Goal: Task Accomplishment & Management: Manage account settings

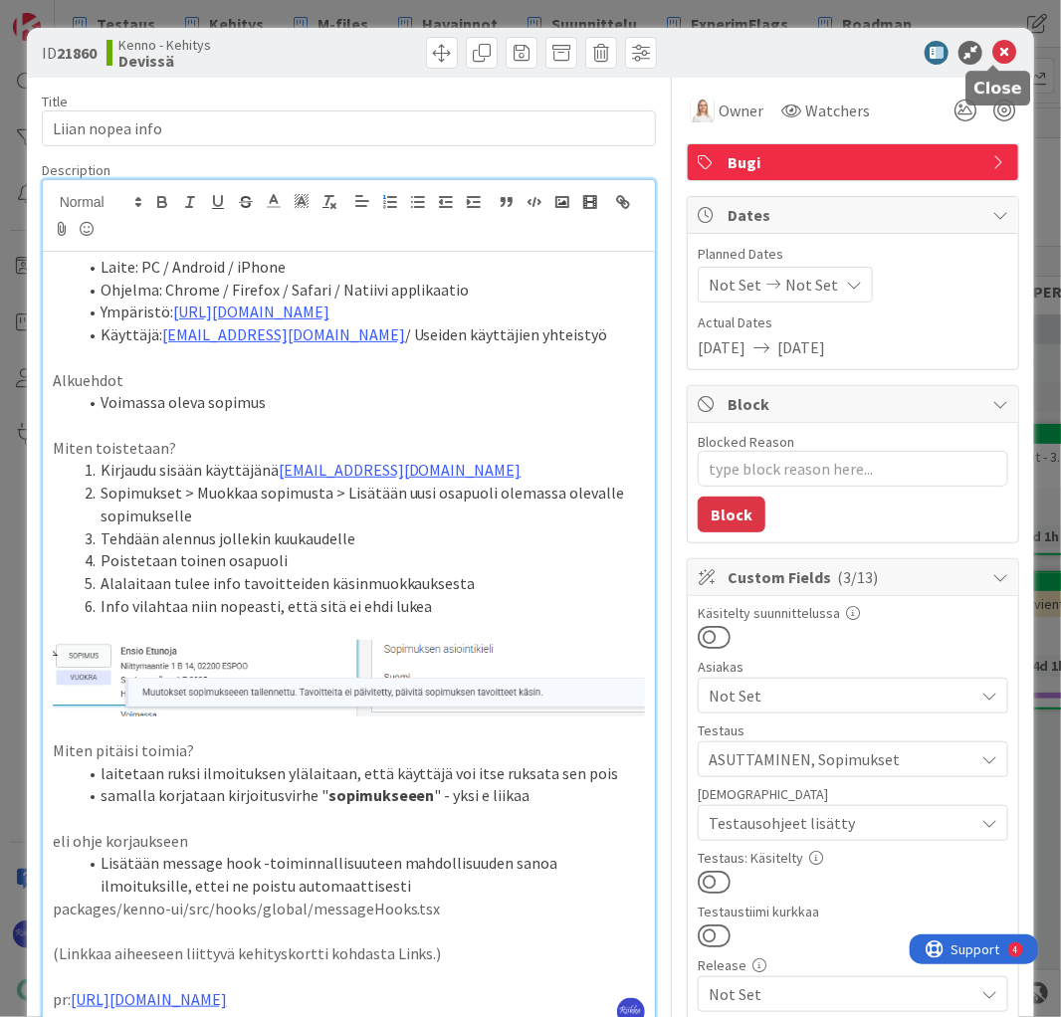
click at [998, 56] on icon at bounding box center [1004, 53] width 24 height 24
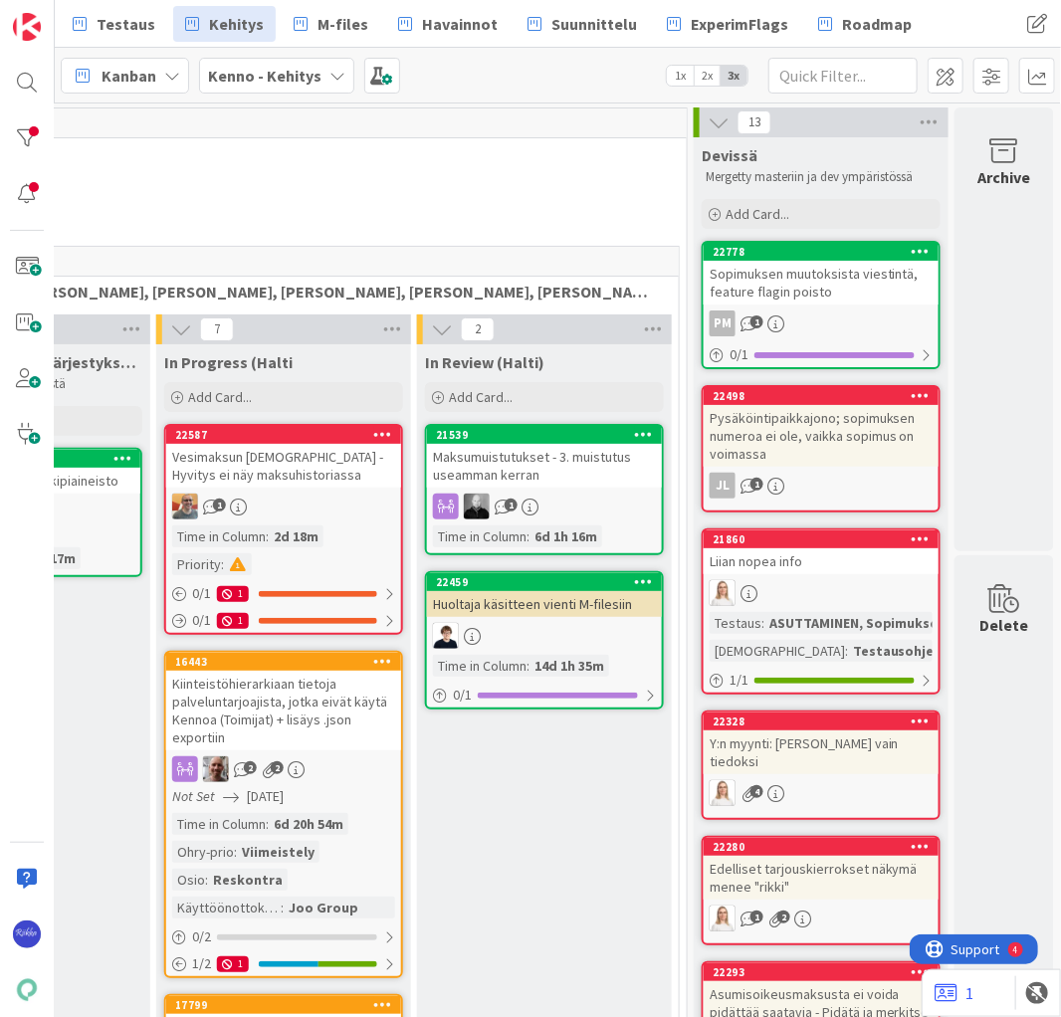
click at [850, 441] on div "Pysäköintipaikkajono; sopimuksen numeroa ei ole, vaikka sopimus on voimassa" at bounding box center [820, 436] width 235 height 62
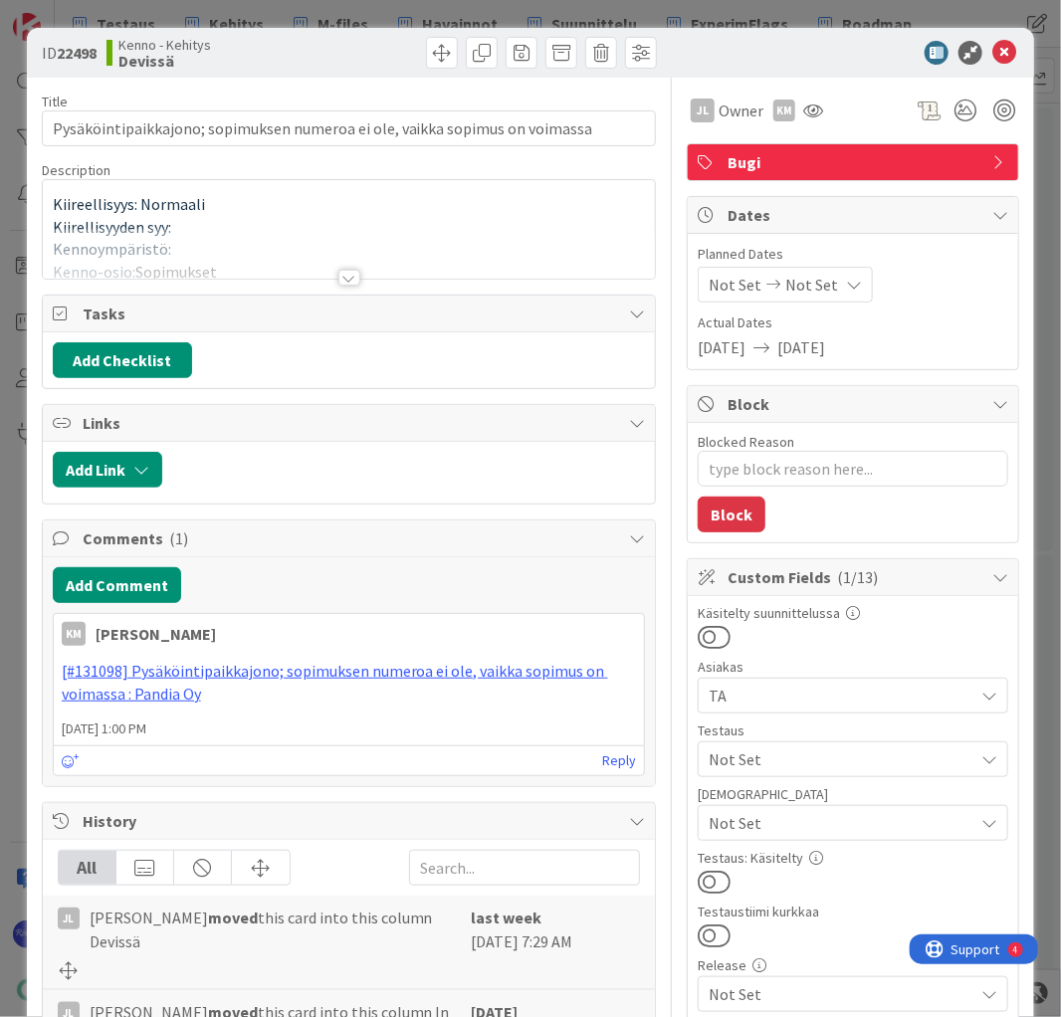
type textarea "x"
click at [344, 280] on div at bounding box center [349, 278] width 22 height 16
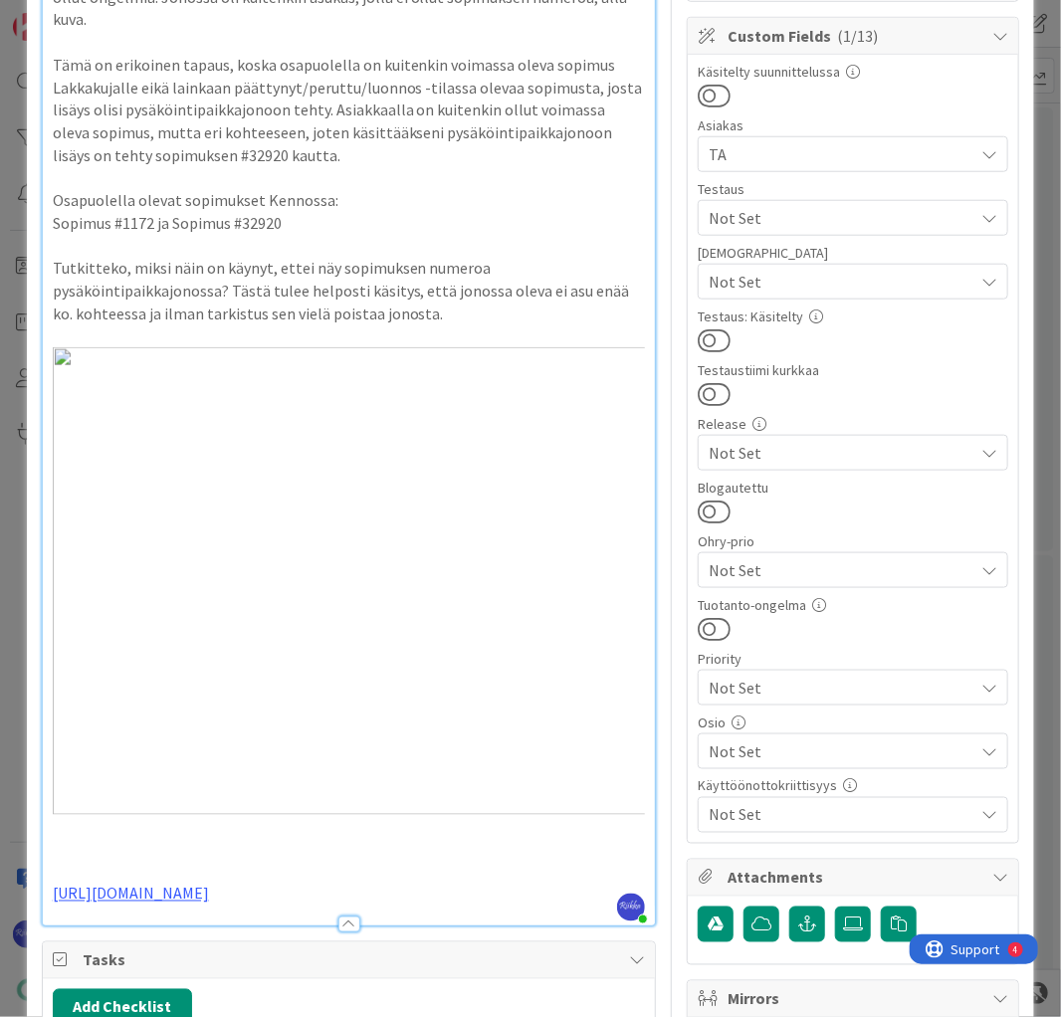
scroll to position [796, 0]
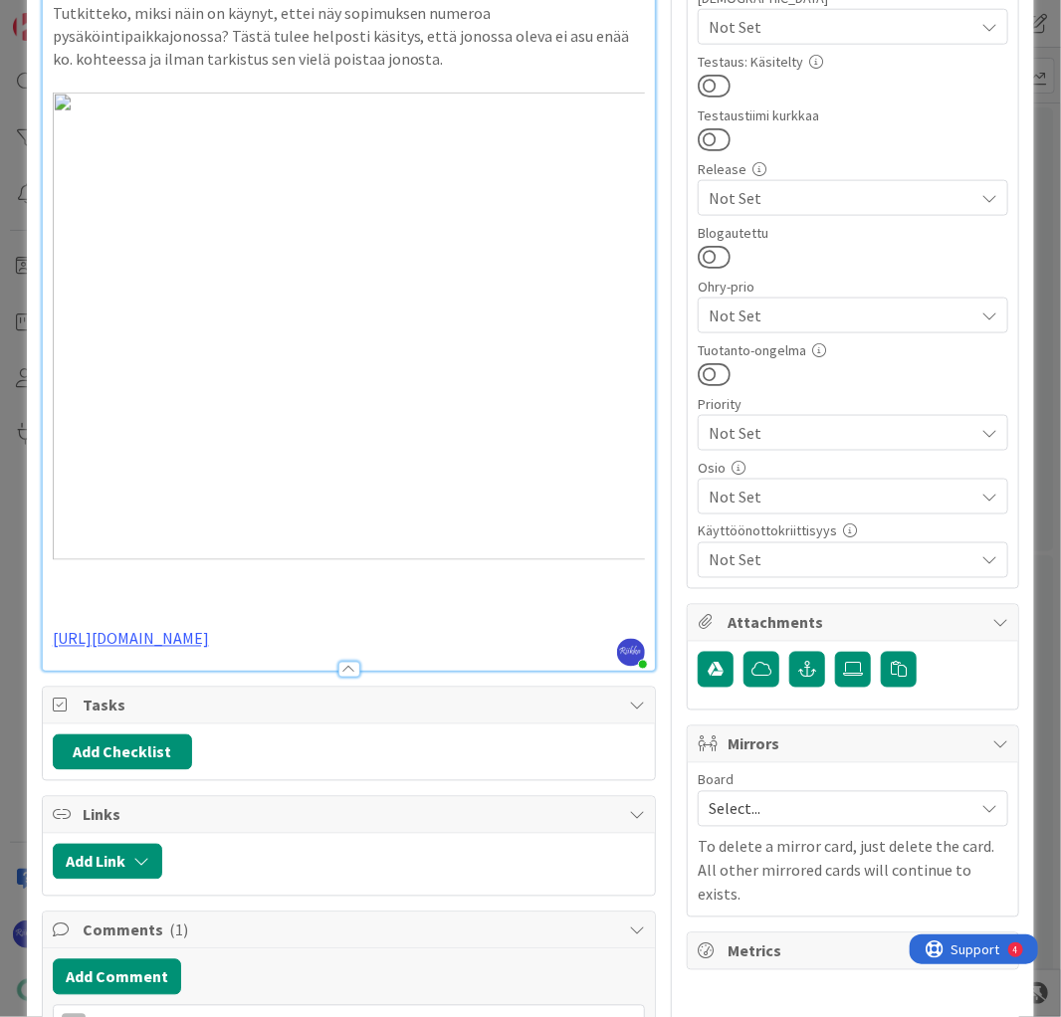
click at [431, 650] on div at bounding box center [349, 660] width 613 height 21
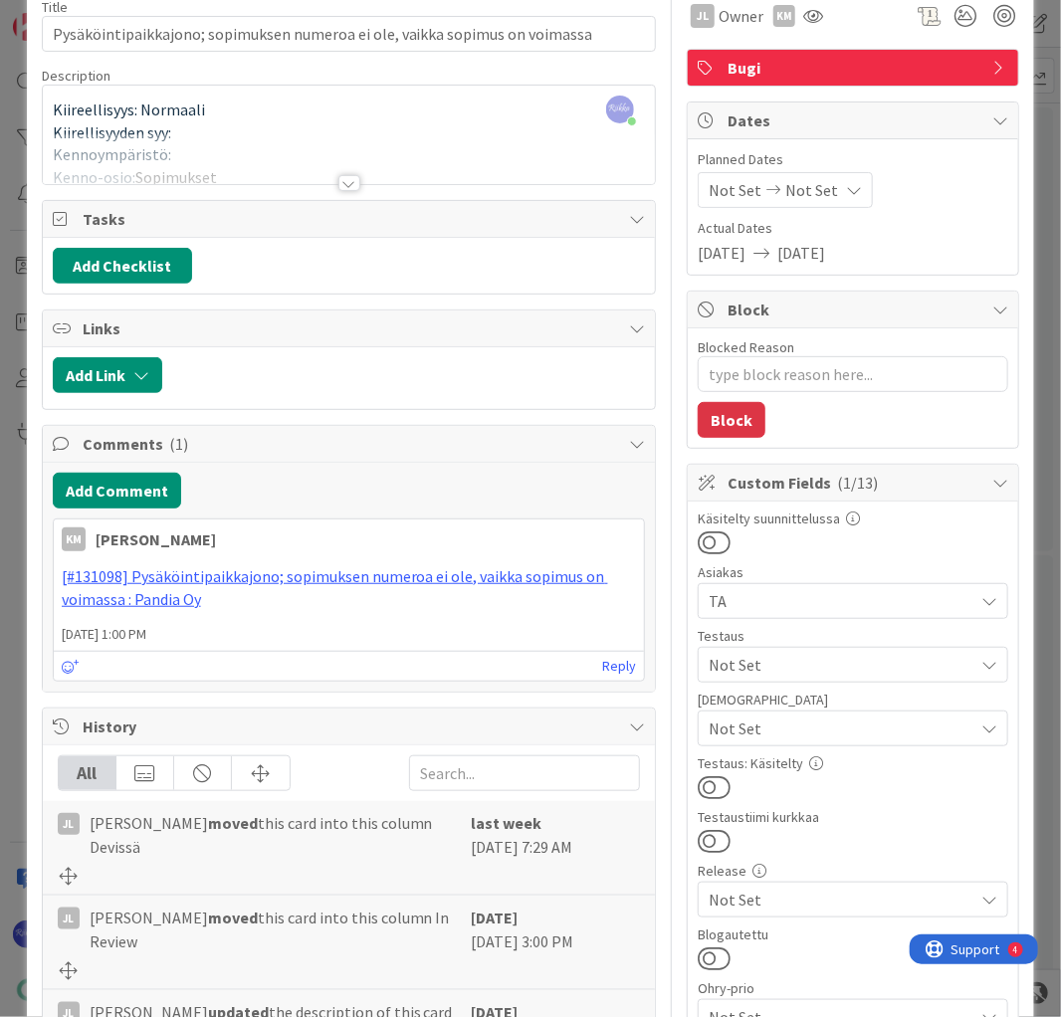
scroll to position [0, 0]
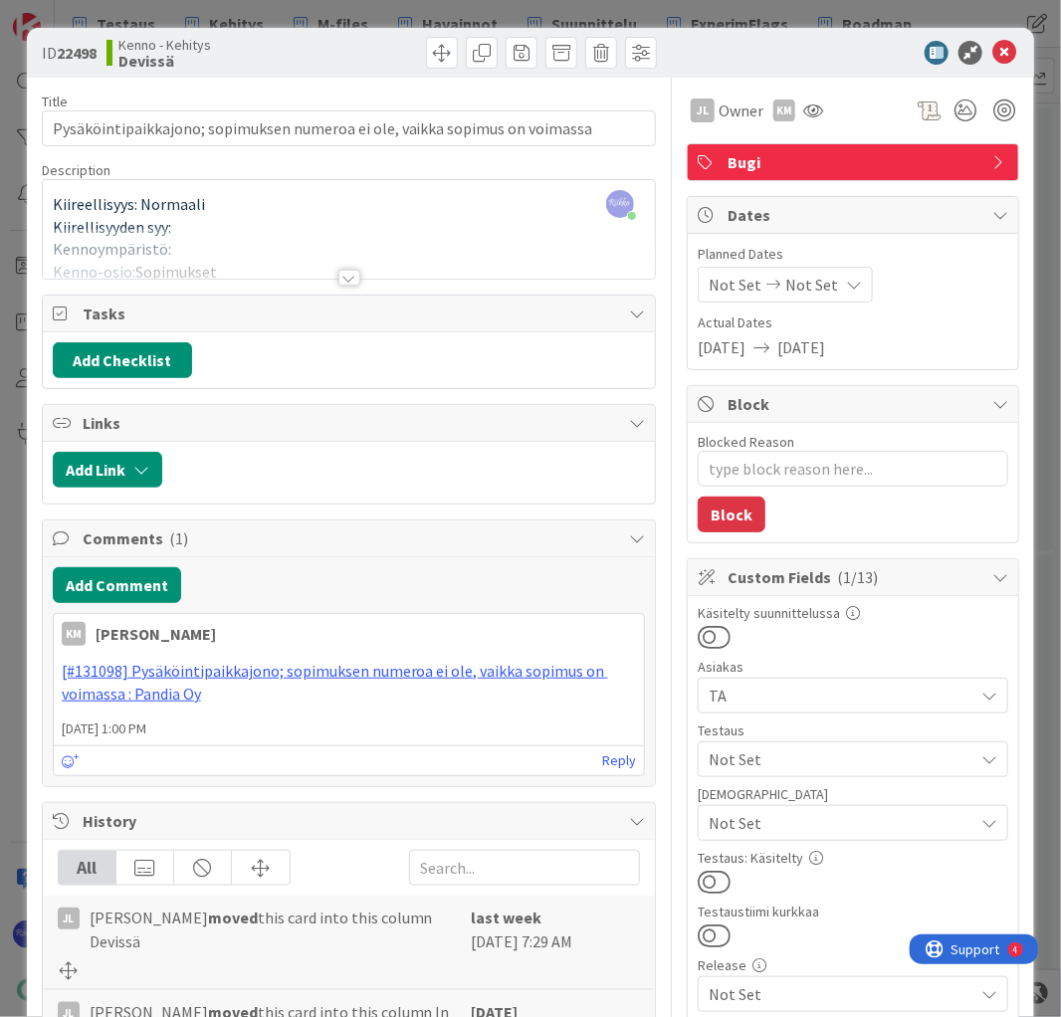
click at [340, 279] on div at bounding box center [349, 278] width 22 height 16
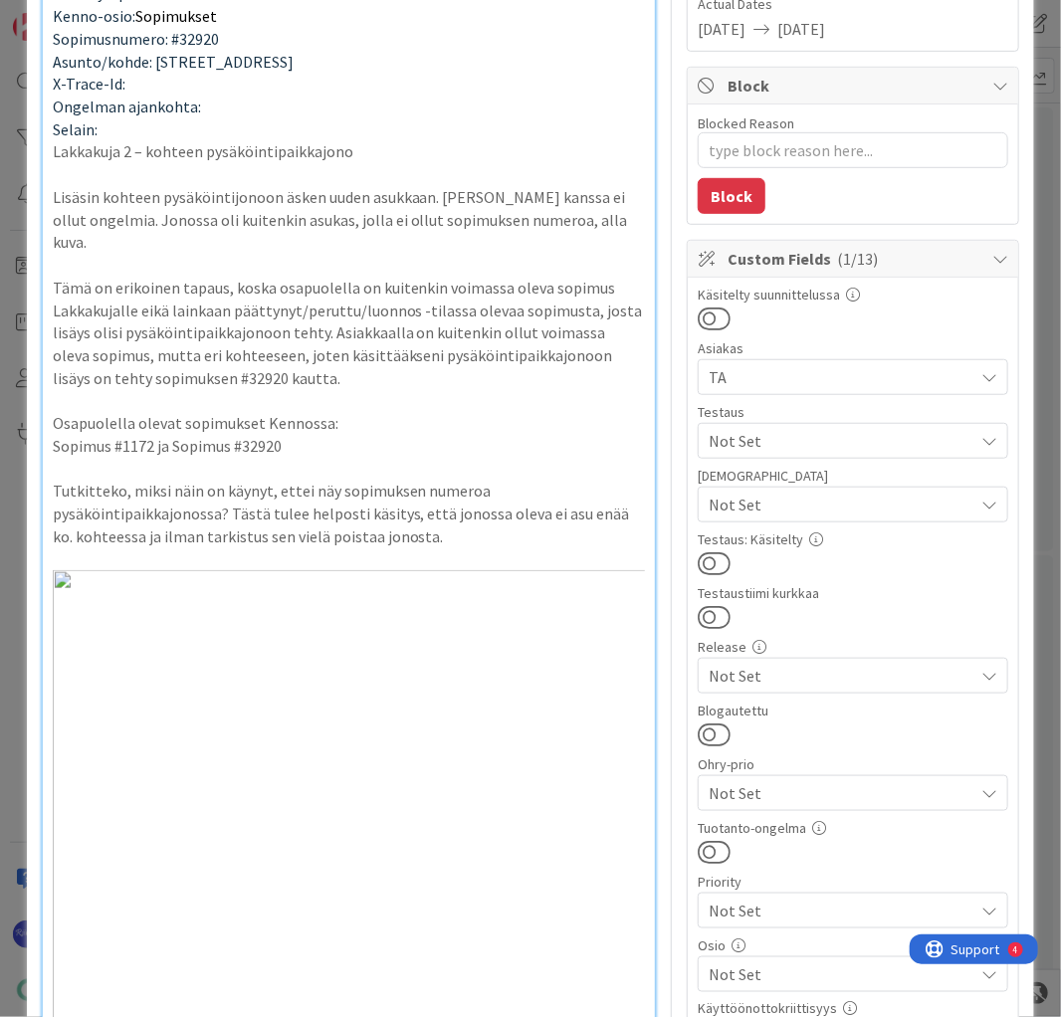
scroll to position [716, 0]
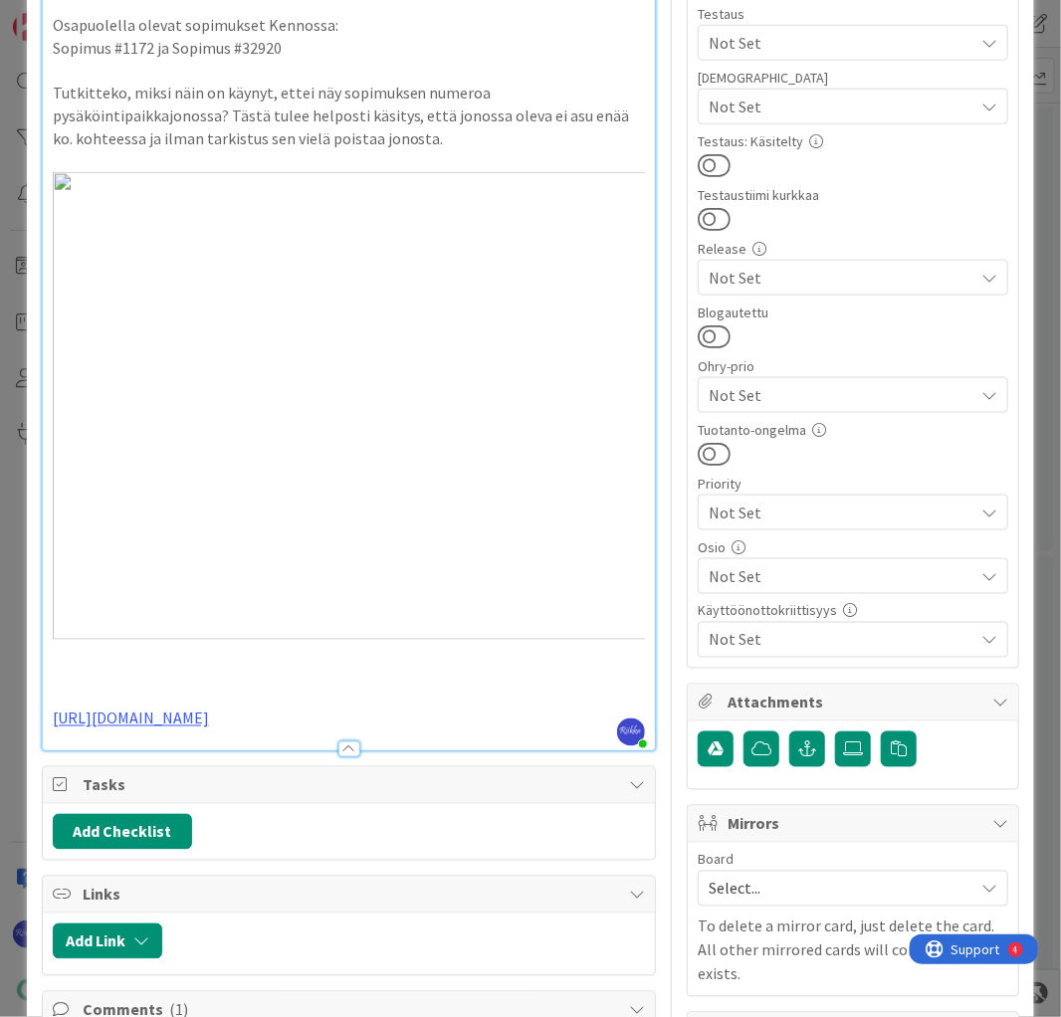
click at [430, 707] on p "https://github.com/pandiafi/kenno/pull/8162" at bounding box center [349, 718] width 593 height 23
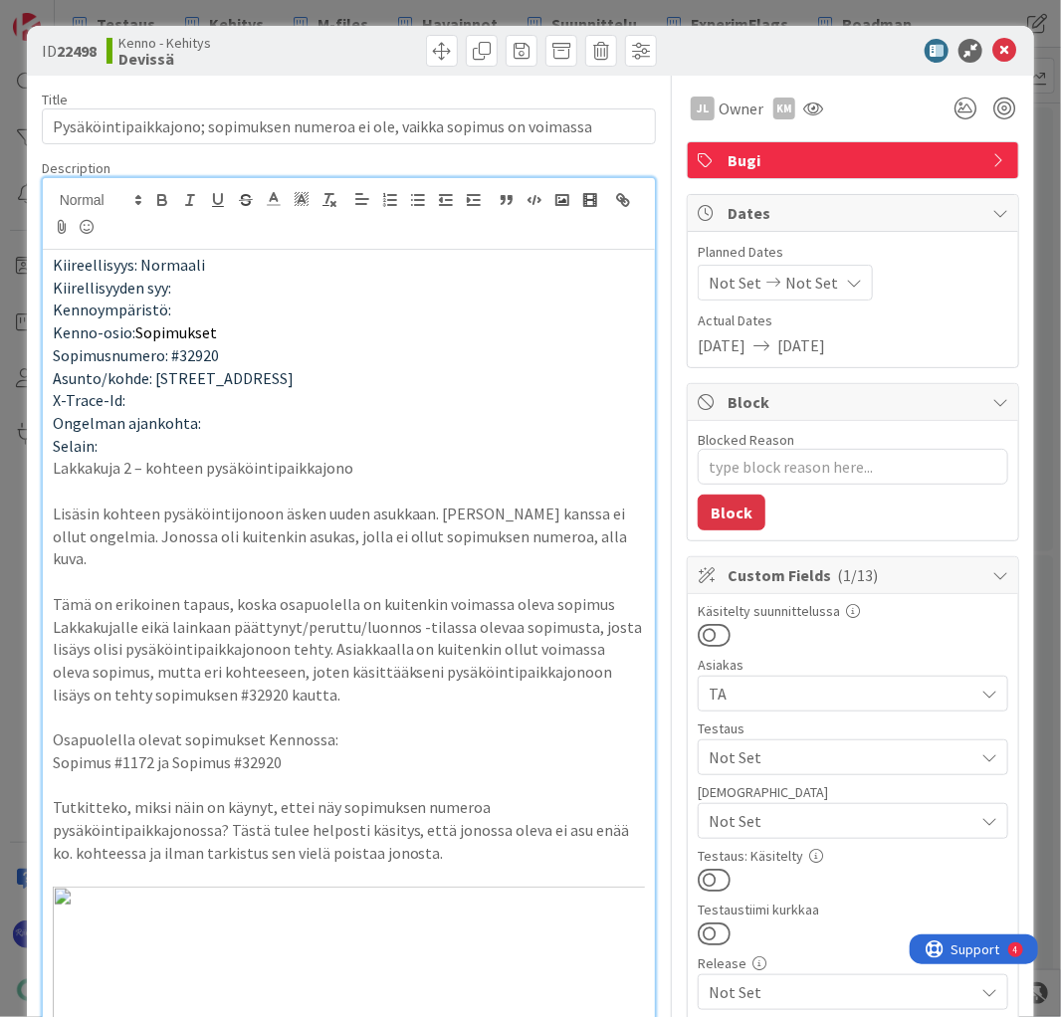
scroll to position [0, 0]
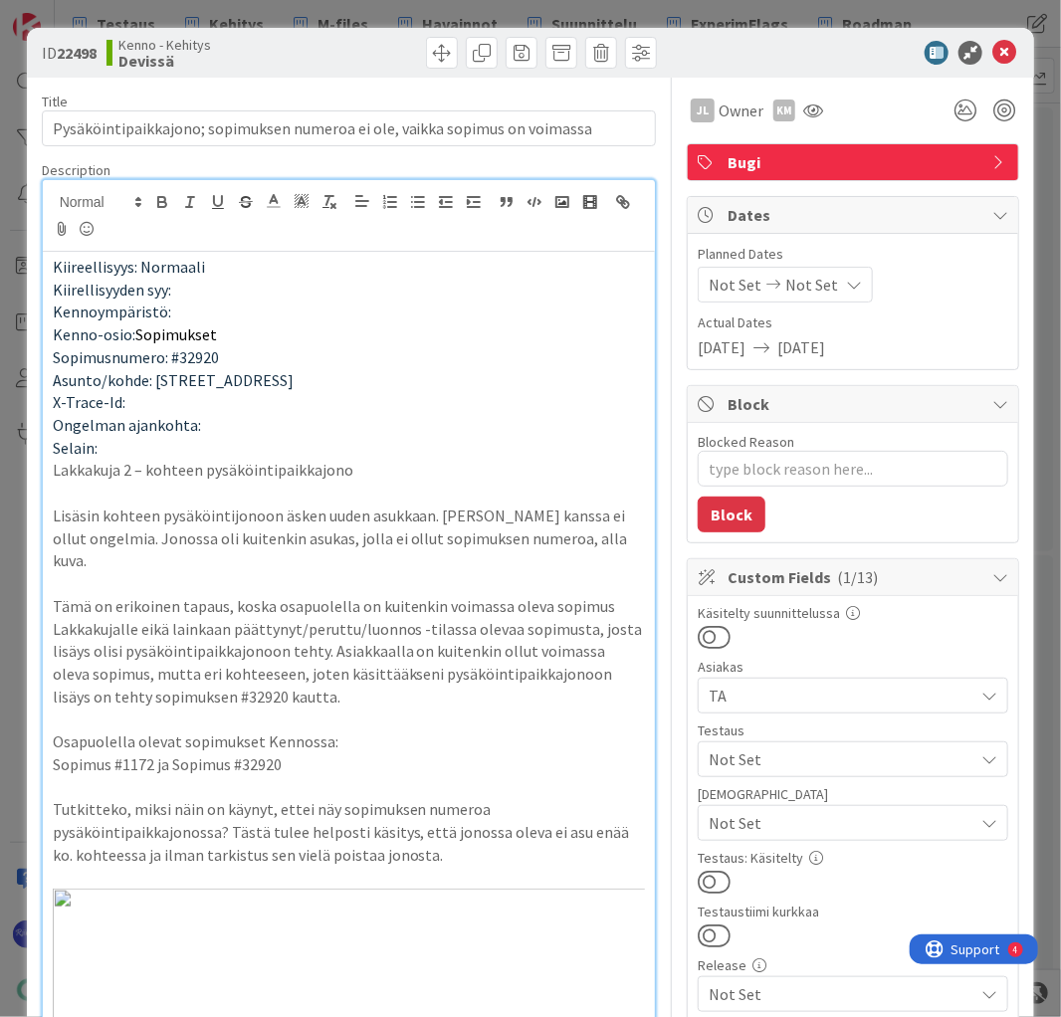
click at [820, 748] on span "Not Set" at bounding box center [840, 759] width 265 height 24
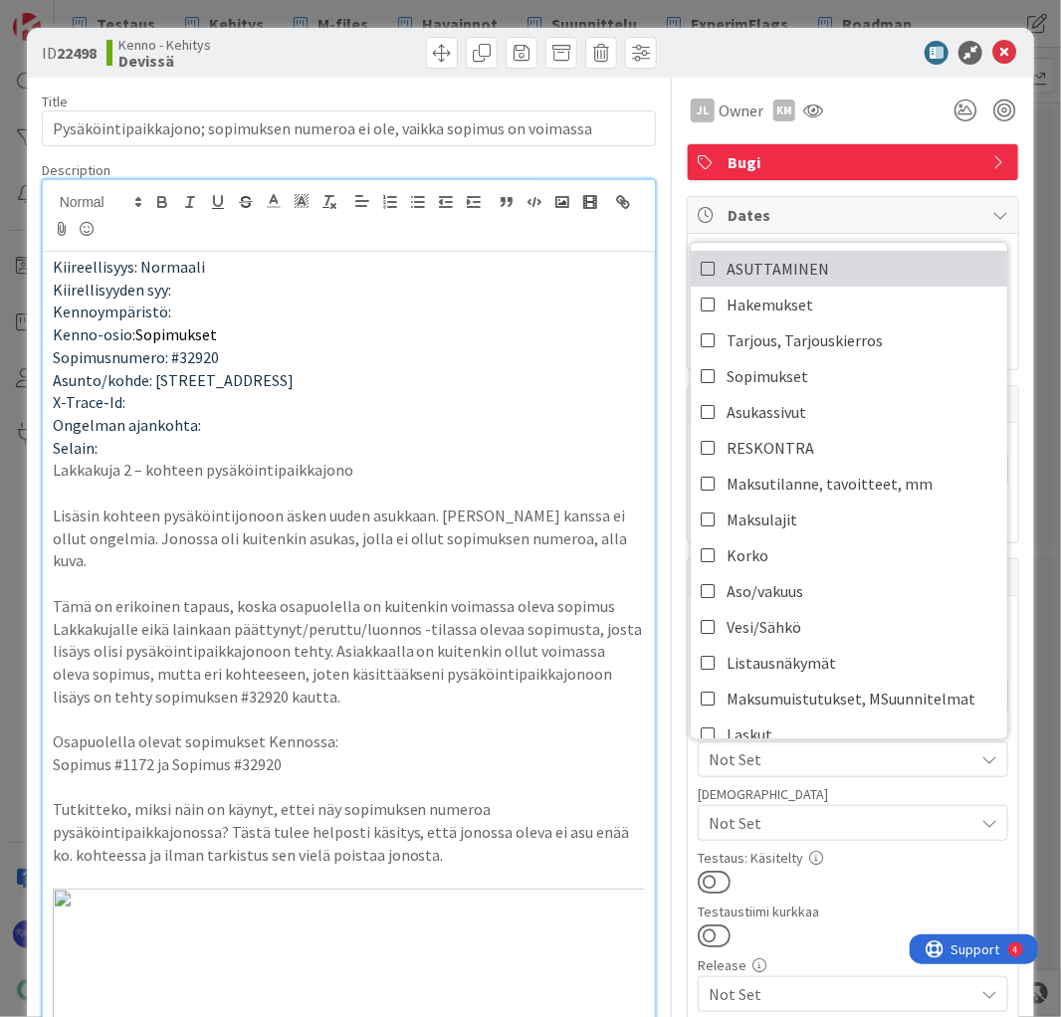
click at [851, 271] on link "ASUTTAMINEN" at bounding box center [848, 269] width 316 height 36
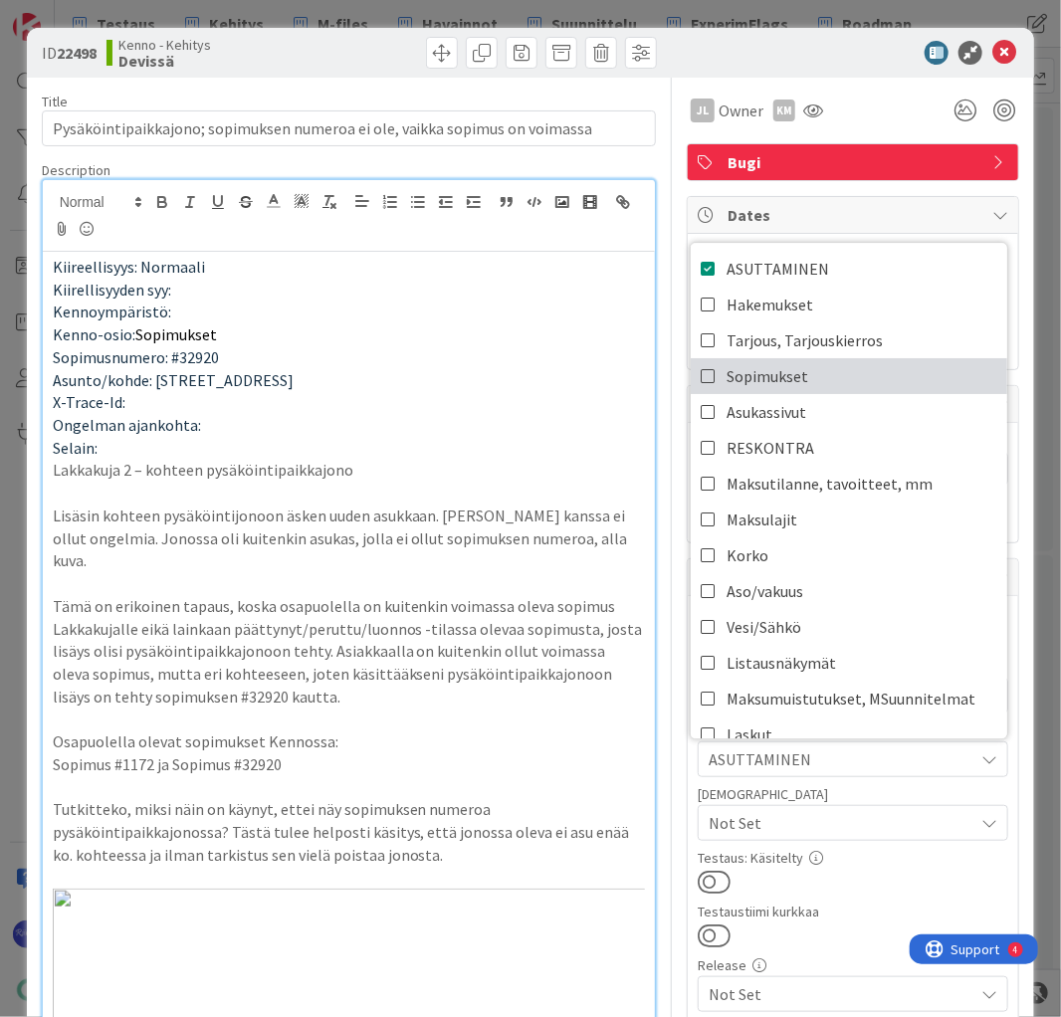
click at [857, 366] on link "Sopimukset" at bounding box center [848, 376] width 316 height 36
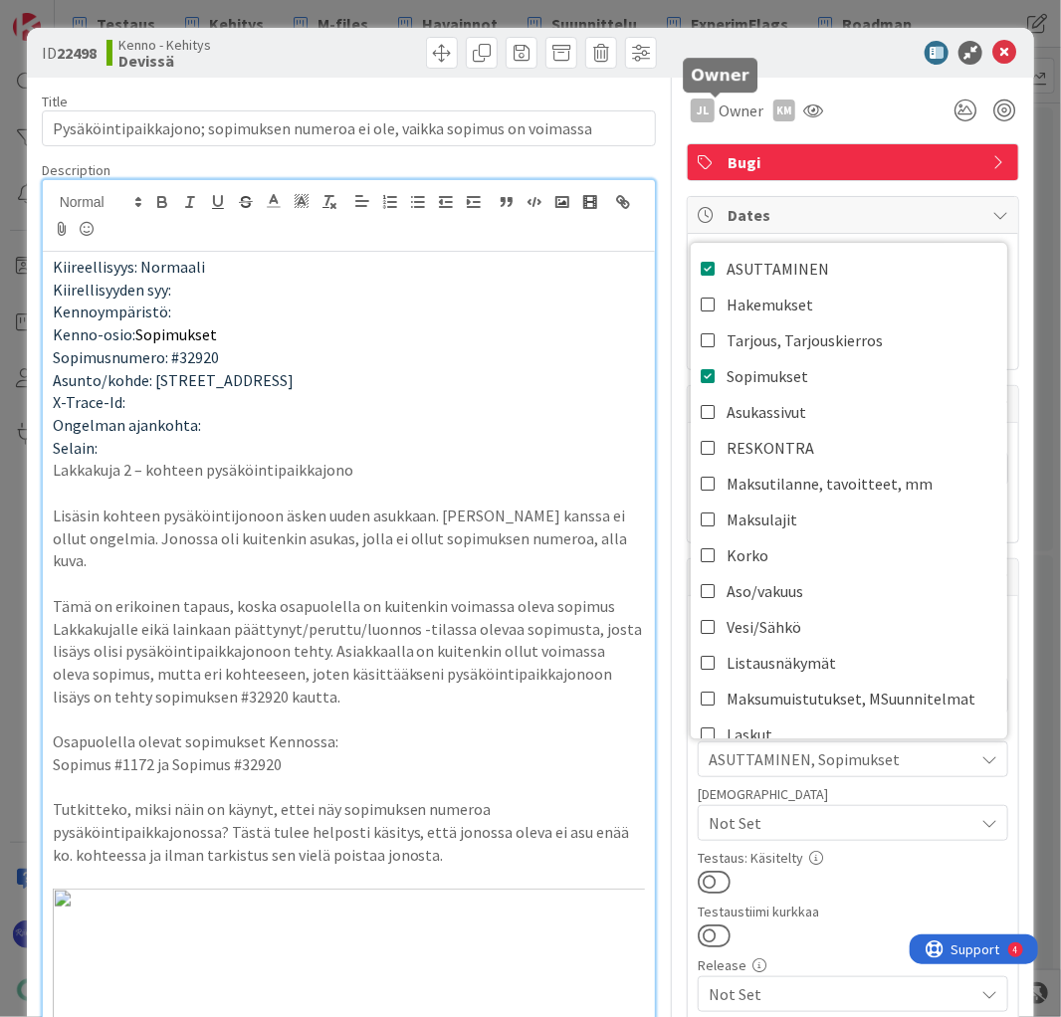
click at [730, 114] on span "Owner" at bounding box center [740, 110] width 45 height 24
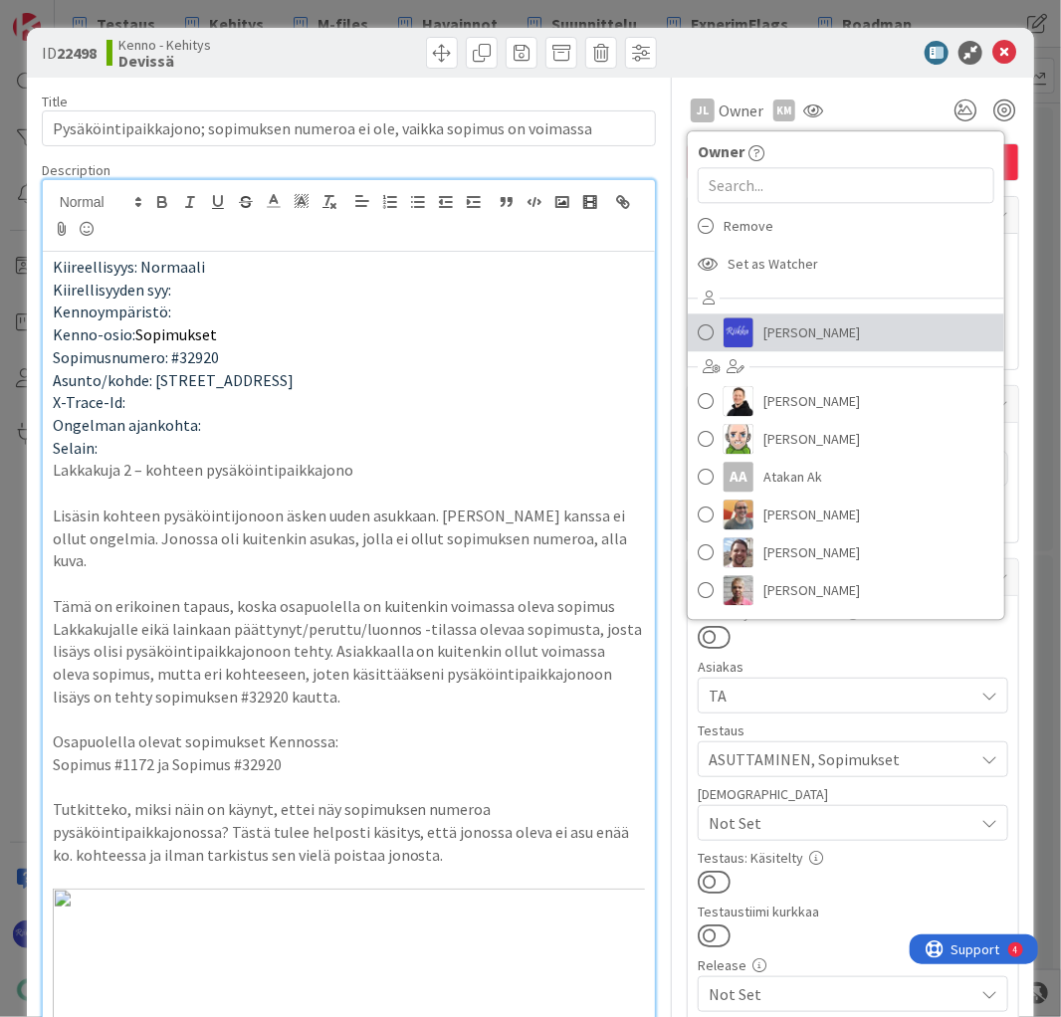
click at [820, 319] on link "Riikka Salo" at bounding box center [846, 332] width 316 height 38
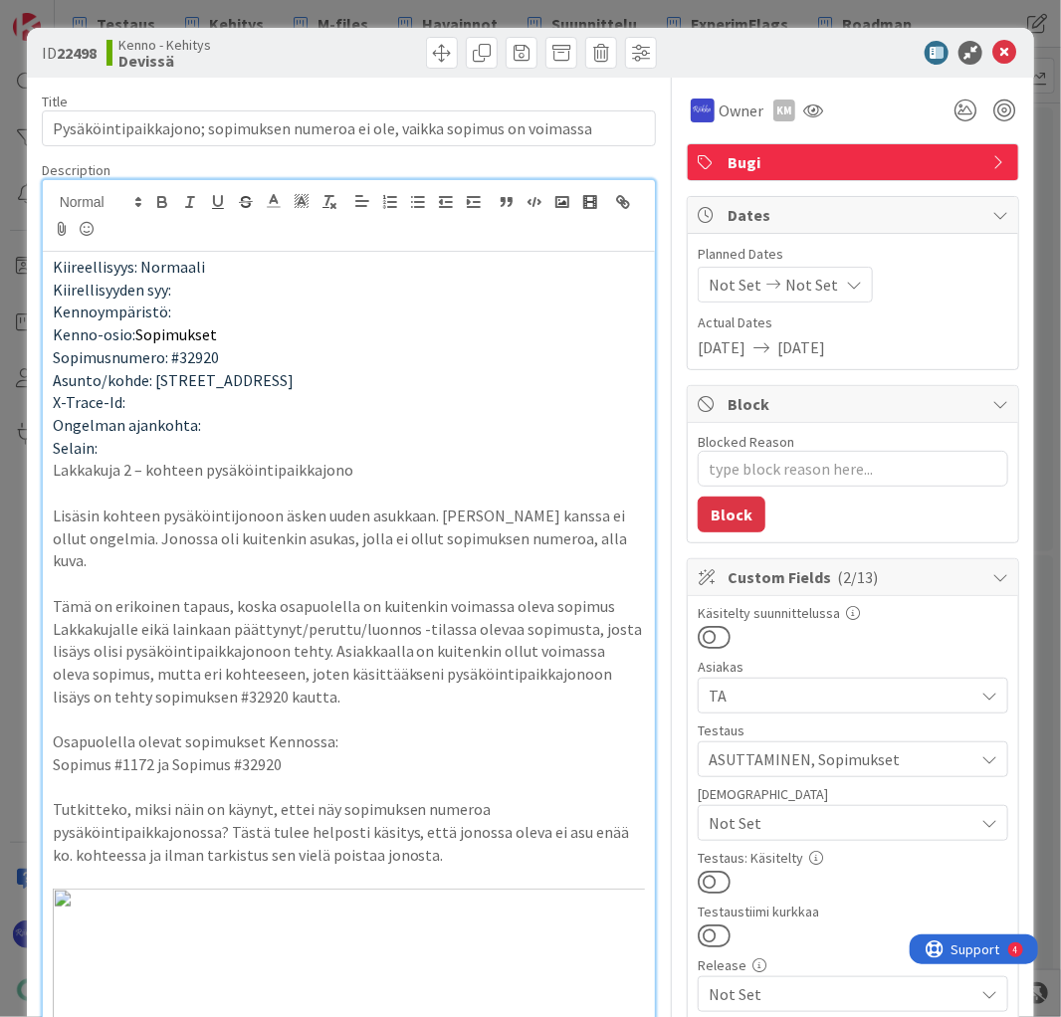
click at [827, 46] on div at bounding box center [843, 53] width 352 height 24
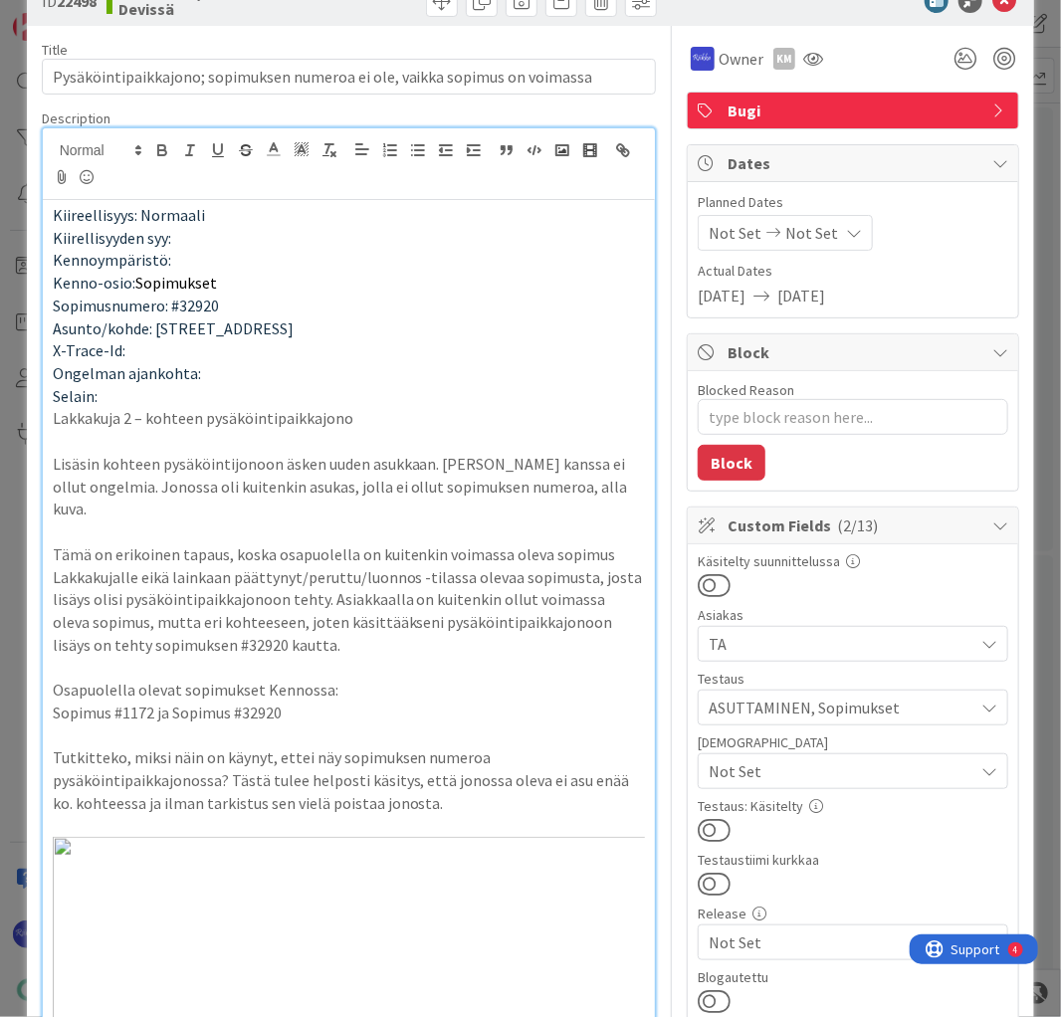
scroll to position [80, 0]
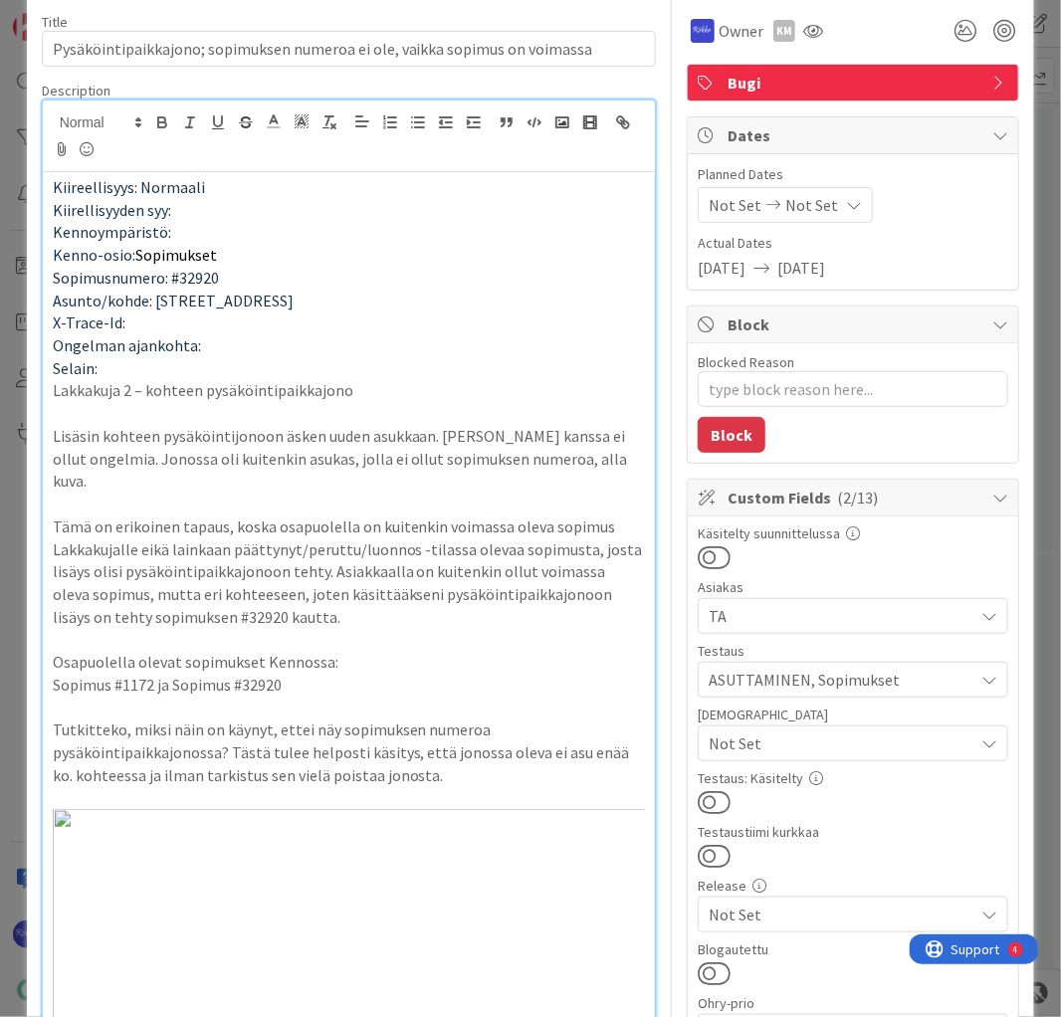
click at [709, 797] on button at bounding box center [713, 802] width 33 height 26
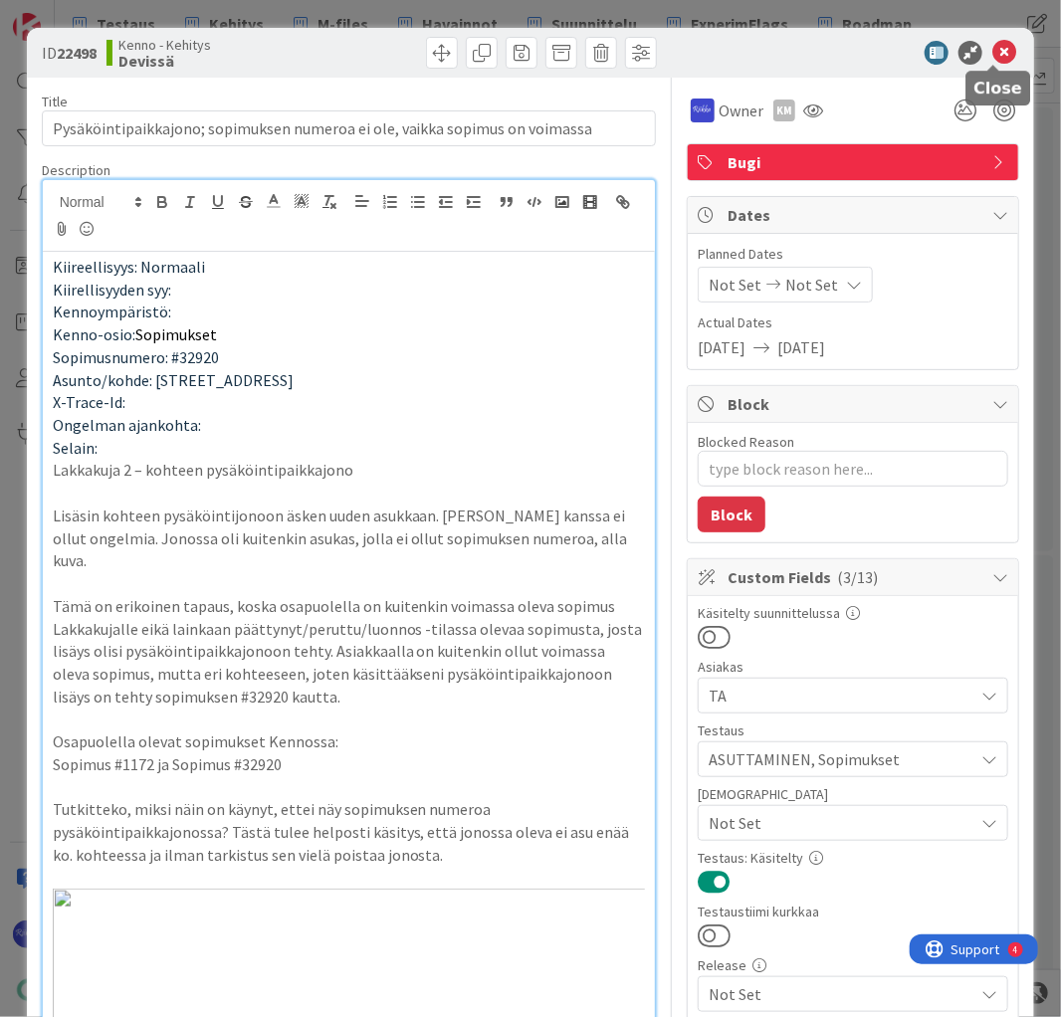
click at [994, 50] on icon at bounding box center [1004, 53] width 24 height 24
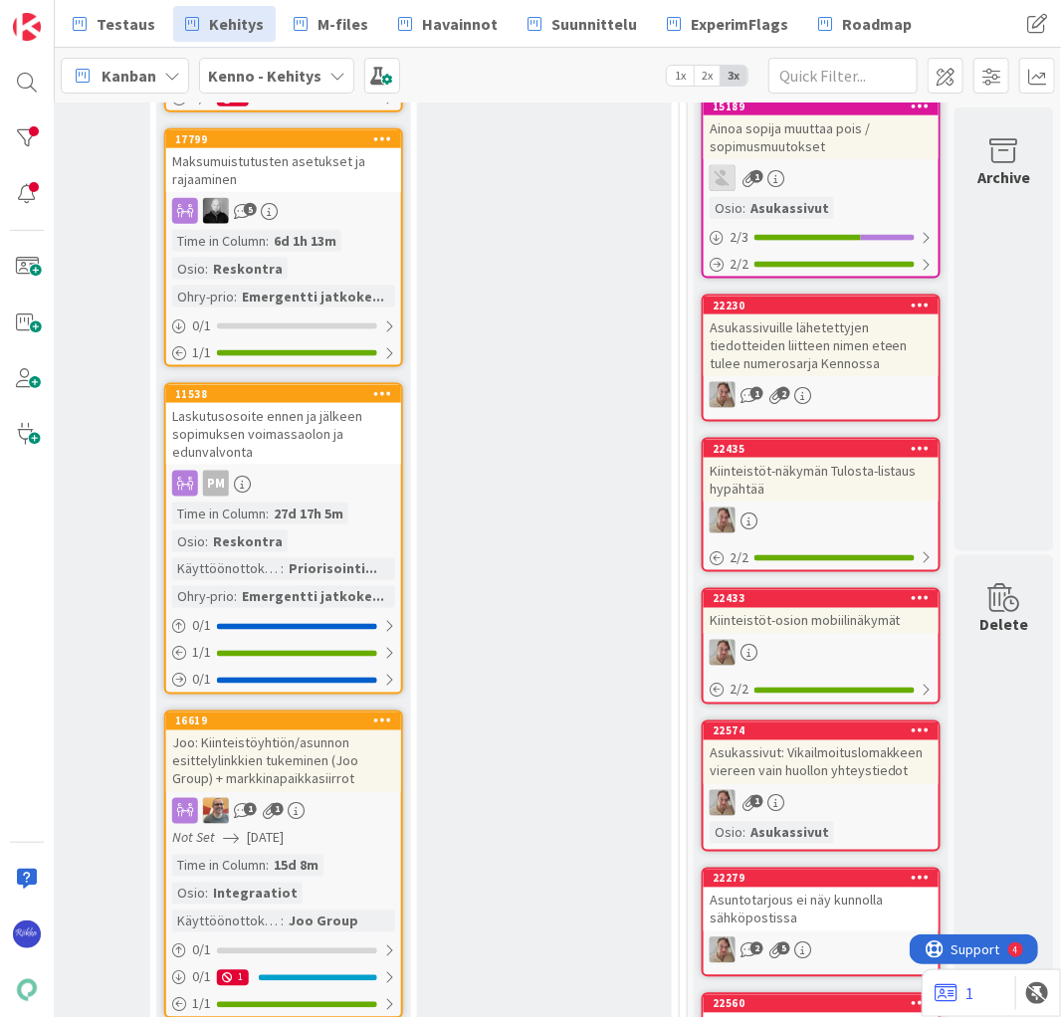
scroll to position [716, 501]
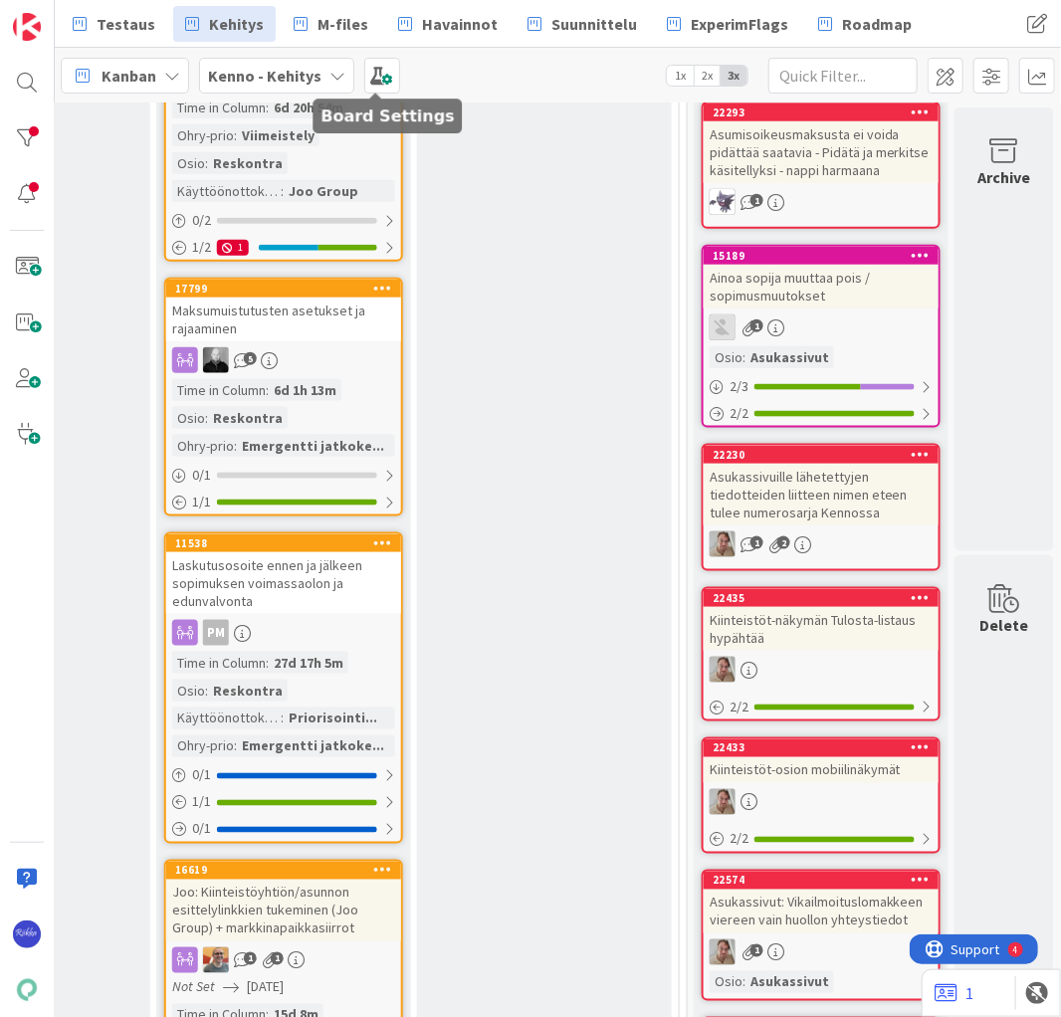
click at [374, 77] on span at bounding box center [382, 76] width 36 height 36
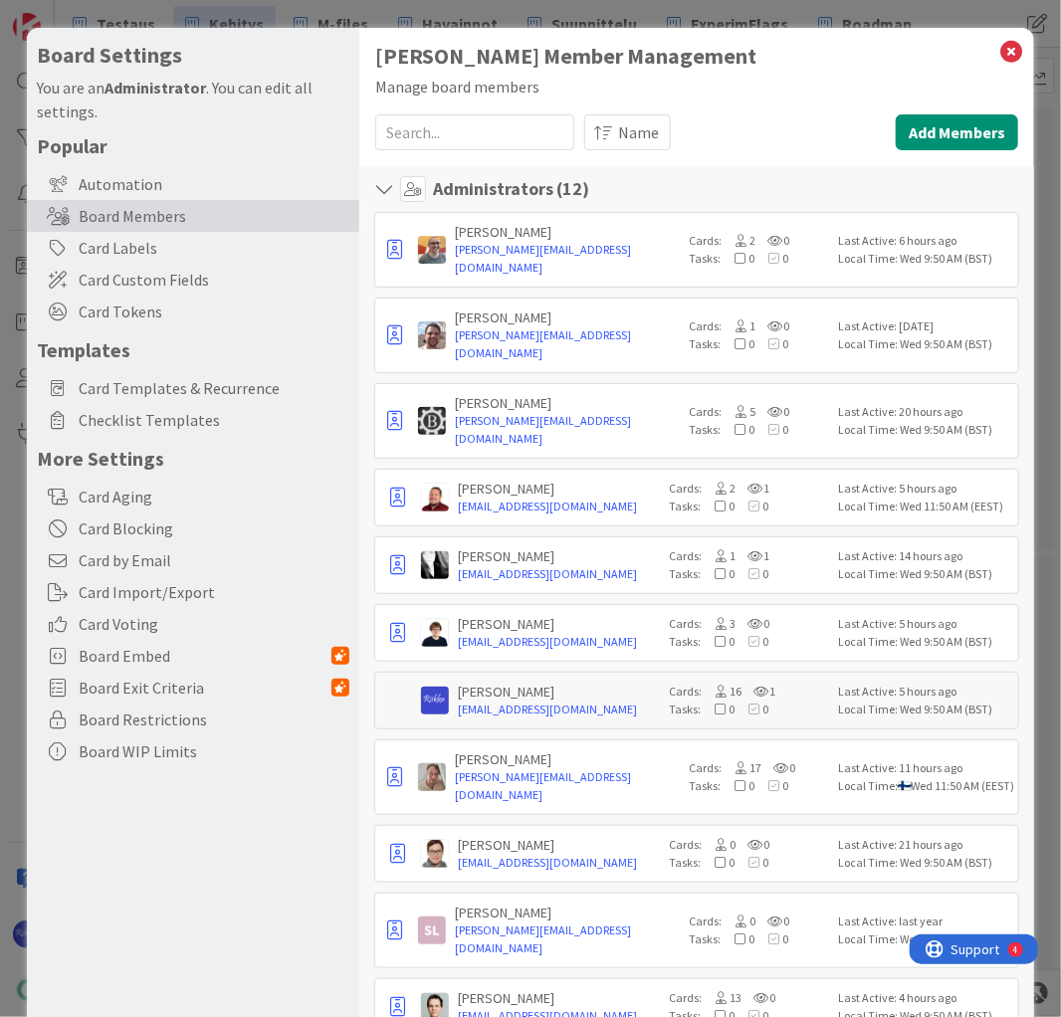
click at [153, 247] on div "Card Labels" at bounding box center [193, 248] width 332 height 32
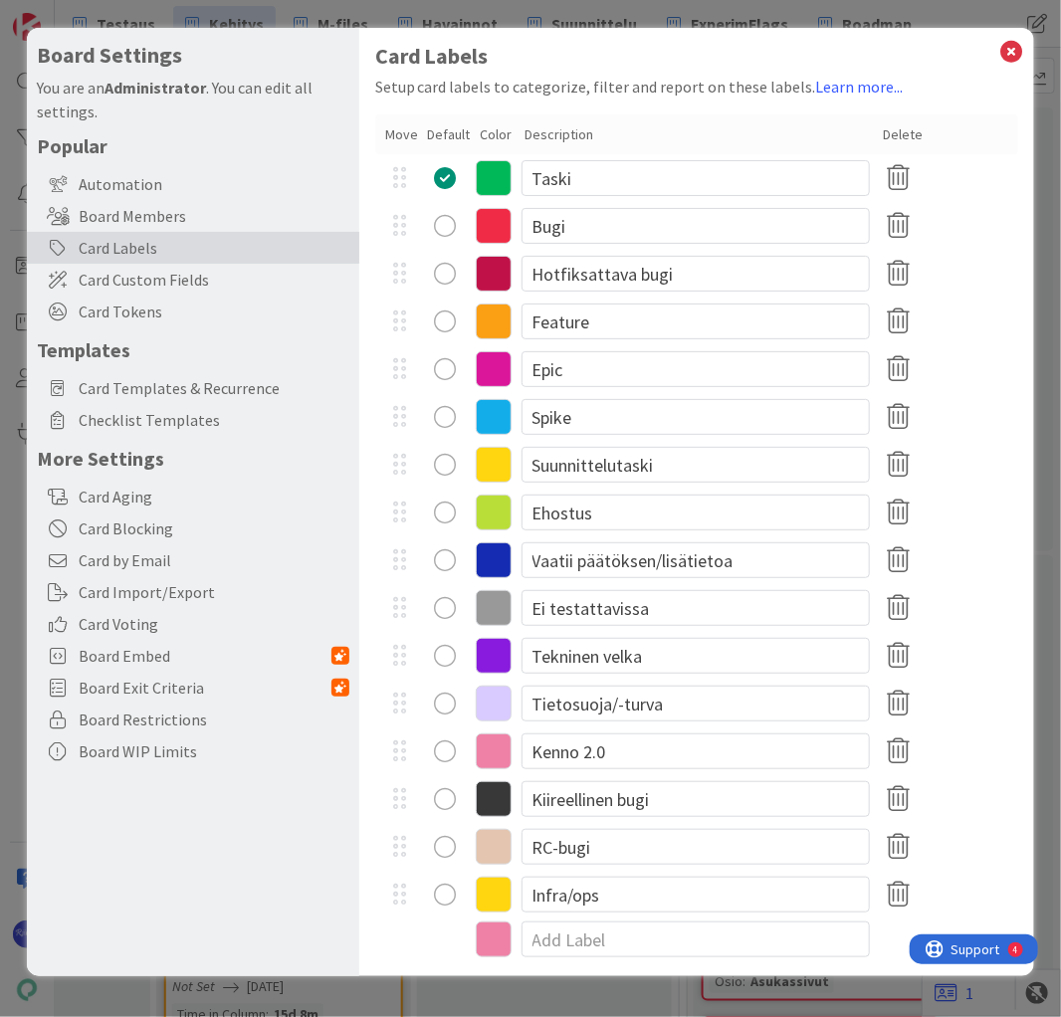
click at [161, 279] on span "Card Custom Fields" at bounding box center [214, 280] width 271 height 24
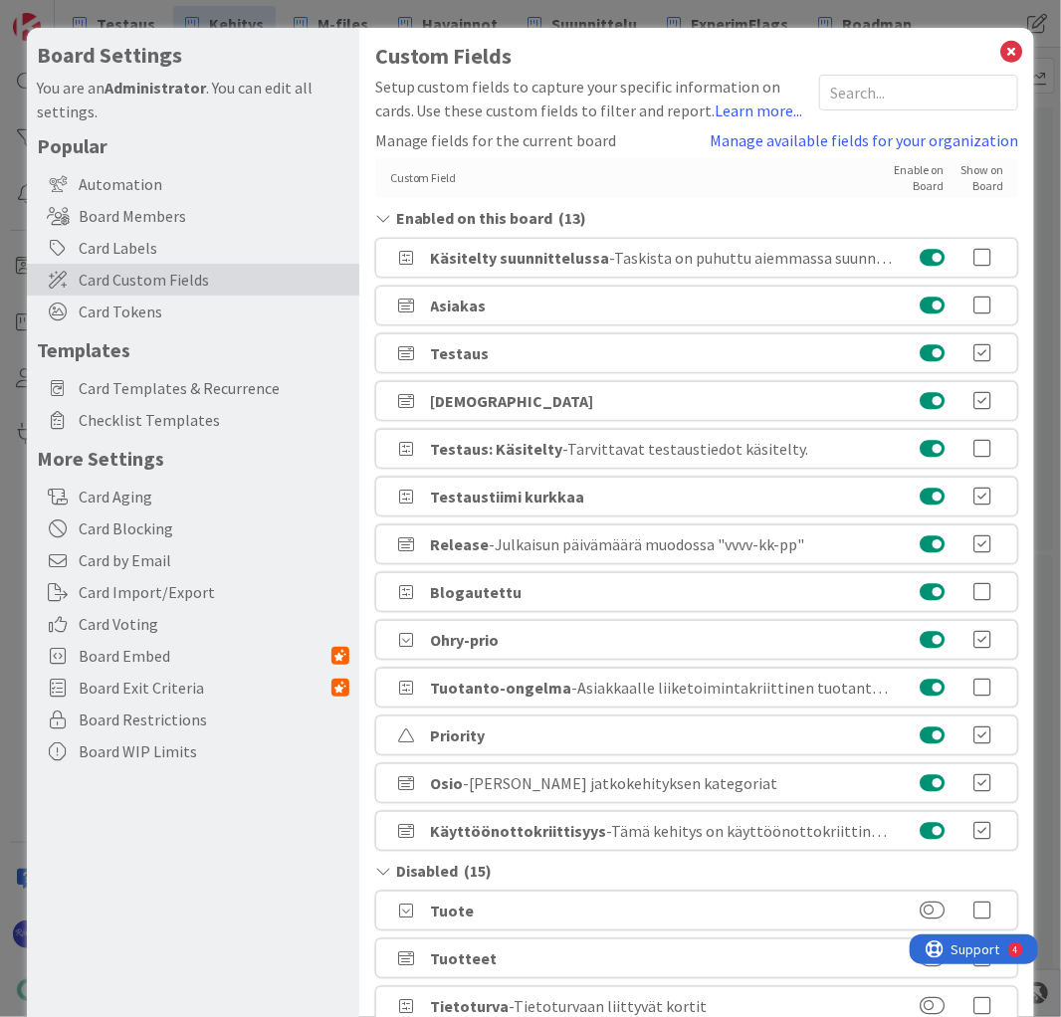
click at [824, 136] on link "Manage available fields for your organization" at bounding box center [863, 140] width 308 height 24
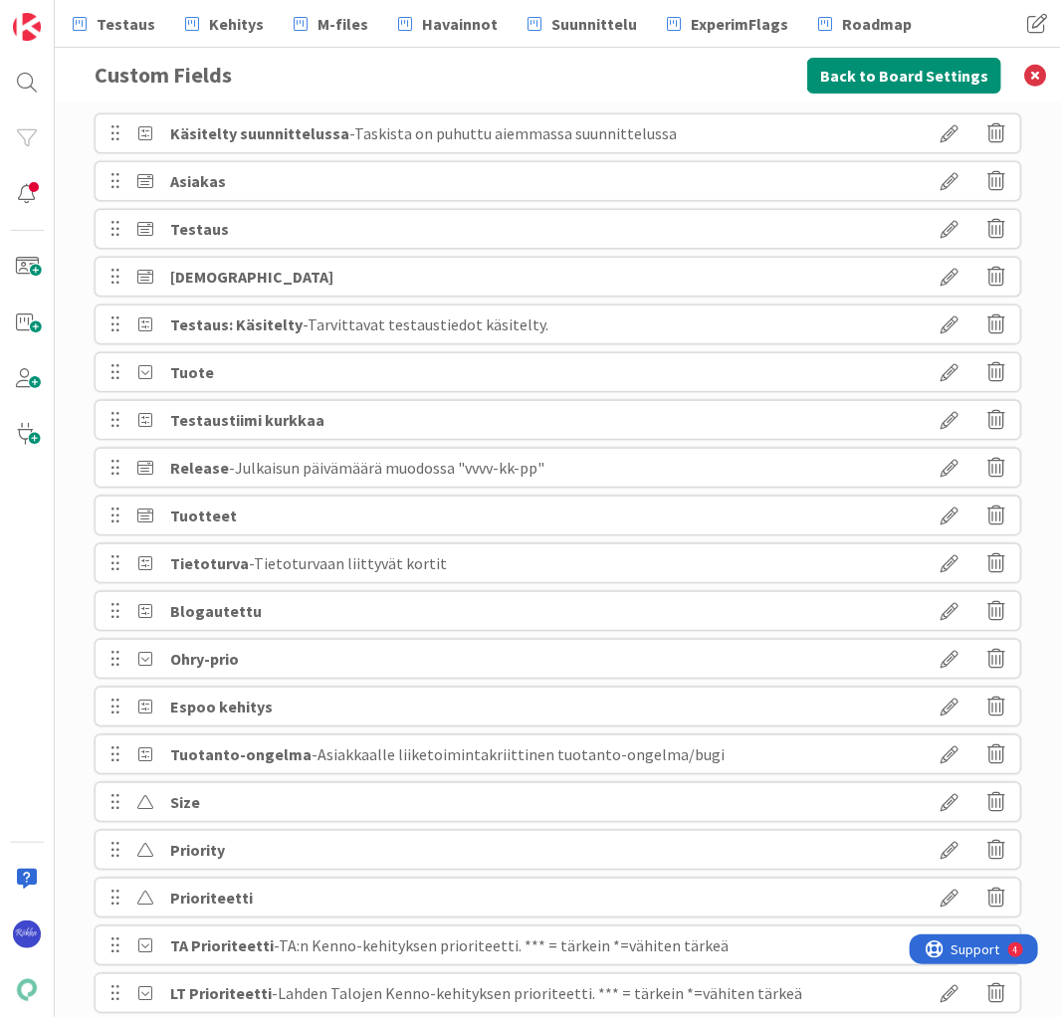
click at [935, 468] on icon at bounding box center [949, 468] width 56 height 34
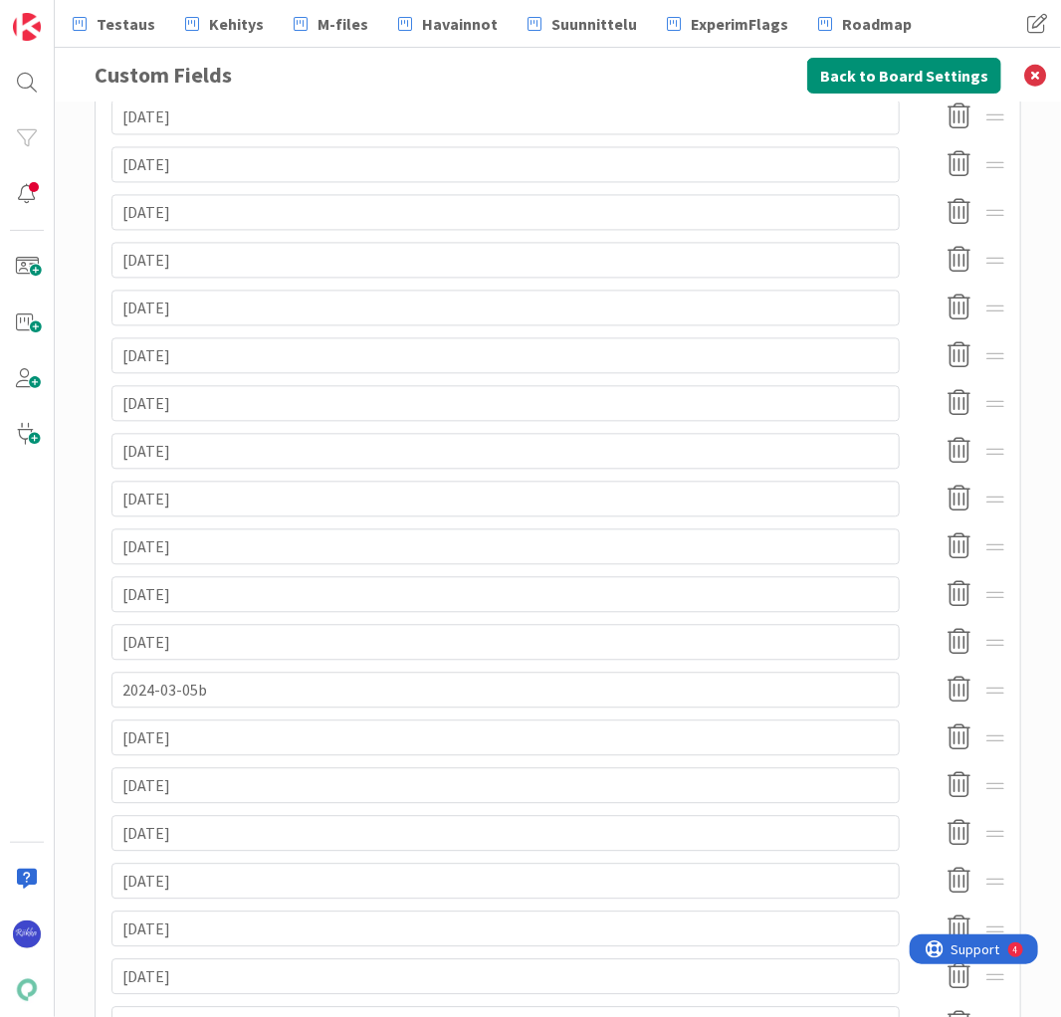
scroll to position [1674, 0]
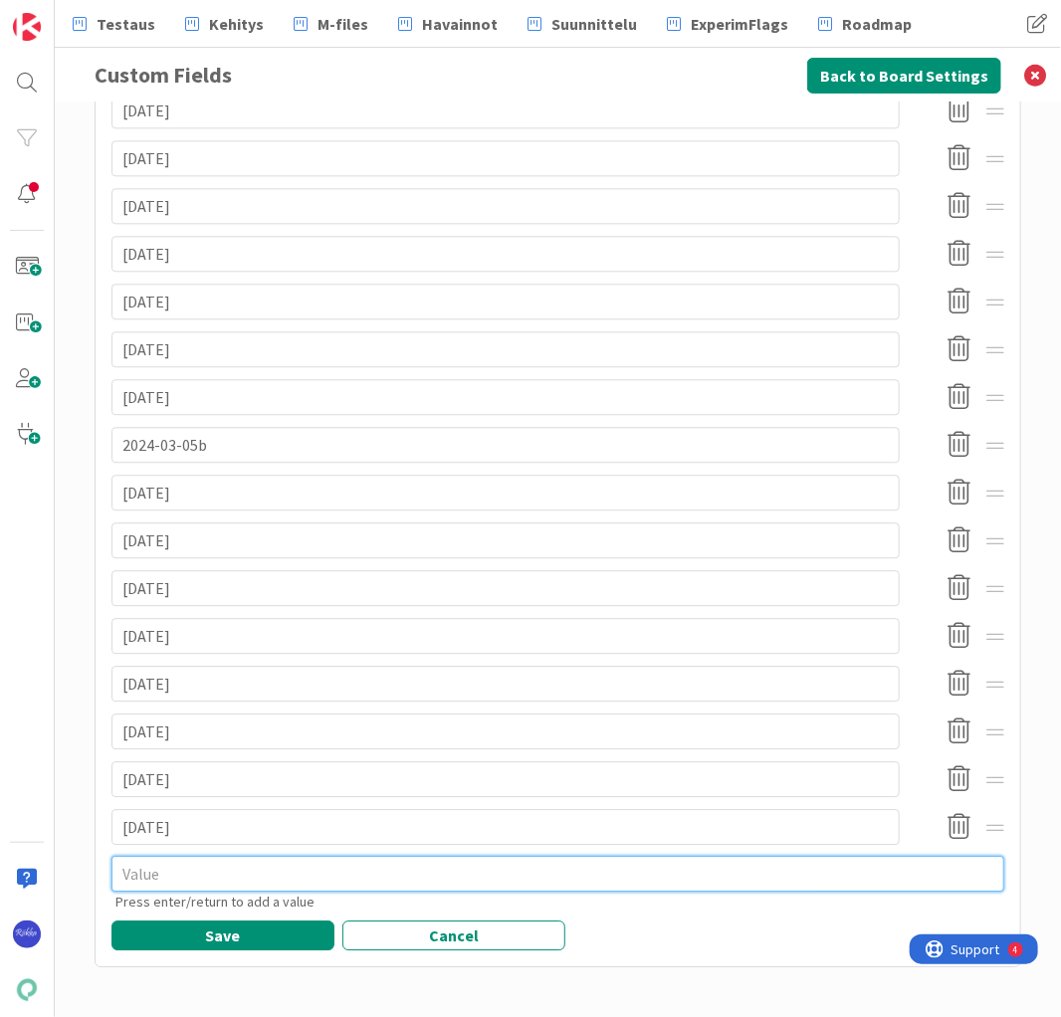
click at [167, 883] on textarea at bounding box center [557, 874] width 892 height 36
type textarea "x"
type textarea "2"
type textarea "x"
type textarea "20"
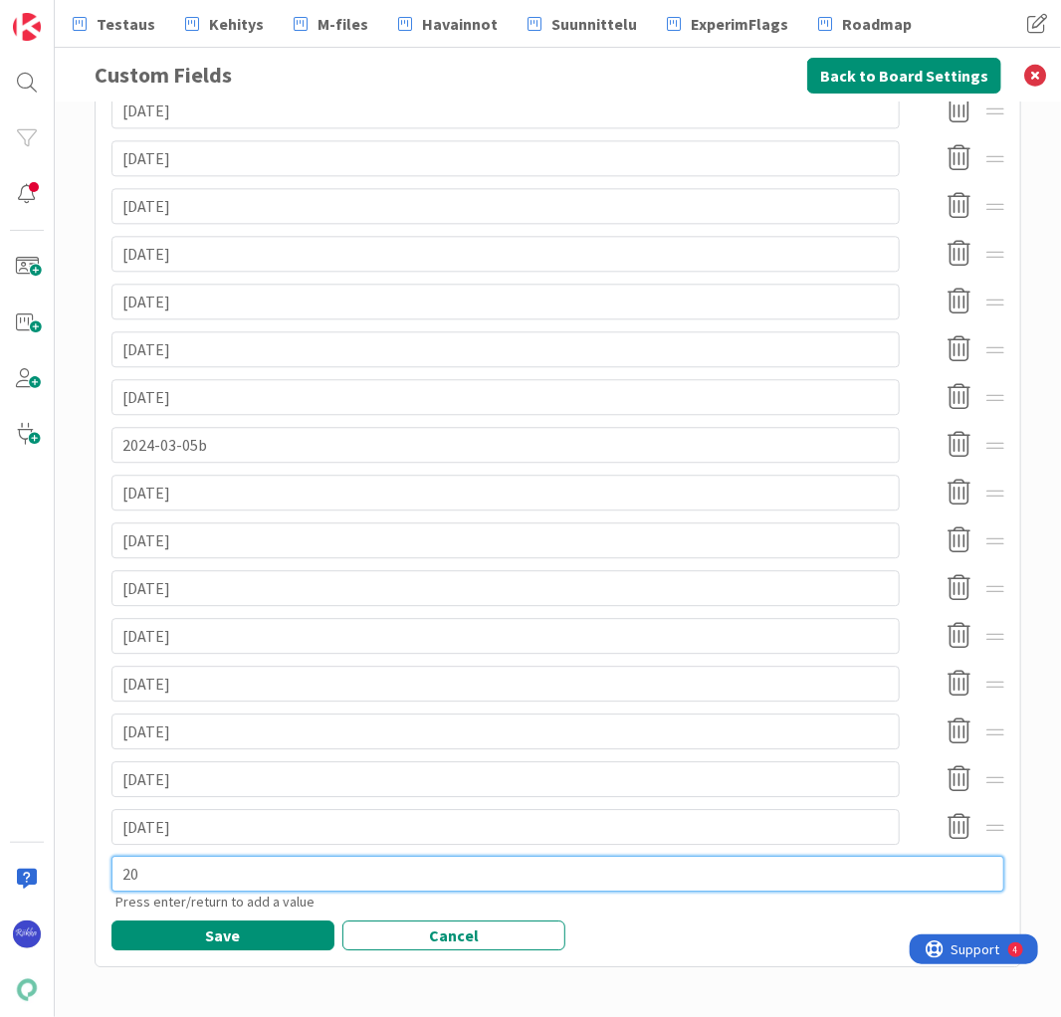
type textarea "x"
type textarea "202"
type textarea "x"
type textarea "2025"
type textarea "x"
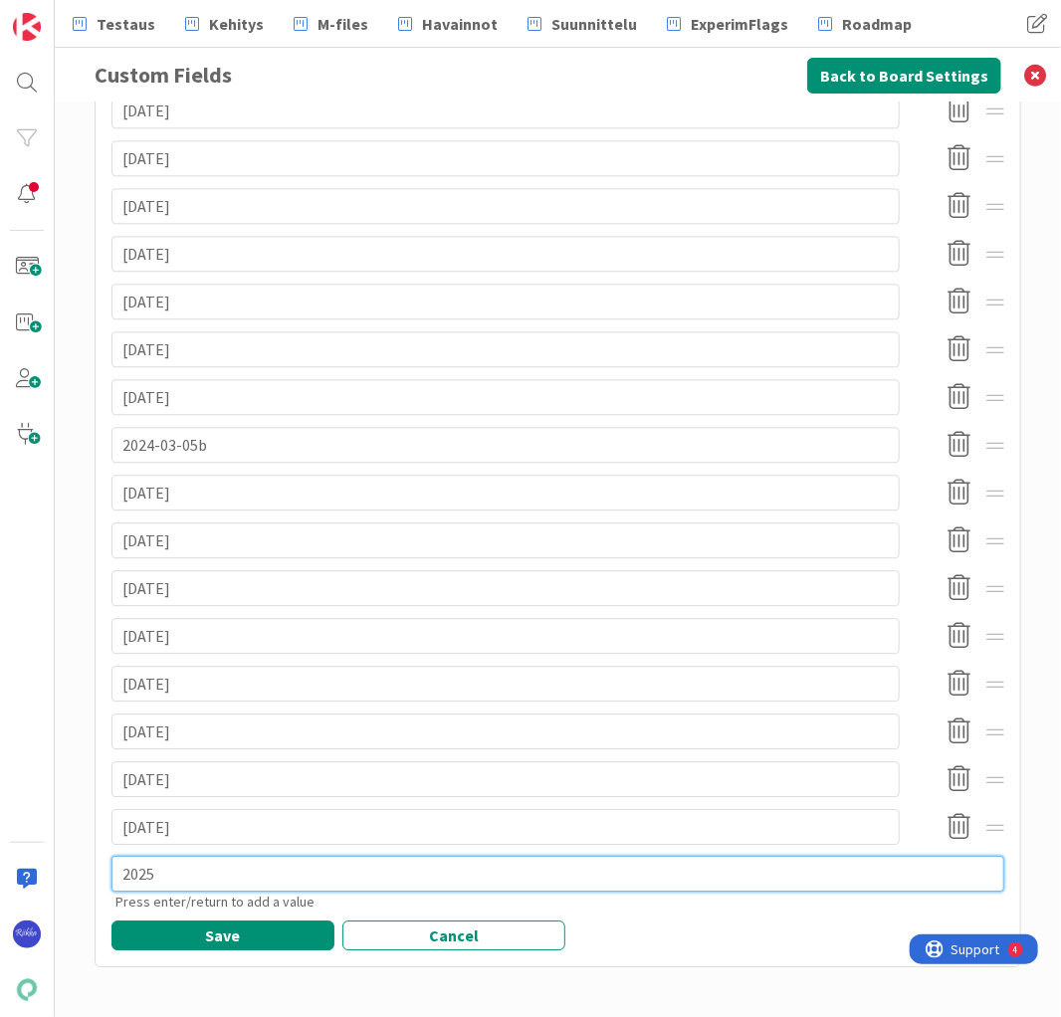
type textarea "2025-"
type textarea "x"
type textarea "2025-0"
type textarea "x"
type textarea "2025-08"
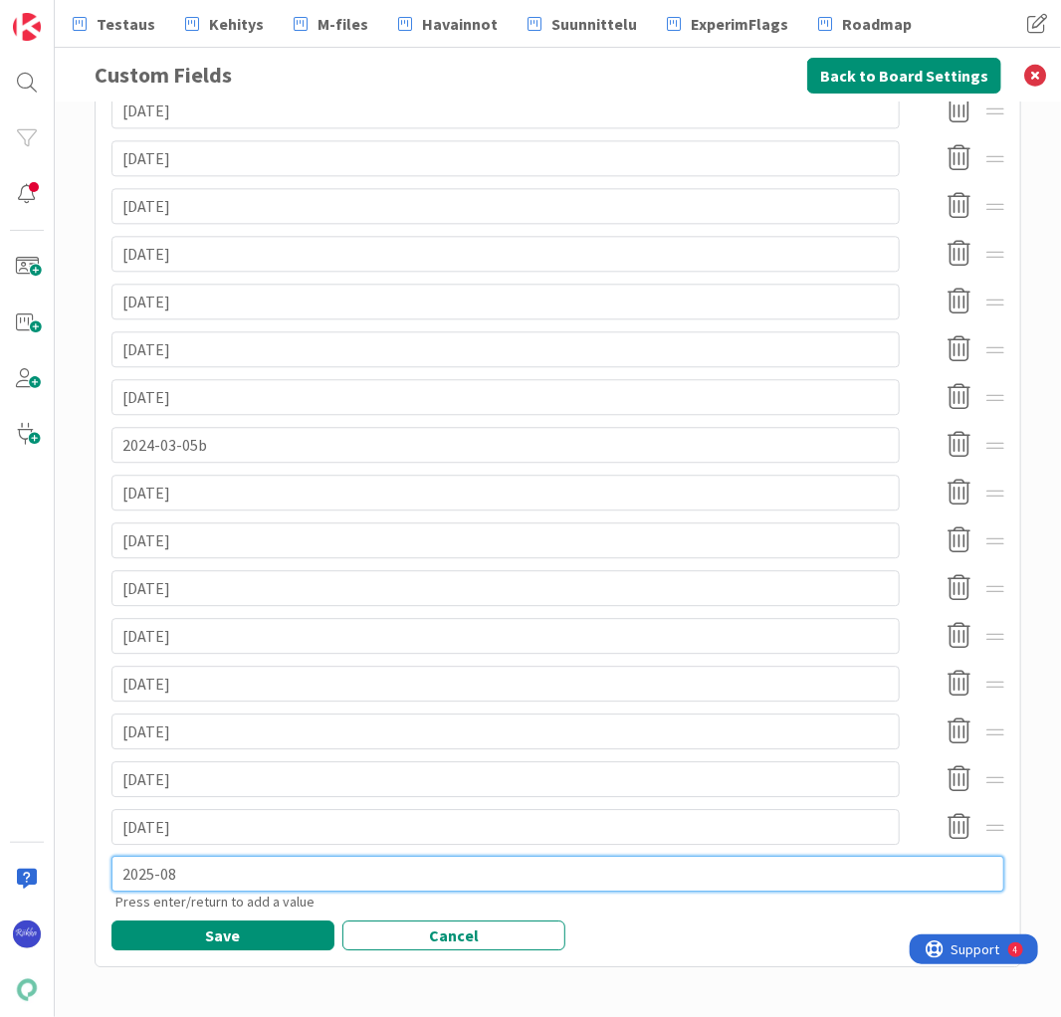
type textarea "x"
type textarea "2025-08-"
type textarea "x"
type textarea "2025-08-2"
type textarea "x"
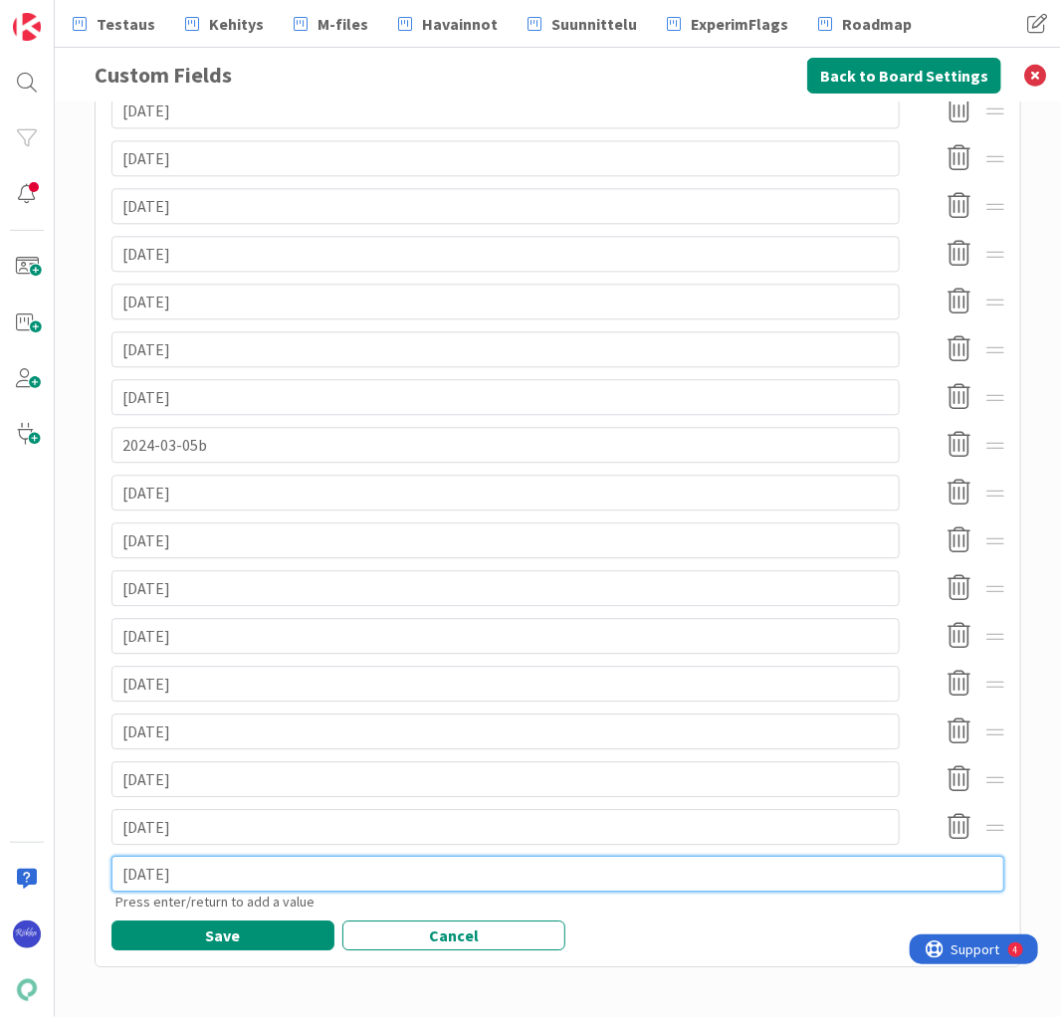
type textarea "[DATE]"
type textarea "x"
type textarea "[DATE]"
type textarea "x"
type textarea "2025-08-20 j"
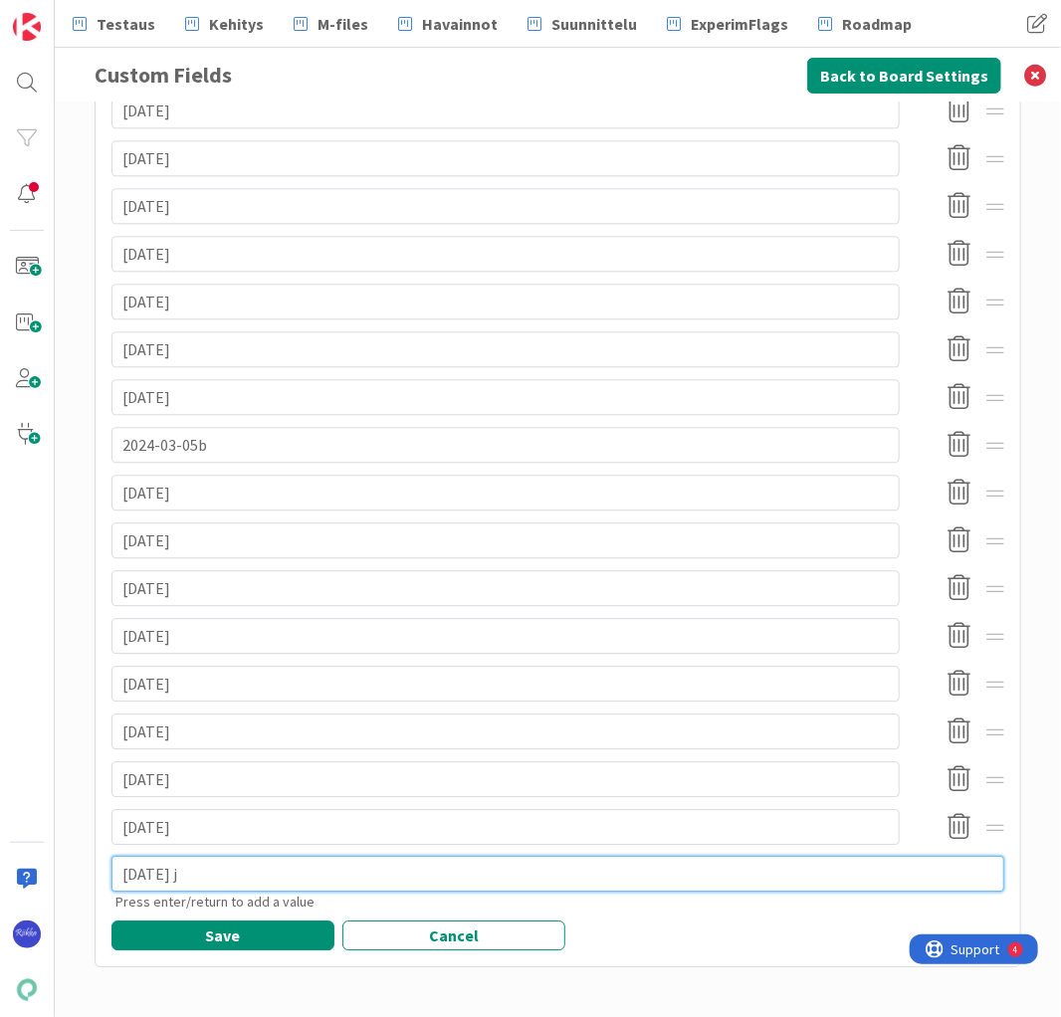
type textarea "x"
type textarea "2025-08-20 jkl"
type textarea "x"
type textarea "2025-08-20 jkla"
type textarea "x"
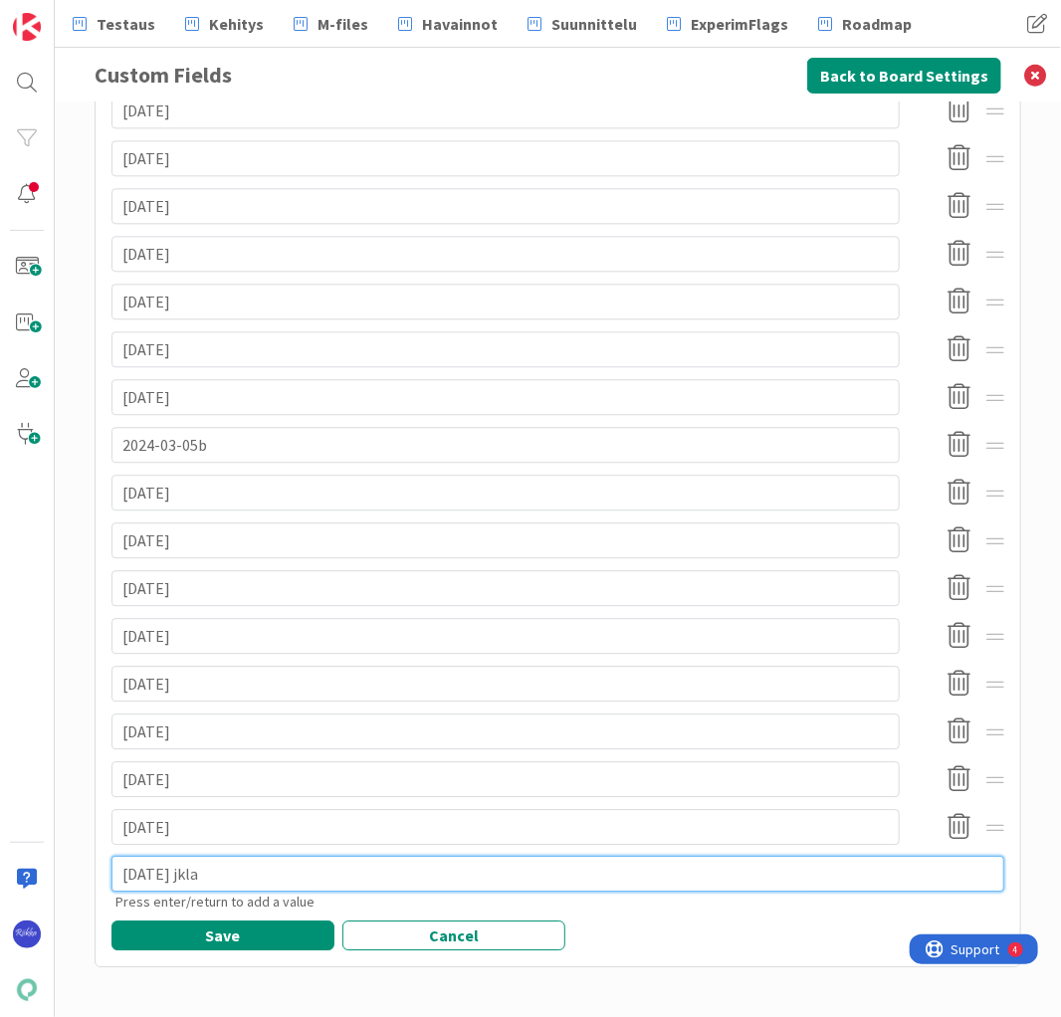
type textarea "2025-08-20 jklaö"
type textarea "x"
type textarea "2025-08-20 jklaösj"
type textarea "x"
type textarea "2025-08-20 jklaösjkd"
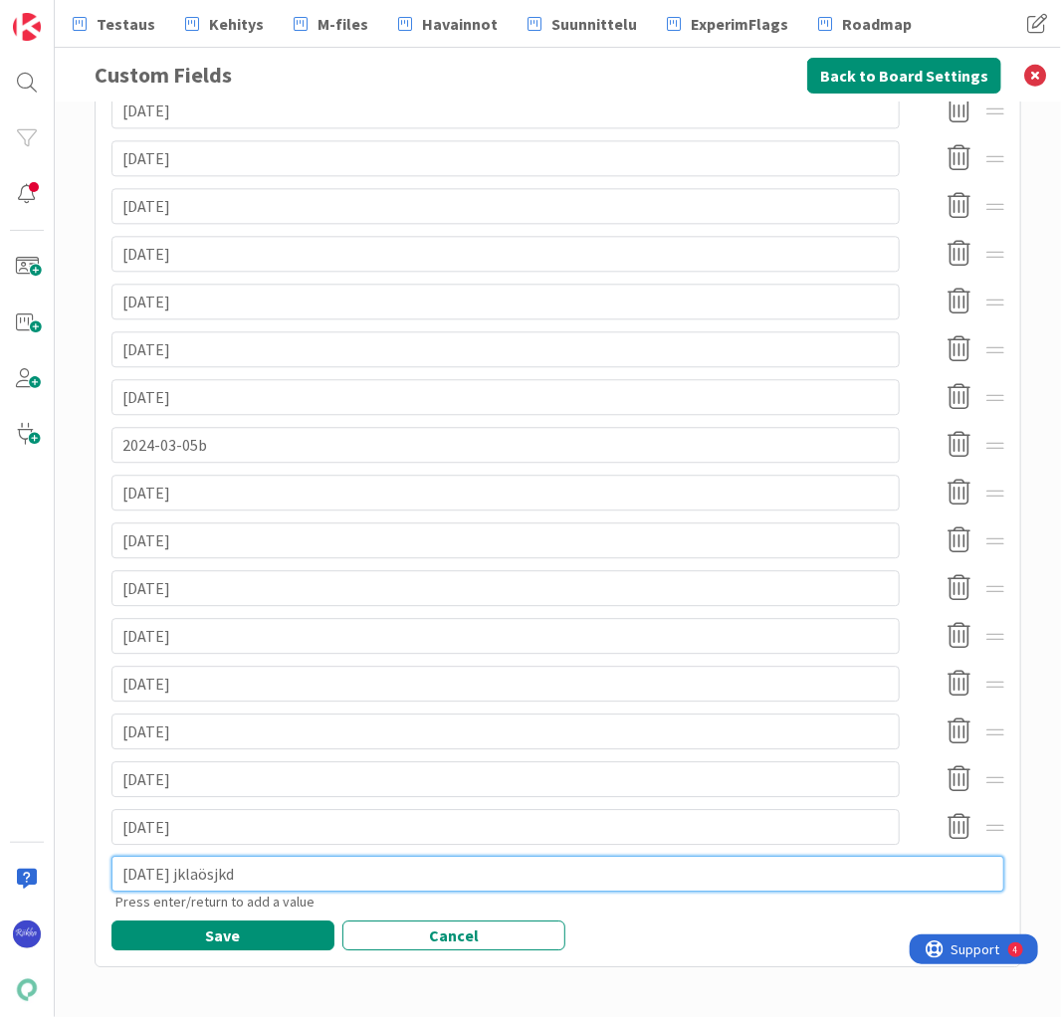
type textarea "x"
type textarea "2025-08-20 jklaösjkdföj"
type textarea "x"
type textarea "2025-08-20 jklaösjkdföjal"
type textarea "x"
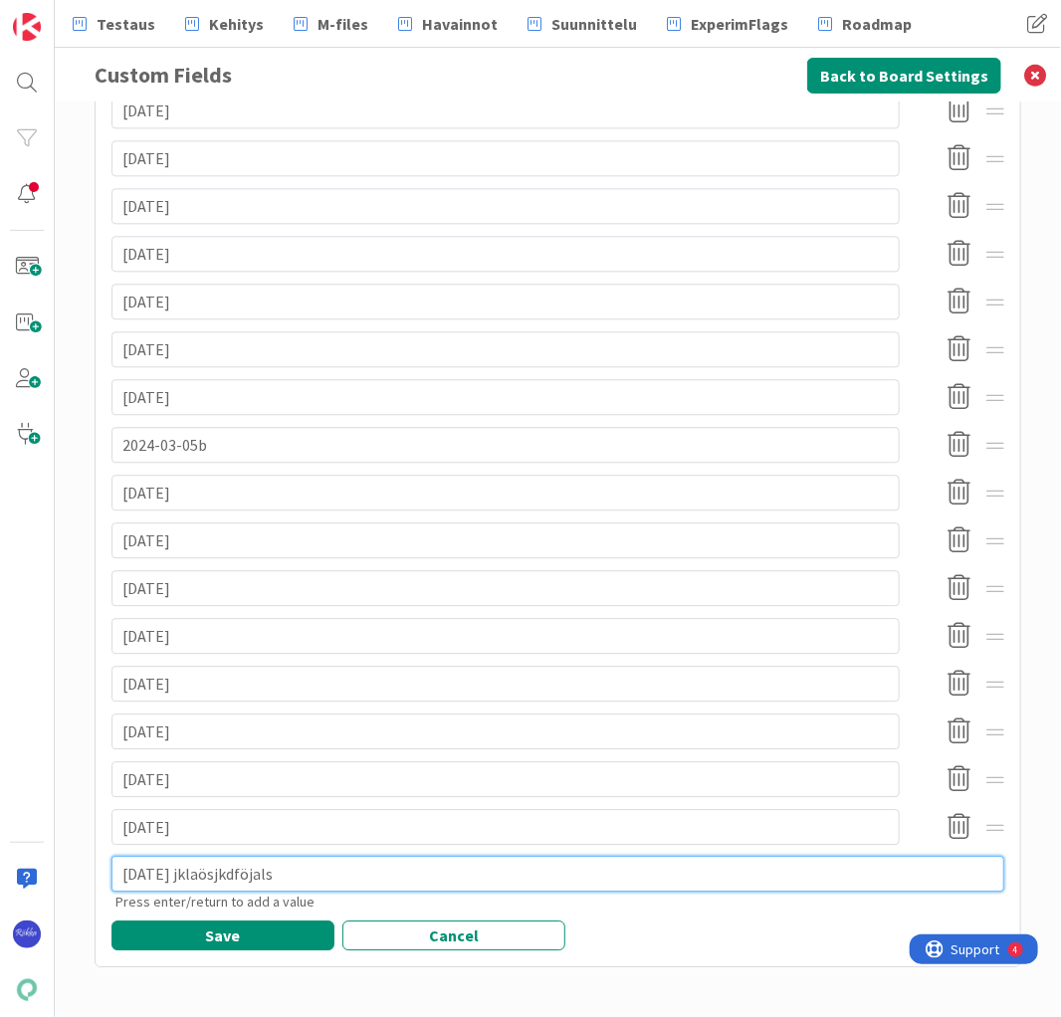
type textarea "2025-08-20 jklaösjkdföjalsö"
type textarea "x"
type textarea "2025-08-20 jklaösjkdföjalsö"
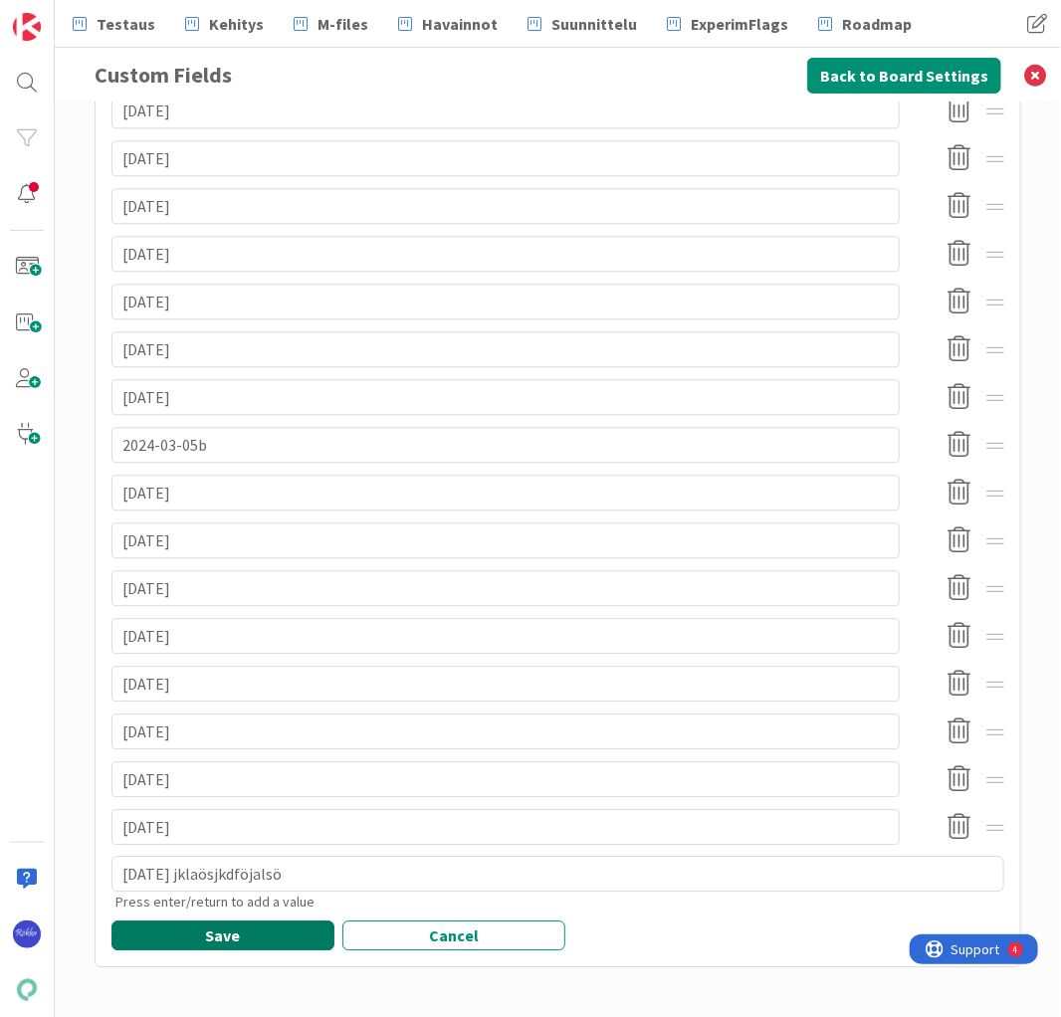
click at [209, 931] on button "Save" at bounding box center [222, 935] width 223 height 30
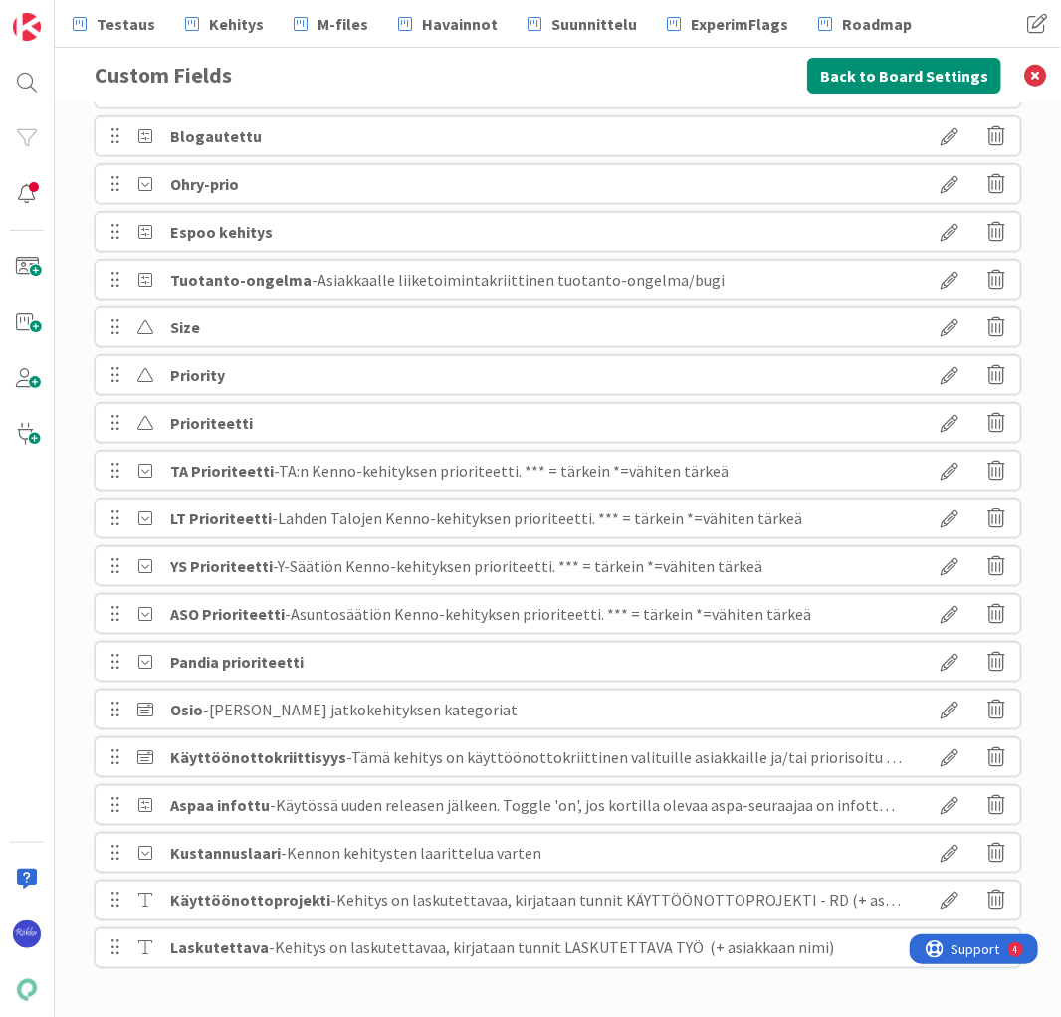
scroll to position [0, 0]
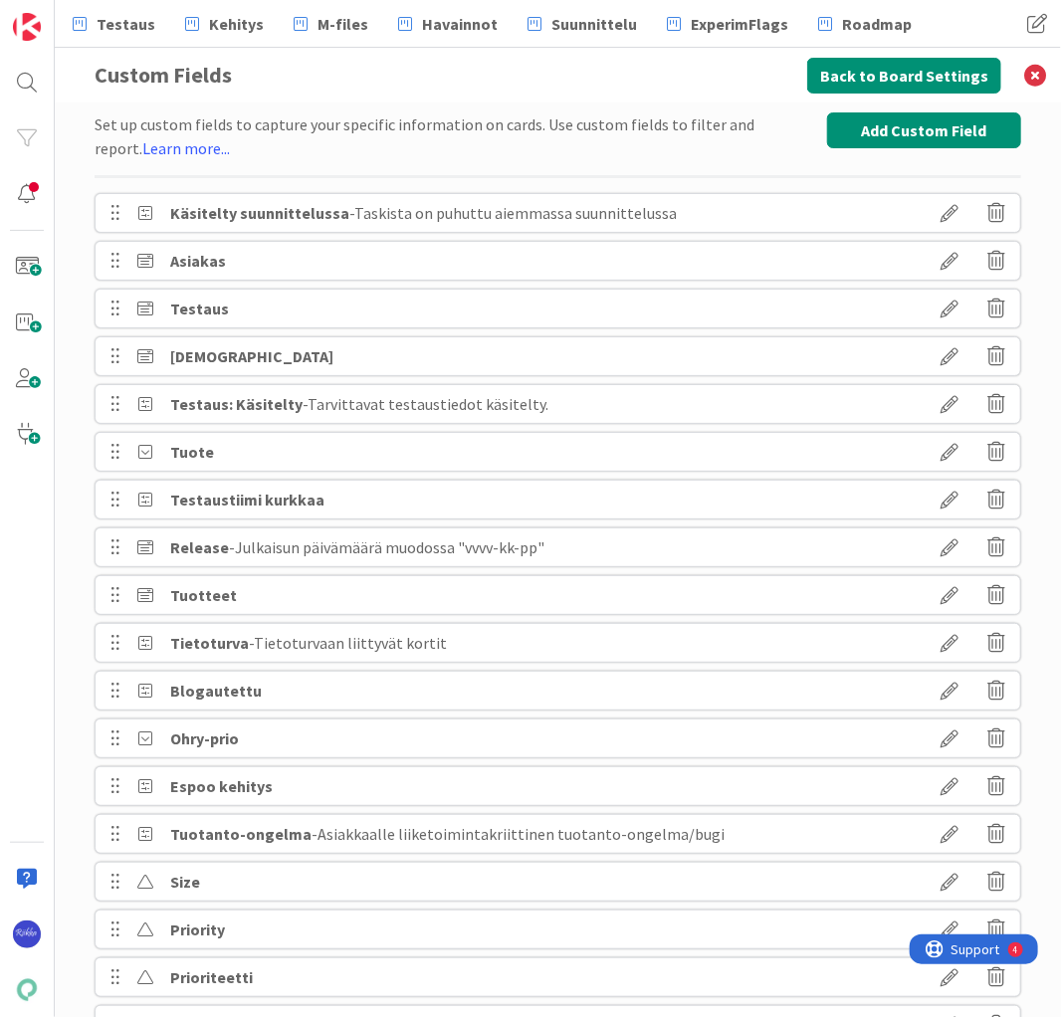
click at [943, 538] on icon at bounding box center [949, 547] width 56 height 34
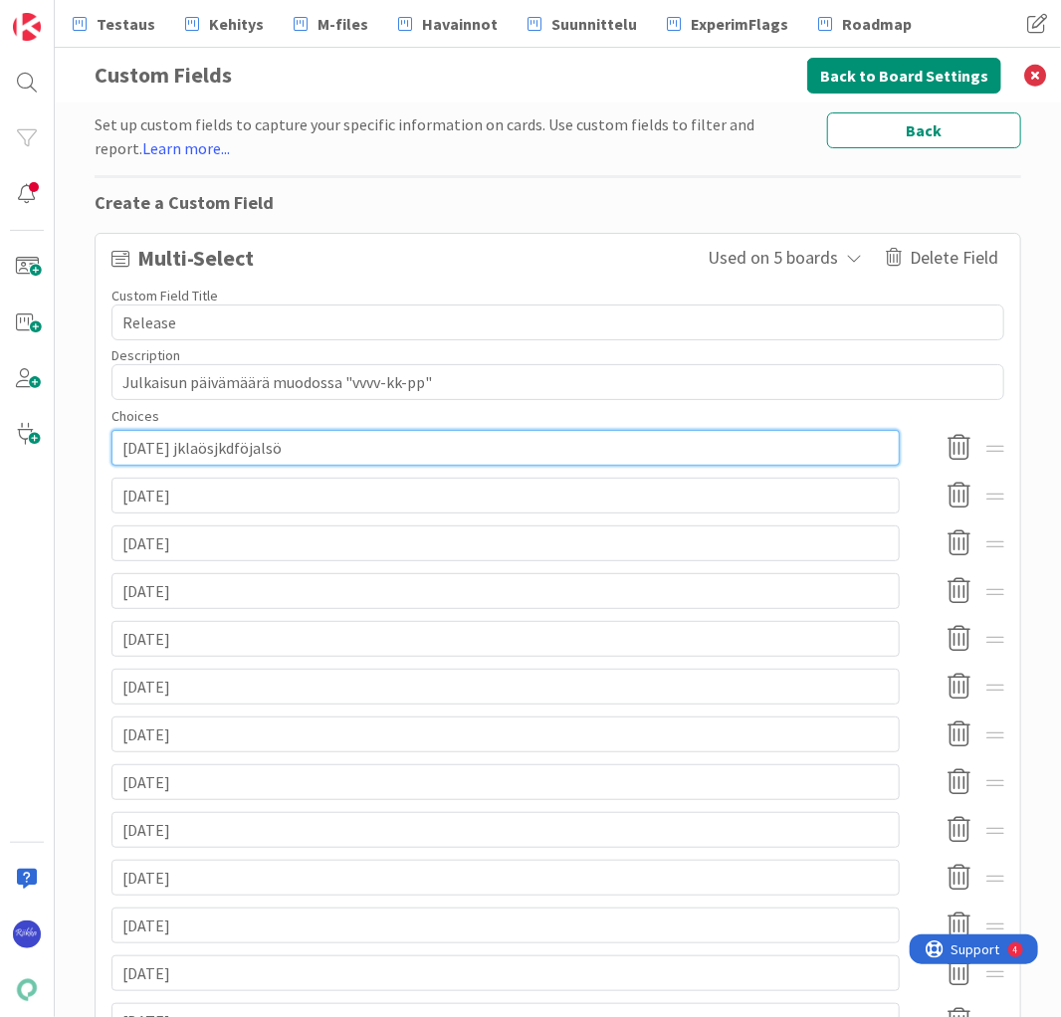
drag, startPoint x: 193, startPoint y: 446, endPoint x: 337, endPoint y: 450, distance: 144.3
click at [337, 450] on input "2025-08-20 jklaösjkdföjalsö" at bounding box center [505, 448] width 788 height 36
type textarea "x"
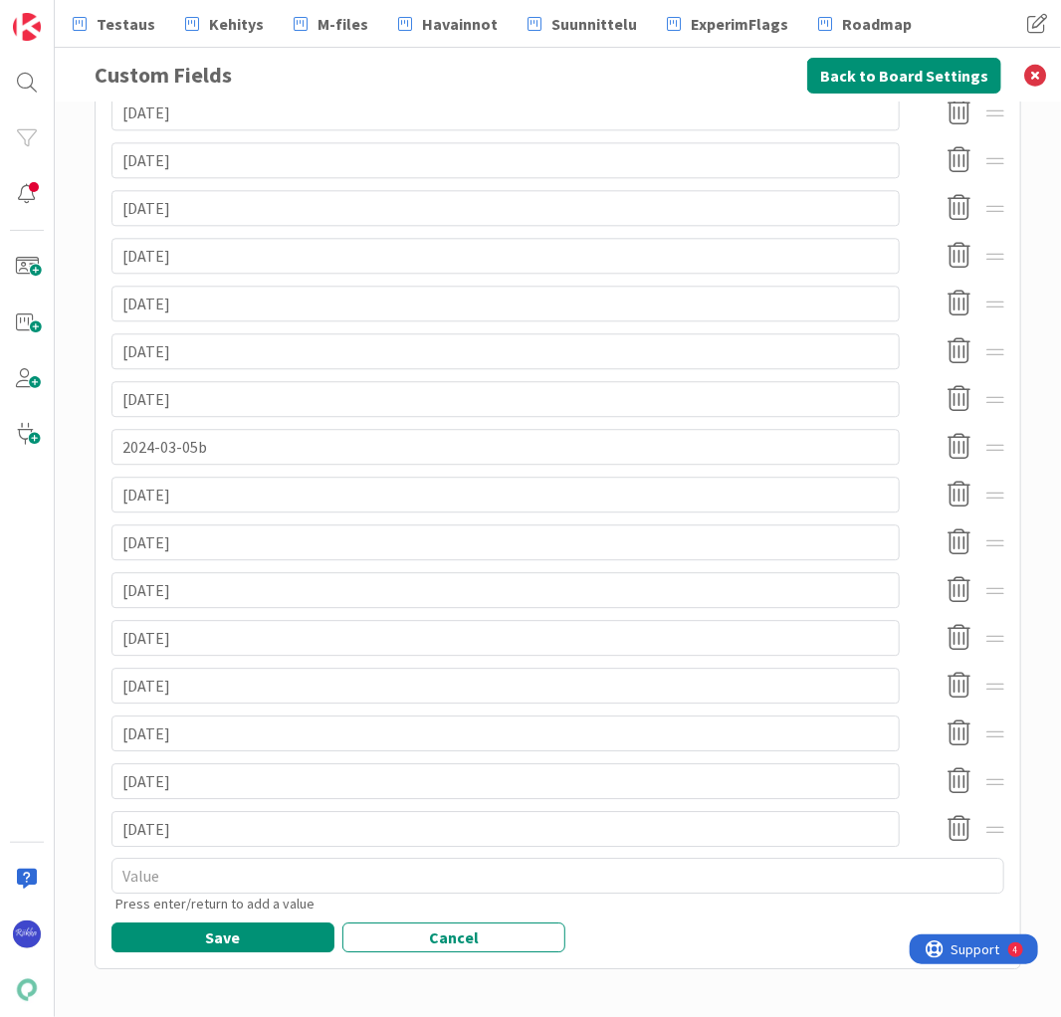
scroll to position [1722, 0]
type input "[DATE]"
click at [236, 934] on button "Save" at bounding box center [222, 935] width 223 height 30
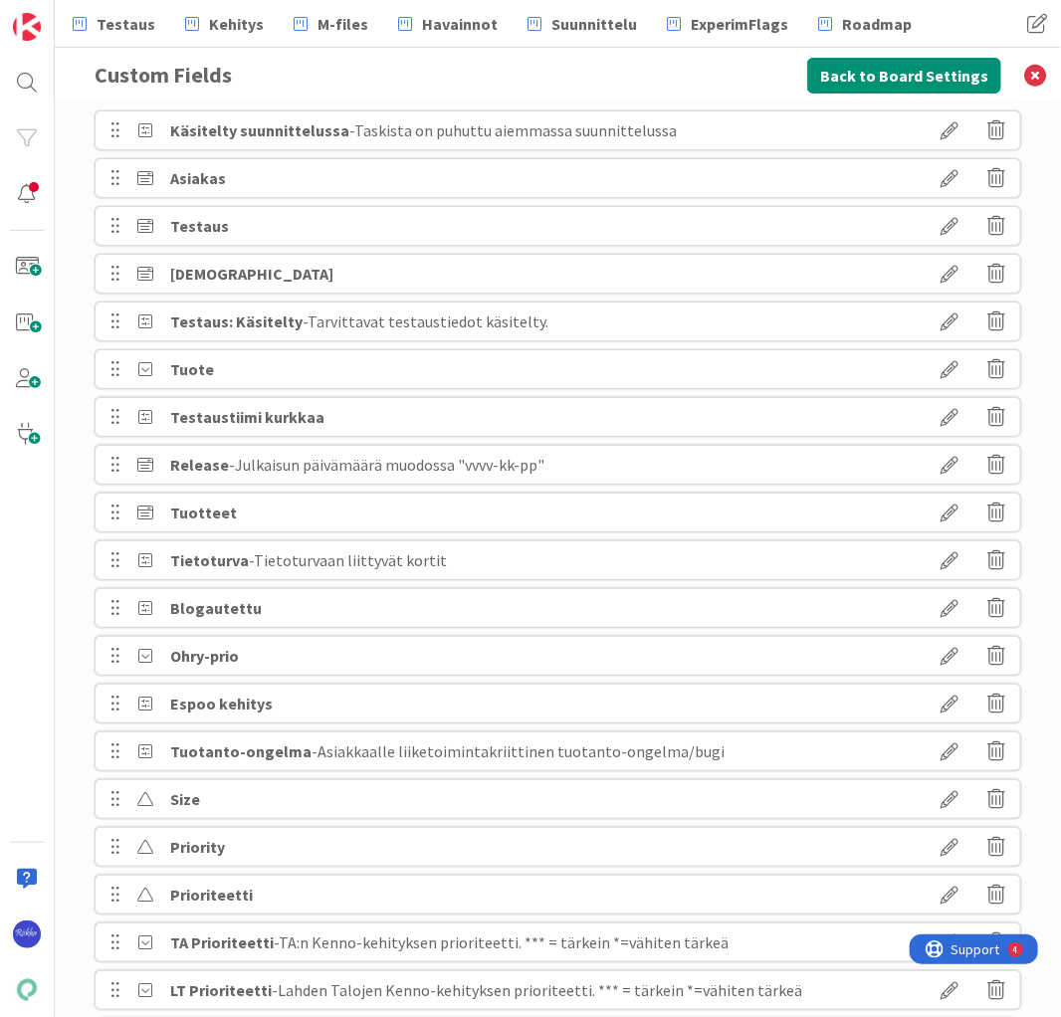
scroll to position [0, 0]
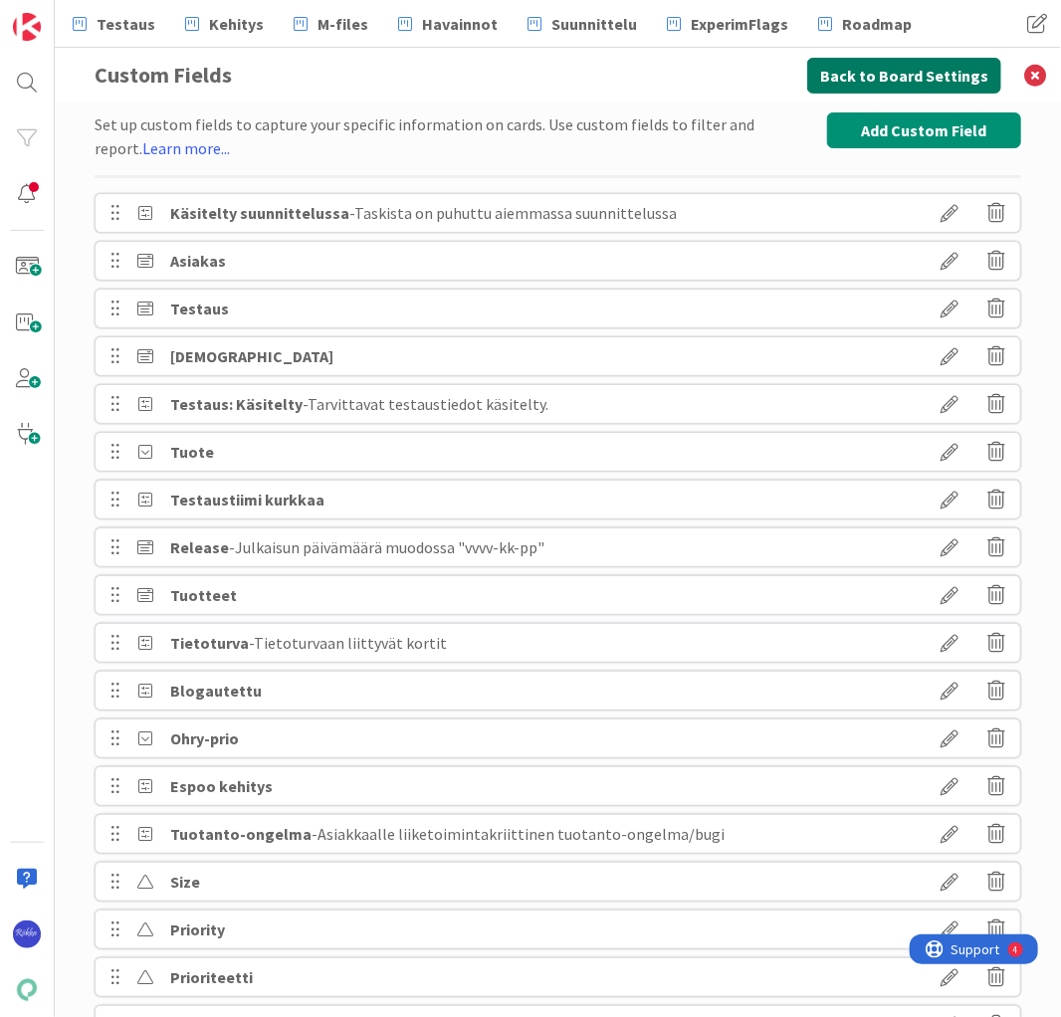
click at [916, 76] on button "Back to Board Settings" at bounding box center [904, 76] width 194 height 36
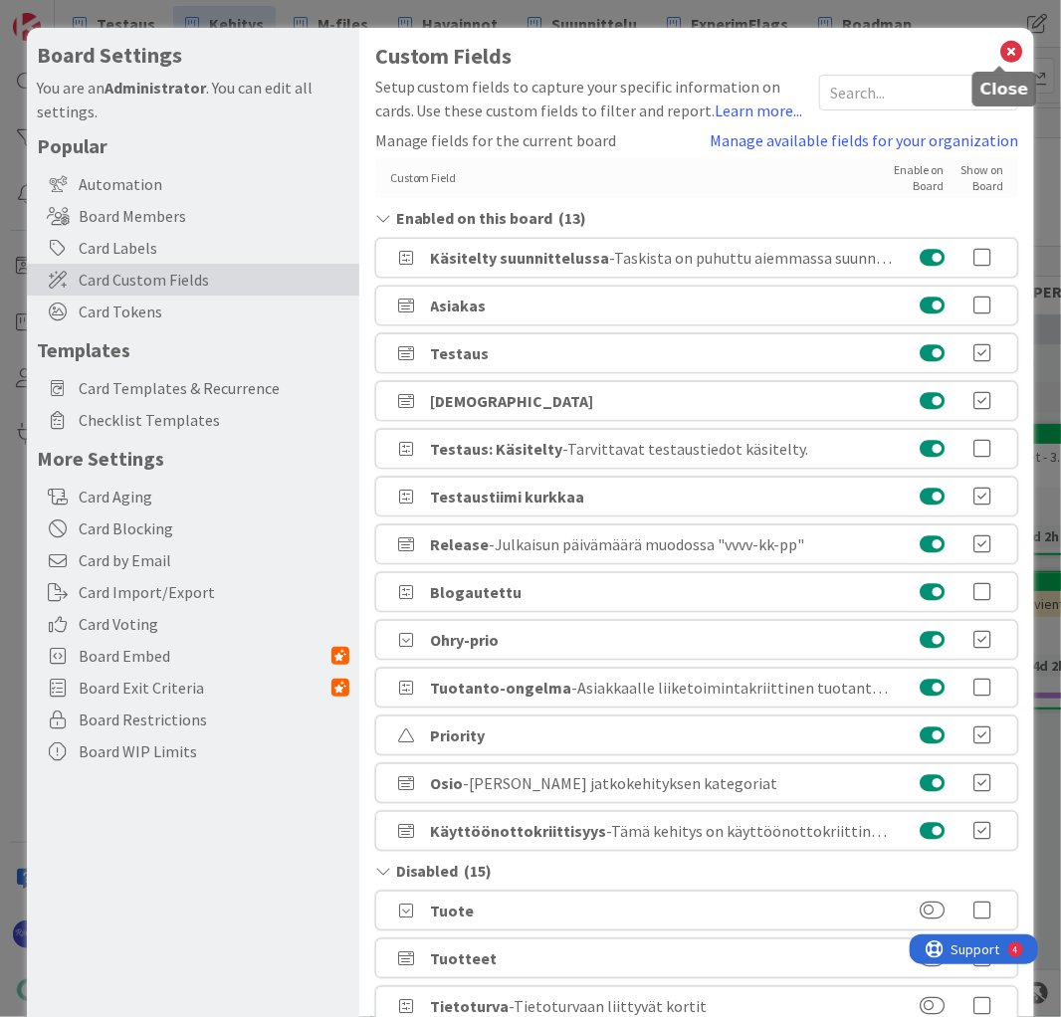
click at [999, 53] on icon at bounding box center [1011, 52] width 26 height 28
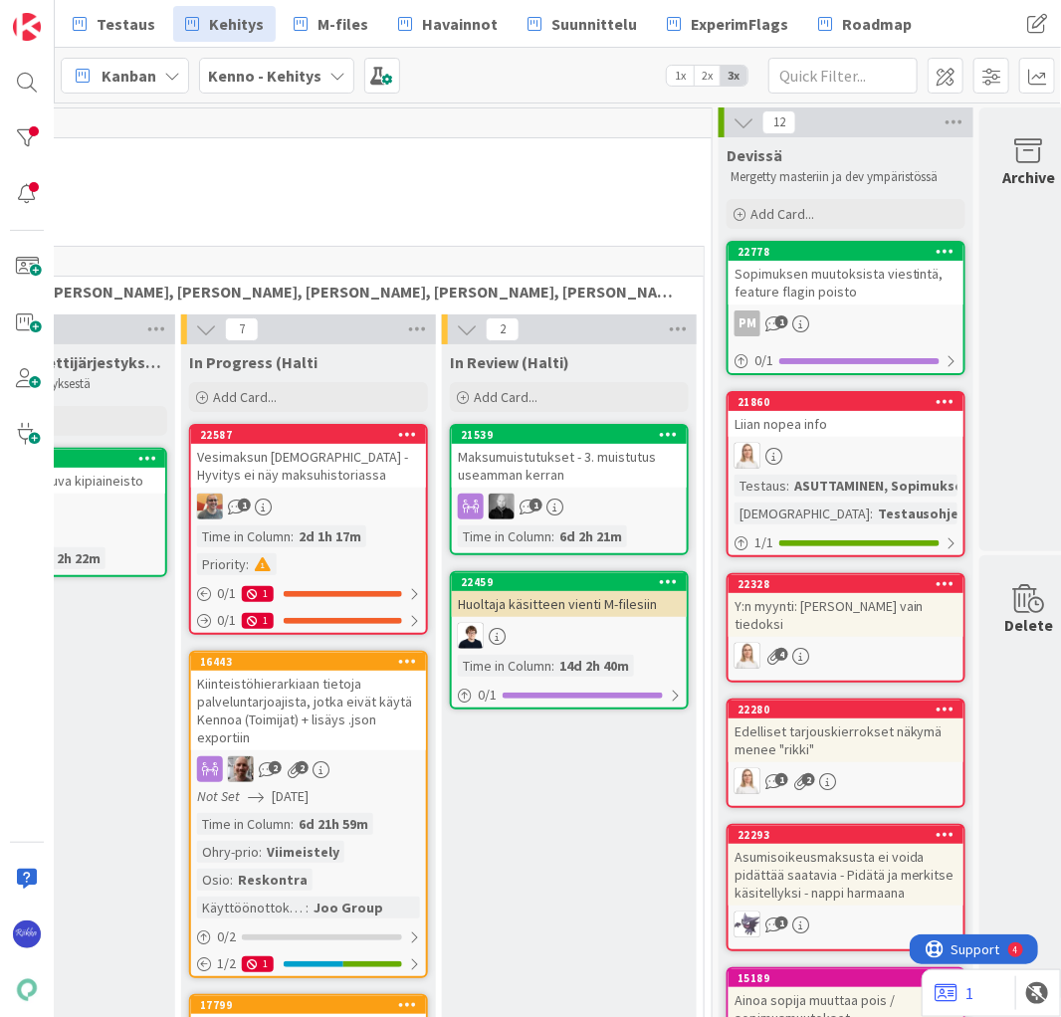
scroll to position [0, 501]
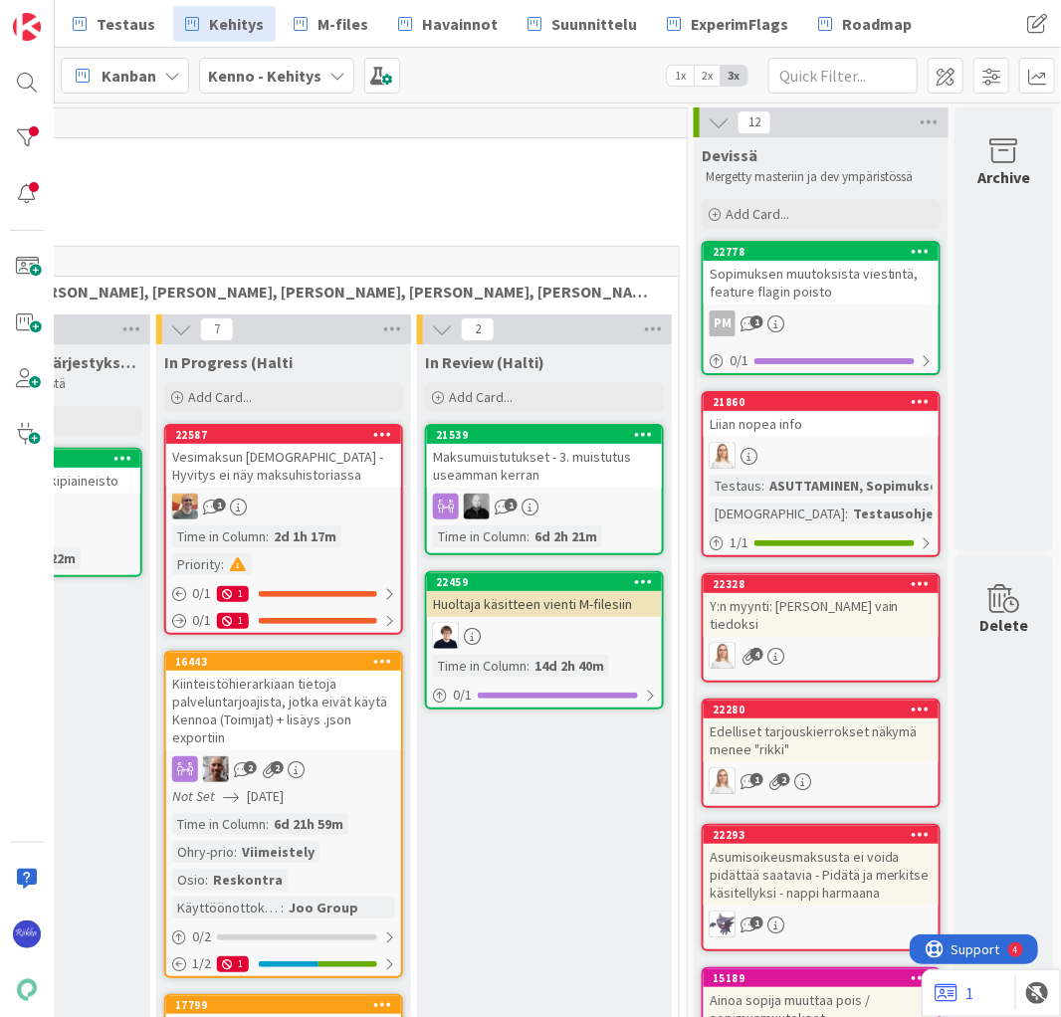
click at [825, 268] on div "Sopimuksen muutoksista viestintä, feature flagin poisto" at bounding box center [820, 283] width 235 height 44
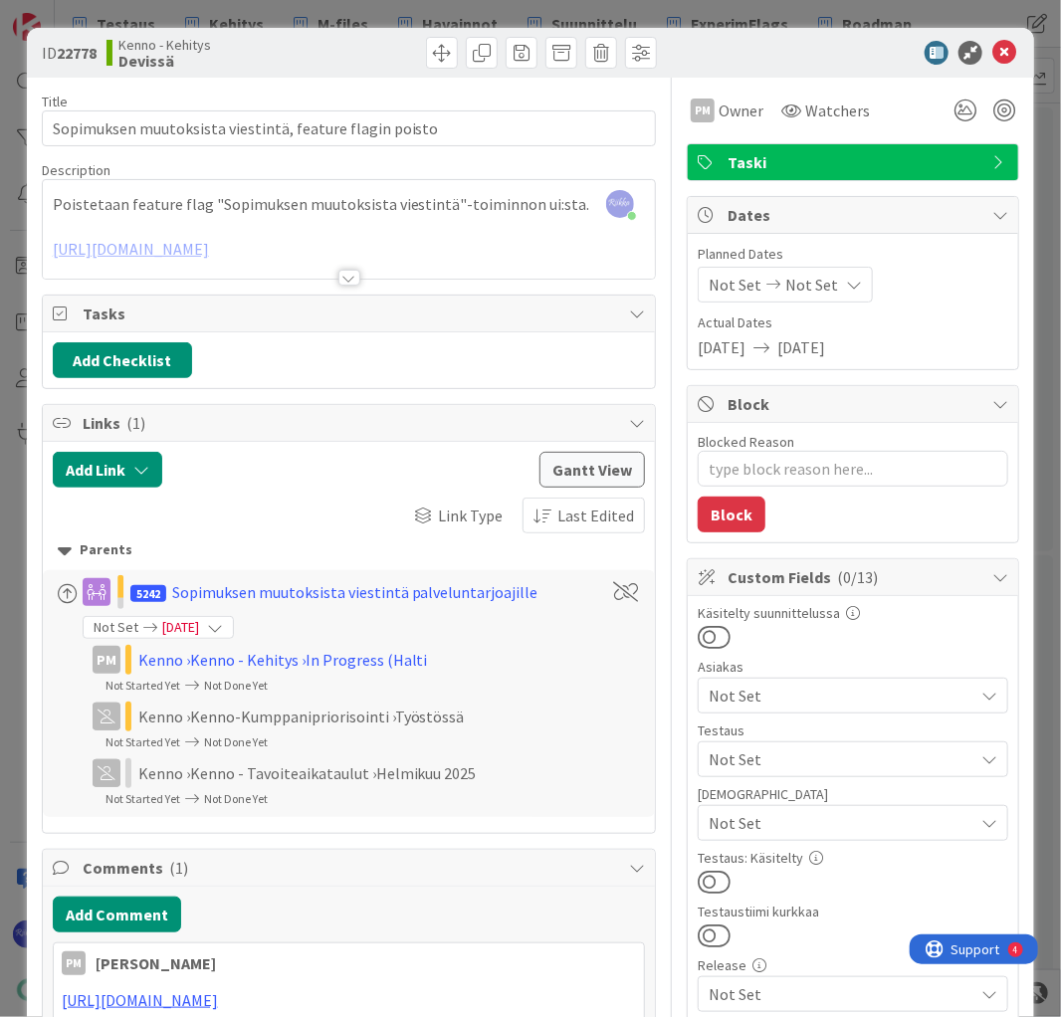
click at [348, 272] on div at bounding box center [349, 278] width 22 height 16
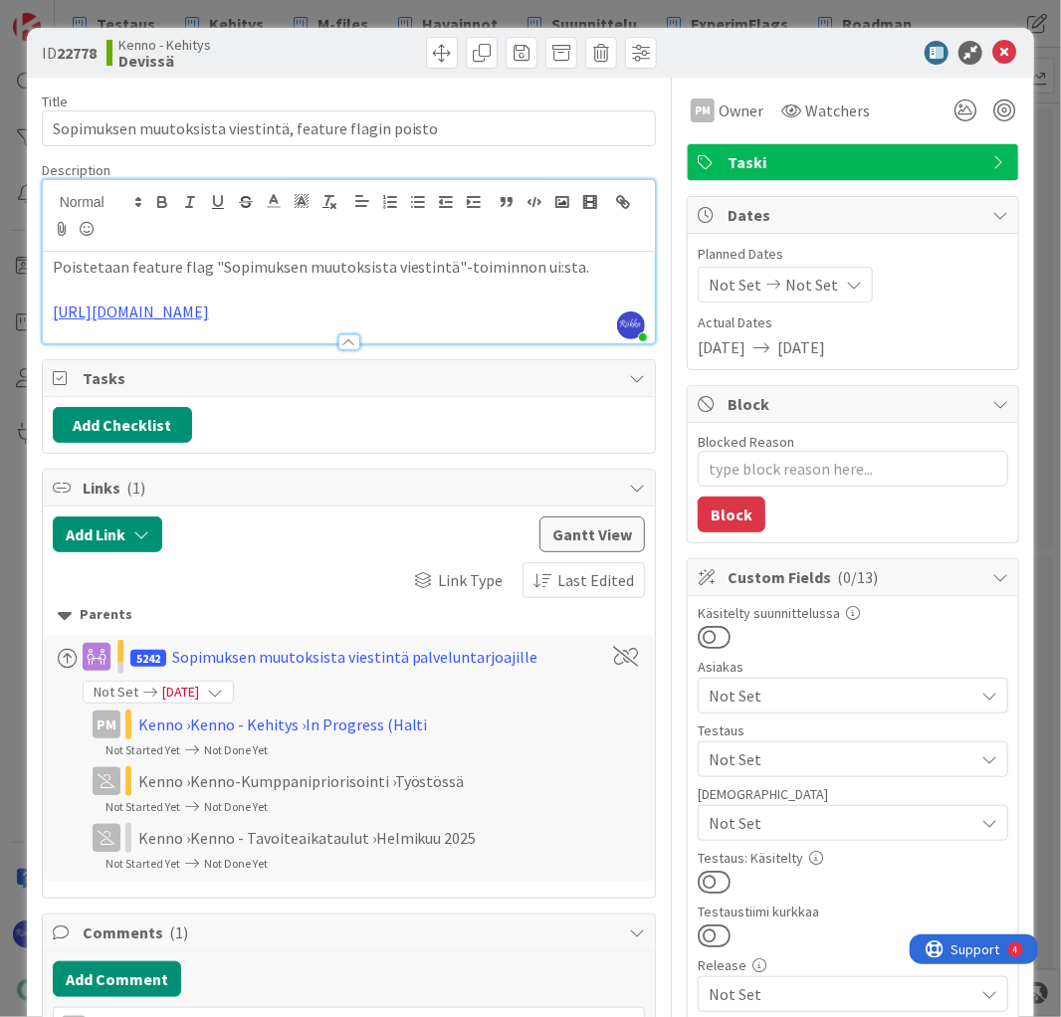
drag, startPoint x: 379, startPoint y: 309, endPoint x: 31, endPoint y: 313, distance: 348.3
click at [31, 313] on div "ID 22778 Kenno - Kehitys Devissä Title 55 / 128 Sopimuksen muutoksista viestint…" at bounding box center [531, 904] width 1008 height 1753
copy link "https://github.com/pandiafi/kenno/pull/8237"
click at [800, 750] on span "Not Set" at bounding box center [840, 759] width 265 height 24
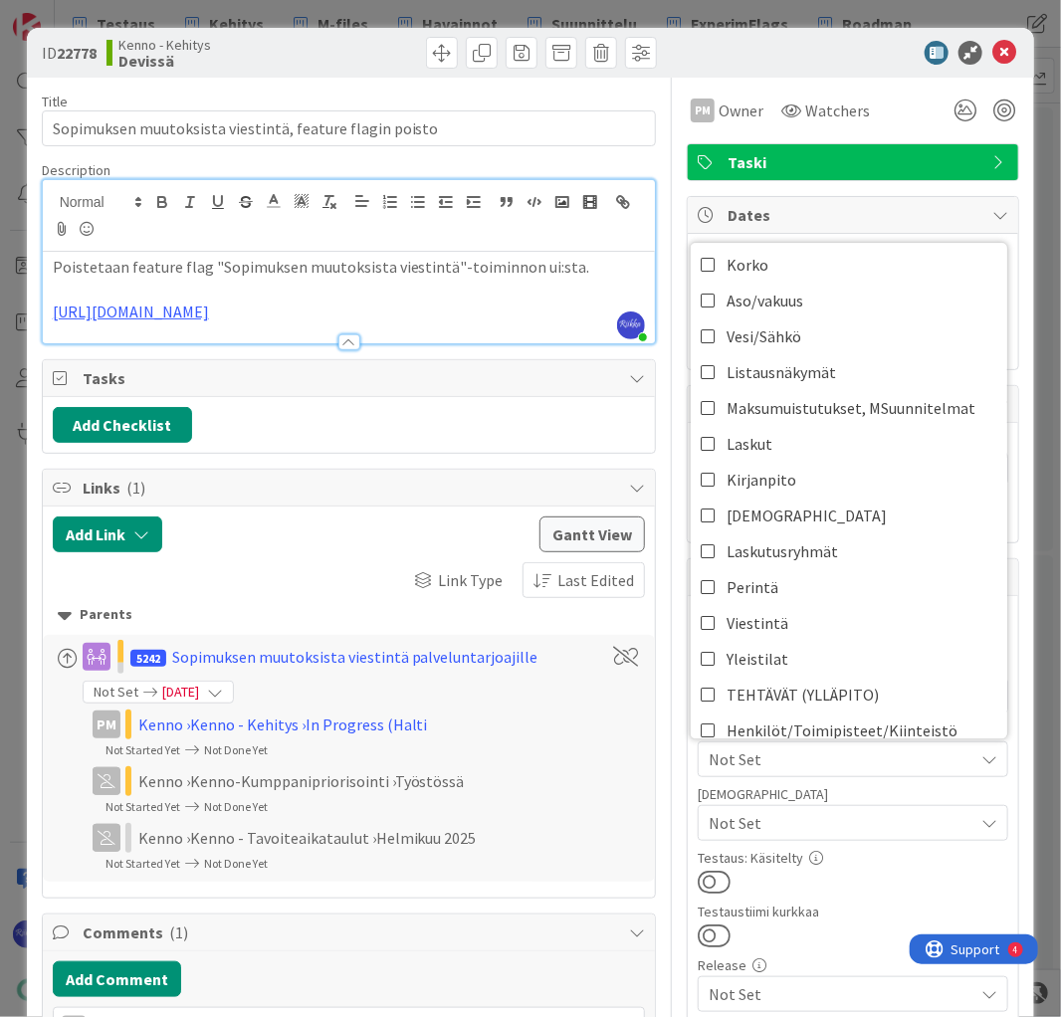
scroll to position [318, 0]
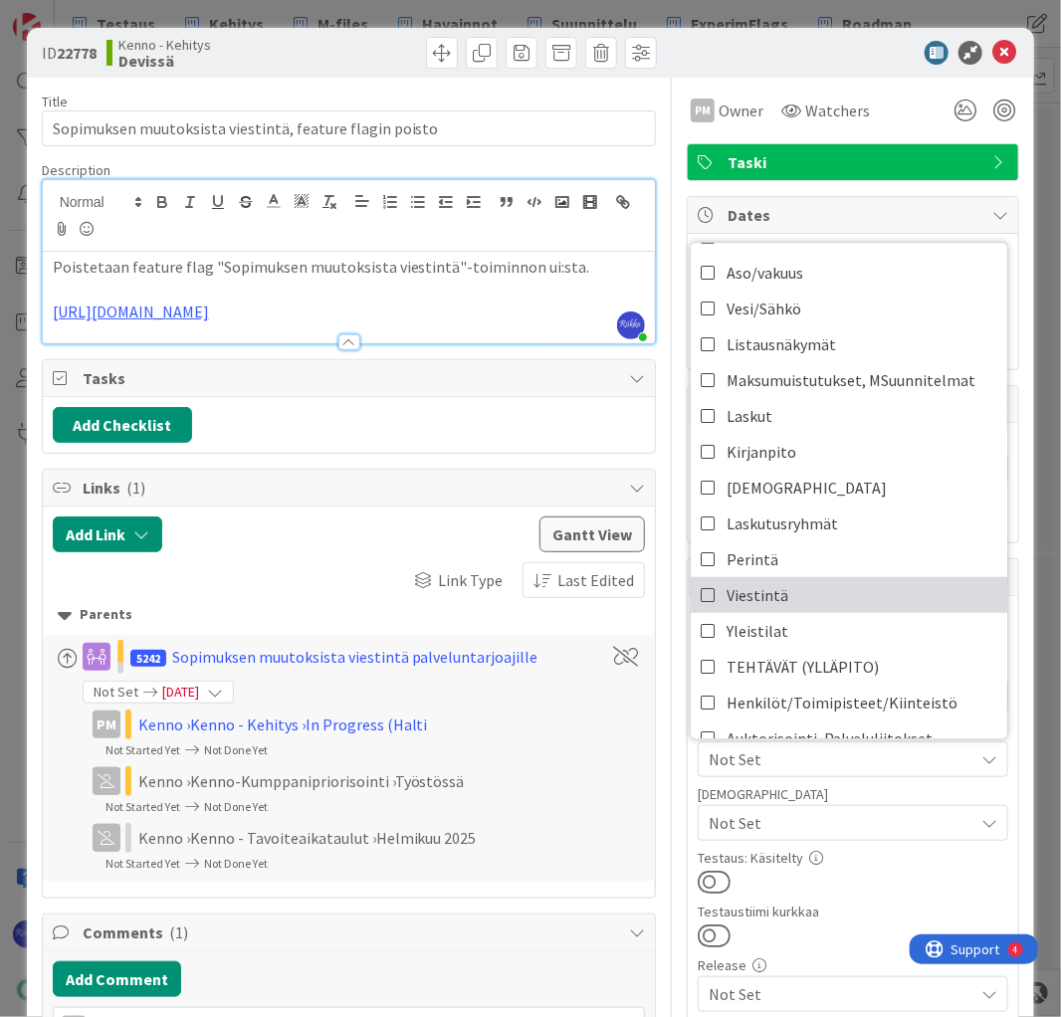
click at [700, 590] on icon at bounding box center [708, 595] width 16 height 30
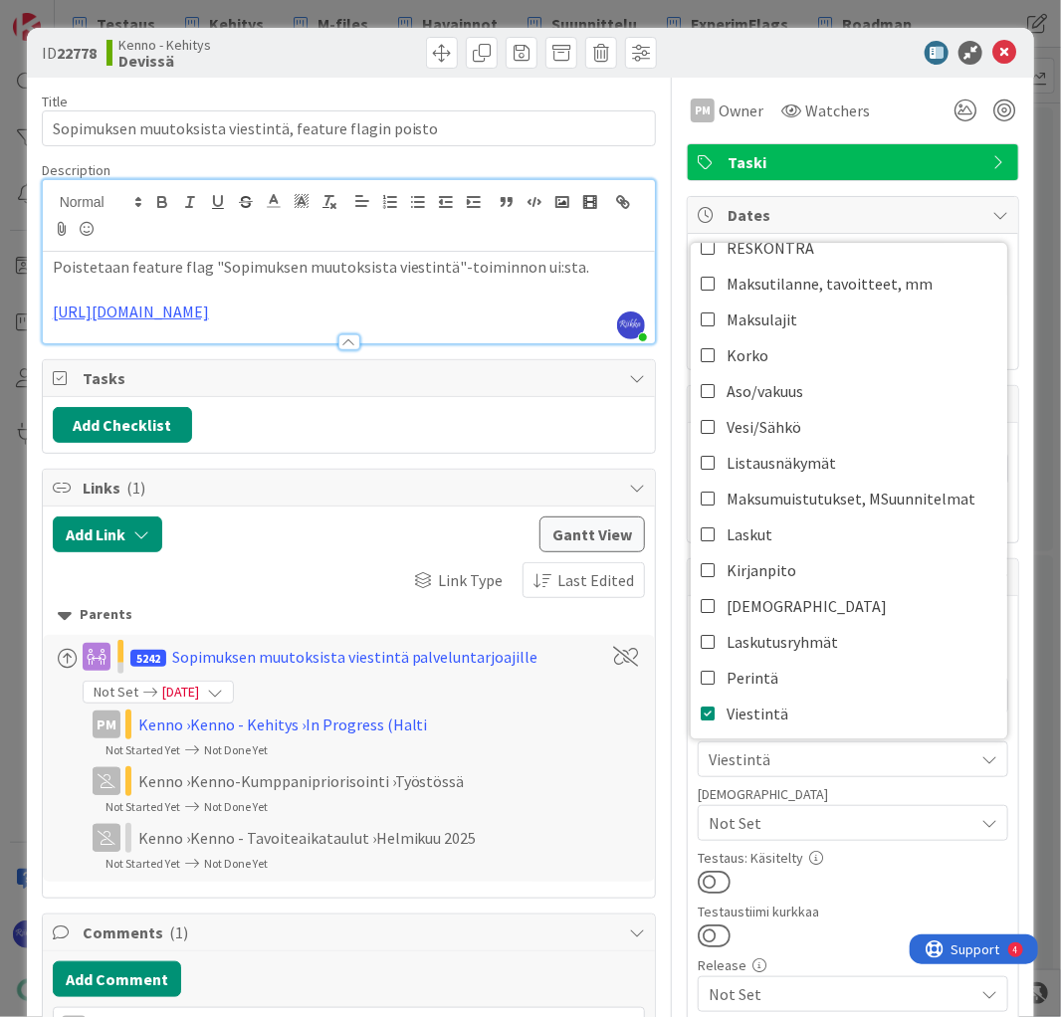
click at [836, 859] on div "Testaus: Käsitelty" at bounding box center [852, 858] width 310 height 14
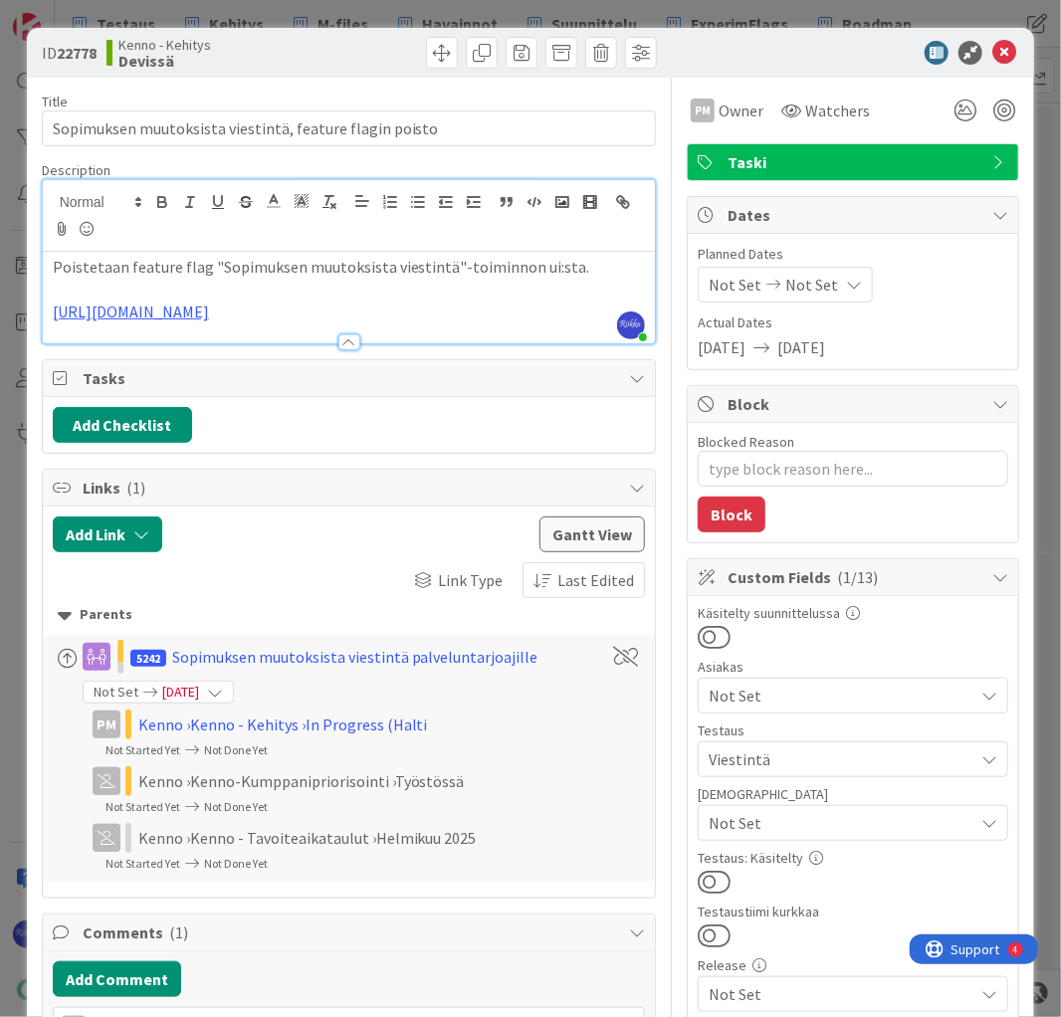
click at [711, 880] on button at bounding box center [713, 882] width 33 height 26
click at [992, 47] on icon at bounding box center [1004, 53] width 24 height 24
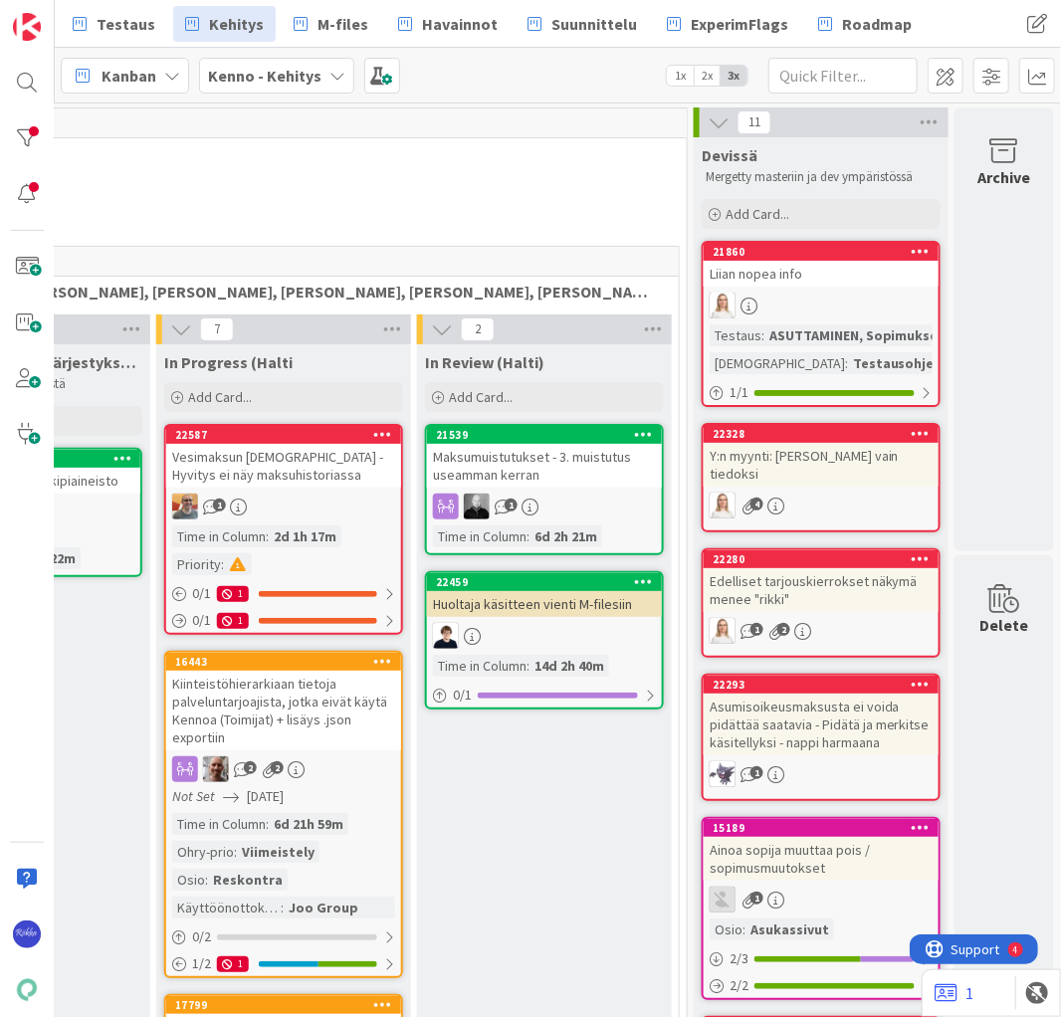
click at [816, 297] on div at bounding box center [820, 306] width 235 height 26
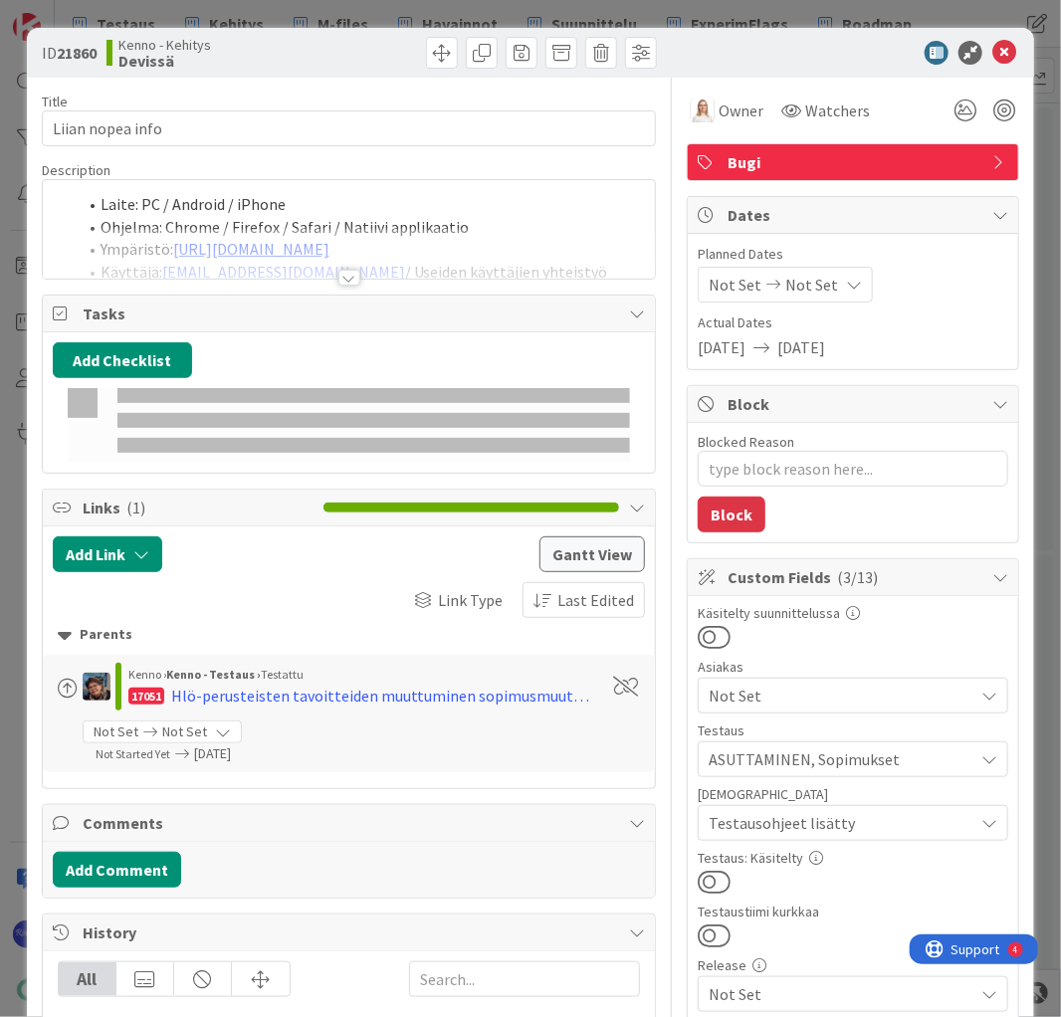
type textarea "x"
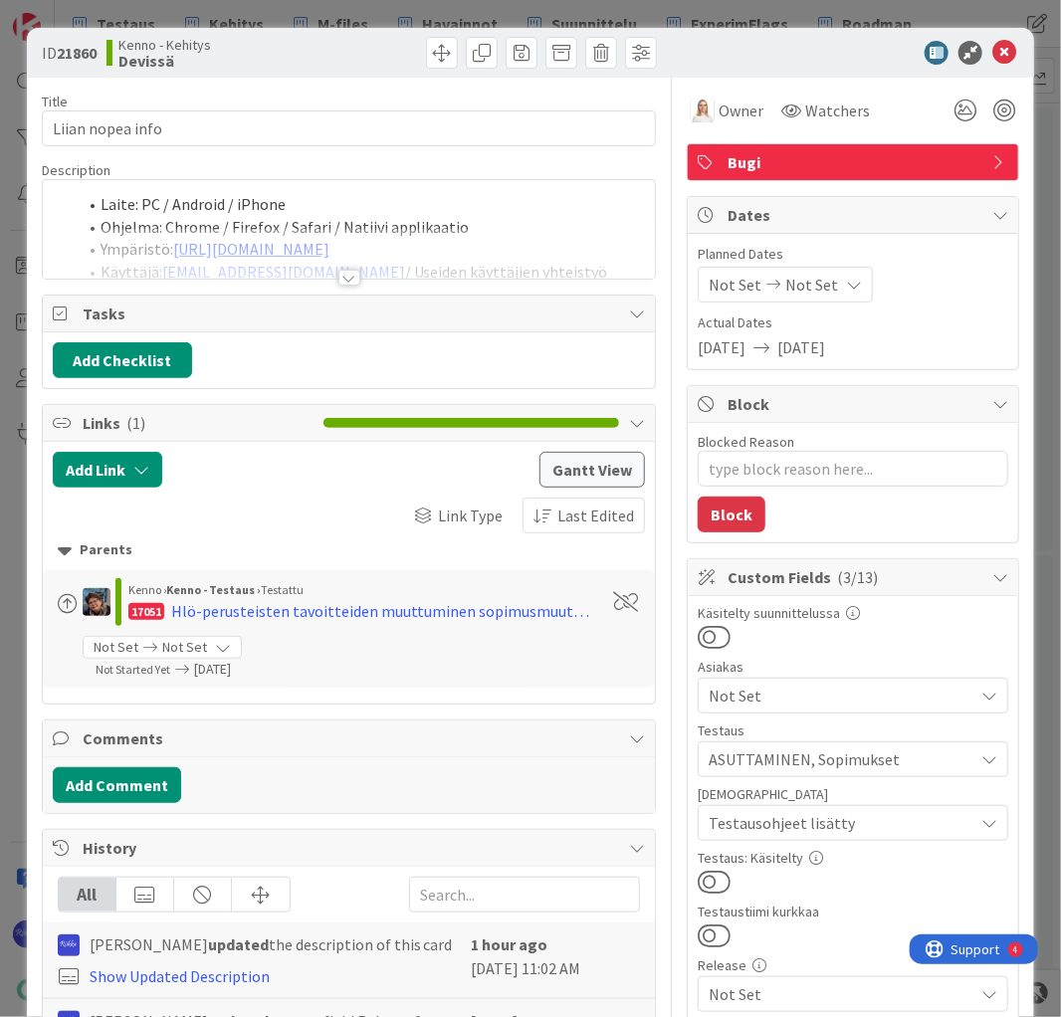
click at [338, 279] on div at bounding box center [349, 278] width 22 height 16
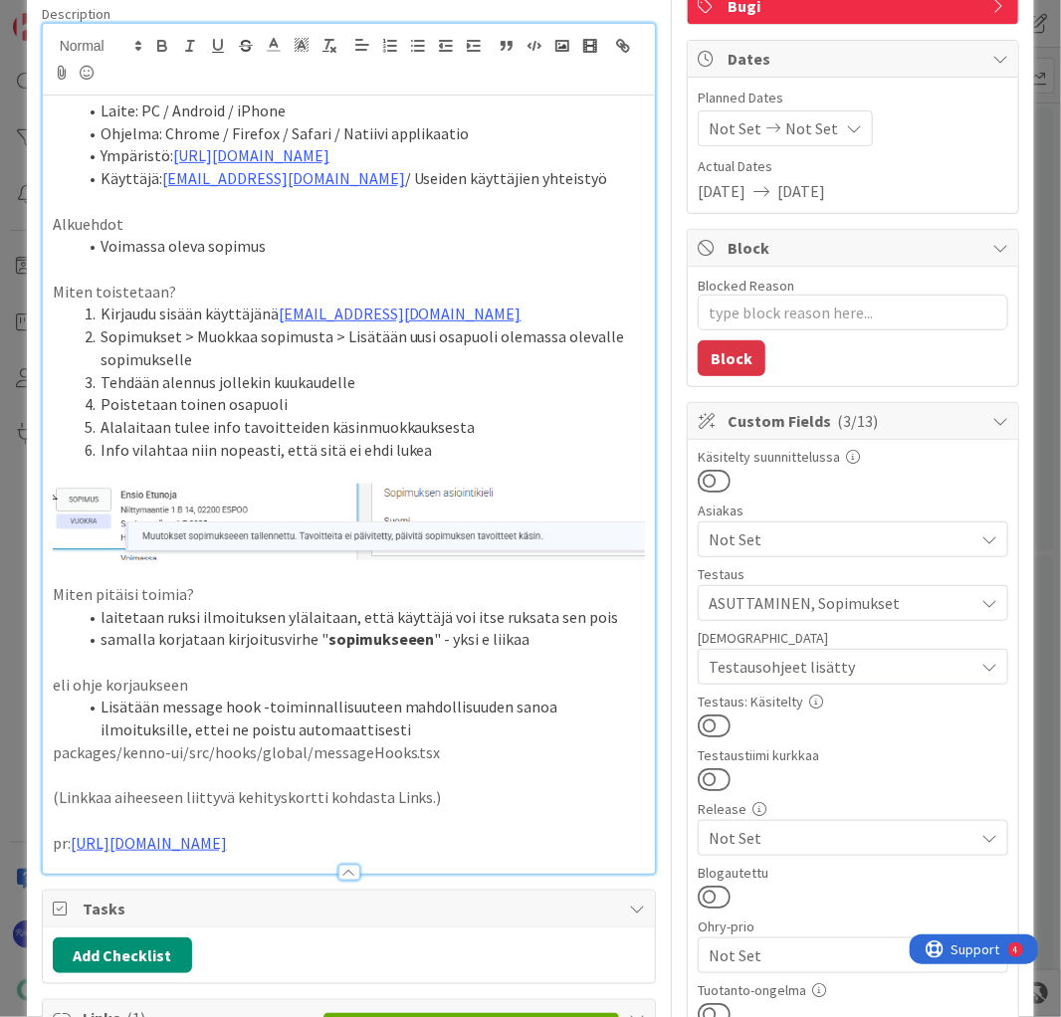
scroll to position [159, 0]
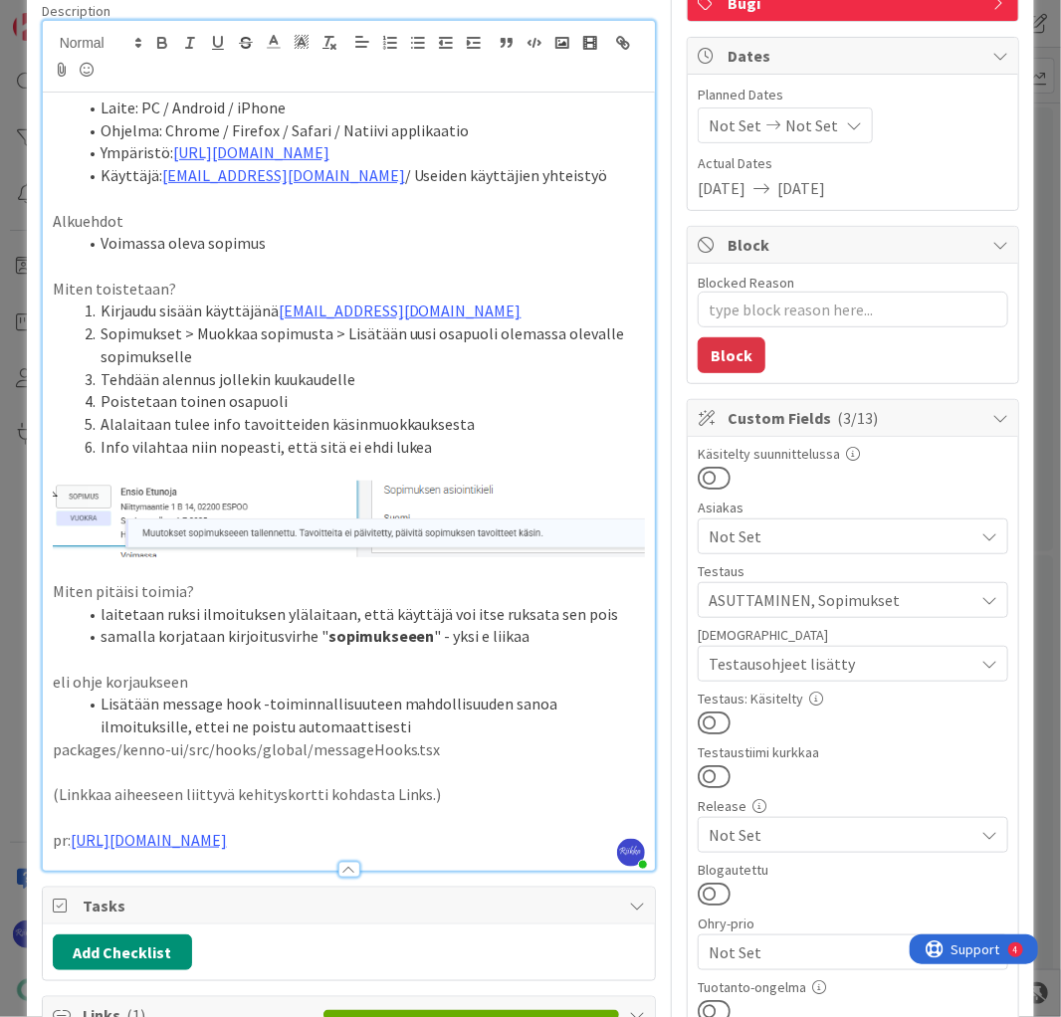
click at [99, 372] on li "Tehdään alennus jollekin kuukaudelle" at bounding box center [361, 379] width 569 height 23
click at [99, 399] on li "Poistetaan toinen osapuoli" at bounding box center [361, 401] width 569 height 23
drag, startPoint x: 100, startPoint y: 330, endPoint x: 326, endPoint y: 335, distance: 225.9
click at [326, 335] on li "Sopimukset > Muokkaa sopimusta > Lisätään uusi osapuoli olemassa olevalle sopim…" at bounding box center [361, 344] width 569 height 45
copy li "Sopimukset > Muokkaa sopimusta"
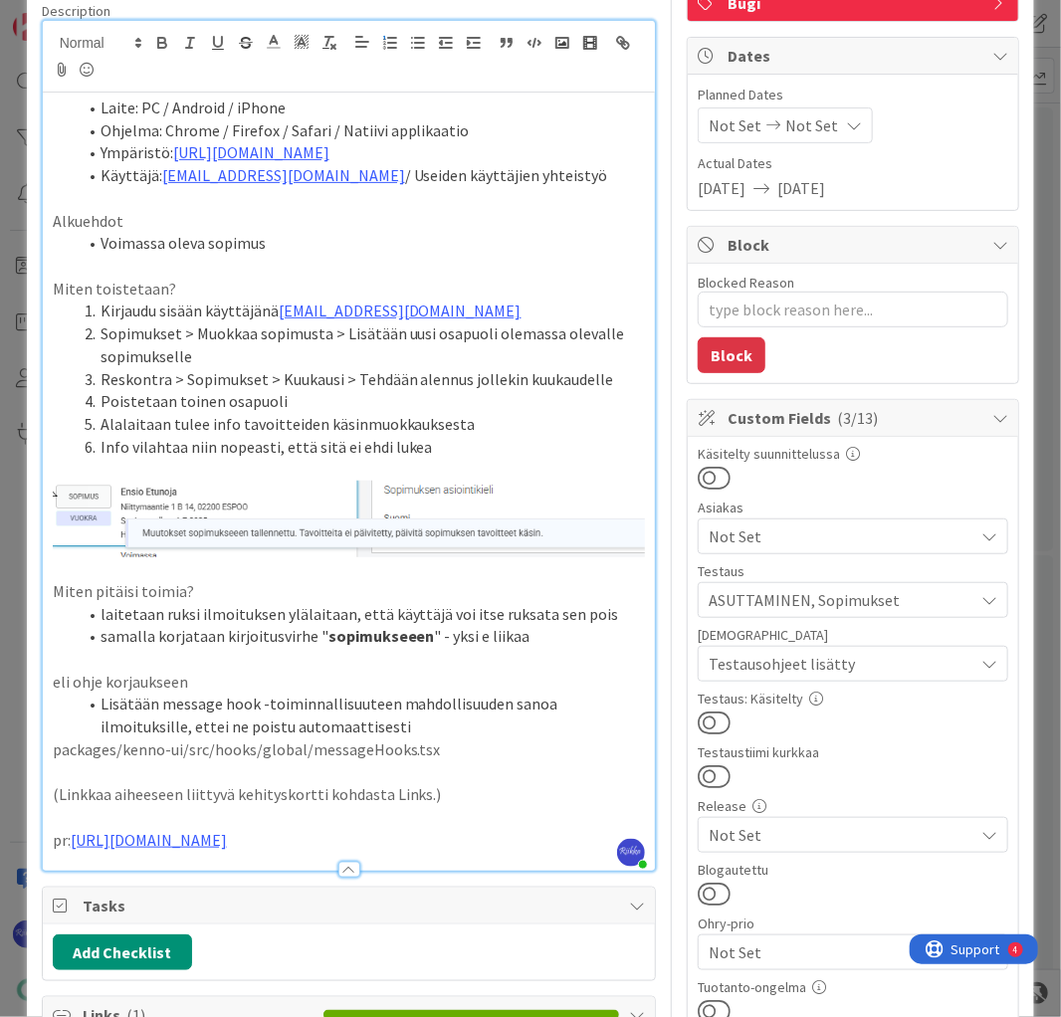
click at [102, 397] on li "Poistetaan toinen osapuoli" at bounding box center [361, 401] width 569 height 23
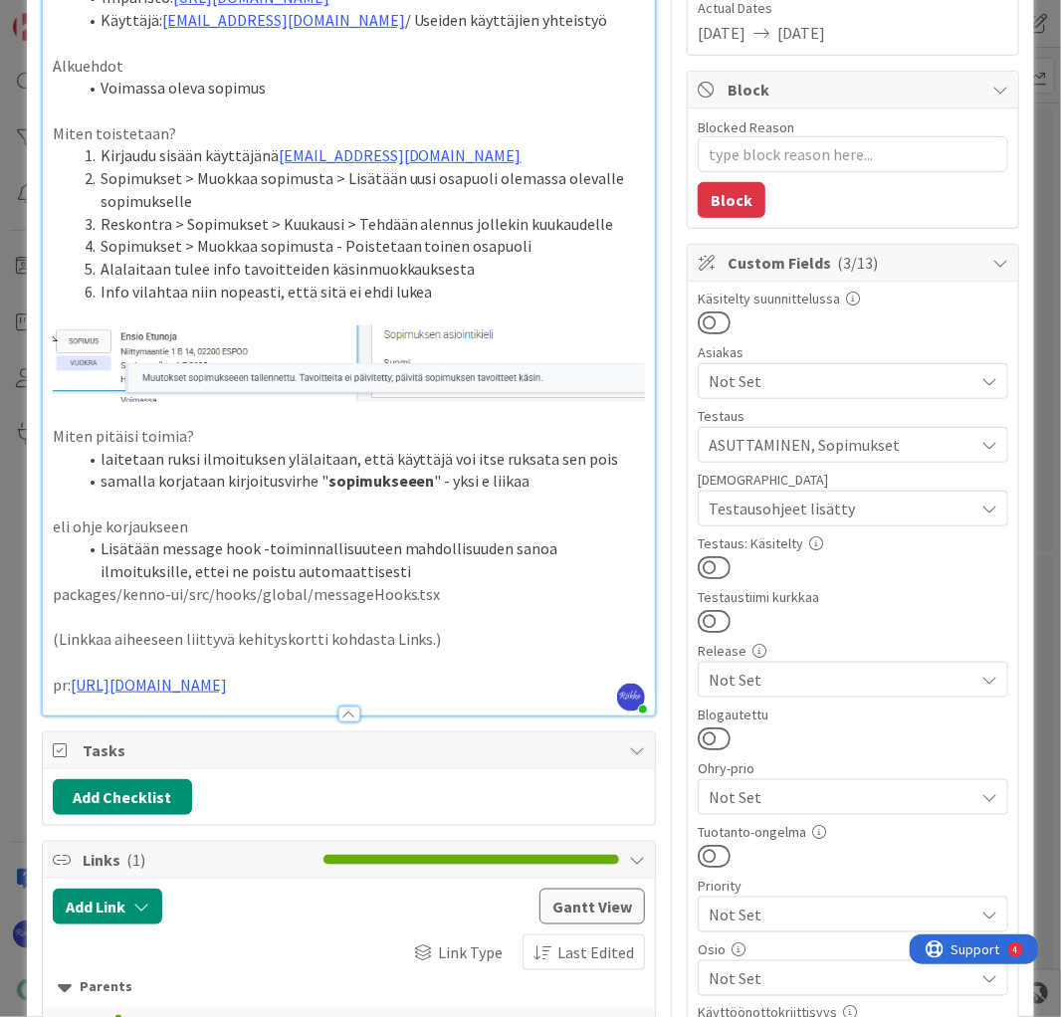
scroll to position [318, 0]
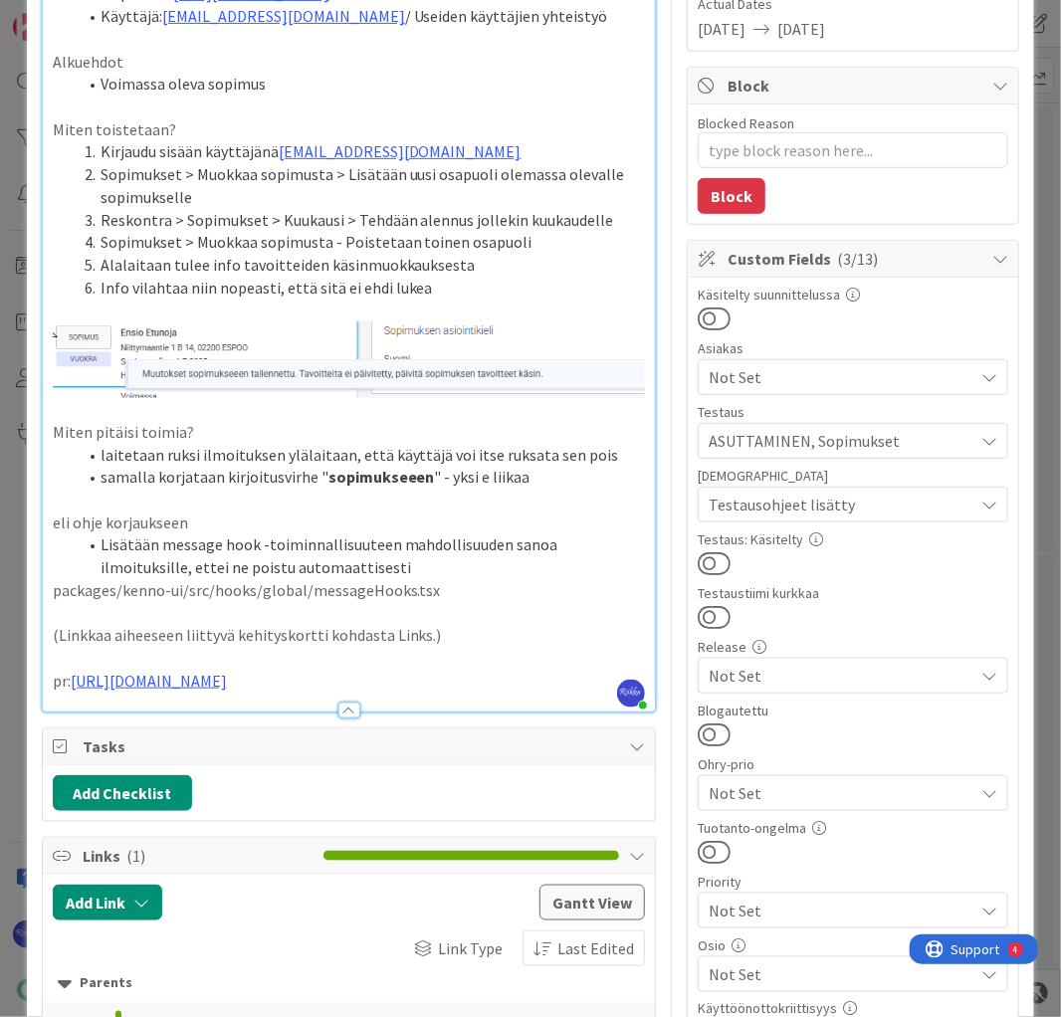
click at [712, 556] on button at bounding box center [713, 563] width 33 height 26
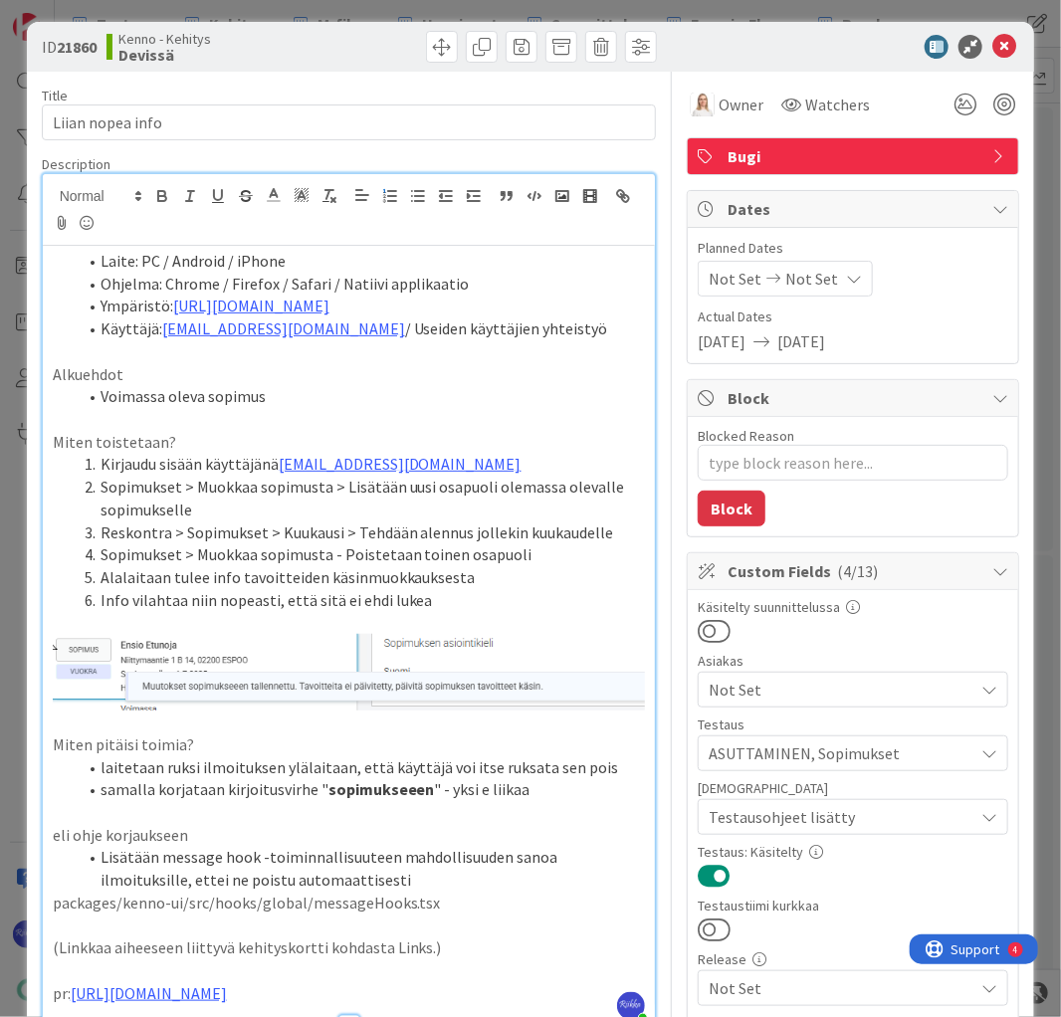
scroll to position [0, 0]
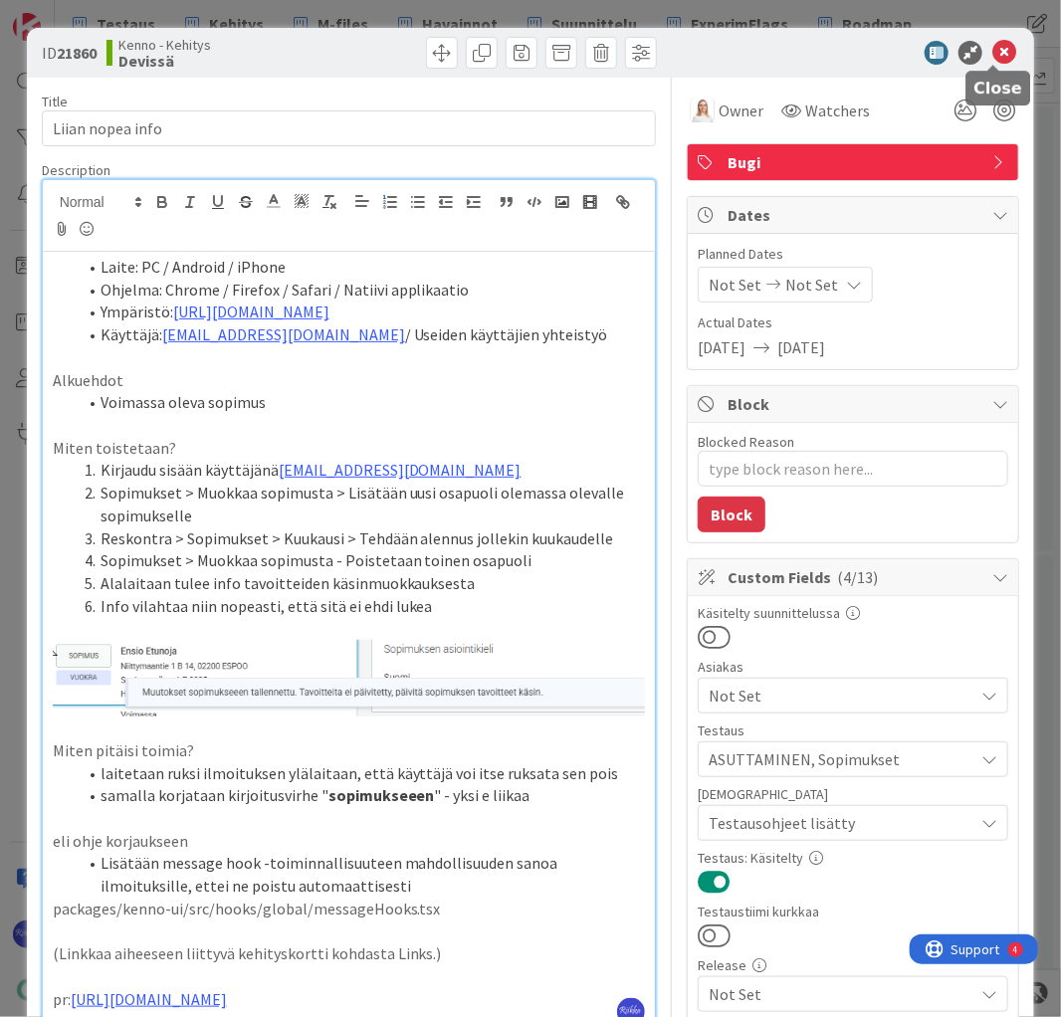
click at [999, 46] on icon at bounding box center [1004, 53] width 24 height 24
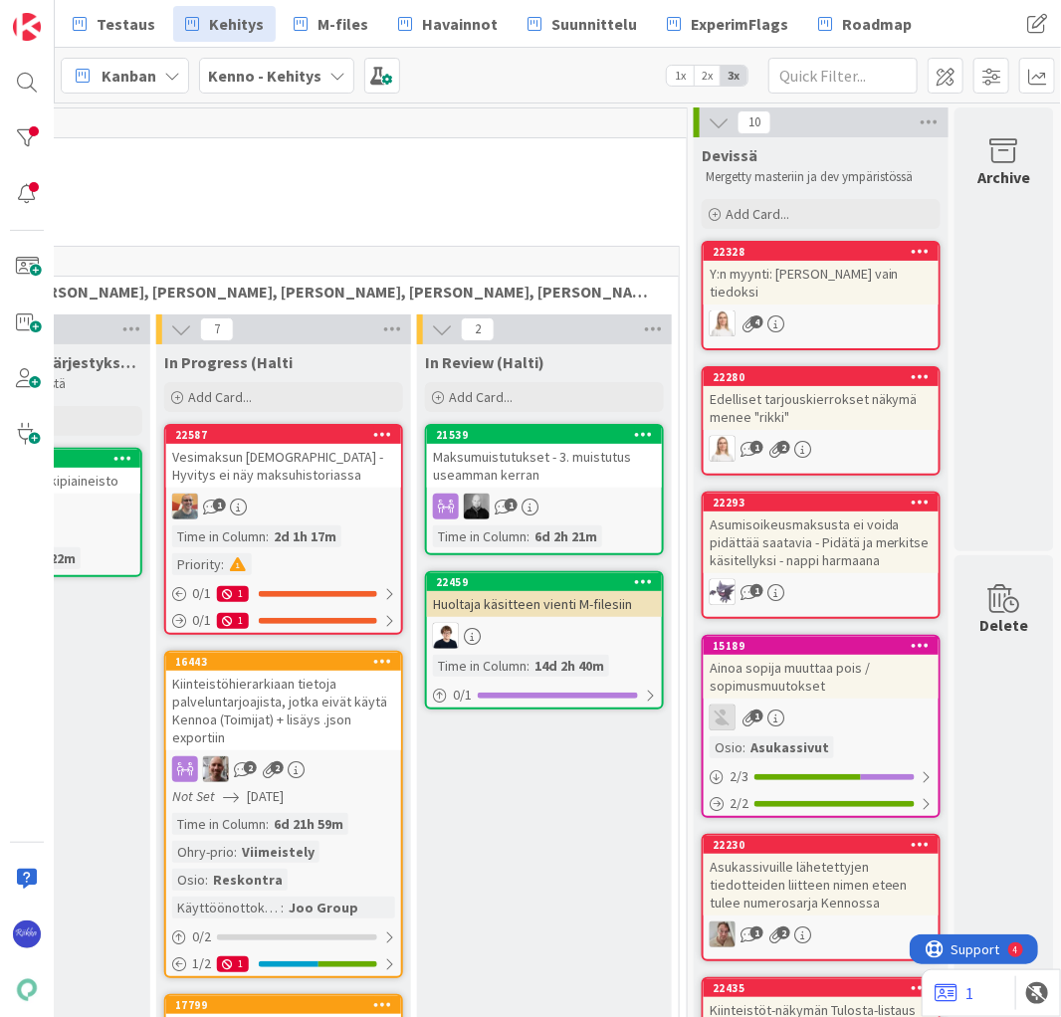
click at [839, 263] on div "Y:n myynti: [PERSON_NAME] vain tiedoksi" at bounding box center [820, 283] width 235 height 44
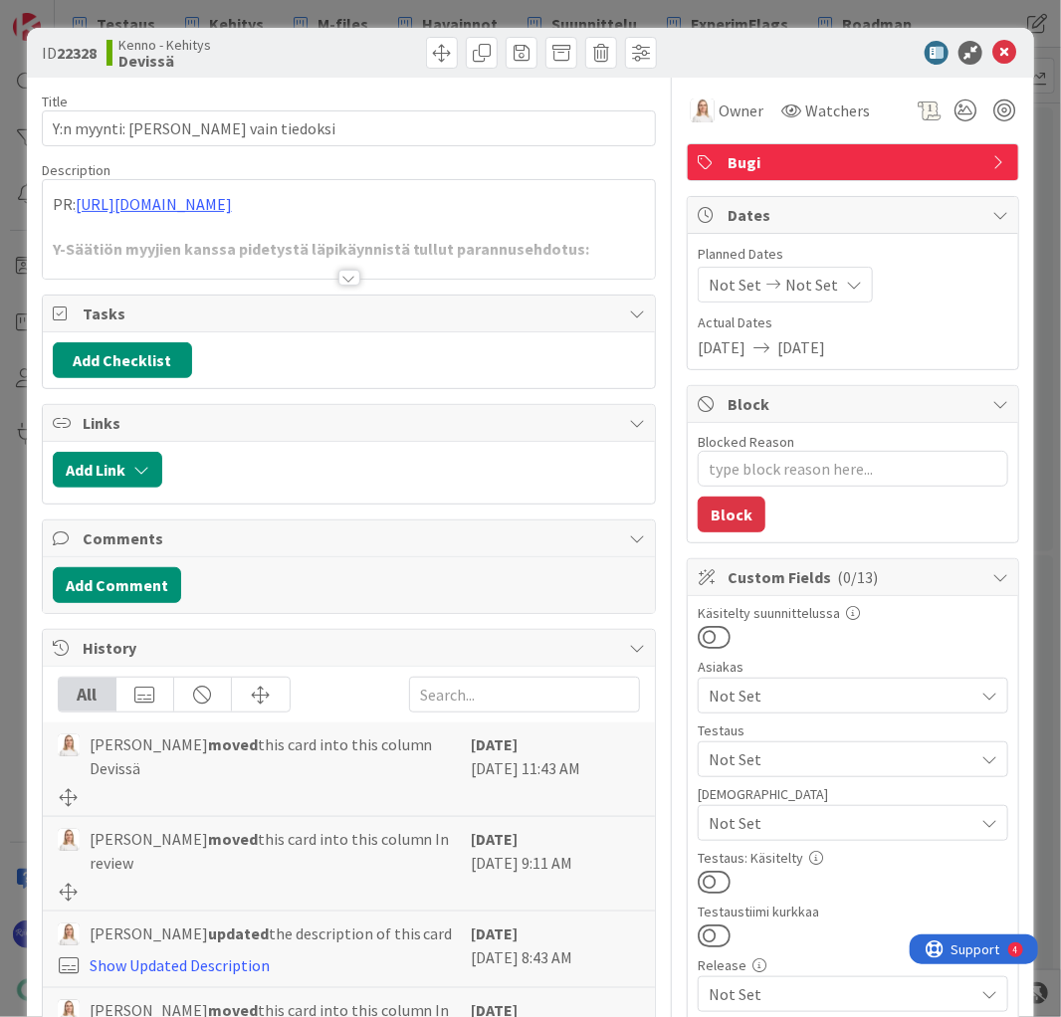
type textarea "x"
click at [338, 275] on div at bounding box center [349, 278] width 22 height 16
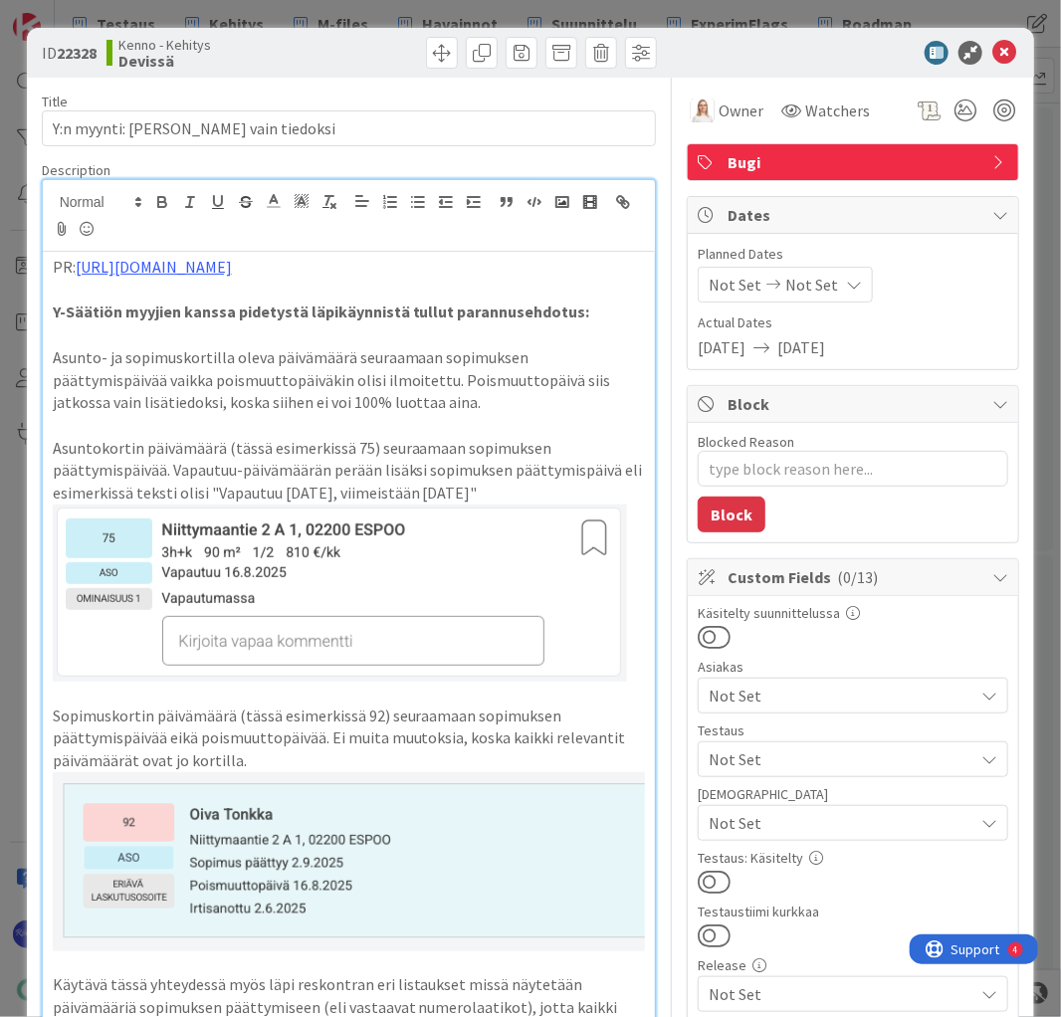
drag, startPoint x: 384, startPoint y: 268, endPoint x: 76, endPoint y: 268, distance: 308.4
click at [76, 268] on p "PR: https://github.com/pandiafi/kenno/pull/8045" at bounding box center [349, 267] width 593 height 23
copy link "https://github.com/pandiafi/kenno/pull/8045"
click at [995, 56] on icon at bounding box center [1004, 53] width 24 height 24
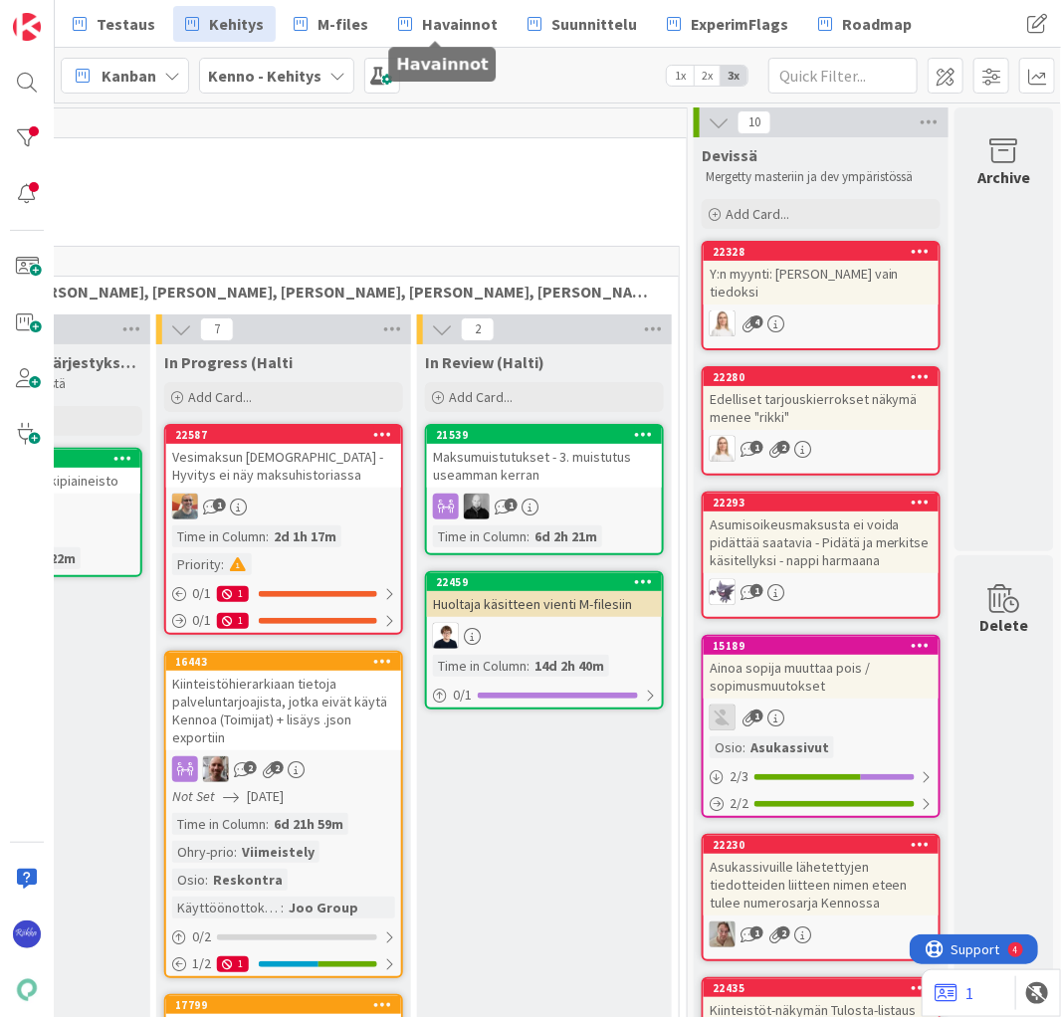
click at [433, 24] on span "Havainnot" at bounding box center [460, 24] width 76 height 24
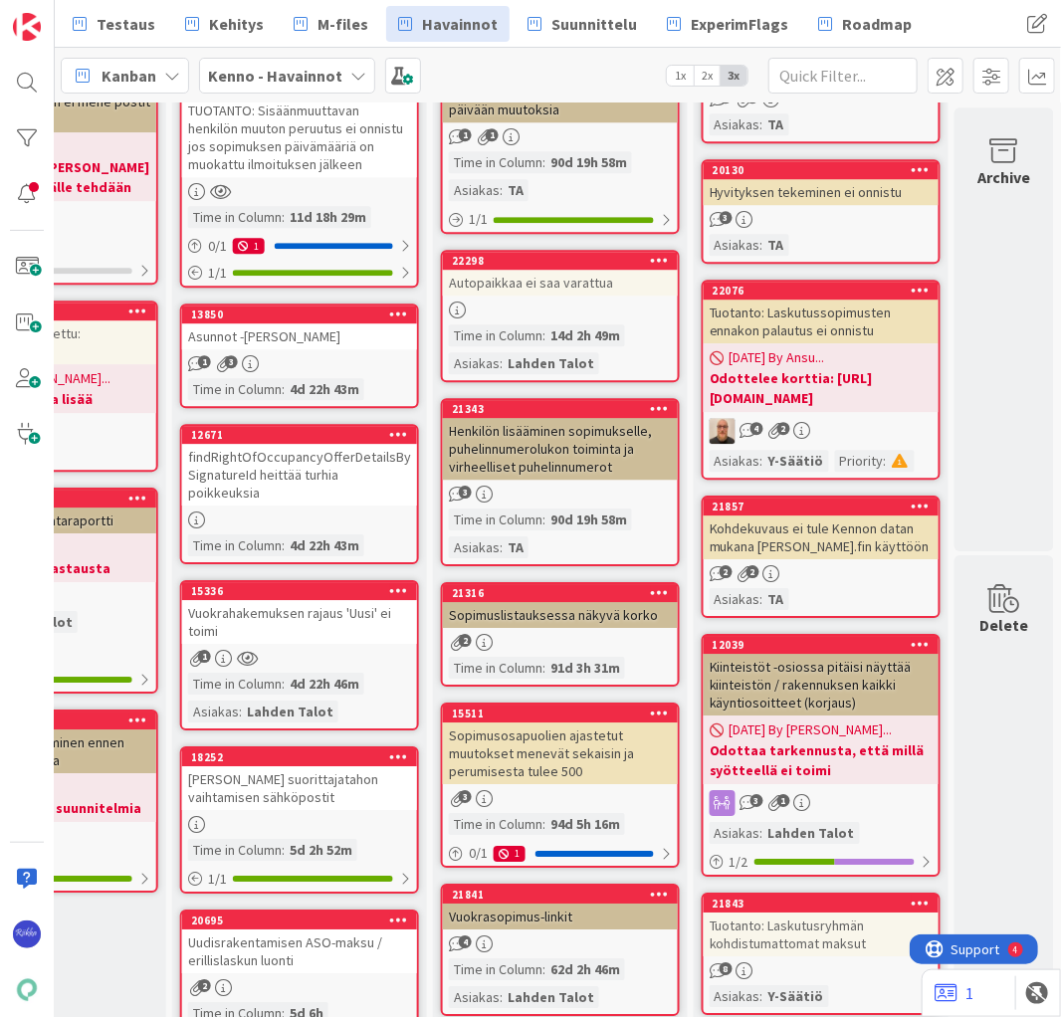
scroll to position [1307, 683]
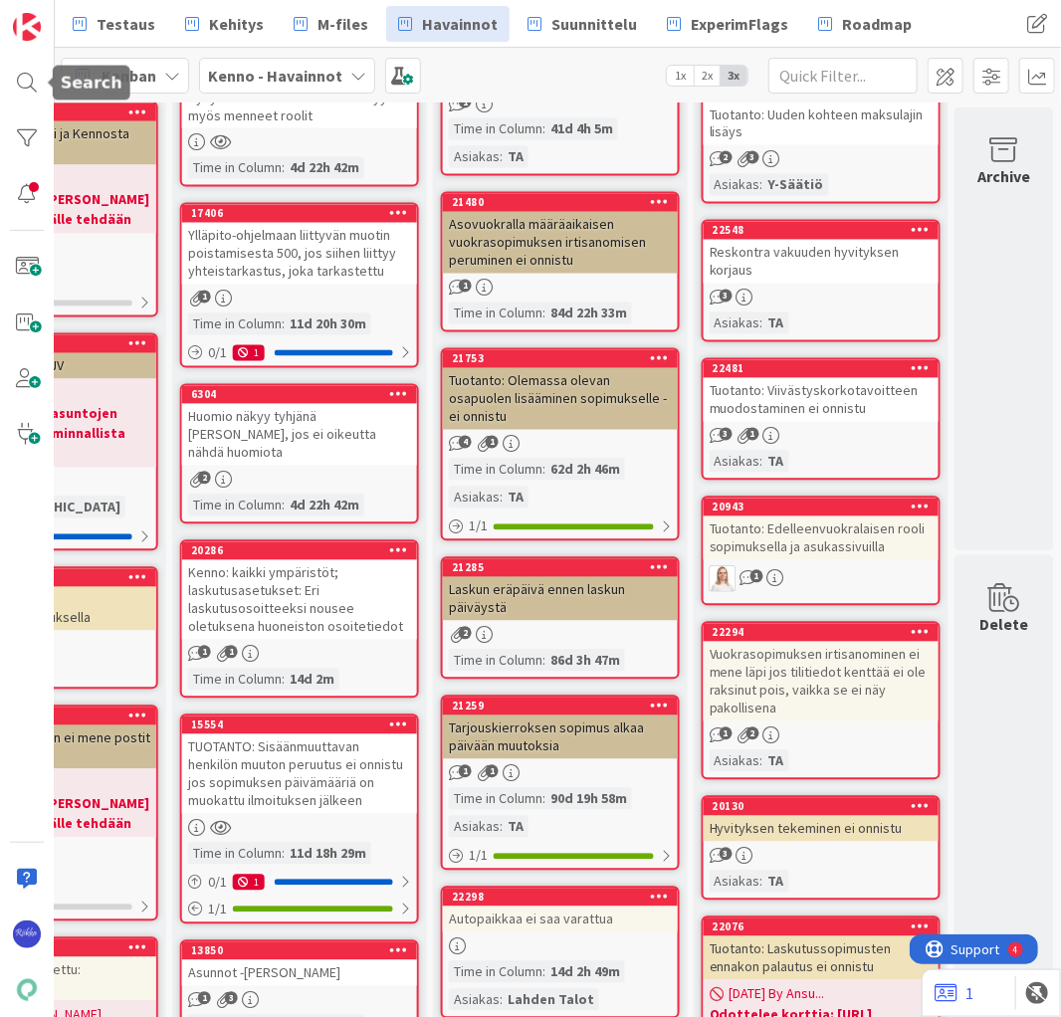
click at [19, 85] on div at bounding box center [27, 83] width 40 height 40
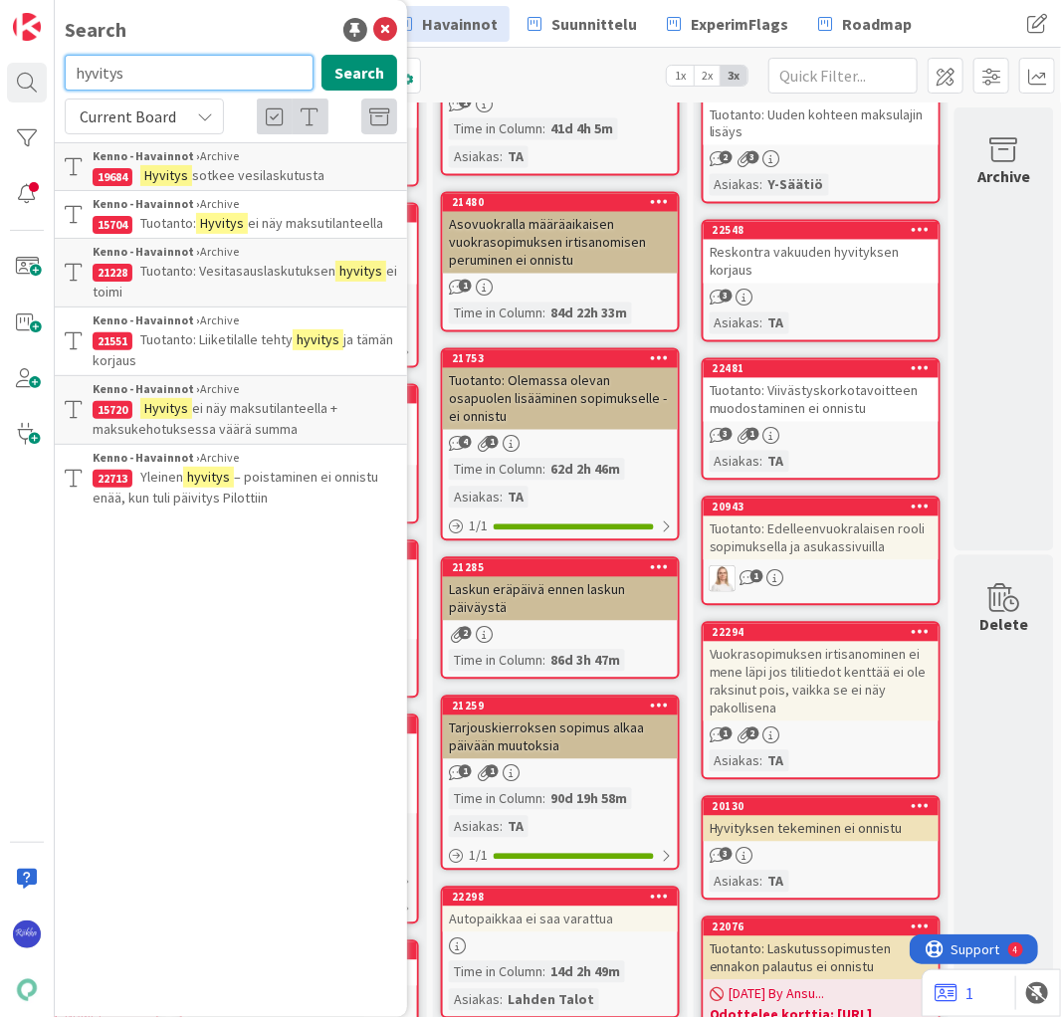
click at [117, 70] on input "hyvitys" at bounding box center [189, 73] width 249 height 36
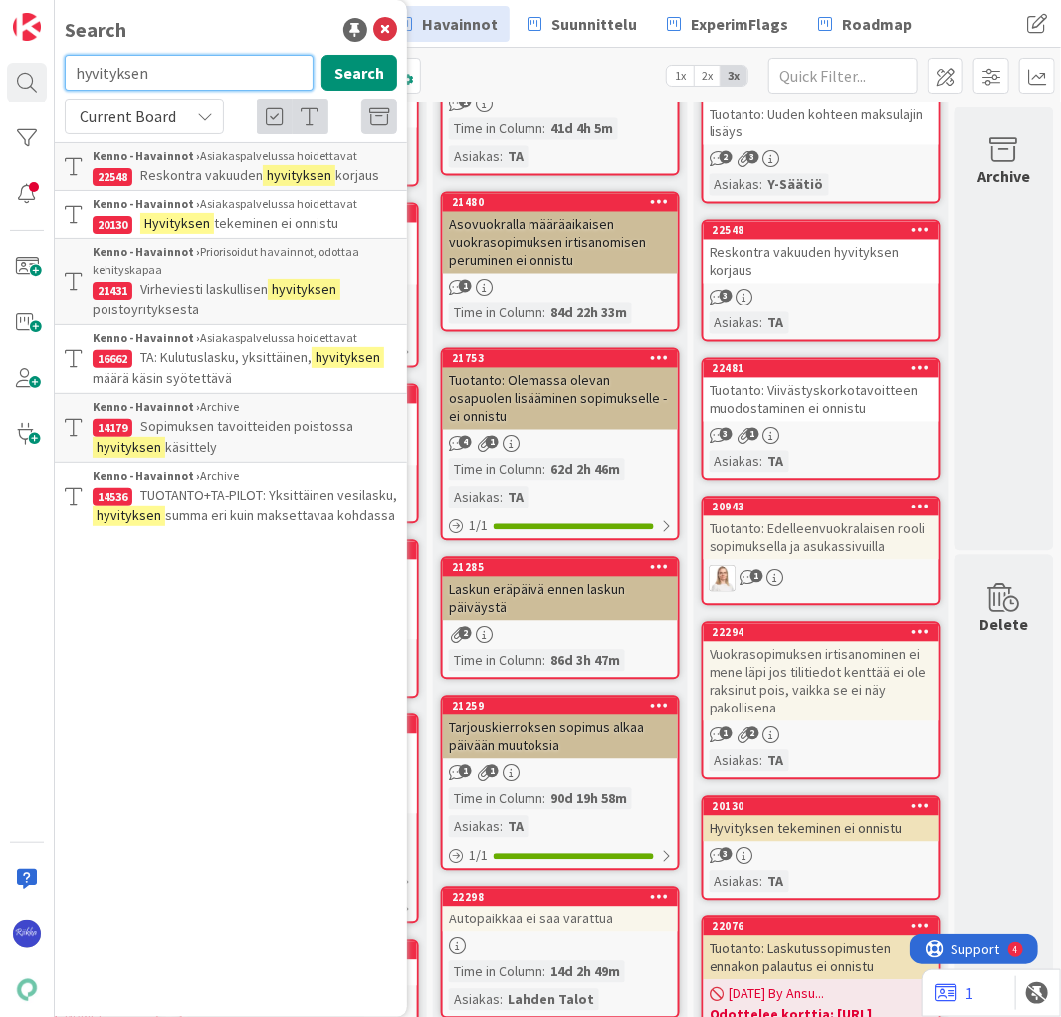
drag, startPoint x: 167, startPoint y: 73, endPoint x: 60, endPoint y: 73, distance: 107.5
click at [60, 73] on div "hyvityksen Search" at bounding box center [231, 77] width 356 height 44
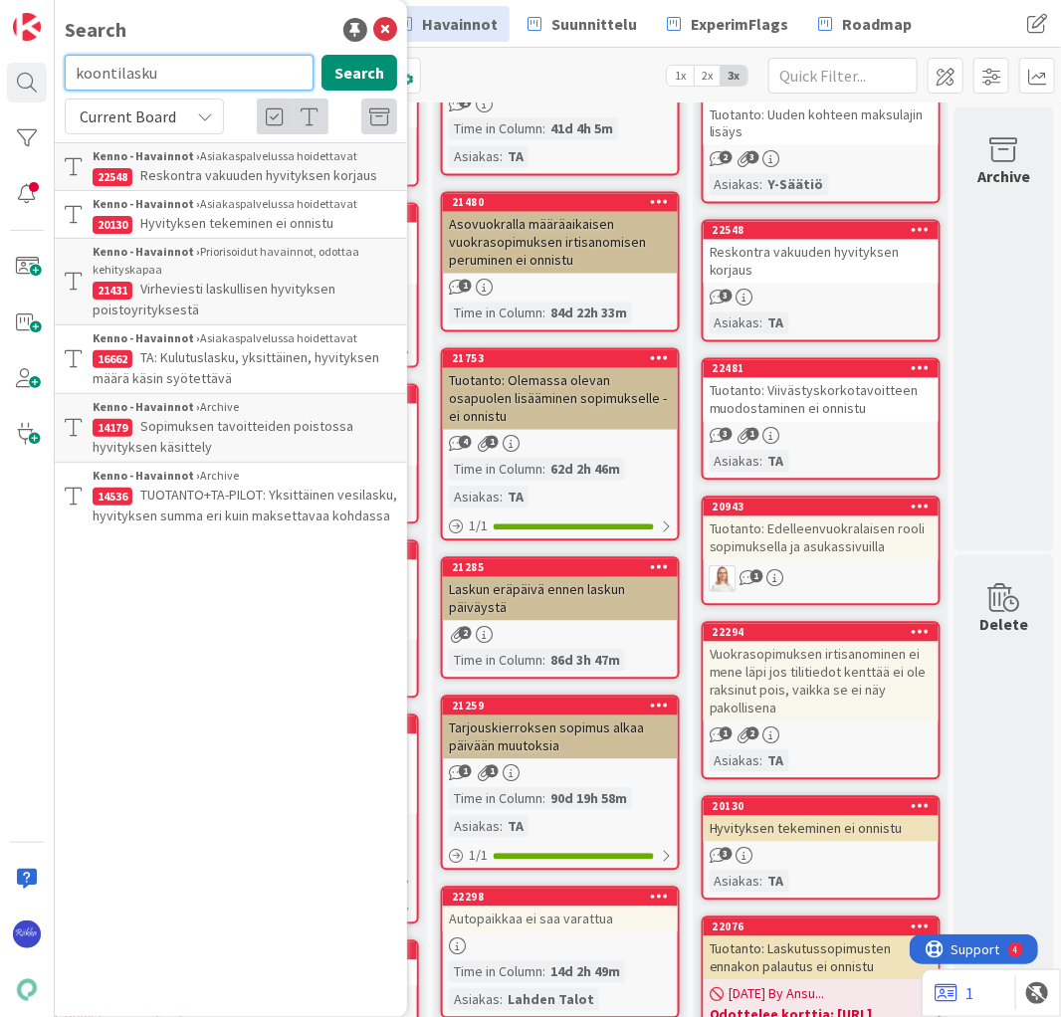
type input "koontilasku"
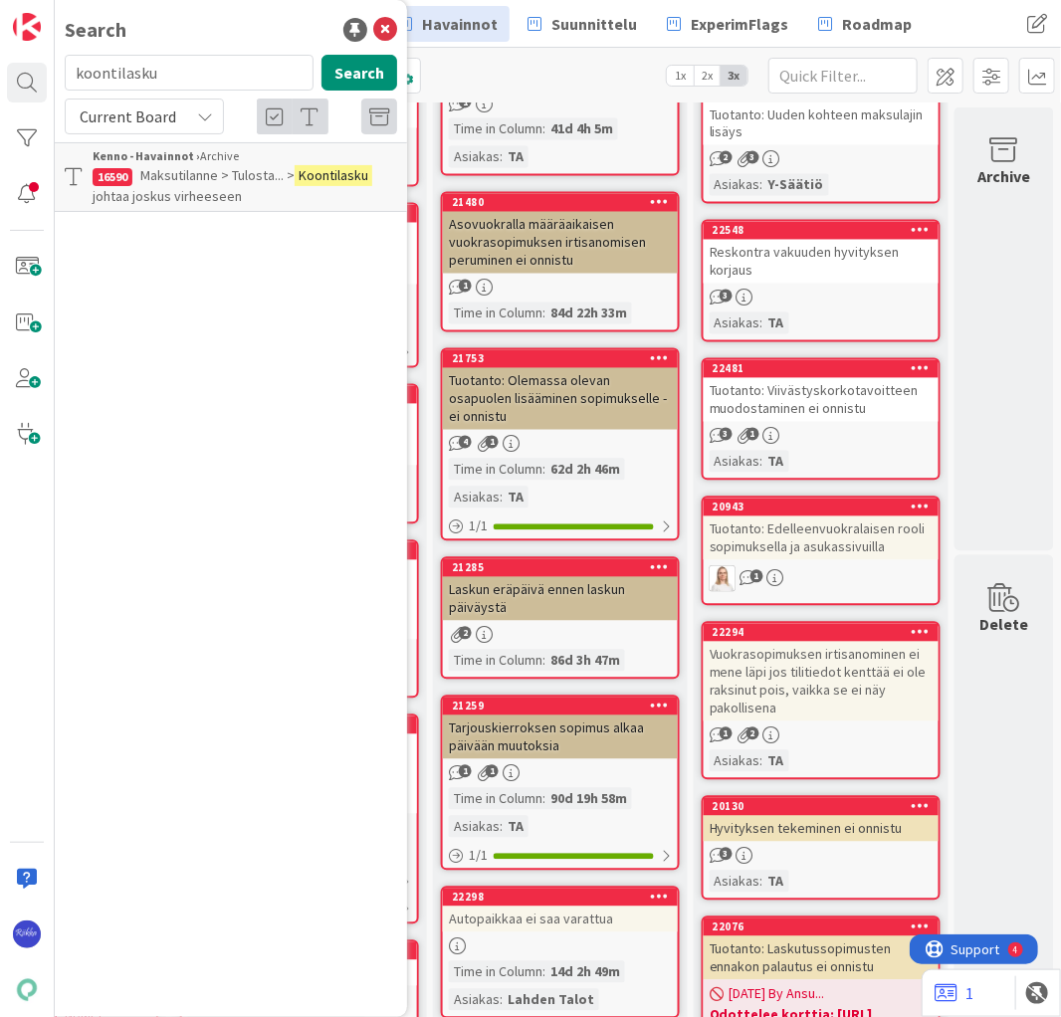
click at [194, 179] on span "Maksutilanne > Tulosta... >" at bounding box center [217, 175] width 154 height 18
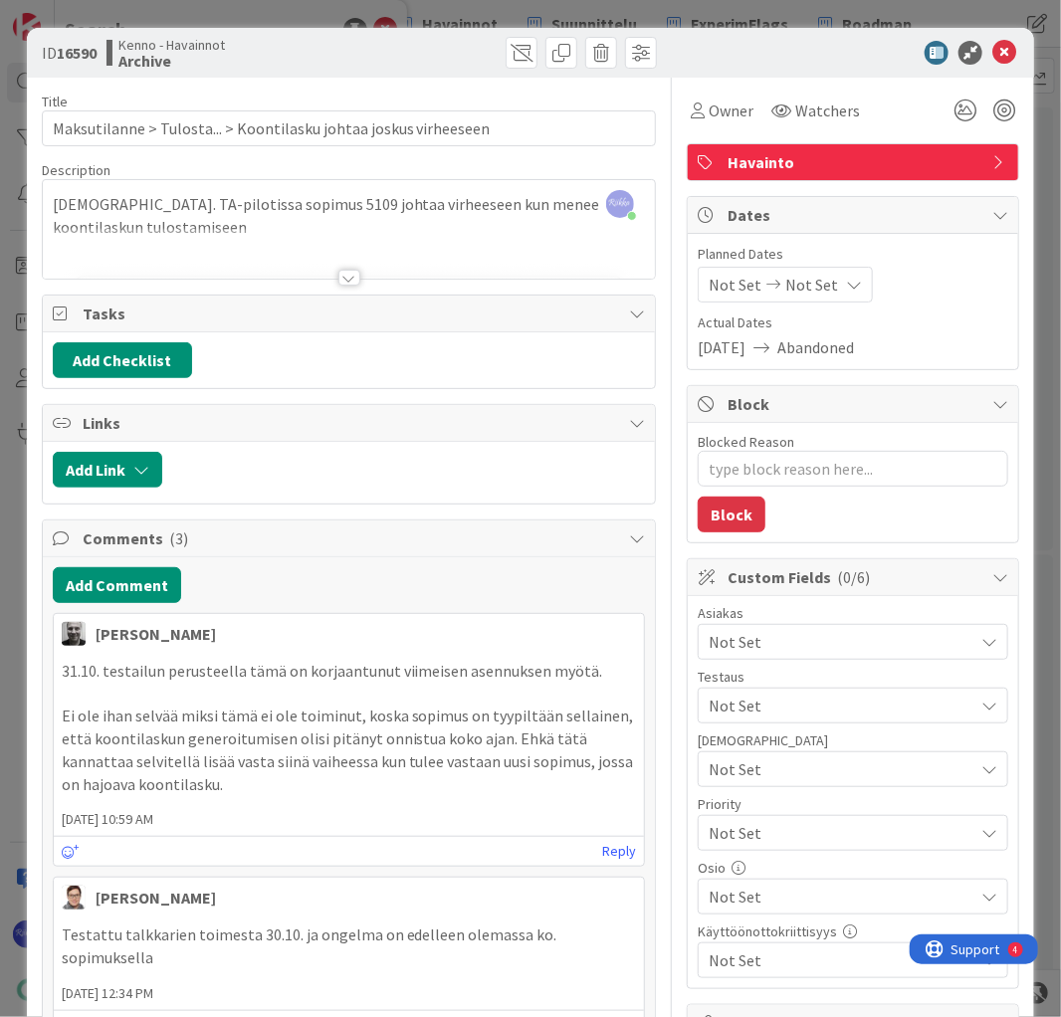
click at [345, 276] on div at bounding box center [349, 278] width 22 height 16
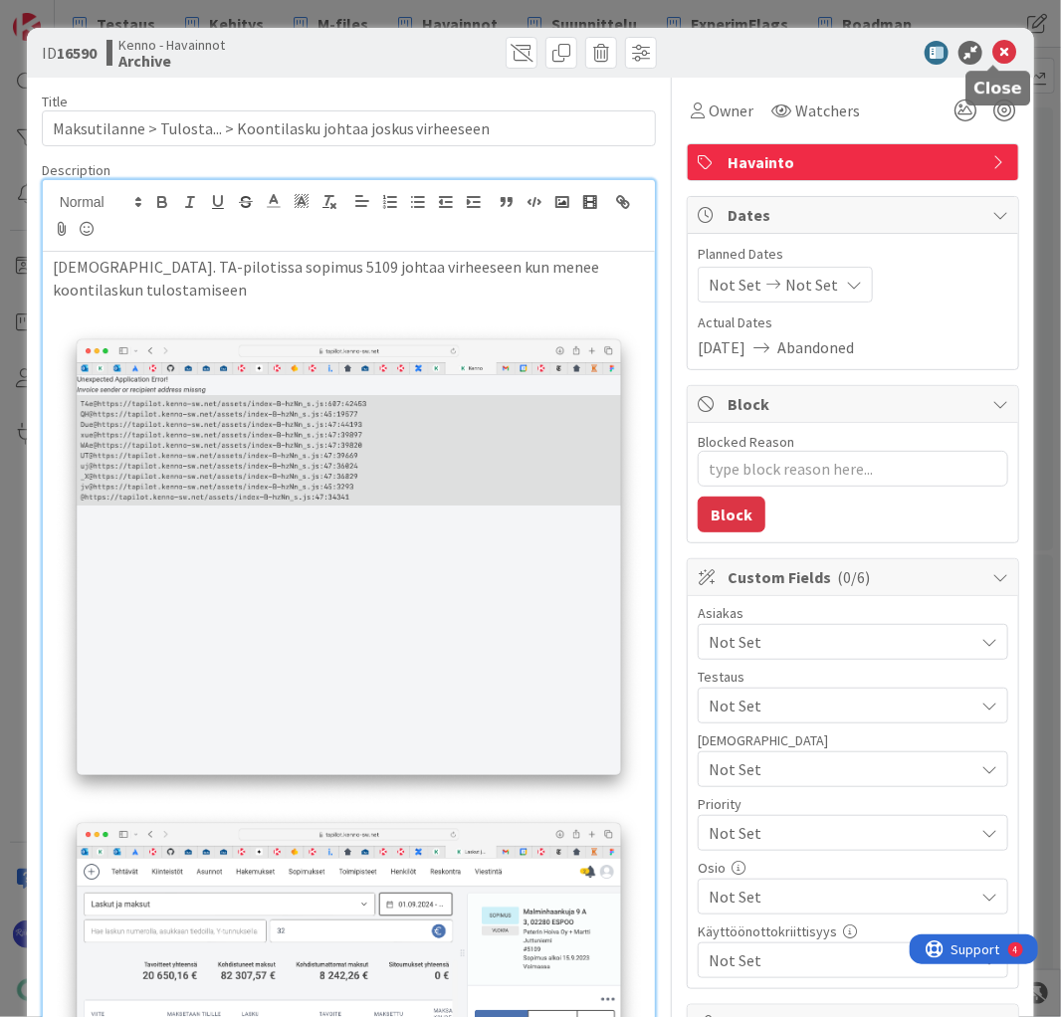
click at [992, 53] on icon at bounding box center [1004, 53] width 24 height 24
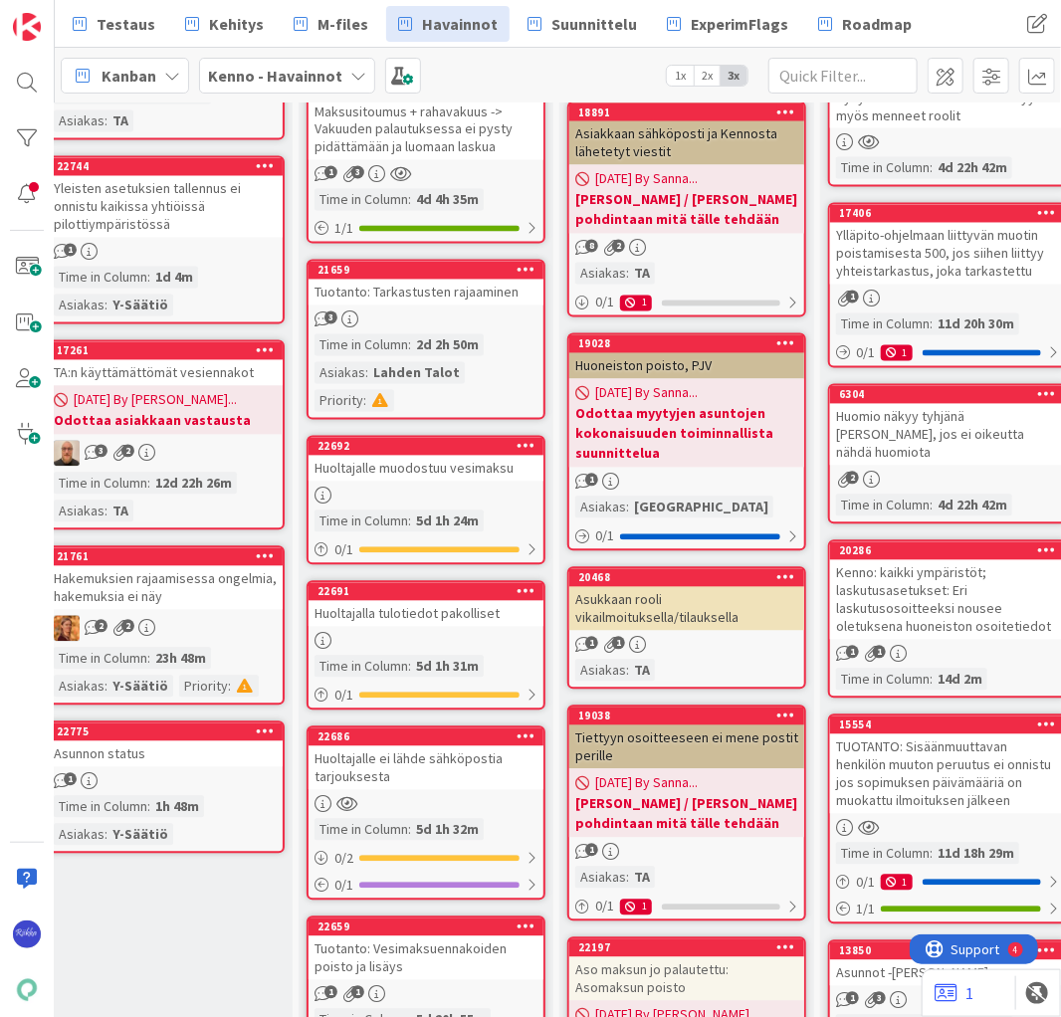
scroll to position [1307, 0]
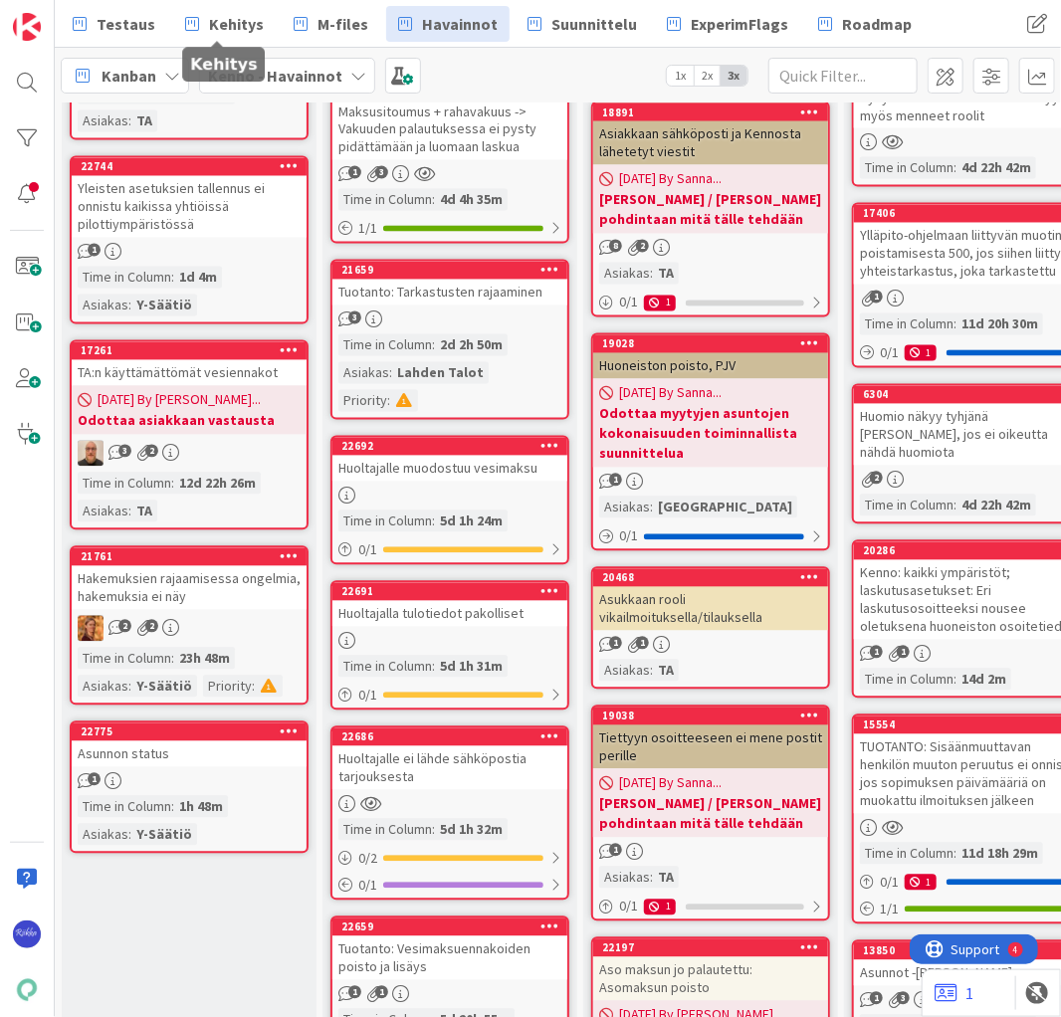
click at [228, 13] on span "Kehitys" at bounding box center [236, 24] width 55 height 24
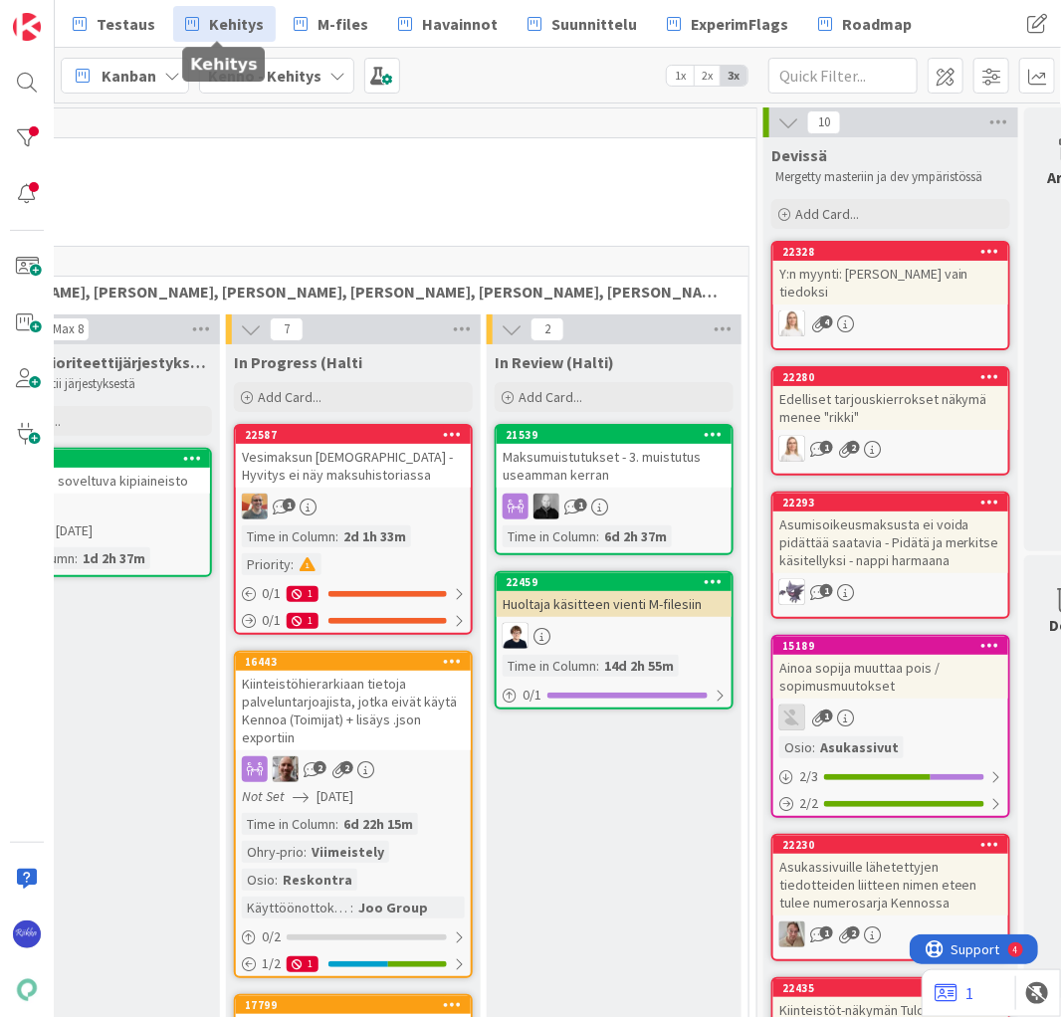
scroll to position [0, 501]
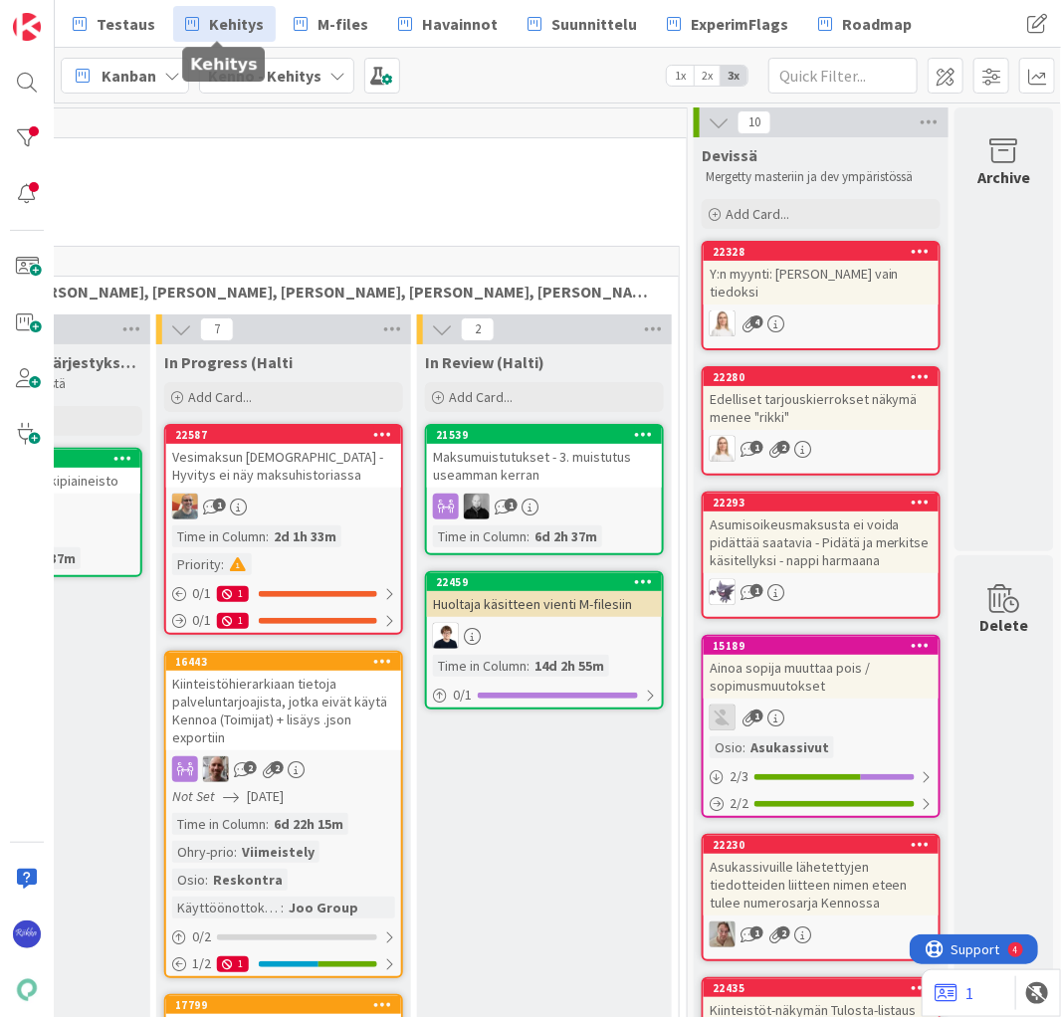
click at [288, 194] on div "34 Core (Pasi, Jussi, JaakkoHä, Jyri, Leo, MikkoK, Väinö)" at bounding box center [153, 211] width 1059 height 70
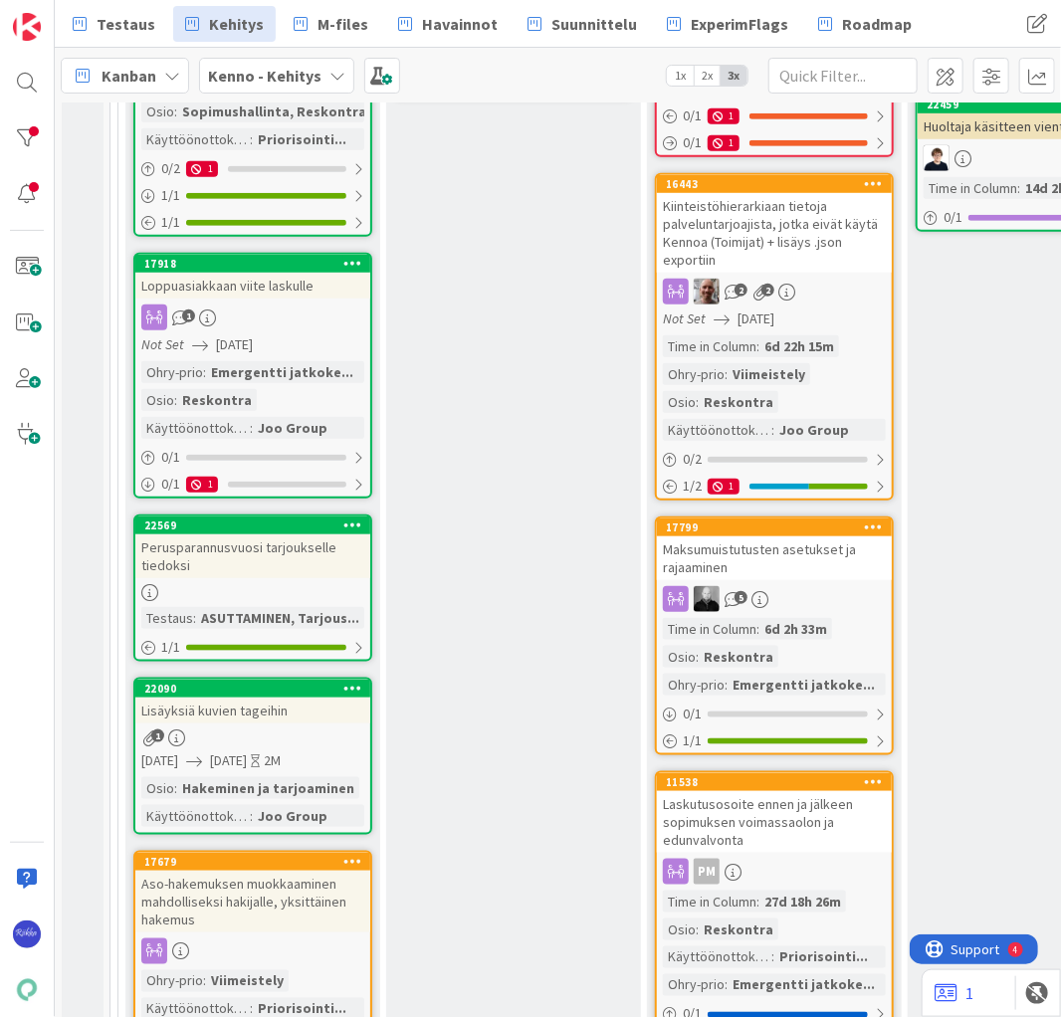
scroll to position [80, 0]
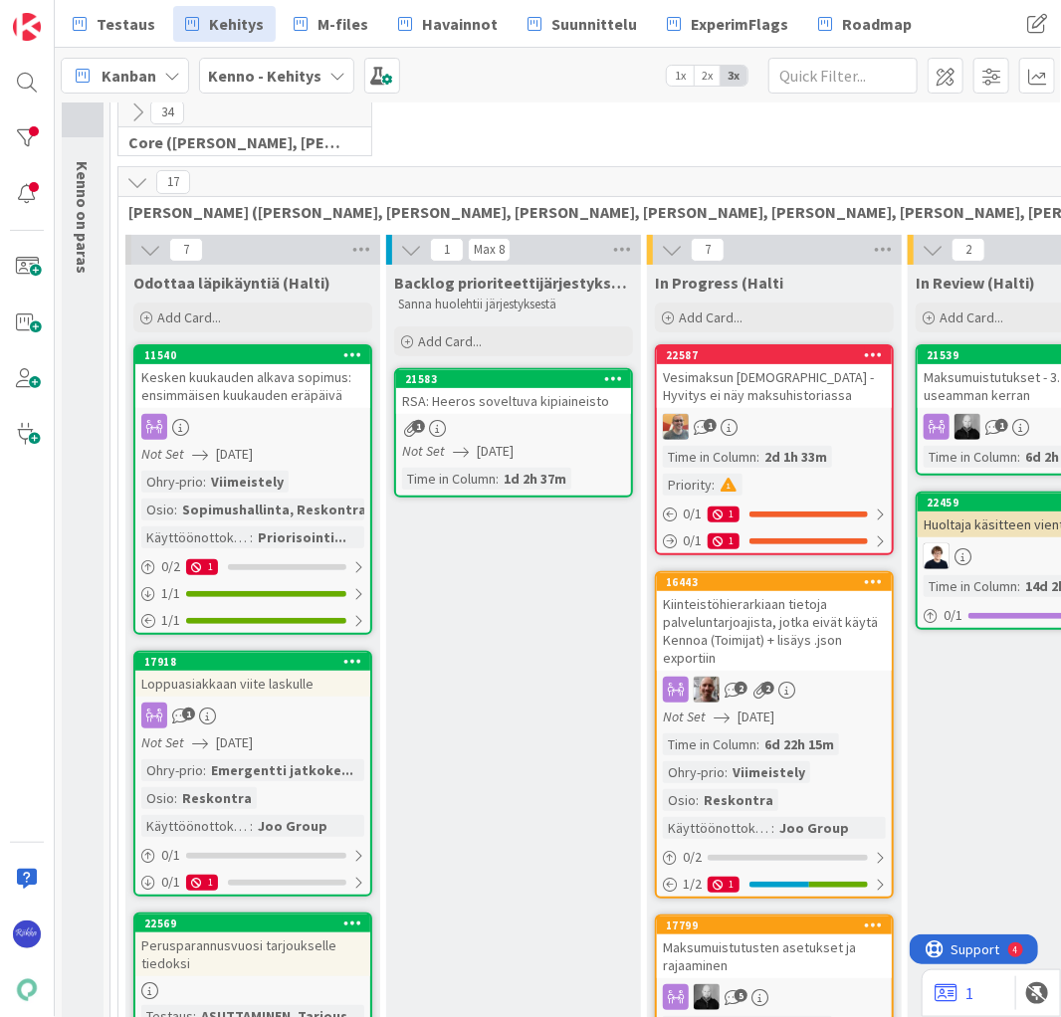
click at [241, 400] on div "Kesken kuukauden alkava sopimus: ensimmäisen kuukauden eräpäivä" at bounding box center [252, 386] width 235 height 44
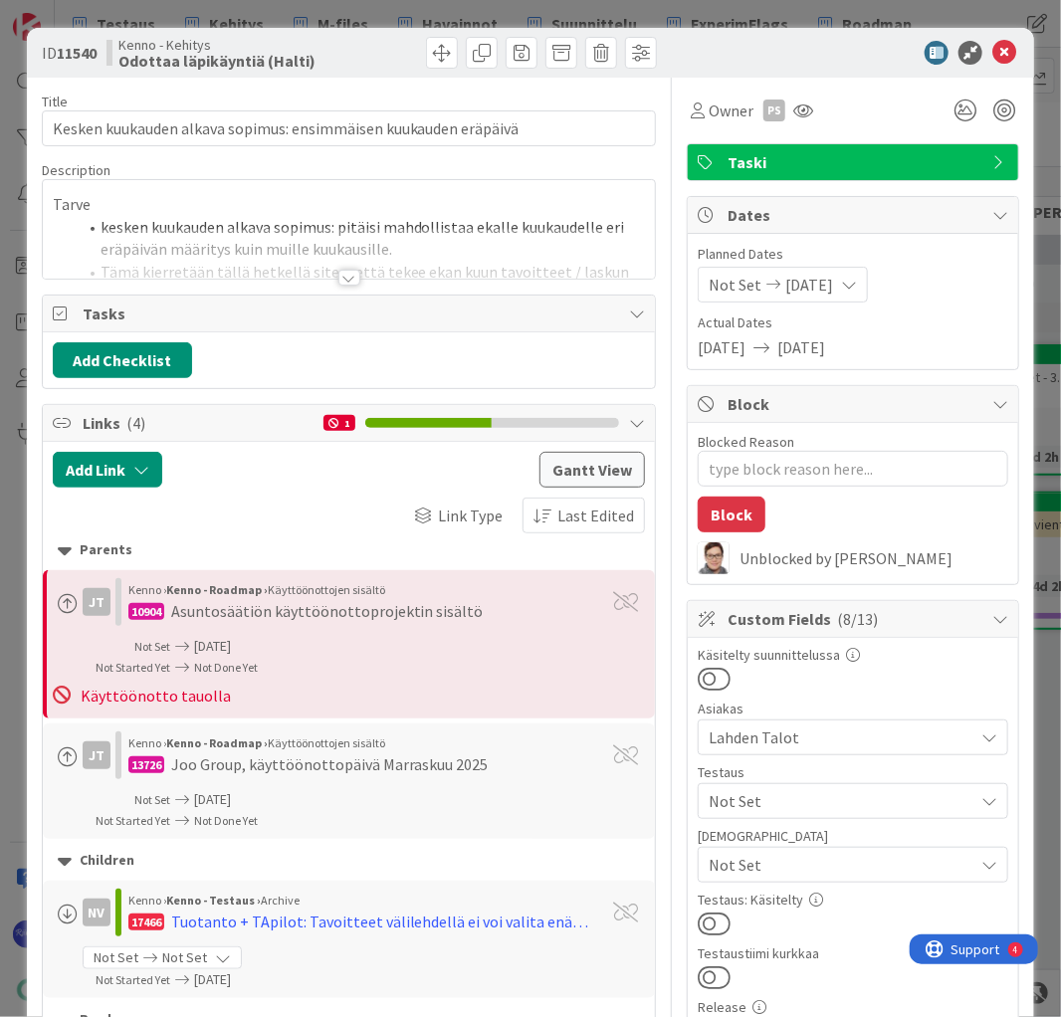
click at [344, 282] on div at bounding box center [349, 278] width 22 height 16
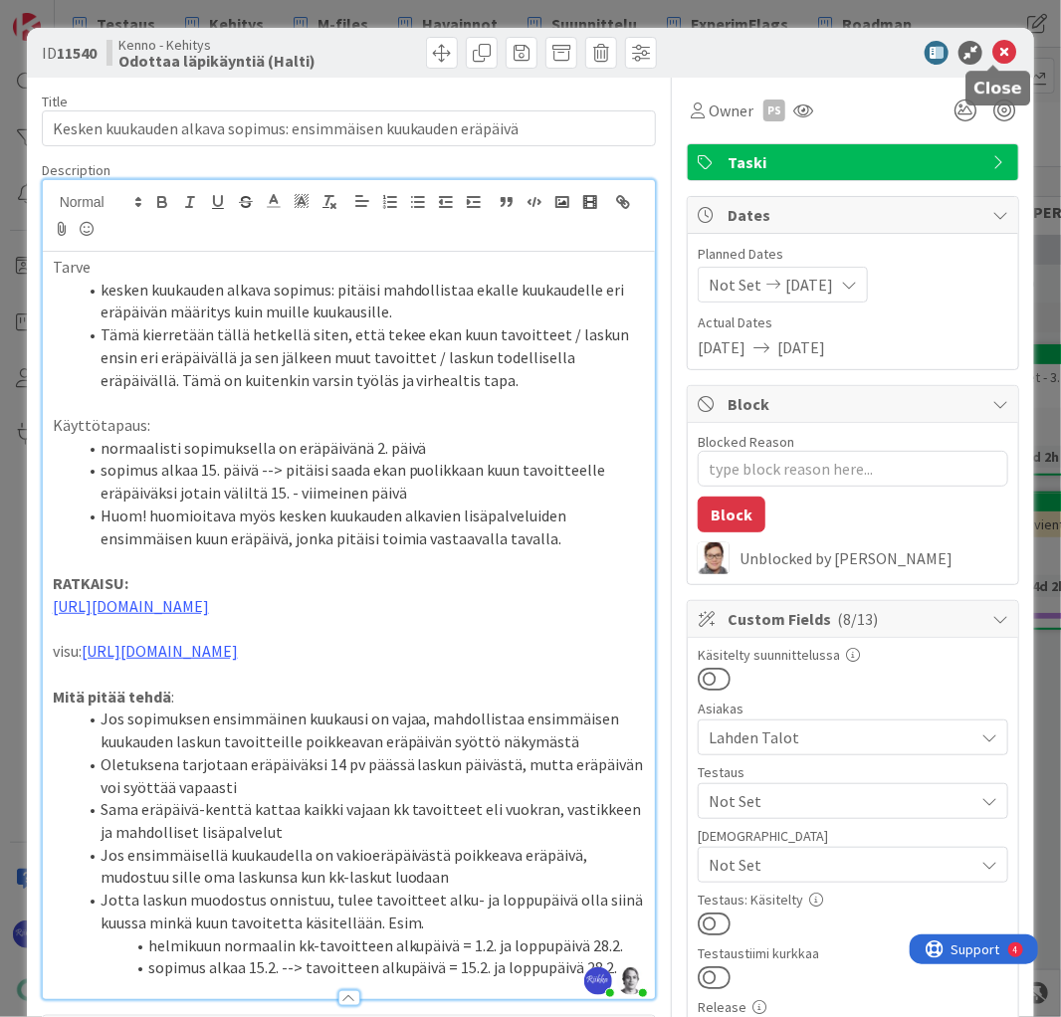
click at [999, 48] on icon at bounding box center [1004, 53] width 24 height 24
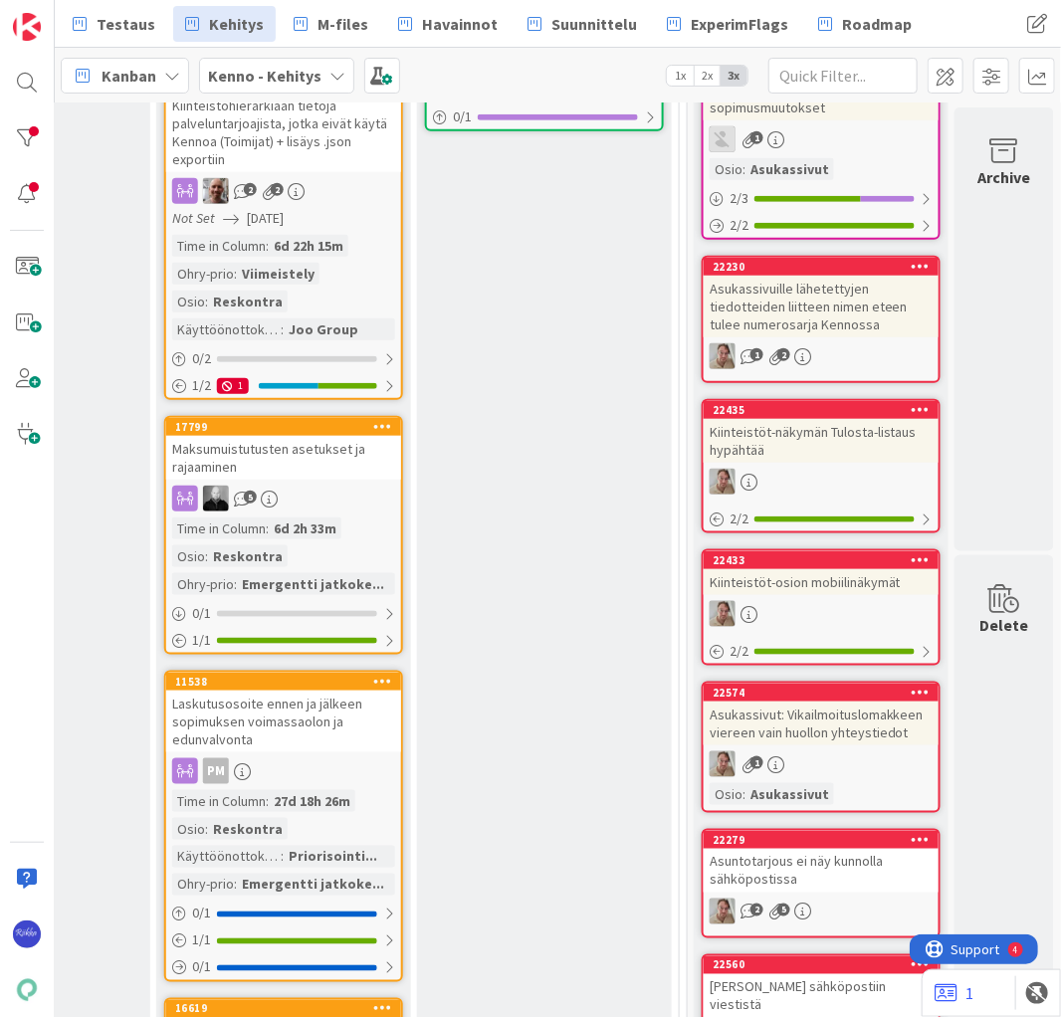
scroll to position [955, 501]
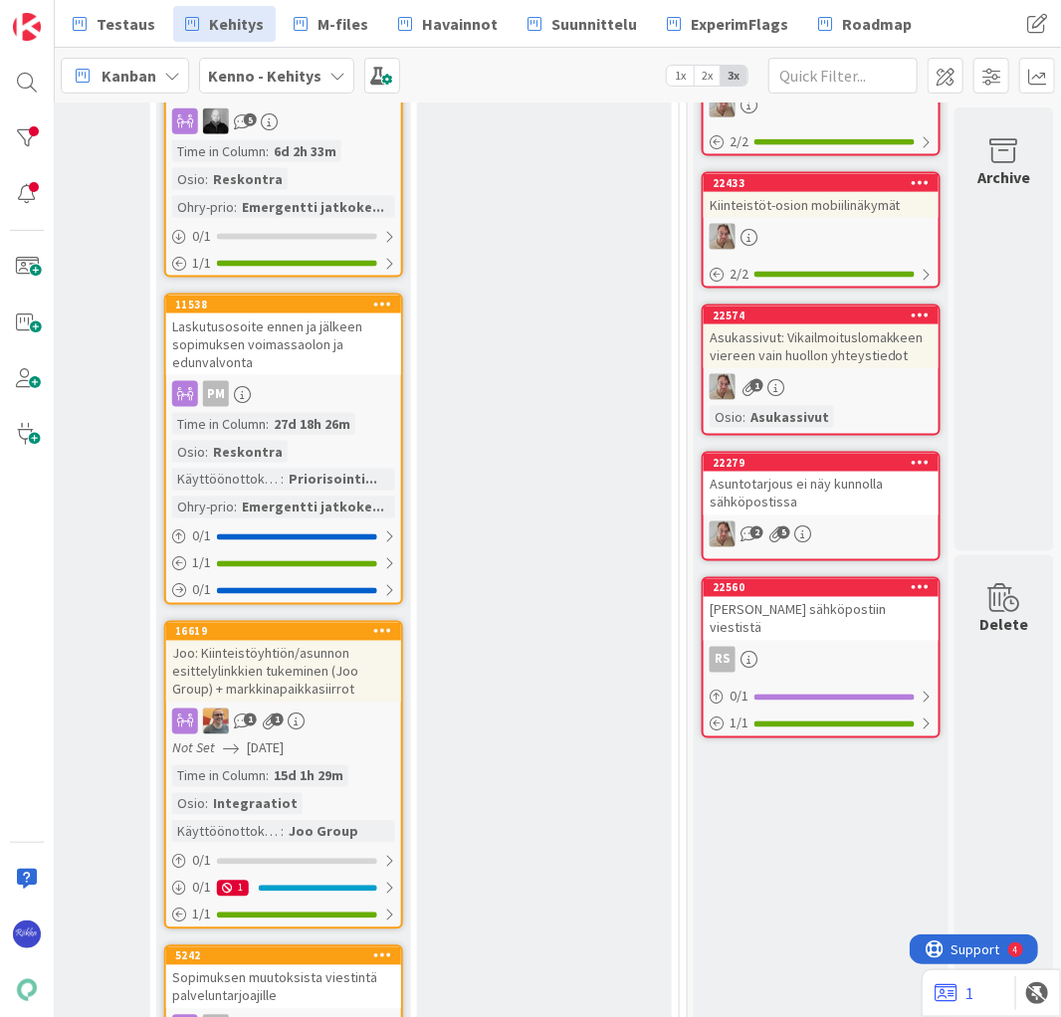
click at [809, 612] on div "[PERSON_NAME] sähköpostiin viestistä" at bounding box center [820, 619] width 235 height 44
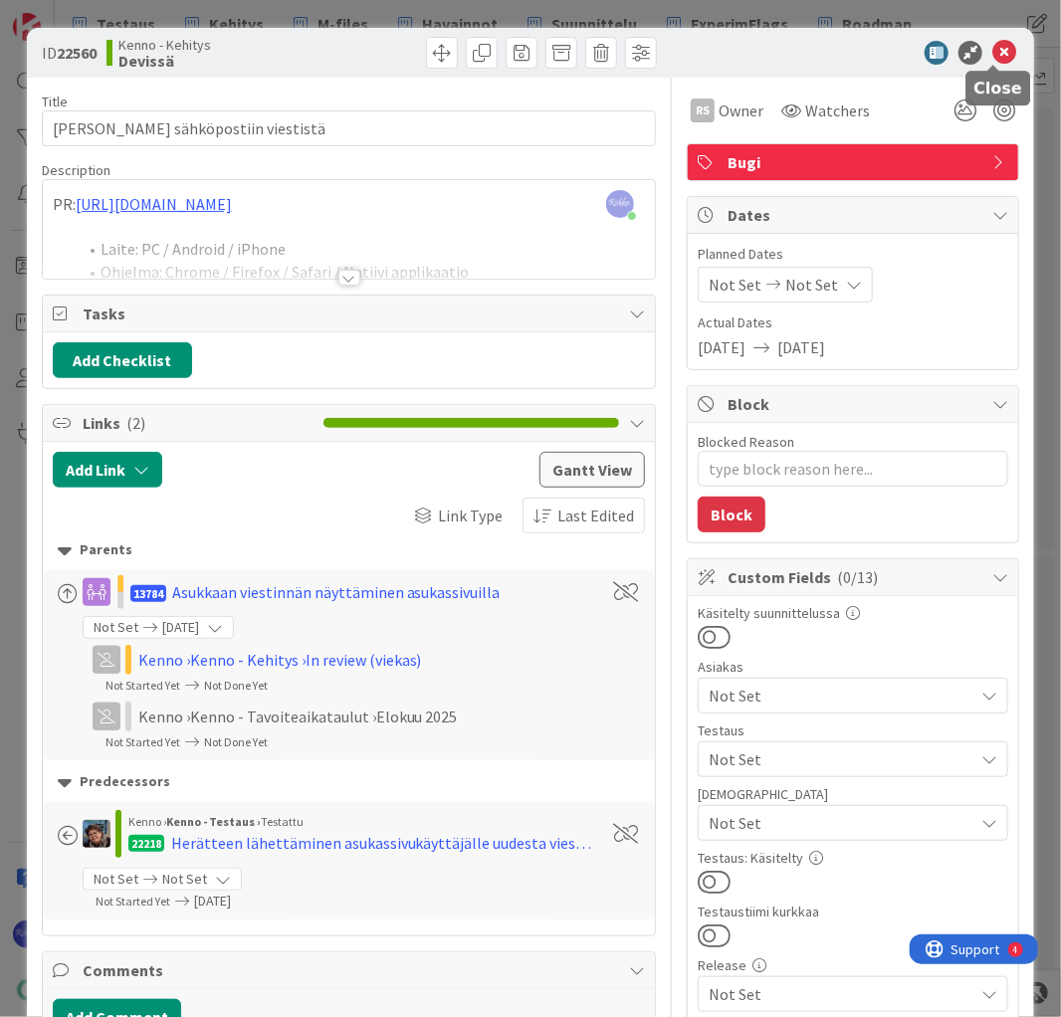
click at [992, 48] on icon at bounding box center [1004, 53] width 24 height 24
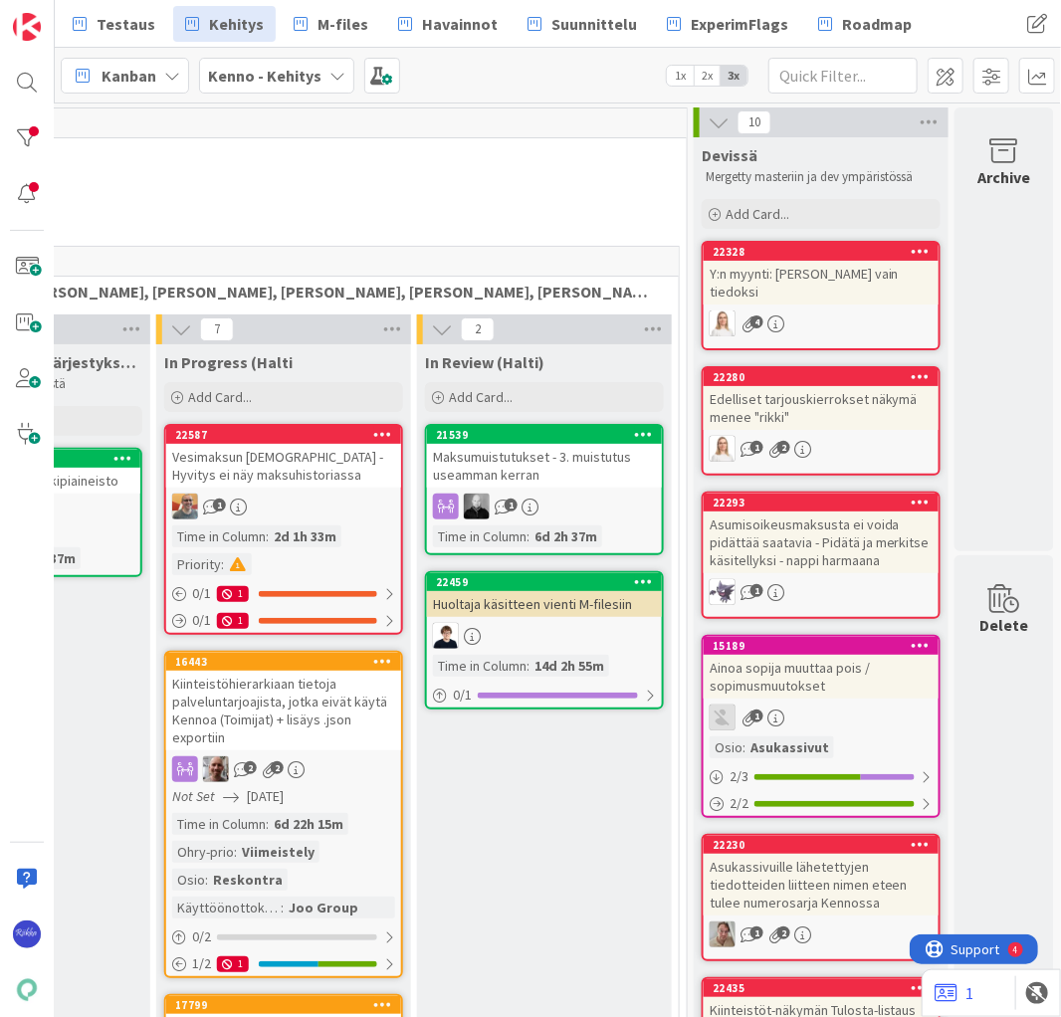
click at [853, 274] on div "Y:n myynti: [PERSON_NAME] vain tiedoksi" at bounding box center [820, 283] width 235 height 44
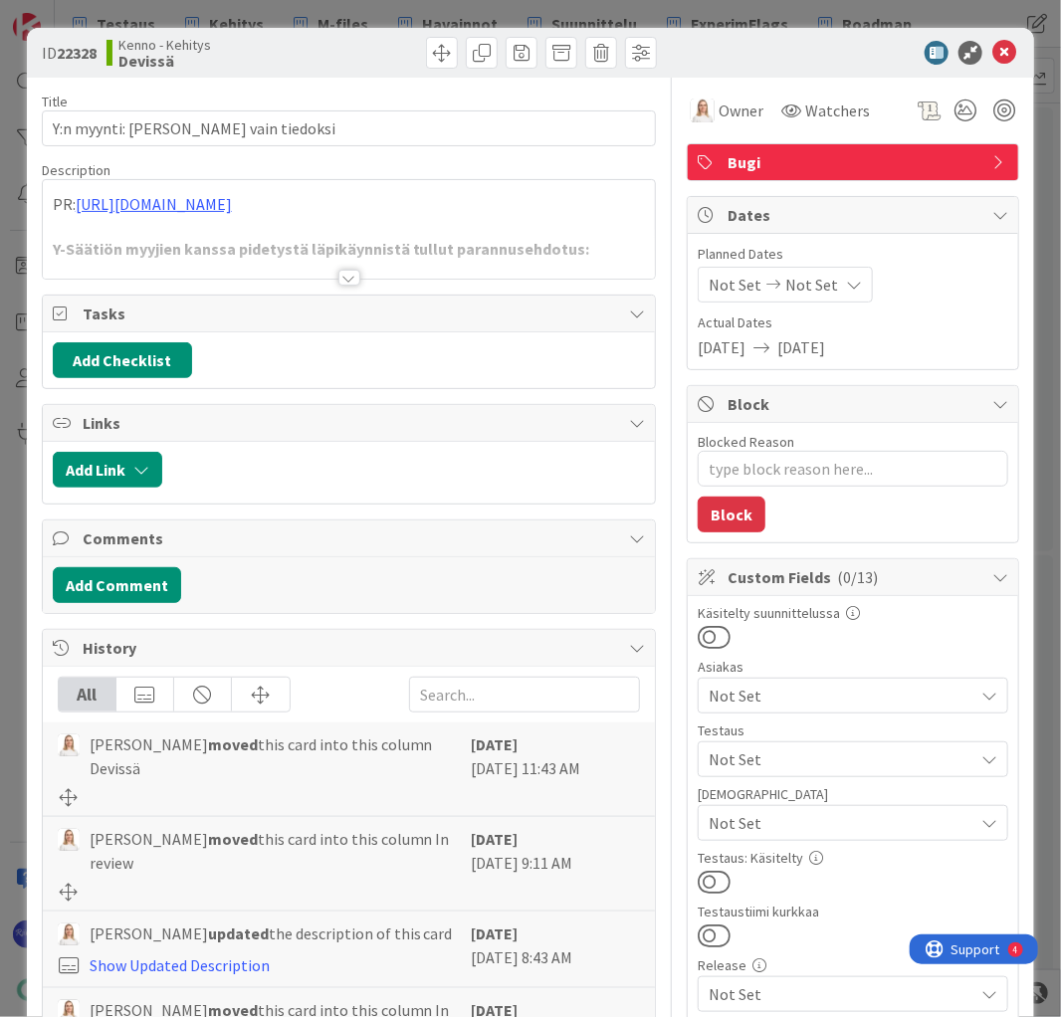
type textarea "x"
click at [344, 279] on div at bounding box center [349, 278] width 22 height 16
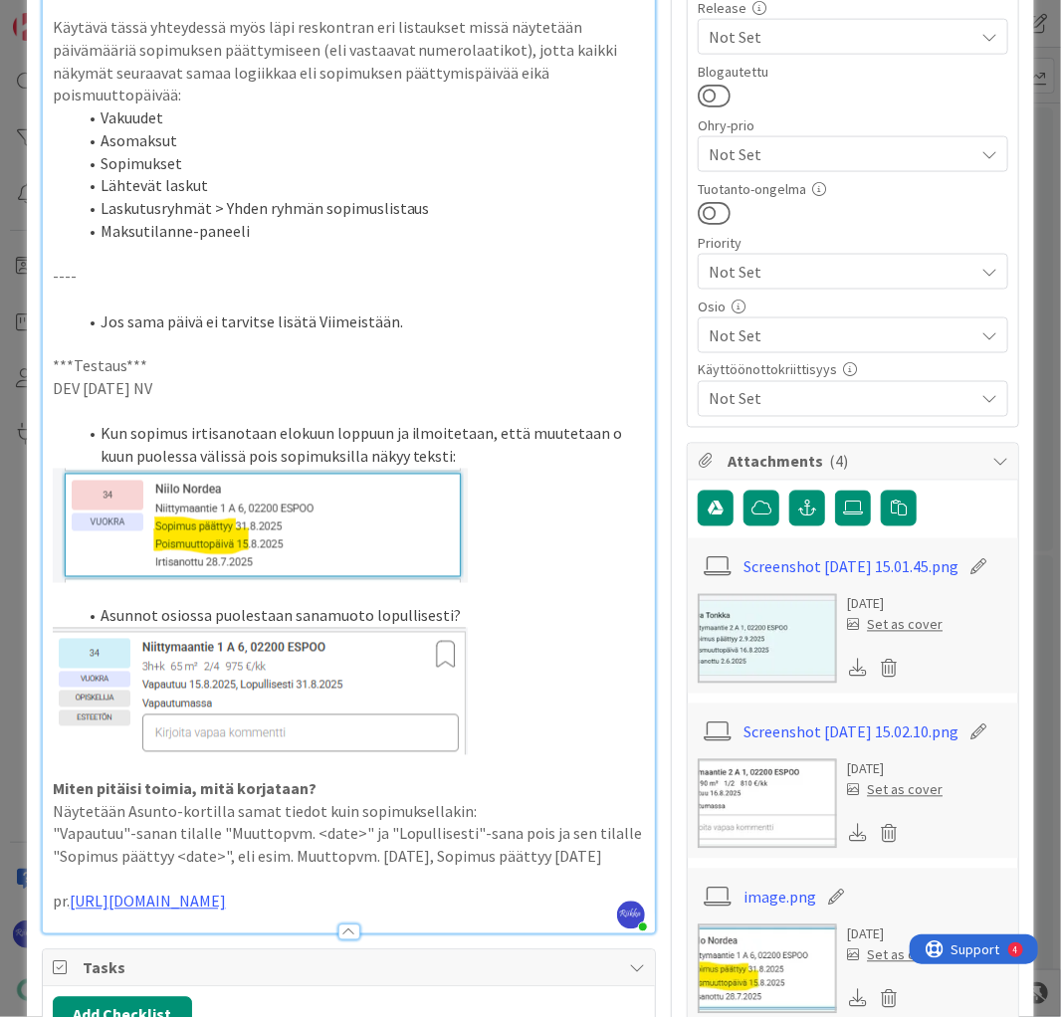
scroll to position [1194, 0]
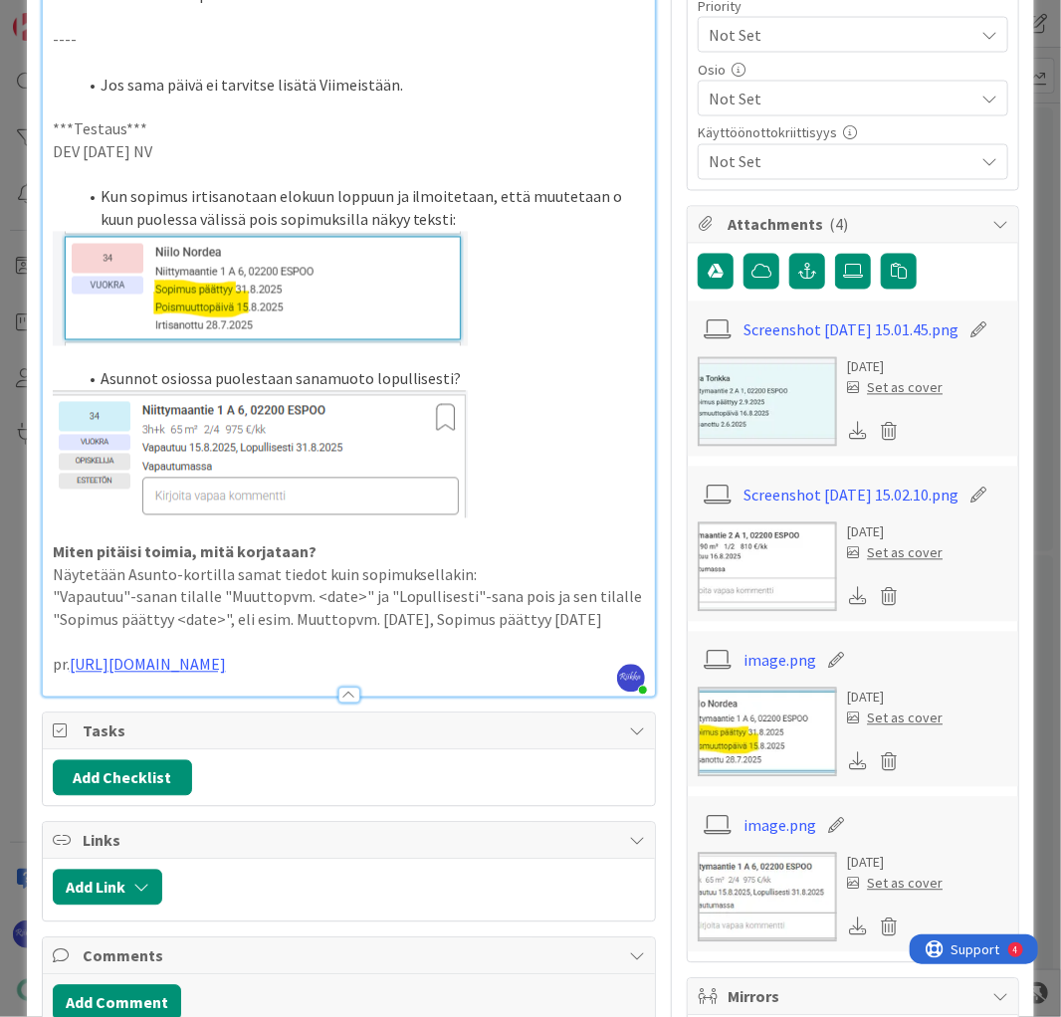
click at [436, 654] on p "pr. https://github.com/pandiafi/kenno/pull/8135" at bounding box center [349, 665] width 593 height 23
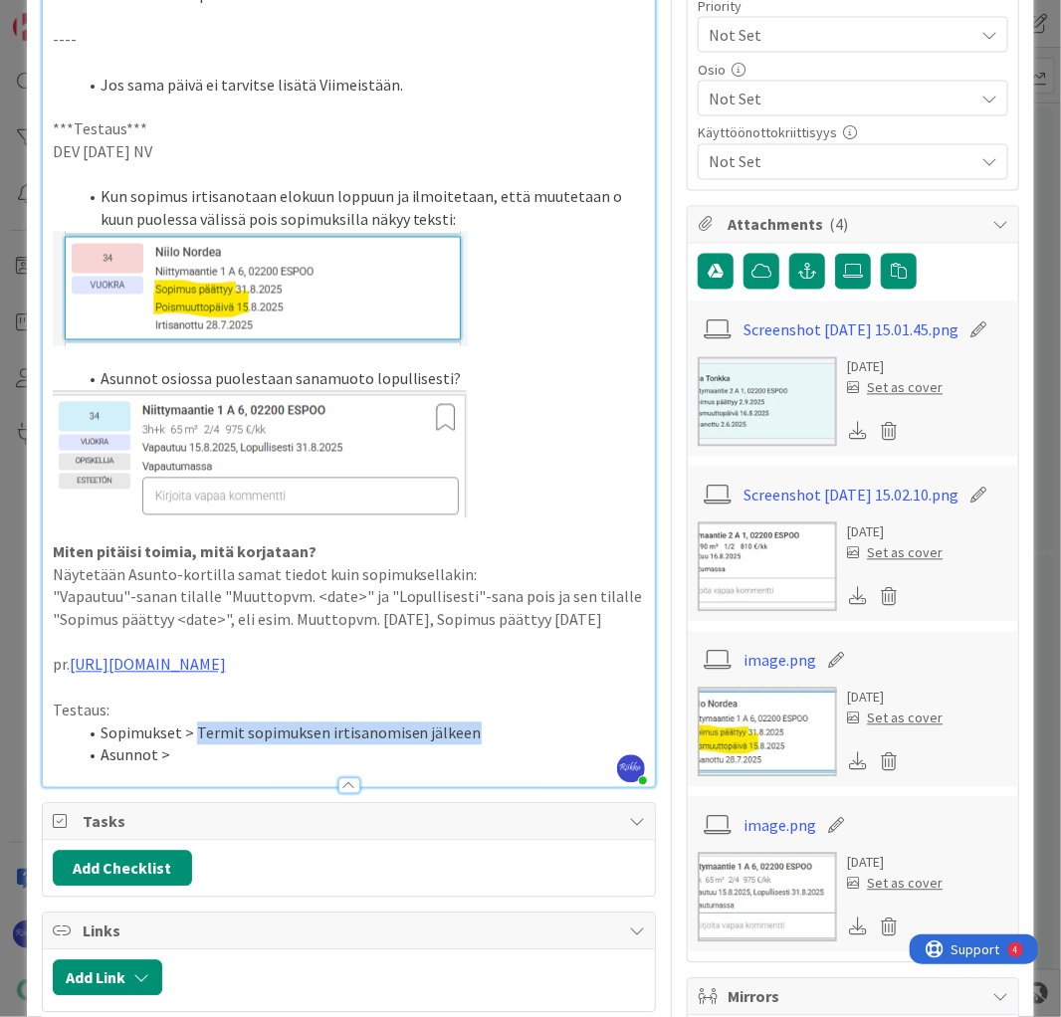
drag, startPoint x: 192, startPoint y: 726, endPoint x: 473, endPoint y: 727, distance: 280.6
click at [473, 727] on li "Sopimukset > Termit sopimuksen irtisanomisen jälkeen" at bounding box center [361, 733] width 569 height 23
copy li "Termit sopimuksen irtisanomisen jälkeen"
click at [229, 752] on li "Asunnot >" at bounding box center [361, 755] width 569 height 23
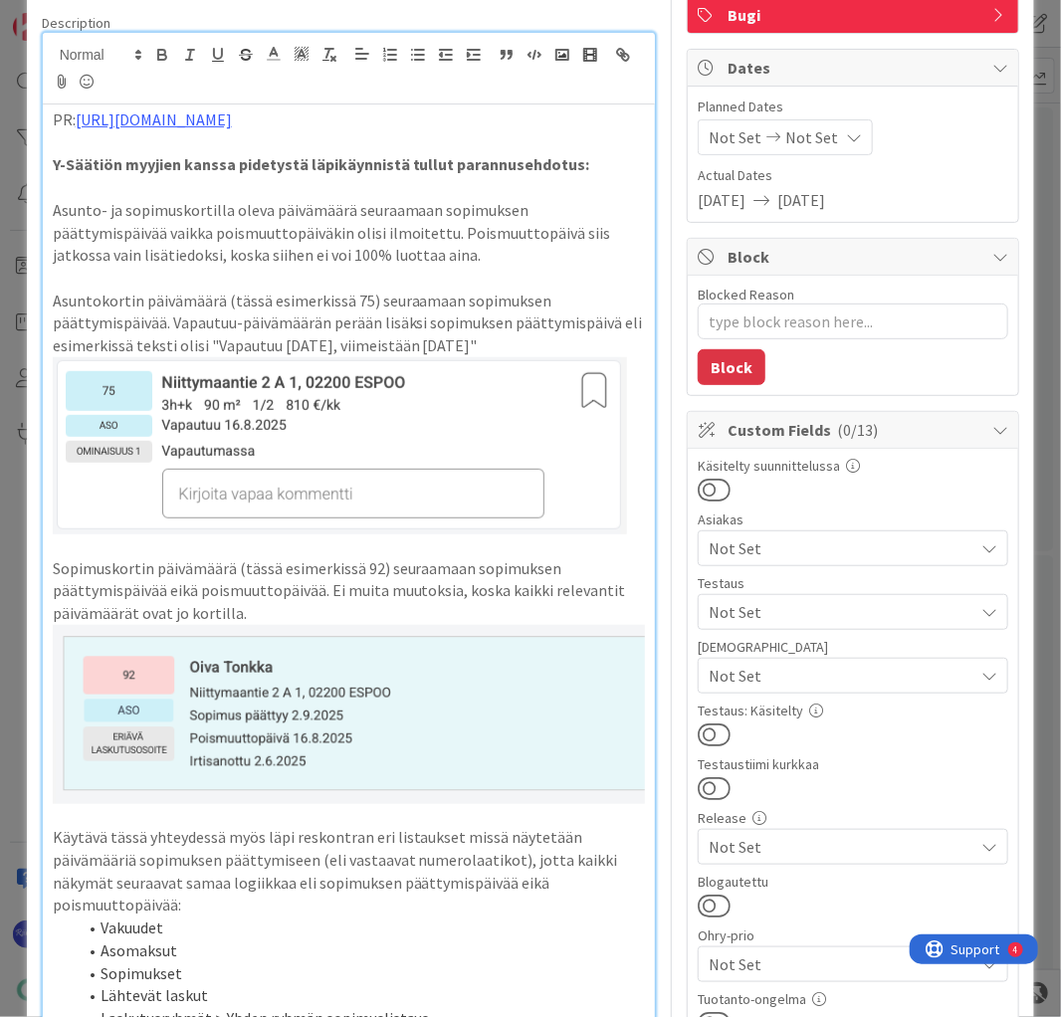
scroll to position [159, 0]
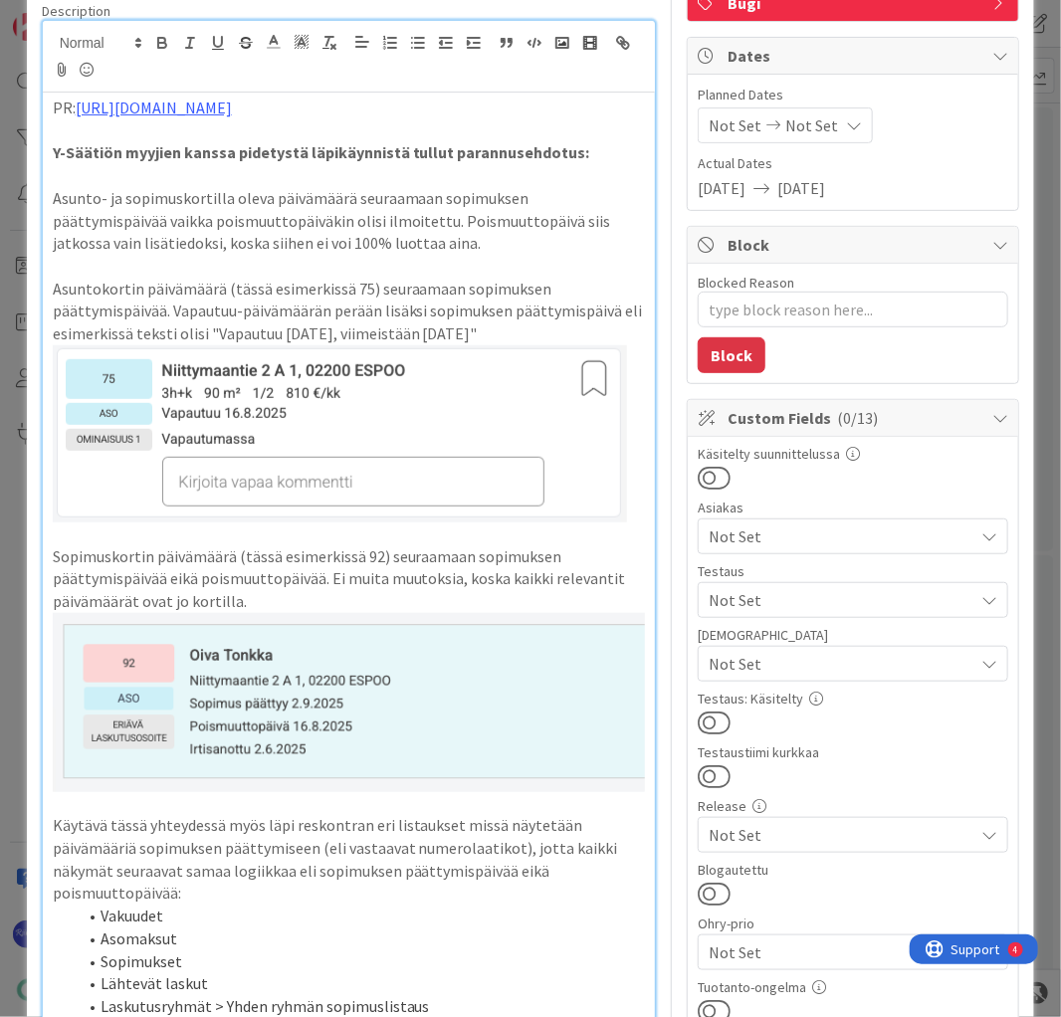
click at [825, 666] on span "Not Set" at bounding box center [840, 664] width 265 height 24
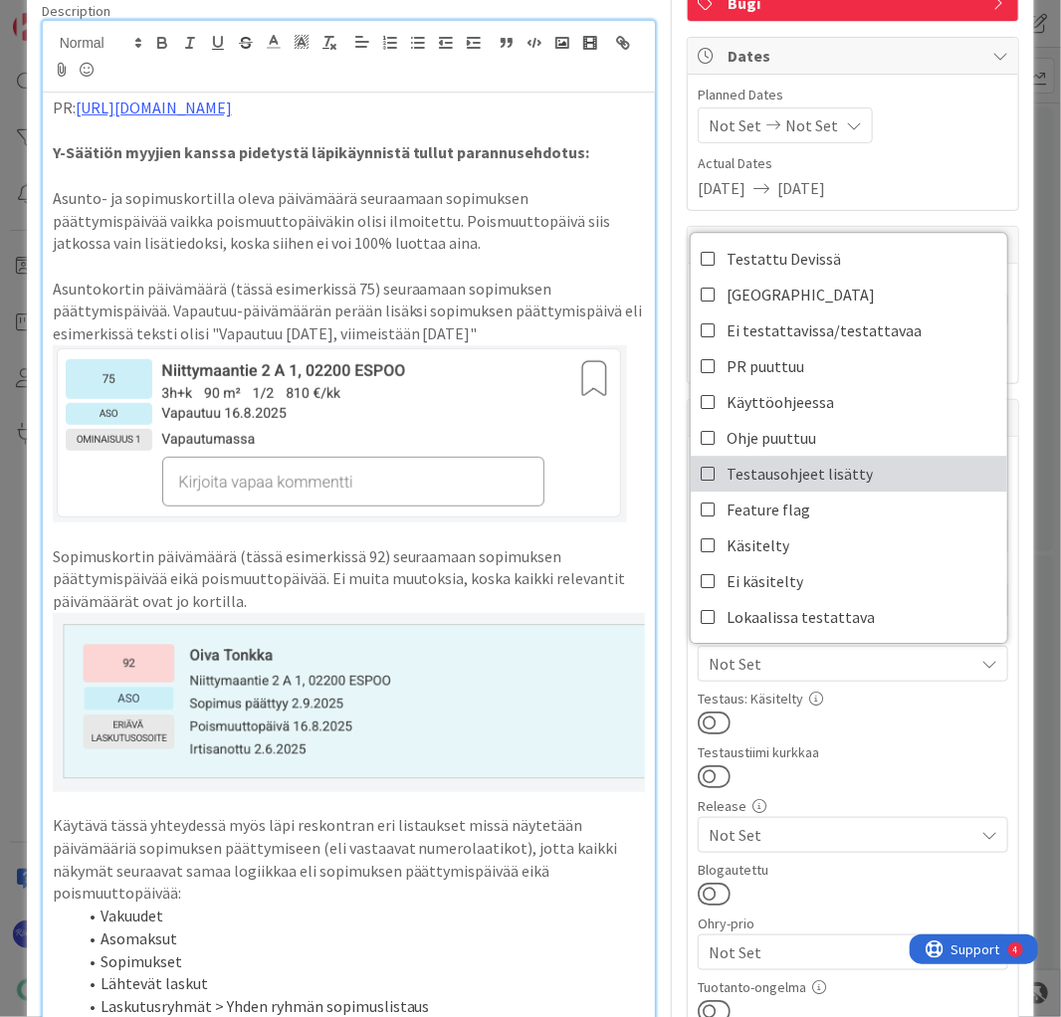
click at [856, 473] on link "Testausohjeet lisätty" at bounding box center [848, 474] width 316 height 36
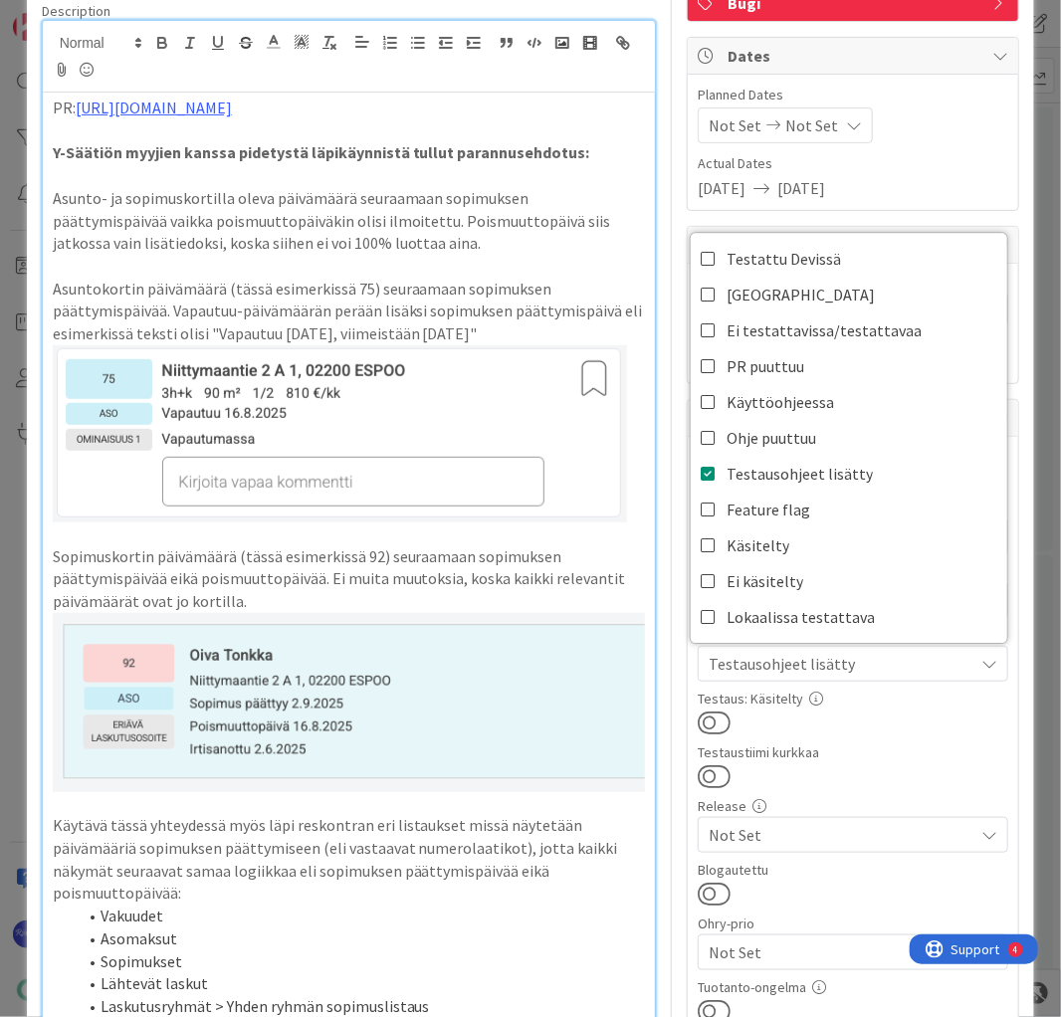
click at [883, 745] on div "Testaustiimi kurkkaa" at bounding box center [852, 752] width 310 height 14
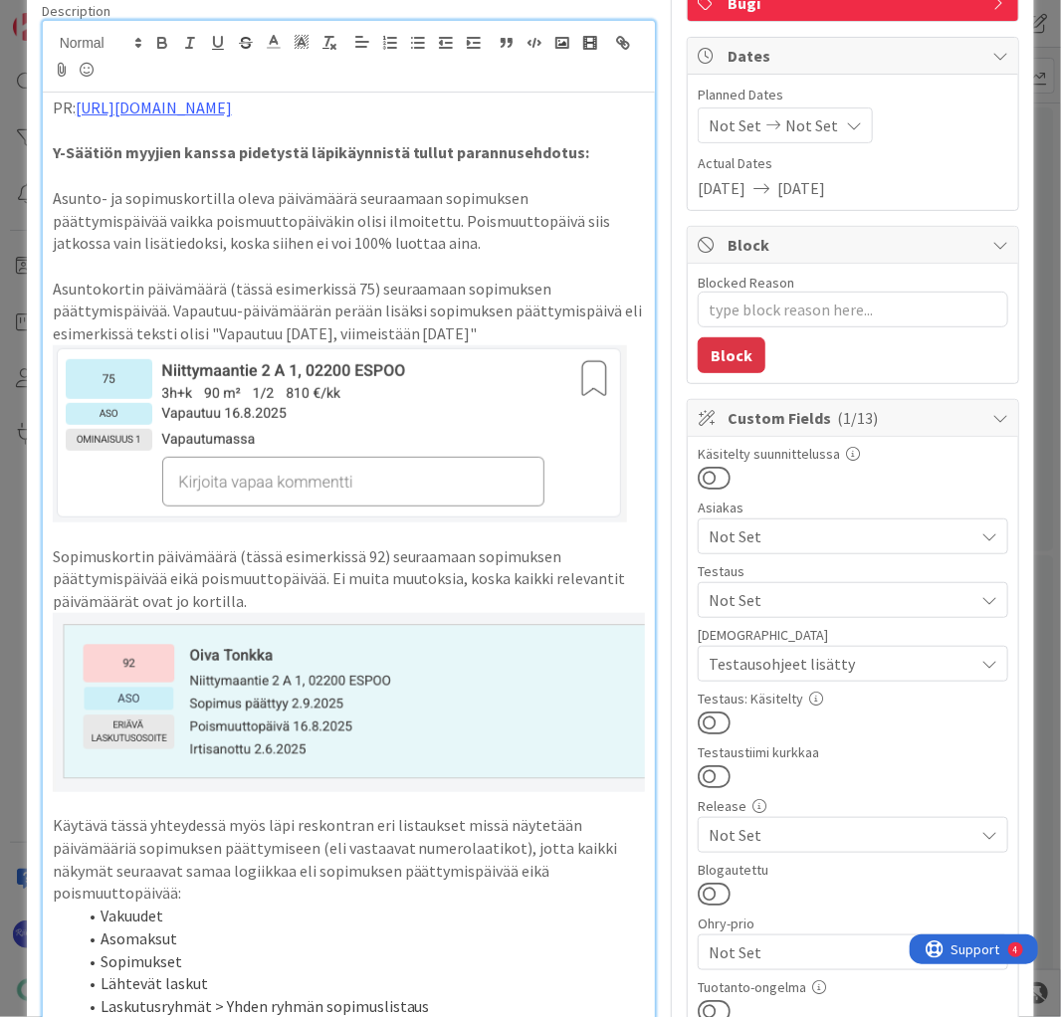
click at [792, 597] on span "Not Set" at bounding box center [840, 600] width 265 height 24
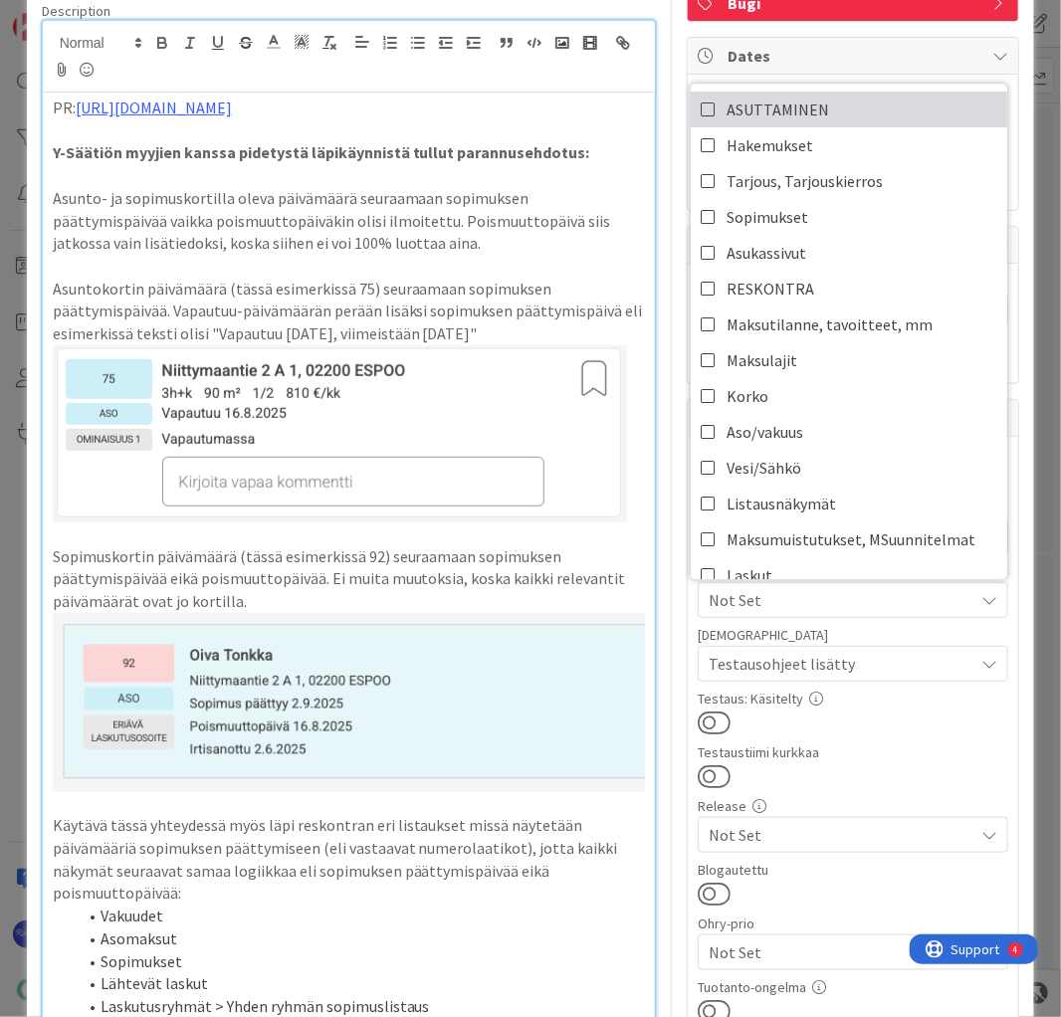
click at [764, 112] on span "ASUTTAMINEN" at bounding box center [777, 110] width 102 height 30
click at [908, 722] on div at bounding box center [852, 722] width 310 height 26
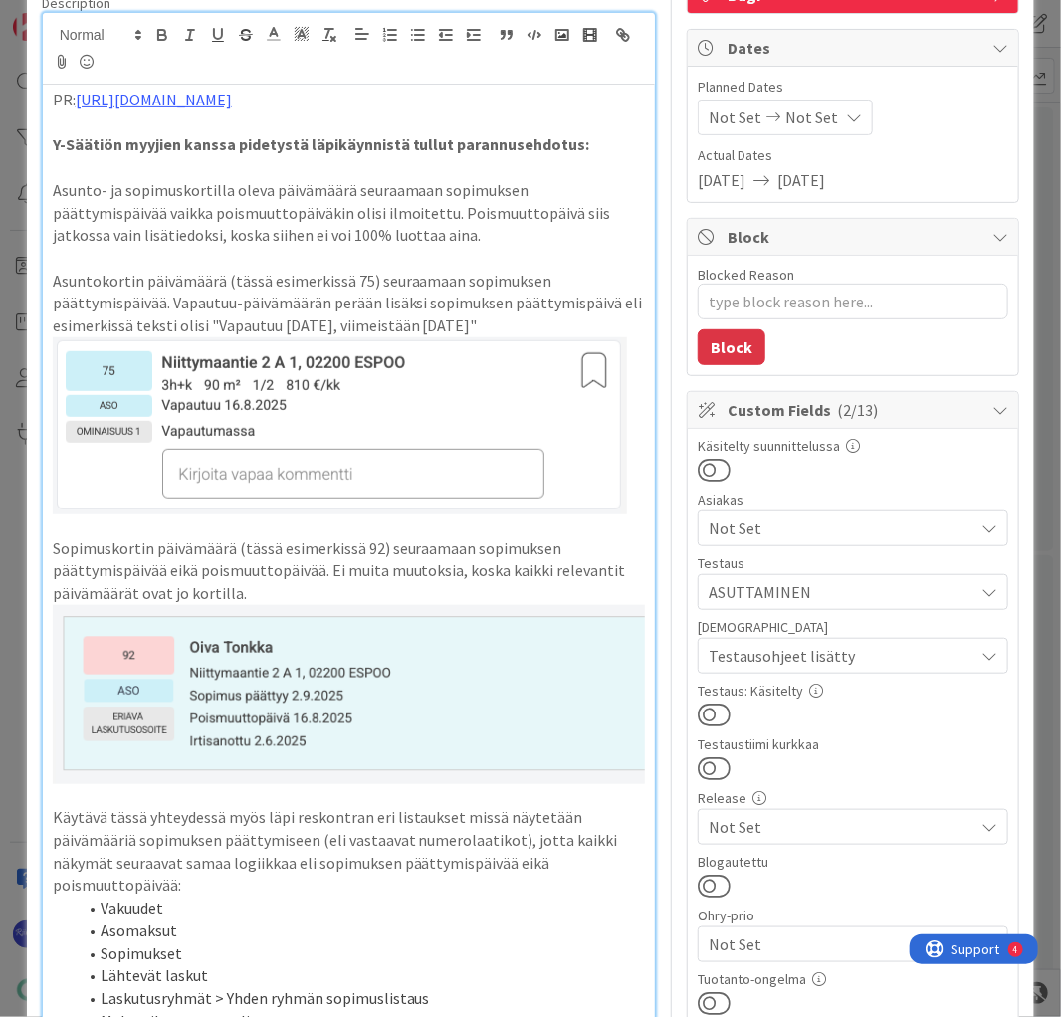
scroll to position [398, 0]
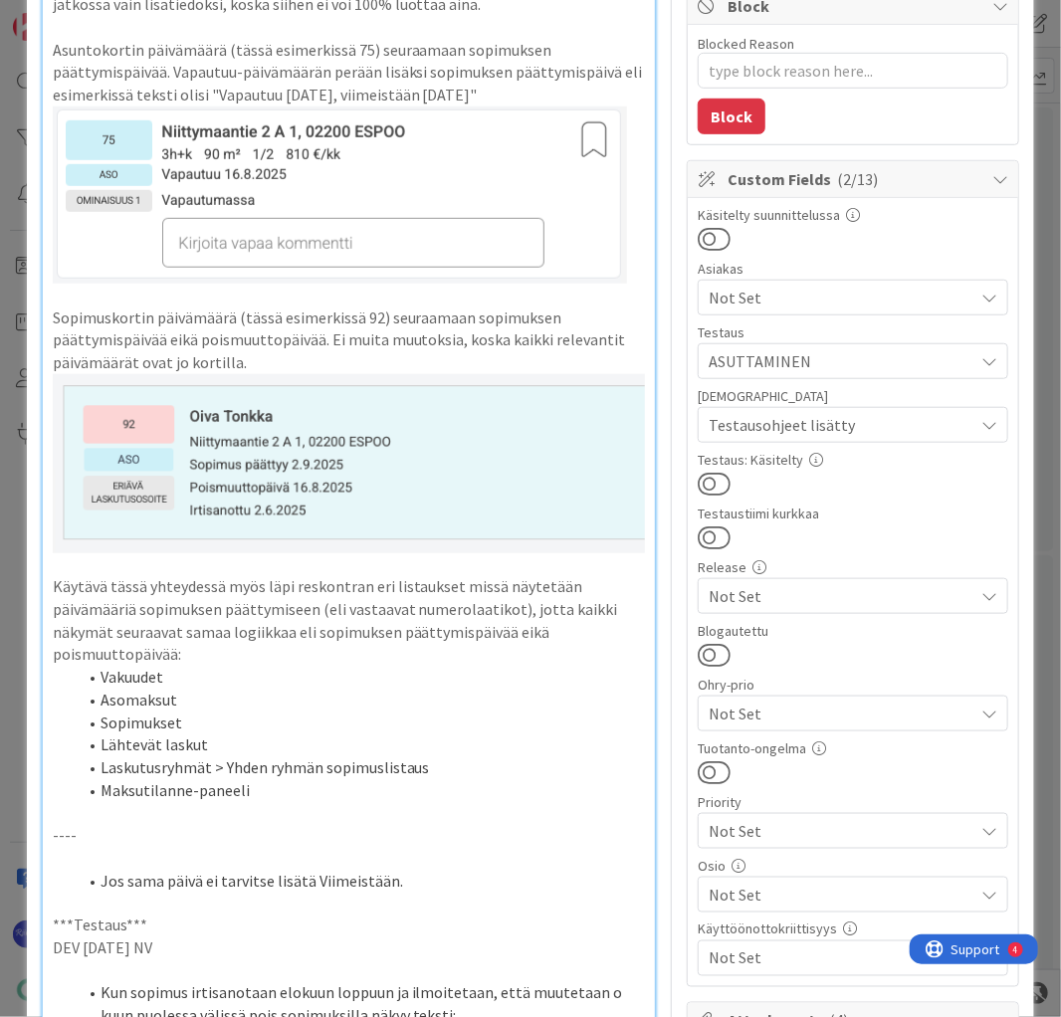
click at [712, 478] on button at bounding box center [713, 484] width 33 height 26
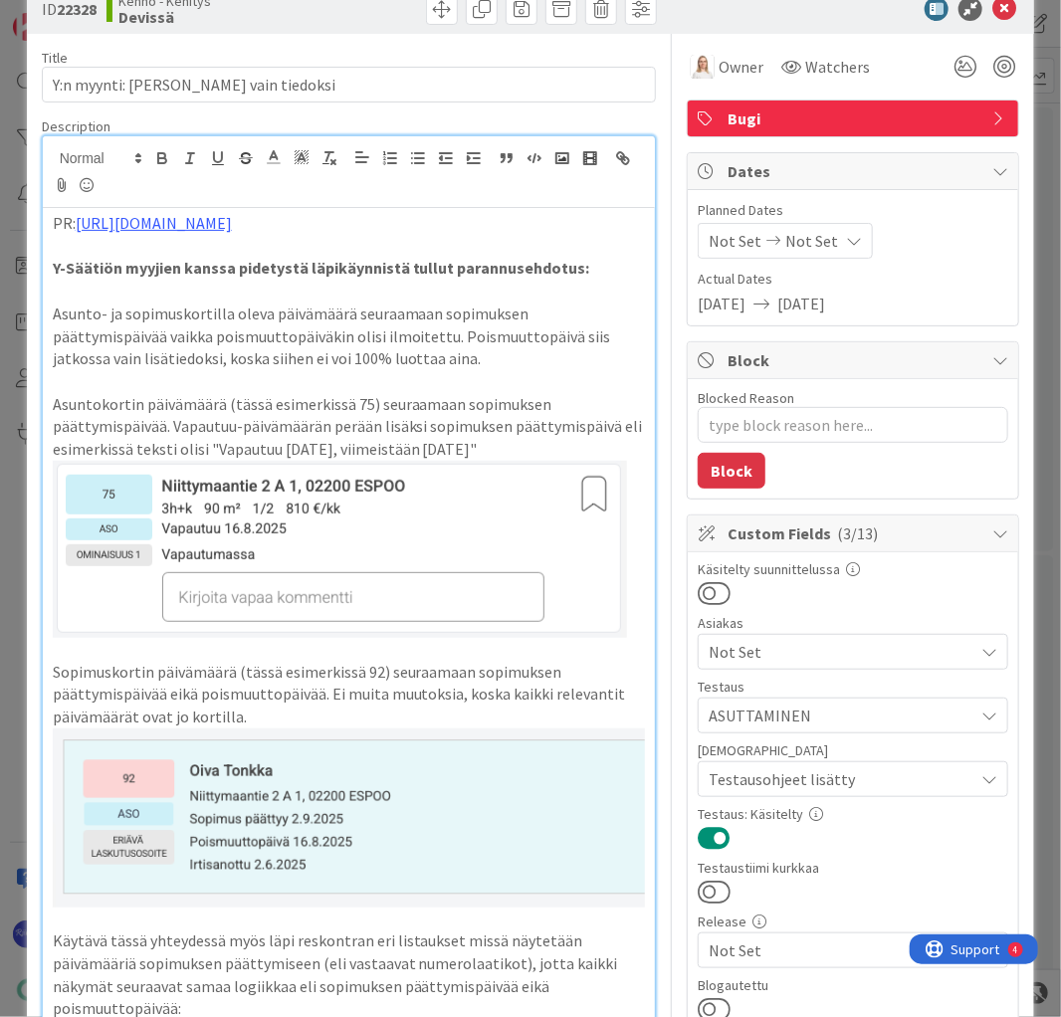
scroll to position [0, 0]
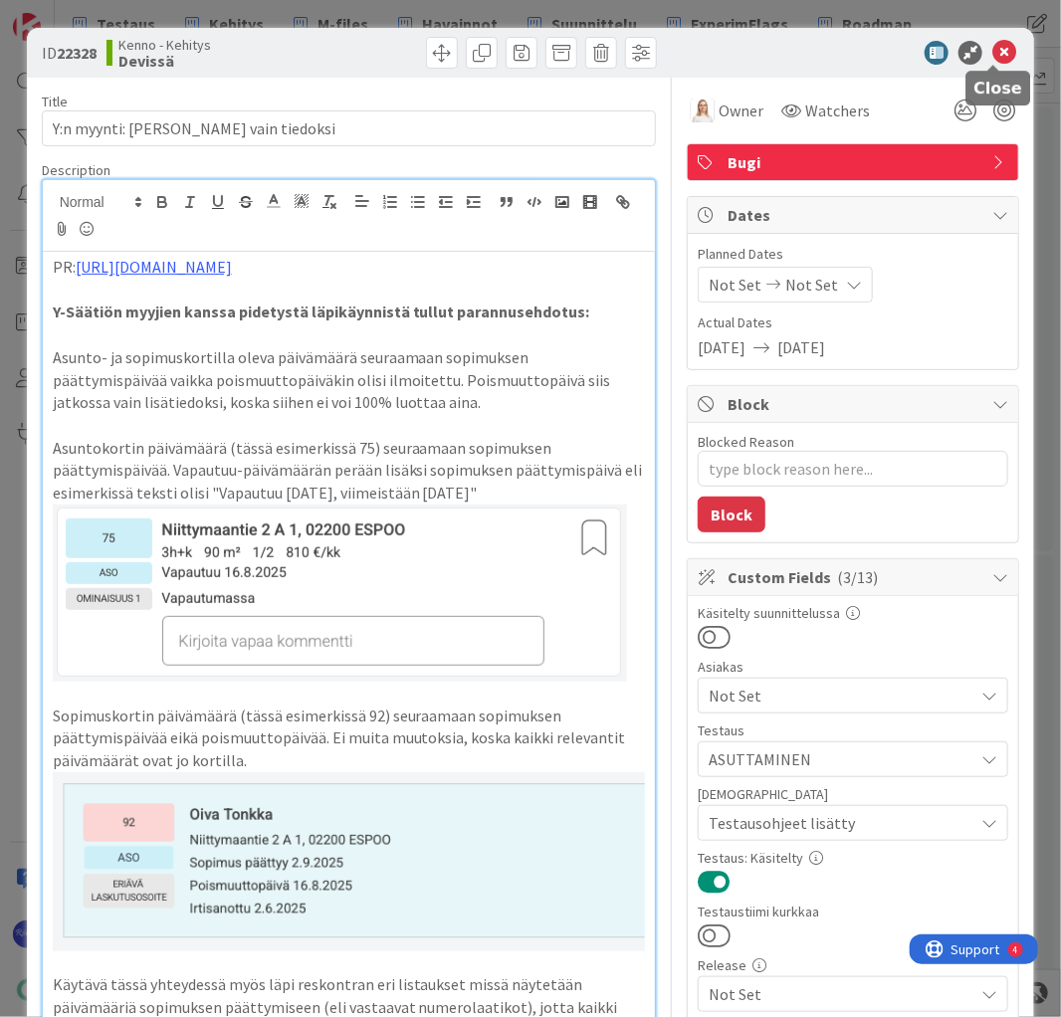
click at [997, 54] on icon at bounding box center [1004, 53] width 24 height 24
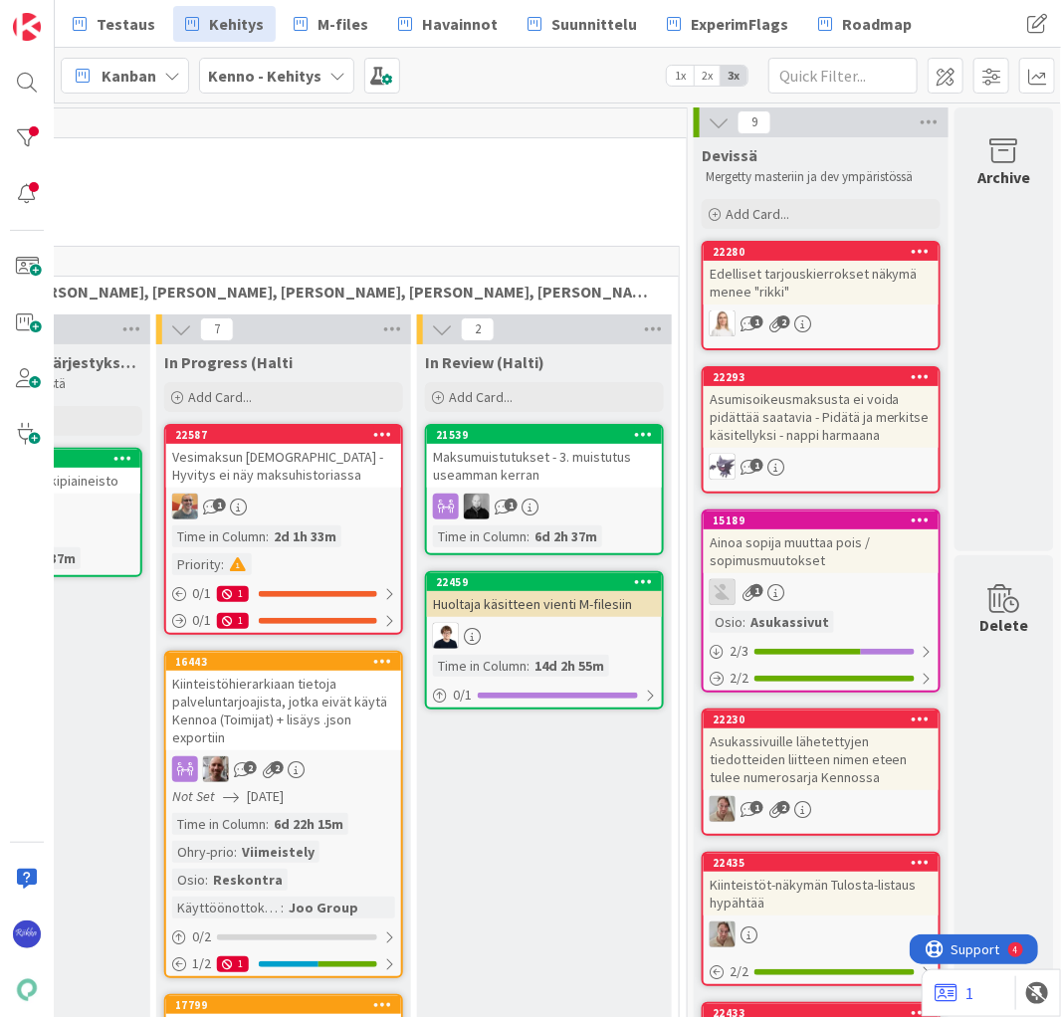
click at [832, 287] on div "Edelliset tarjouskierrokset näkymä menee "rikki"" at bounding box center [820, 283] width 235 height 44
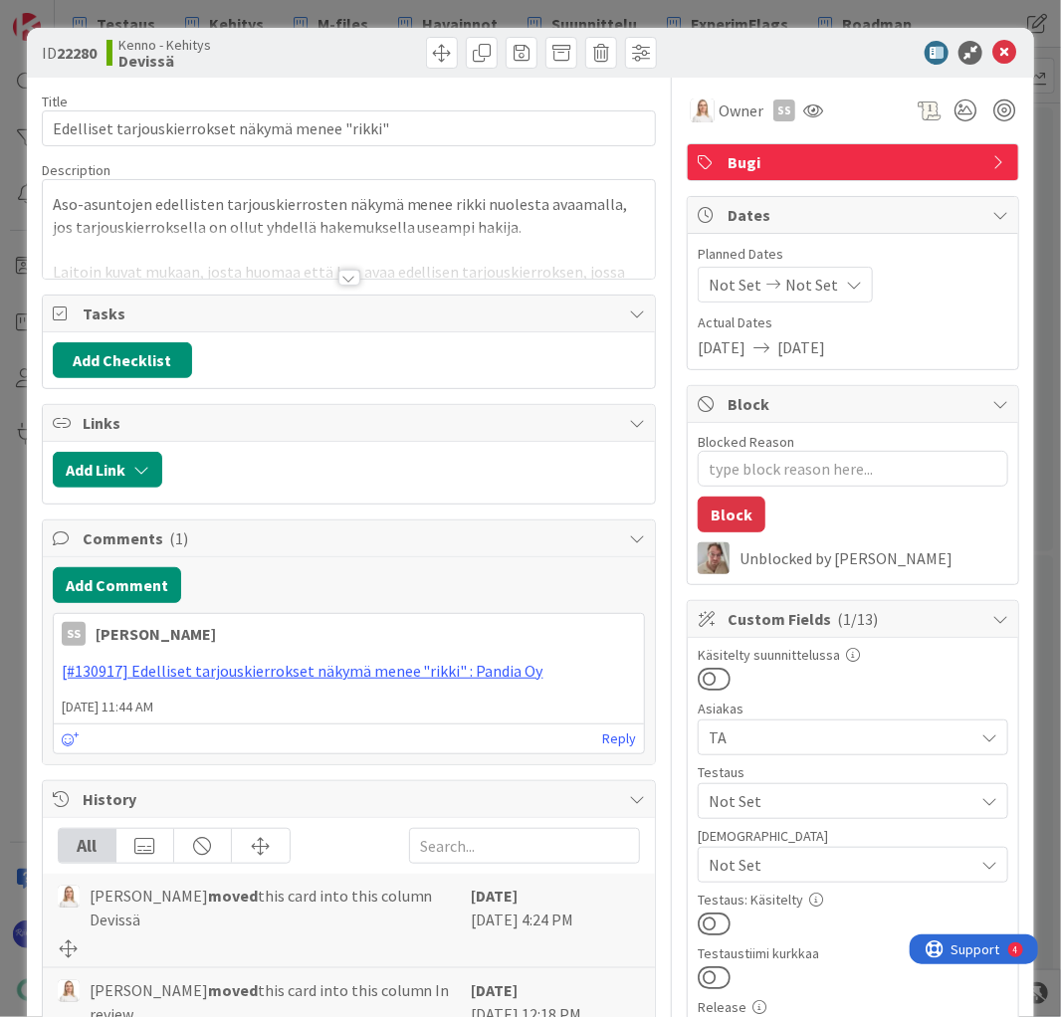
click at [338, 278] on div at bounding box center [349, 278] width 22 height 16
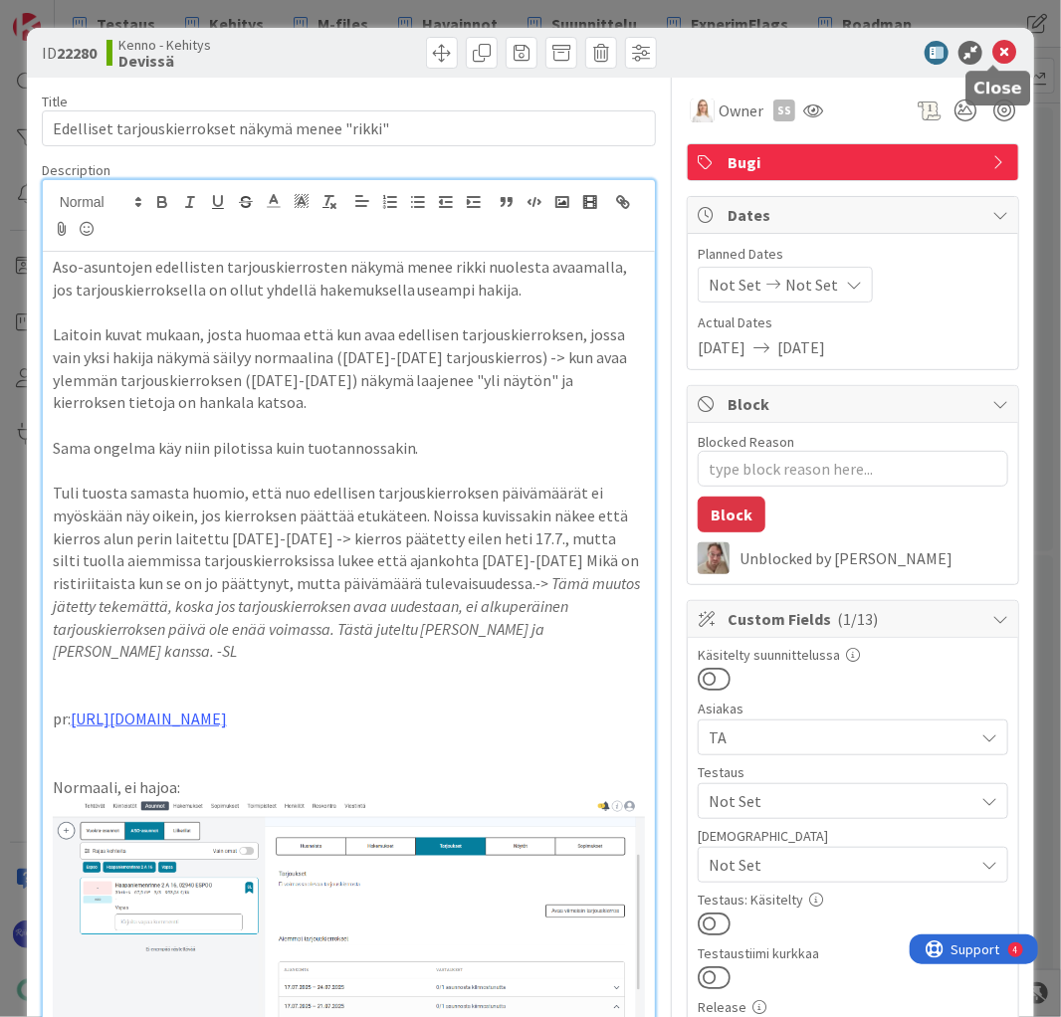
click at [993, 53] on icon at bounding box center [1004, 53] width 24 height 24
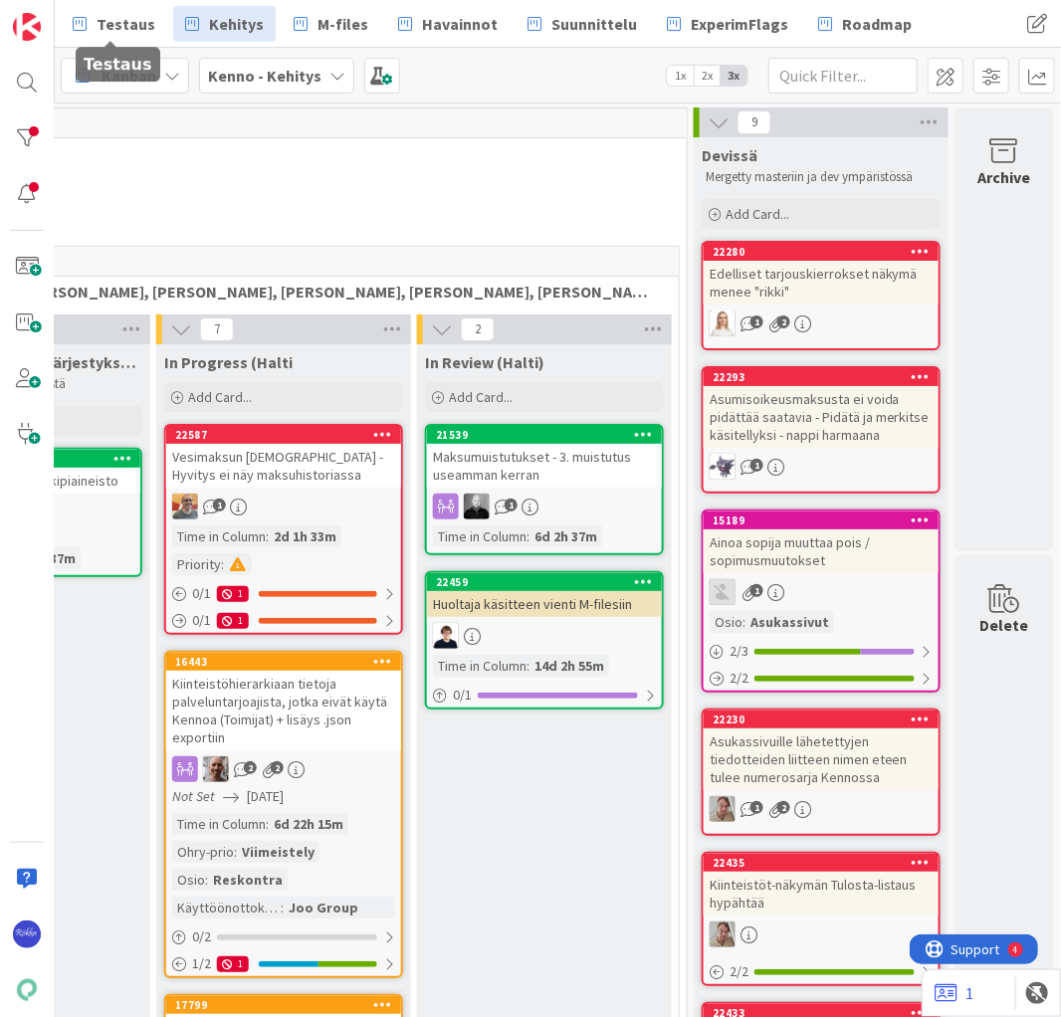
click at [111, 20] on span "Testaus" at bounding box center [126, 24] width 59 height 24
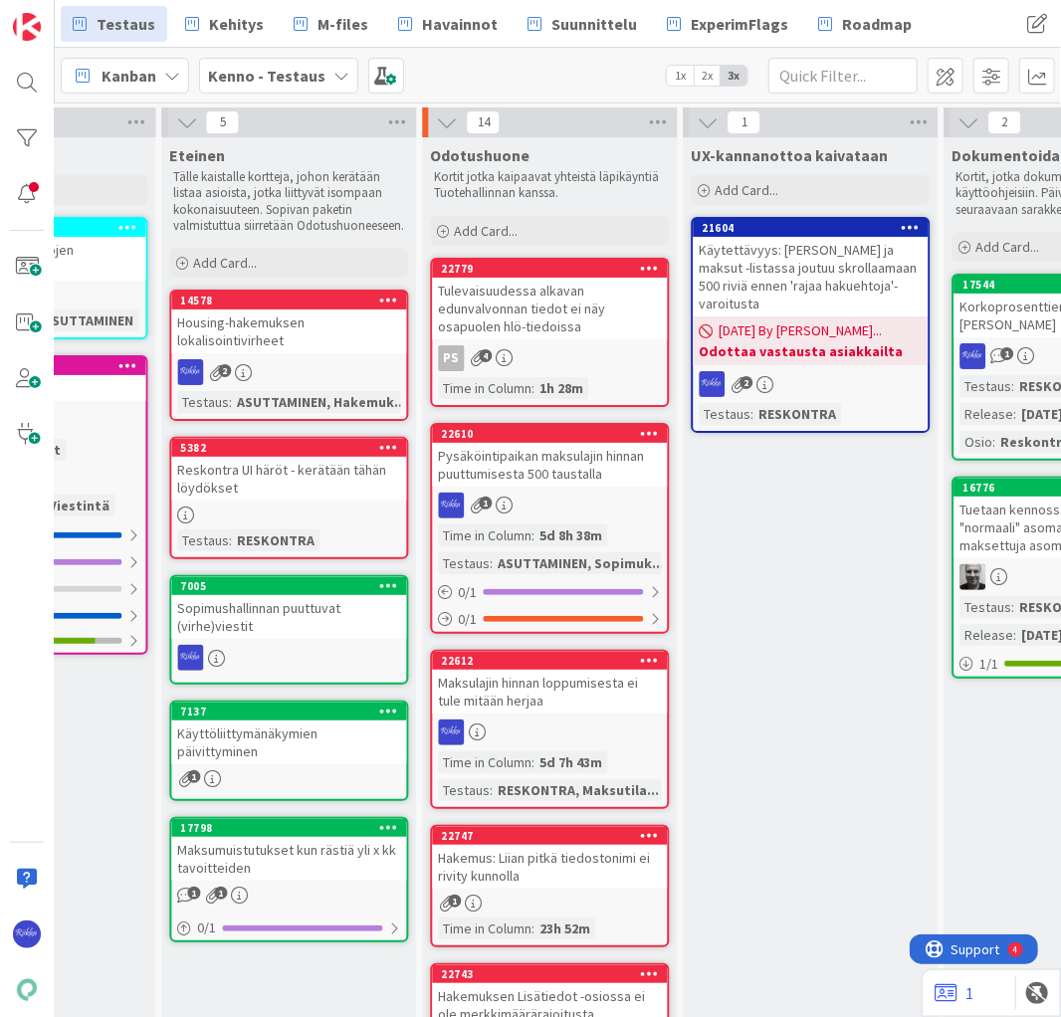
scroll to position [0, 1487]
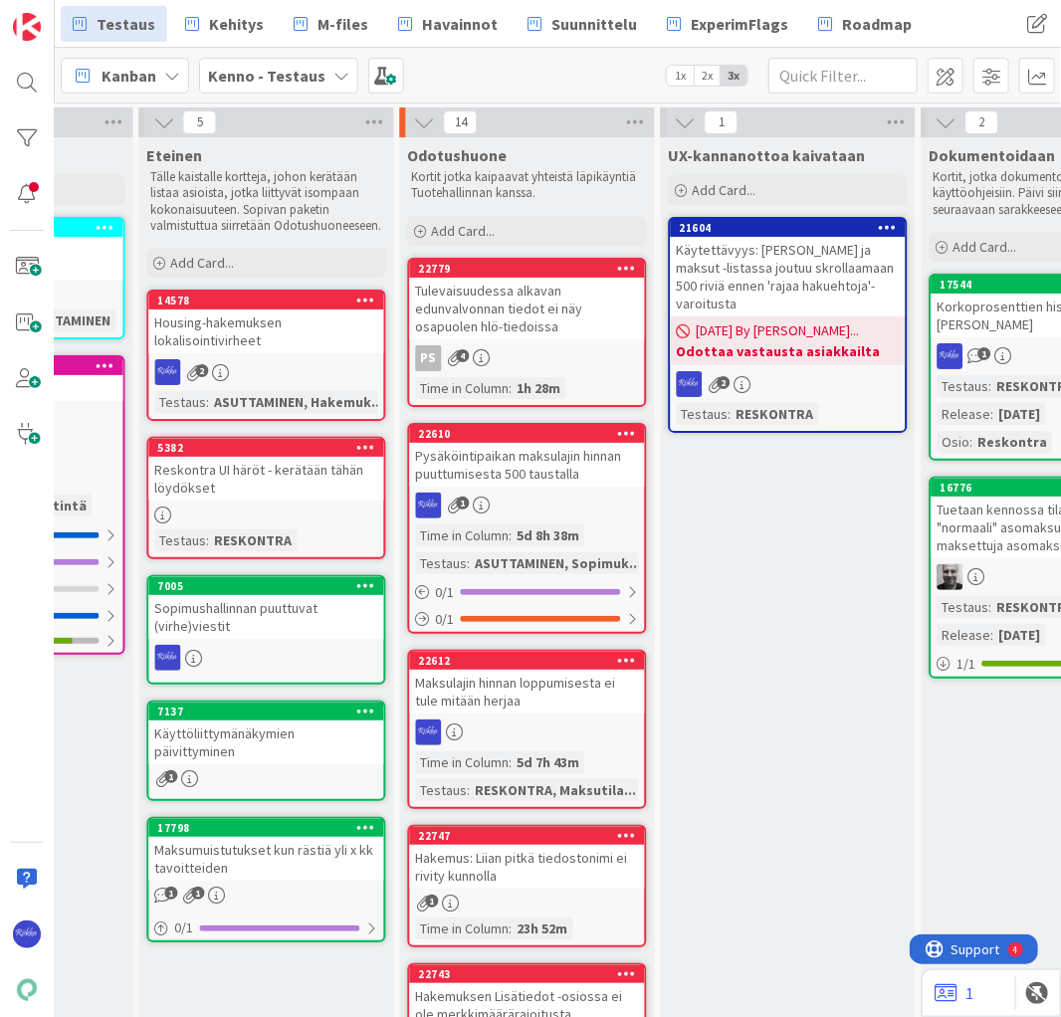
click at [485, 224] on span "Add Card..." at bounding box center [463, 231] width 64 height 18
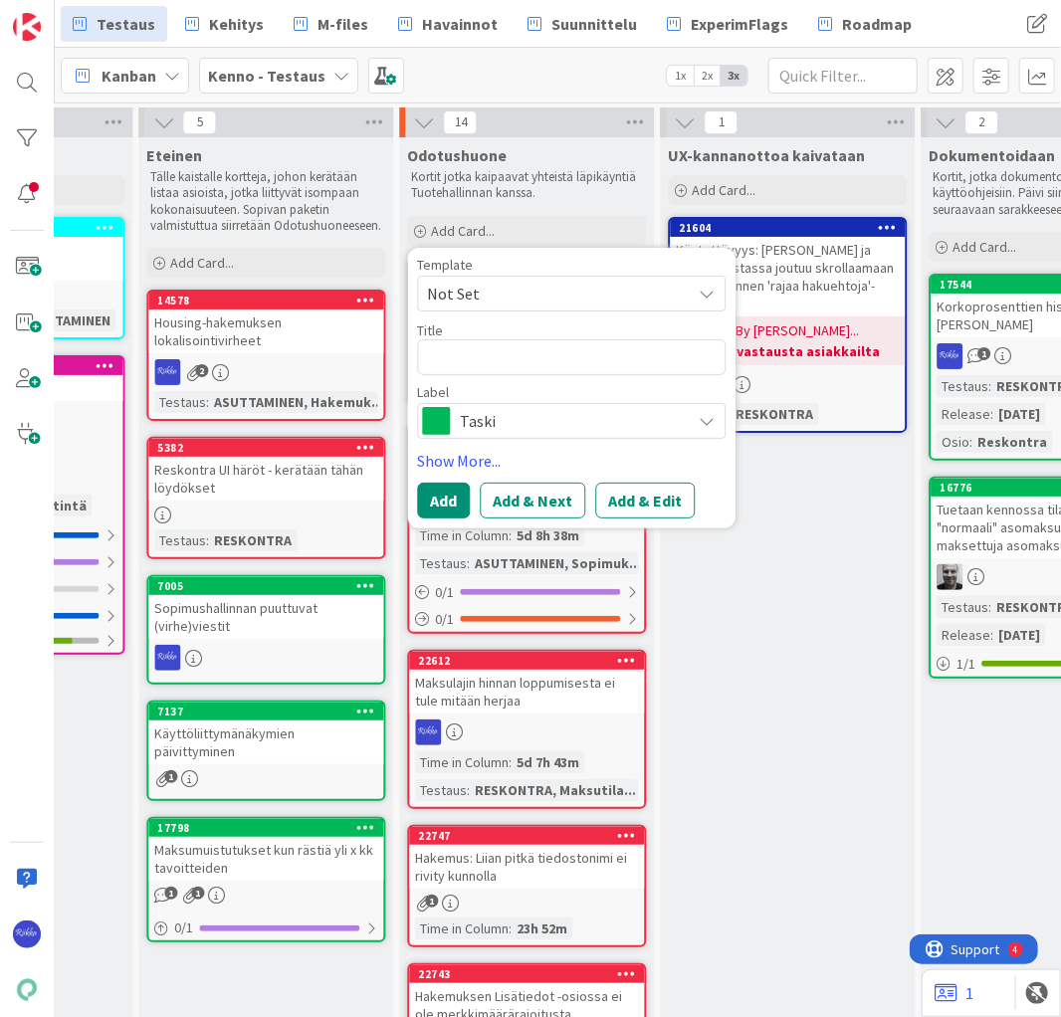
click at [503, 291] on span "Not Set" at bounding box center [551, 294] width 249 height 26
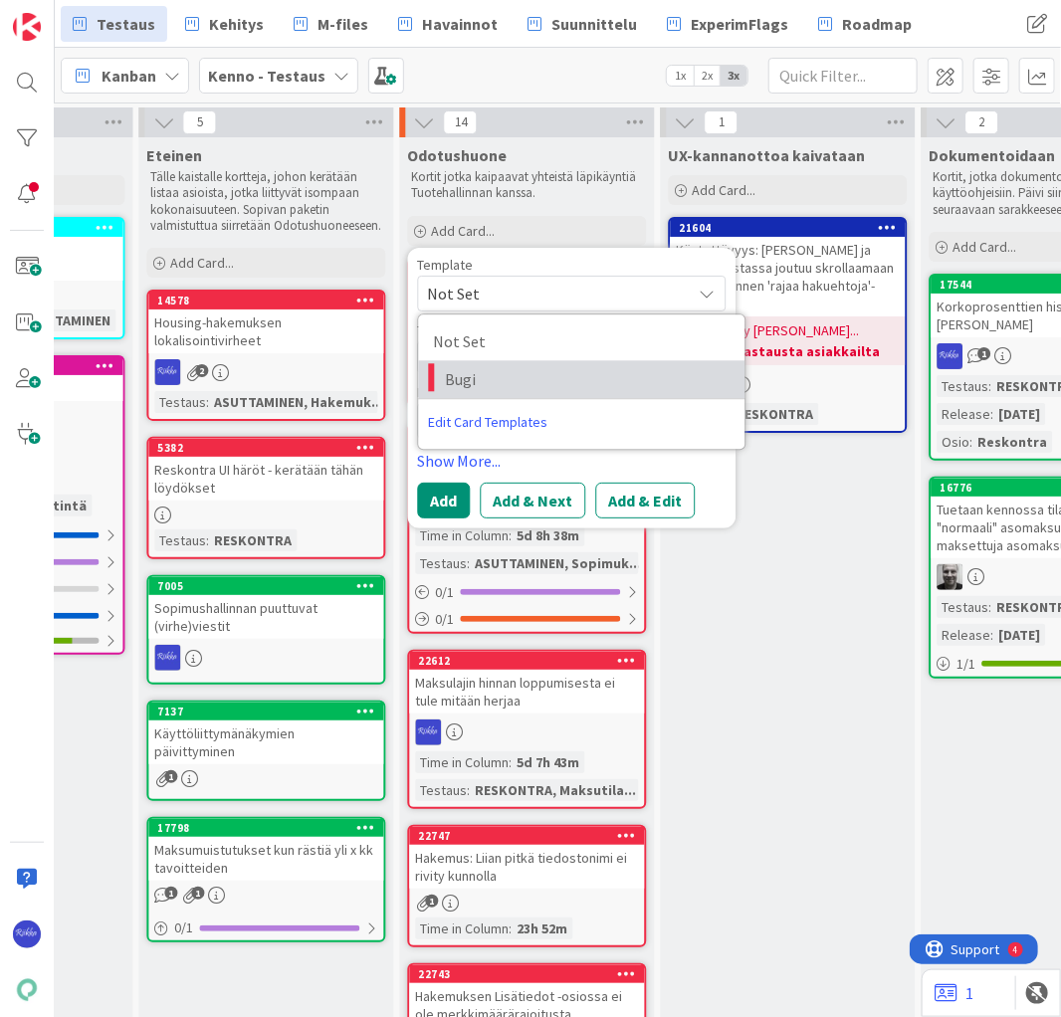
click at [517, 369] on span "Bugi" at bounding box center [587, 379] width 285 height 26
type textarea "x"
type textarea "Bugi"
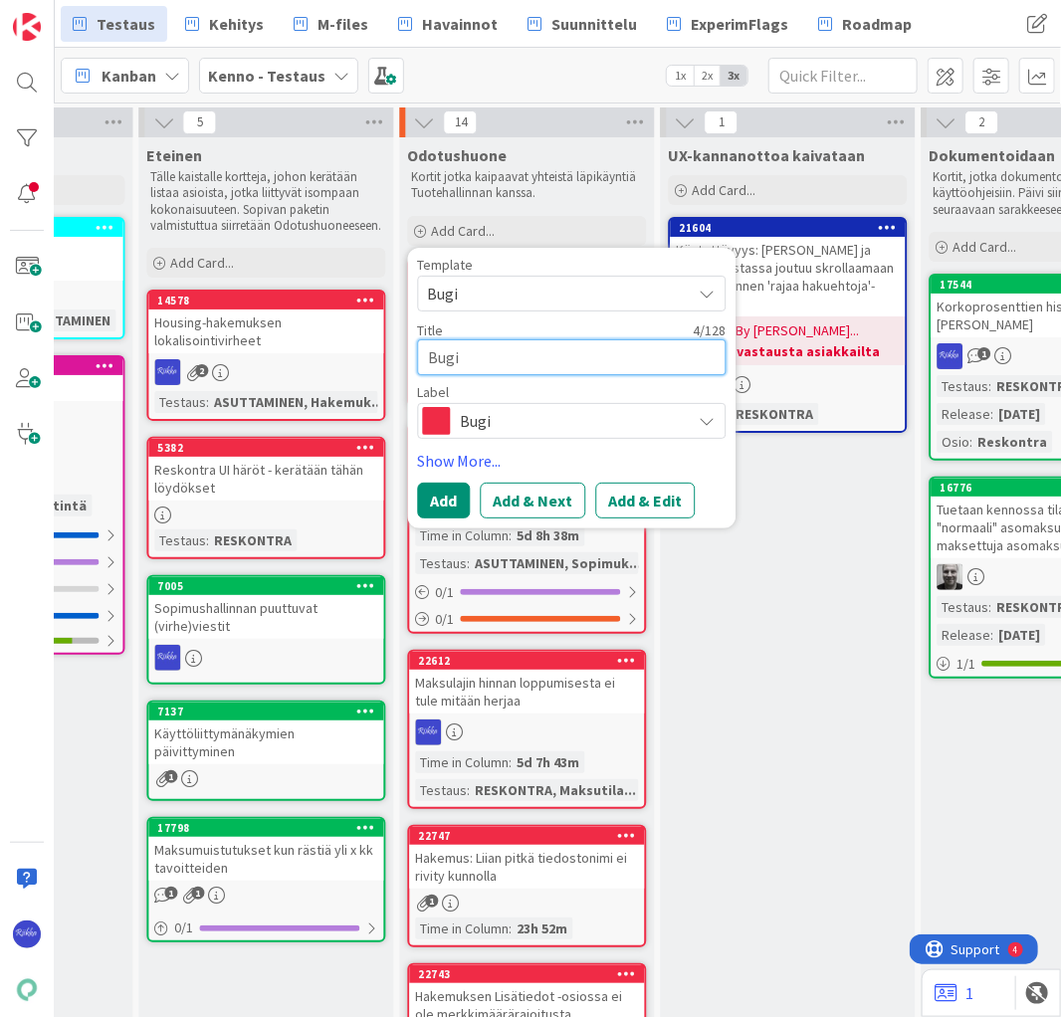
drag, startPoint x: 524, startPoint y: 361, endPoint x: 410, endPoint y: 361, distance: 114.4
click at [410, 361] on div "Template Bugi Not Set Bugi Edit Card Templates Title 4 / 128 Bugi Label Bugi Sh…" at bounding box center [571, 388] width 328 height 281
type textarea "x"
type textarea "K"
type textarea "x"
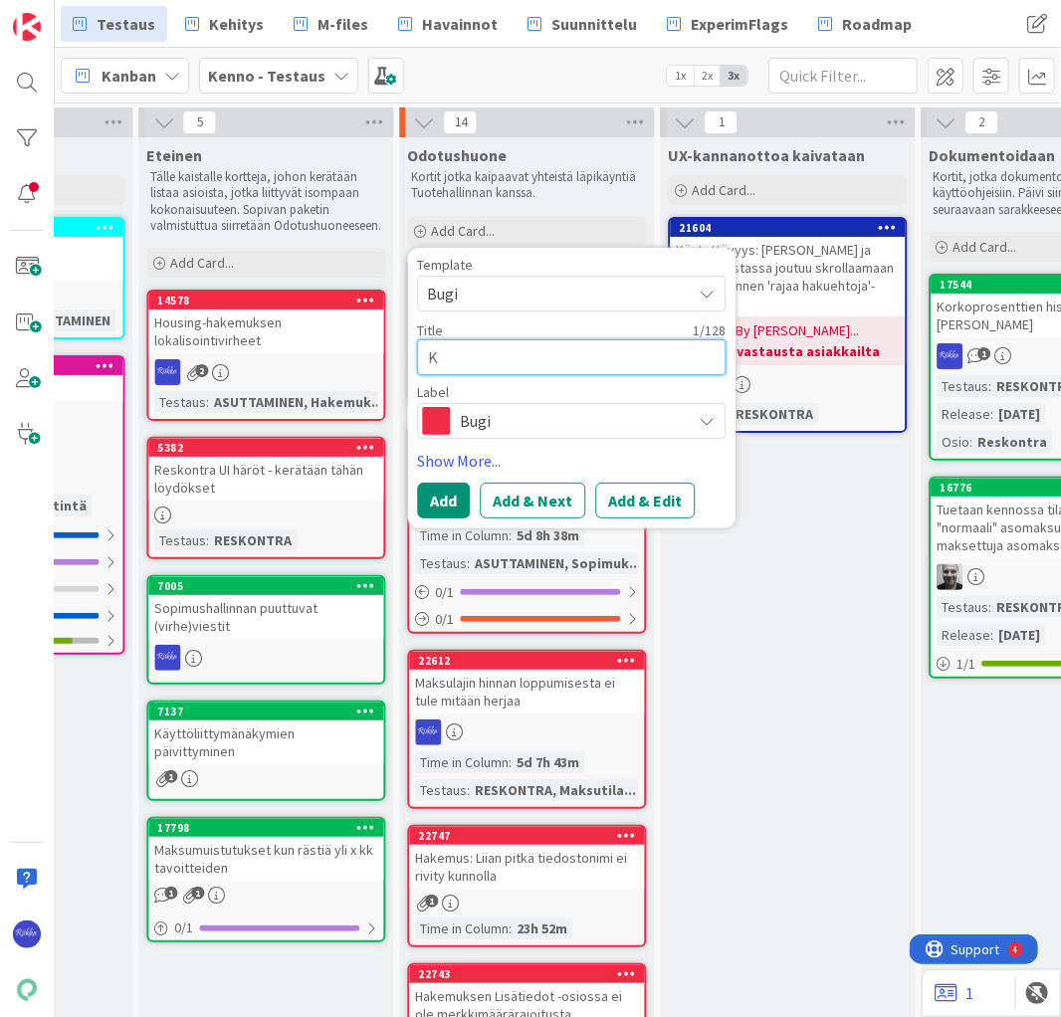
type textarea "Ko"
type textarea "x"
type textarea "Koo"
type textarea "x"
type textarea "Koon"
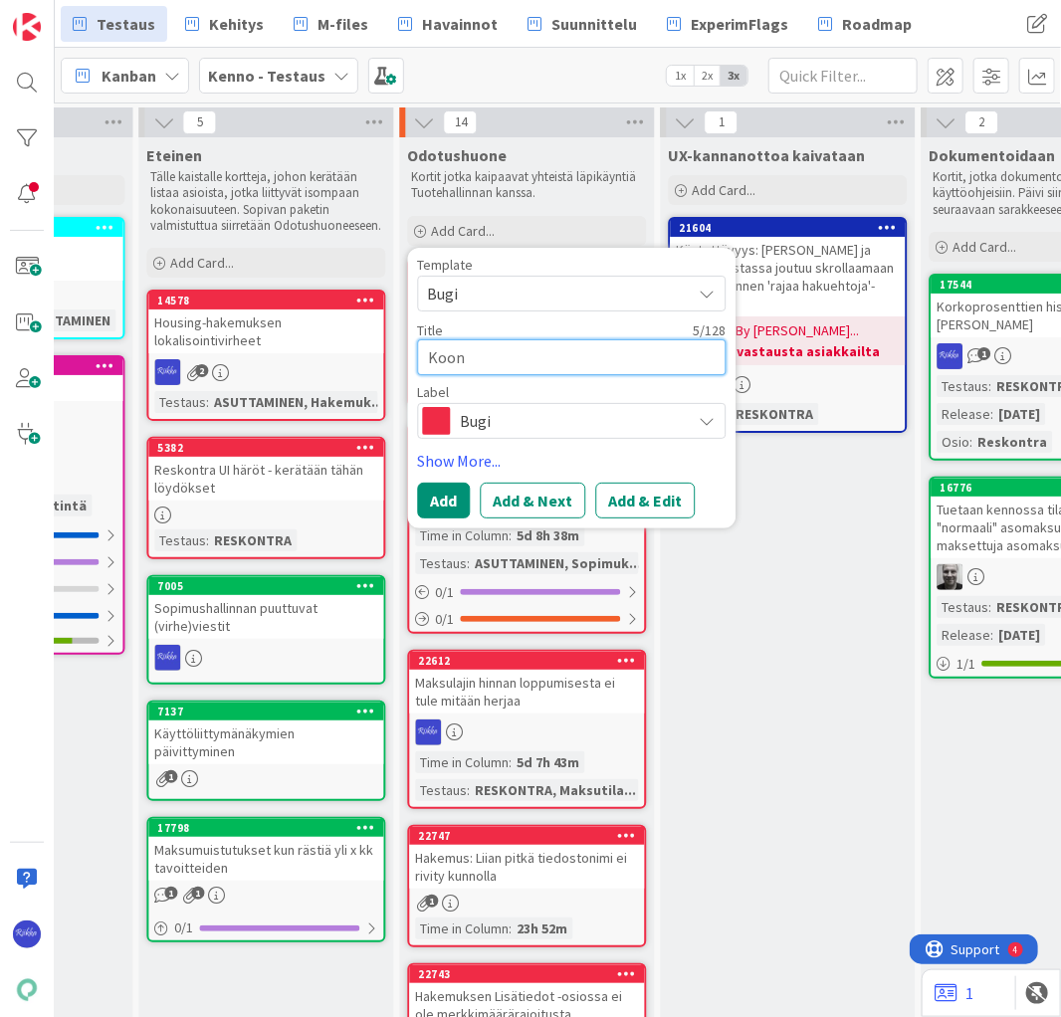
type textarea "x"
type textarea "Koont"
type textarea "x"
type textarea "Koonti"
type textarea "x"
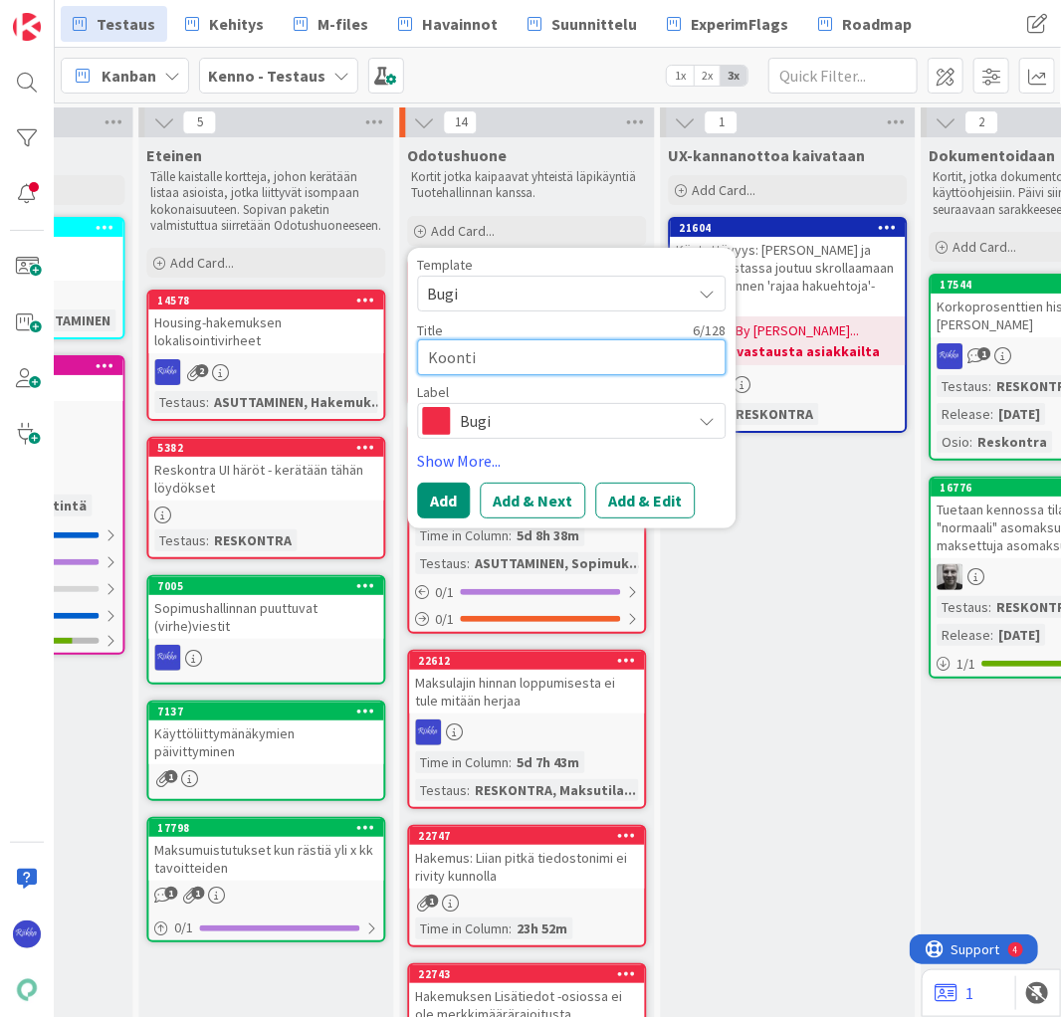
type textarea "Koontil"
type textarea "x"
type textarea "Koontila"
type textarea "x"
type textarea "Koontilas"
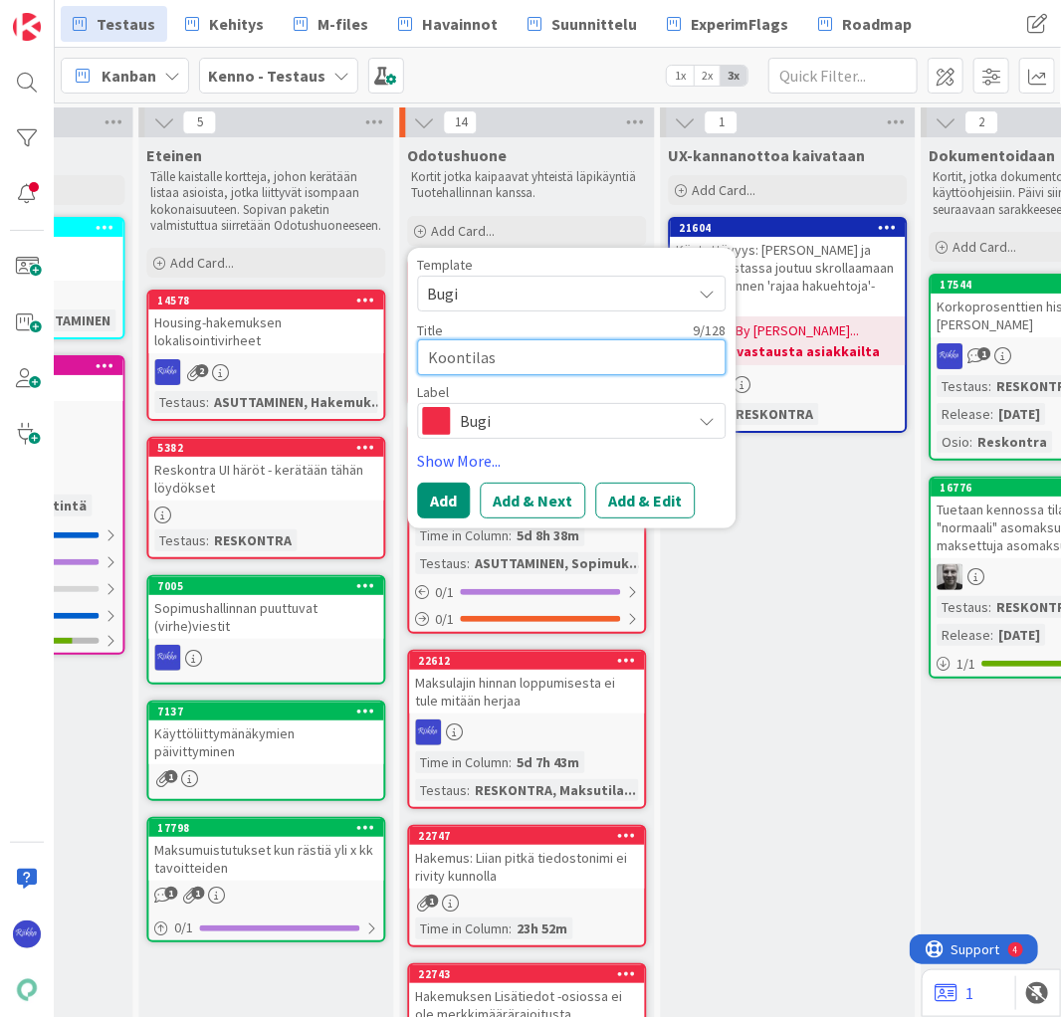
type textarea "x"
type textarea "Koontilask"
type textarea "x"
type textarea "Koontilasku"
type textarea "x"
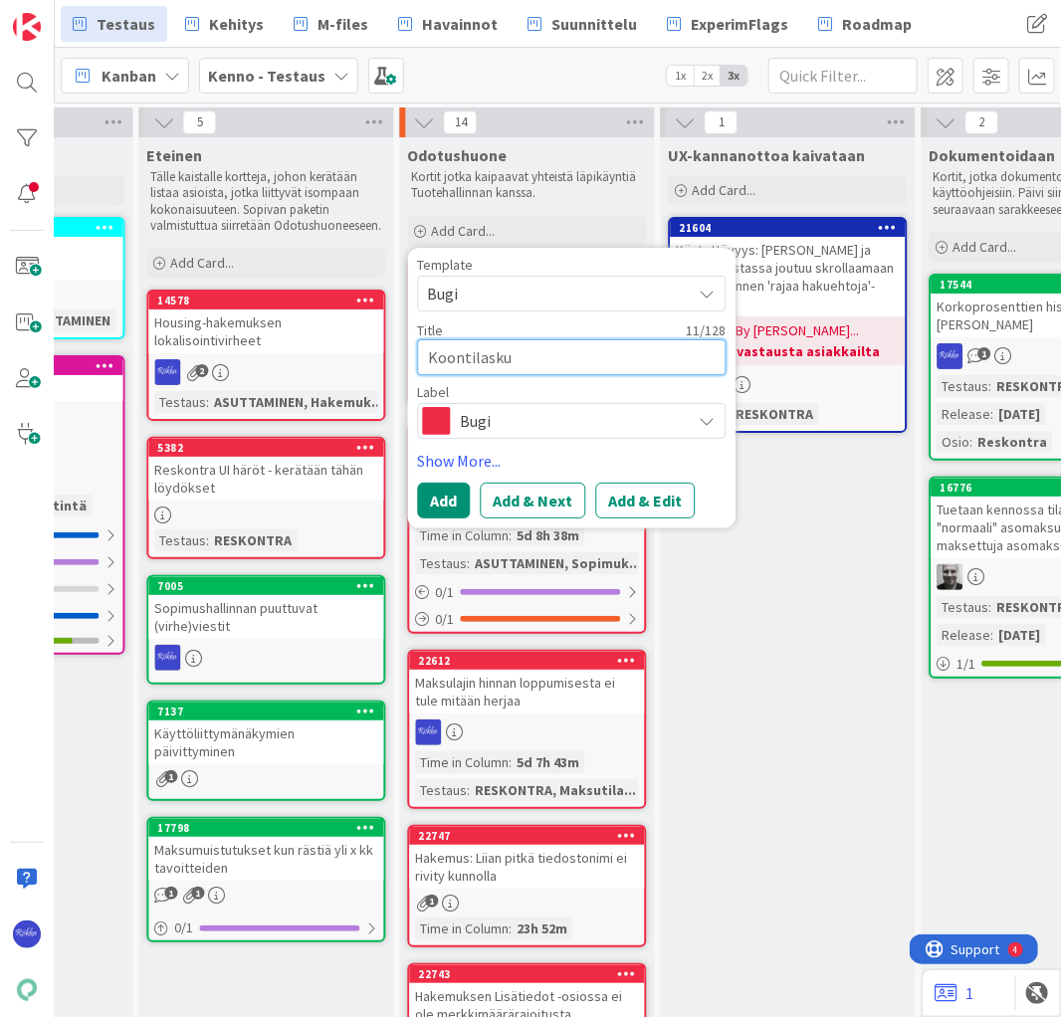
type textarea "Koontilaskul"
type textarea "x"
type textarea "Koontilaskull"
type textarea "x"
type textarea "Koontilaskulla"
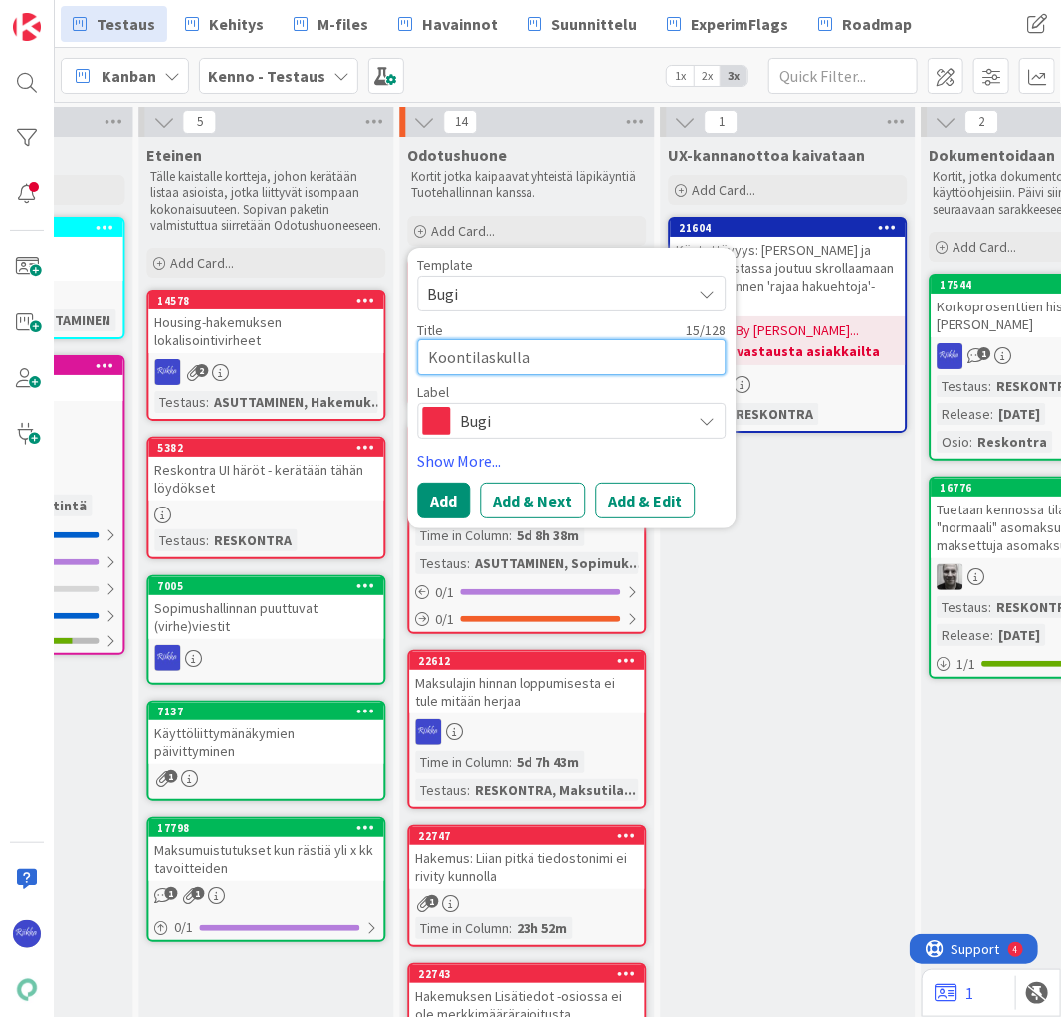
type textarea "x"
type textarea "Koontilaskulla e"
type textarea "x"
type textarea "Koontilaskulla ei"
type textarea "x"
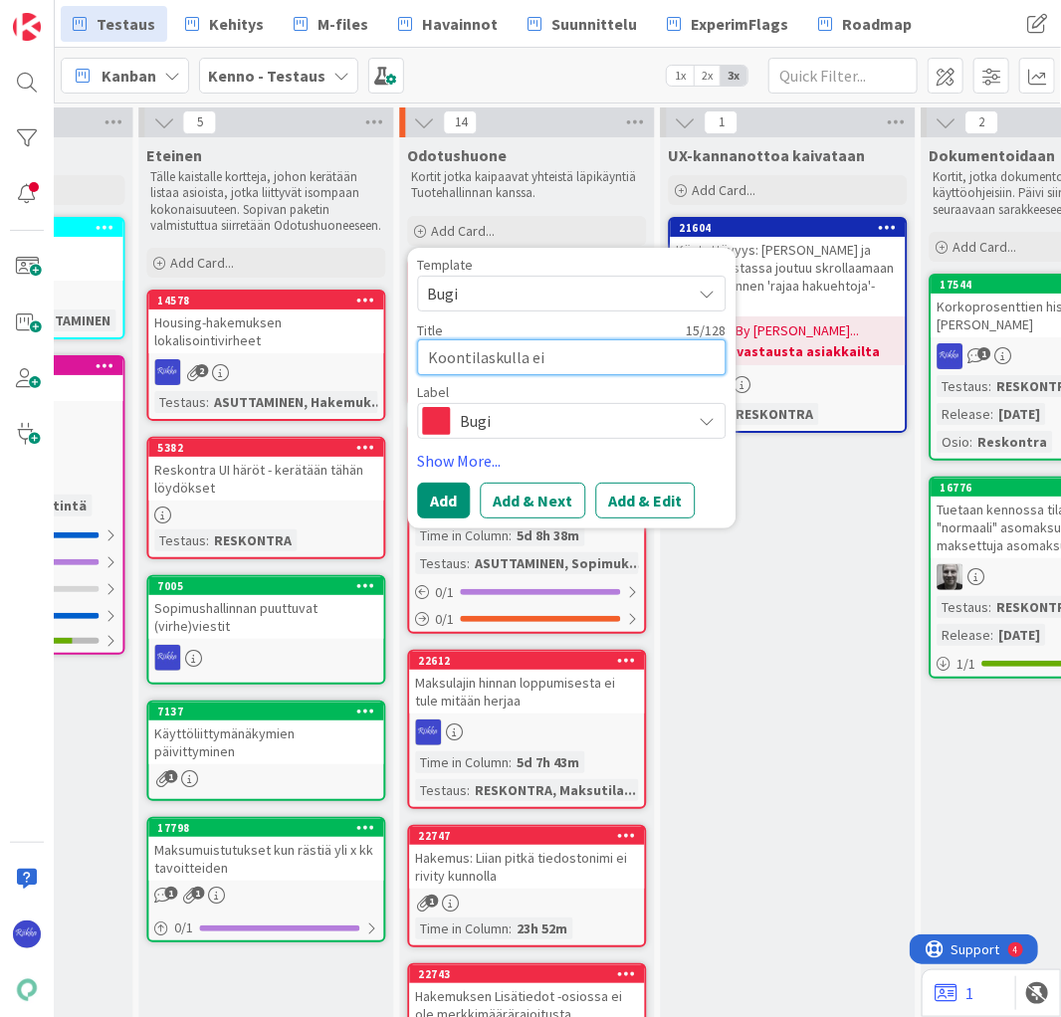
type textarea "Koontilaskulla ei"
type textarea "x"
type textarea "Koontilaskulla ei n"
type textarea "x"
type textarea "Koontilaskulla ei nä"
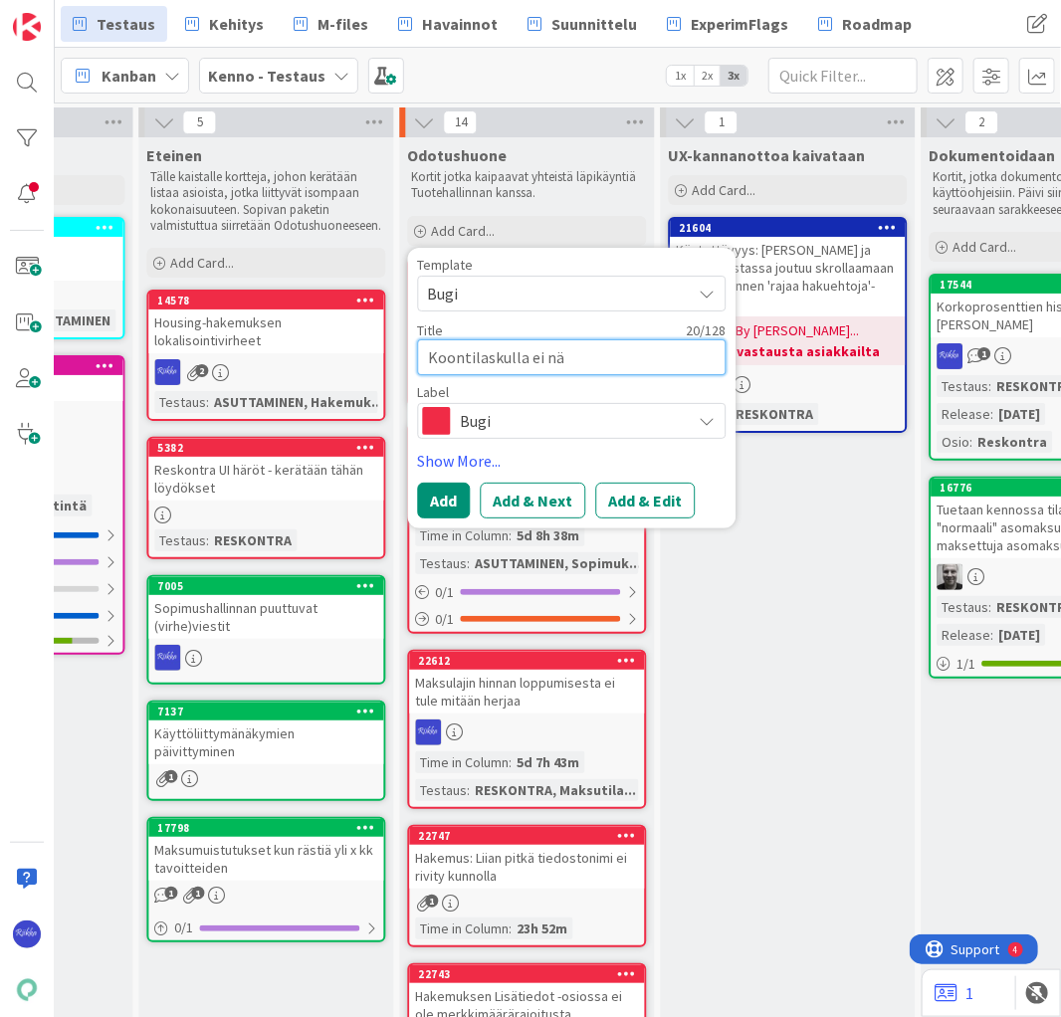
type textarea "x"
type textarea "Koontilaskulla ei näy"
type textarea "x"
type textarea "Koontilaskulla ei näy"
type textarea "x"
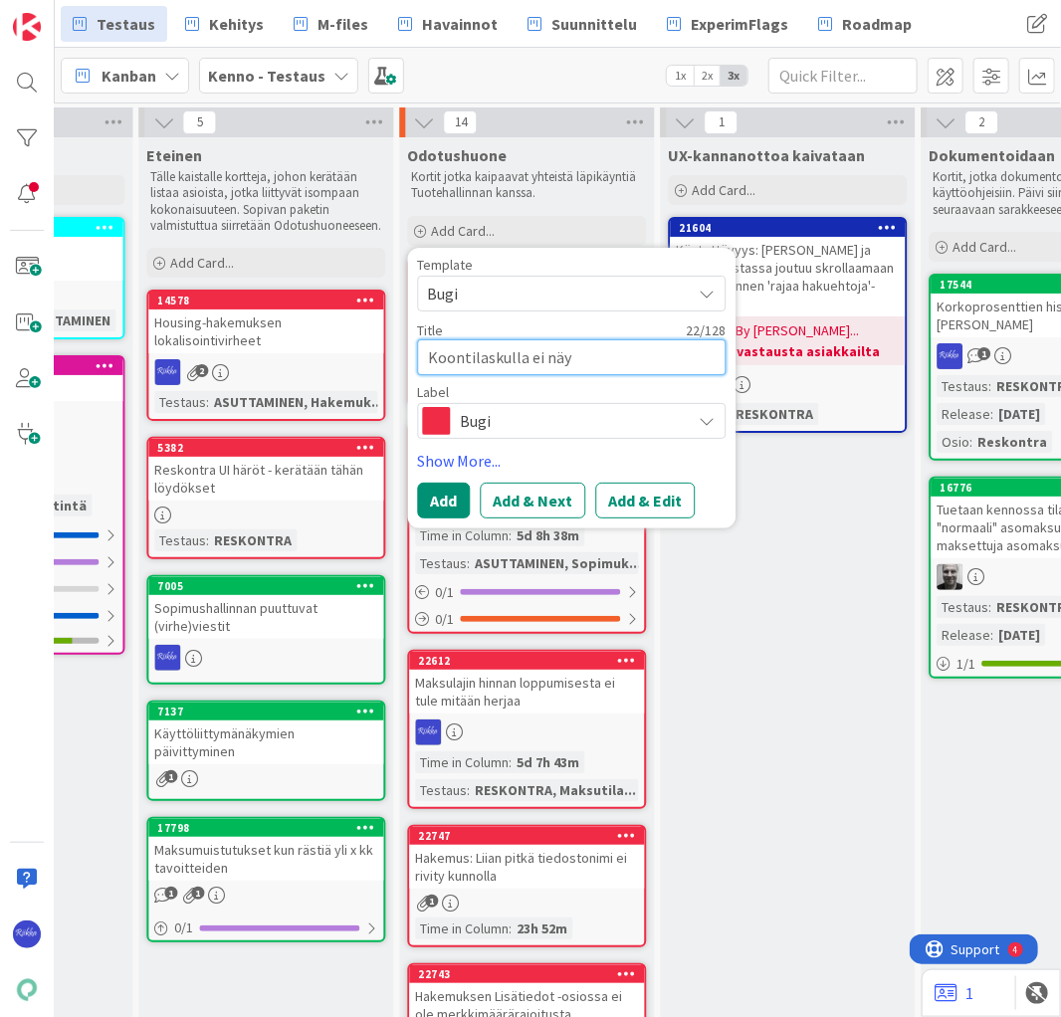
type textarea "Koontilaskulla ei näy a"
type textarea "x"
type textarea "Koontilaskulla ei näy av"
type textarea "x"
type textarea "Koontilaskulla ei näy avo"
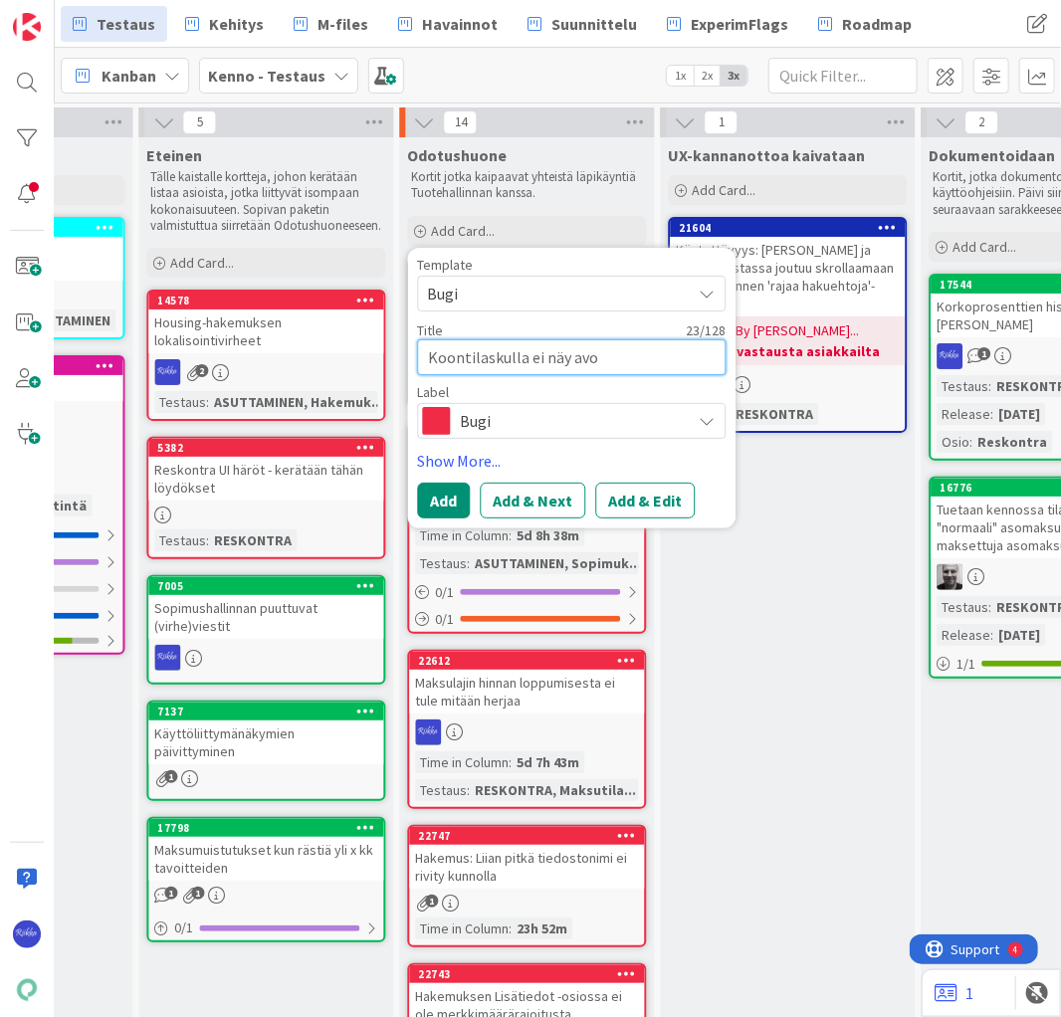
type textarea "x"
type textarea "Koontilaskulla ei näy avoi"
type textarea "x"
type textarea "Koontilaskulla ei näy avoin"
type textarea "x"
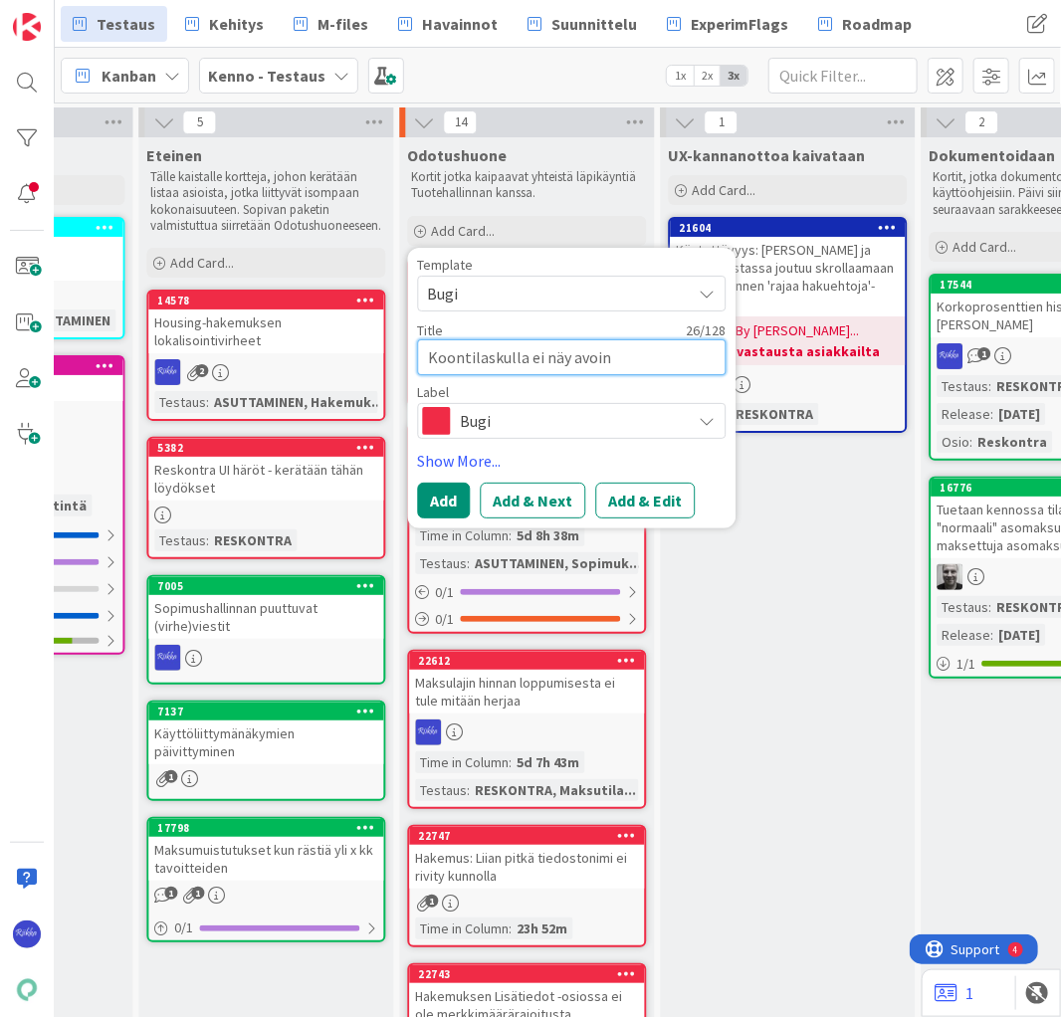
type textarea "Koontilaskulla ei näy avoint"
type textarea "x"
type textarea "Koontilaskulla ei näy avoint"
type textarea "x"
type textarea "Koontilaskulla ei näy avoint h"
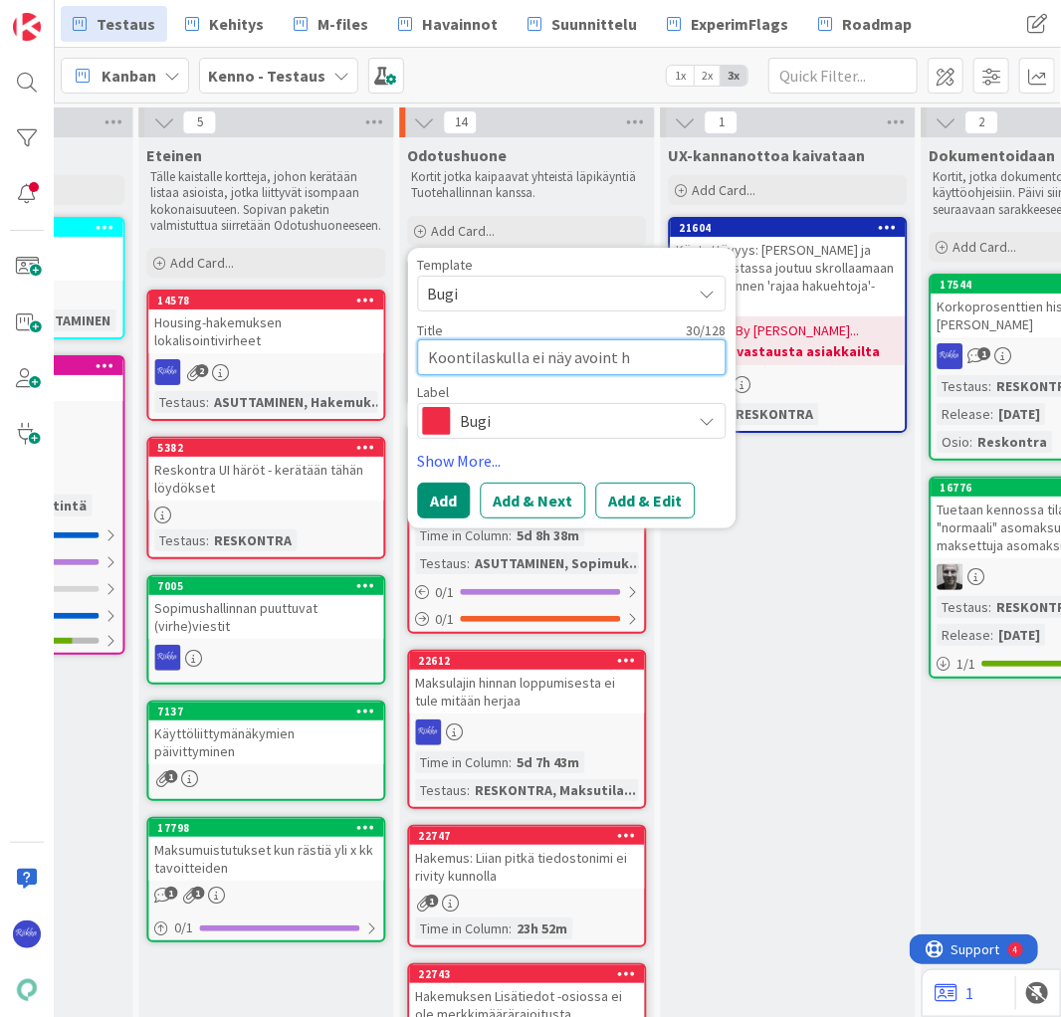
type textarea "x"
type textarea "Koontilaskulla ei näy avoint"
type textarea "x"
type textarea "Koontilaskulla ei näy avoint"
type textarea "x"
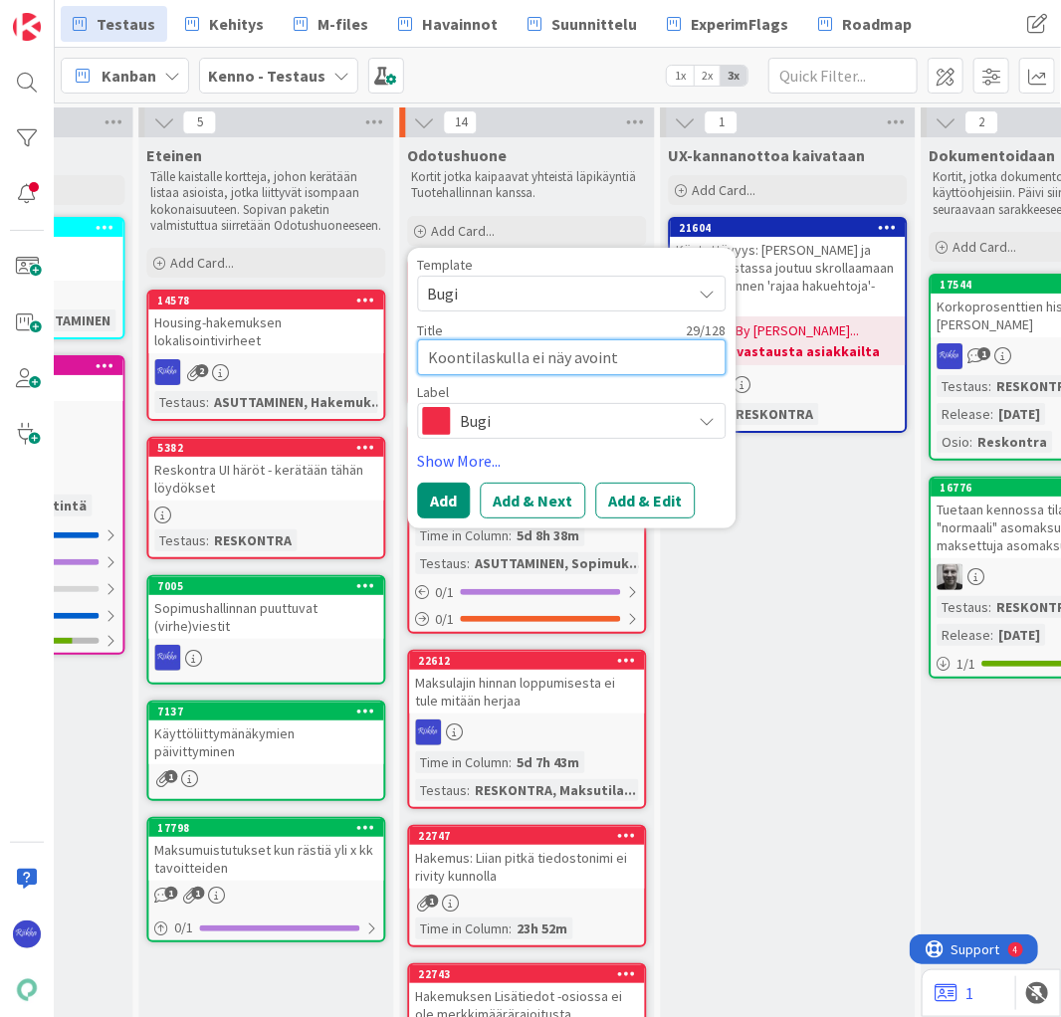
type textarea "Koontilaskulla ei näy avointa"
type textarea "x"
type textarea "Koontilaskulla ei näy avointa"
type textarea "x"
type textarea "Koontilaskulla ei näy avointa y"
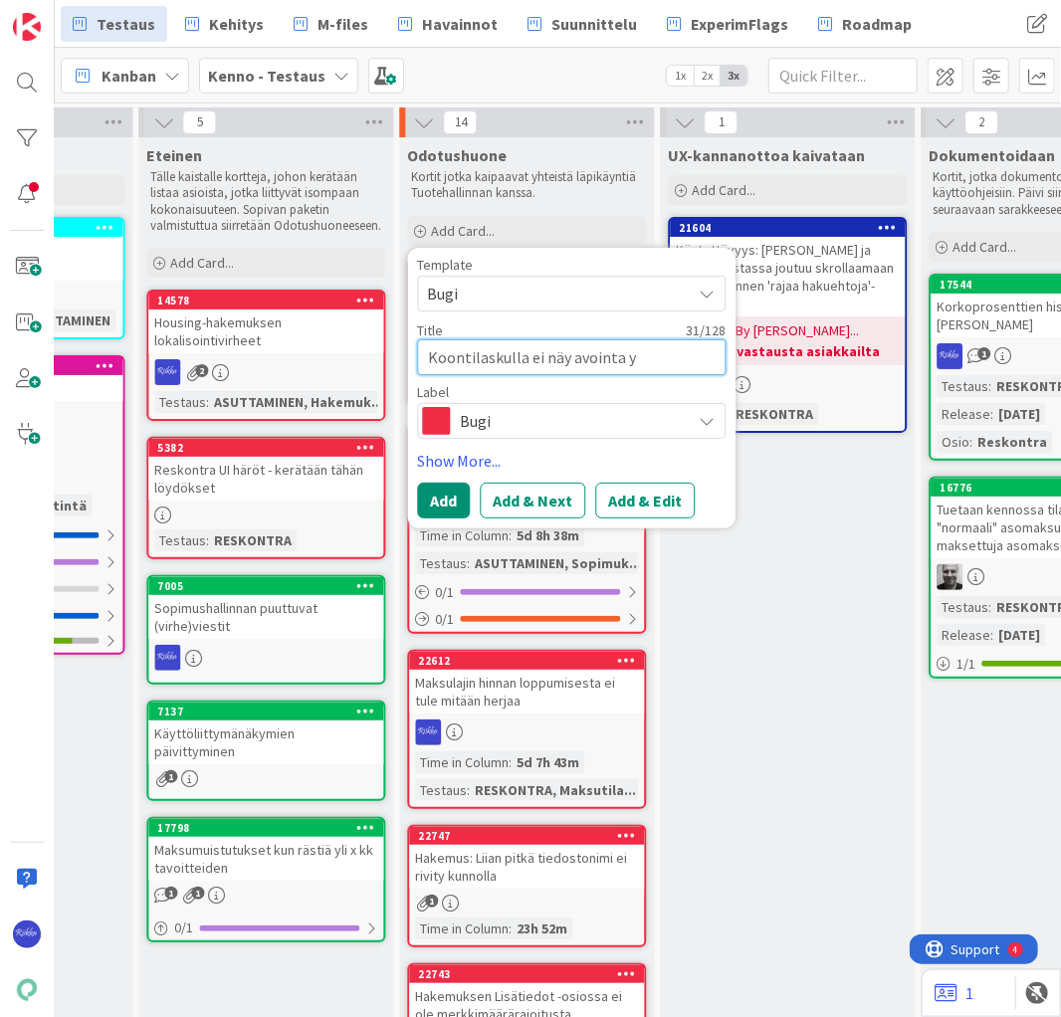
type textarea "x"
type textarea "Koontilaskulla ei näy avointa"
type textarea "x"
type textarea "Koontilaskulla ei näy avointa h"
type textarea "x"
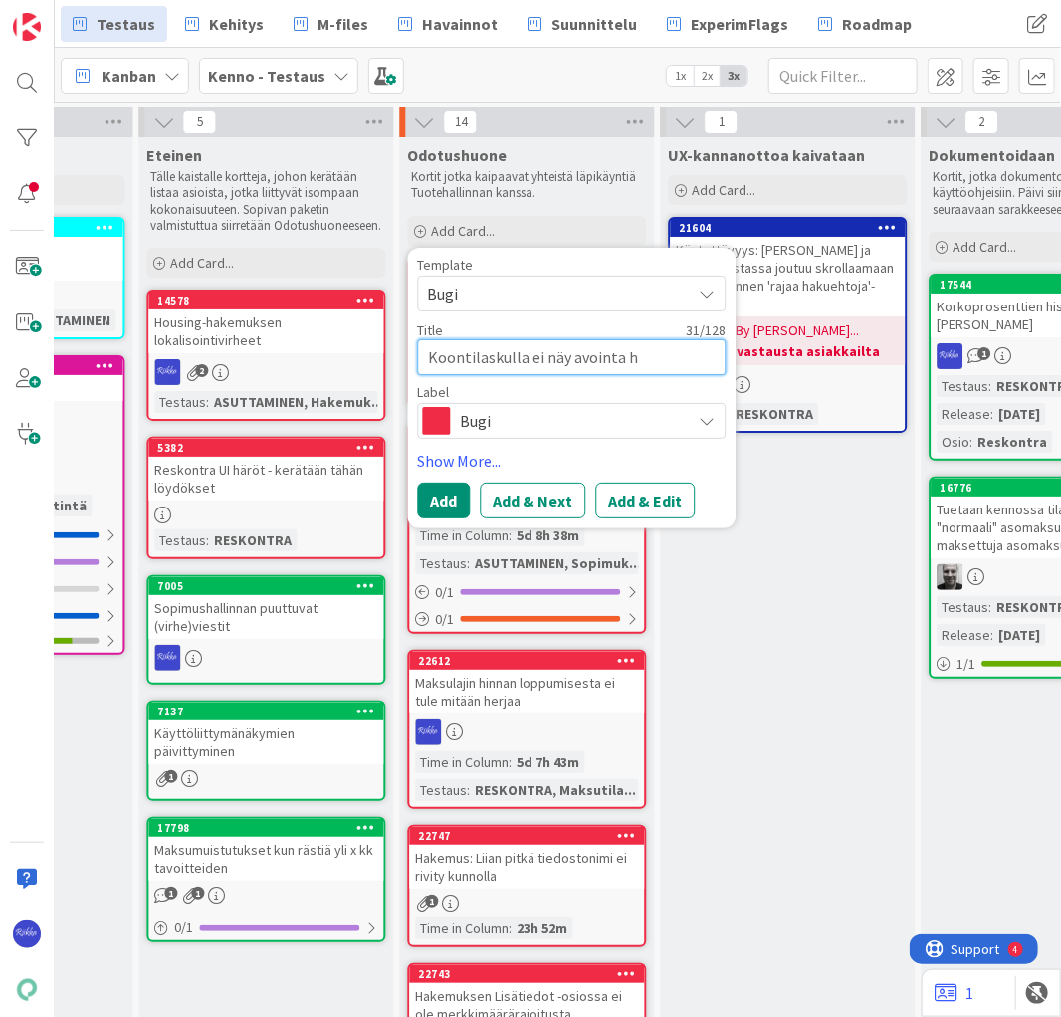
type textarea "Koontilaskulla ei näy avointa hy"
type textarea "x"
type textarea "Koontilaskulla ei näy avointa hyv"
type textarea "x"
type textarea "Koontilaskulla ei näy avointa hyvi"
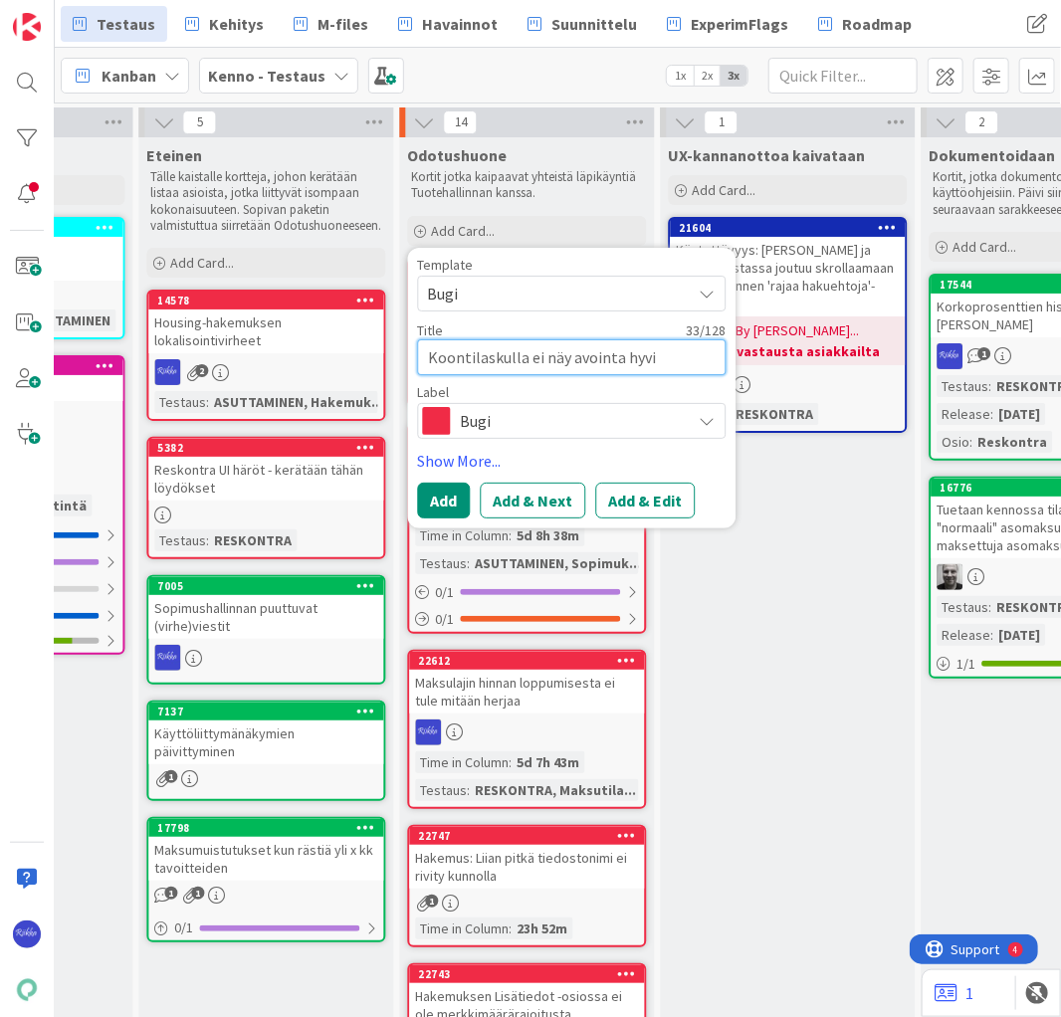
type textarea "x"
type textarea "Koontilaskulla ei näy avointa hyvit"
type textarea "x"
type textarea "Koontilaskulla ei näy avointa hyvity"
type textarea "x"
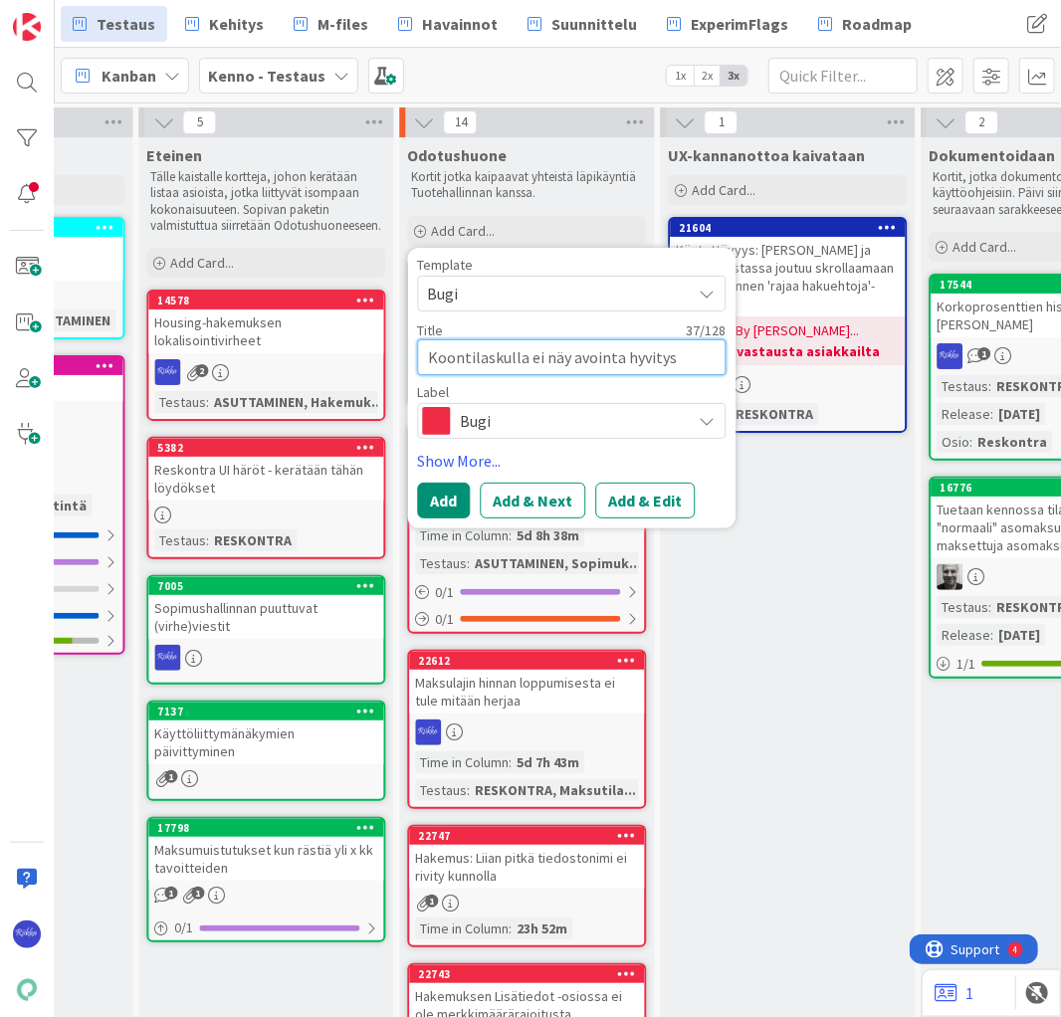
type textarea "Koontilaskulla ei näy avointa hyvityst"
type textarea "x"
type textarea "Koontilaskulla ei näy avointa hyvitystä"
click at [663, 503] on button "Add & Edit" at bounding box center [644, 501] width 99 height 36
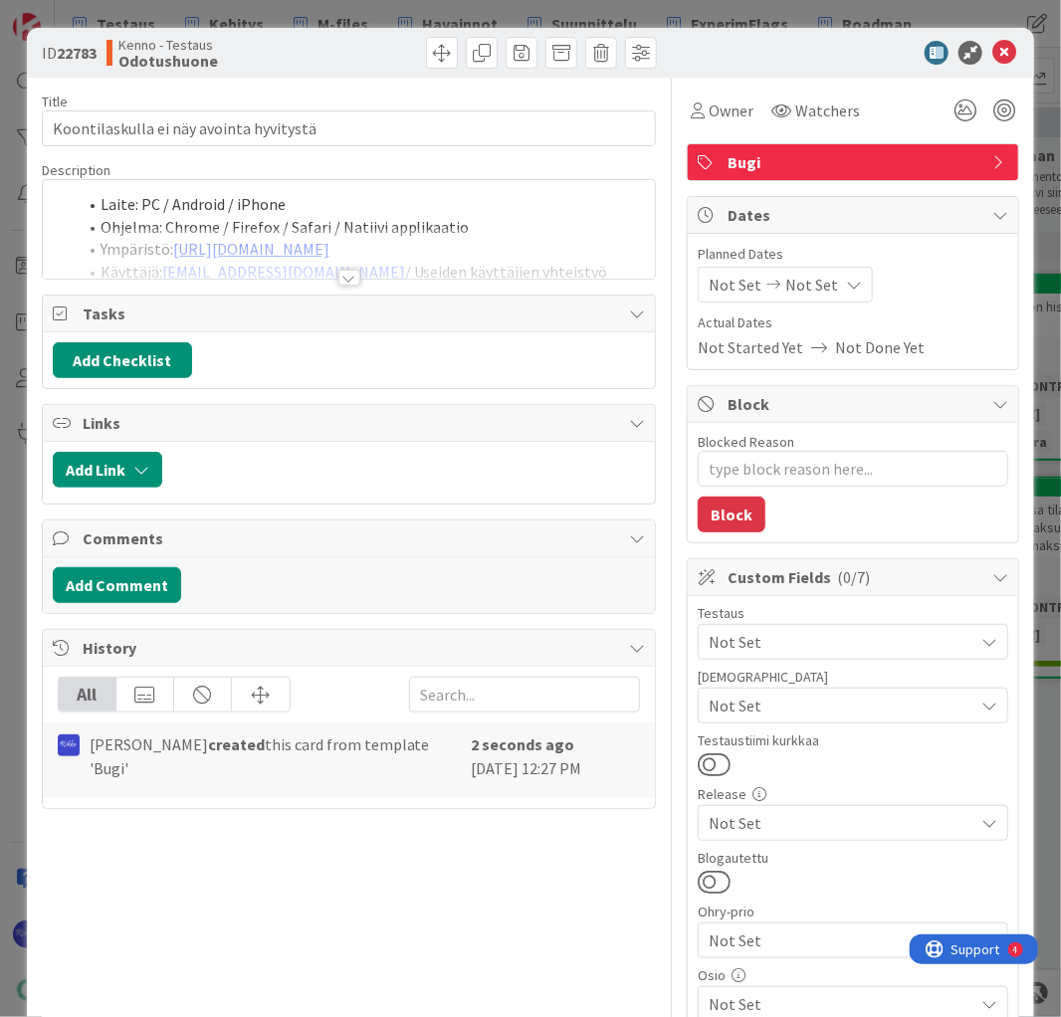
type textarea "x"
click at [342, 281] on div at bounding box center [349, 278] width 22 height 16
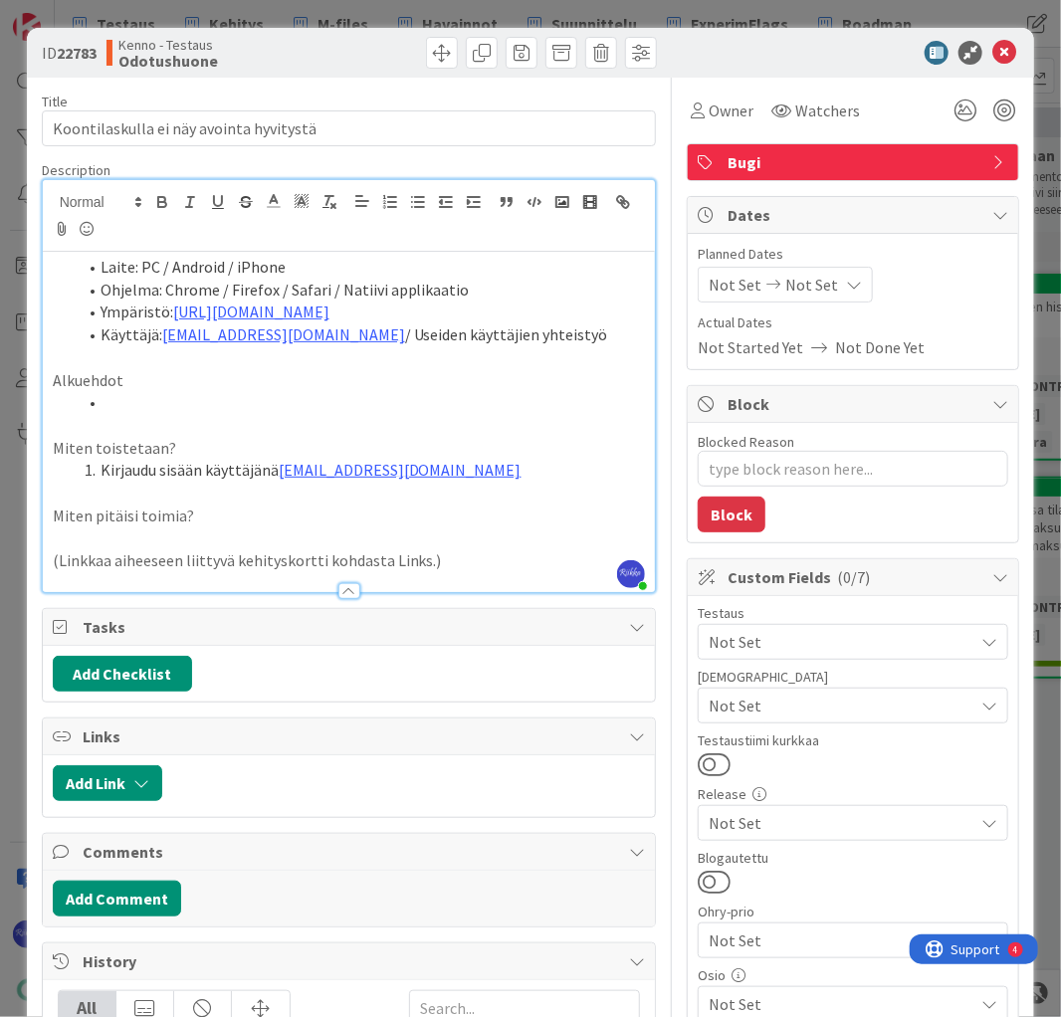
click at [135, 406] on li at bounding box center [361, 402] width 569 height 23
drag, startPoint x: 196, startPoint y: 402, endPoint x: 241, endPoint y: 403, distance: 44.8
click at [241, 403] on li "Sopimus, jolla rästiä" at bounding box center [361, 402] width 569 height 23
click at [493, 470] on li "Kirjaudu sisään käyttäjänä kenno.admin@pandia.fi" at bounding box center [361, 470] width 569 height 23
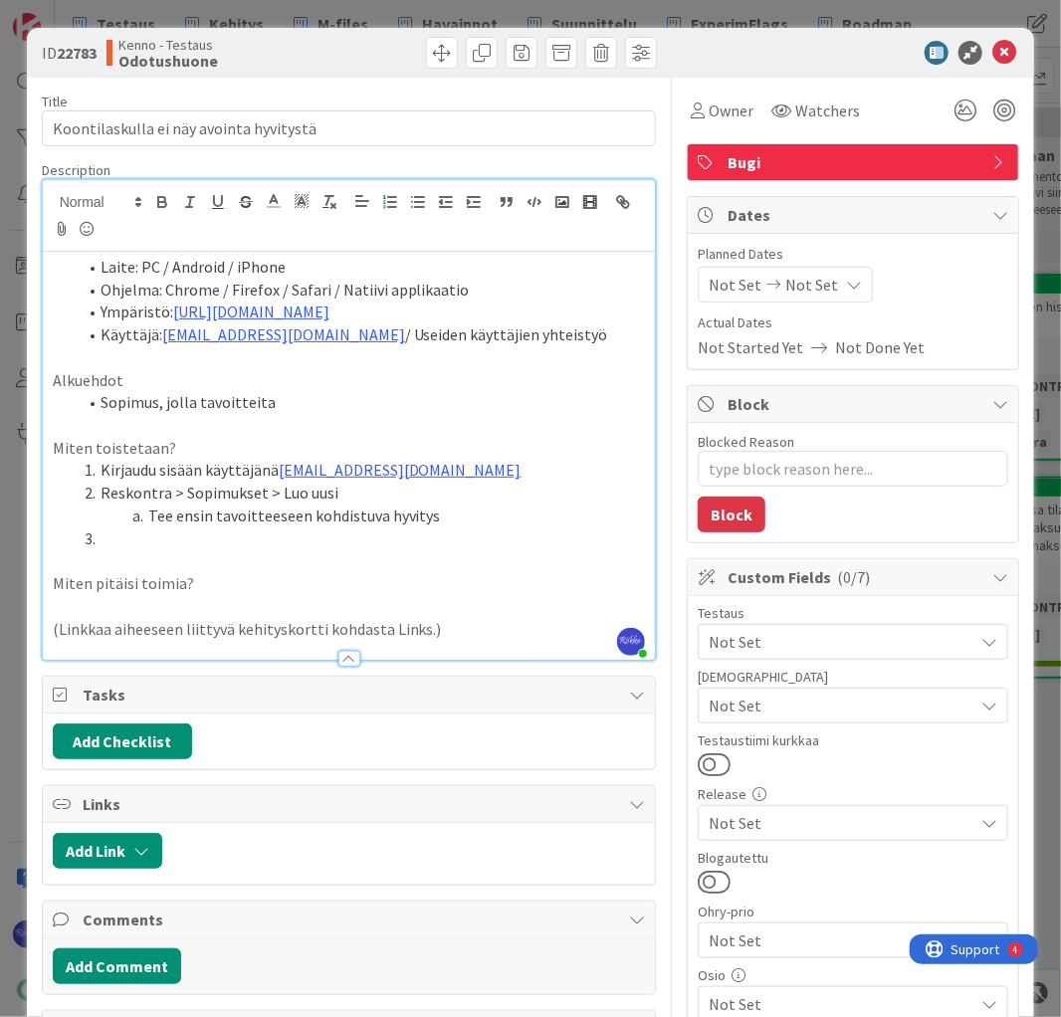
drag, startPoint x: 99, startPoint y: 490, endPoint x: 344, endPoint y: 494, distance: 244.8
click at [344, 494] on li "Reskontra > Sopimukset > Luo uusi" at bounding box center [361, 493] width 569 height 23
copy li "Reskontra > Sopimukset > Luo uusi"
click at [152, 516] on li "Tee ensin tavoitteeseen kohdistuva hyvitys" at bounding box center [361, 515] width 569 height 23
drag, startPoint x: 212, startPoint y: 513, endPoint x: 175, endPoint y: 514, distance: 36.8
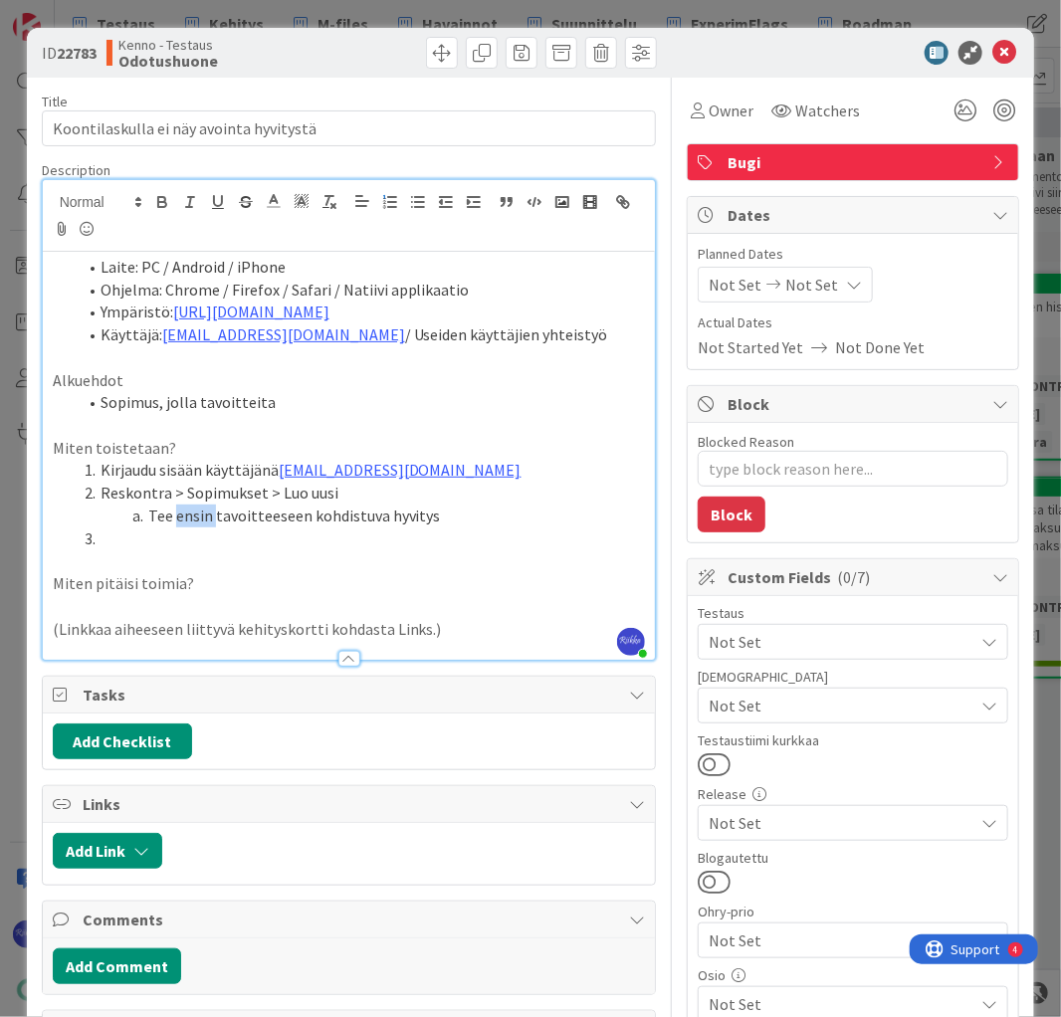
click at [175, 514] on li "Tee ensin tavoitteeseen kohdistuva hyvitys" at bounding box center [361, 515] width 569 height 23
drag, startPoint x: 99, startPoint y: 490, endPoint x: 402, endPoint y: 507, distance: 303.0
click at [402, 507] on ol "Kirjaudu sisään käyttäjänä kenno.admin@pandia.fi Reskontra > Sopimukset > Luo u…" at bounding box center [349, 504] width 593 height 91
copy ol "Reskontra > Sopimukset > Luo uusi Tee tavoitteeseen kohdistuva hyvitys"
click at [144, 540] on li at bounding box center [361, 538] width 569 height 23
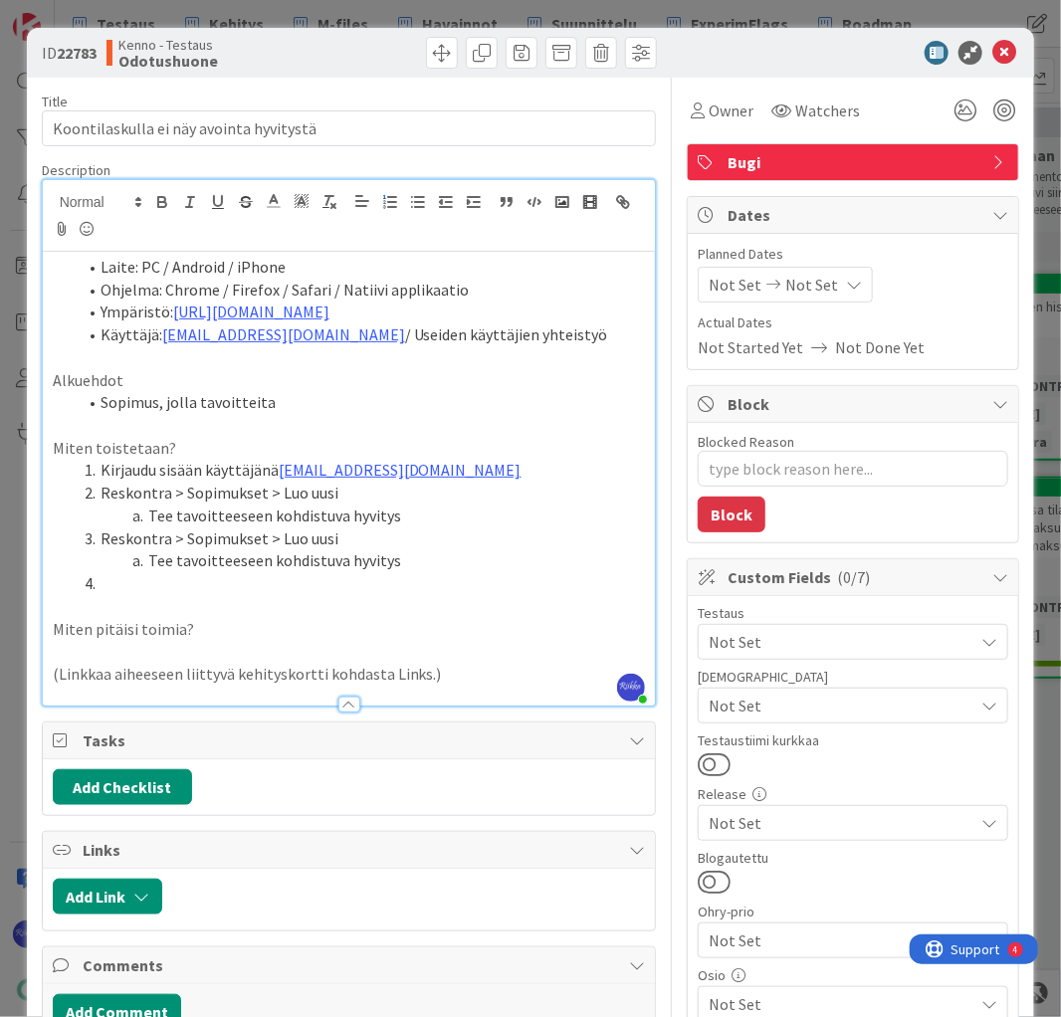
click at [172, 561] on li "Tee tavoitteeseen kohdistuva hyvitys" at bounding box center [361, 560] width 569 height 23
click at [190, 576] on li at bounding box center [361, 583] width 569 height 23
click at [605, 51] on span at bounding box center [601, 53] width 32 height 32
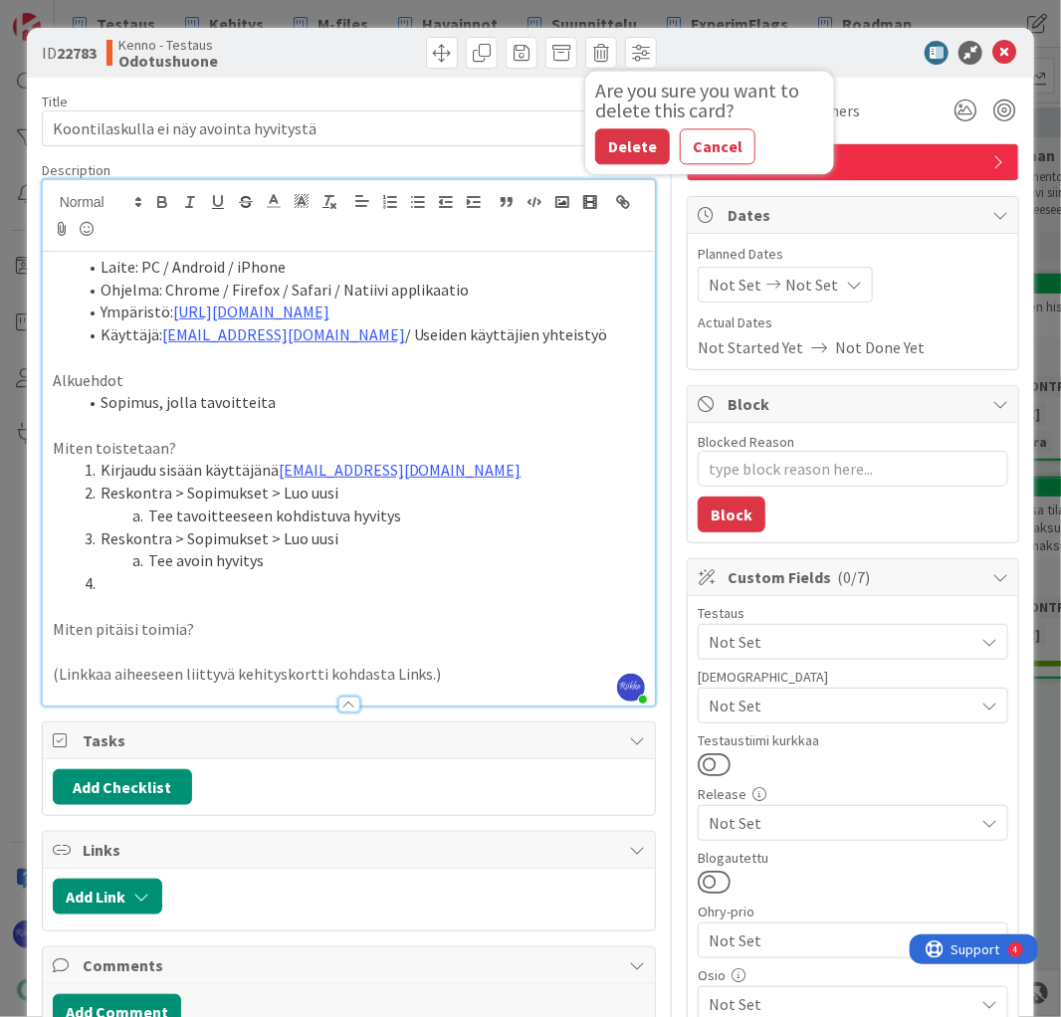
click at [626, 143] on button "Delete" at bounding box center [632, 146] width 75 height 36
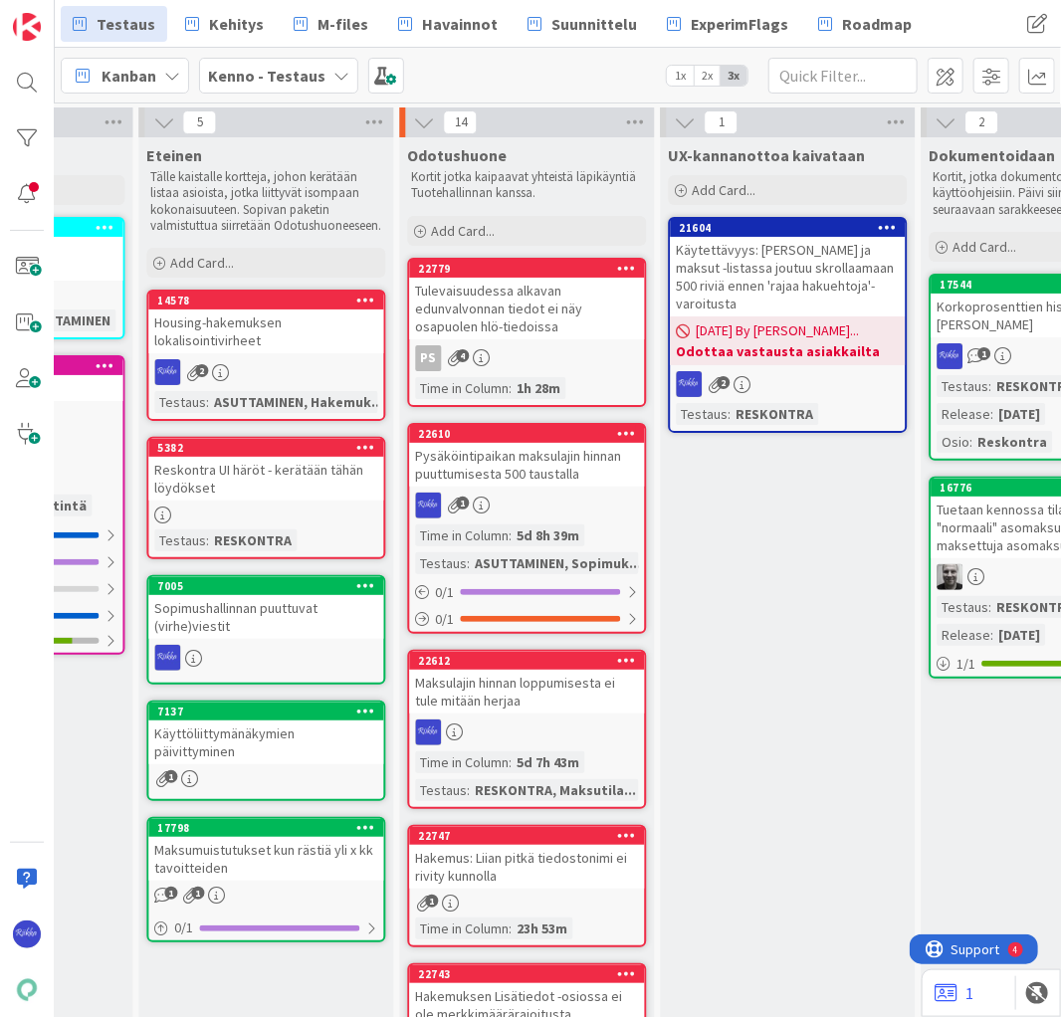
click at [529, 224] on div "Add Card..." at bounding box center [526, 231] width 239 height 30
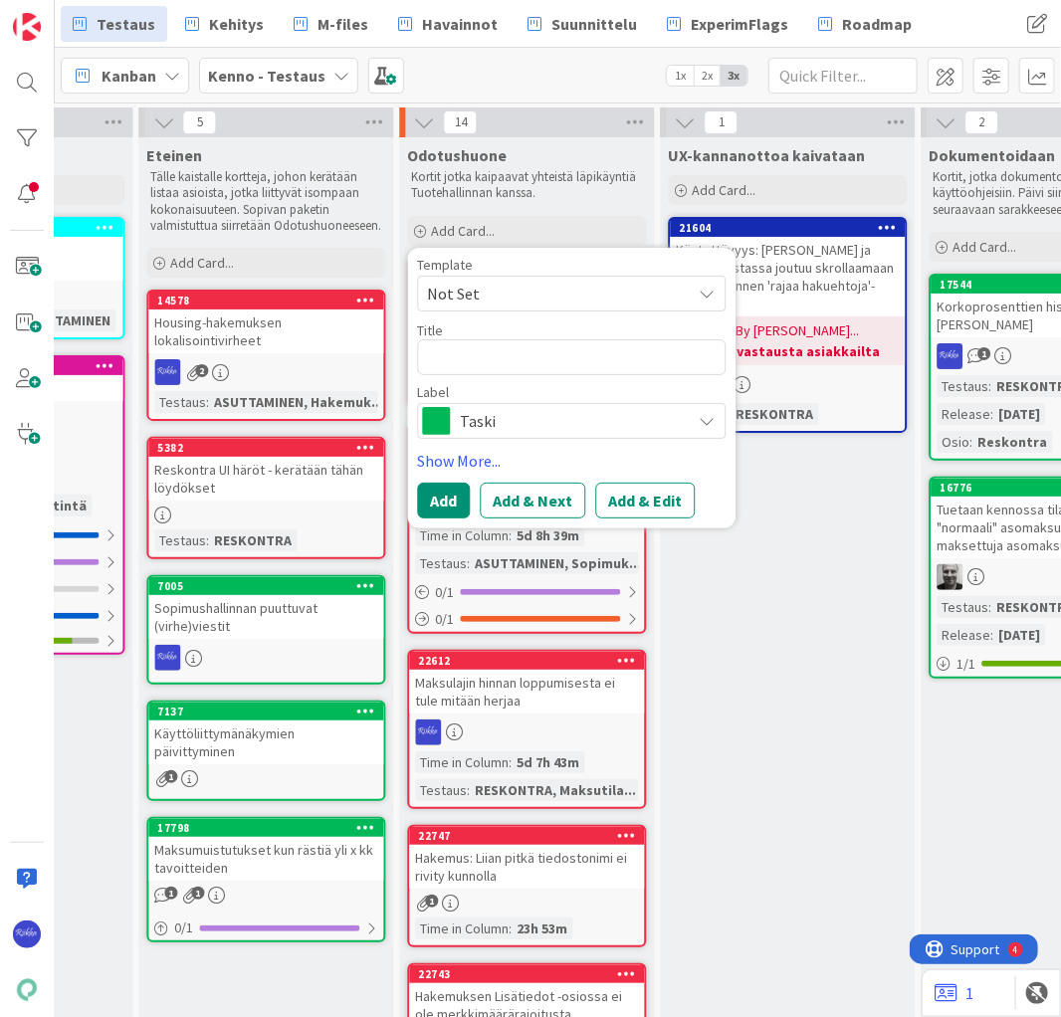
click at [536, 295] on span "Not Set" at bounding box center [551, 294] width 249 height 26
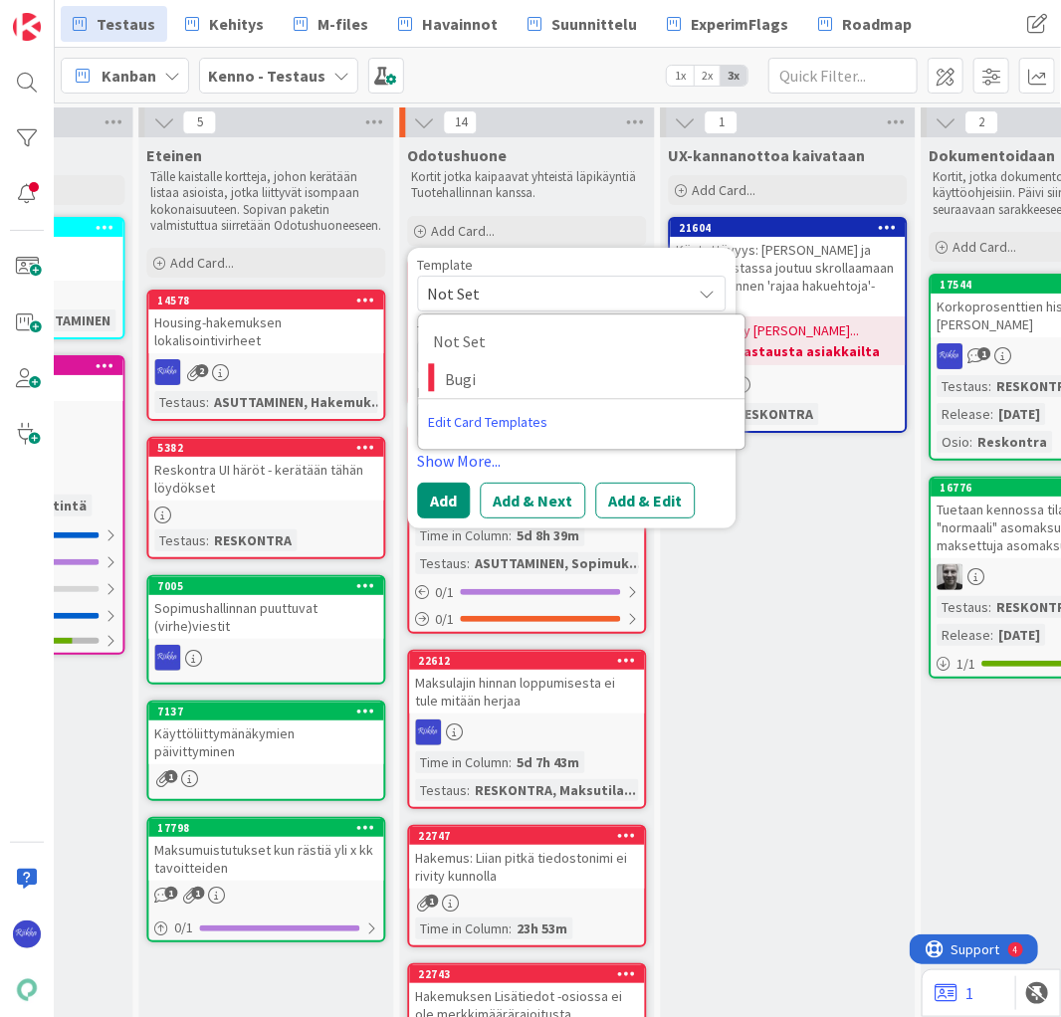
click at [536, 295] on span "Not Set" at bounding box center [551, 294] width 249 height 26
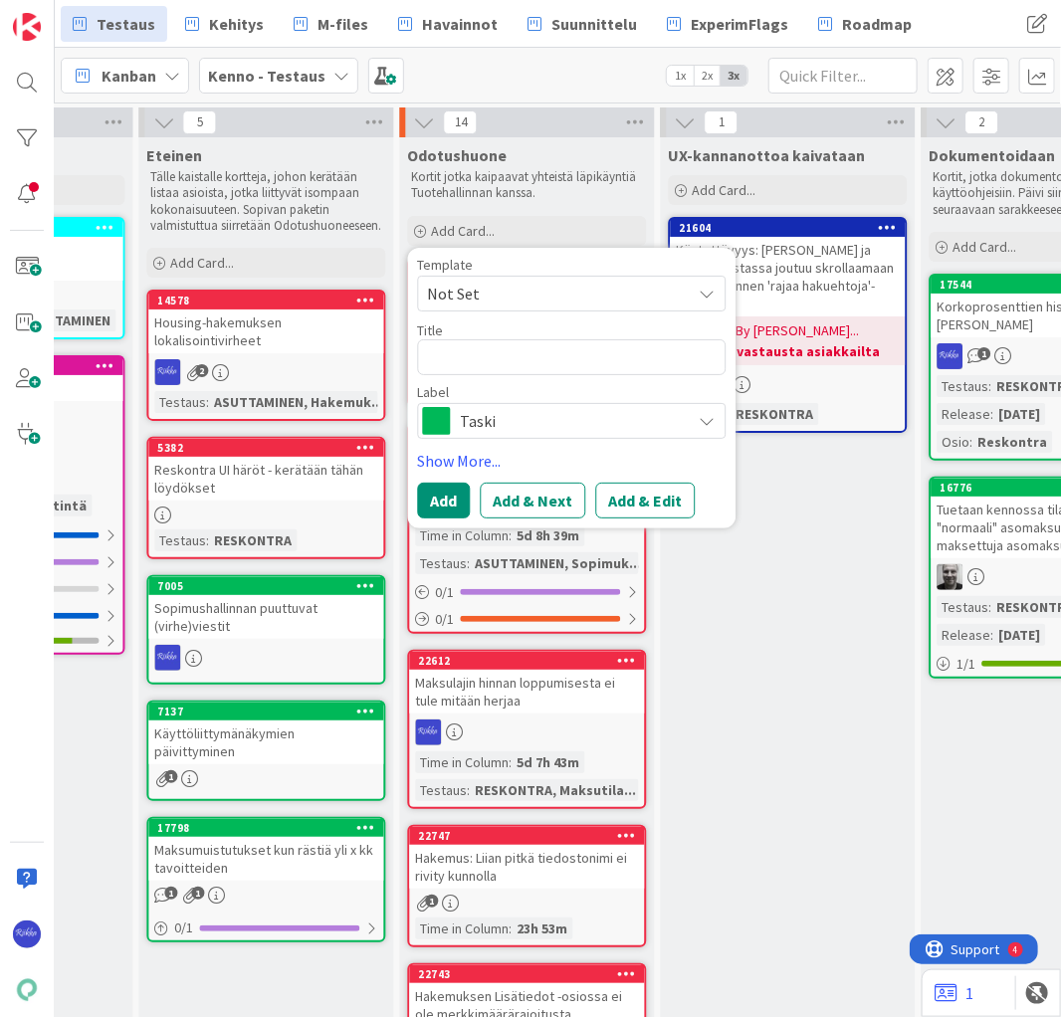
click at [572, 200] on p "Kortit jotka kaipaavat yhteistä läpikäyntiä Tuotehallinnan kanssa." at bounding box center [526, 185] width 231 height 33
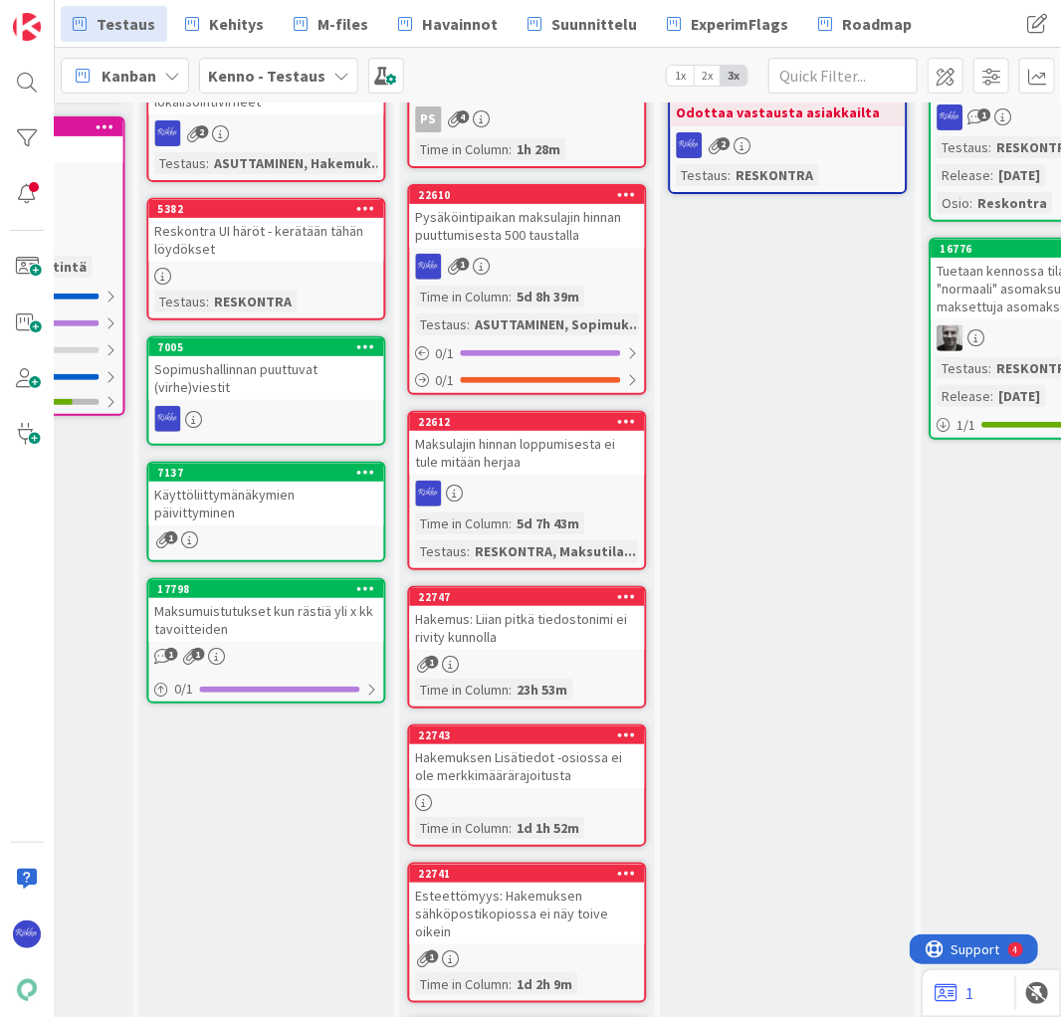
scroll to position [478, 1487]
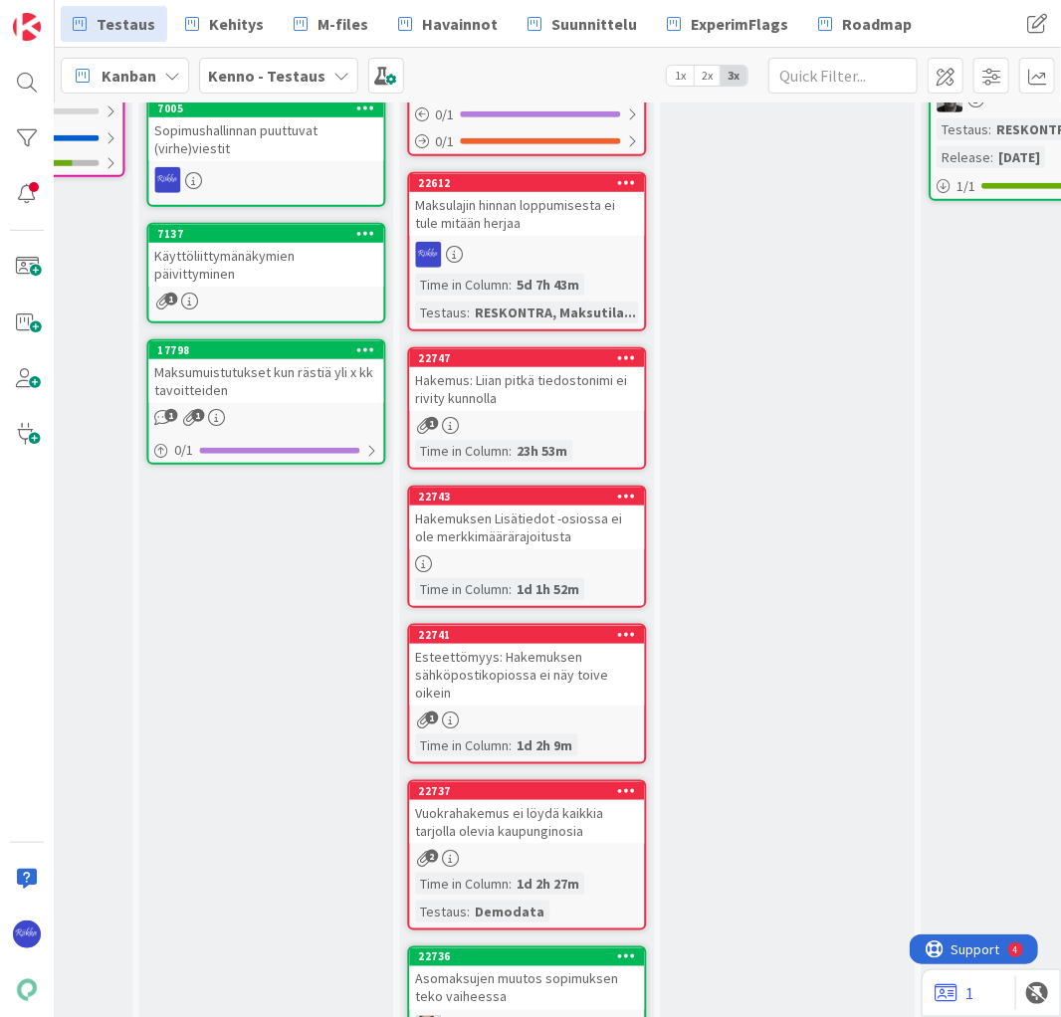
click at [534, 669] on div "Esteettömyys: Hakemuksen sähköpostikopiossa ei näy toive oikein" at bounding box center [526, 675] width 235 height 62
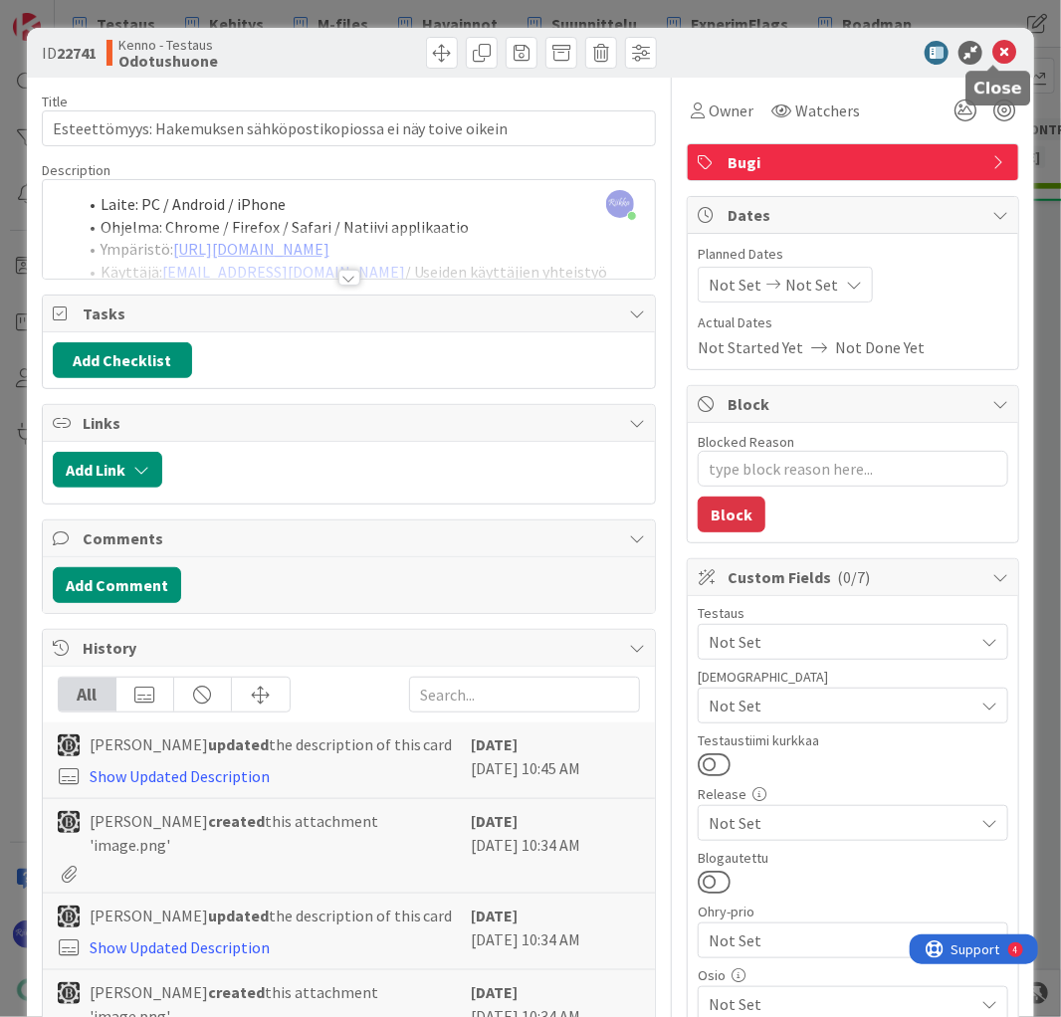
click at [992, 55] on icon at bounding box center [1004, 53] width 24 height 24
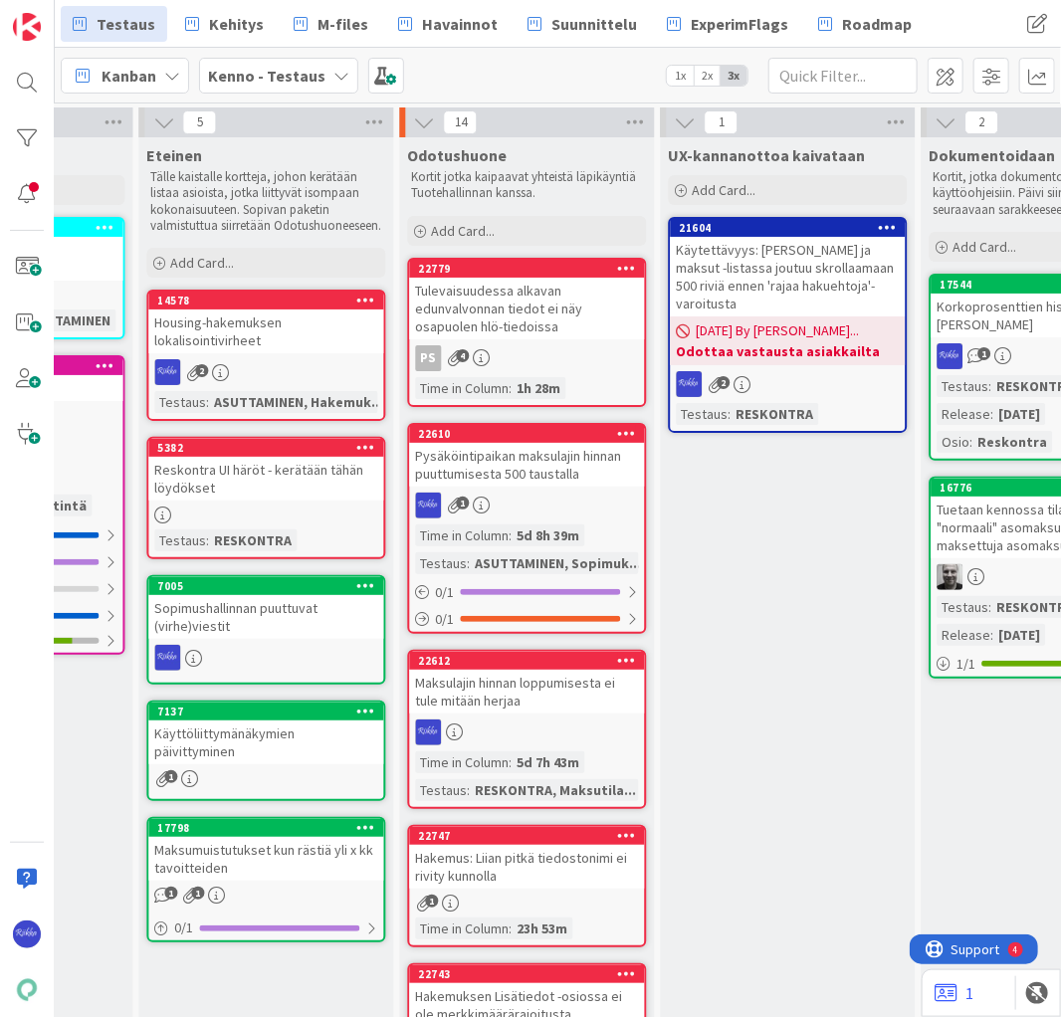
click at [533, 224] on div "Add Card..." at bounding box center [526, 231] width 239 height 30
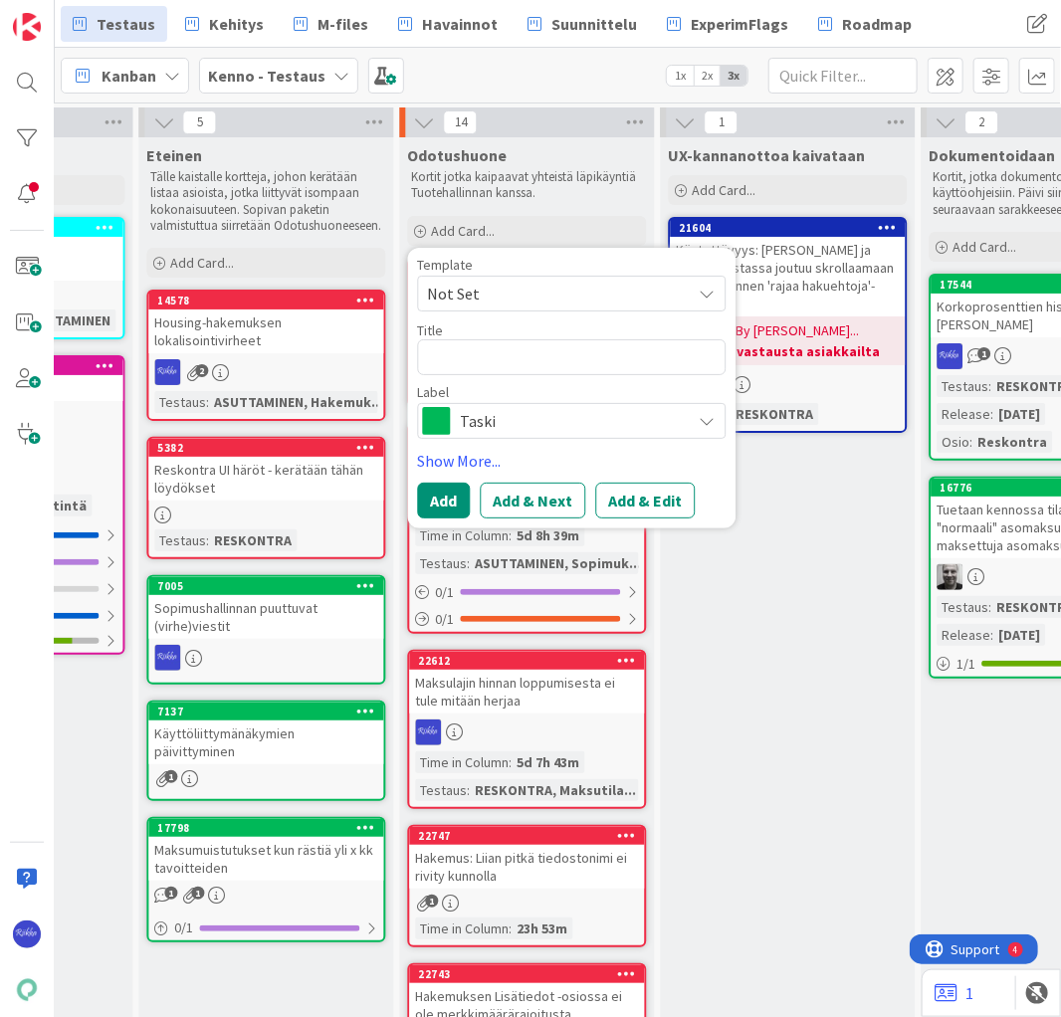
click at [541, 295] on span "Not Set" at bounding box center [551, 294] width 249 height 26
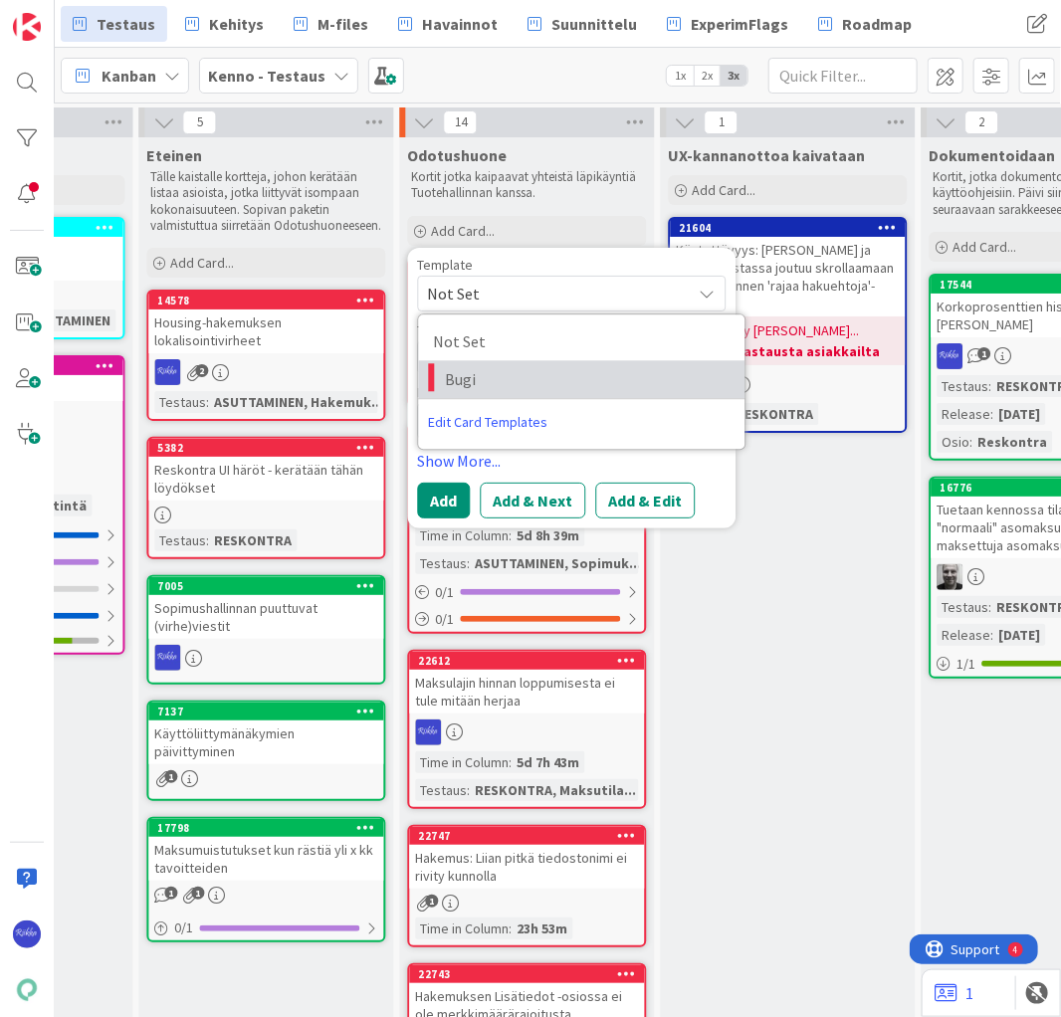
click at [563, 374] on span "Bugi" at bounding box center [587, 379] width 285 height 26
type textarea "x"
type textarea "Bugi"
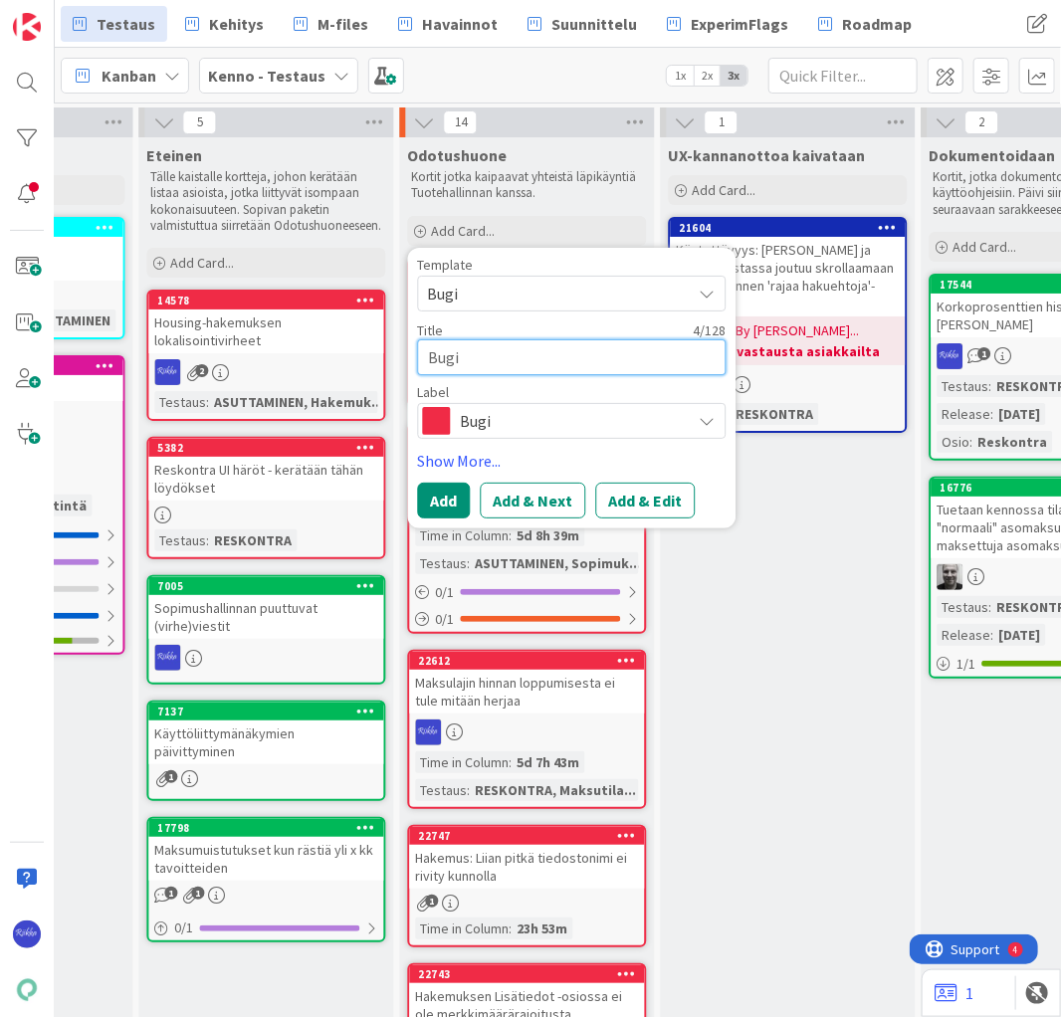
drag, startPoint x: 500, startPoint y: 361, endPoint x: 421, endPoint y: 358, distance: 79.7
click at [421, 358] on textarea "Bugi" at bounding box center [571, 357] width 308 height 36
type textarea "x"
type textarea "K"
type textarea "x"
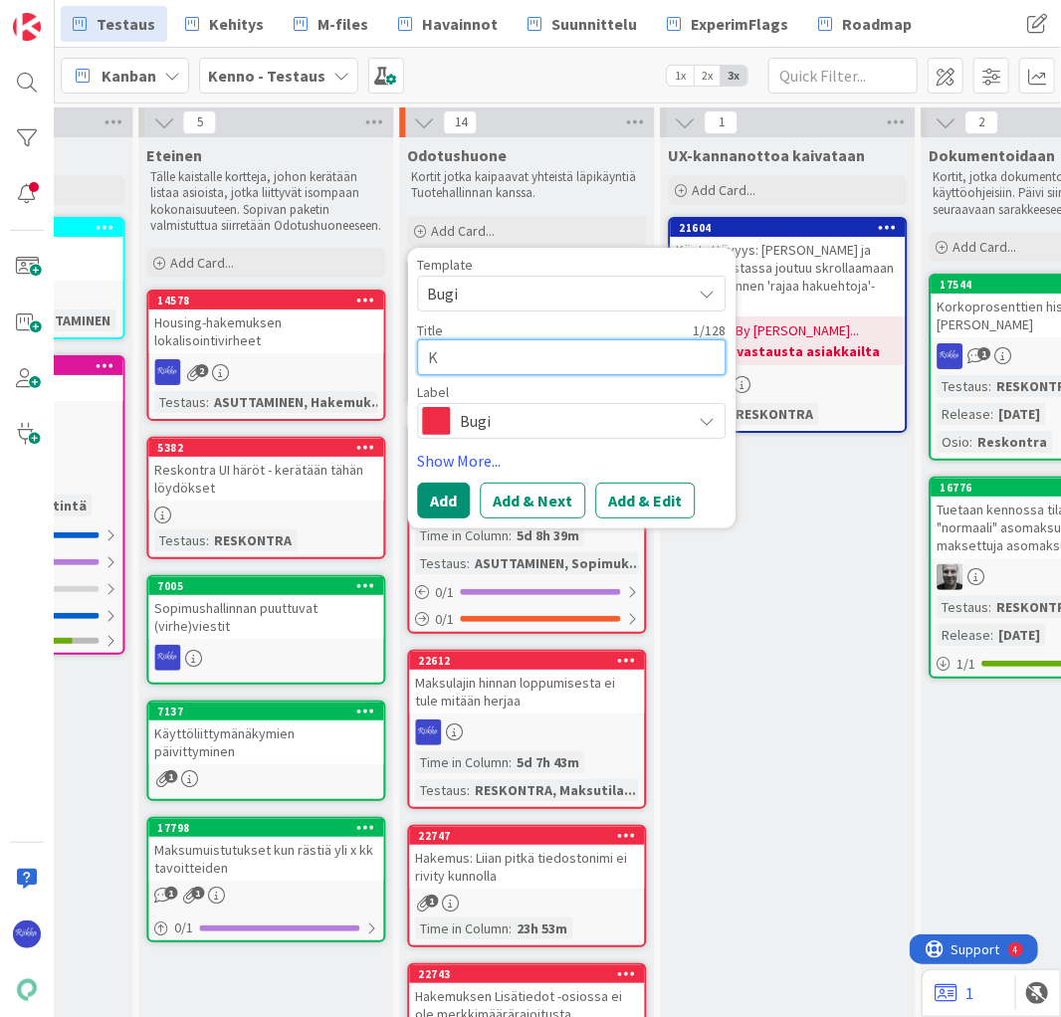
type textarea "Ko"
type textarea "x"
type textarea "Koo"
type textarea "x"
type textarea "Koon"
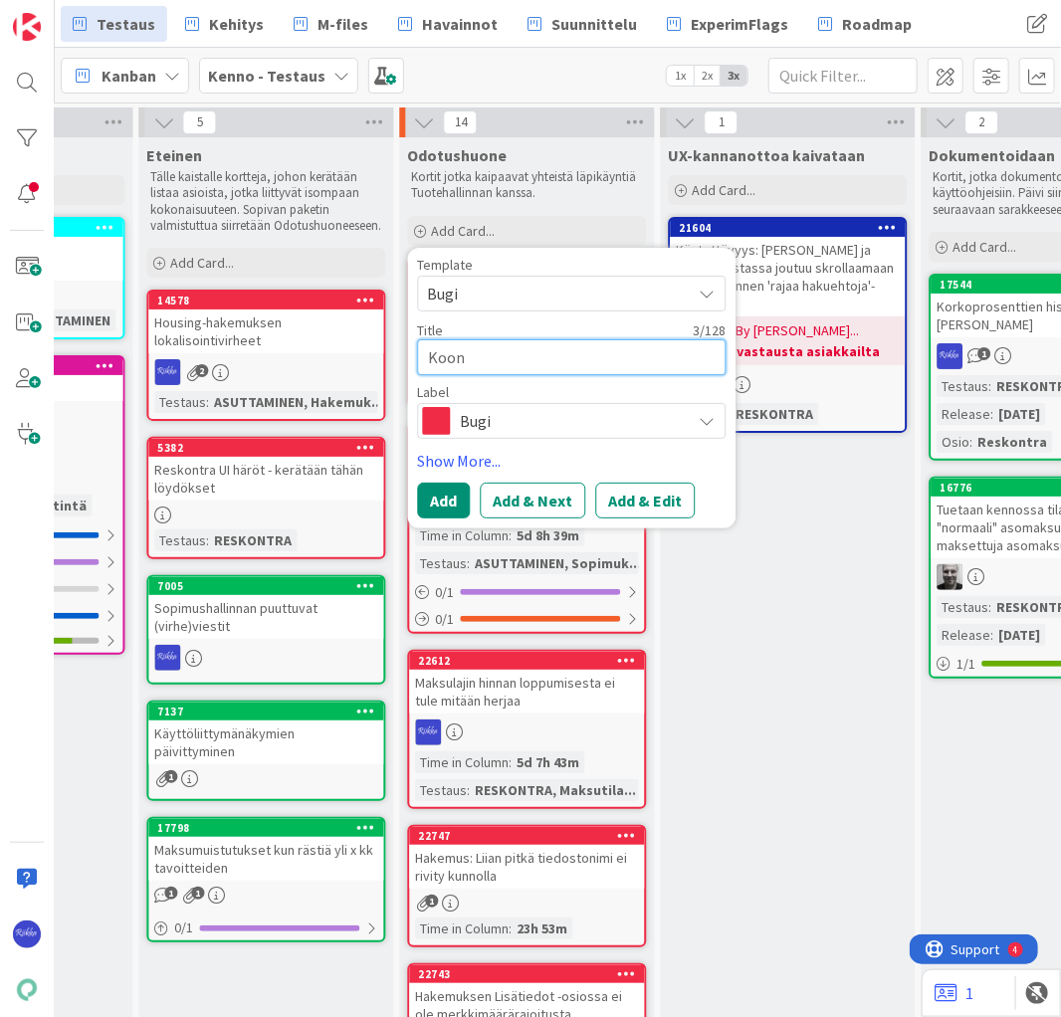
type textarea "x"
type textarea "Koont"
type textarea "x"
type textarea "Koonti"
type textarea "x"
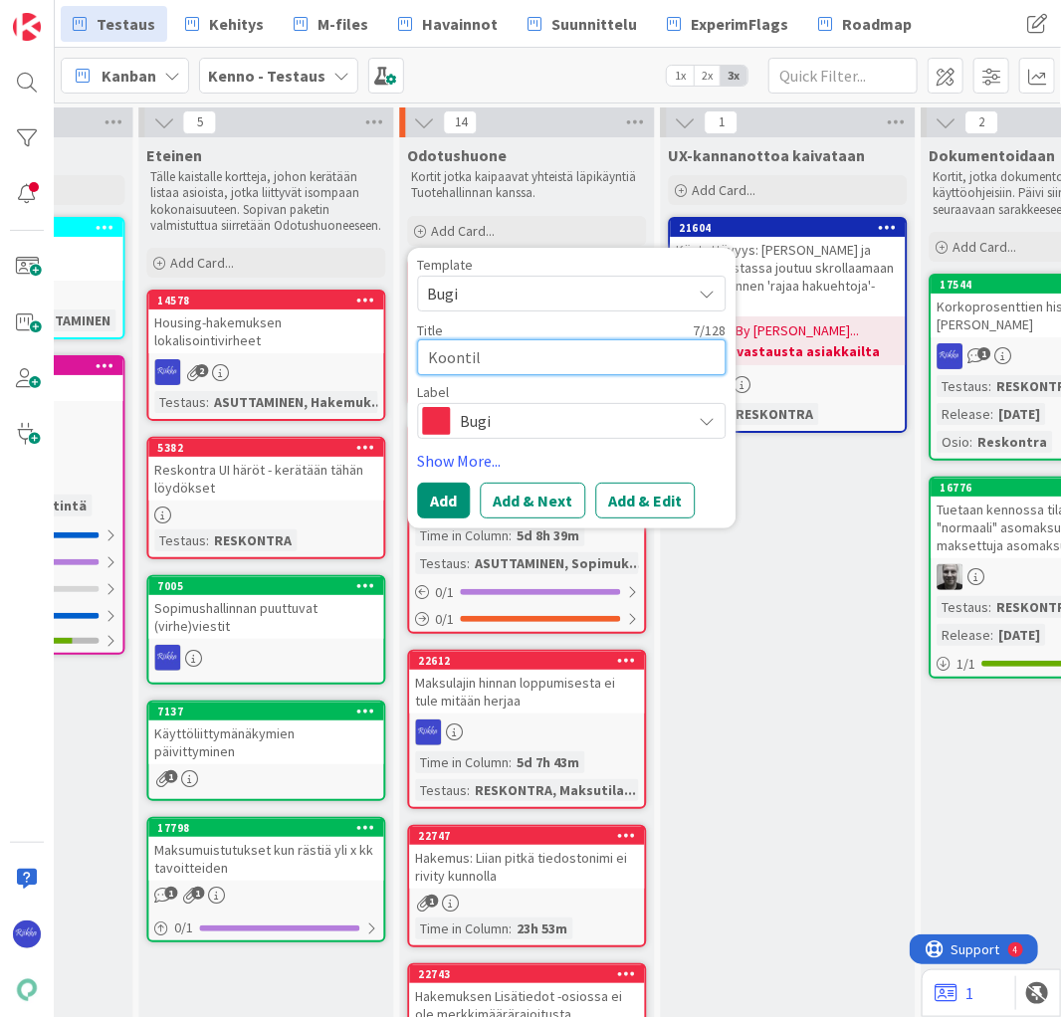
type textarea "Koontila"
type textarea "x"
type textarea "Koontilas"
type textarea "x"
type textarea "Koontilask"
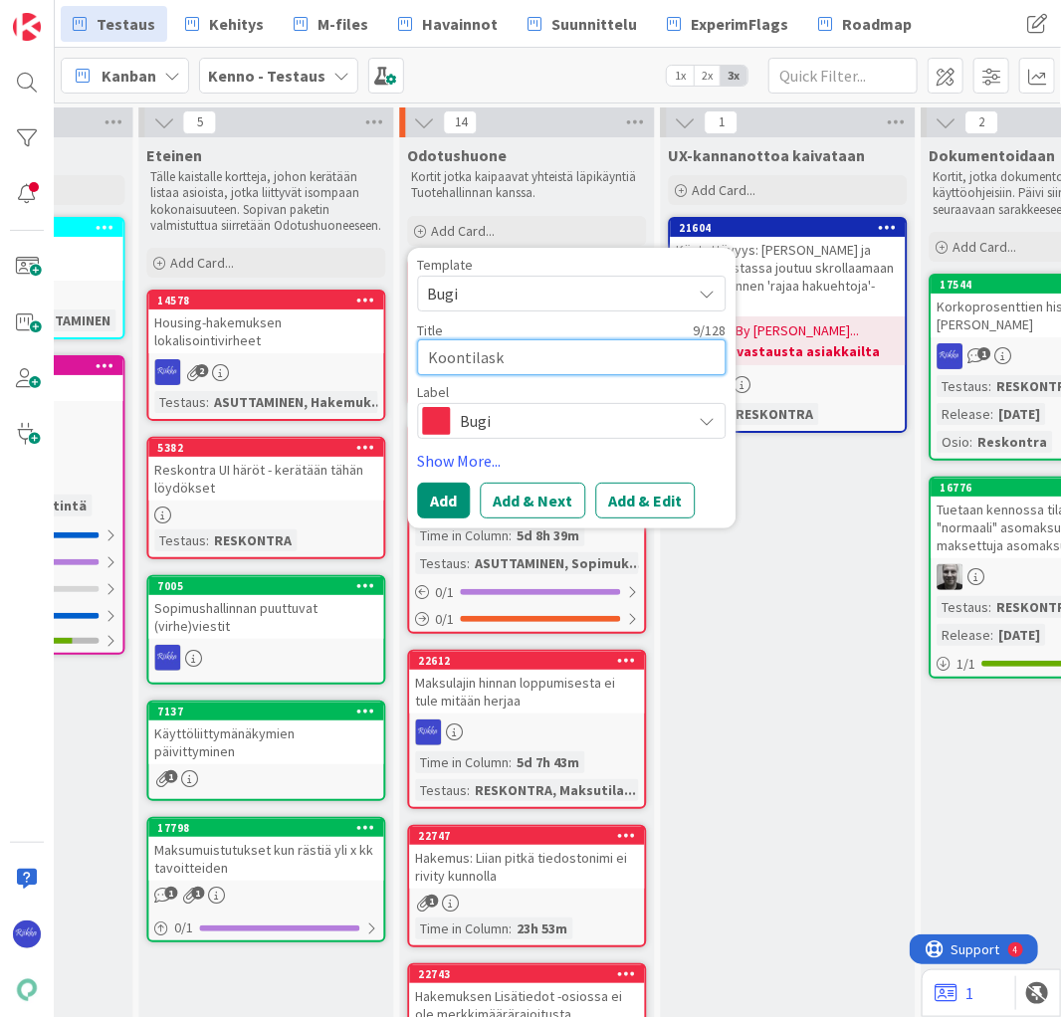
type textarea "x"
type textarea "Koontilasku"
type textarea "x"
type textarea "Koontilaskul"
type textarea "x"
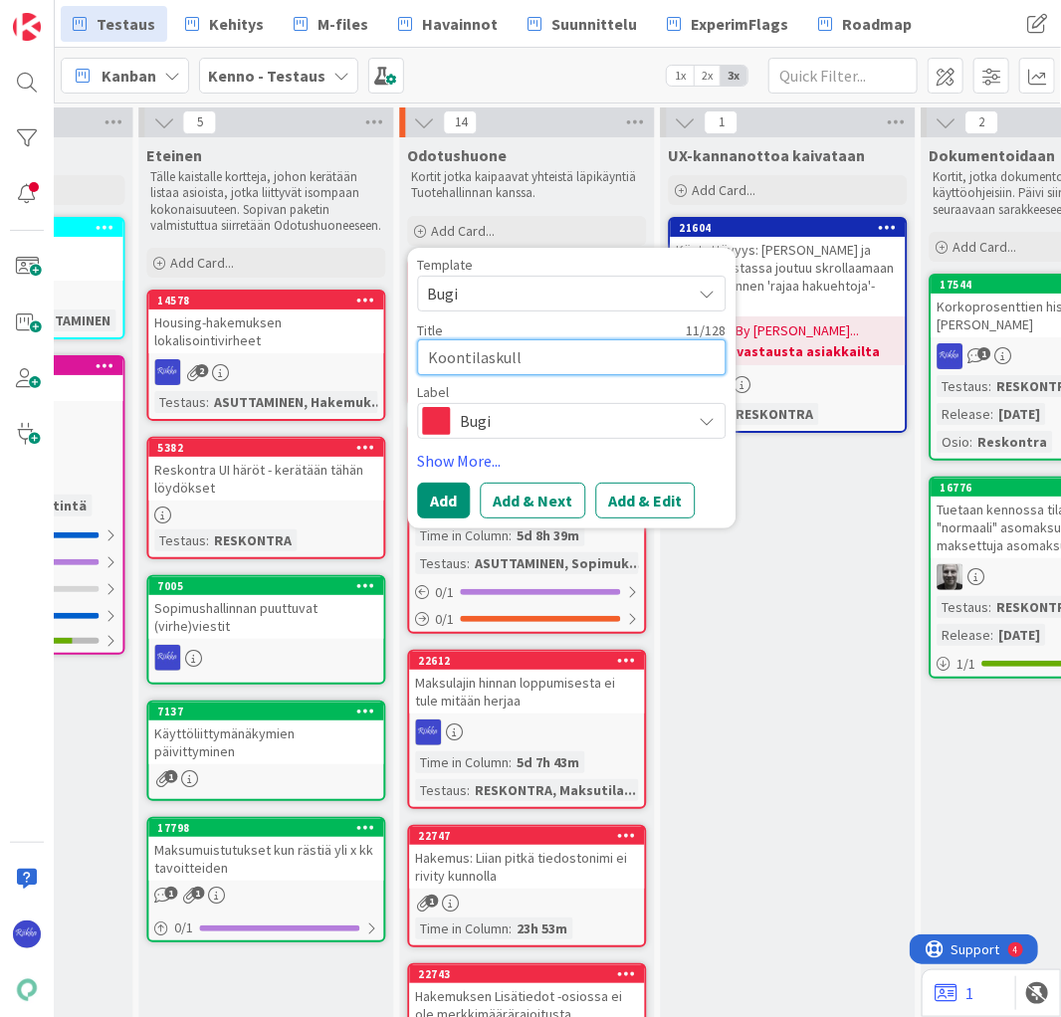
type textarea "Koontilaskulla"
type textarea "x"
type textarea "Koontilaskulla"
type textarea "x"
type textarea "Koontilaskulla ei"
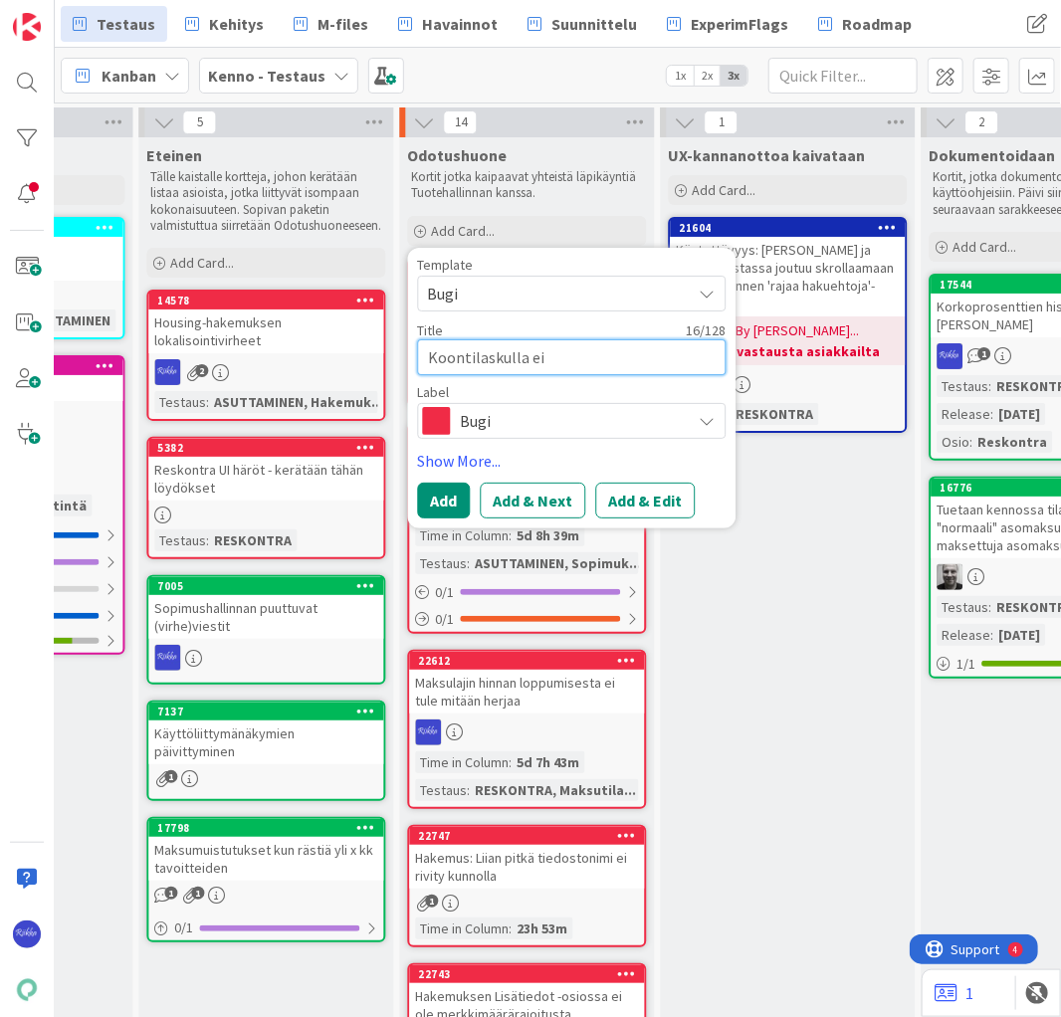
type textarea "x"
type textarea "Koontilaskulla ei"
type textarea "x"
type textarea "Koontilaskulla ei n"
type textarea "x"
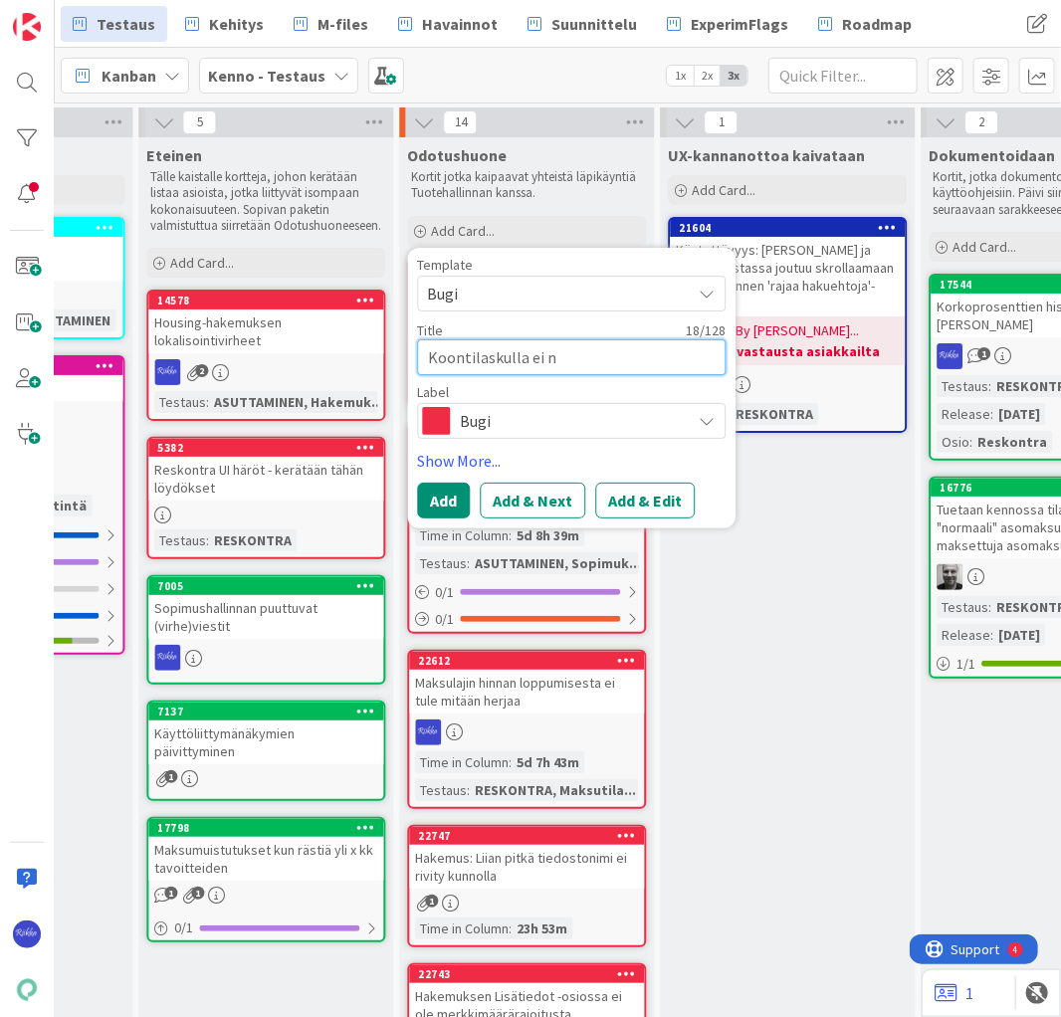
type textarea "Koontilaskulla ei nä"
type textarea "x"
type textarea "Koontilaskulla ei näy"
type textarea "x"
type textarea "Koontilaskulla ei näy"
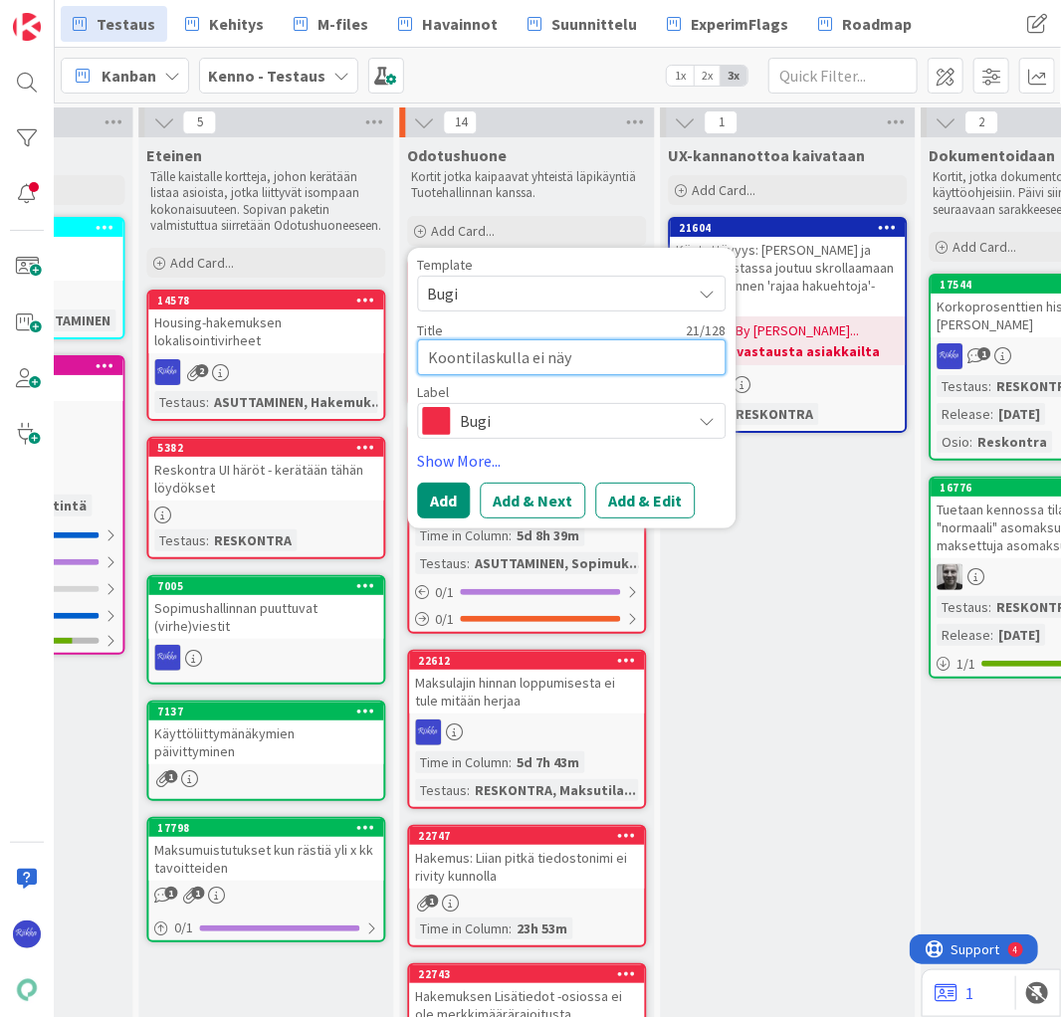
type textarea "x"
type textarea "Koontilaskulla ei näy a"
type textarea "x"
type textarea "Koontilaskulla ei näy avo"
type textarea "x"
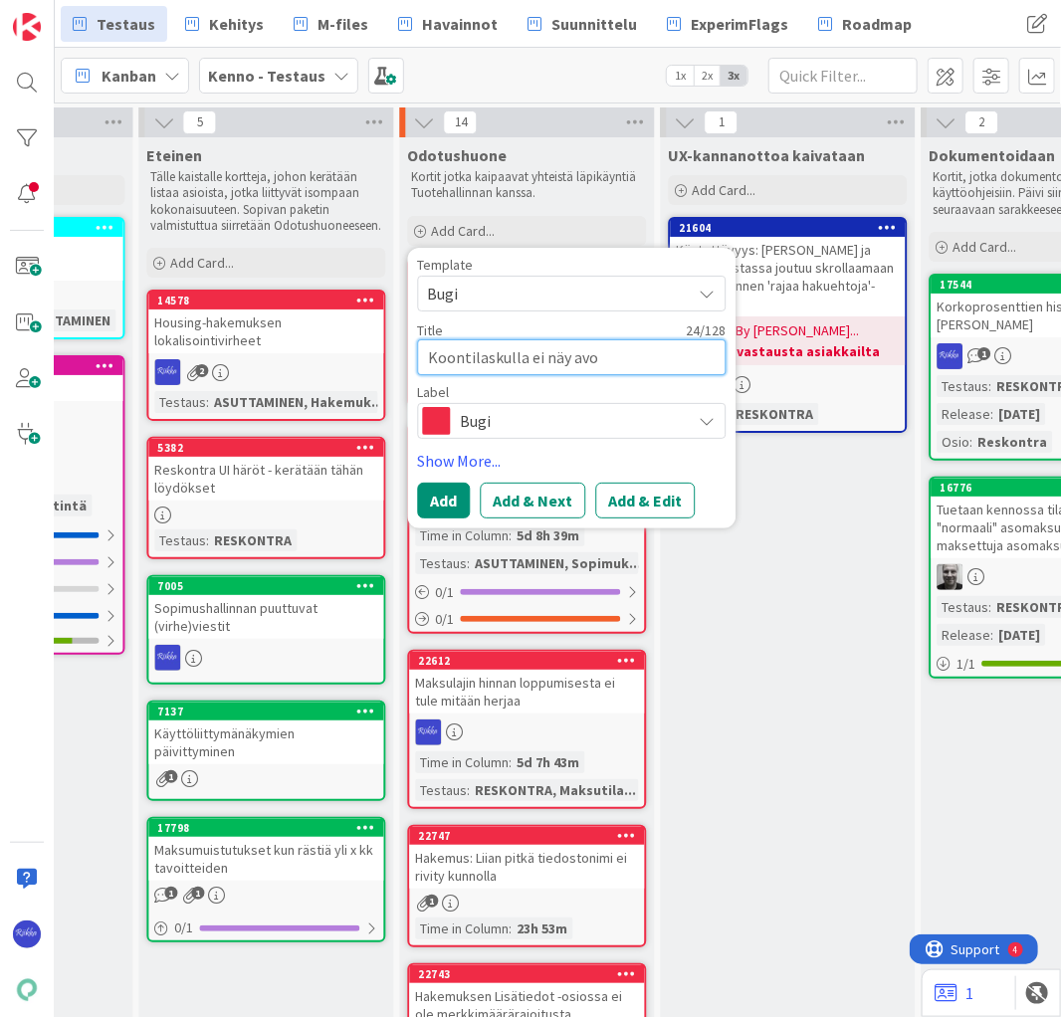
type textarea "Koontilaskulla ei näy avoi"
type textarea "x"
type textarea "Koontilaskulla ei näy avoint"
type textarea "x"
type textarea "Koontilaskulla ei näy avoint"
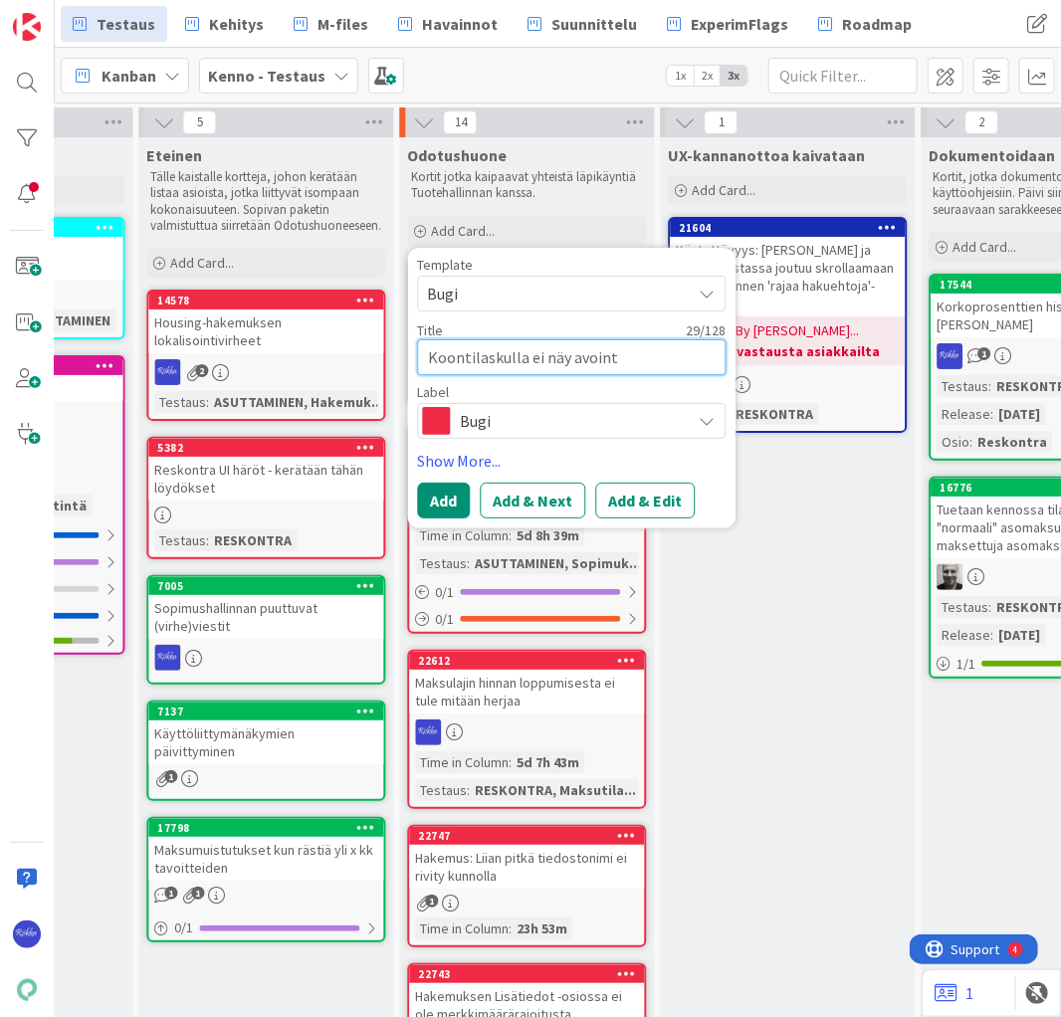
type textarea "x"
type textarea "Koontilaskulla ei näy avoint"
type textarea "x"
type textarea "Koontilaskulla ei näy avointa"
type textarea "x"
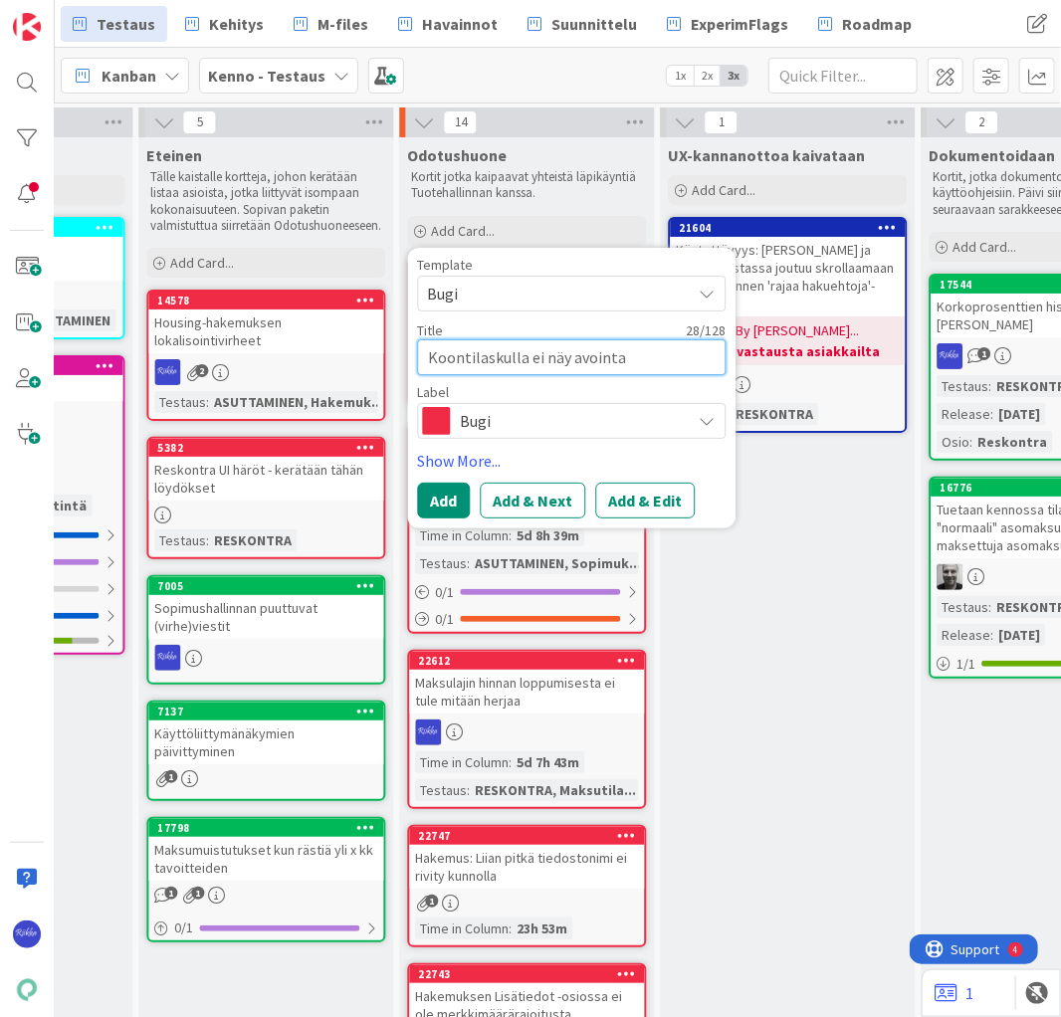
type textarea "Koontilaskulla ei näy avointa"
type textarea "x"
type textarea "Koontilaskulla ei näy avointa h"
type textarea "x"
type textarea "Koontilaskulla ei näy avointa hy"
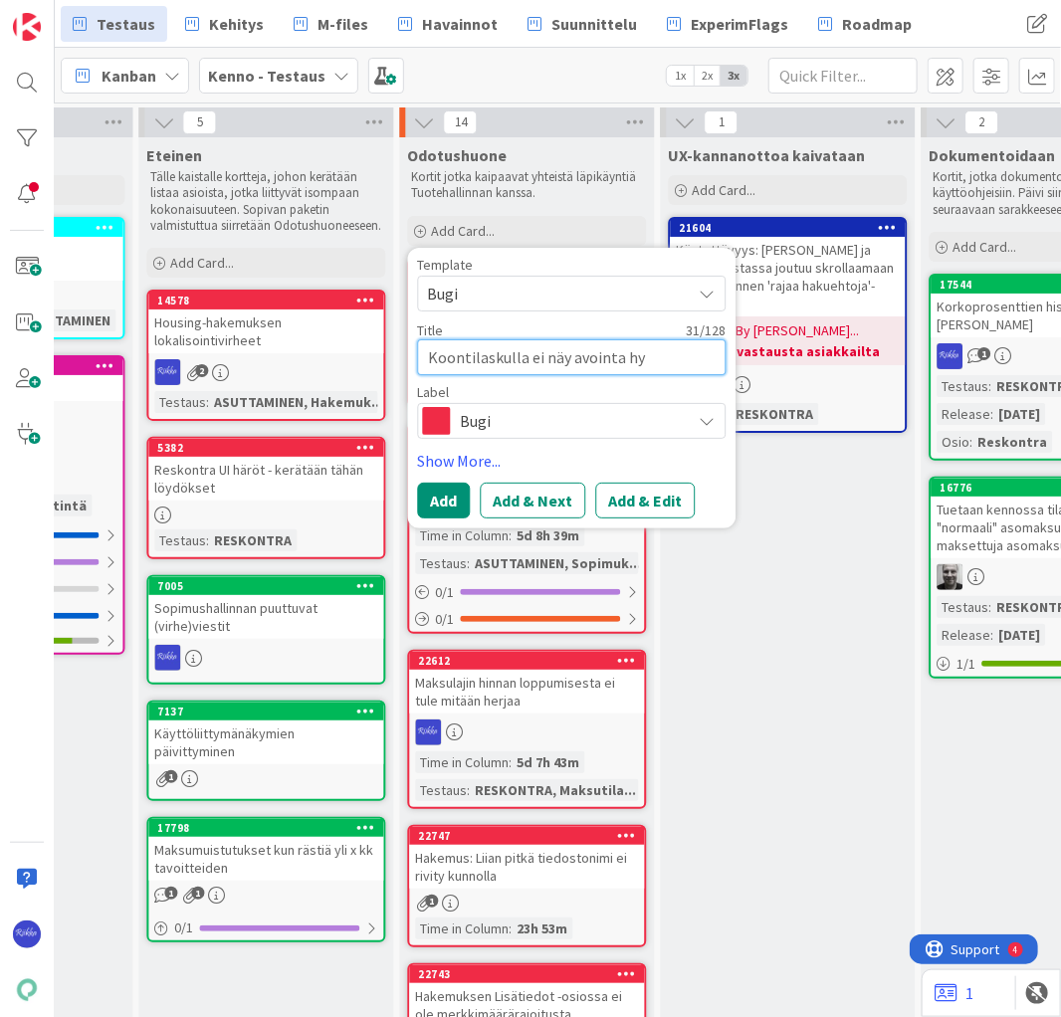
type textarea "x"
type textarea "Koontilaskulla ei näy avointa hyv"
type textarea "x"
type textarea "Koontilaskulla ei näy avointa hyvi"
type textarea "x"
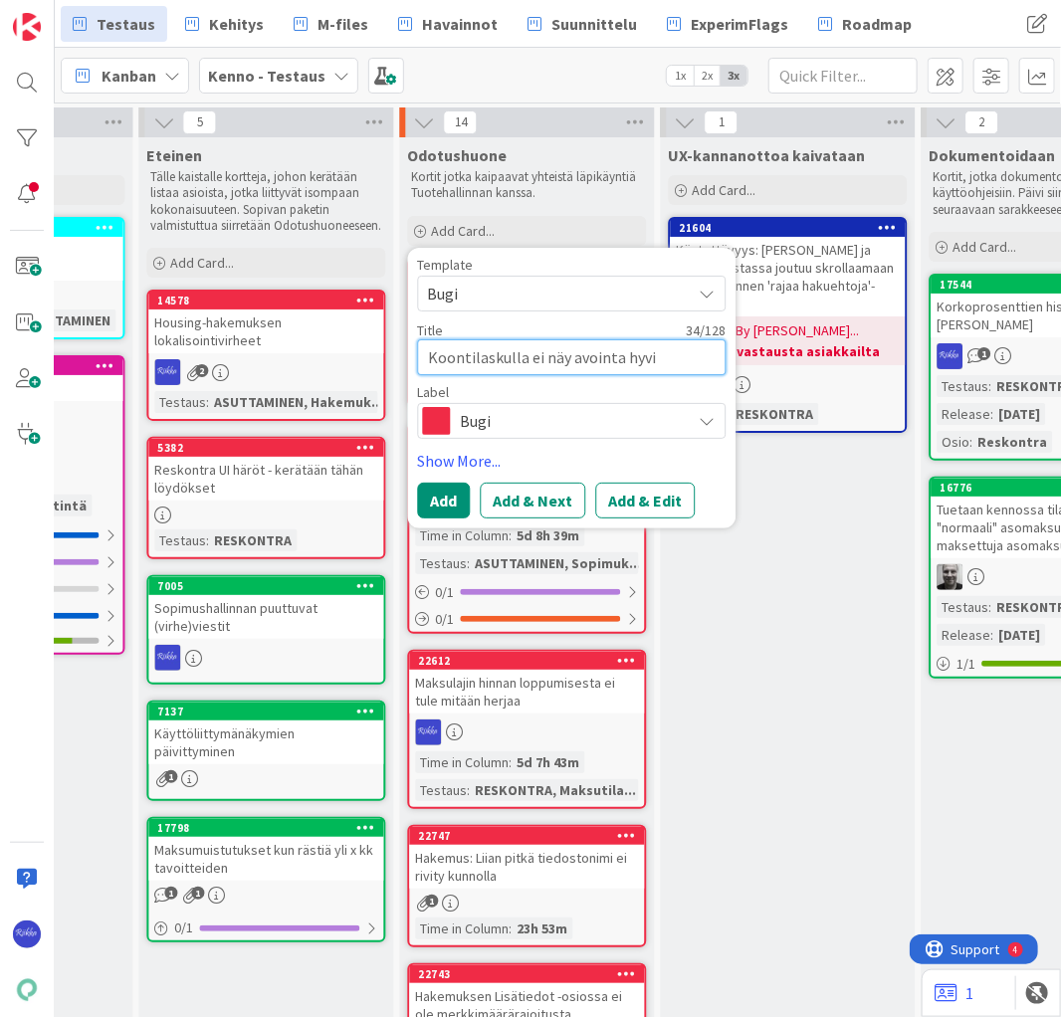
type textarea "Koontilaskulla ei näy avointa hyvit"
type textarea "x"
type textarea "Koontilaskulla ei näy avointa hyvity"
type textarea "x"
type textarea "Koontilaskulla ei näy avointa hyvitys"
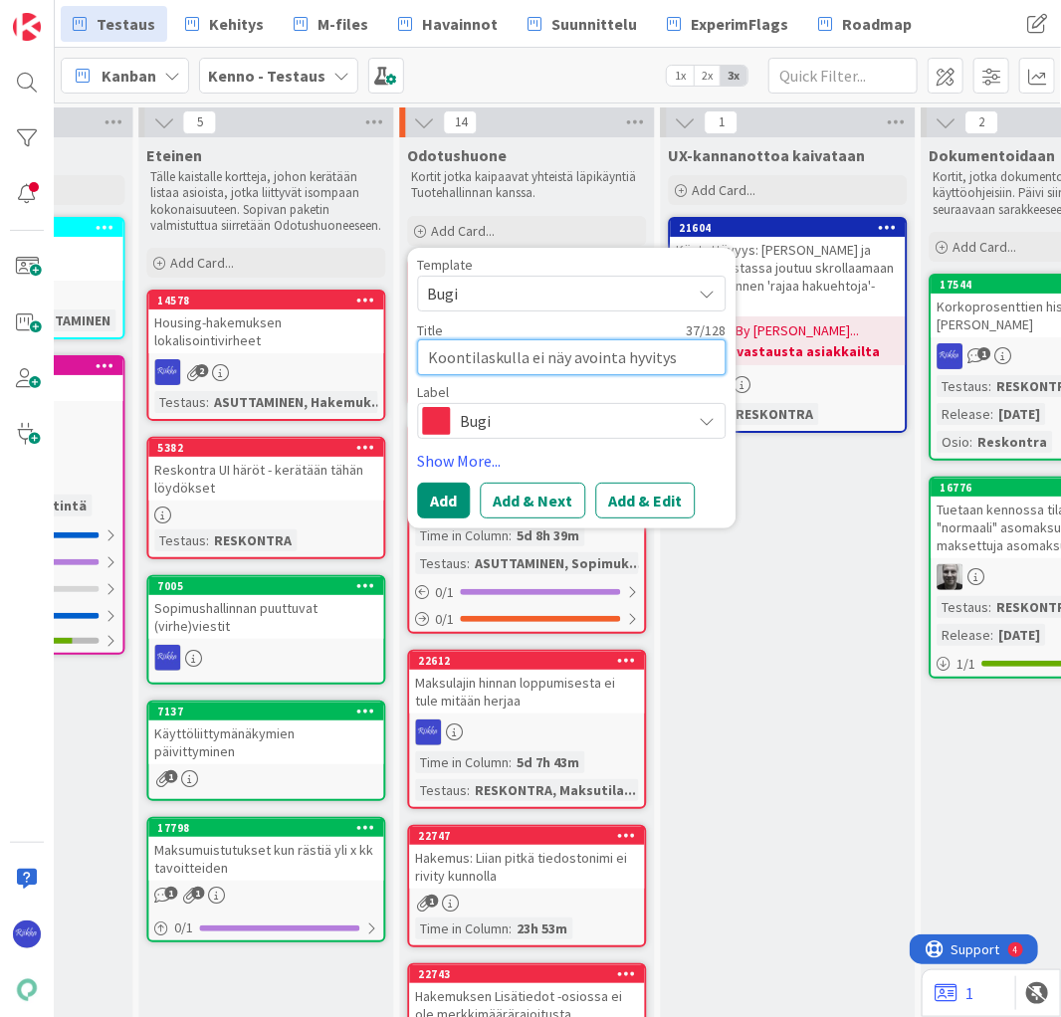
type textarea "x"
type textarea "Koontilaskulla ei näy avointa hyvityst"
type textarea "x"
type textarea "Koontilaskulla ei näy avointa hyvitystä"
click at [658, 501] on button "Add & Edit" at bounding box center [644, 501] width 99 height 36
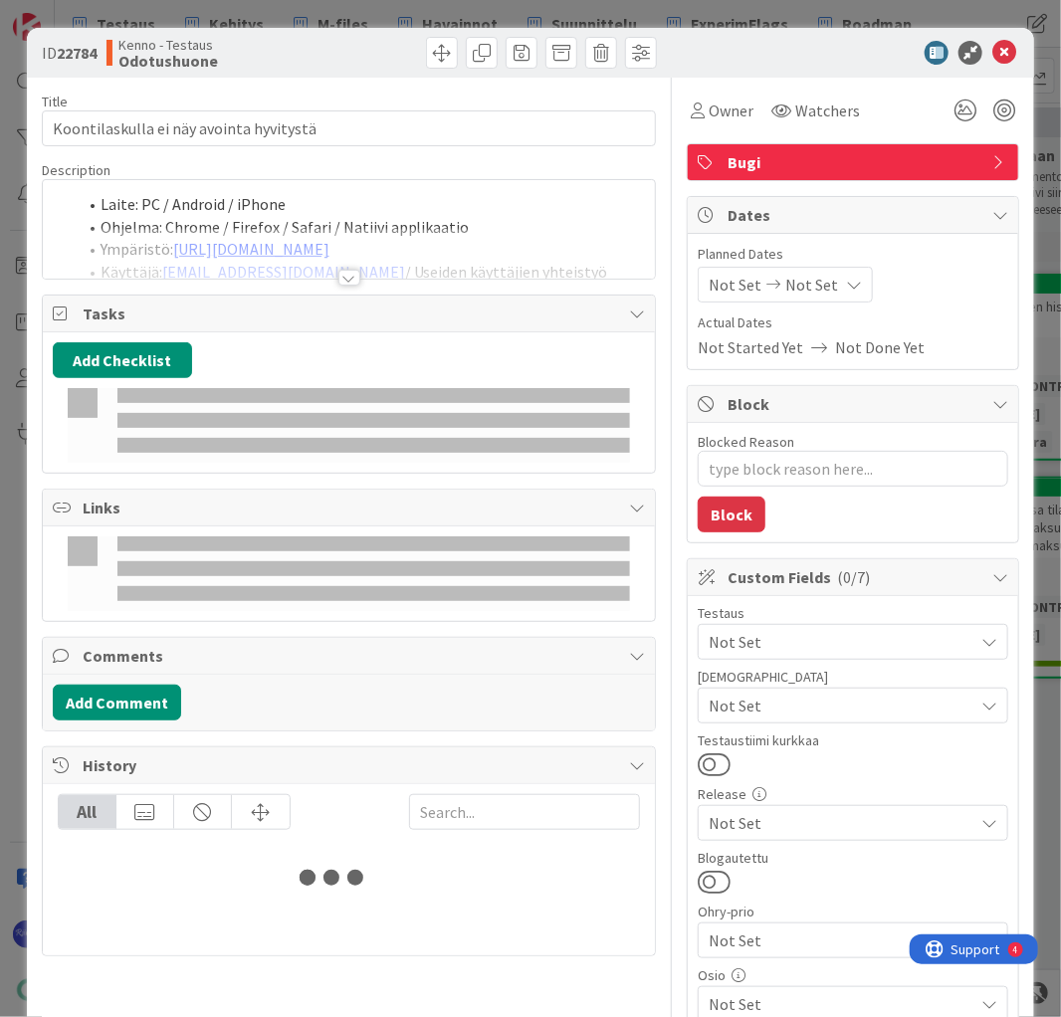
type textarea "x"
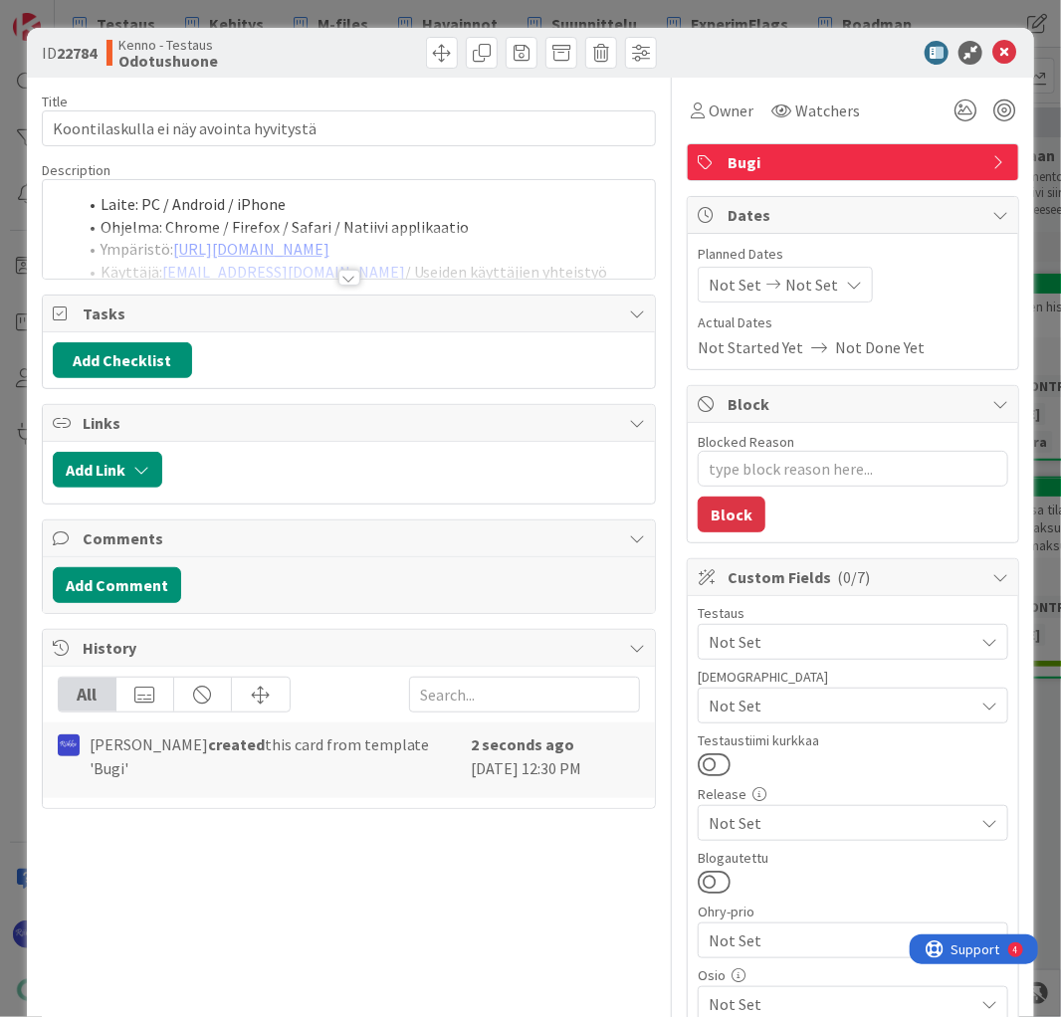
click at [347, 280] on div at bounding box center [349, 278] width 22 height 16
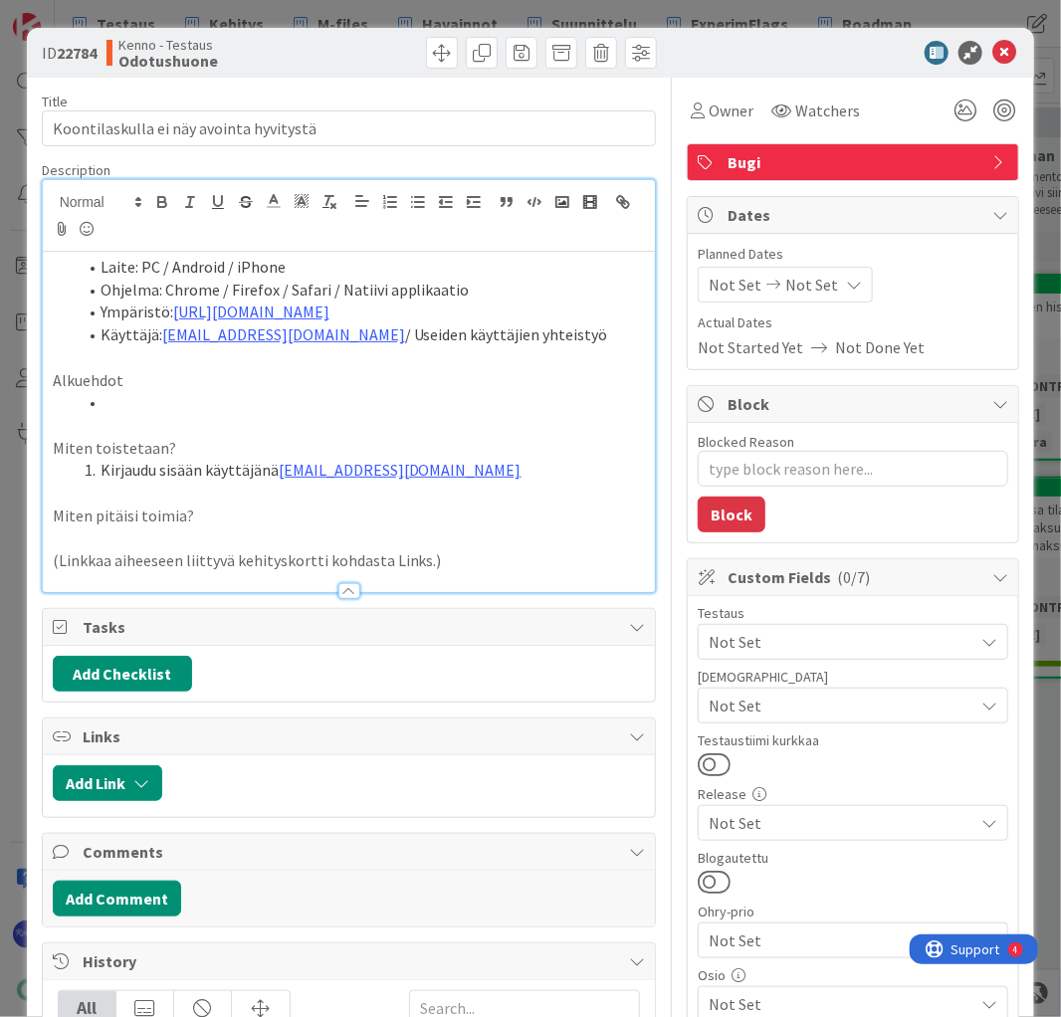
click at [163, 408] on li at bounding box center [361, 402] width 569 height 23
click at [289, 515] on p "Miten pitäisi toimia?" at bounding box center [349, 515] width 593 height 23
click at [479, 471] on li "Kirjaudu sisään käyttäjänä kenno.admin@pandia.fi" at bounding box center [361, 470] width 569 height 23
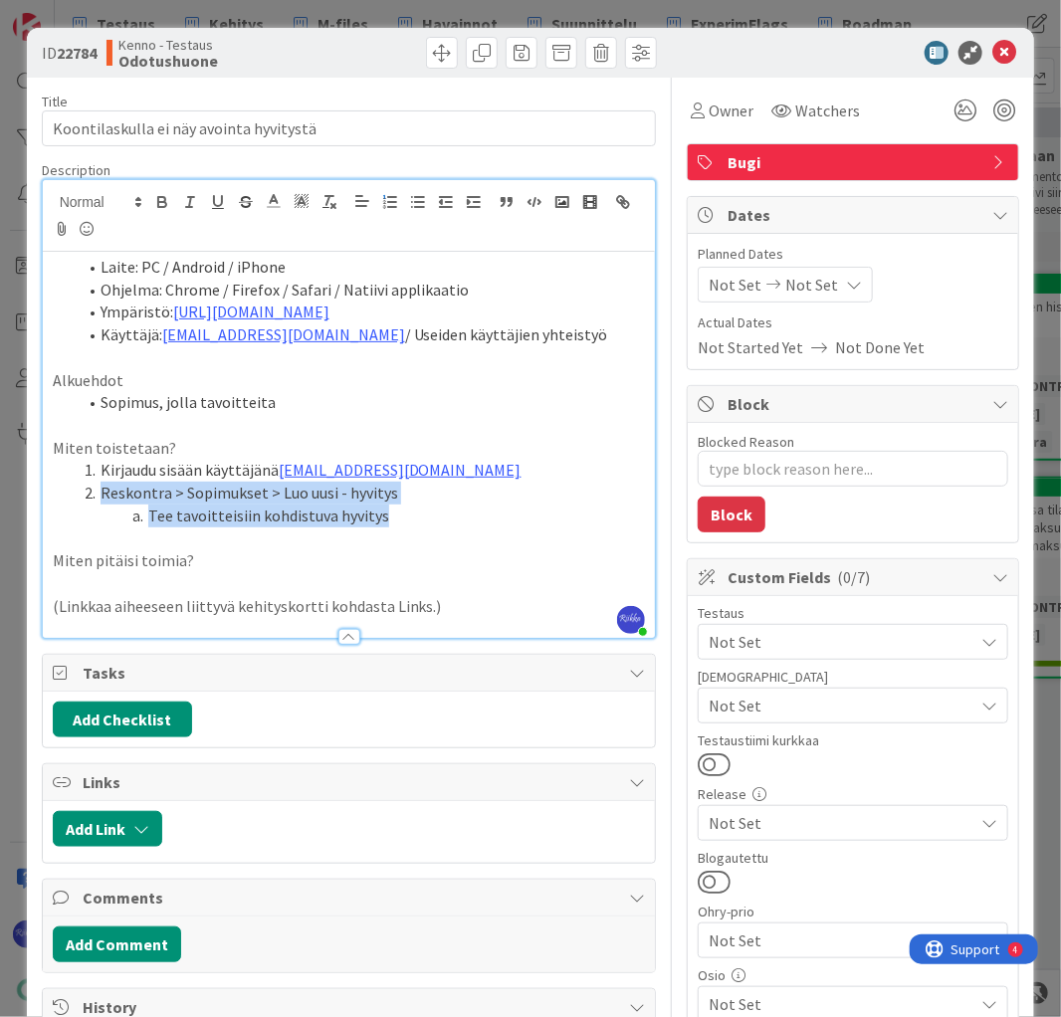
drag, startPoint x: 423, startPoint y: 506, endPoint x: 99, endPoint y: 492, distance: 323.7
click at [99, 492] on ol "Kirjaudu sisään käyttäjänä kenno.admin@pandia.fi Reskontra > Sopimukset > Luo u…" at bounding box center [349, 493] width 593 height 68
copy ol "Reskontra > Sopimukset > Luo uusi - hyvitys Tee tavoitteisiin kohdistuva hyvitys"
click at [394, 513] on li "Tee tavoitteisiin kohdistuva hyvitys" at bounding box center [361, 515] width 569 height 23
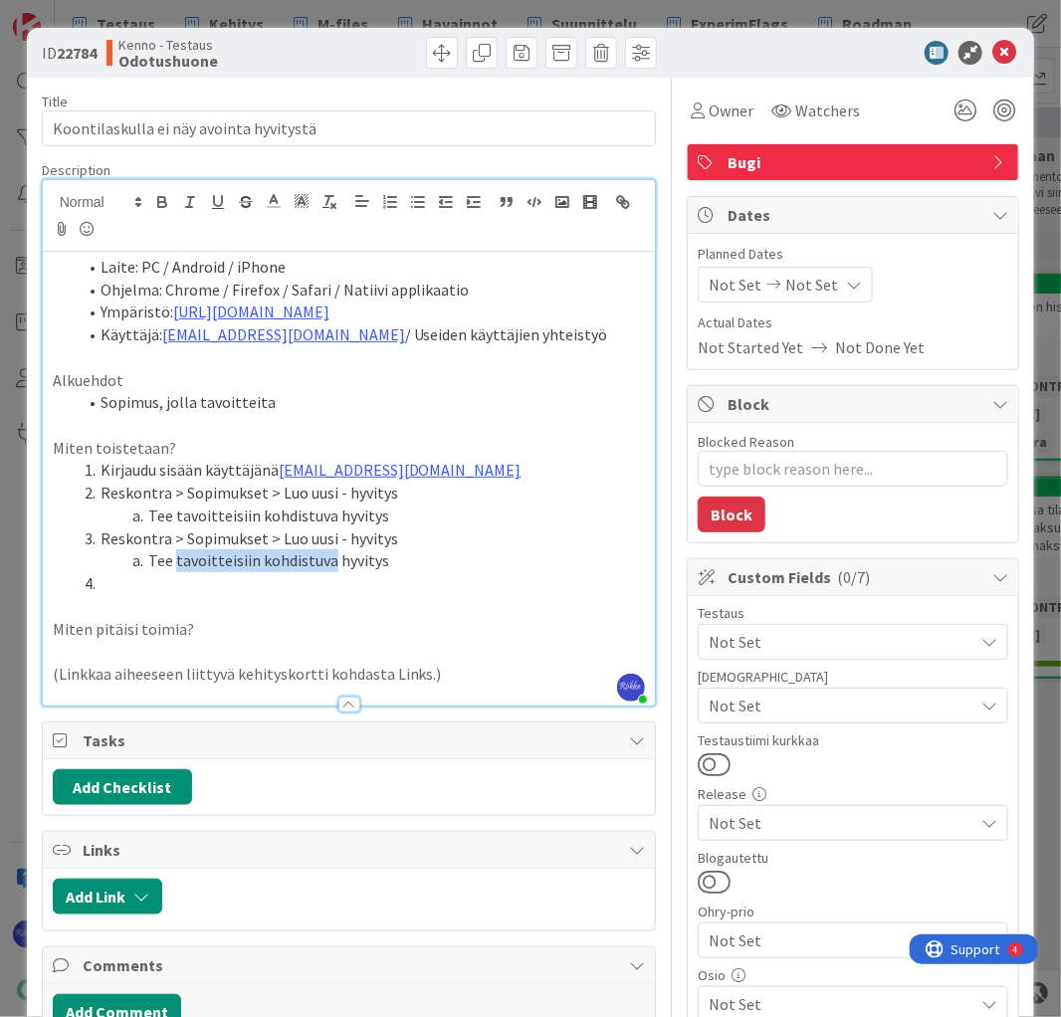
drag, startPoint x: 172, startPoint y: 557, endPoint x: 324, endPoint y: 567, distance: 152.6
click at [324, 567] on li "Tee tavoitteisiin kohdistuva hyvitys" at bounding box center [361, 560] width 569 height 23
click at [203, 574] on li at bounding box center [361, 583] width 569 height 23
drag, startPoint x: 98, startPoint y: 537, endPoint x: 260, endPoint y: 541, distance: 162.2
click at [260, 541] on li "Reskontra > Sopimukset > Luo uusi - hyvitys" at bounding box center [361, 538] width 569 height 23
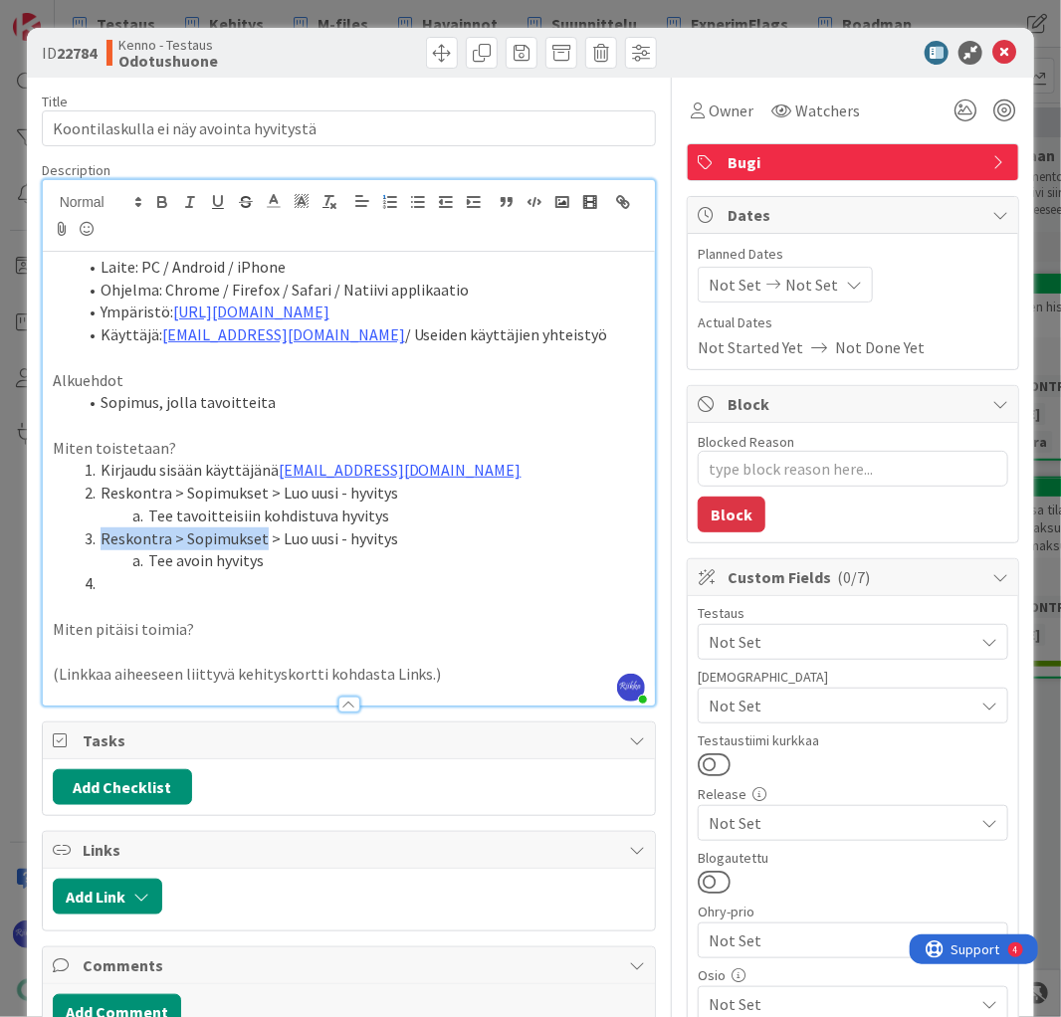
copy li "Reskontra > Sopimukset"
click at [141, 584] on li at bounding box center [361, 583] width 569 height 23
click at [505, 582] on li "Reskontra > Sopimukset > Maksutilannenäkymä > Tulosta >" at bounding box center [361, 583] width 569 height 23
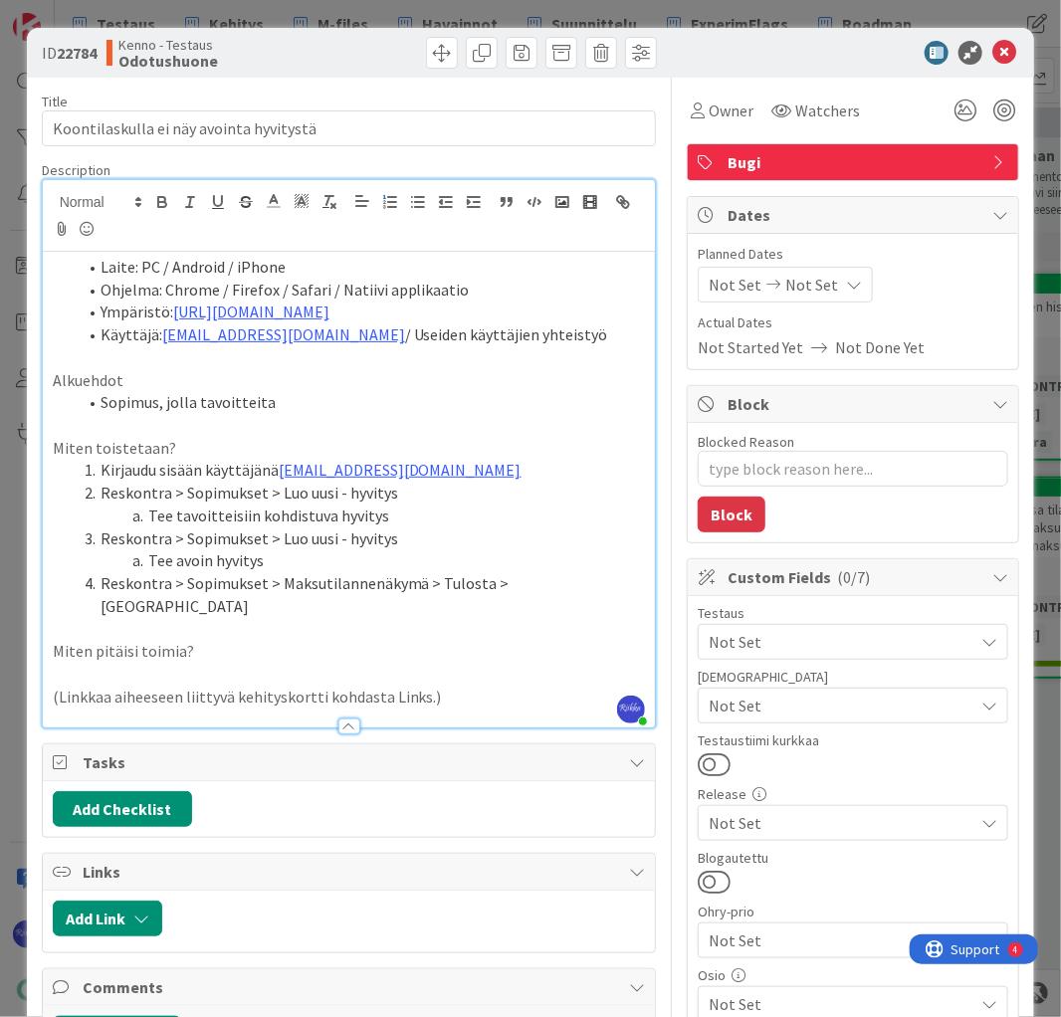
click at [588, 585] on li "Reskontra > Sopimukset > Maksutilannenäkymä > Tulosta > Koontilasku" at bounding box center [361, 594] width 569 height 45
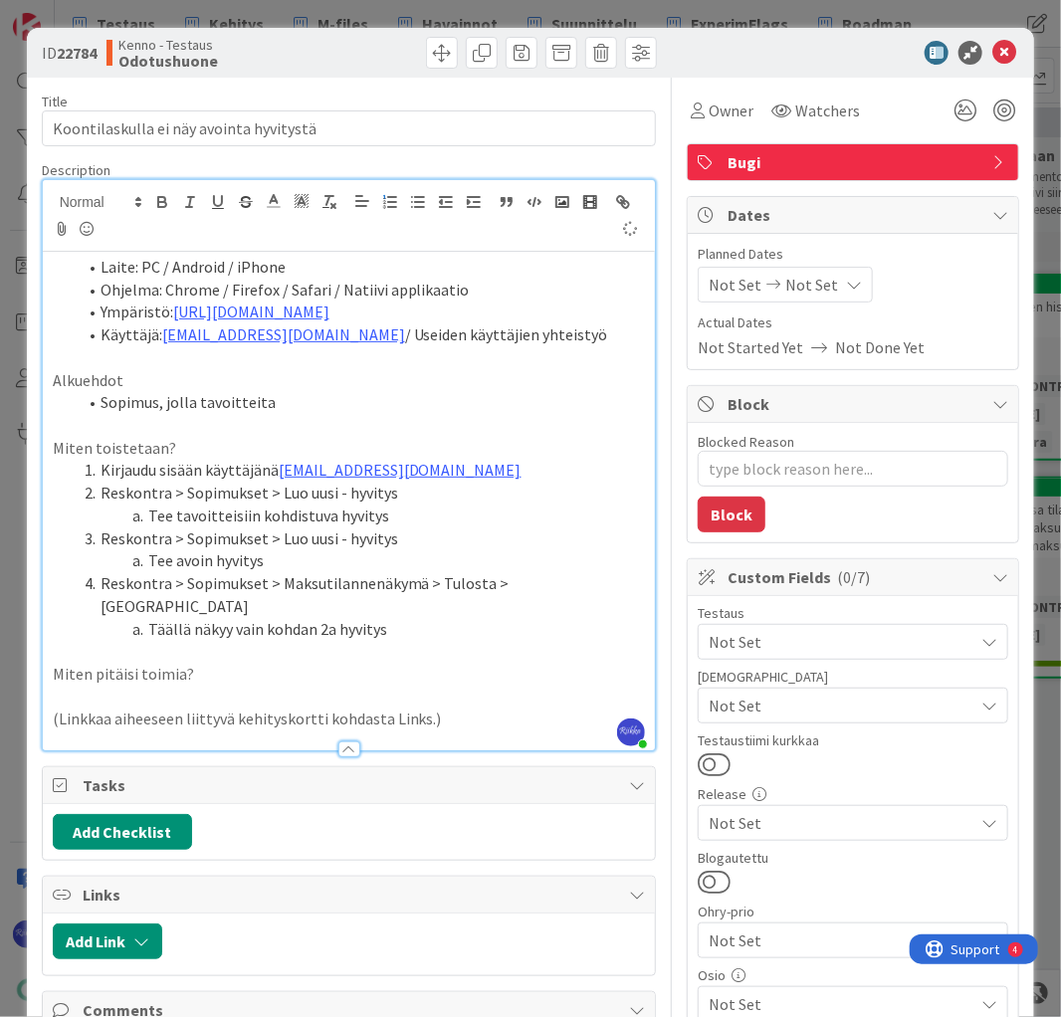
click at [191, 663] on p "Miten pitäisi toimia?" at bounding box center [349, 674] width 593 height 23
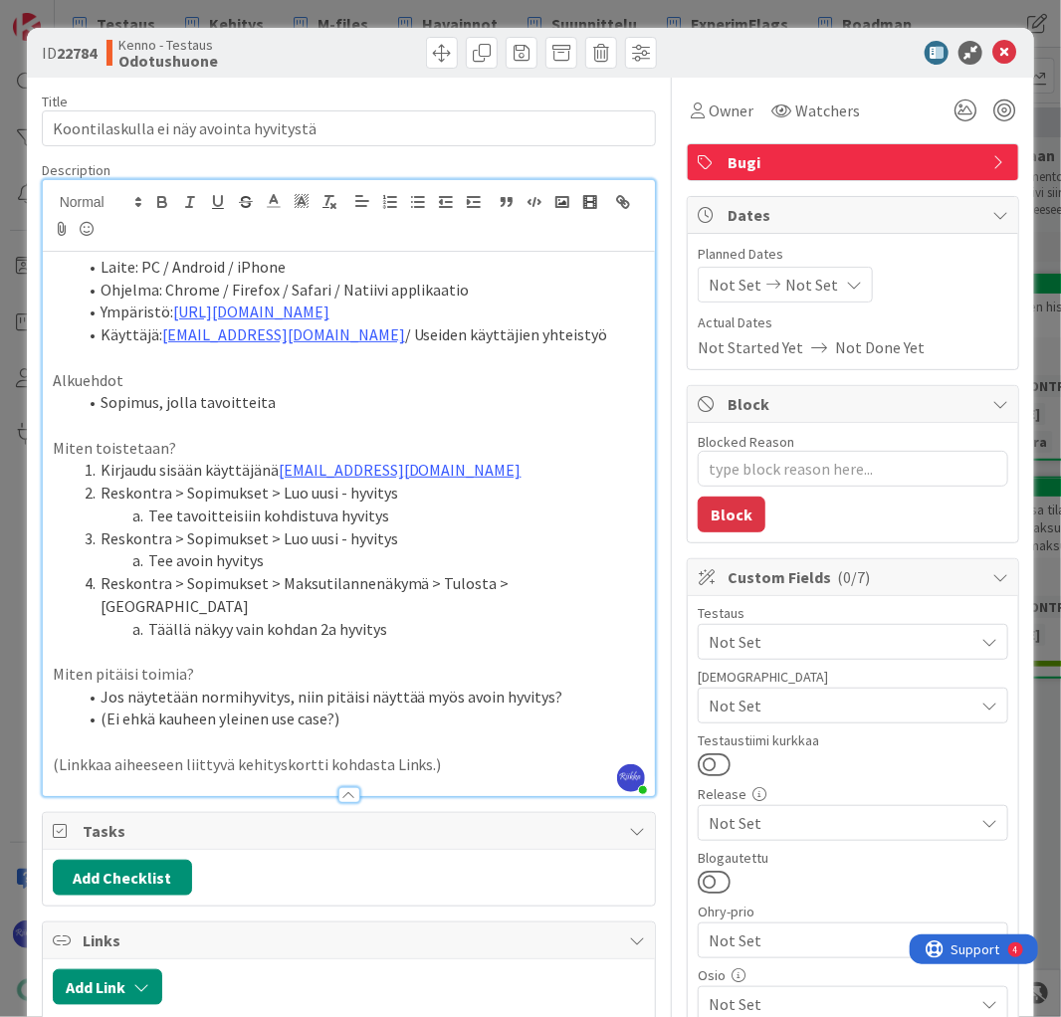
click at [876, 695] on span "Not Set" at bounding box center [840, 705] width 265 height 24
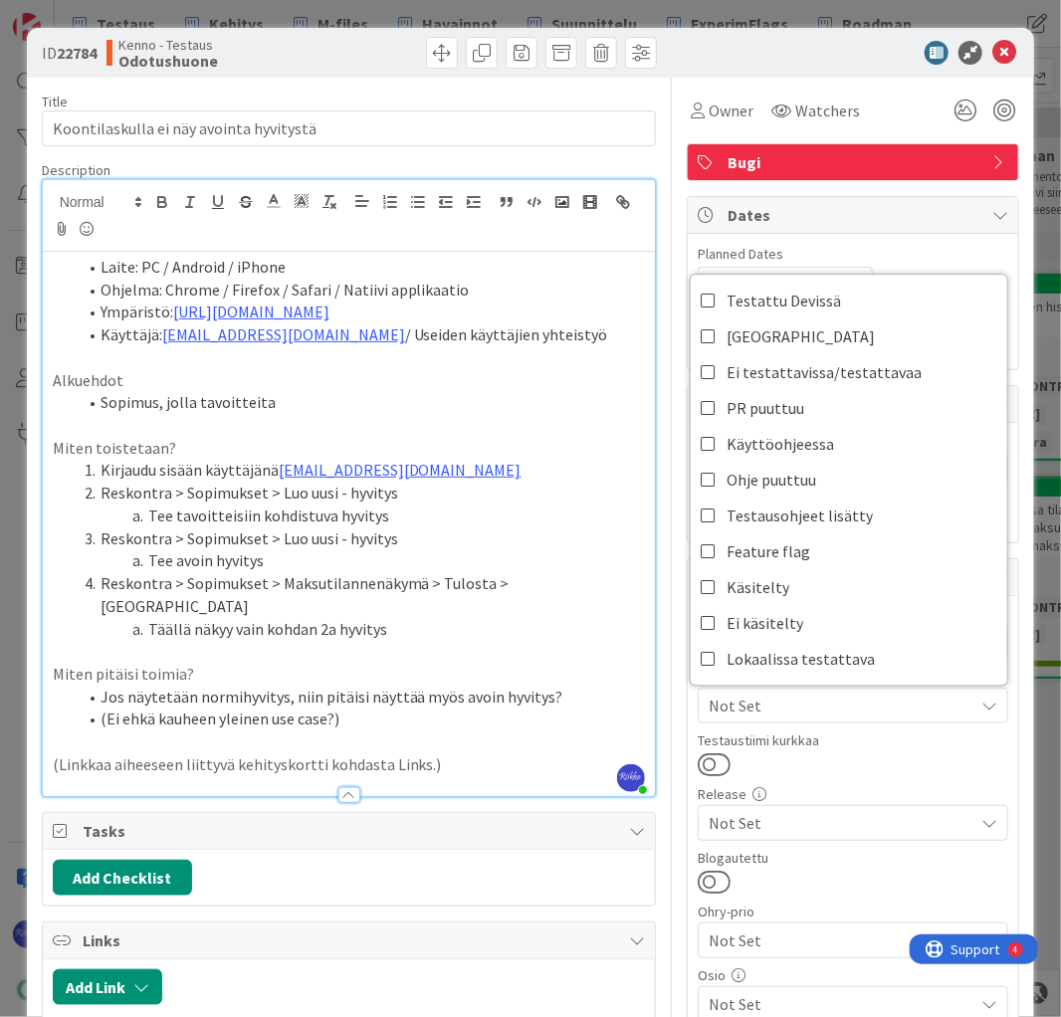
click at [871, 759] on div at bounding box center [852, 764] width 310 height 26
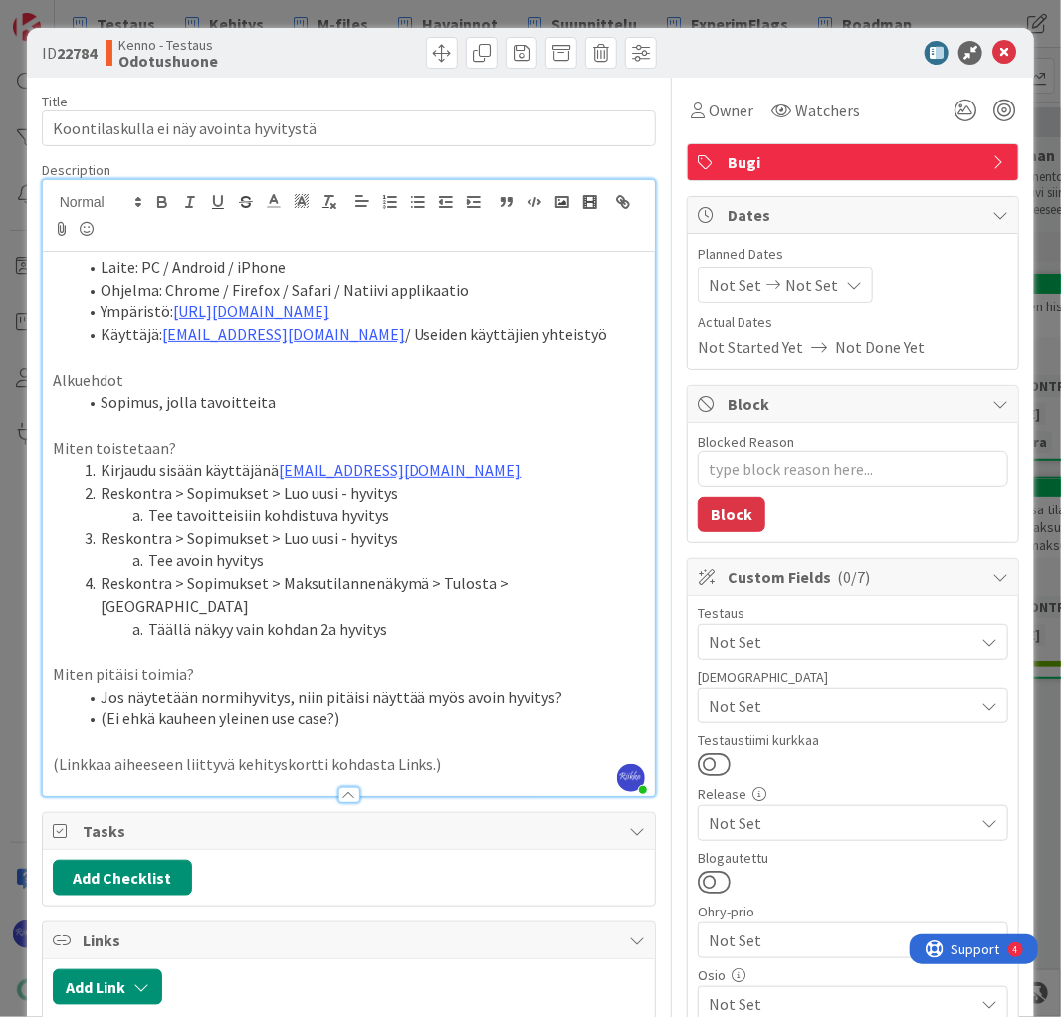
click at [846, 624] on div "Not Set" at bounding box center [852, 642] width 310 height 36
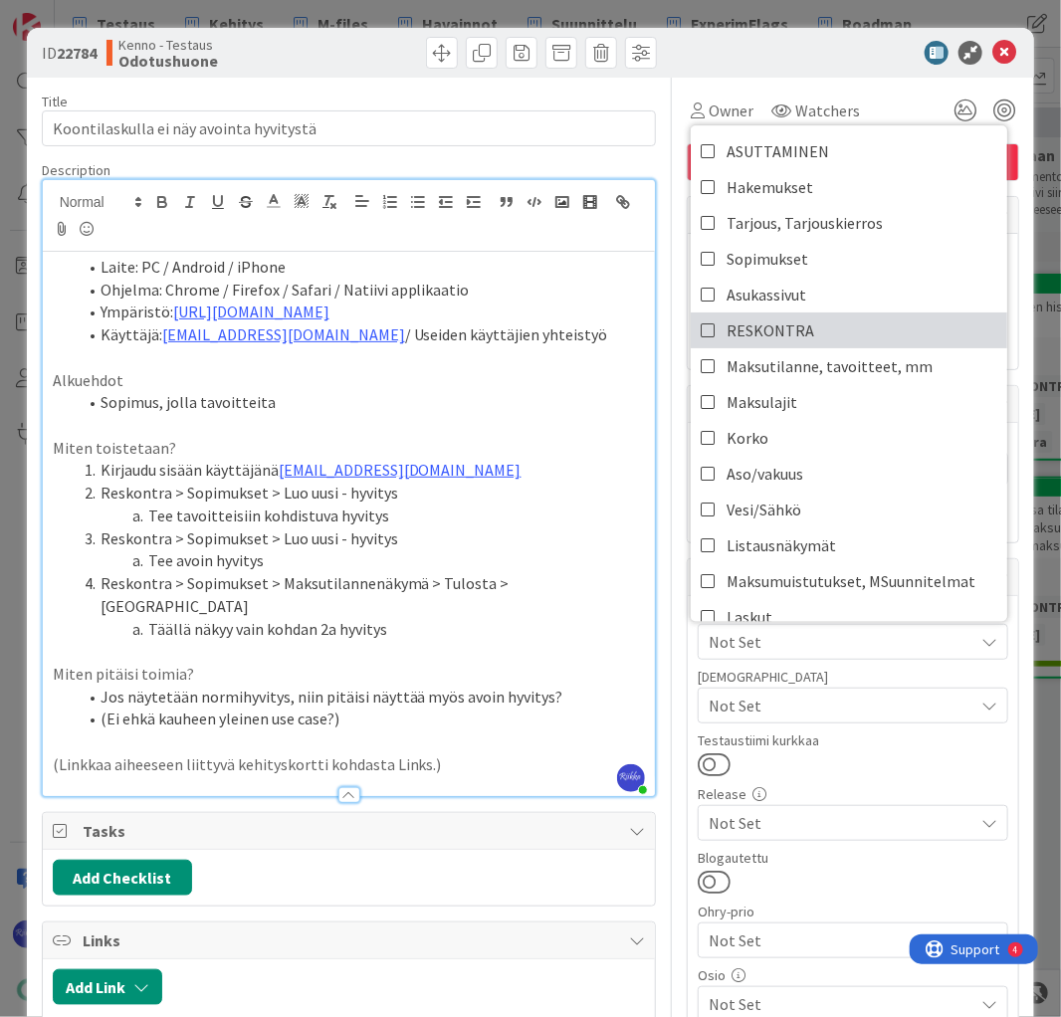
click at [822, 322] on link "RESKONTRA" at bounding box center [848, 330] width 316 height 36
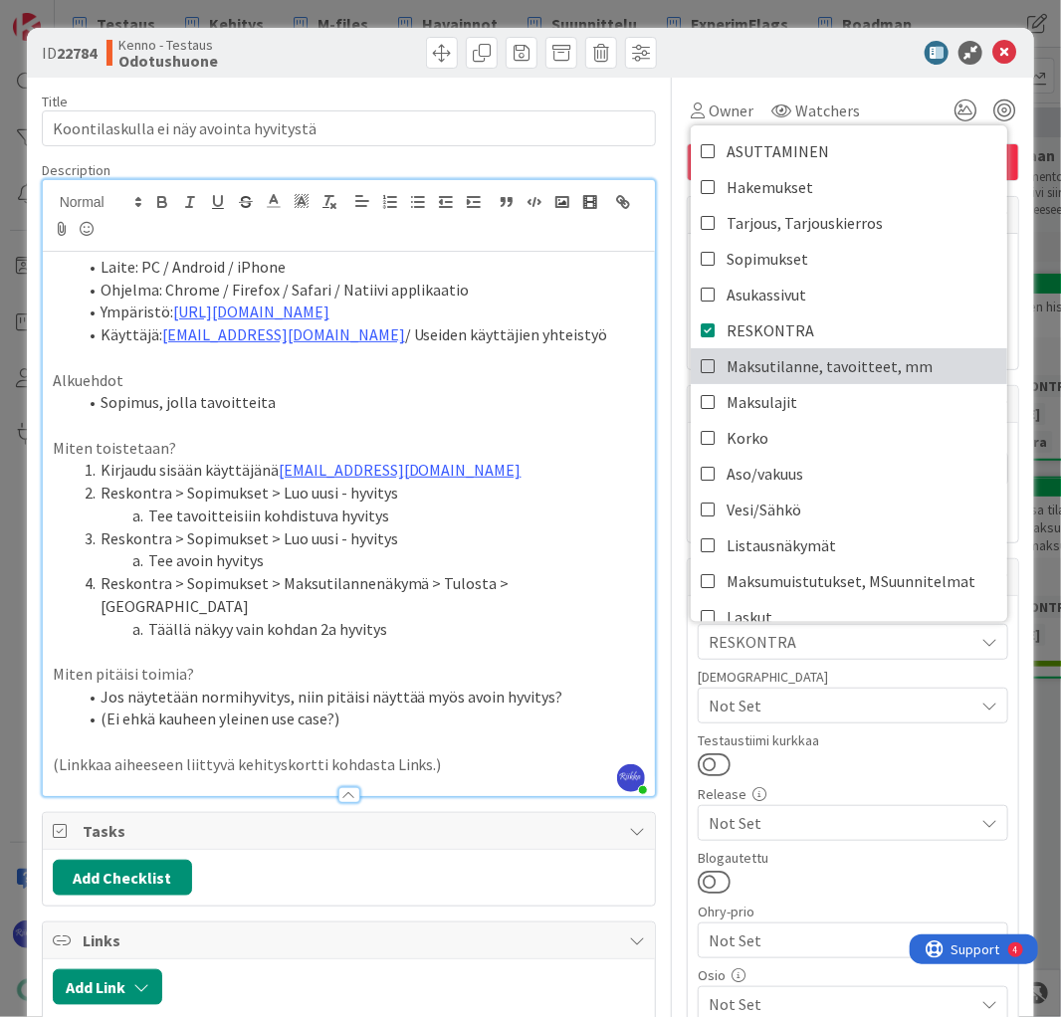
click at [840, 362] on span "Maksutilanne, tavoitteet, mm" at bounding box center [829, 366] width 206 height 30
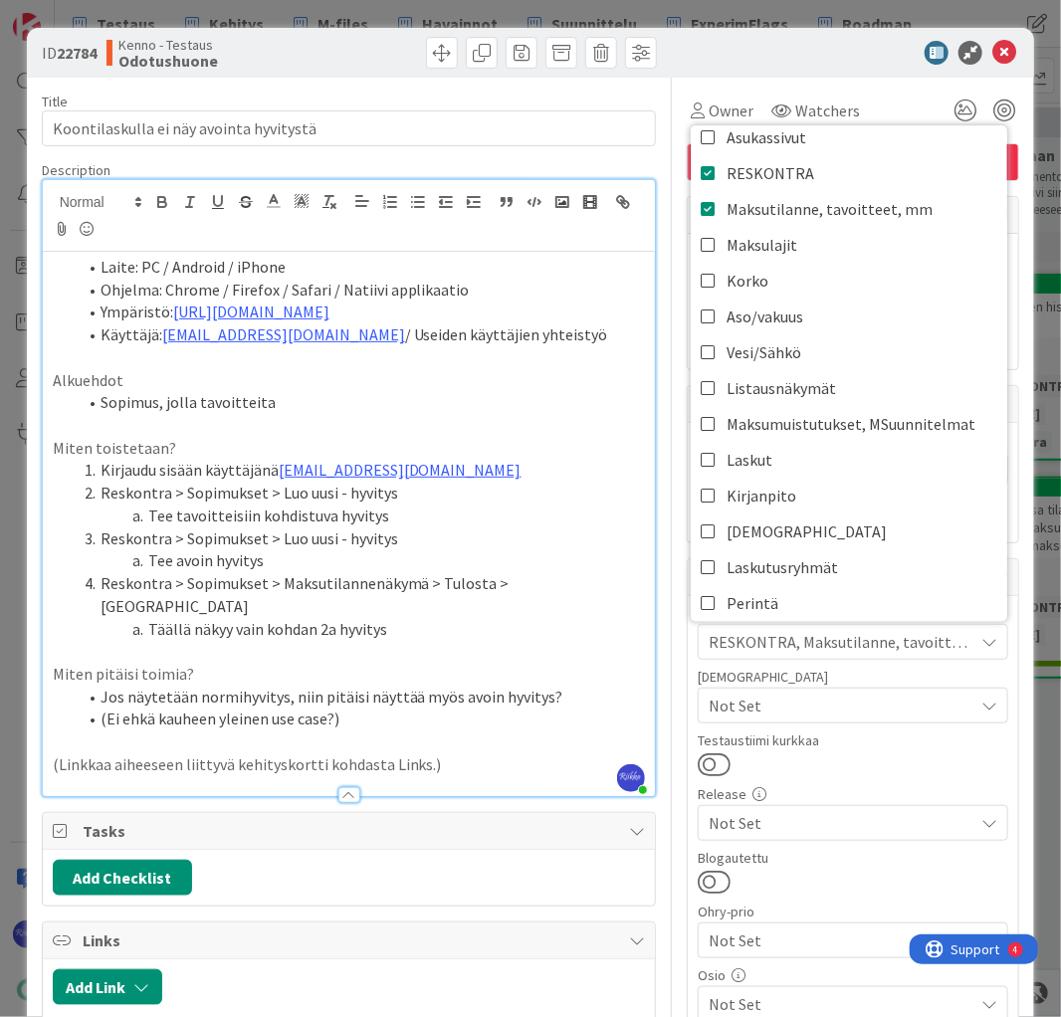
scroll to position [159, 0]
click at [805, 454] on link "Laskut" at bounding box center [848, 458] width 316 height 36
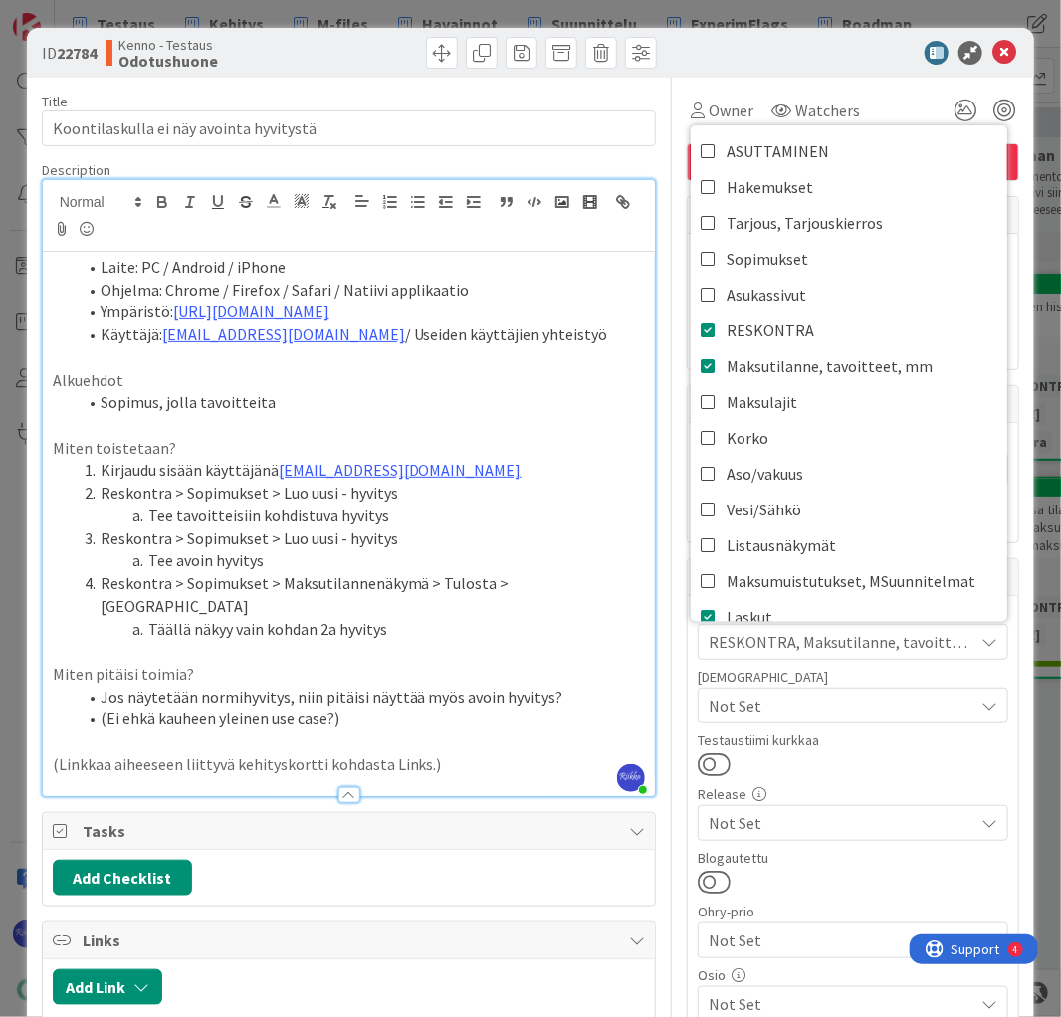
click at [851, 780] on div "Testaus RESKONTRA, Maksutilanne, tavoitteet, mm, Laskut ASUTTAMINEN Hakemukset …" at bounding box center [852, 814] width 310 height 416
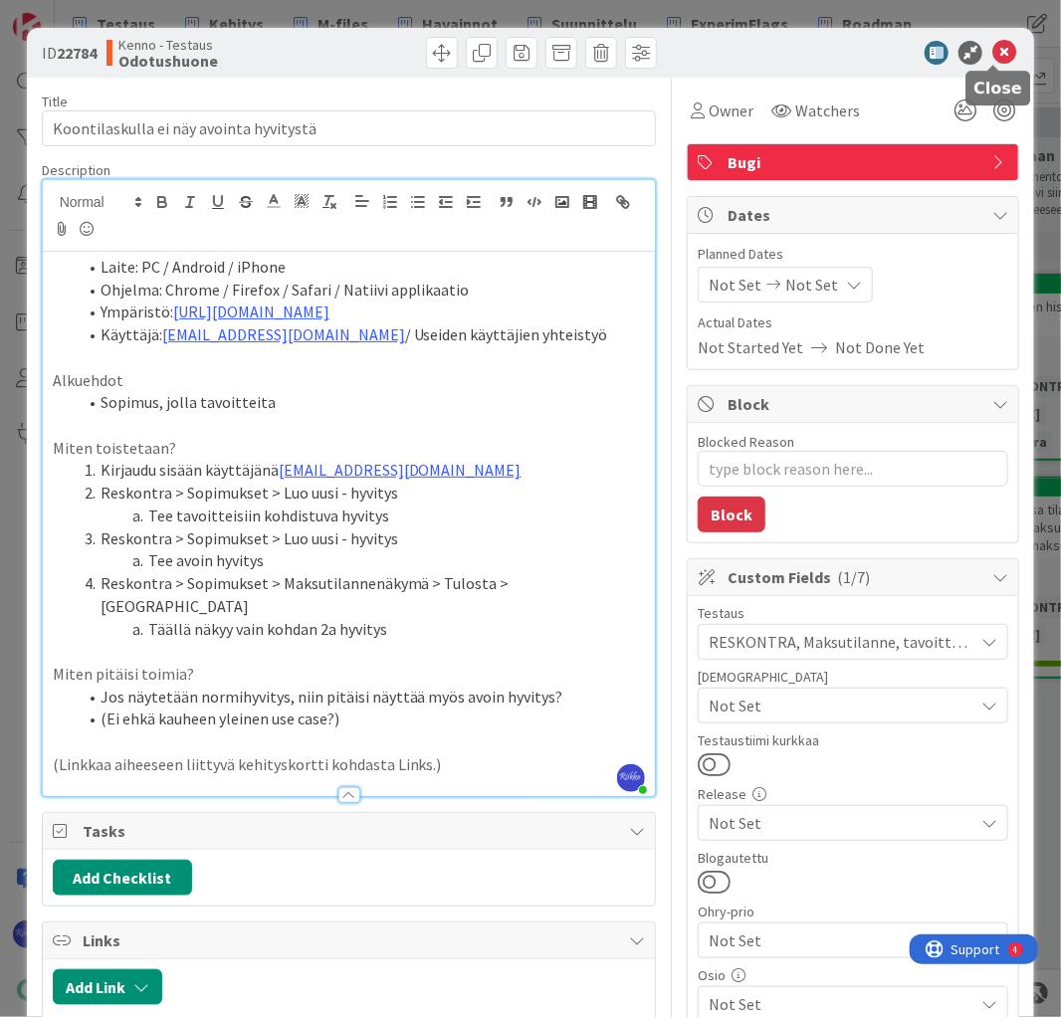
click at [992, 59] on icon at bounding box center [1004, 53] width 24 height 24
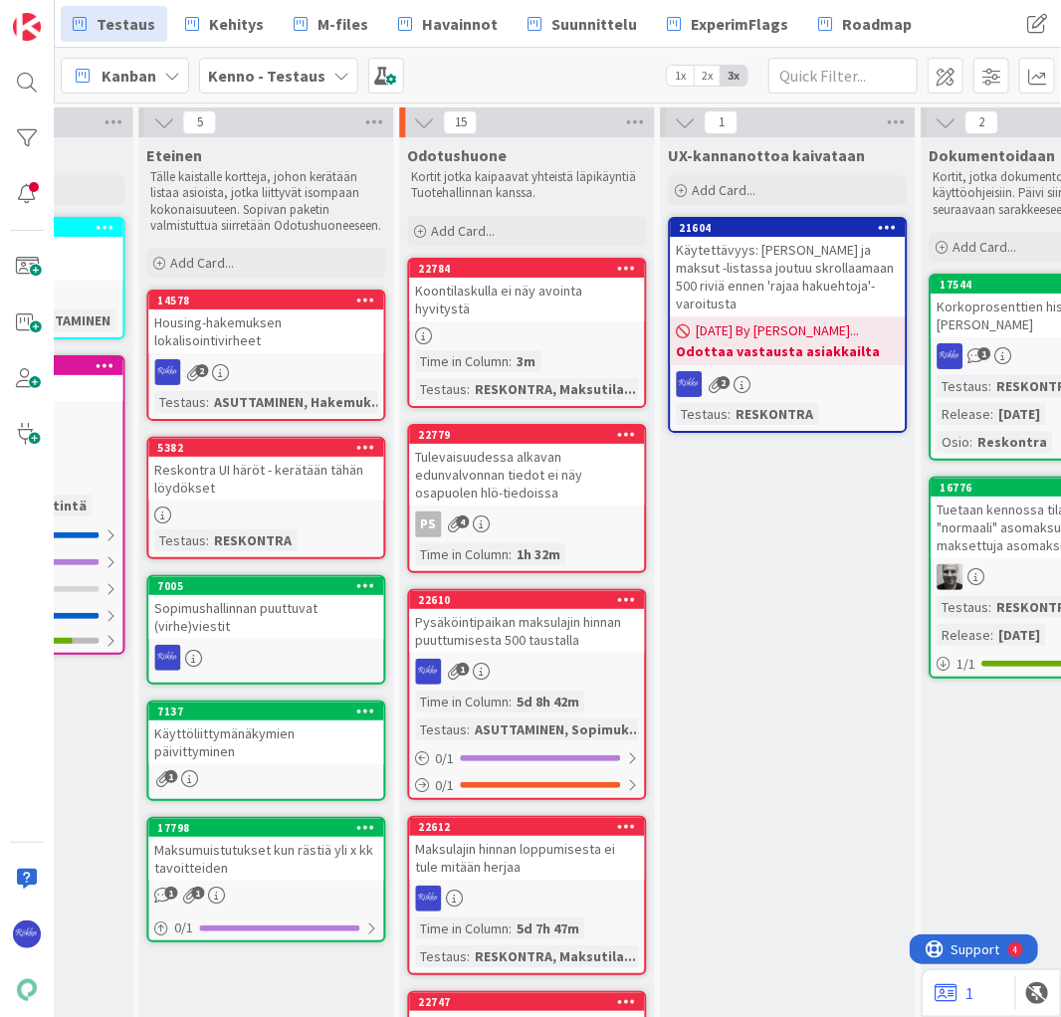
click at [506, 327] on div at bounding box center [526, 335] width 235 height 17
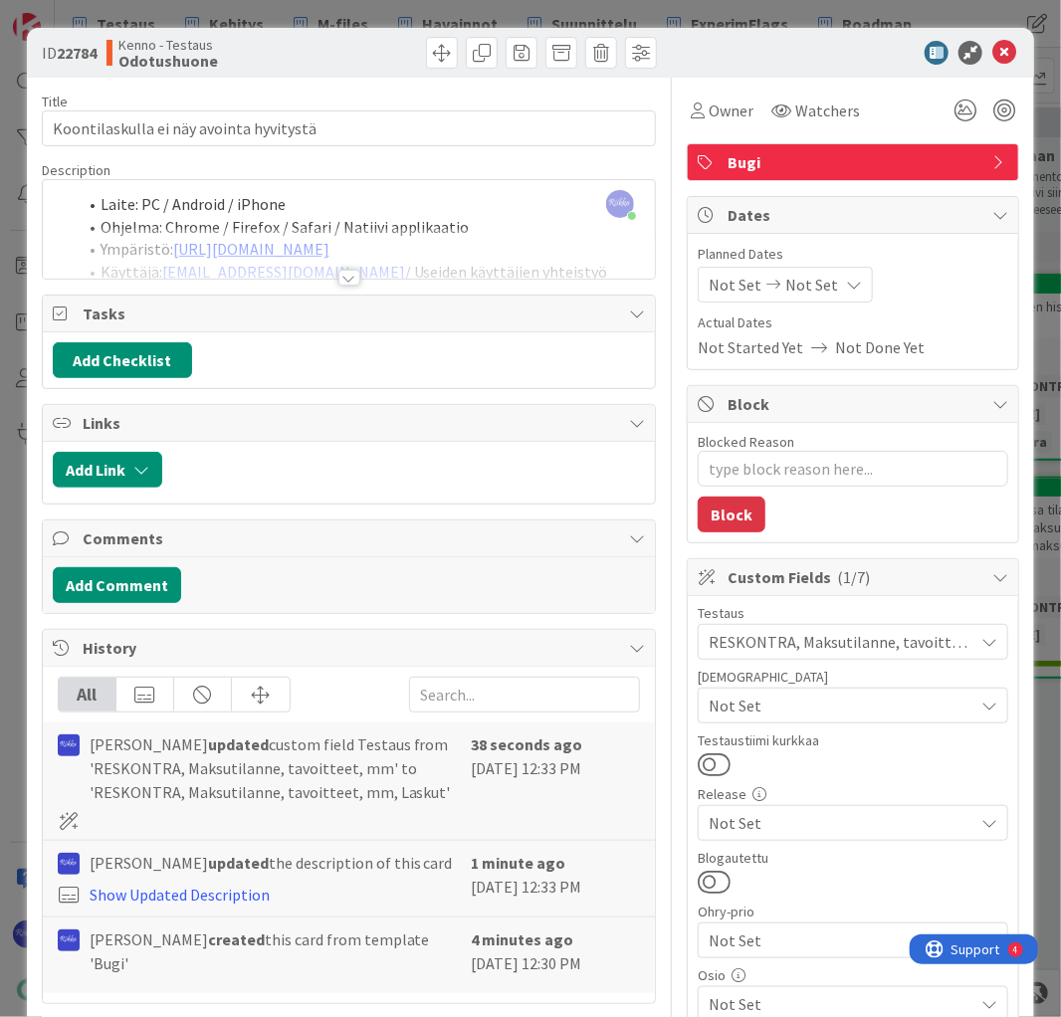
click at [814, 706] on span "Not Set" at bounding box center [840, 705] width 265 height 24
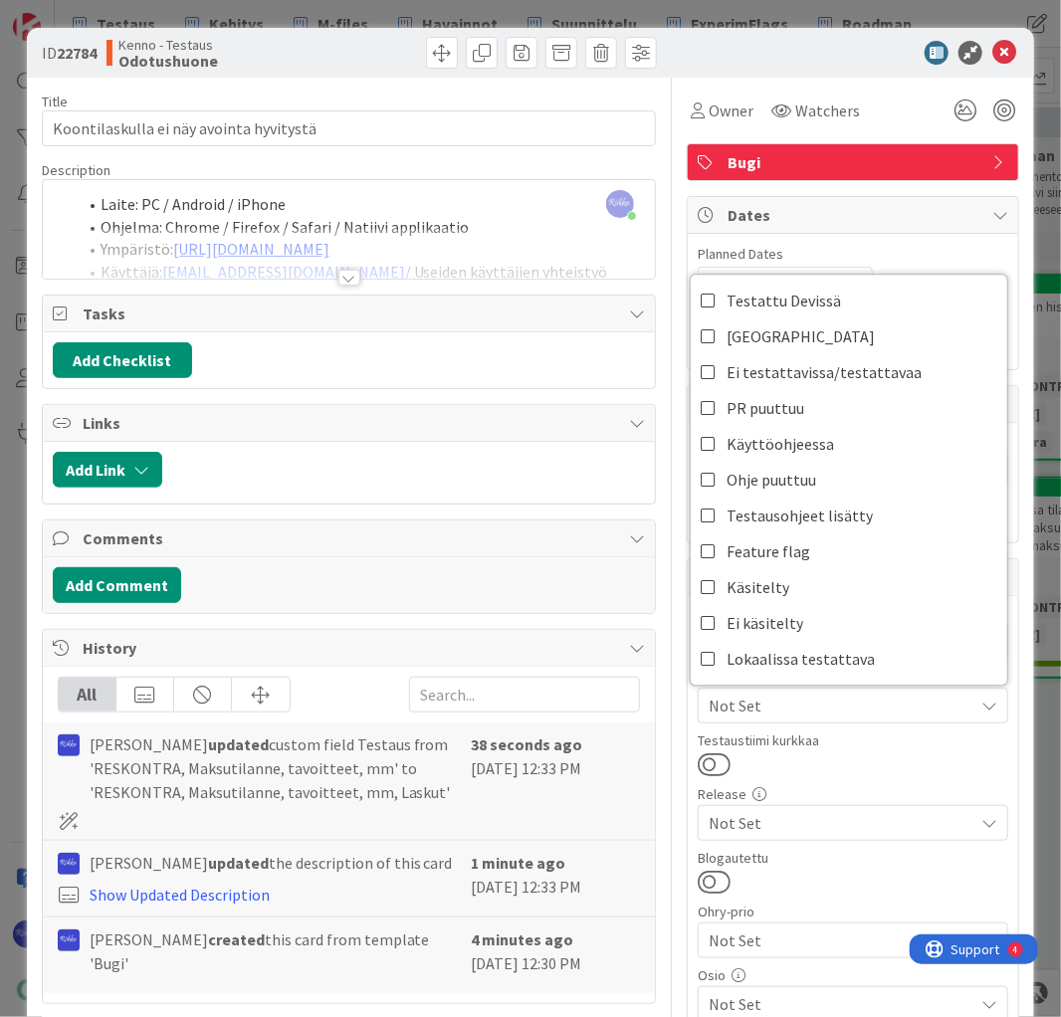
click at [835, 751] on div at bounding box center [852, 764] width 310 height 26
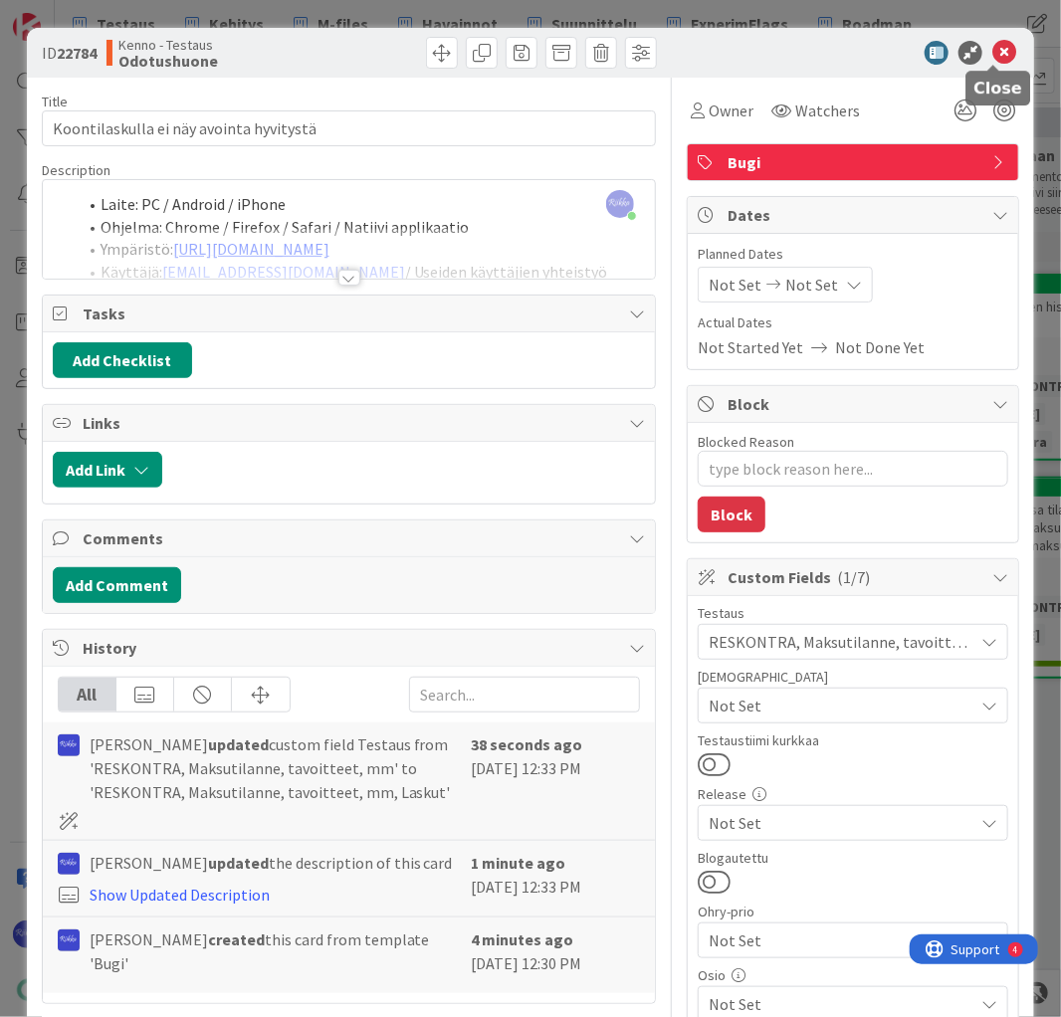
click at [992, 52] on icon at bounding box center [1004, 53] width 24 height 24
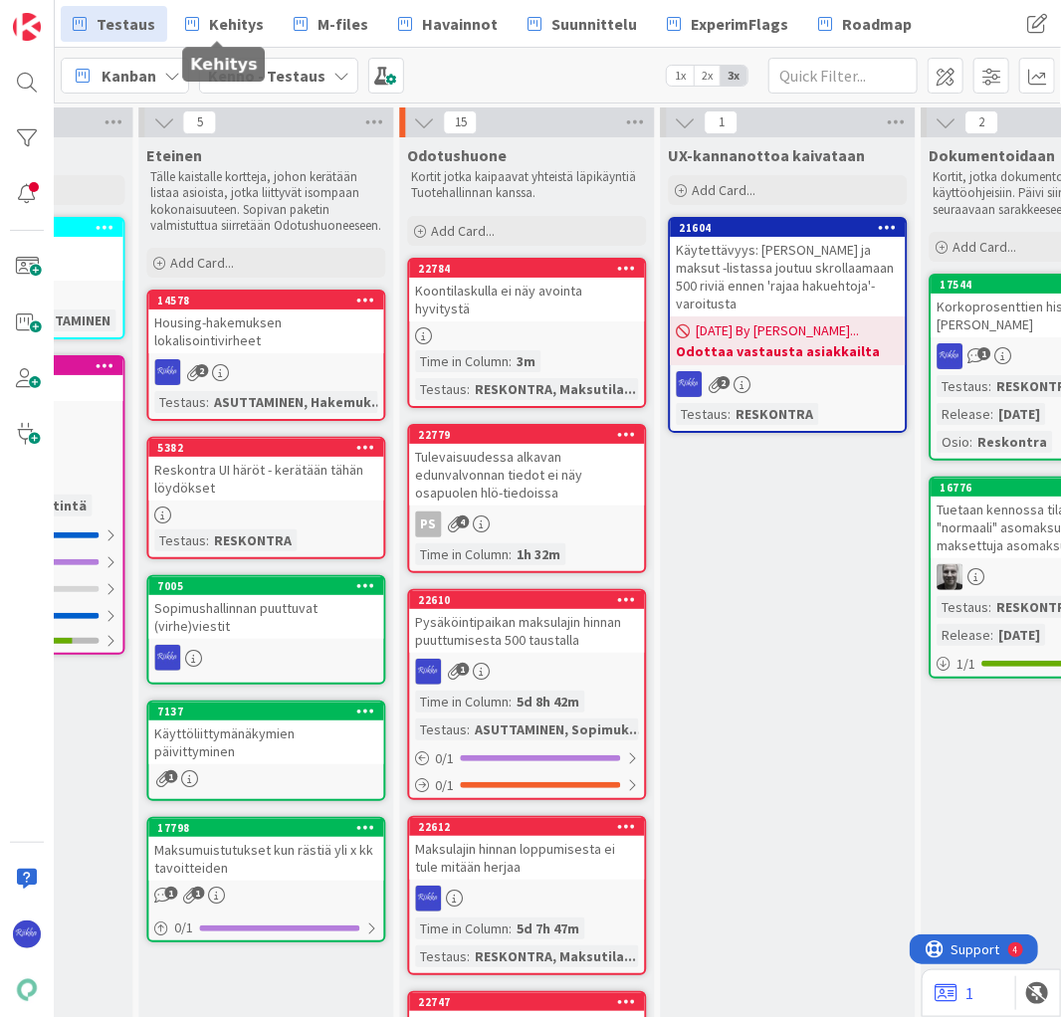
click at [215, 23] on span "Kehitys" at bounding box center [236, 24] width 55 height 24
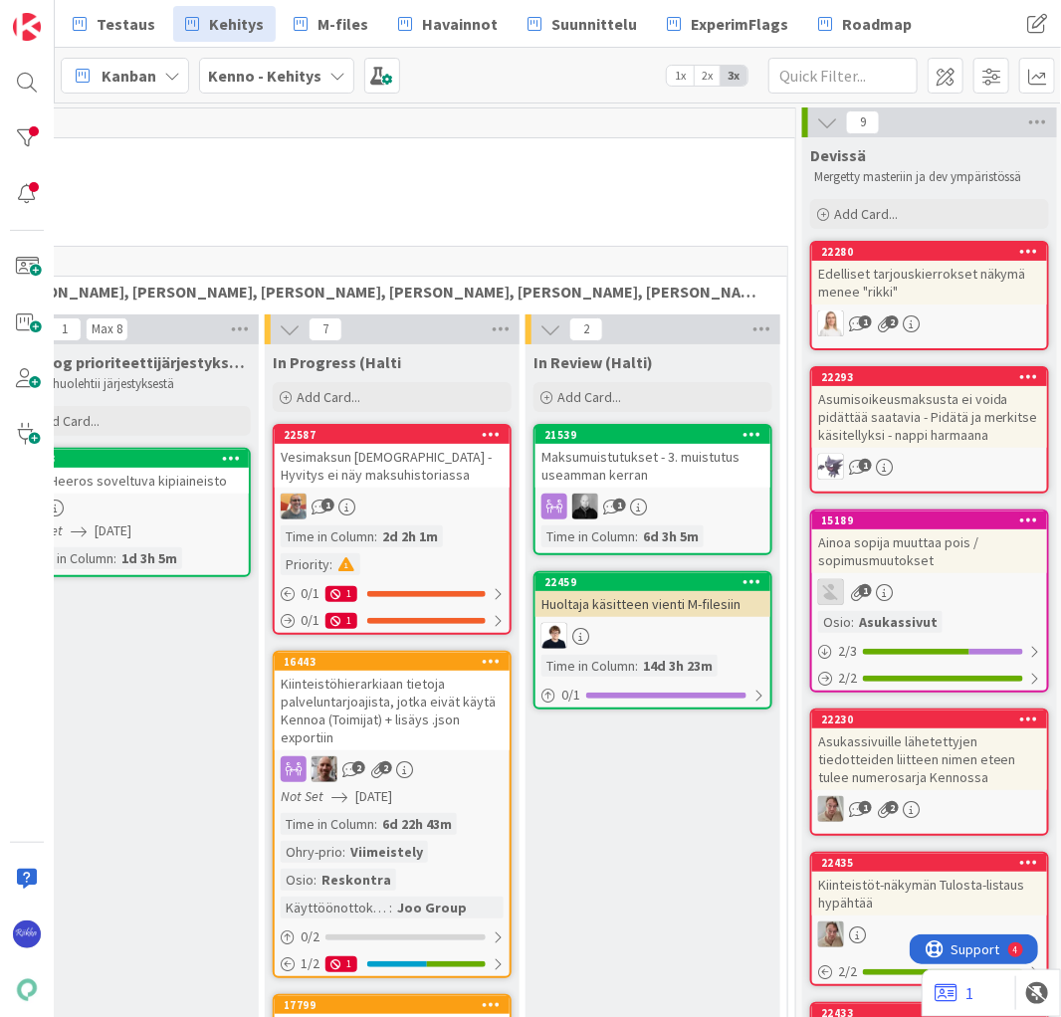
scroll to position [0, 501]
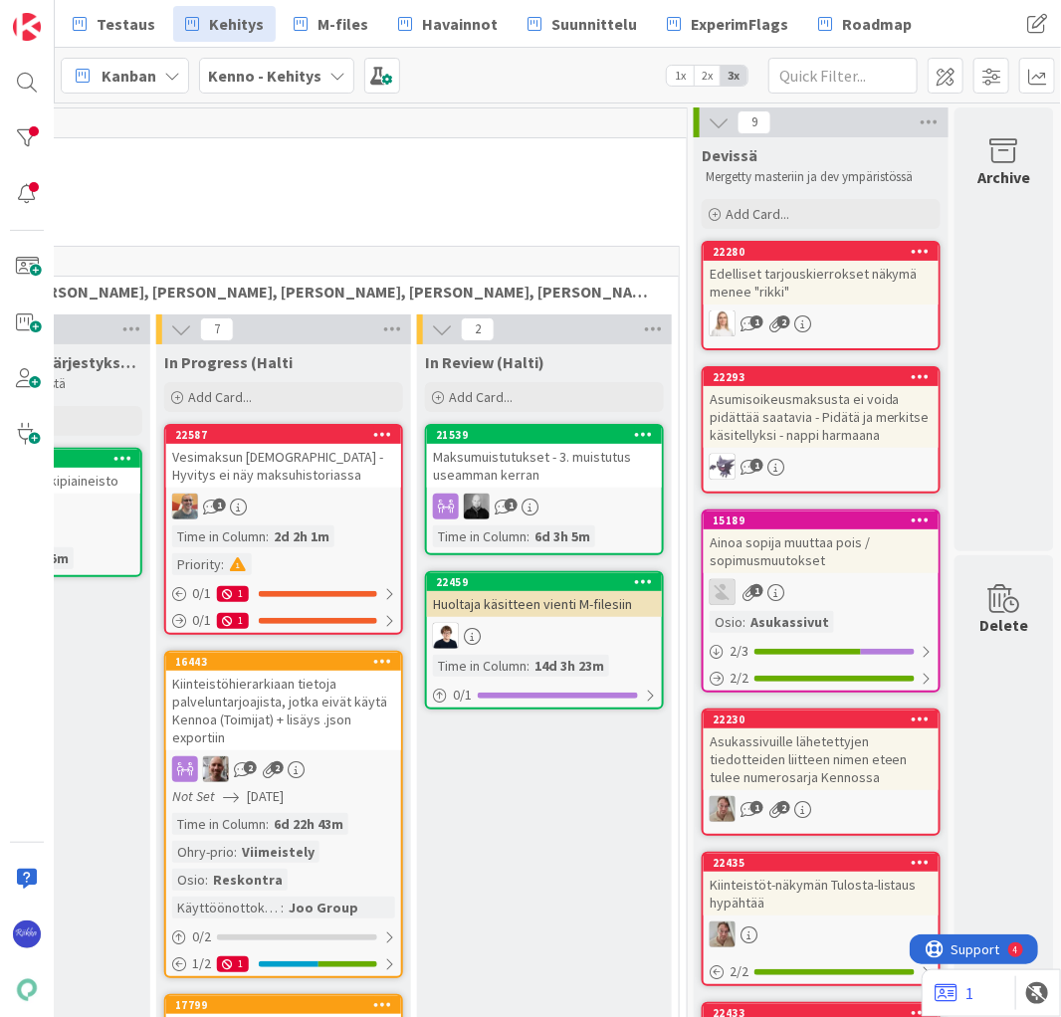
click at [836, 287] on div "Edelliset tarjouskierrokset näkymä menee "rikki"" at bounding box center [820, 283] width 235 height 44
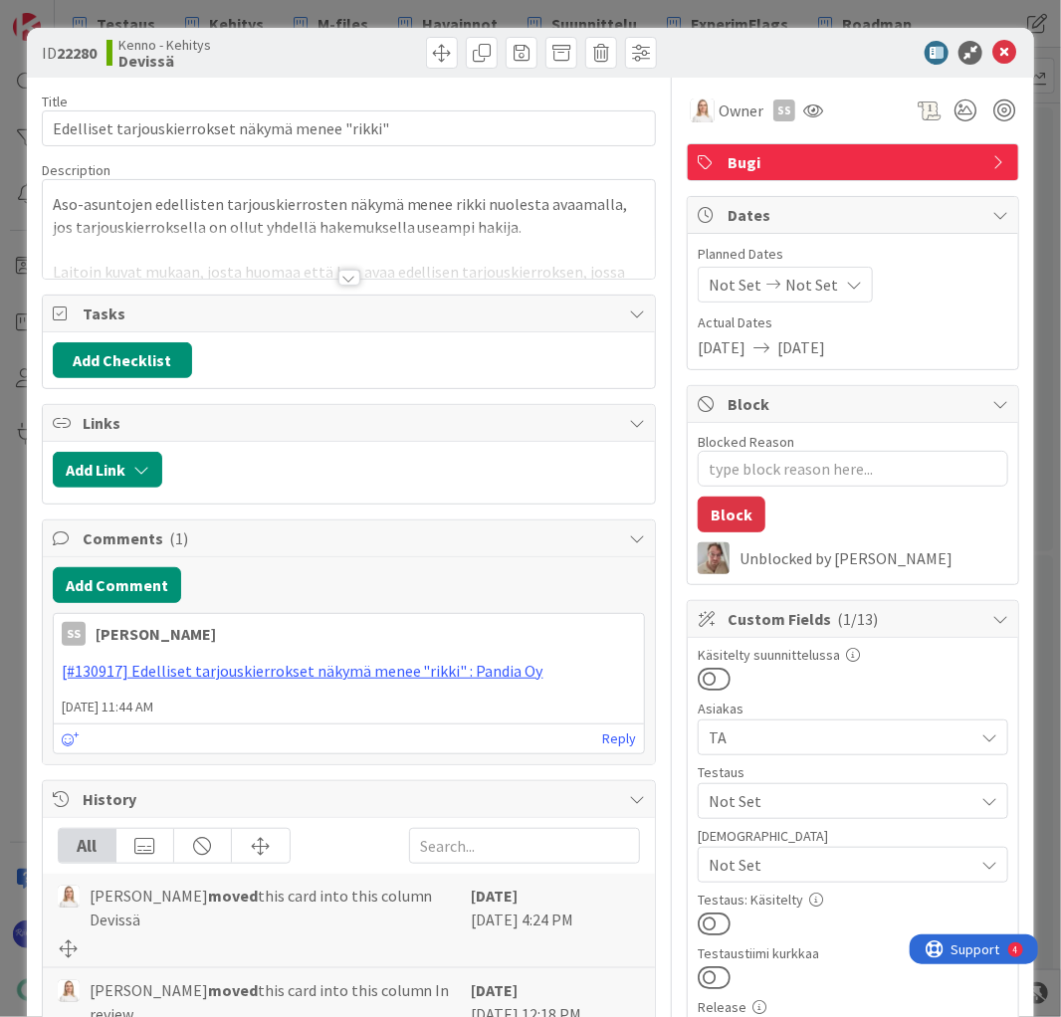
click at [341, 277] on div at bounding box center [349, 278] width 22 height 16
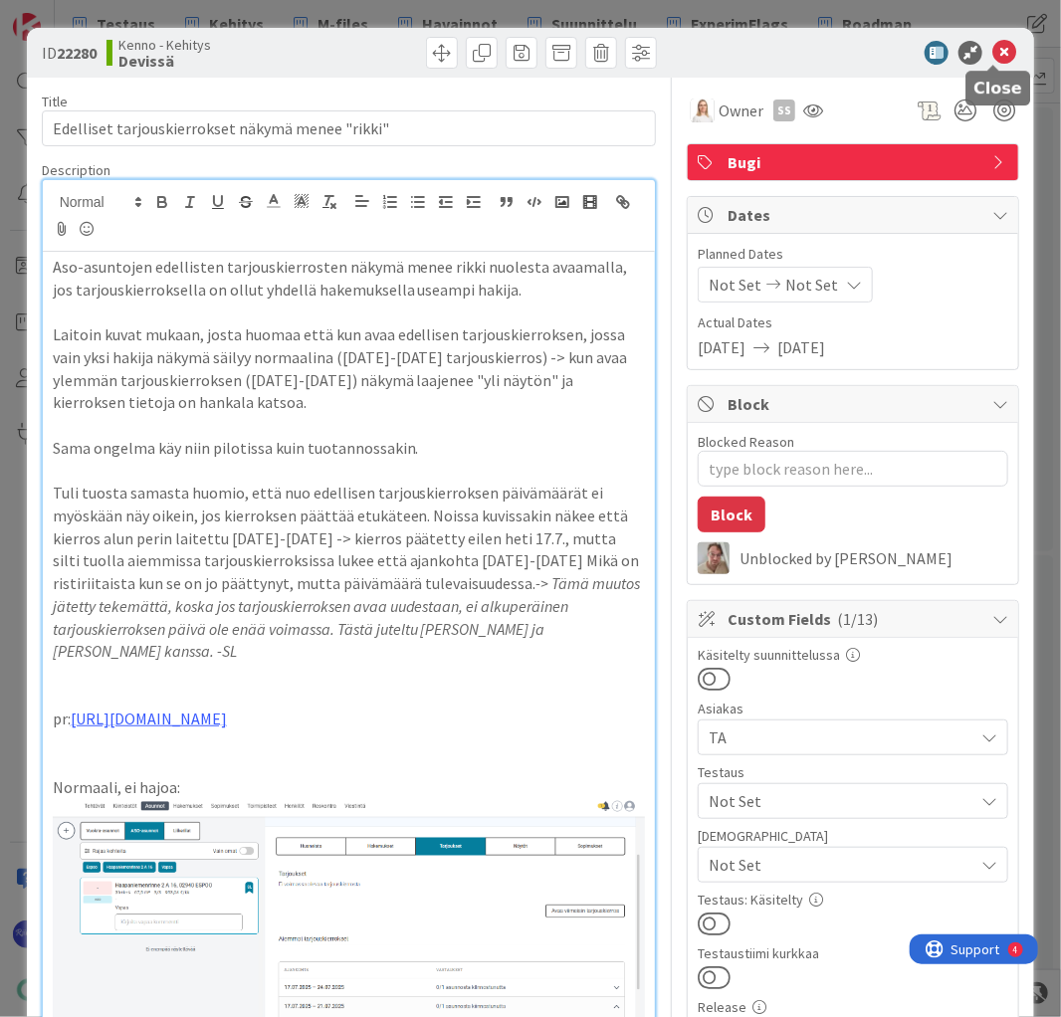
click at [992, 50] on icon at bounding box center [1004, 53] width 24 height 24
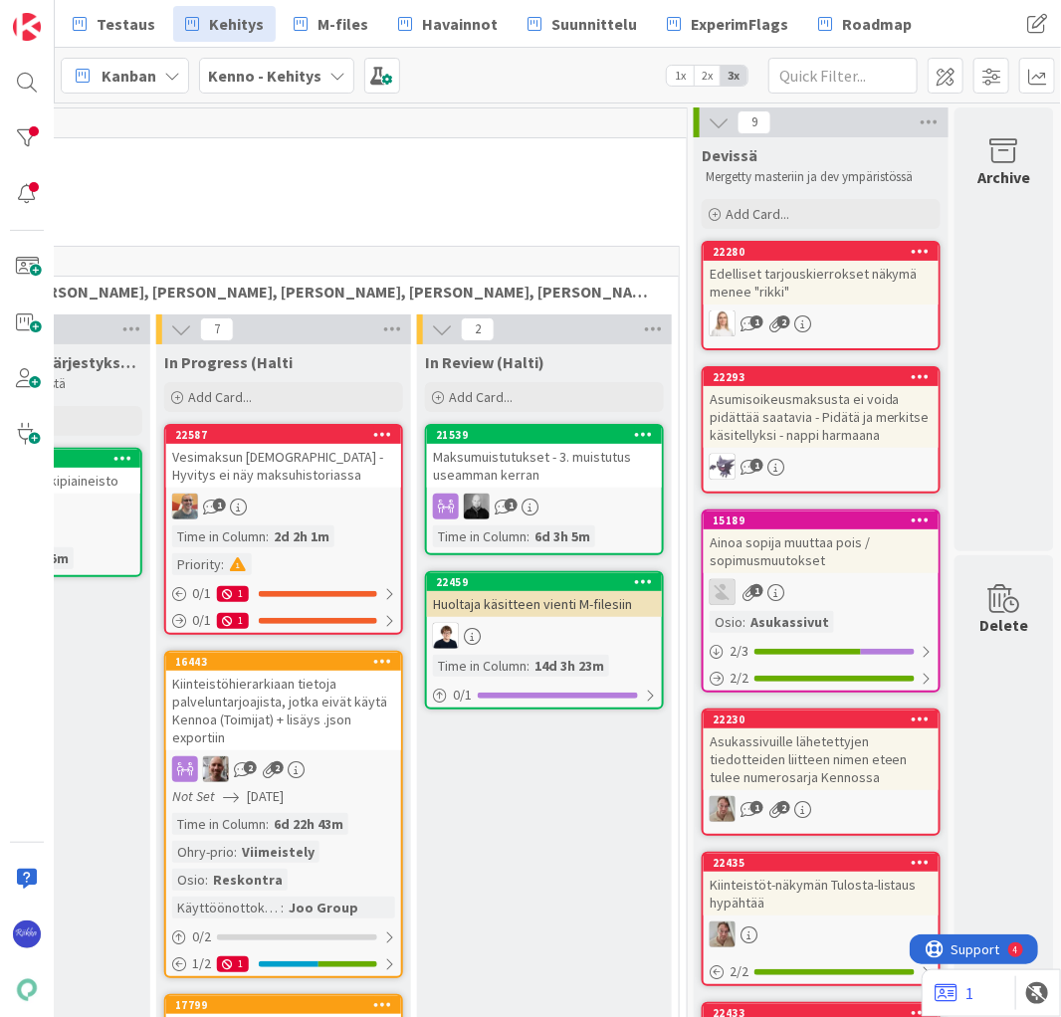
click at [803, 288] on div "Edelliset tarjouskierrokset näkymä menee "rikki"" at bounding box center [820, 283] width 235 height 44
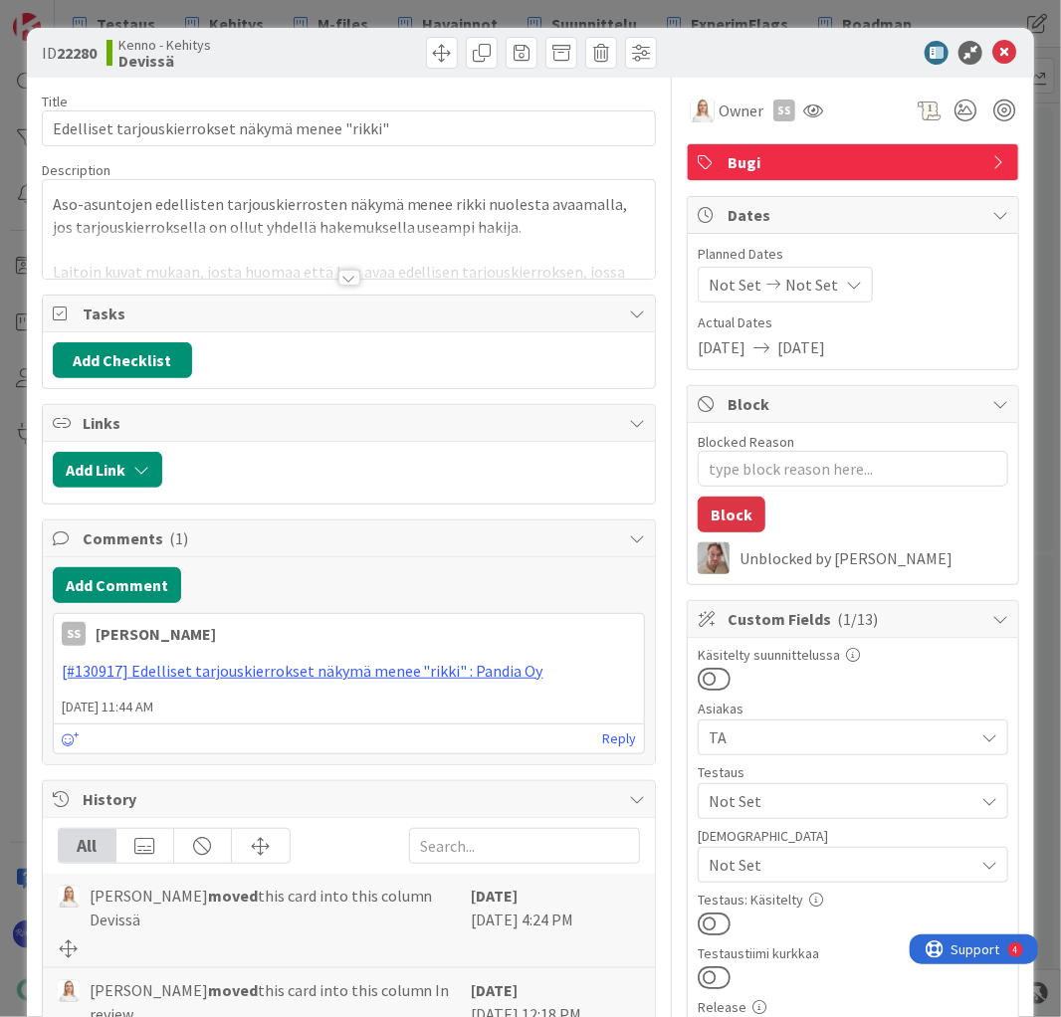
click at [338, 279] on div at bounding box center [349, 278] width 22 height 16
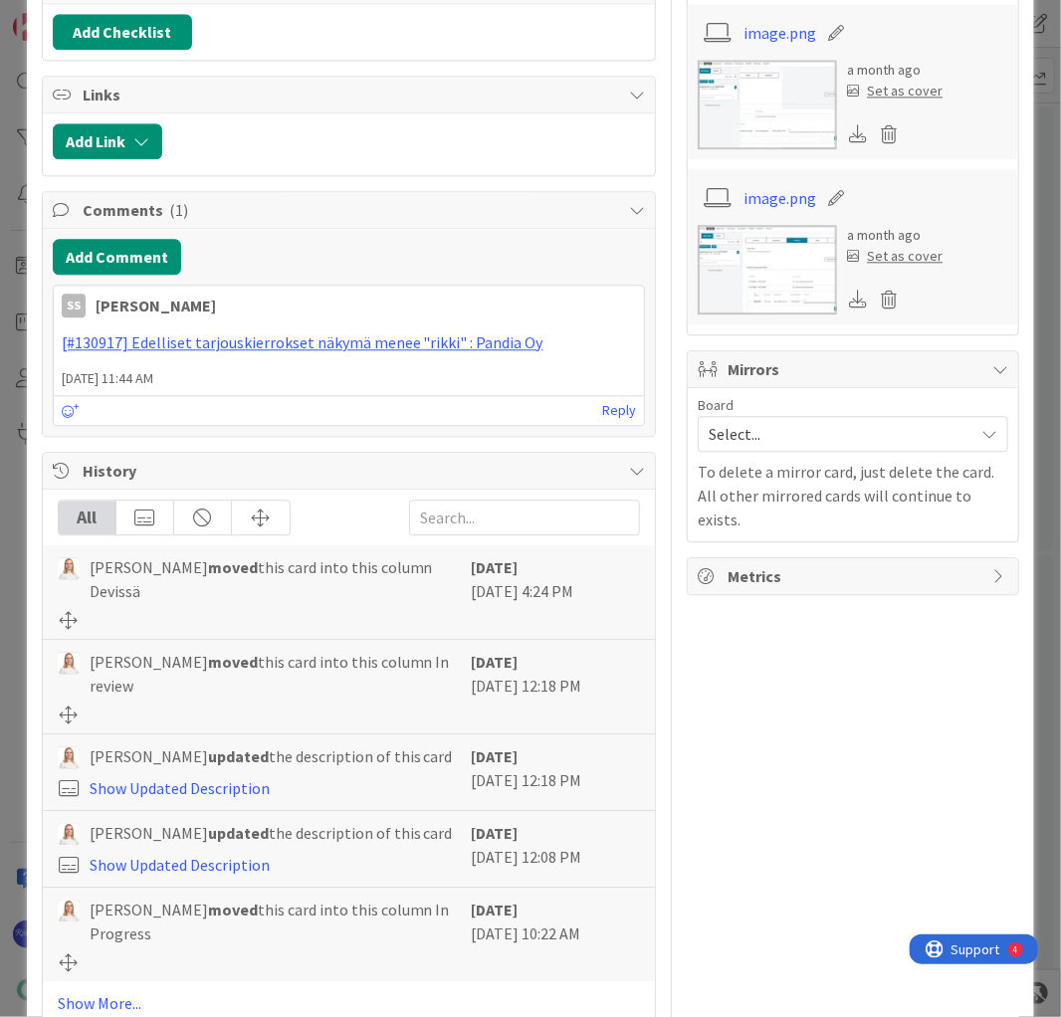
scroll to position [1544, 0]
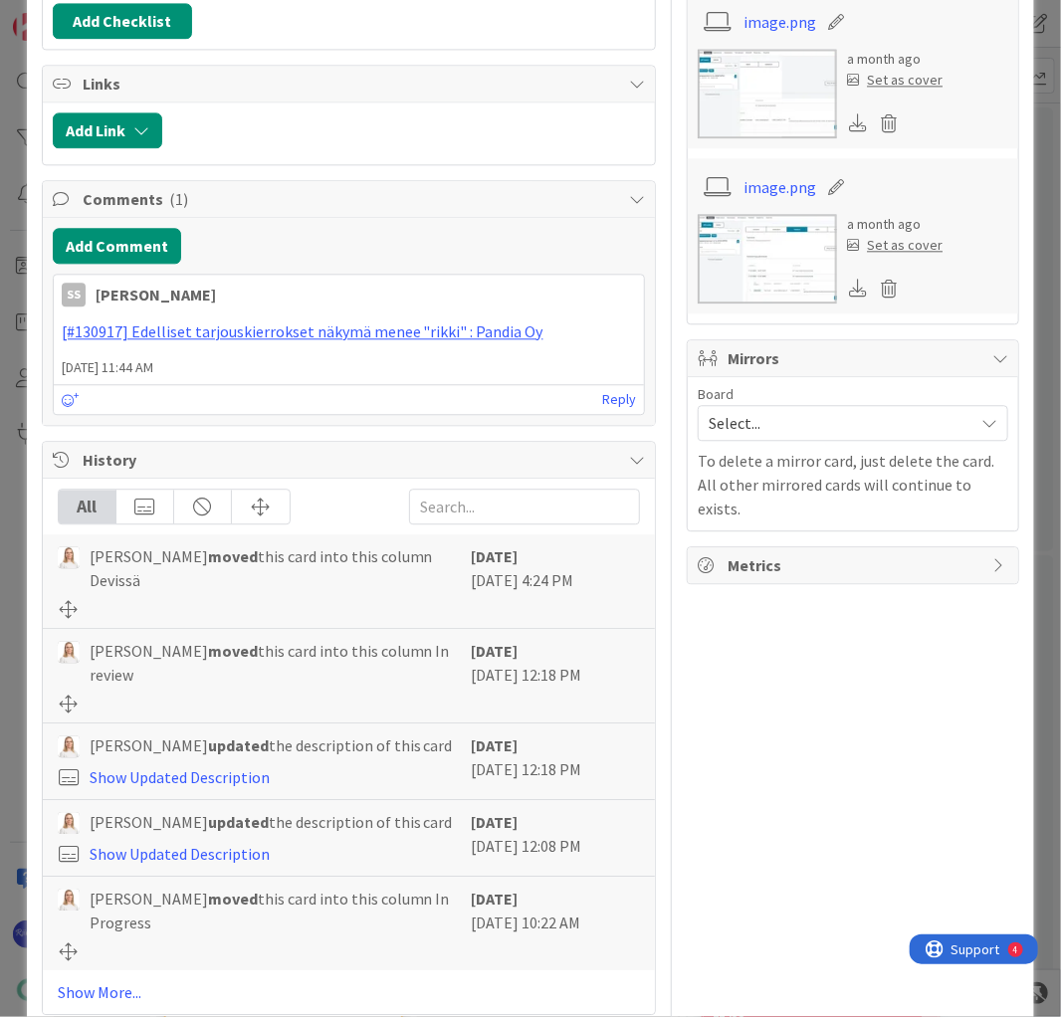
drag, startPoint x: 106, startPoint y: 956, endPoint x: 283, endPoint y: 872, distance: 195.4
click at [108, 980] on link "Show More..." at bounding box center [349, 992] width 583 height 24
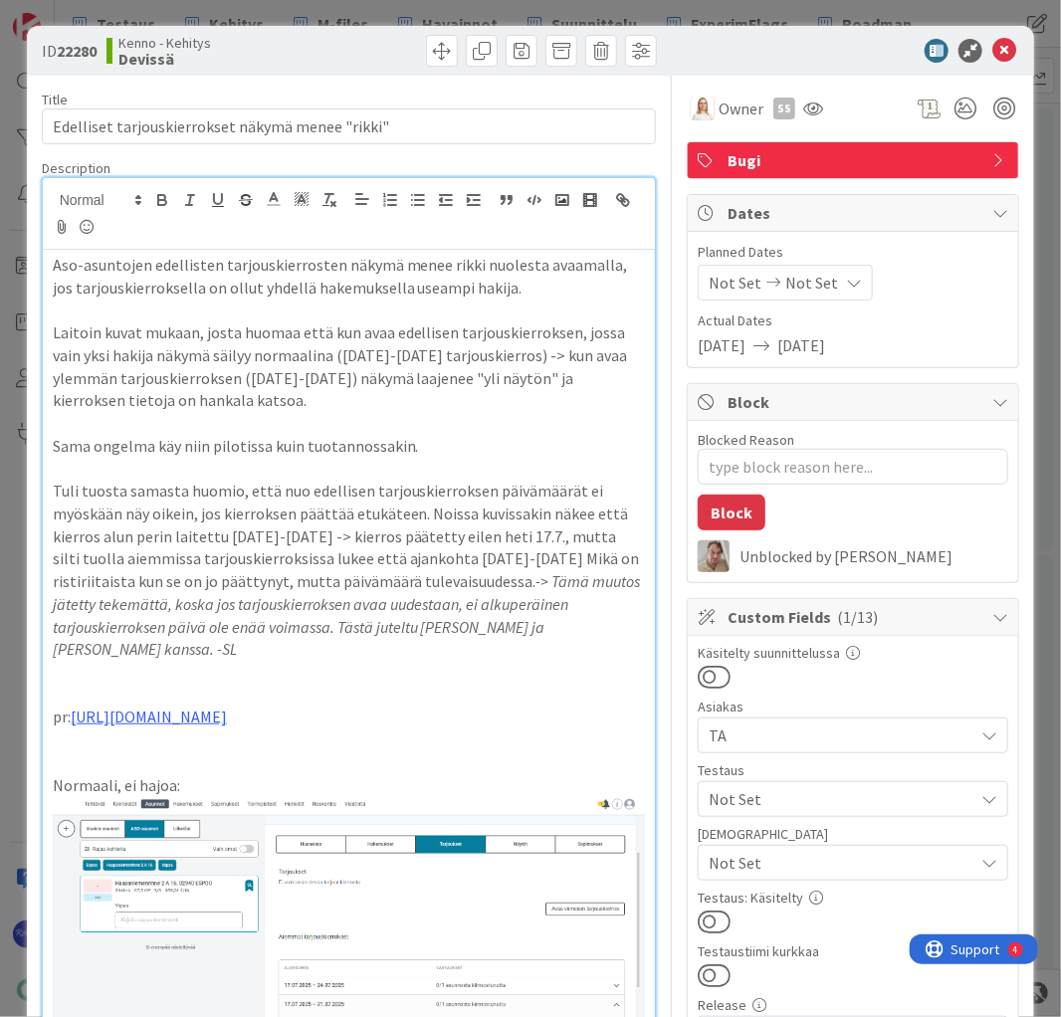
scroll to position [0, 0]
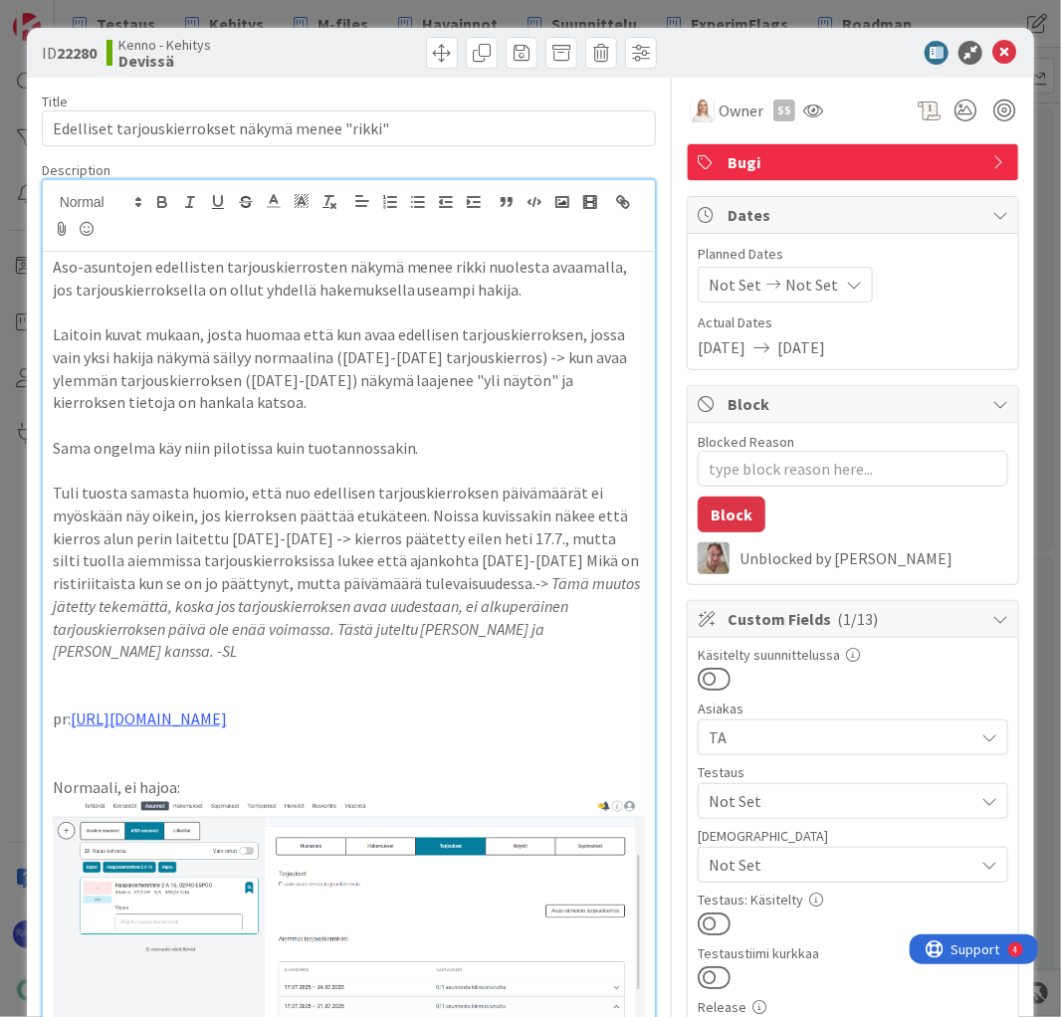
click at [795, 793] on span "Not Set" at bounding box center [840, 801] width 265 height 24
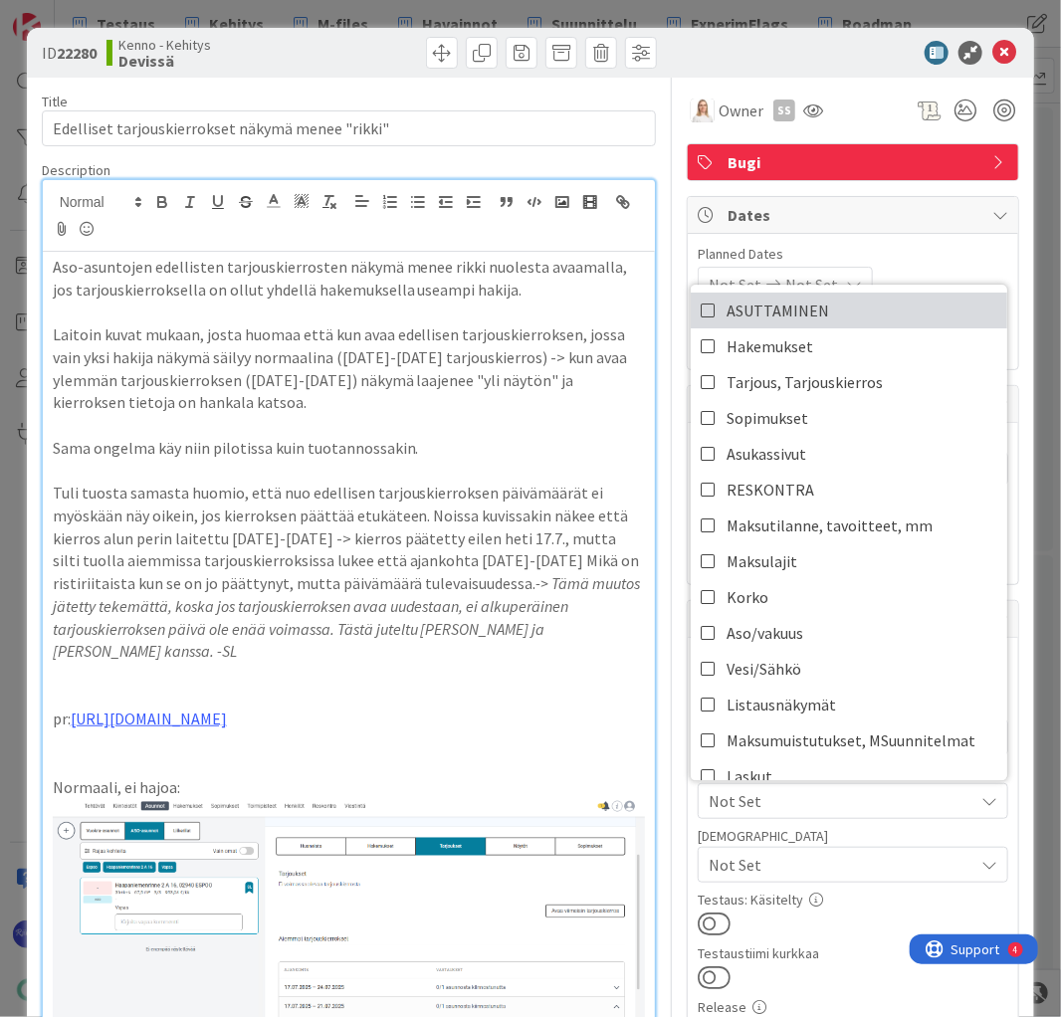
click at [839, 302] on link "ASUTTAMINEN" at bounding box center [848, 311] width 316 height 36
click at [852, 374] on span "Tarjous, Tarjouskierros" at bounding box center [804, 382] width 156 height 30
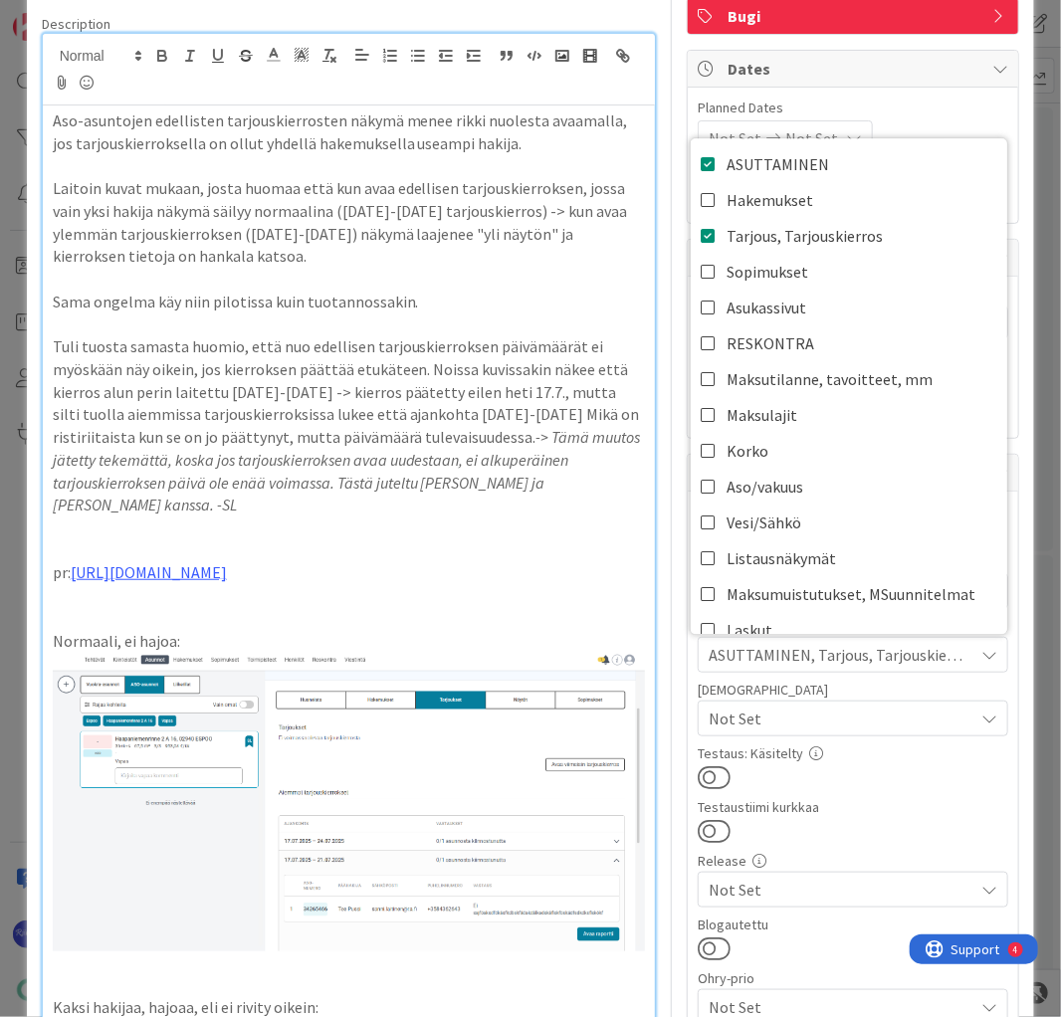
scroll to position [159, 0]
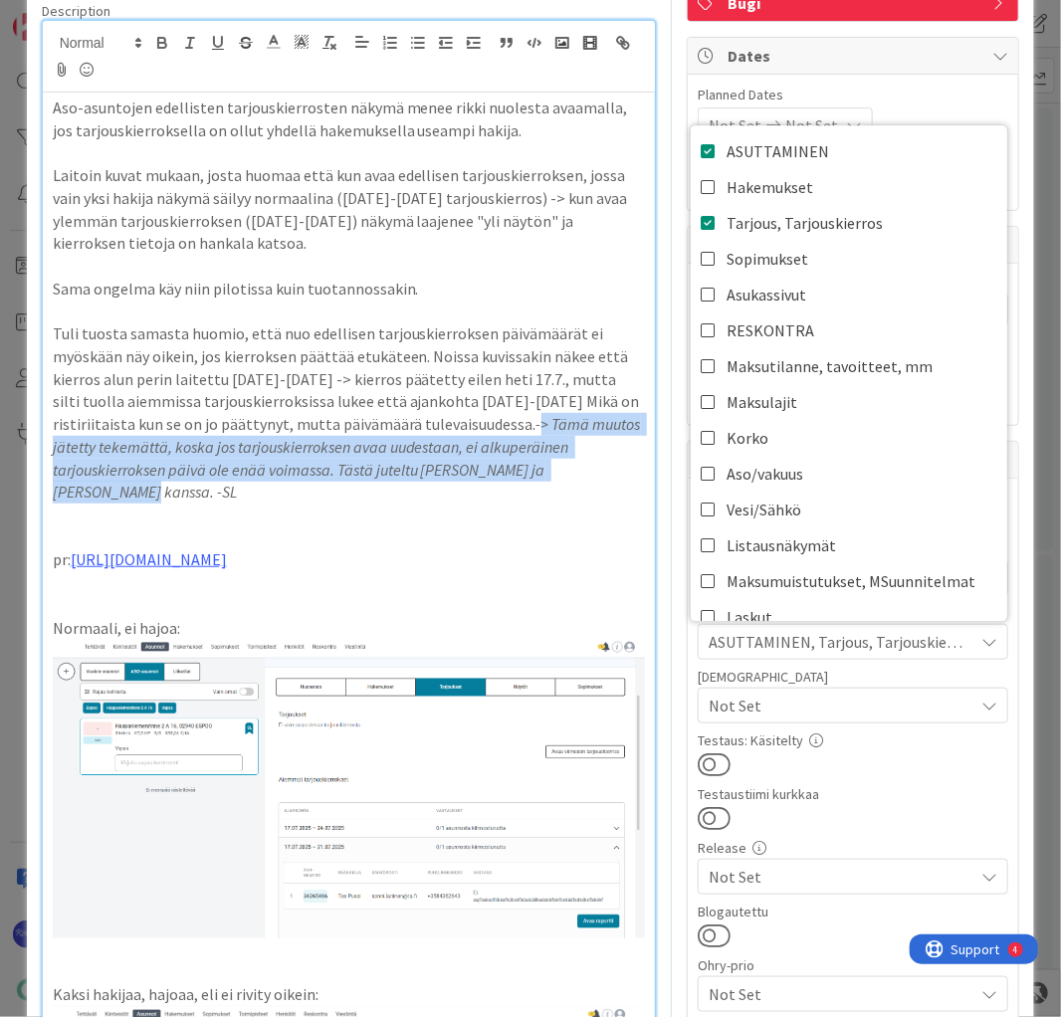
drag, startPoint x: 416, startPoint y: 421, endPoint x: 617, endPoint y: 478, distance: 208.8
click at [617, 478] on p "Tuli tuosta samasta huomio, että nuo edellisen tarjouskierroksen päivämäärät ei…" at bounding box center [349, 412] width 593 height 181
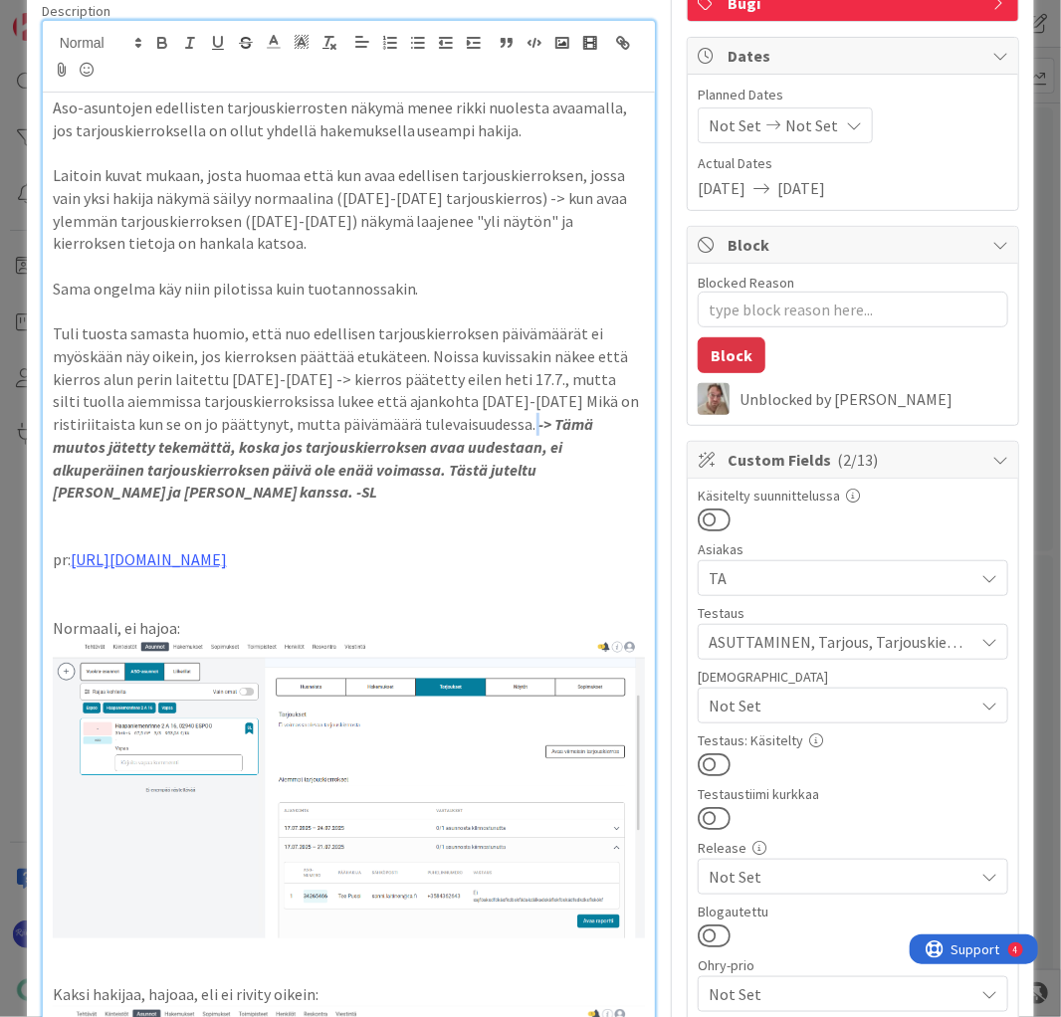
click at [573, 490] on p "Tuli tuosta samasta huomio, että nuo edellisen tarjouskierroksen päivämäärät ei…" at bounding box center [349, 412] width 593 height 181
type textarea "x"
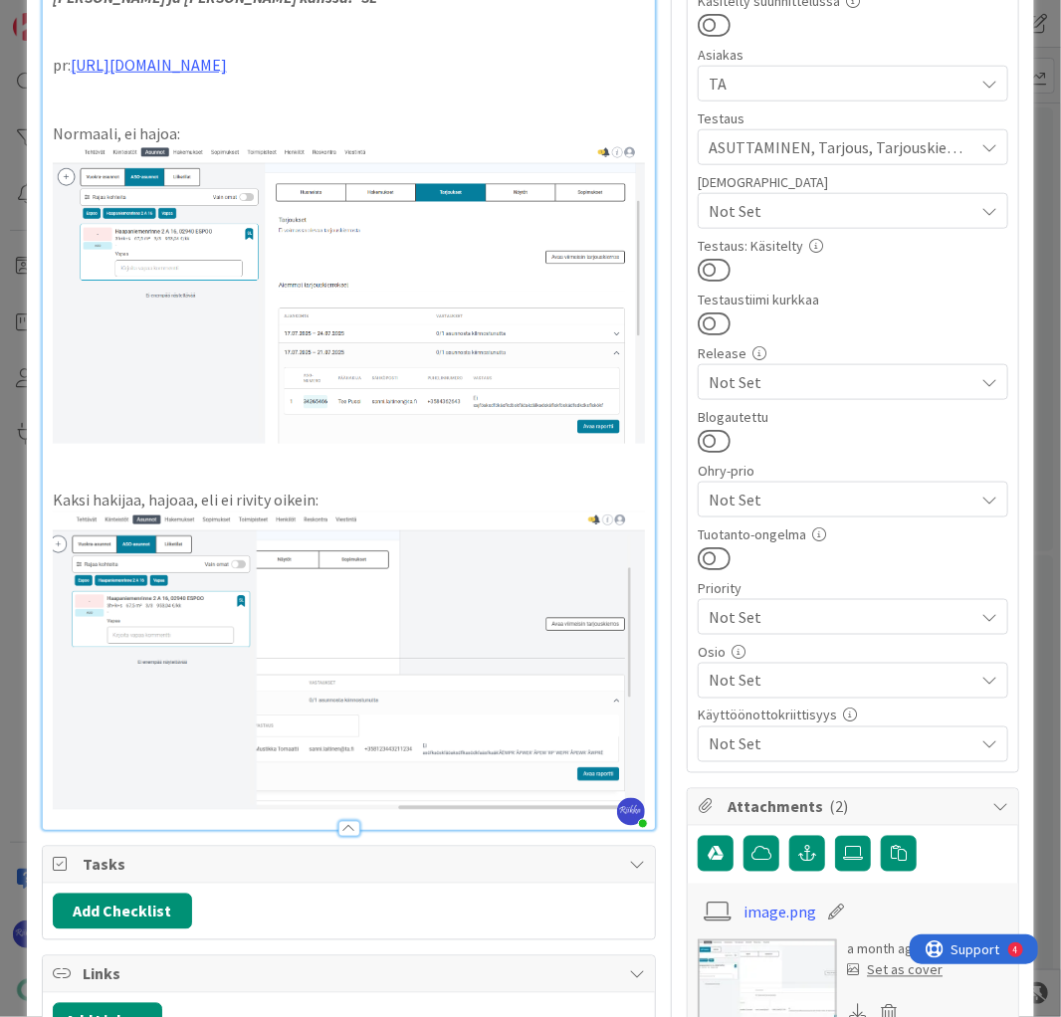
scroll to position [796, 0]
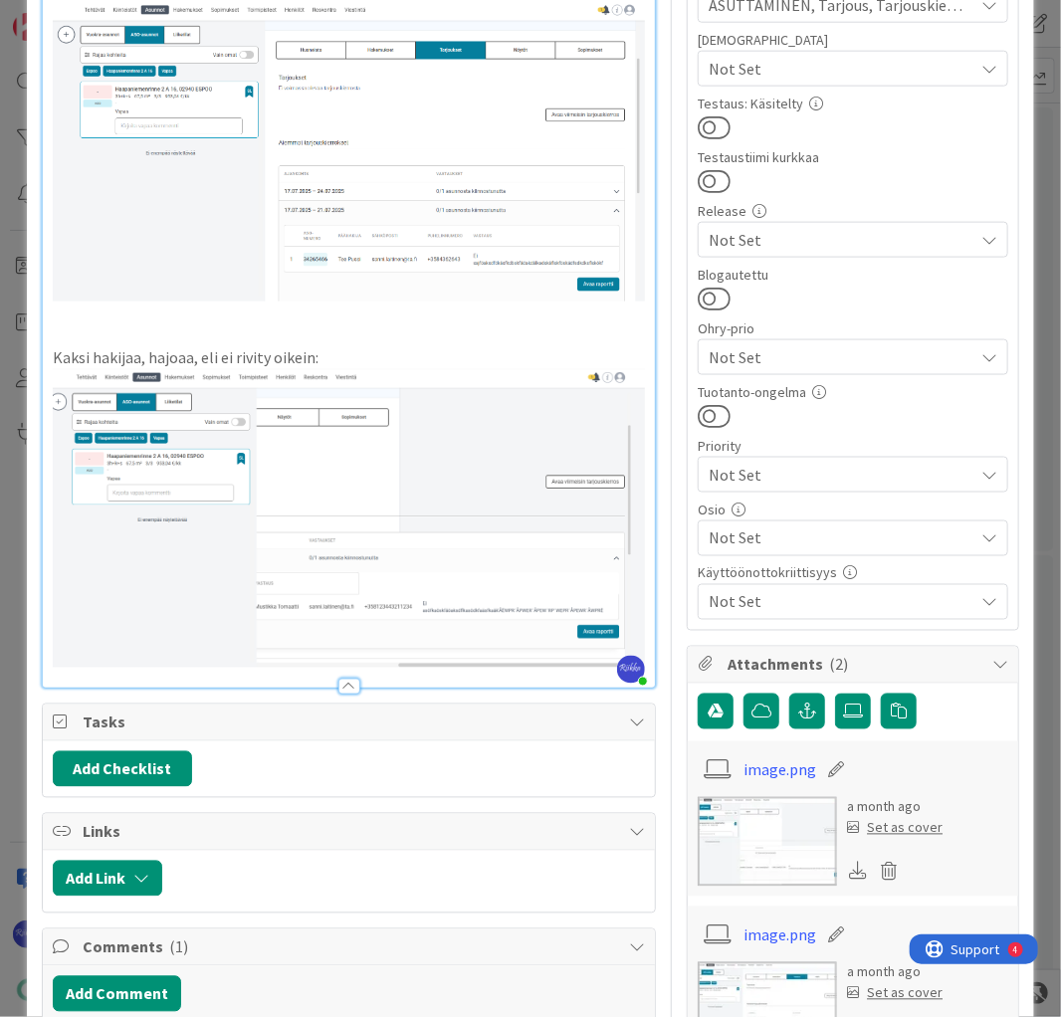
click at [635, 639] on div "Aso-asuntojen edellisten tarjouskierrosten näkymä menee rikki nuolesta avaamall…" at bounding box center [349, 72] width 613 height 1232
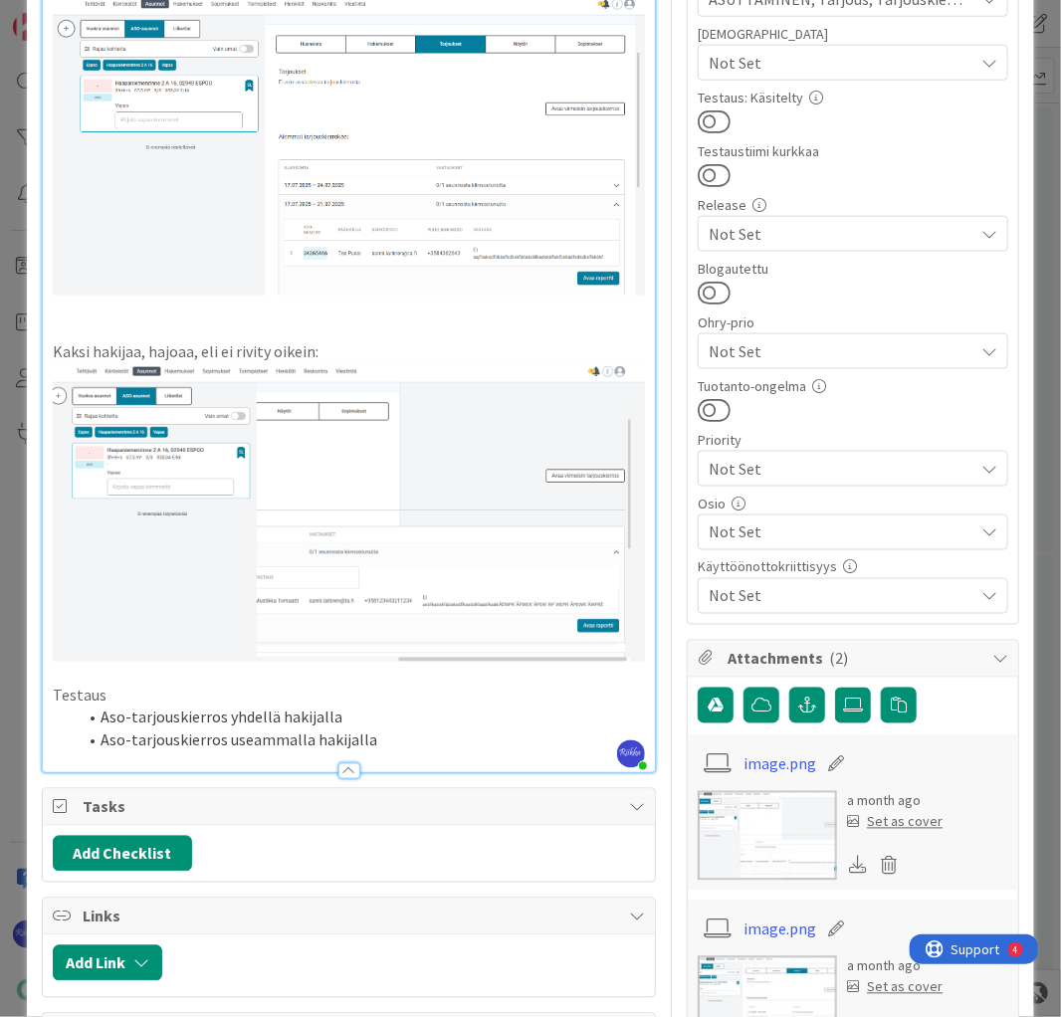
scroll to position [876, 0]
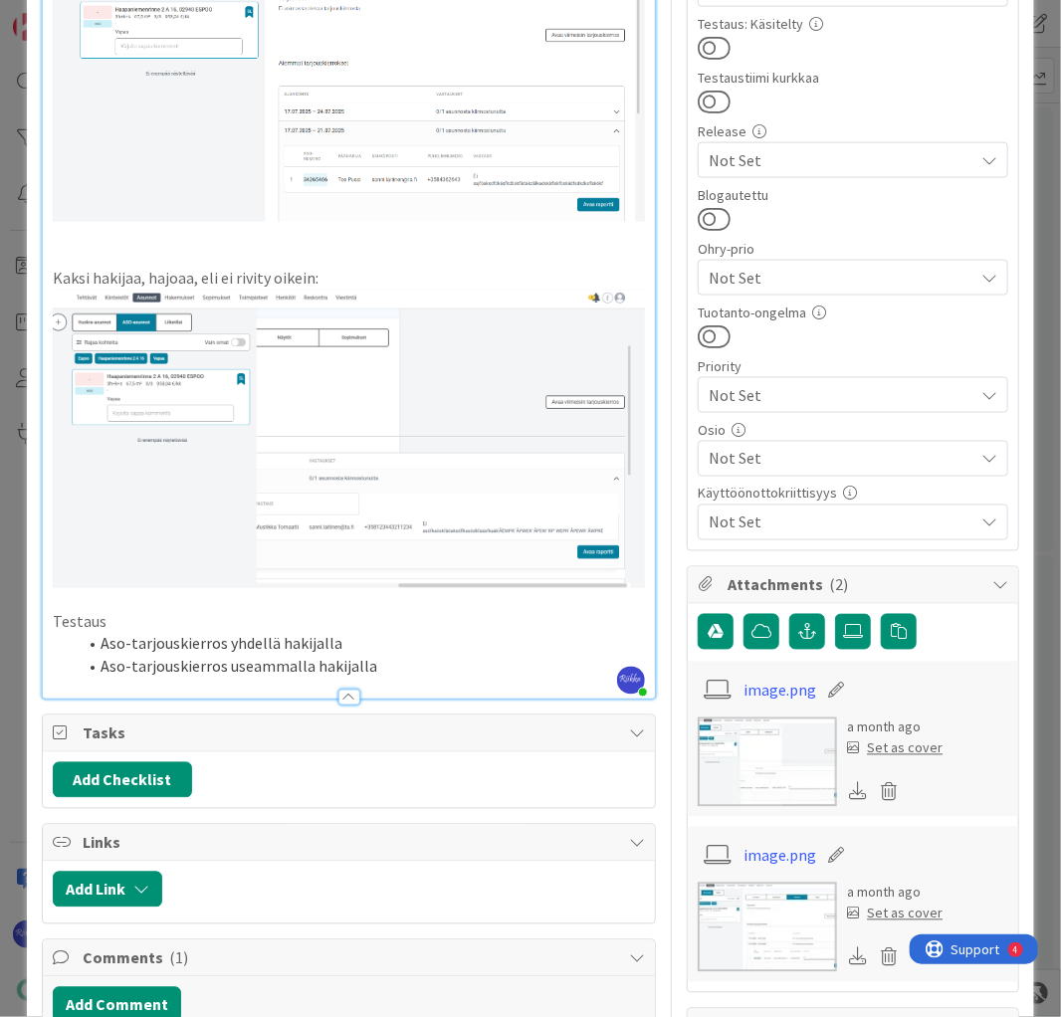
click at [369, 633] on li "Aso-tarjouskierros yhdellä hakijalla" at bounding box center [361, 644] width 569 height 23
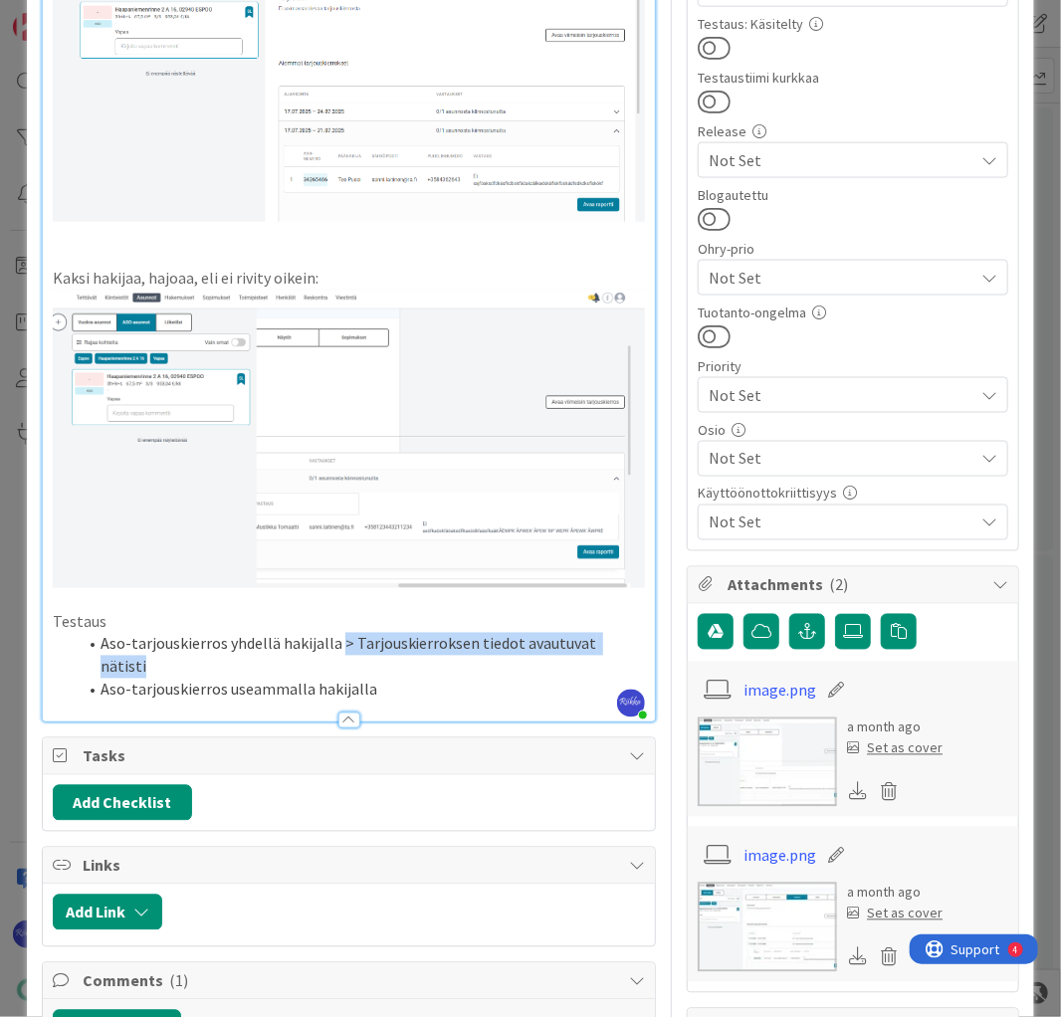
drag, startPoint x: 337, startPoint y: 634, endPoint x: 624, endPoint y: 631, distance: 286.6
click at [624, 633] on li "Aso-tarjouskierros yhdellä hakijalla > Tarjouskierroksen tiedot avautuvat nätis…" at bounding box center [361, 655] width 569 height 45
copy li "> Tarjouskierroksen tiedot avautuvat nätisti"
click at [456, 700] on div at bounding box center [349, 710] width 613 height 21
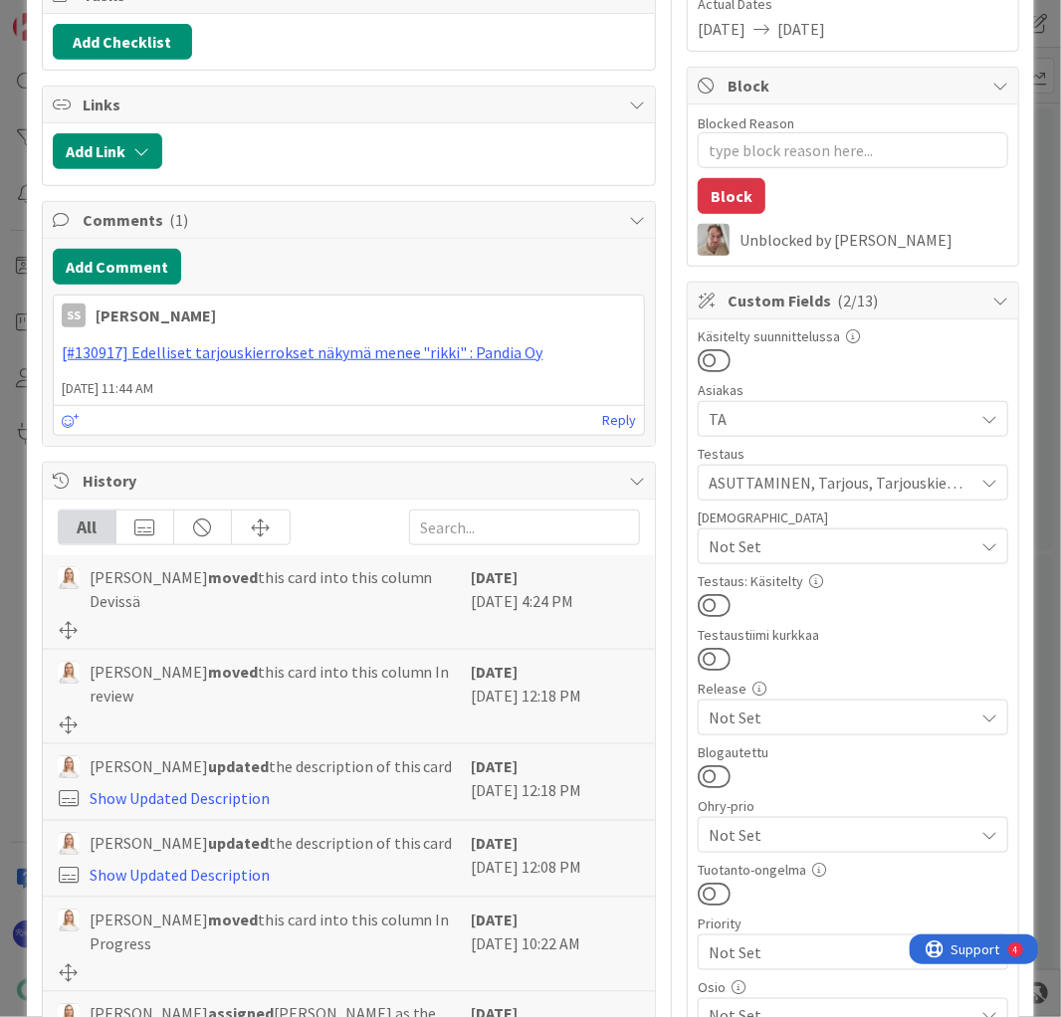
scroll to position [0, 0]
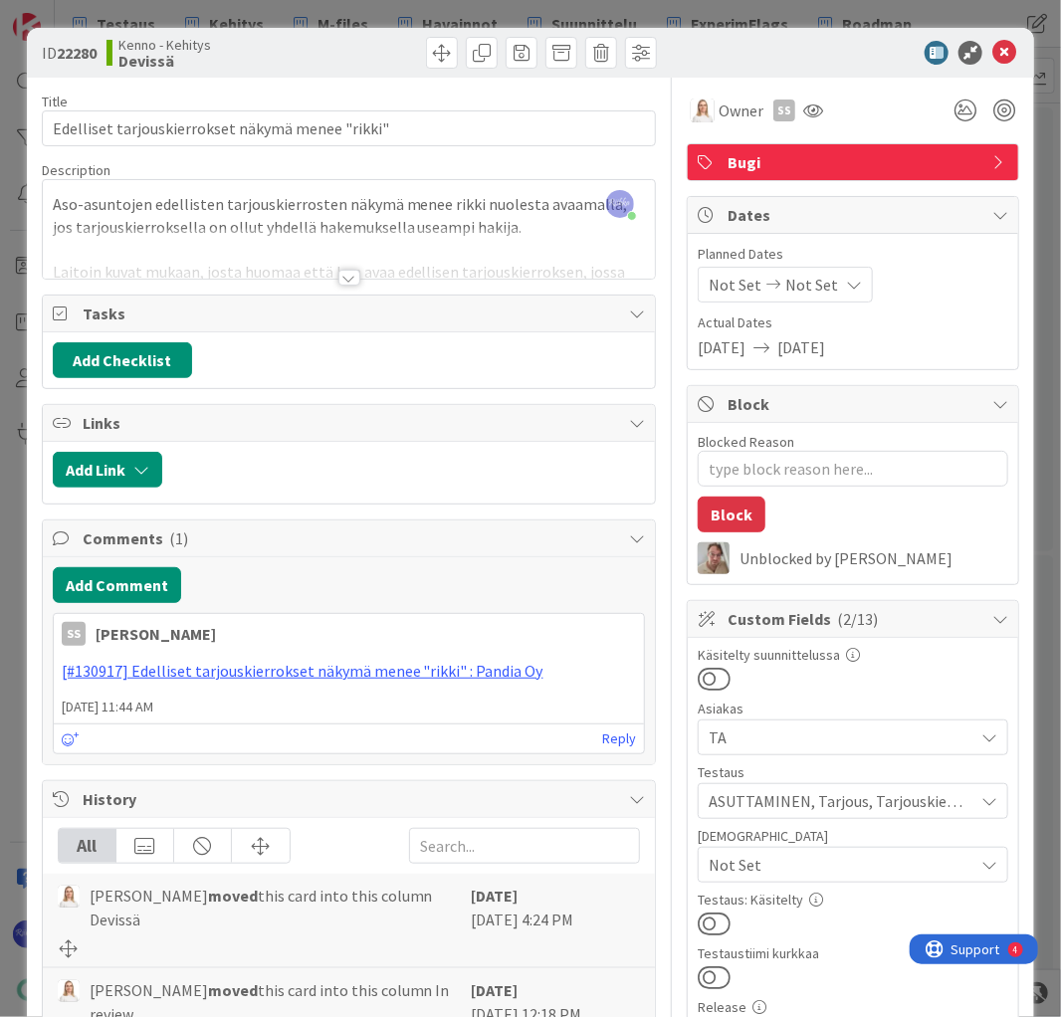
click at [342, 280] on div at bounding box center [349, 278] width 22 height 16
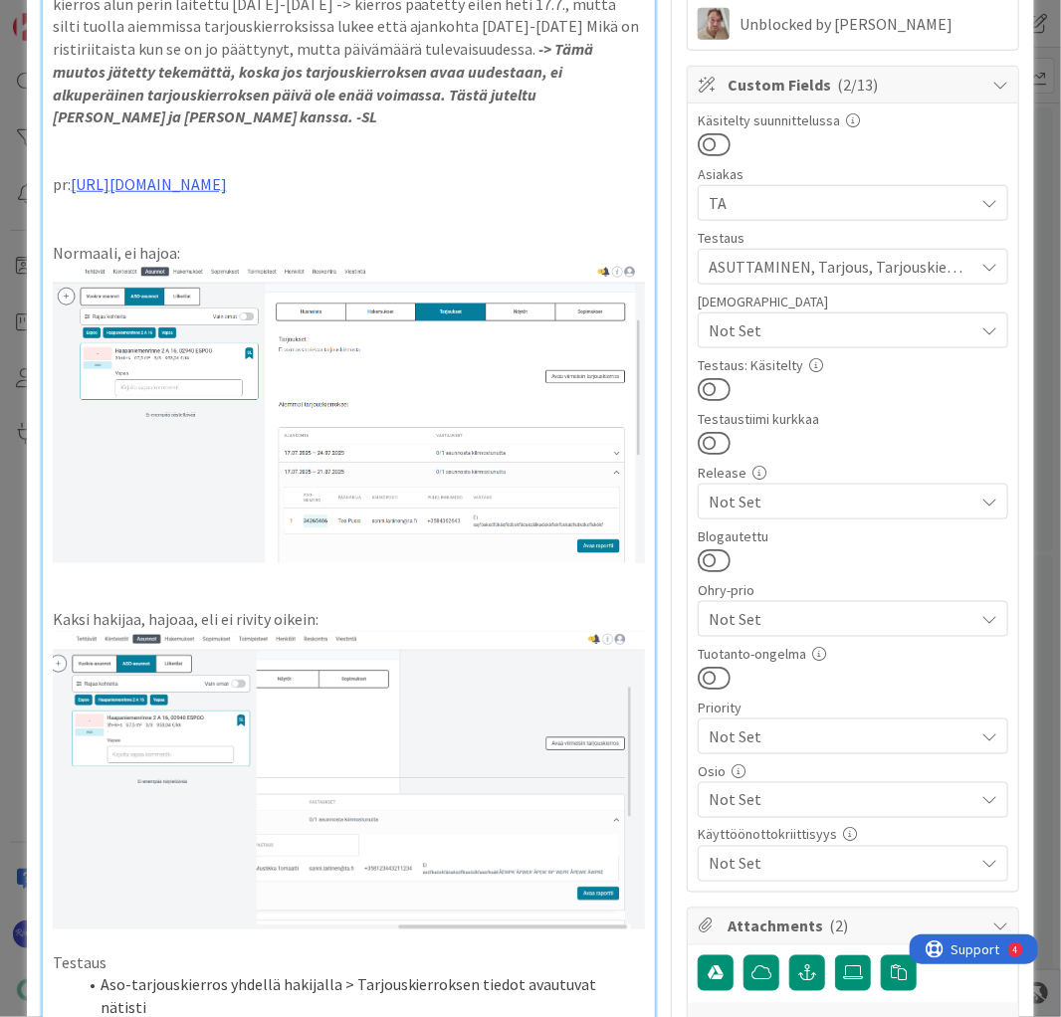
scroll to position [876, 0]
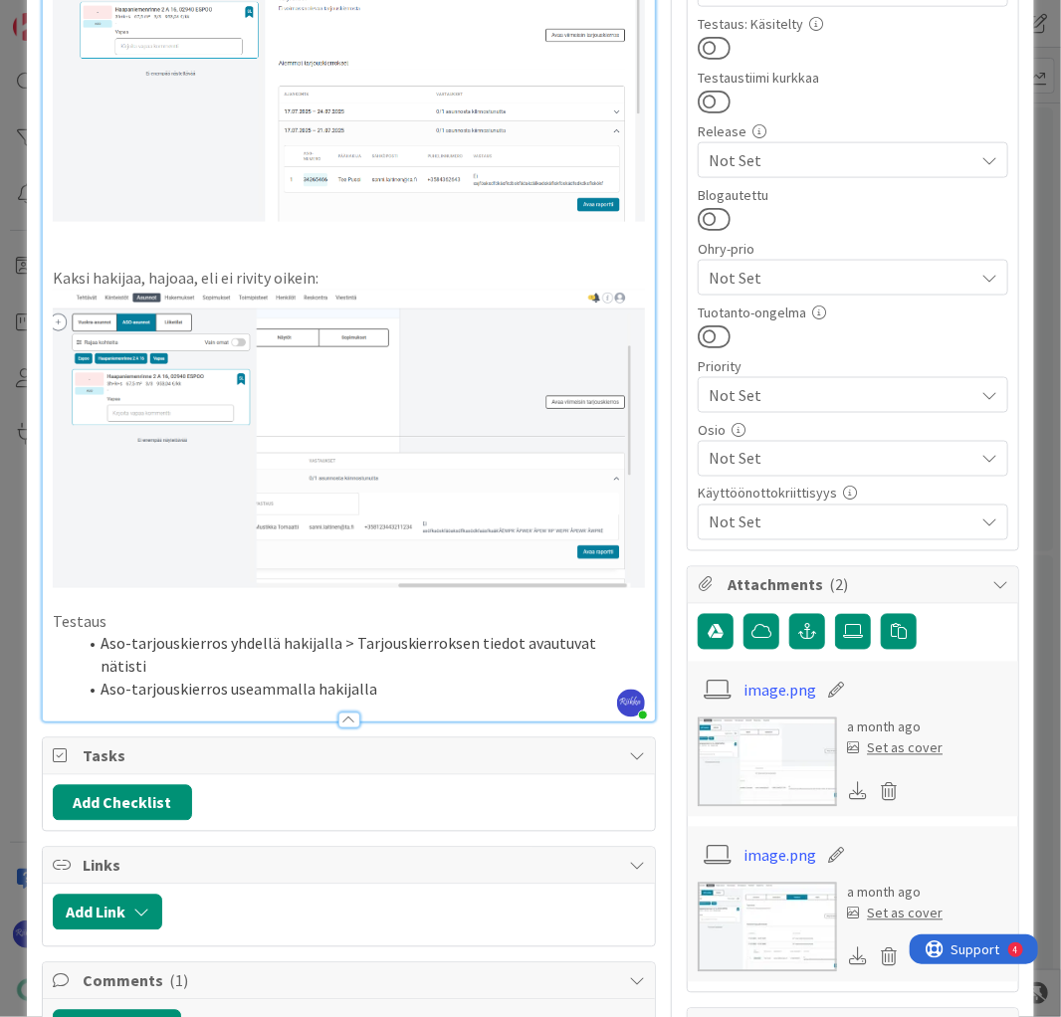
click at [389, 679] on li "Aso-tarjouskierros useammalla hakijalla" at bounding box center [361, 690] width 569 height 23
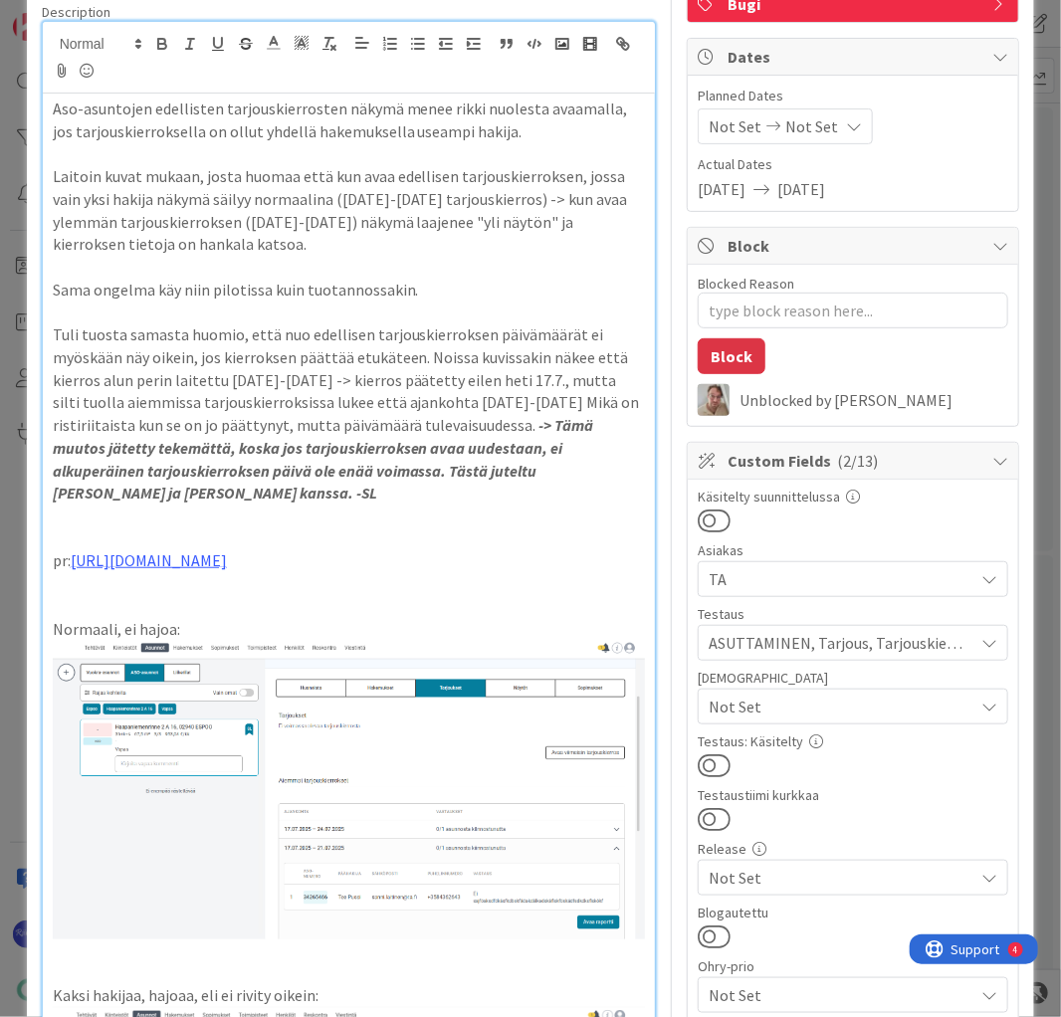
scroll to position [318, 0]
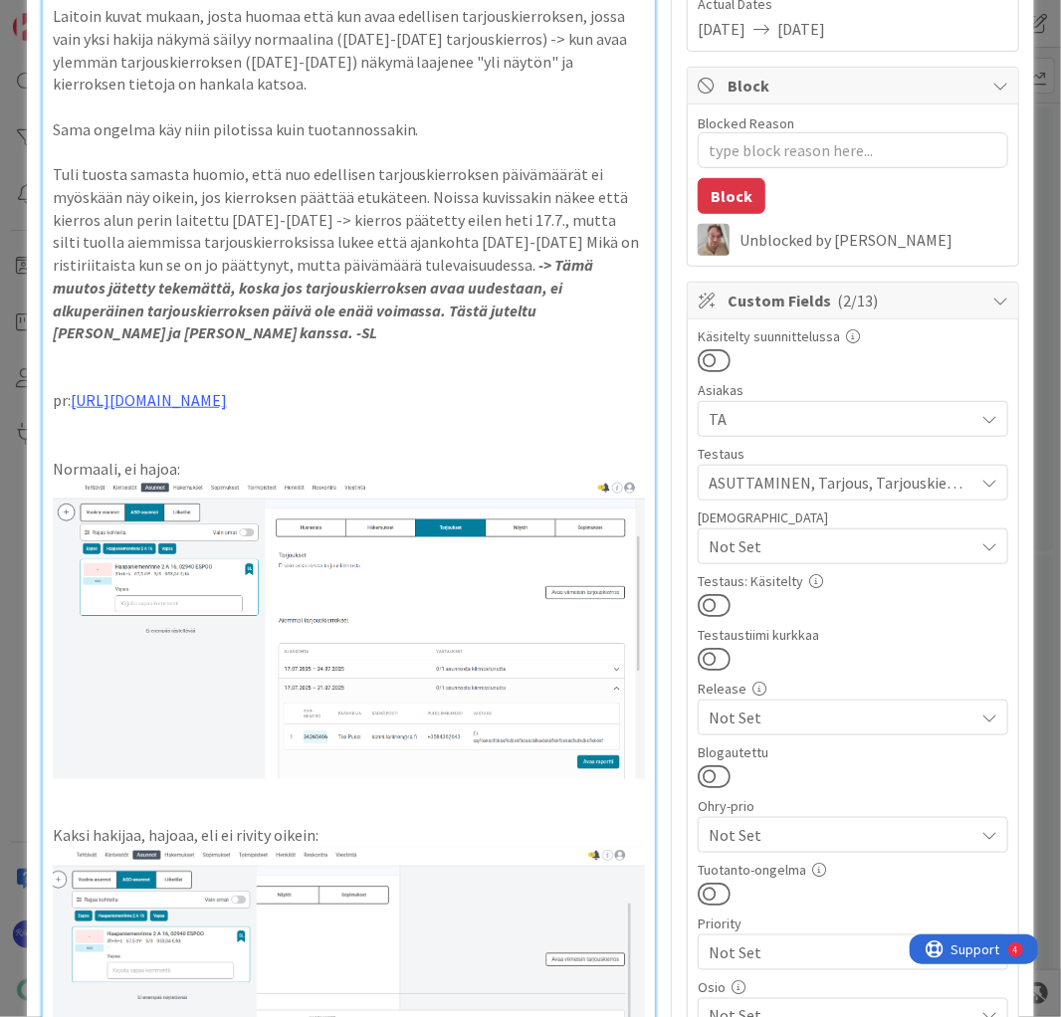
click at [880, 546] on span "Not Set" at bounding box center [840, 546] width 265 height 24
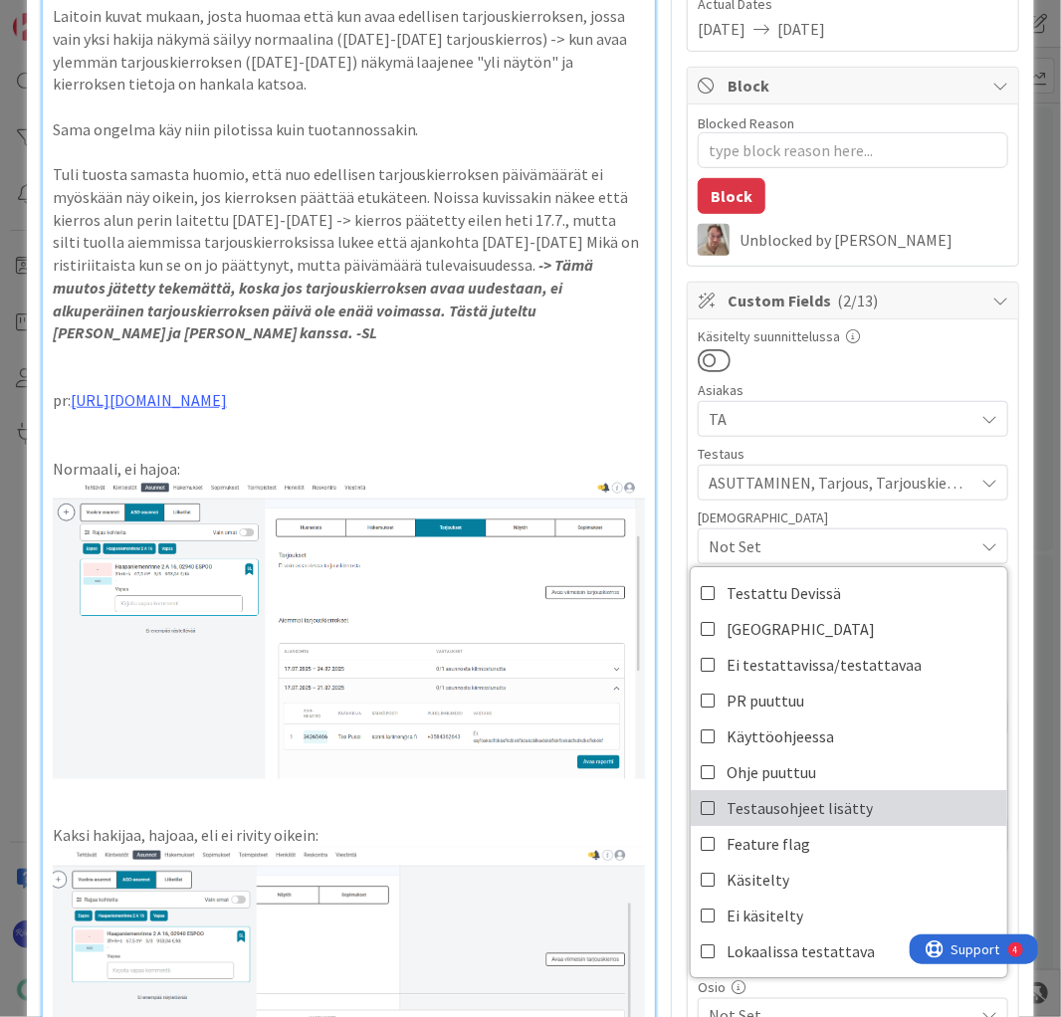
click at [878, 797] on link "Testausohjeet lisätty" at bounding box center [848, 808] width 316 height 36
click at [867, 364] on div at bounding box center [852, 360] width 310 height 26
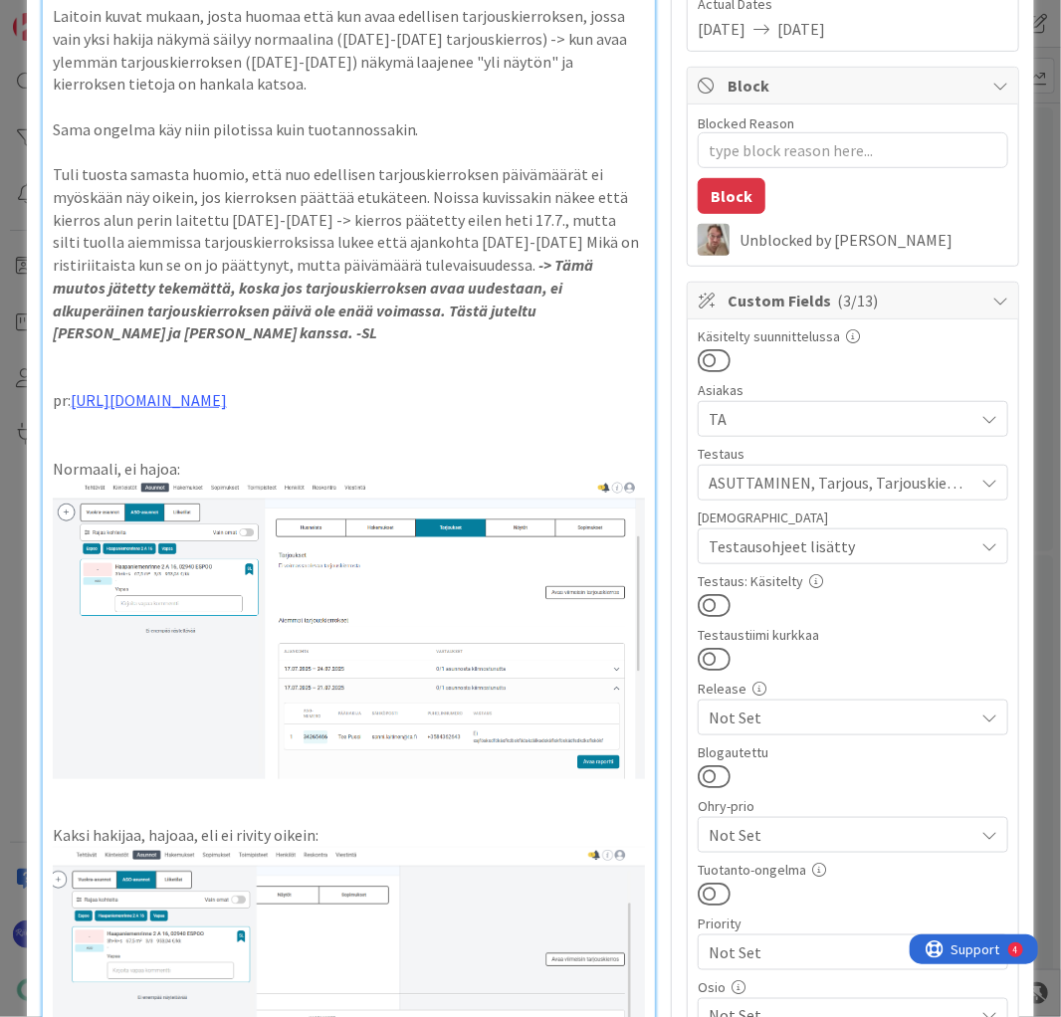
drag, startPoint x: 708, startPoint y: 598, endPoint x: 780, endPoint y: 582, distance: 73.4
click at [708, 598] on button at bounding box center [713, 605] width 33 height 26
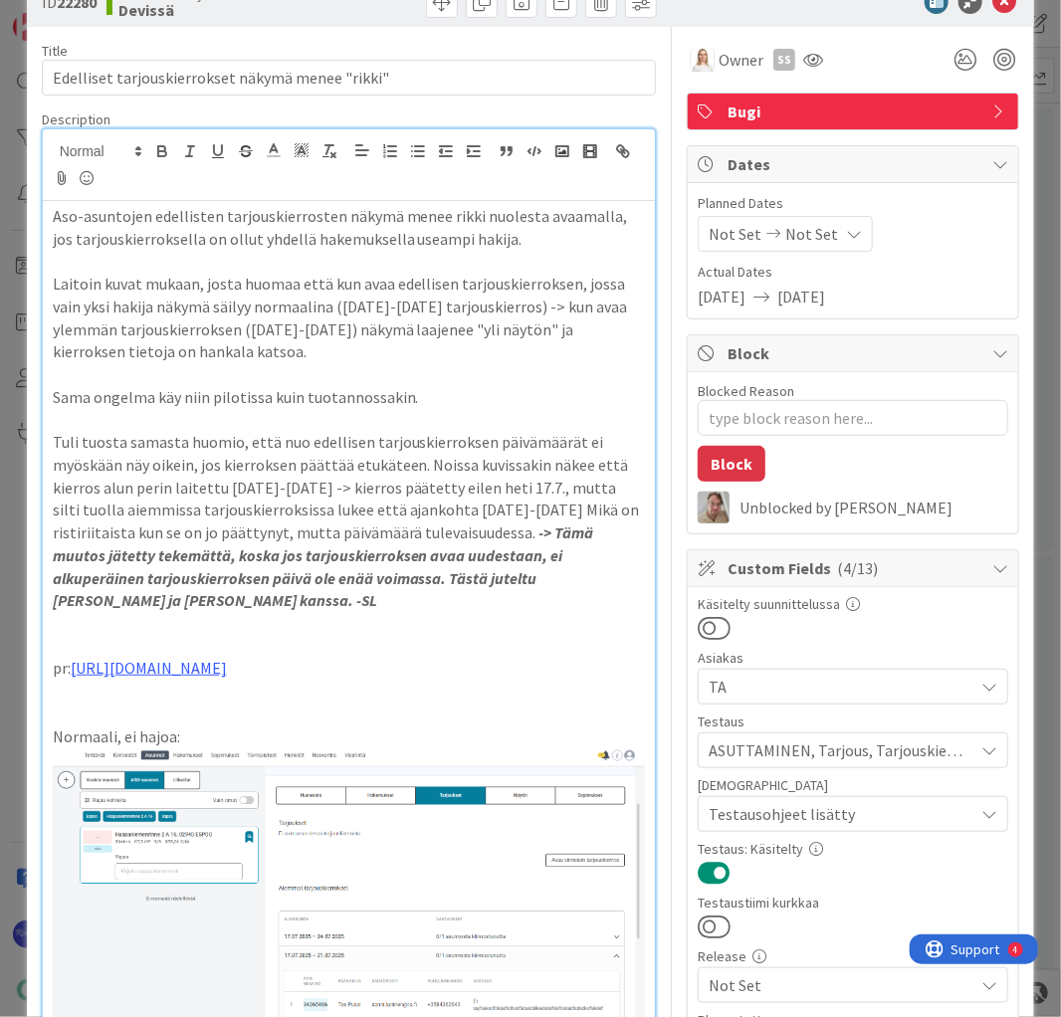
scroll to position [0, 0]
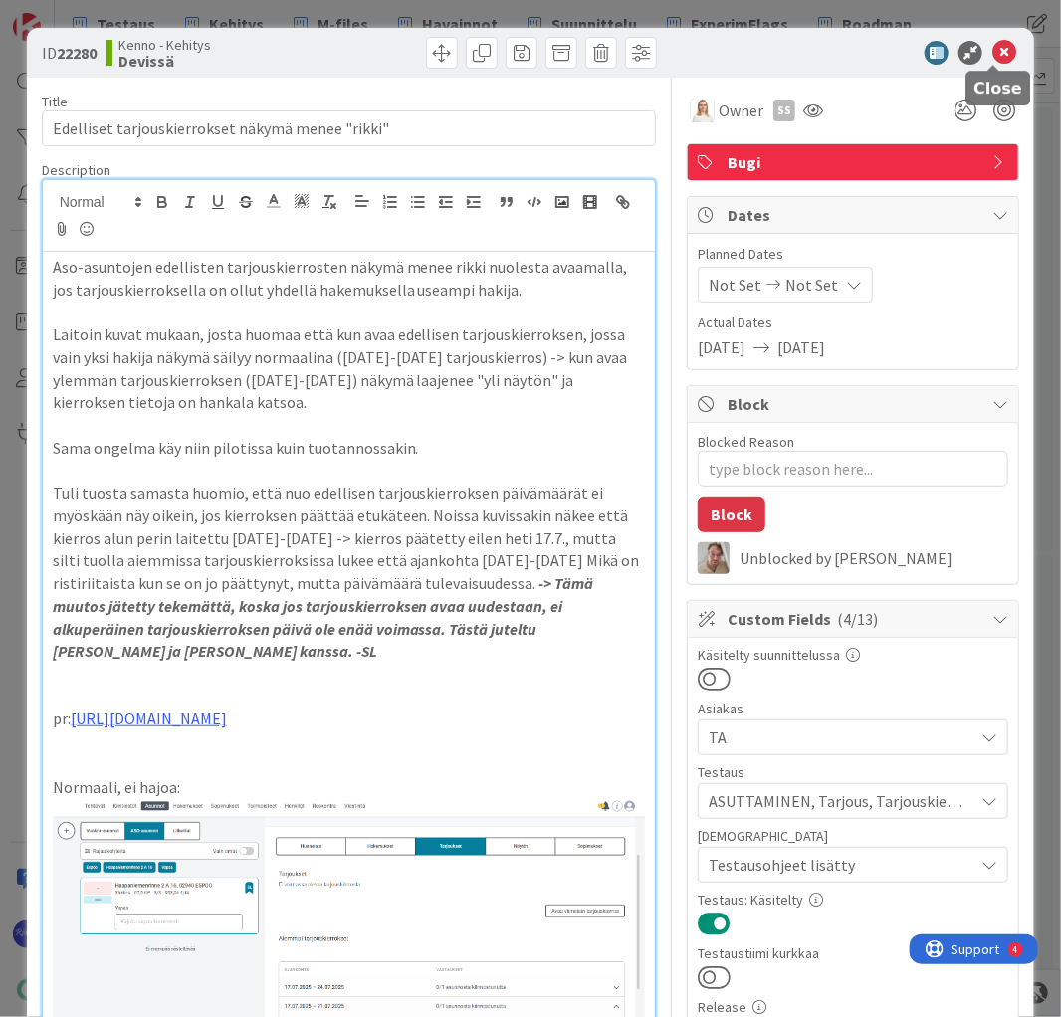
click at [992, 49] on icon at bounding box center [1004, 53] width 24 height 24
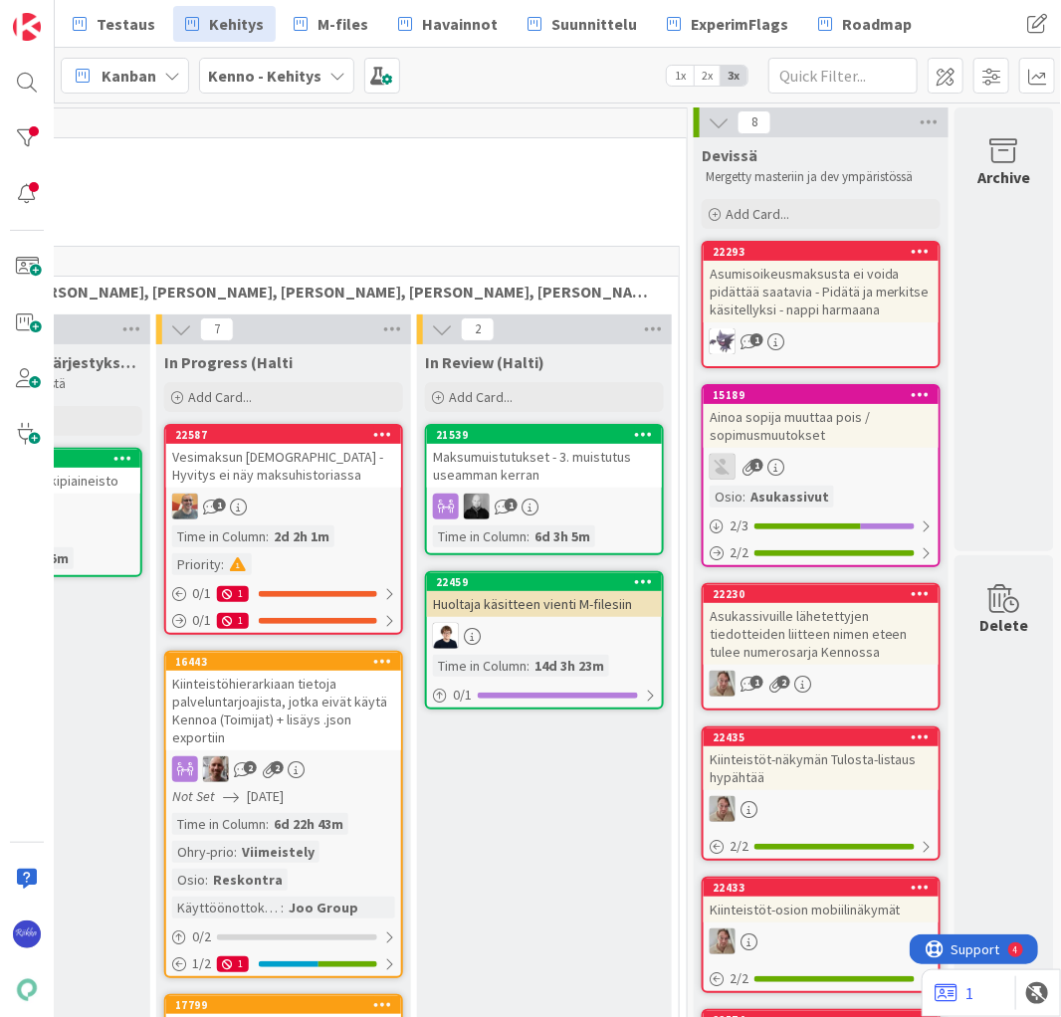
click at [795, 287] on div "Asumisoikeusmaksusta ei voida pidättää saatavia - Pidätä ja merkitse käsitellyk…" at bounding box center [820, 292] width 235 height 62
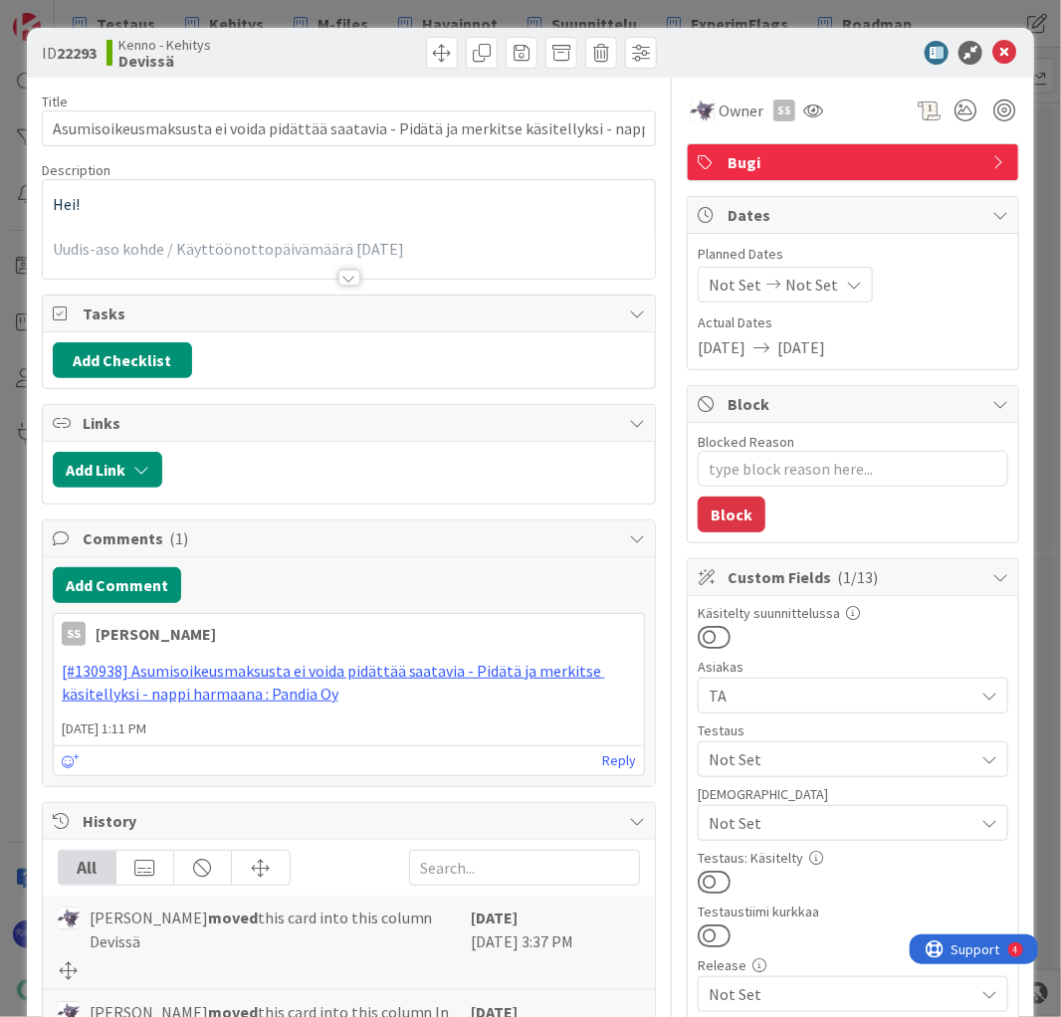
click at [338, 282] on div at bounding box center [349, 278] width 22 height 16
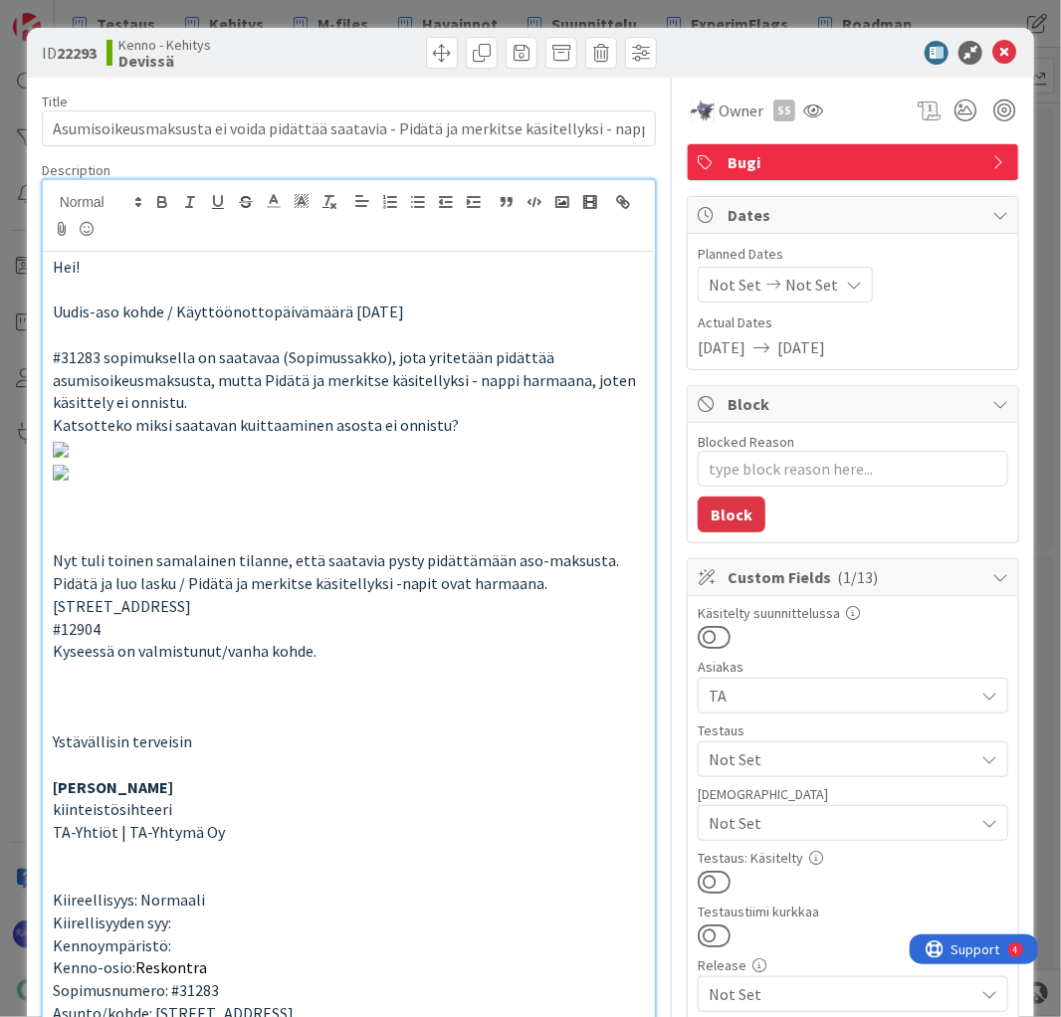
type textarea "x"
click at [995, 48] on icon at bounding box center [1004, 53] width 24 height 24
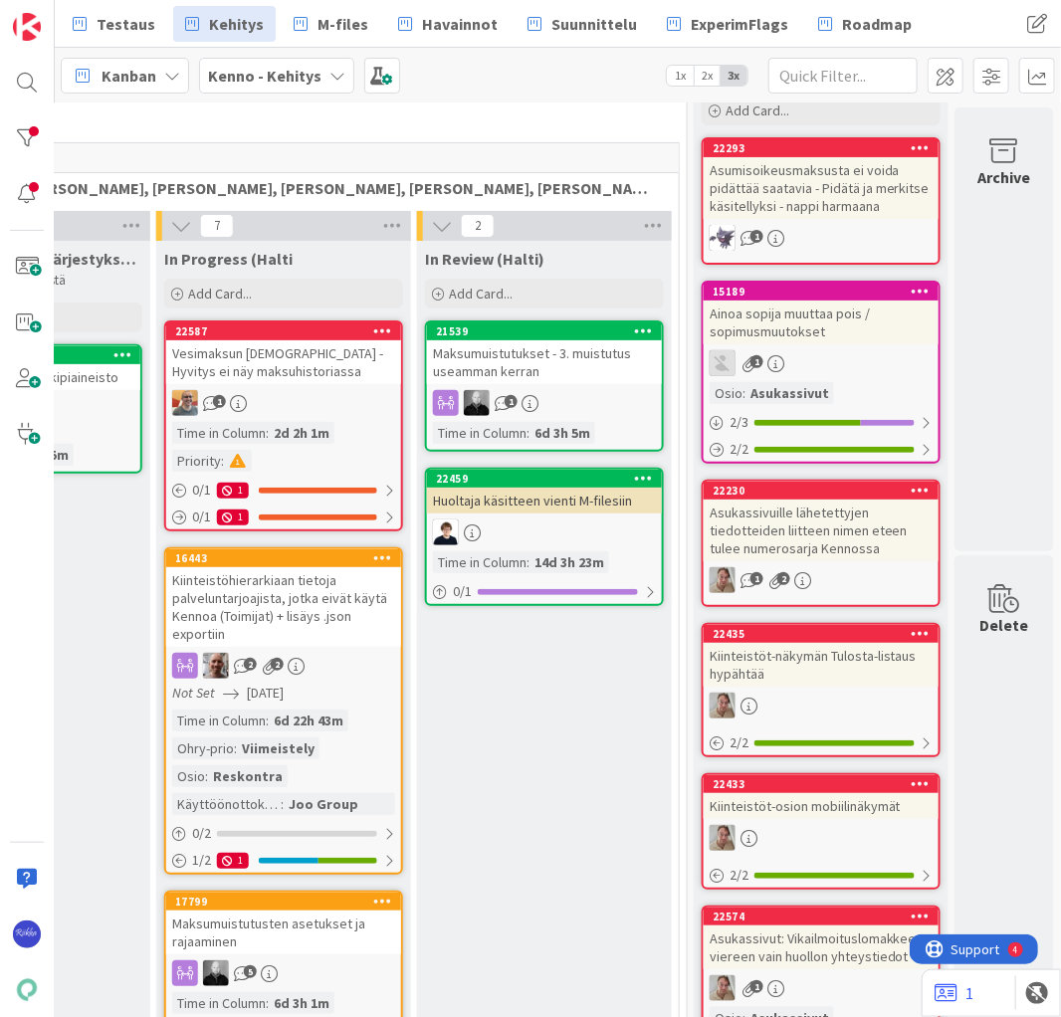
scroll to position [0, 501]
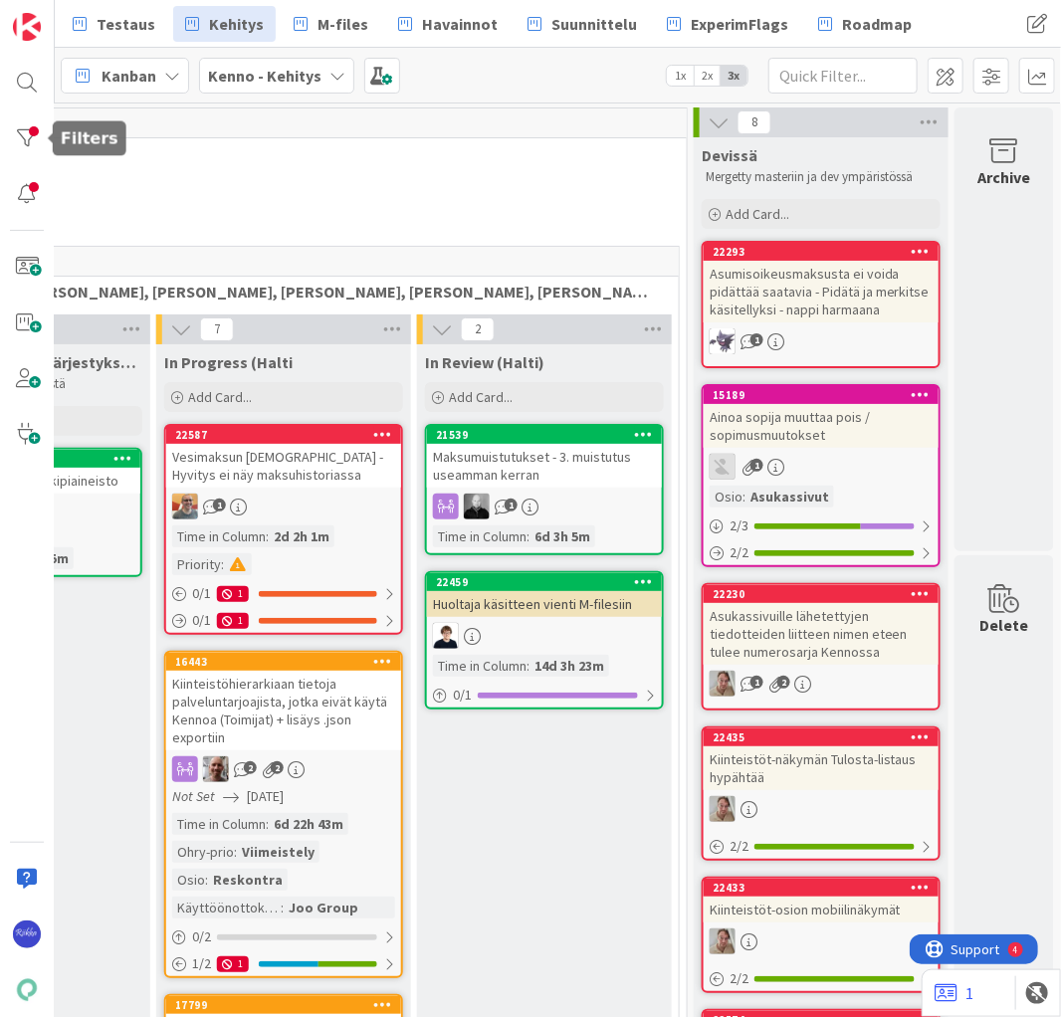
click at [27, 140] on div at bounding box center [27, 138] width 40 height 40
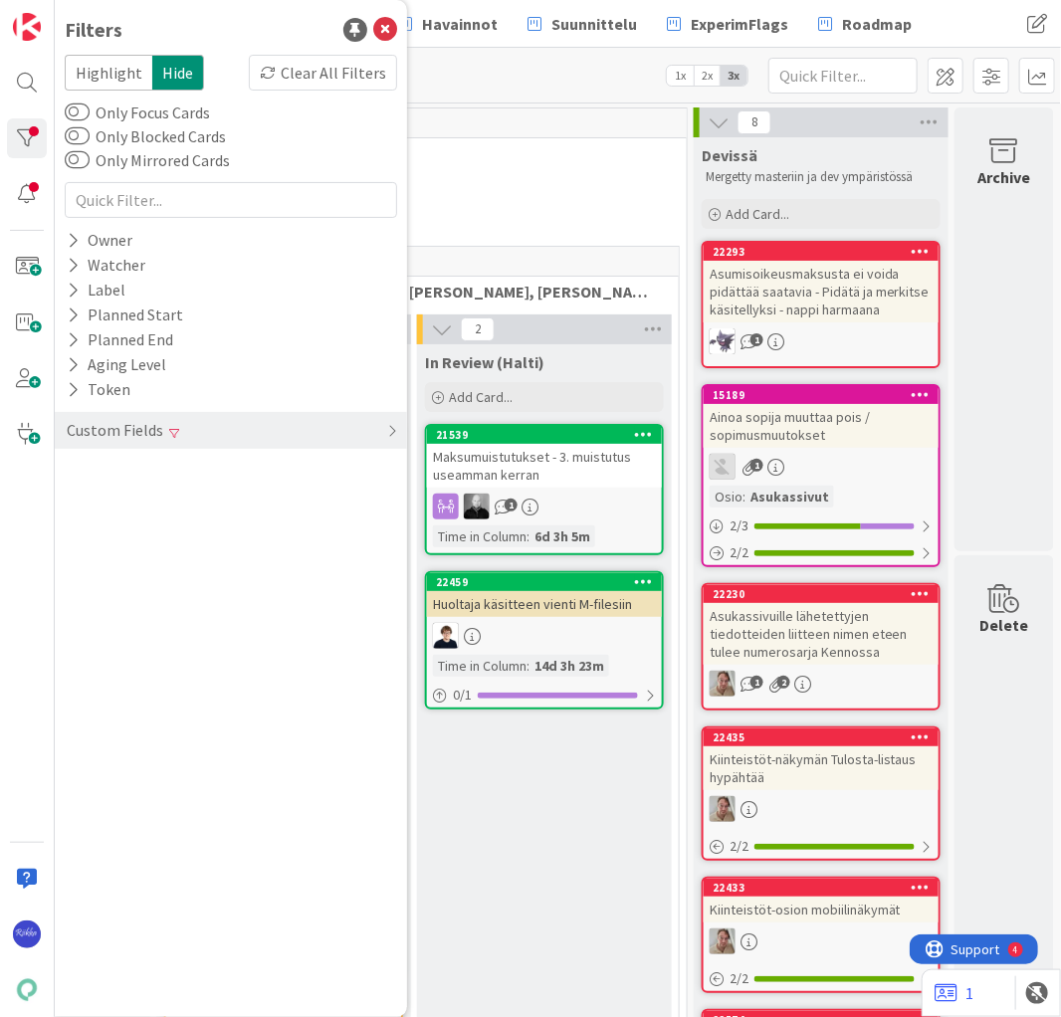
click at [317, 80] on div "Clear All Filters" at bounding box center [323, 73] width 148 height 36
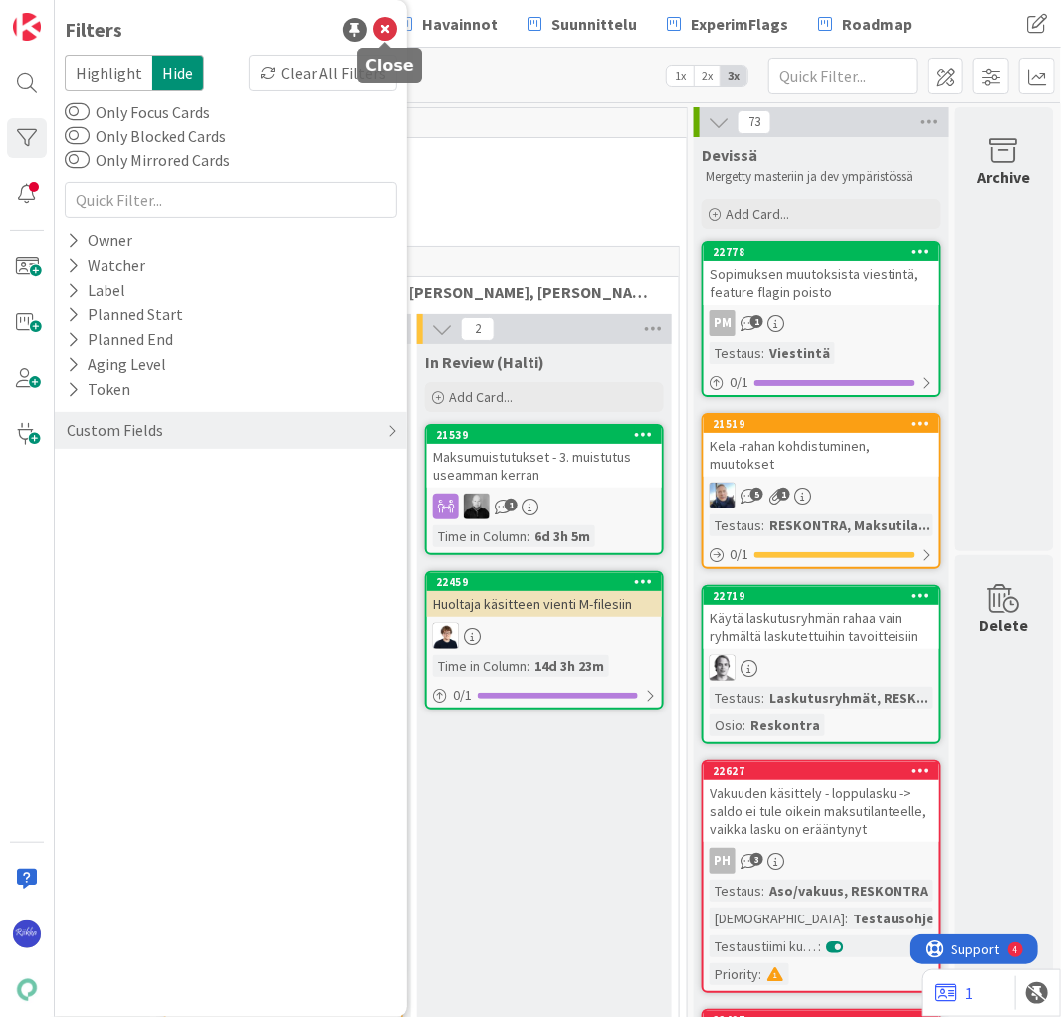
click at [383, 31] on icon at bounding box center [385, 30] width 24 height 24
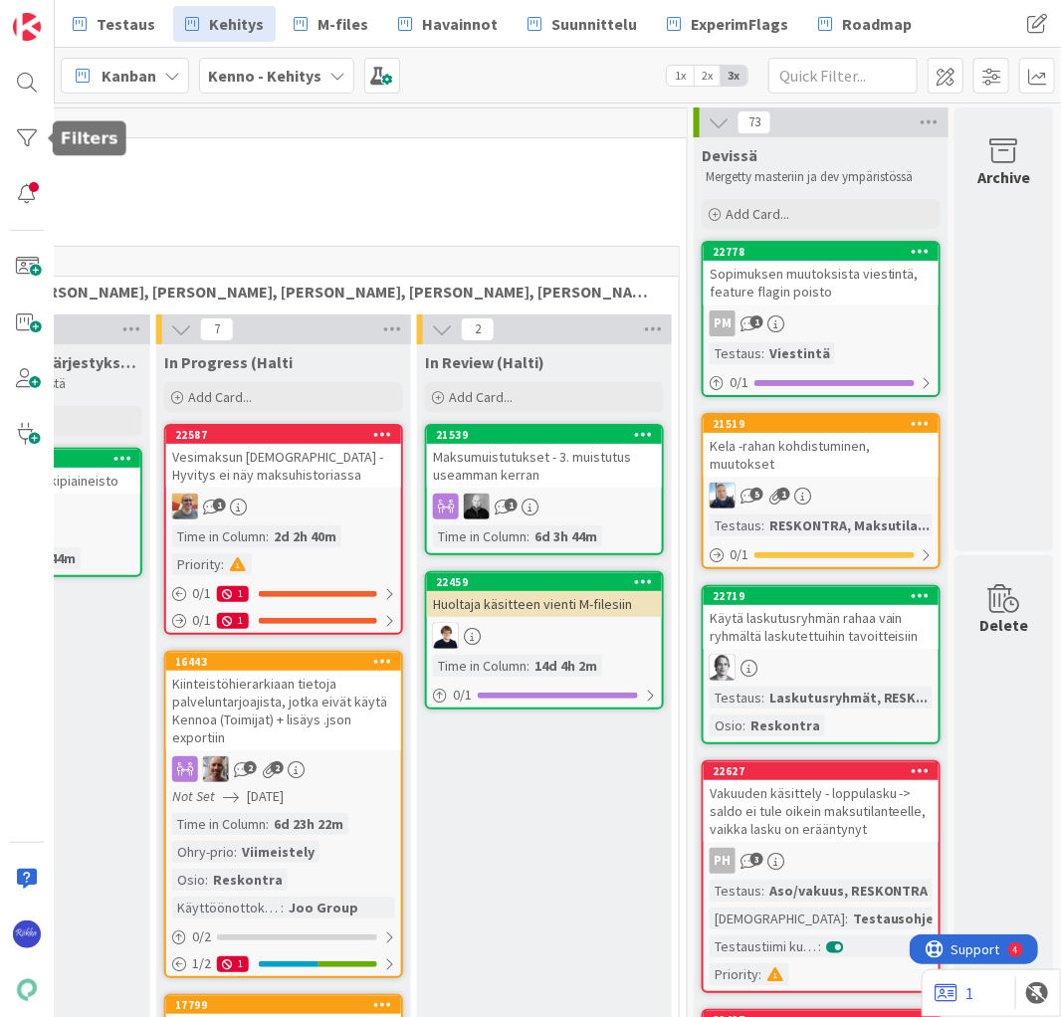
click at [28, 135] on div at bounding box center [27, 138] width 40 height 40
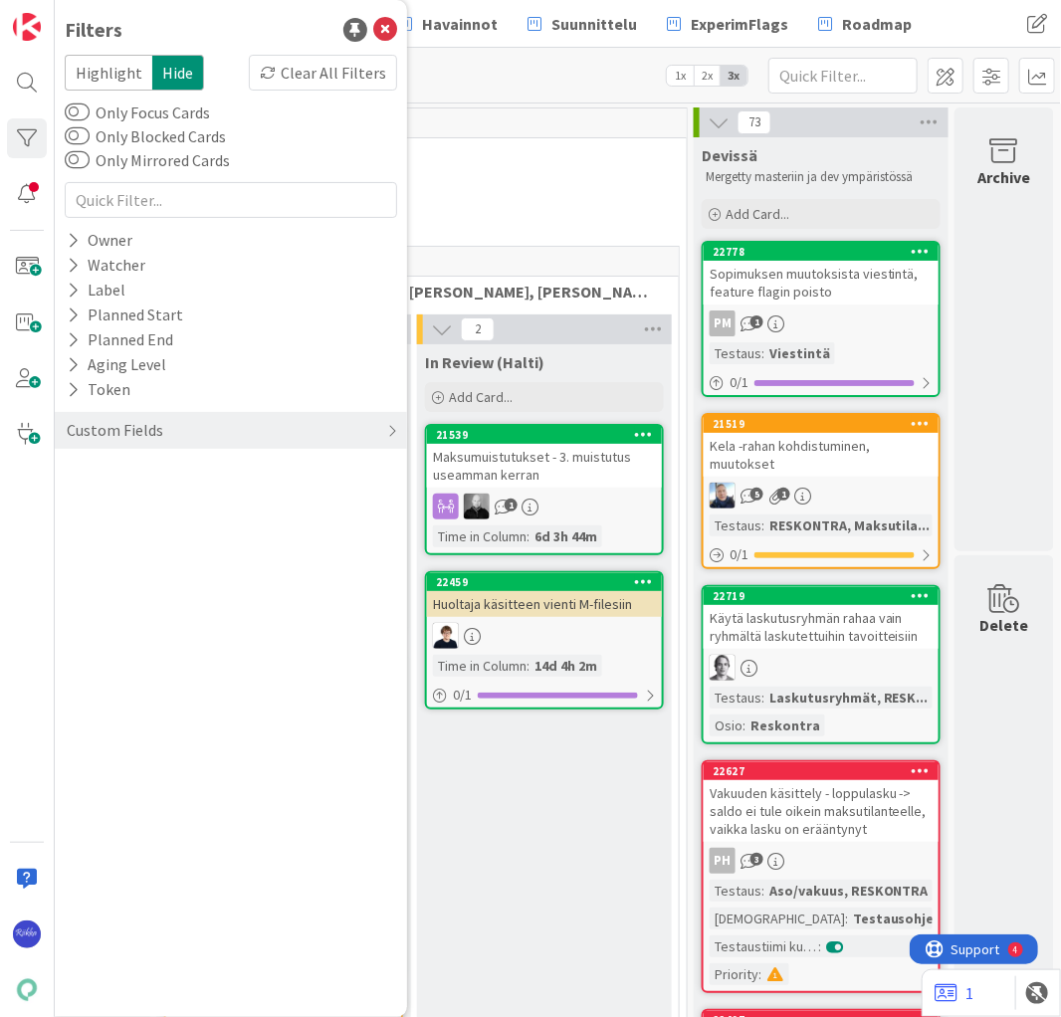
click at [342, 64] on div "Clear All Filters" at bounding box center [323, 73] width 148 height 36
click at [378, 433] on div "Custom Fields" at bounding box center [231, 430] width 352 height 37
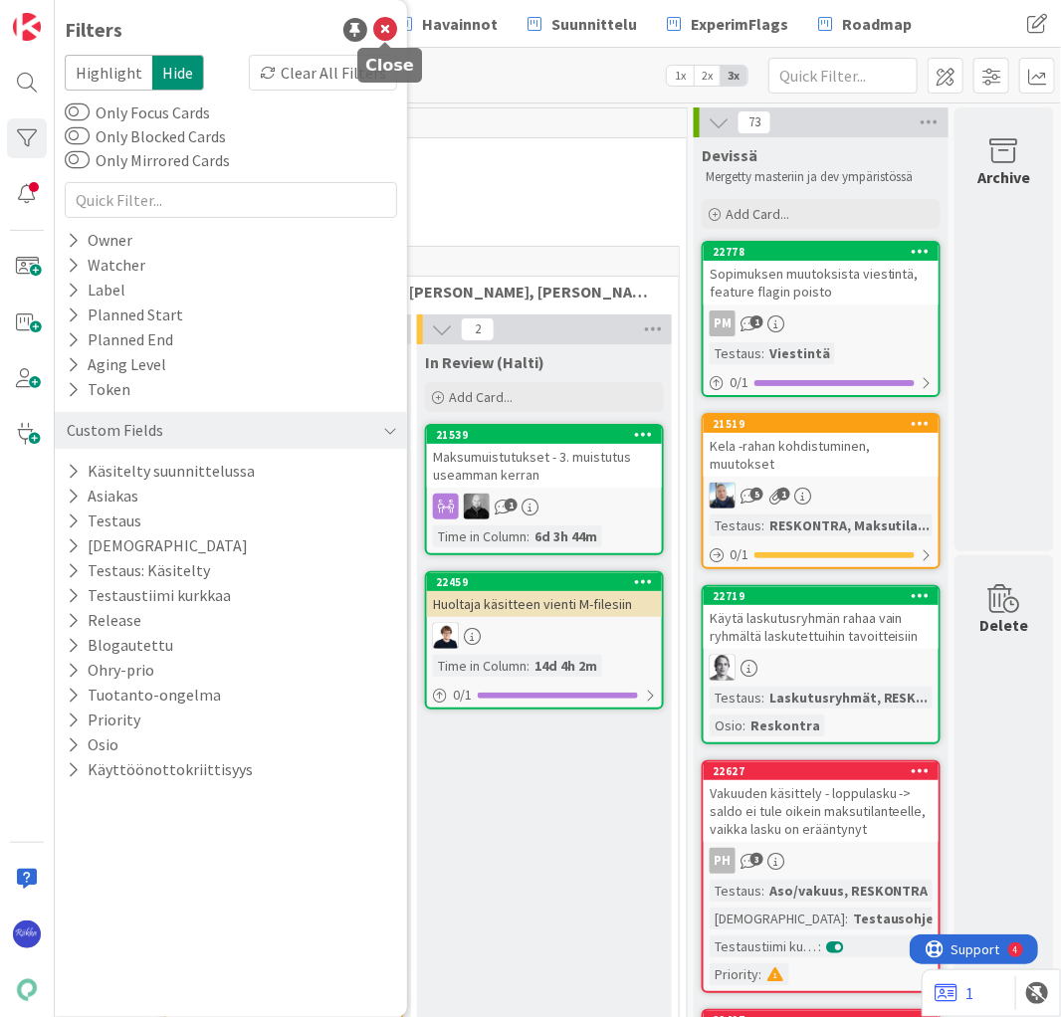
click at [387, 29] on icon at bounding box center [385, 30] width 24 height 24
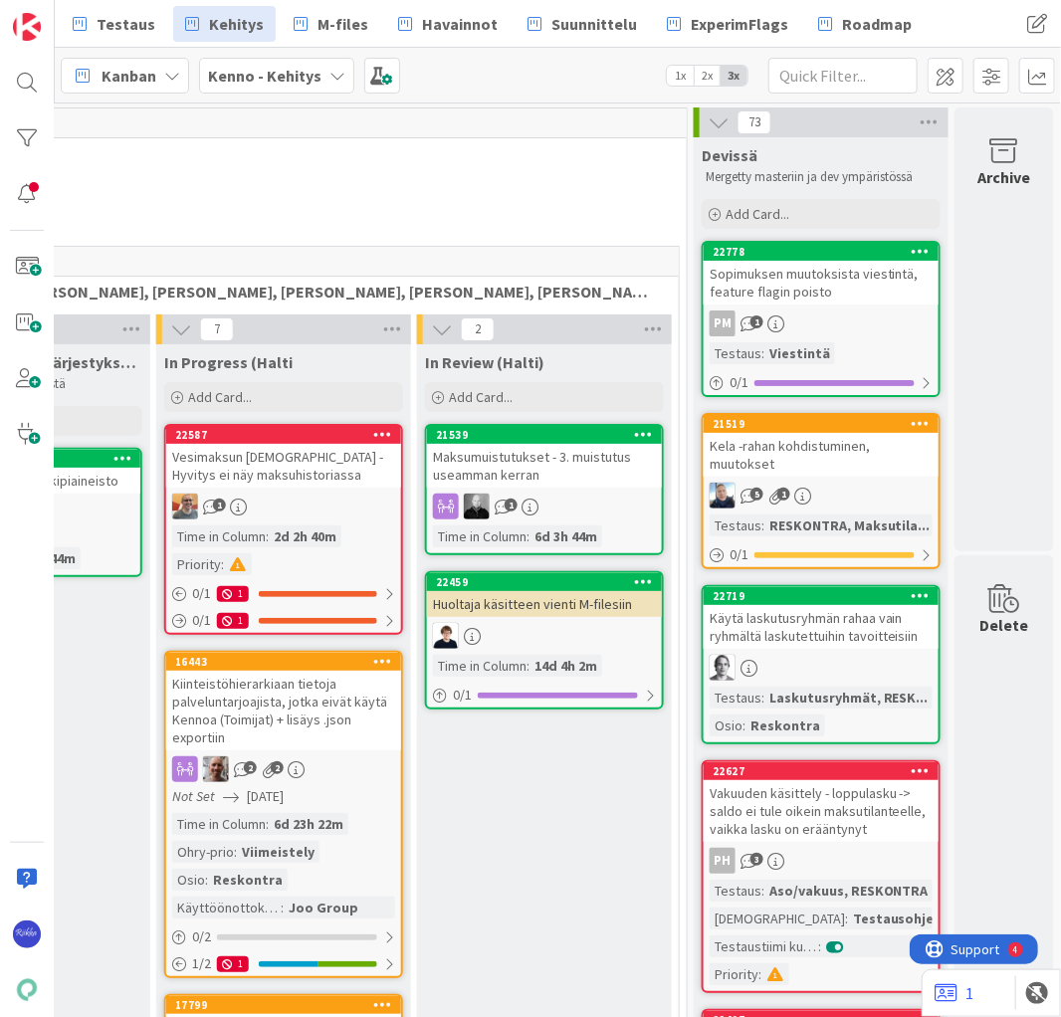
click at [277, 80] on b "Kenno - Kehitys" at bounding box center [264, 76] width 113 height 20
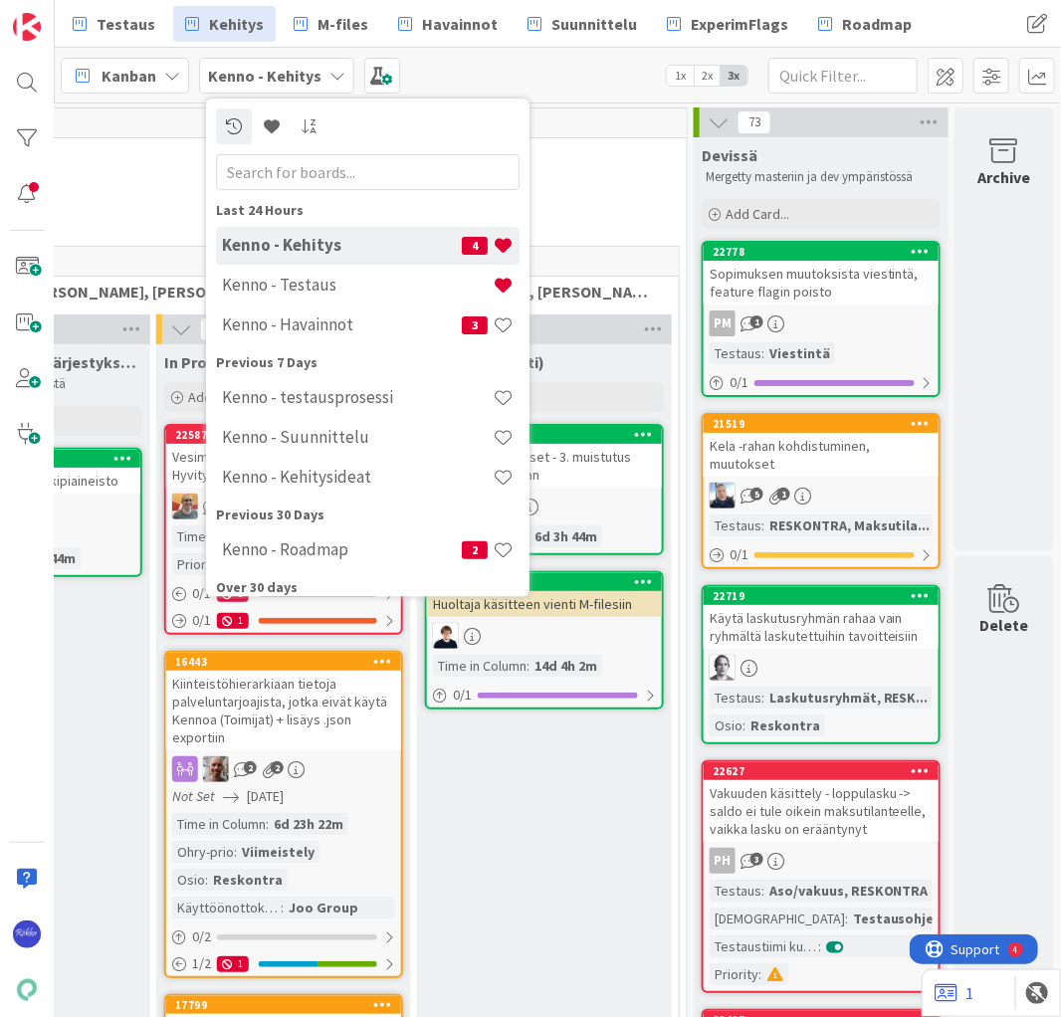
click at [157, 71] on div "Kanban" at bounding box center [125, 76] width 128 height 36
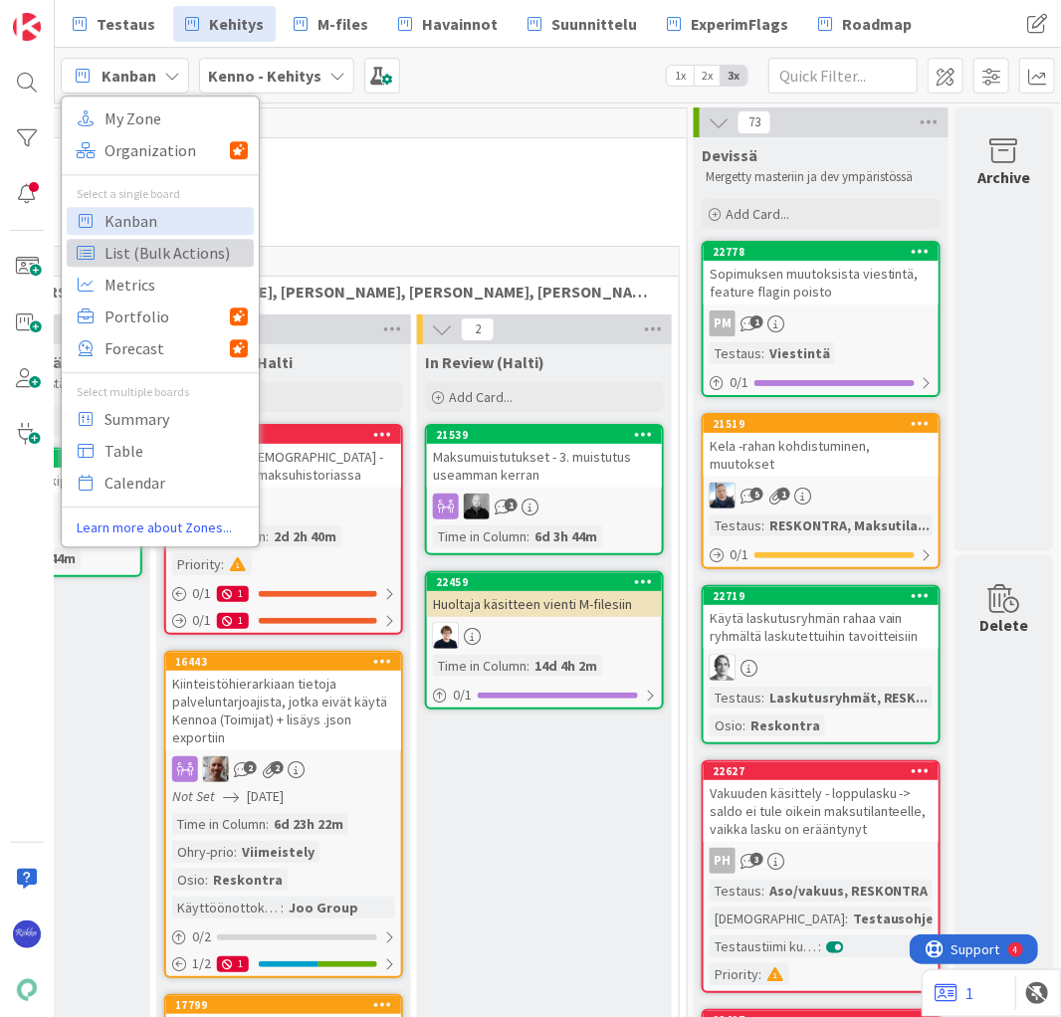
click at [173, 246] on span "List (Bulk Actions)" at bounding box center [175, 253] width 143 height 30
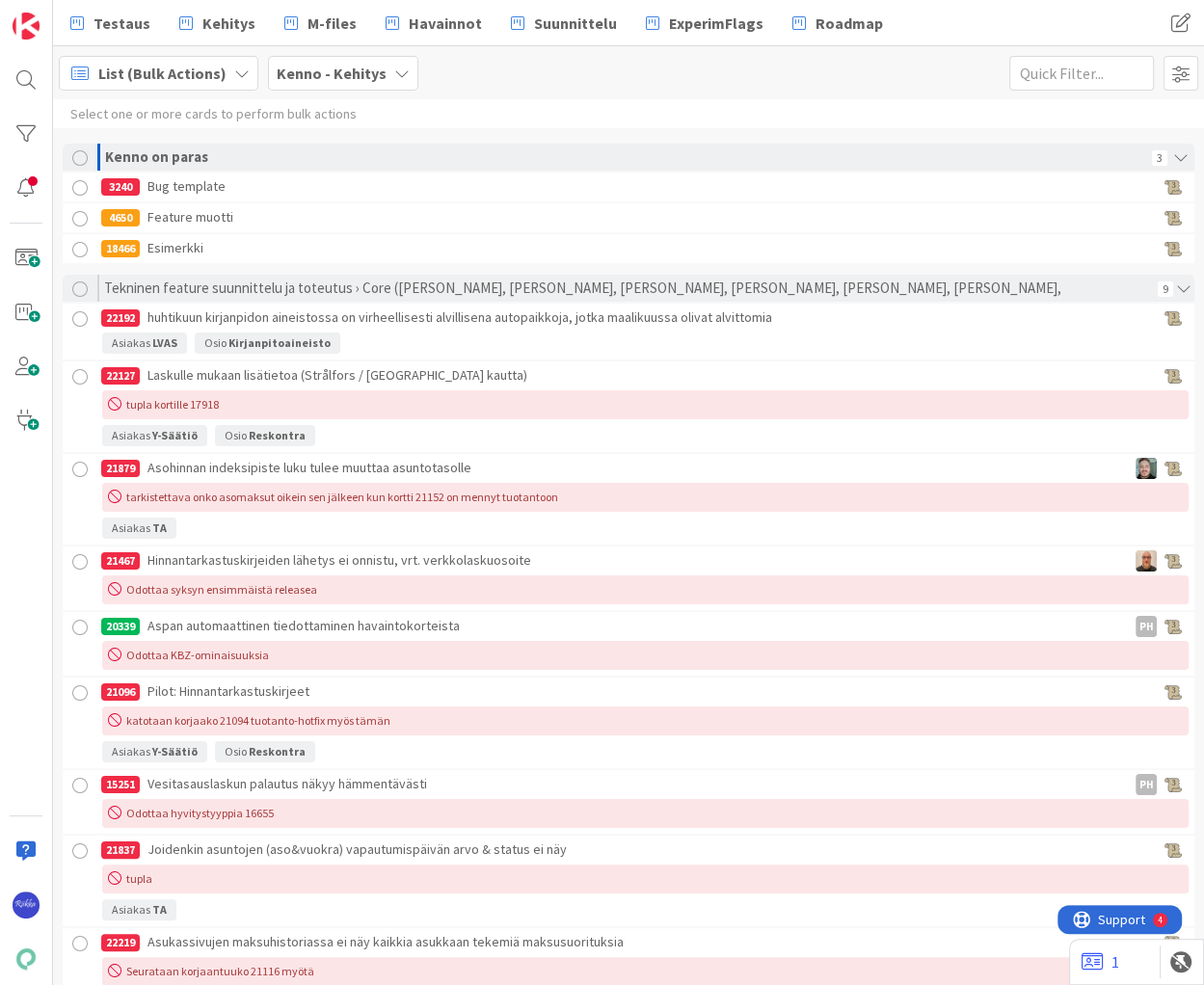
click at [570, 78] on div "List (Bulk Actions) My Zone Organization Select a single board Kanban List (Bul…" at bounding box center [629, 73] width 1151 height 53
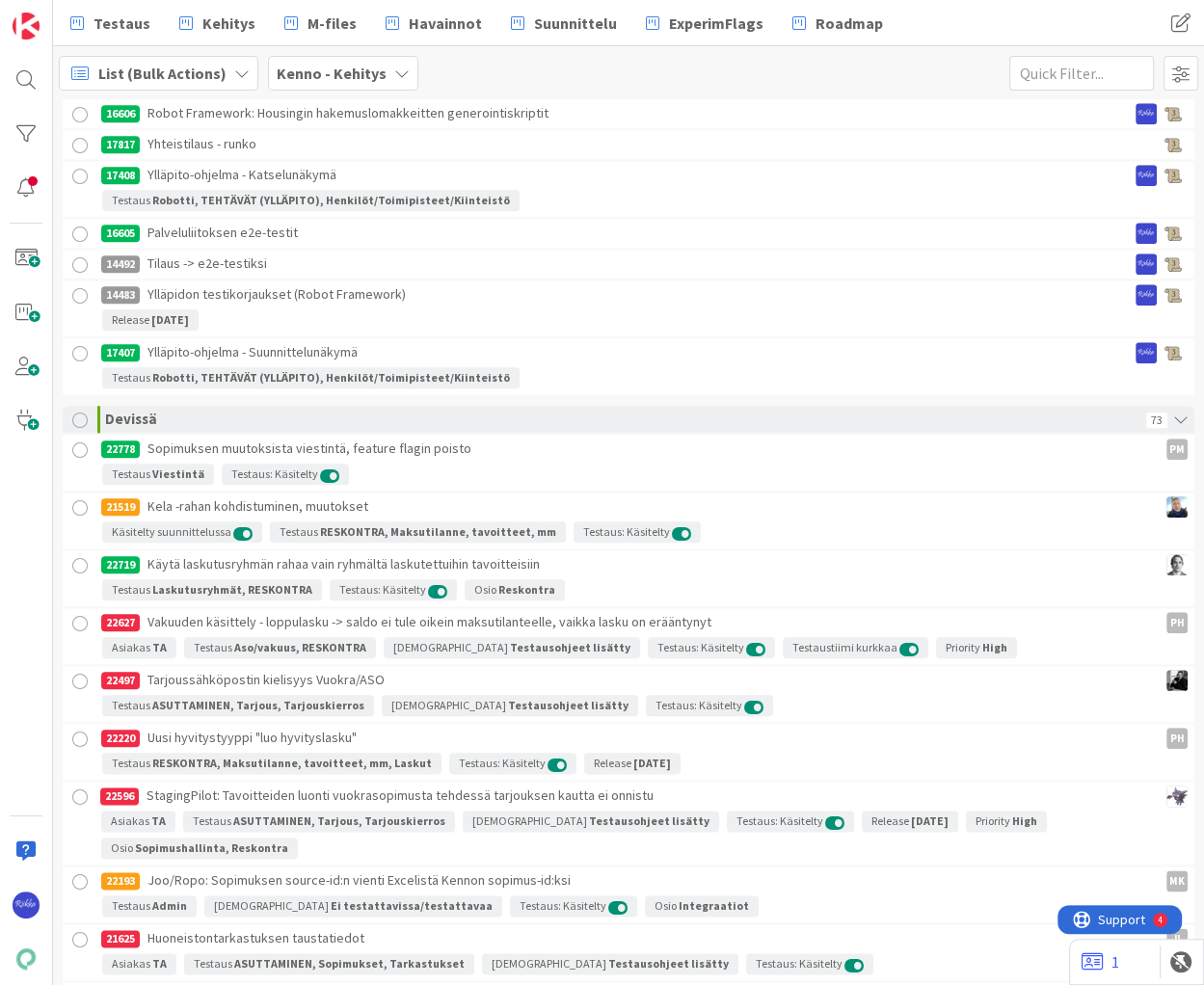
scroll to position [19641, 0]
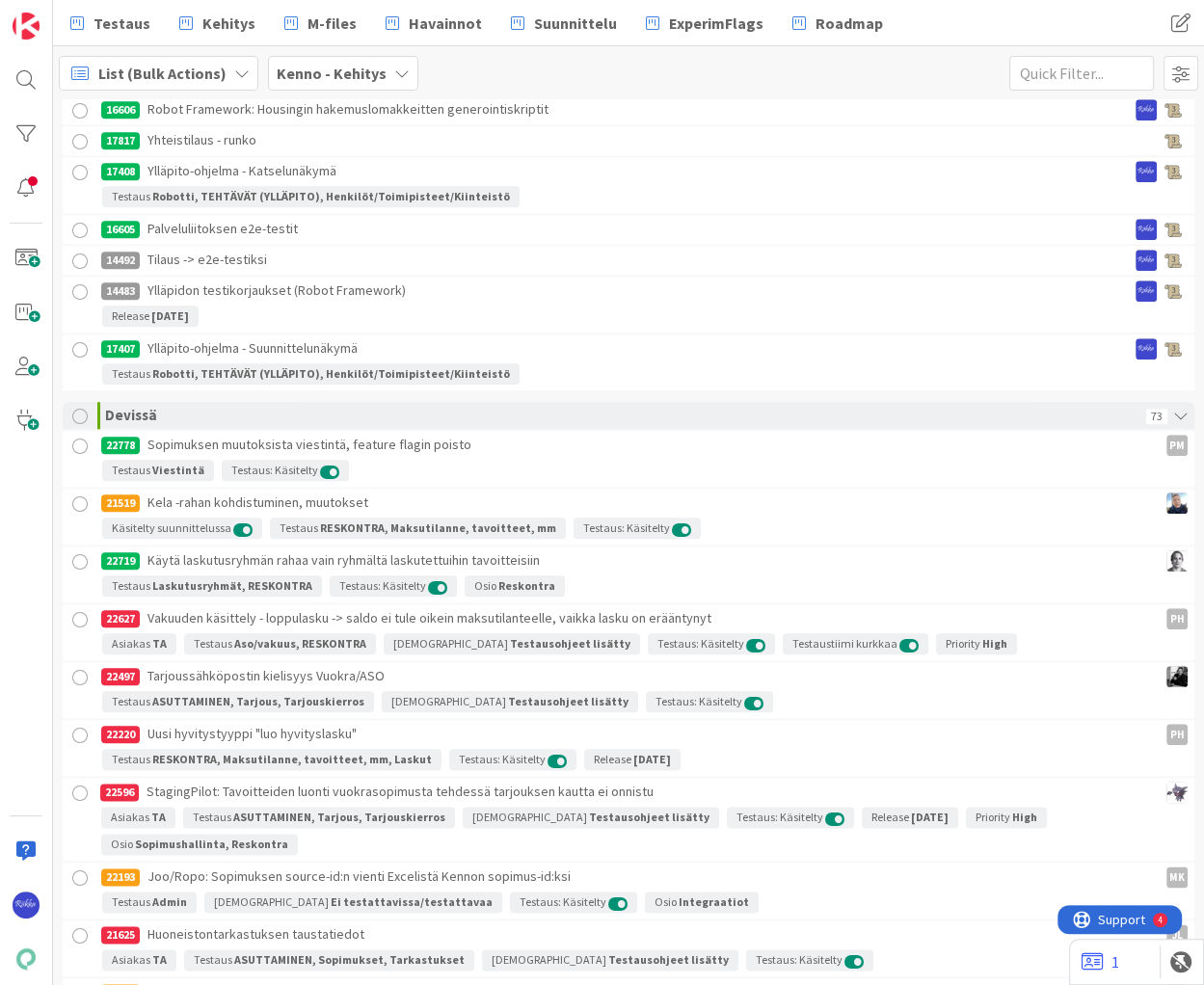
click at [77, 409] on div at bounding box center [80, 416] width 15 height 15
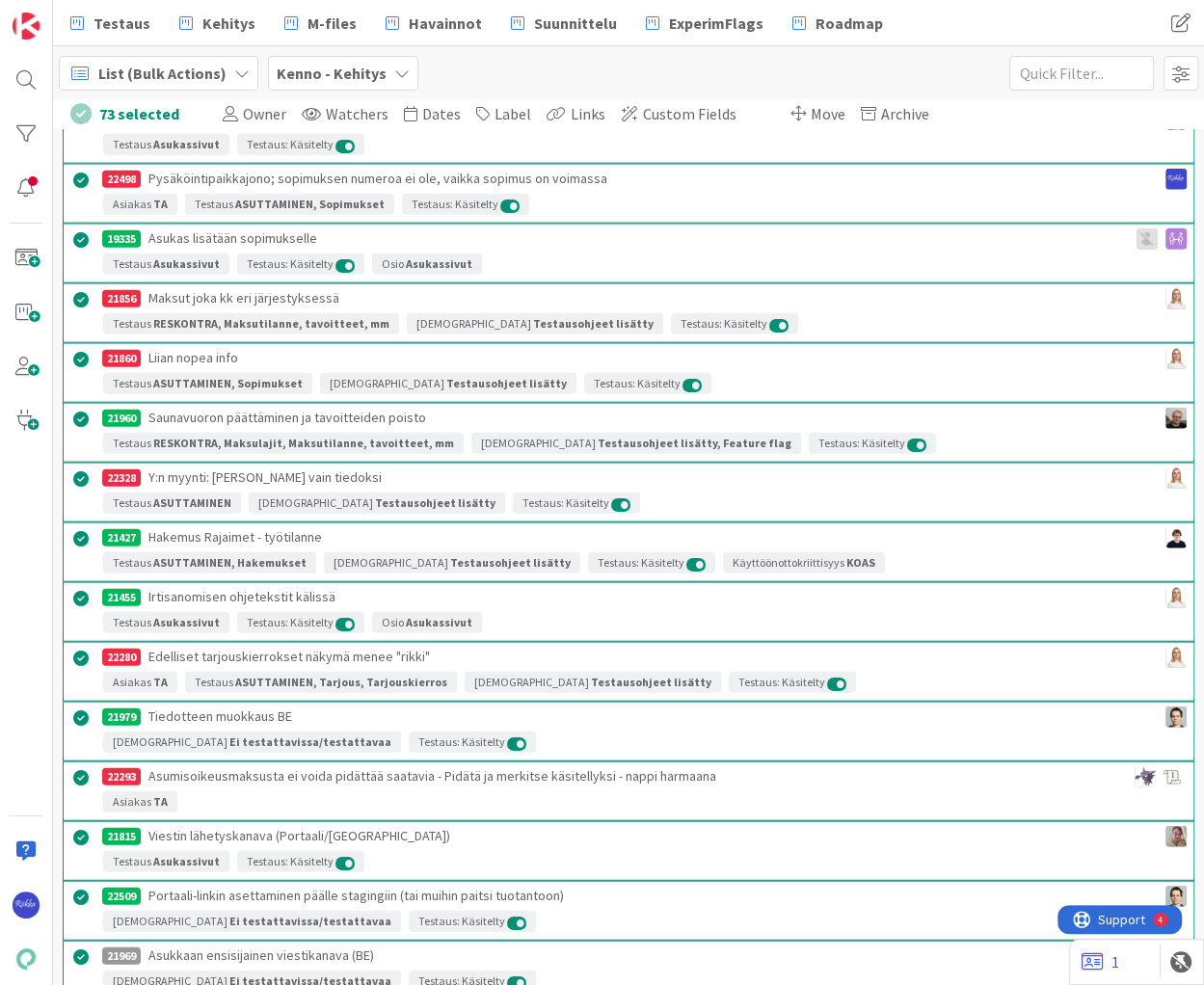
scroll to position [21496, 0]
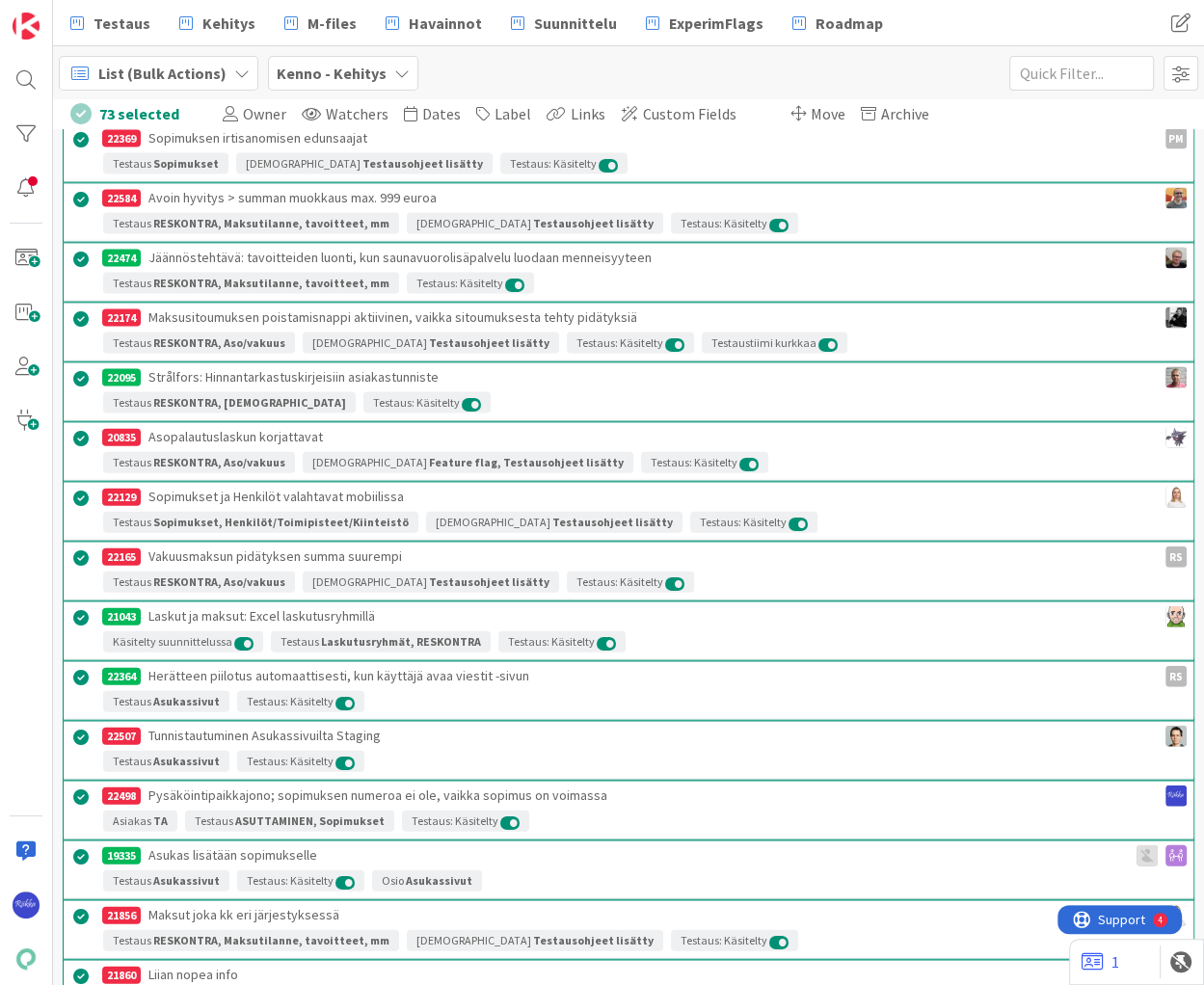
click at [670, 115] on span "Custom Fields" at bounding box center [690, 113] width 94 height 19
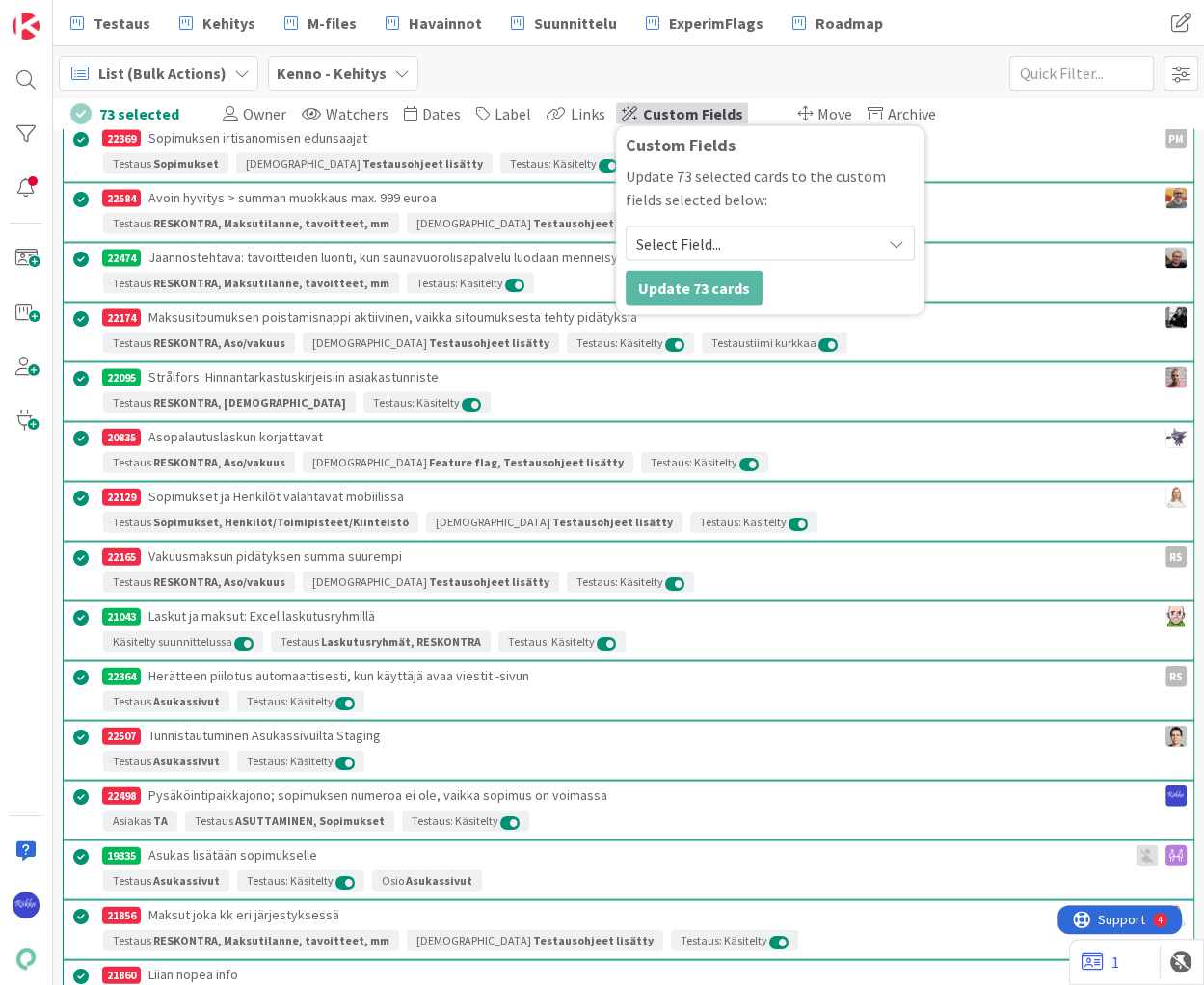
click at [742, 242] on span "Select Field..." at bounding box center [754, 244] width 235 height 27
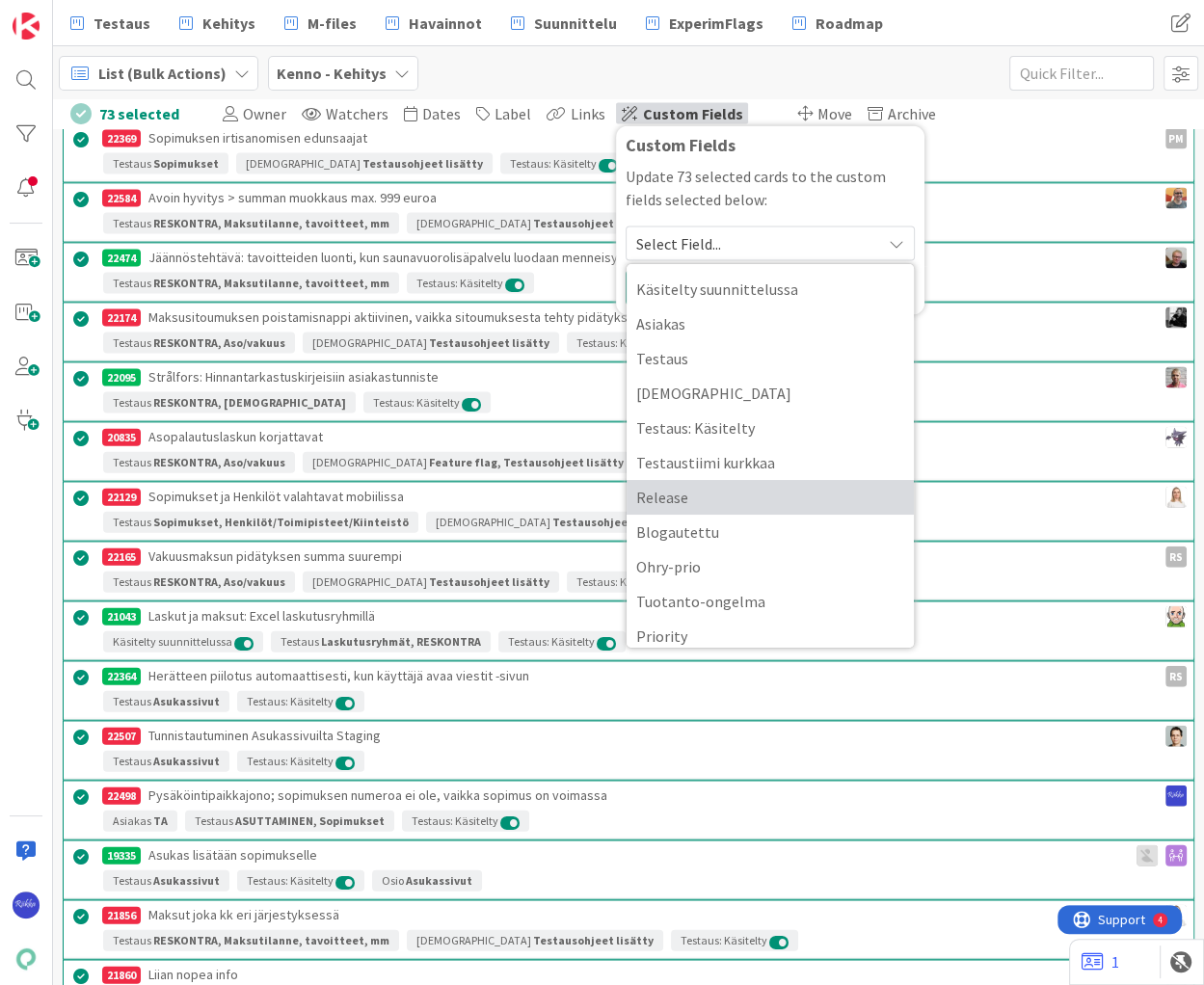
click at [720, 482] on span "Release" at bounding box center [770, 497] width 268 height 29
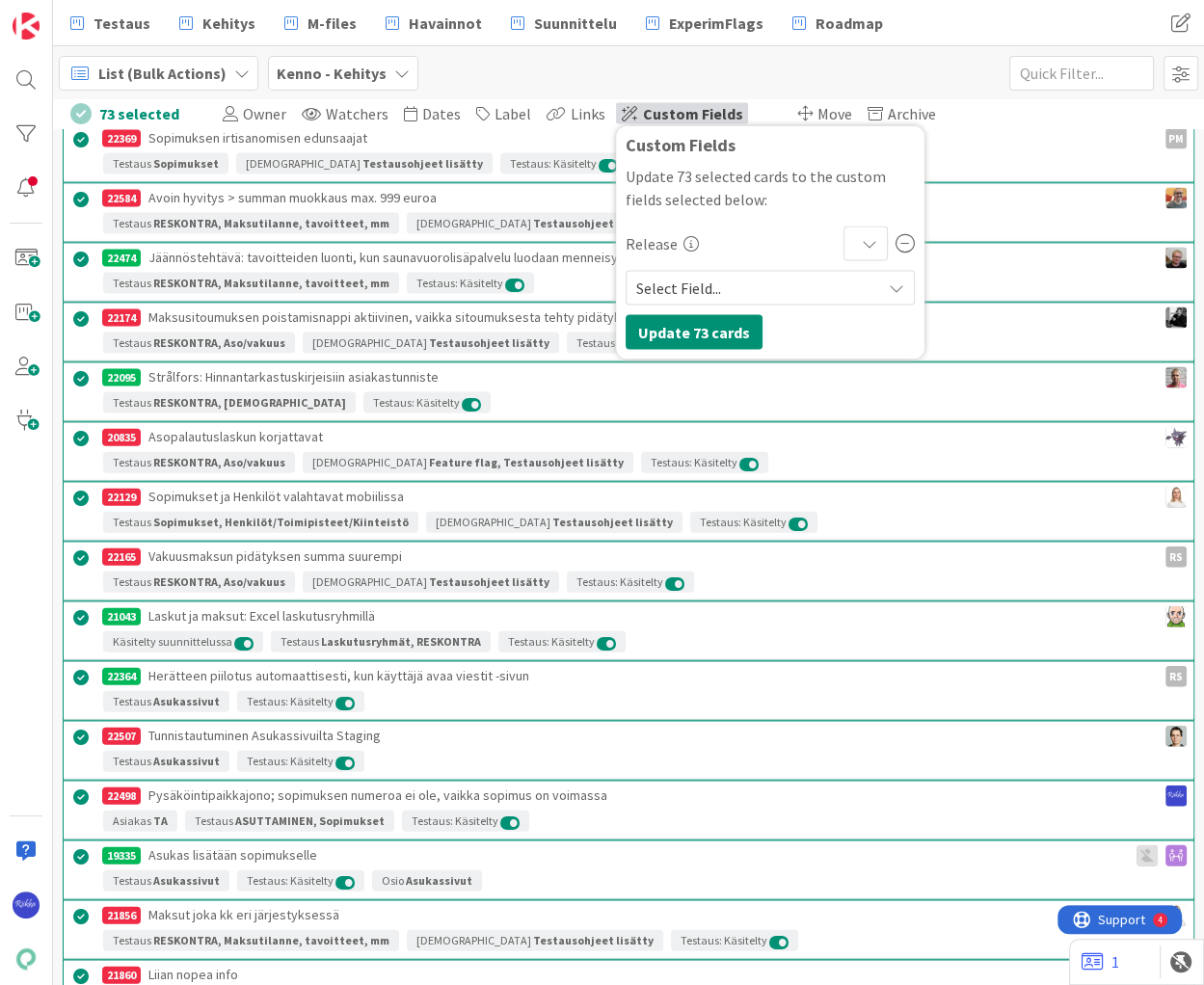
click at [861, 243] on icon at bounding box center [869, 244] width 15 height 15
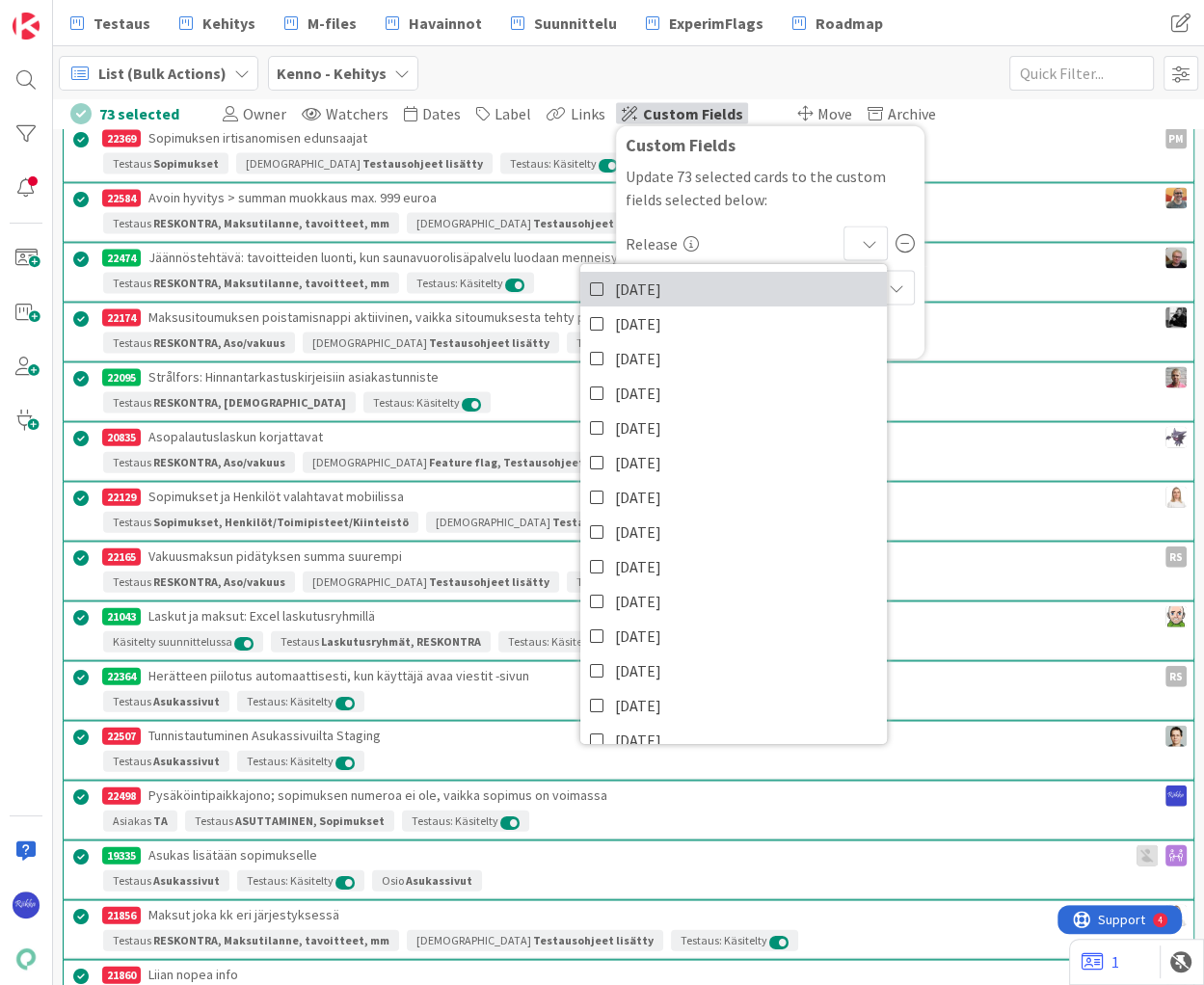
click at [626, 290] on span "[DATE]" at bounding box center [638, 290] width 46 height 29
click at [831, 146] on div "Custom Fields" at bounding box center [770, 145] width 289 height 19
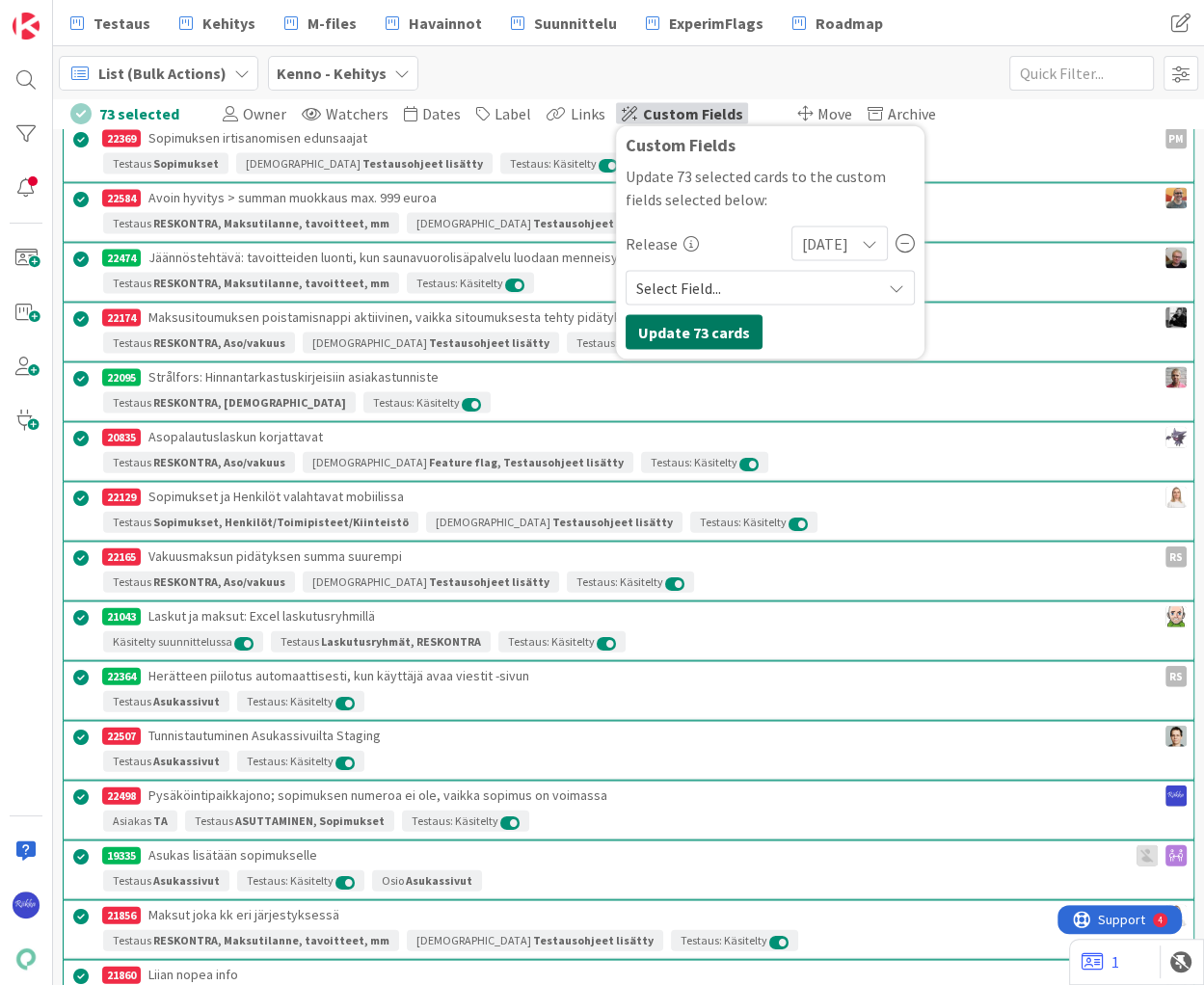
click at [682, 332] on button "Update 73 cards" at bounding box center [694, 332] width 137 height 35
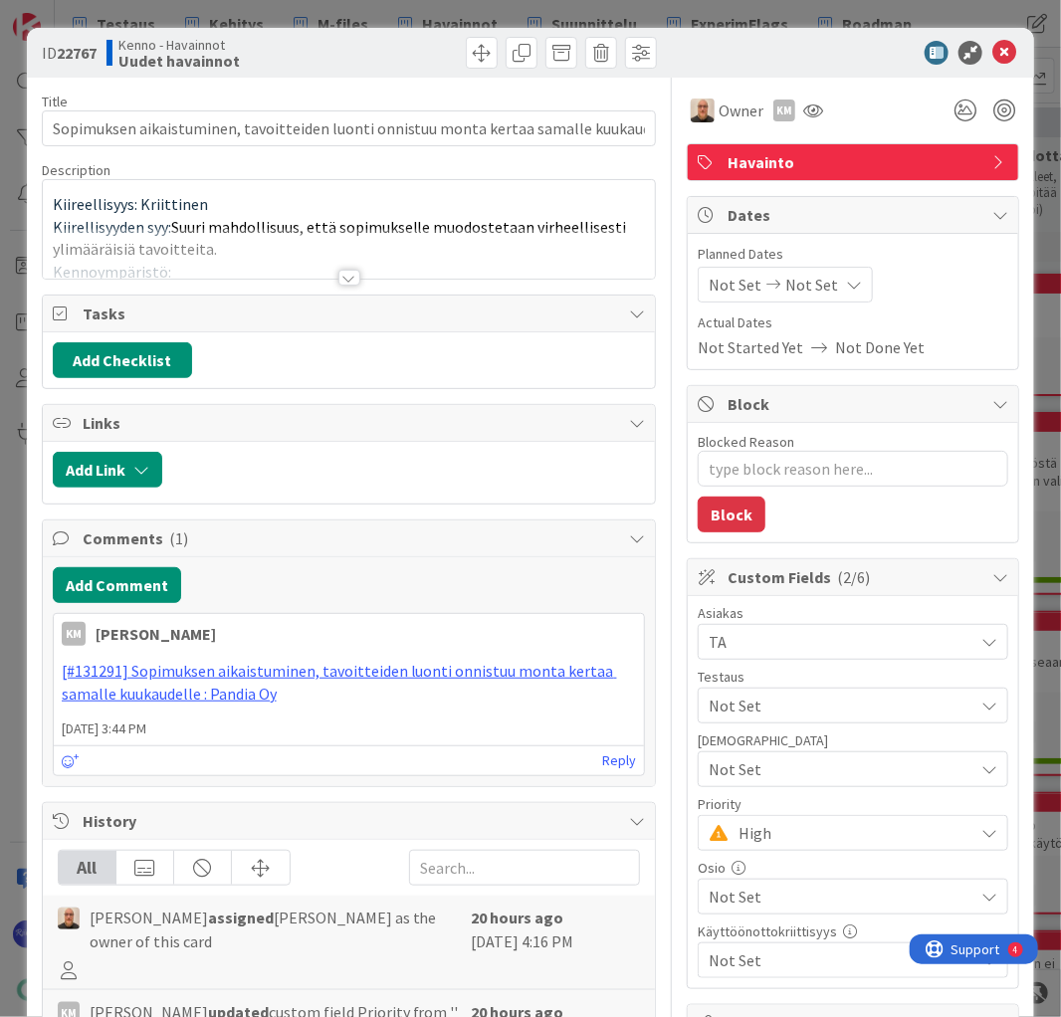
click at [346, 282] on div at bounding box center [349, 278] width 22 height 16
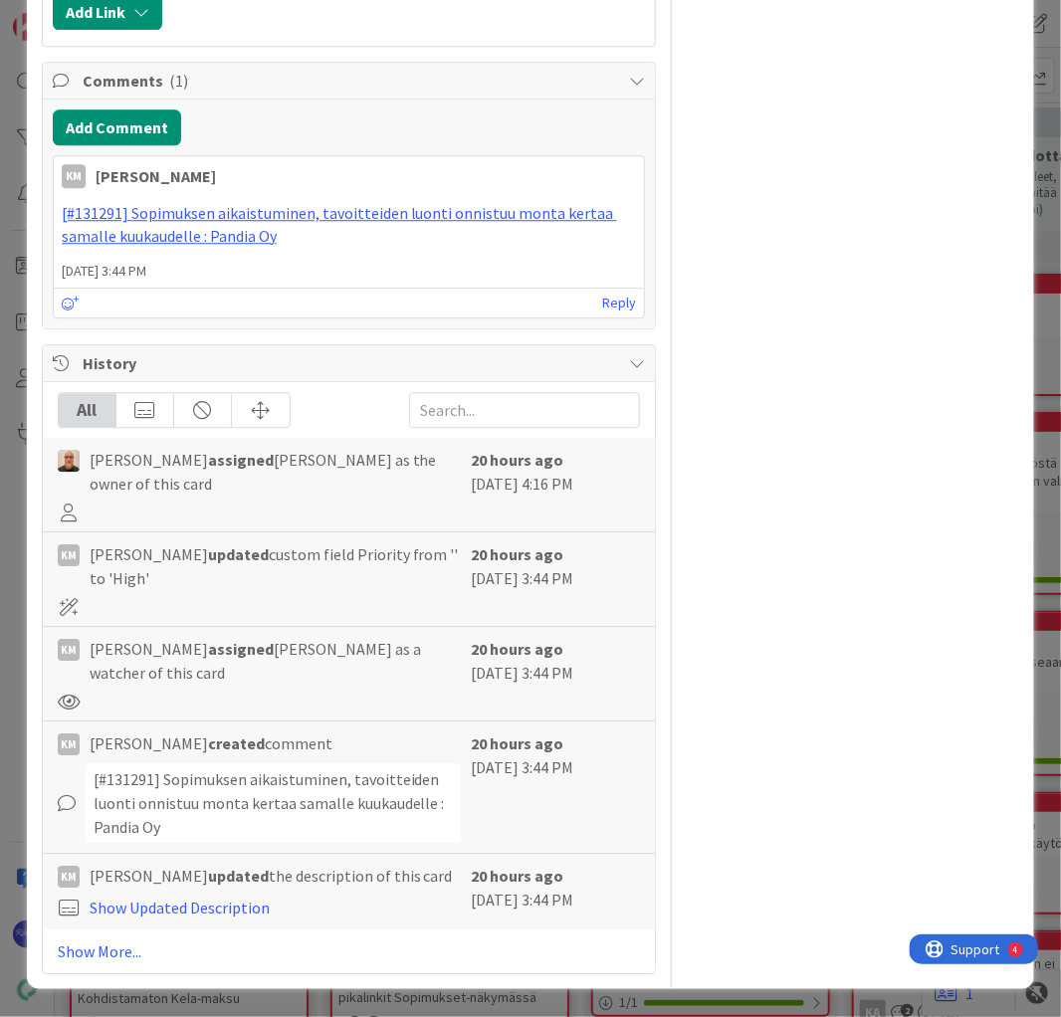
scroll to position [5651, 0]
type textarea "x"
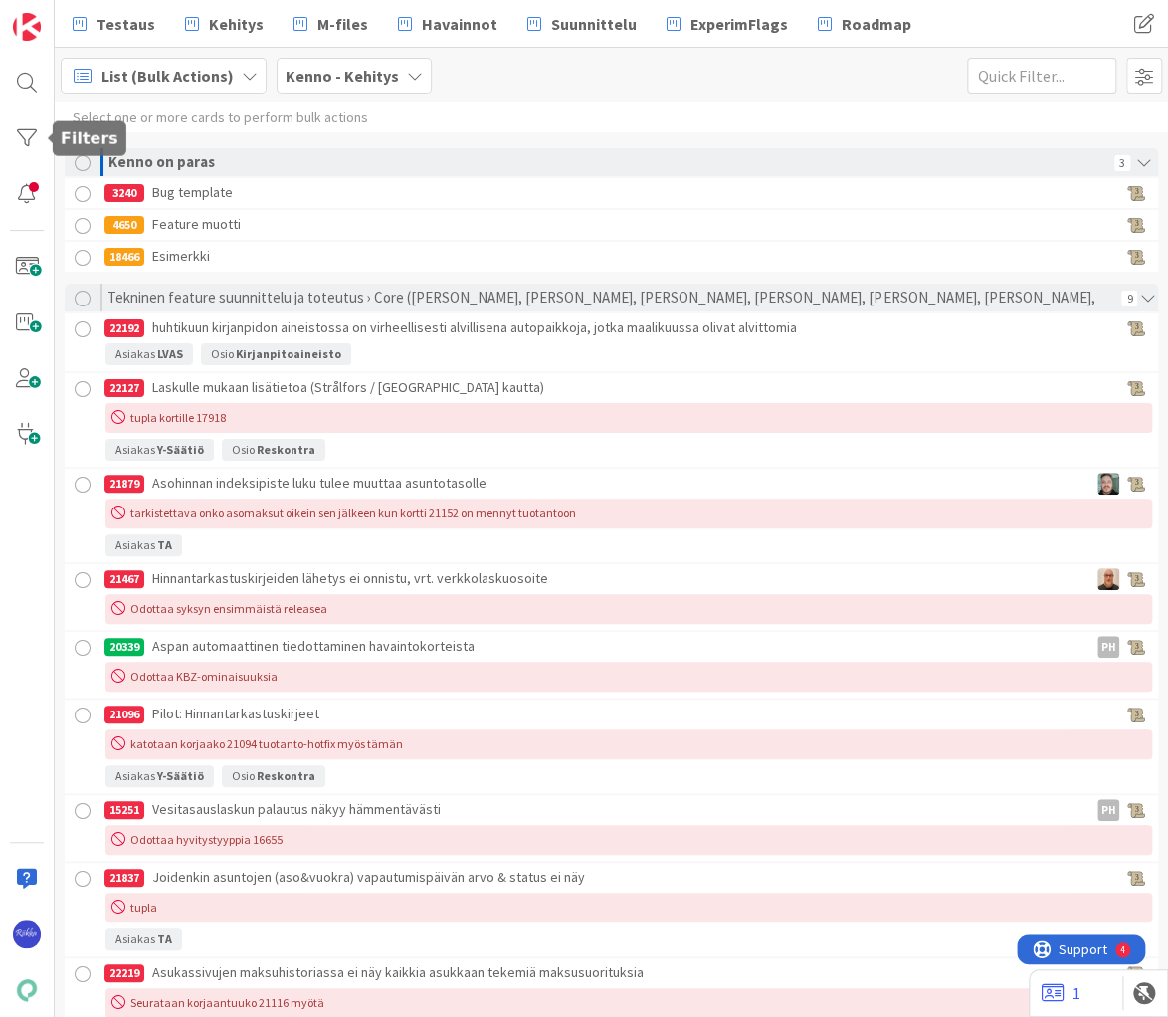
click at [24, 139] on div at bounding box center [27, 138] width 40 height 40
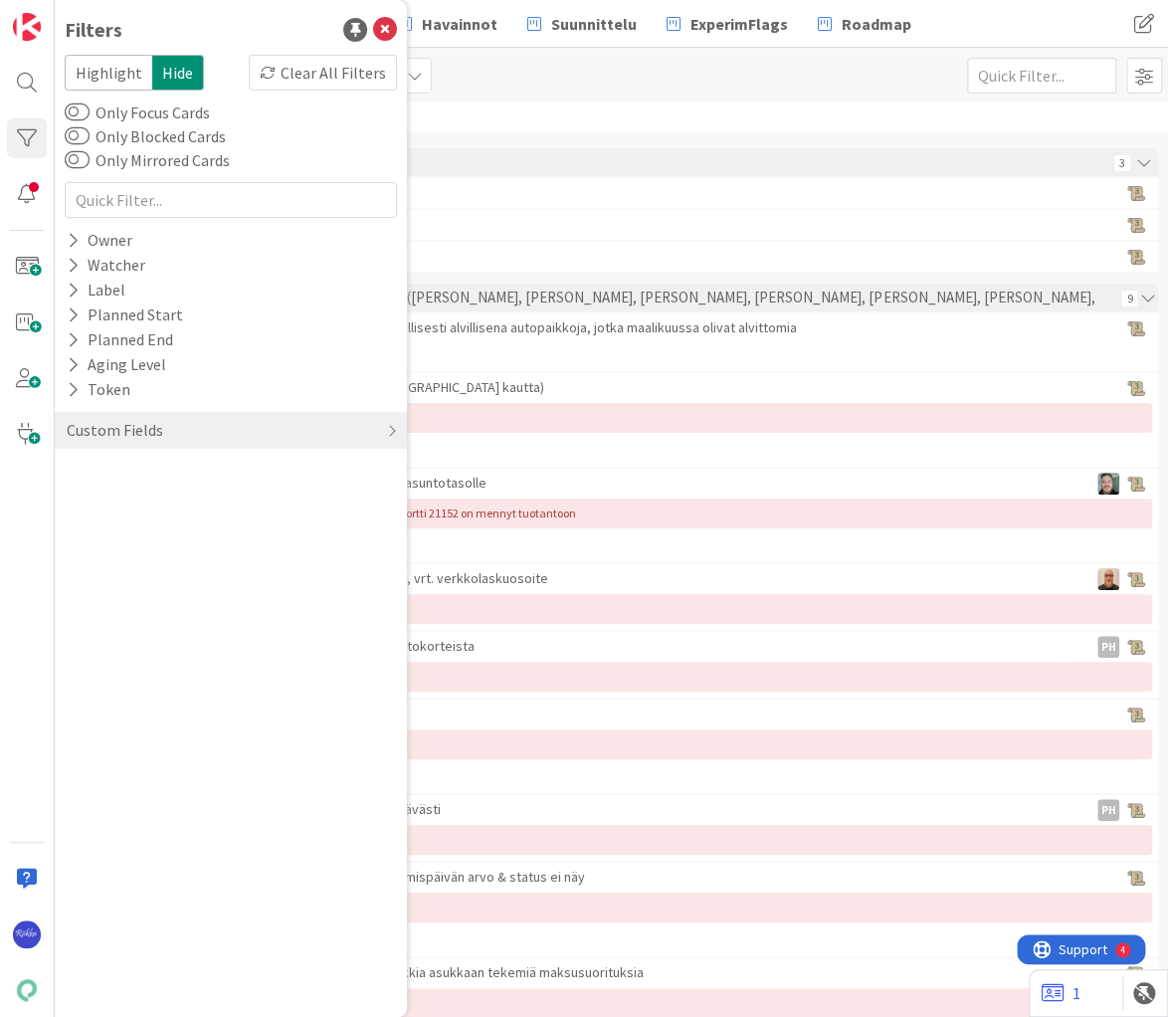
click at [137, 426] on div "Custom Fields" at bounding box center [115, 430] width 100 height 25
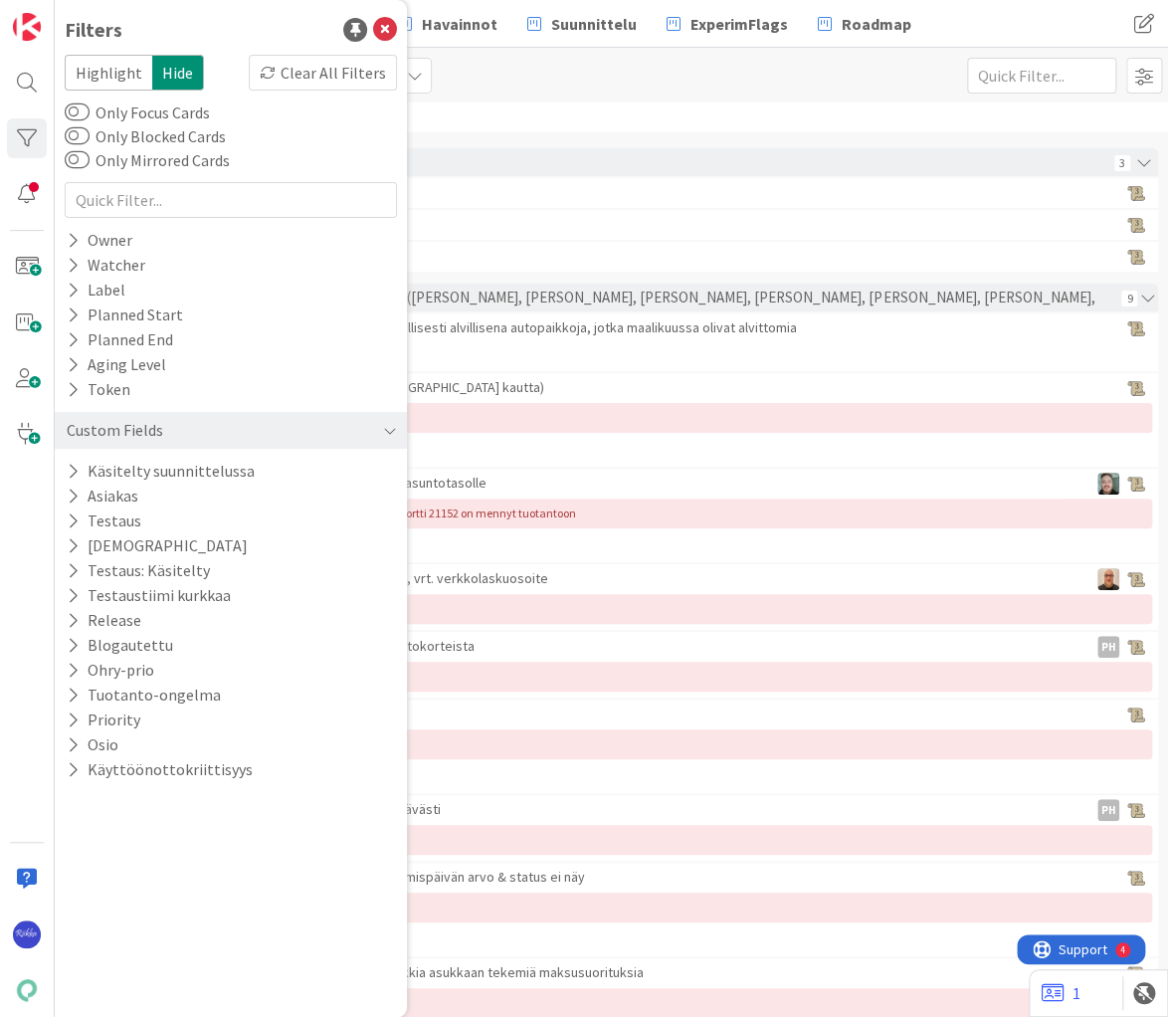
click at [71, 618] on icon at bounding box center [73, 620] width 13 height 17
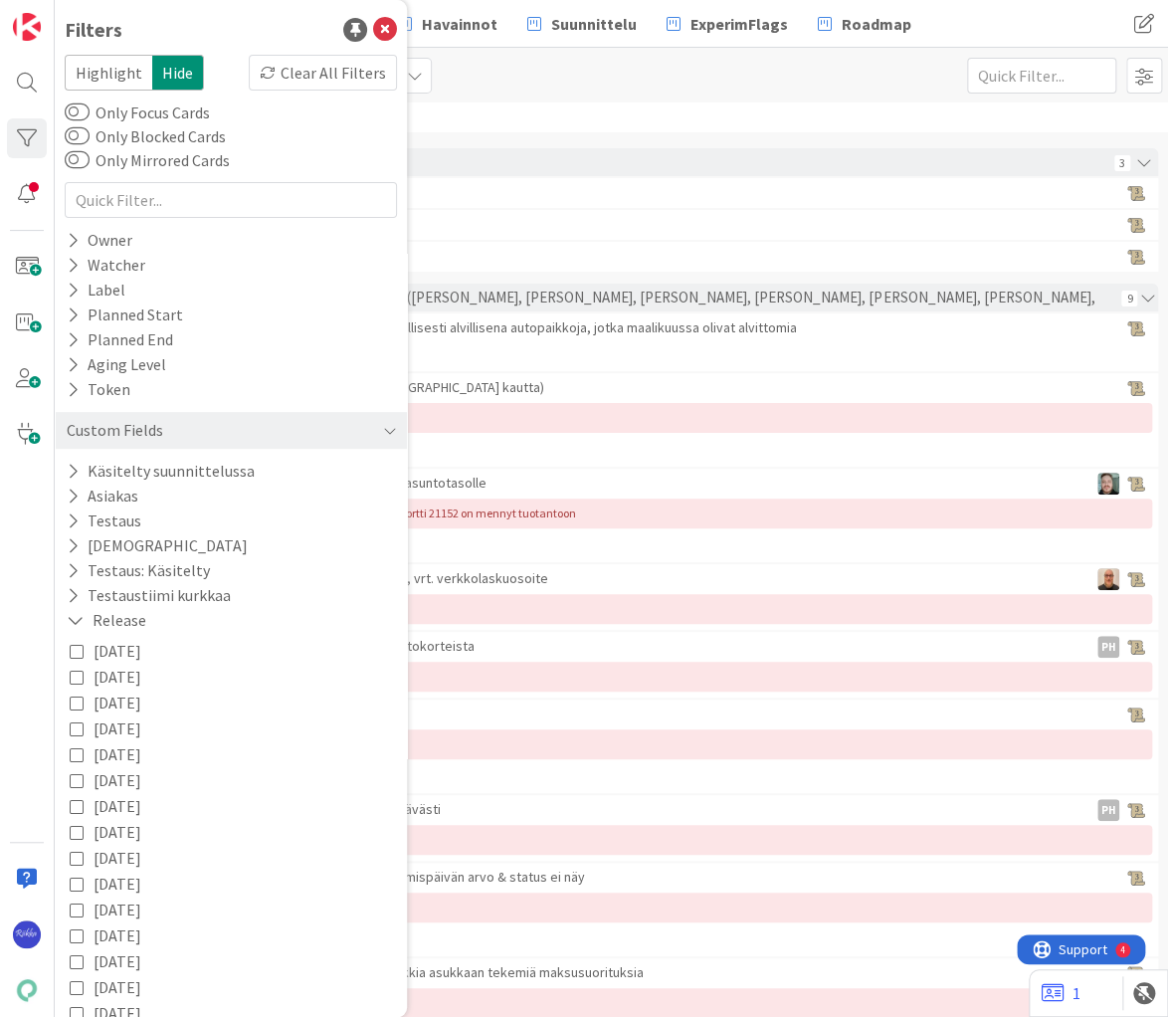
click at [76, 649] on icon at bounding box center [77, 651] width 14 height 14
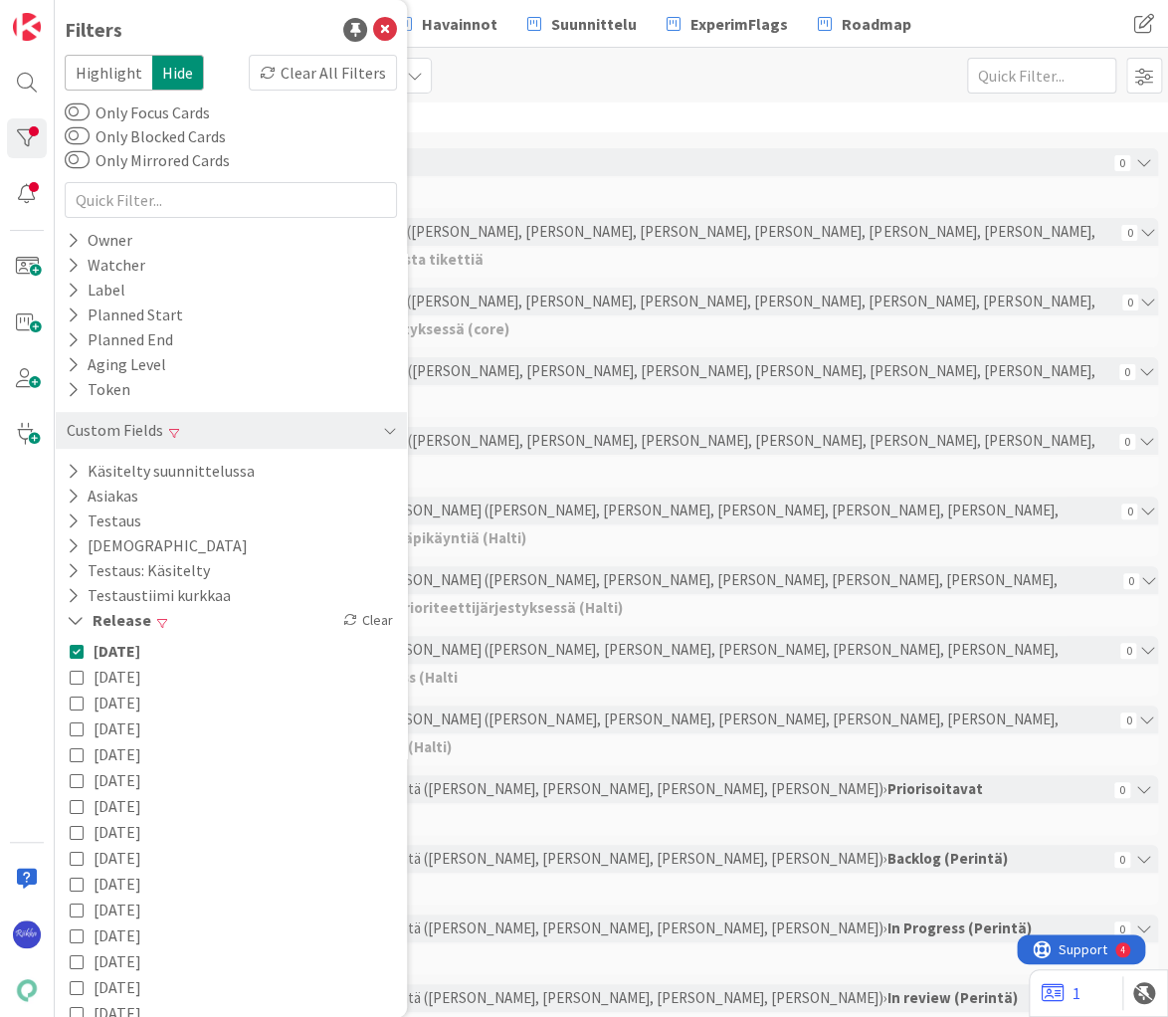
click at [808, 72] on div "List (Bulk Actions) Kenno - Kehitys 1x 2x 3x" at bounding box center [611, 75] width 1113 height 55
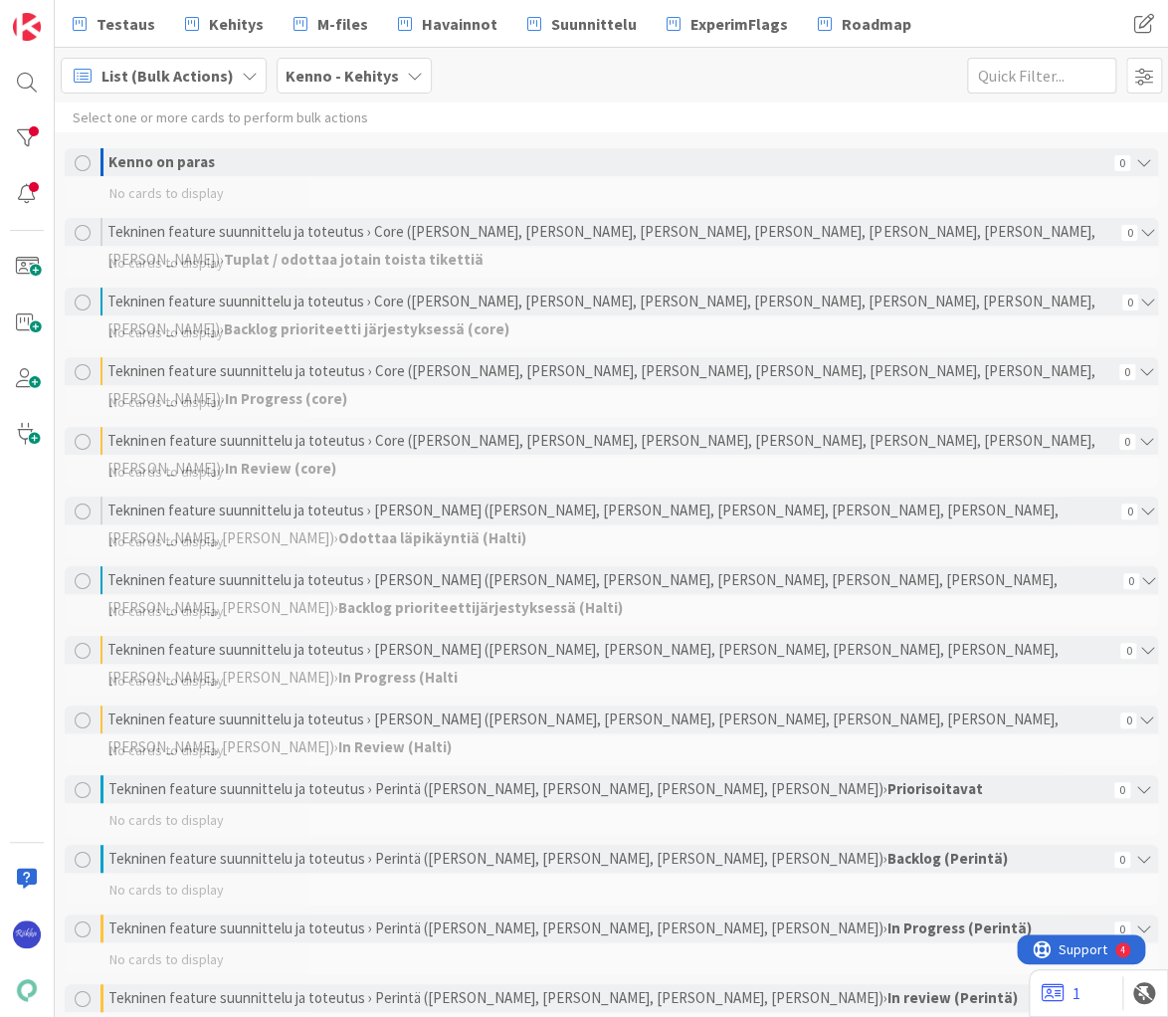
scroll to position [478, 0]
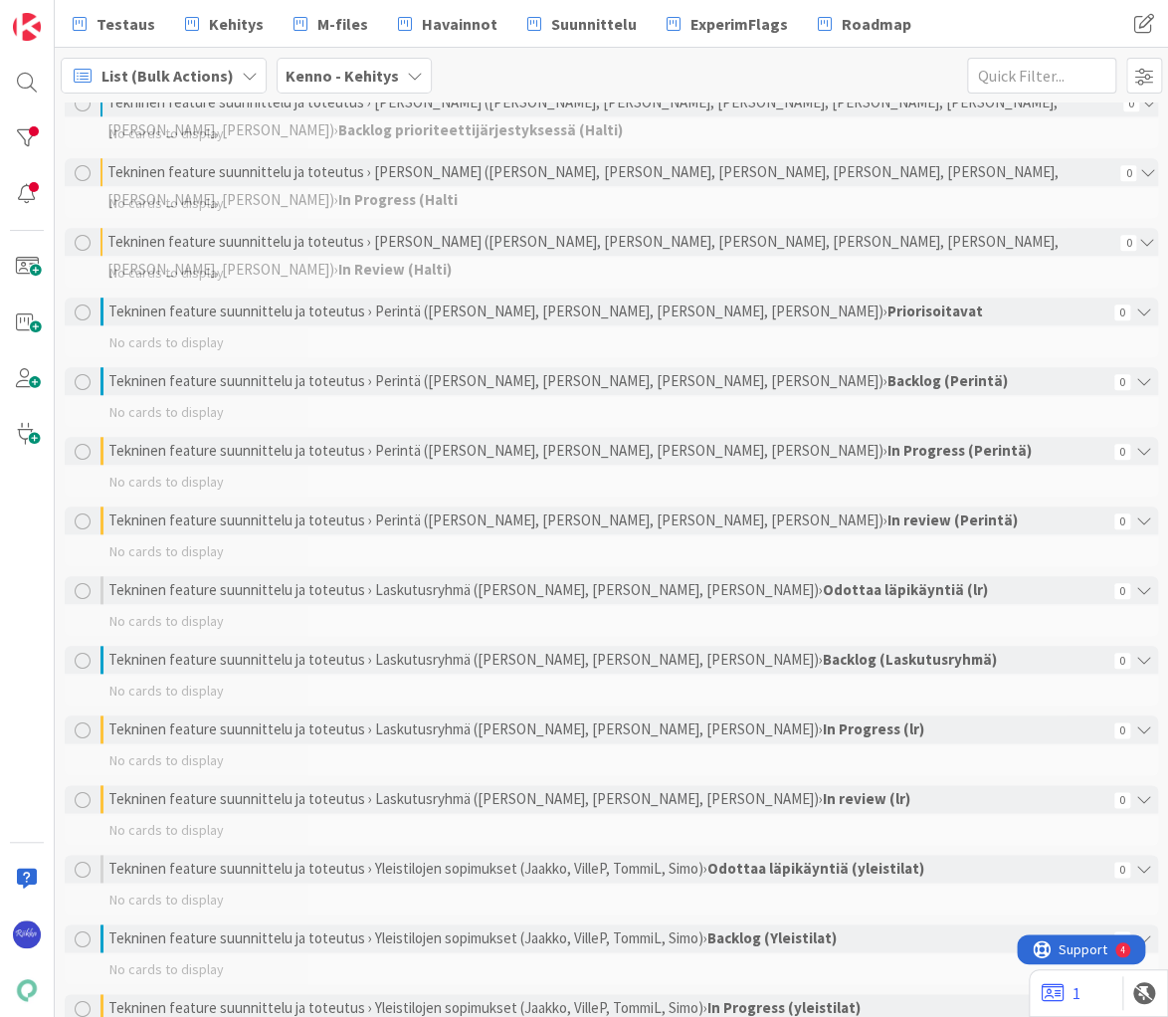
click at [700, 75] on div "List (Bulk Actions) Kenno - Kehitys 1x 2x 3x" at bounding box center [611, 75] width 1113 height 55
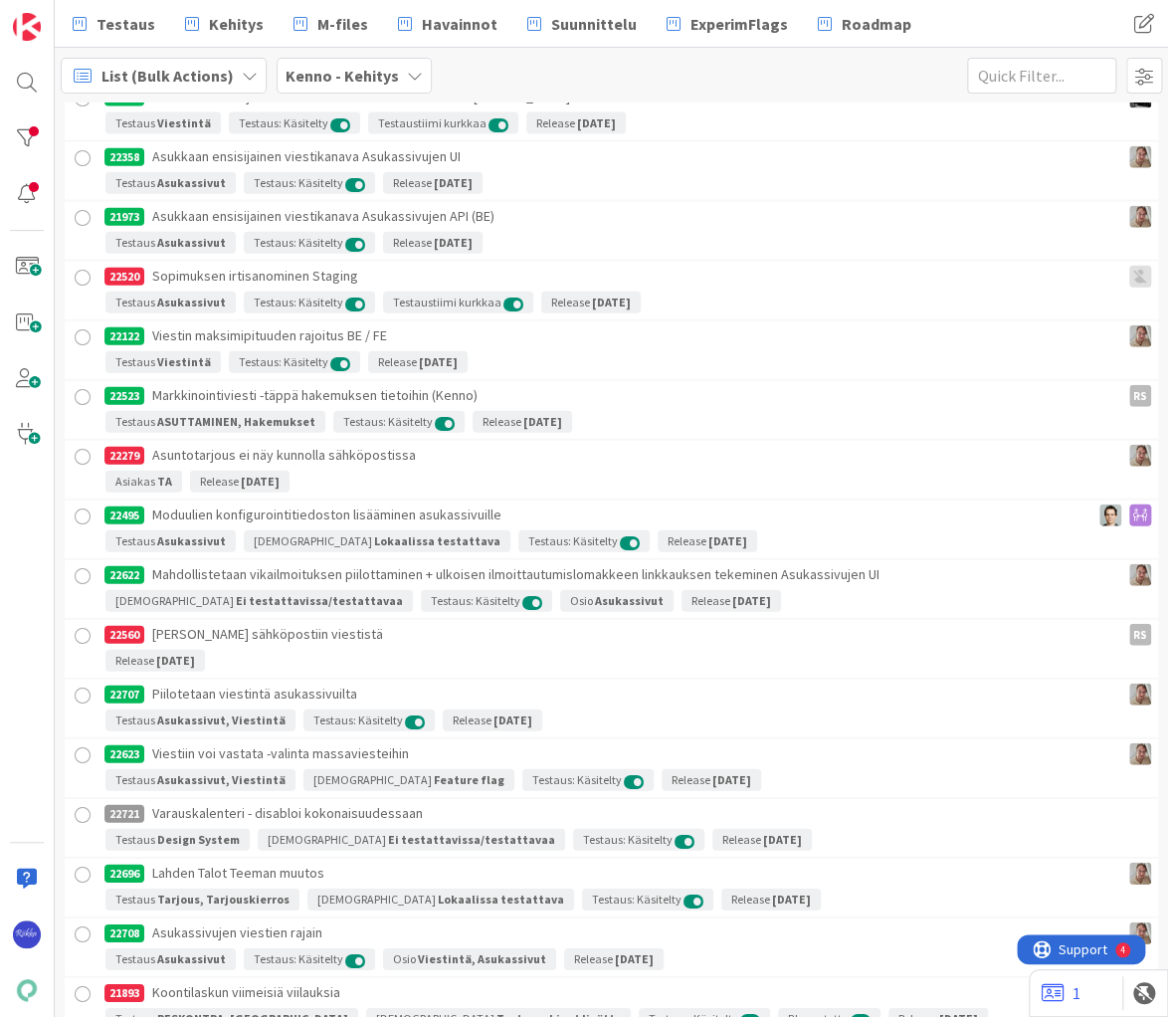
scroll to position [7673, 0]
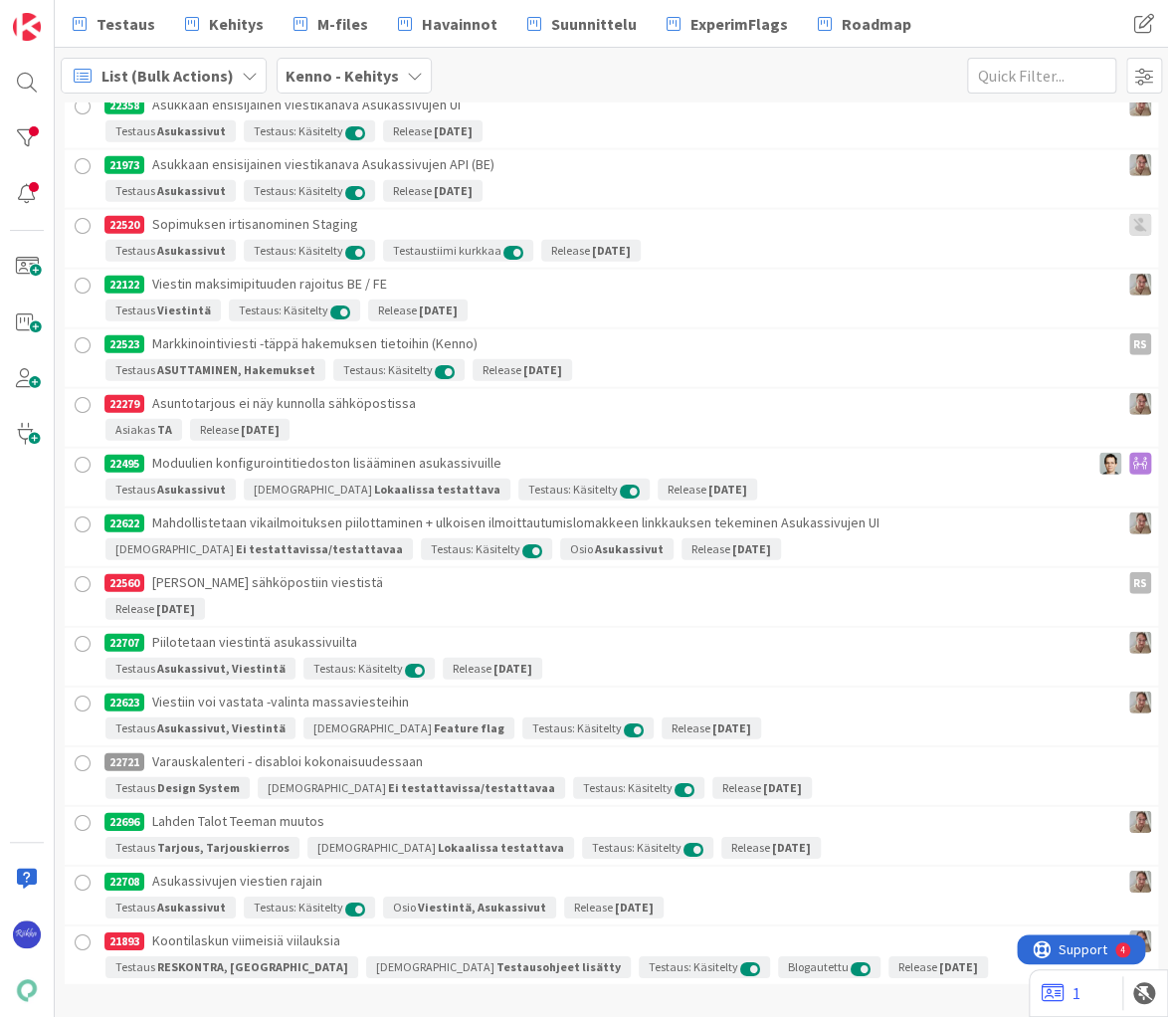
click at [87, 751] on div at bounding box center [83, 763] width 25 height 25
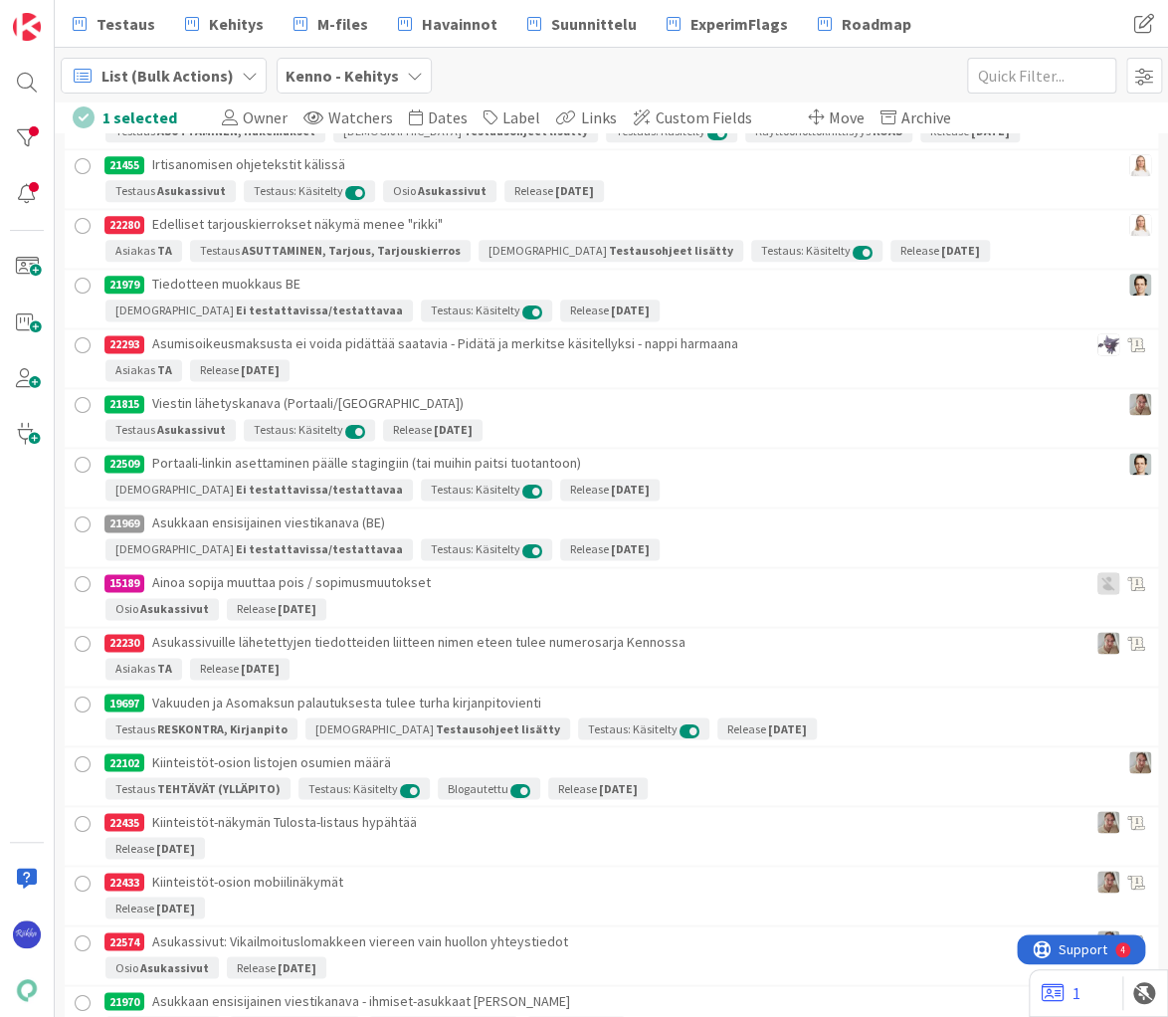
scroll to position [6479, 0]
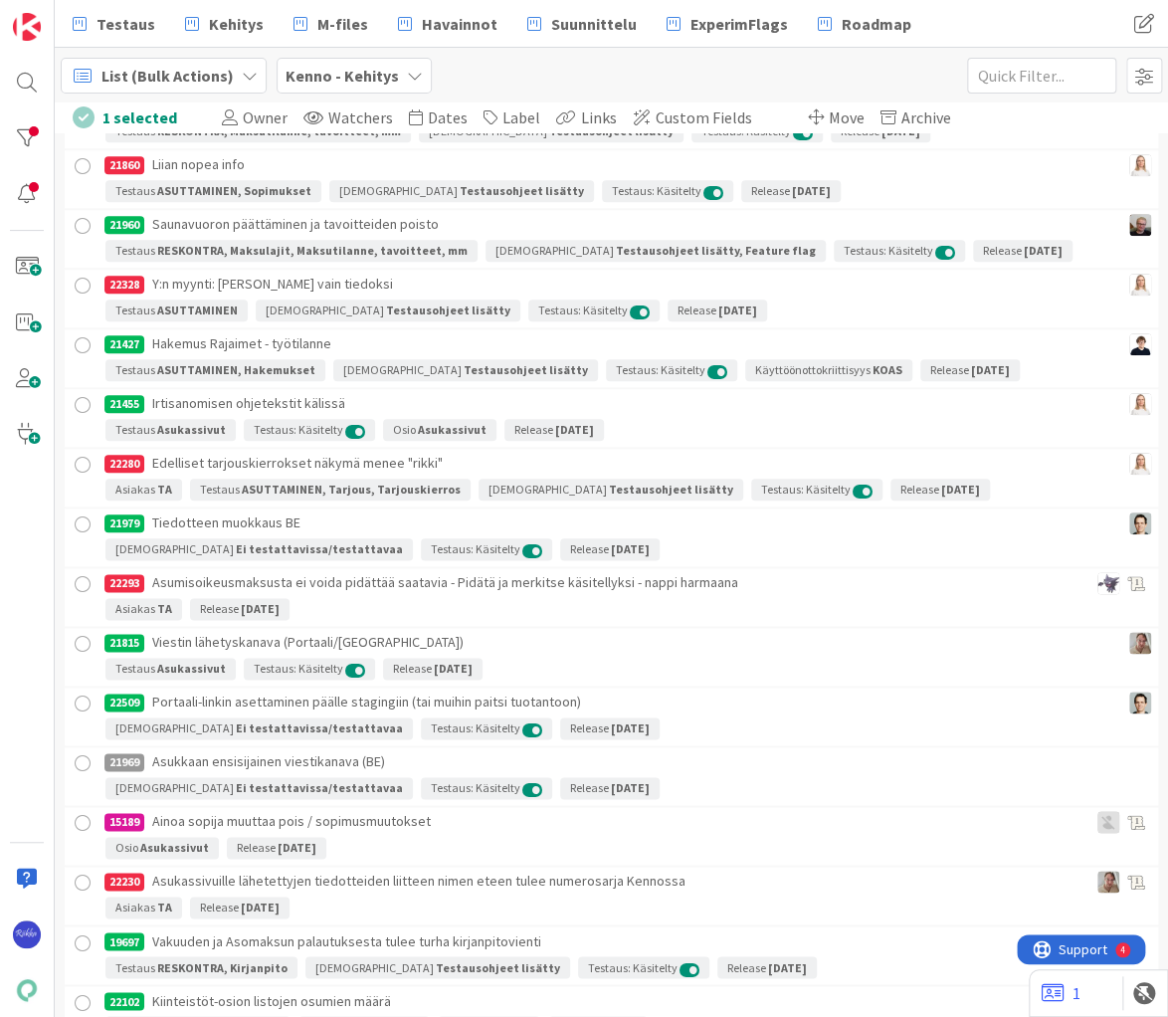
click at [81, 751] on div at bounding box center [83, 763] width 25 height 25
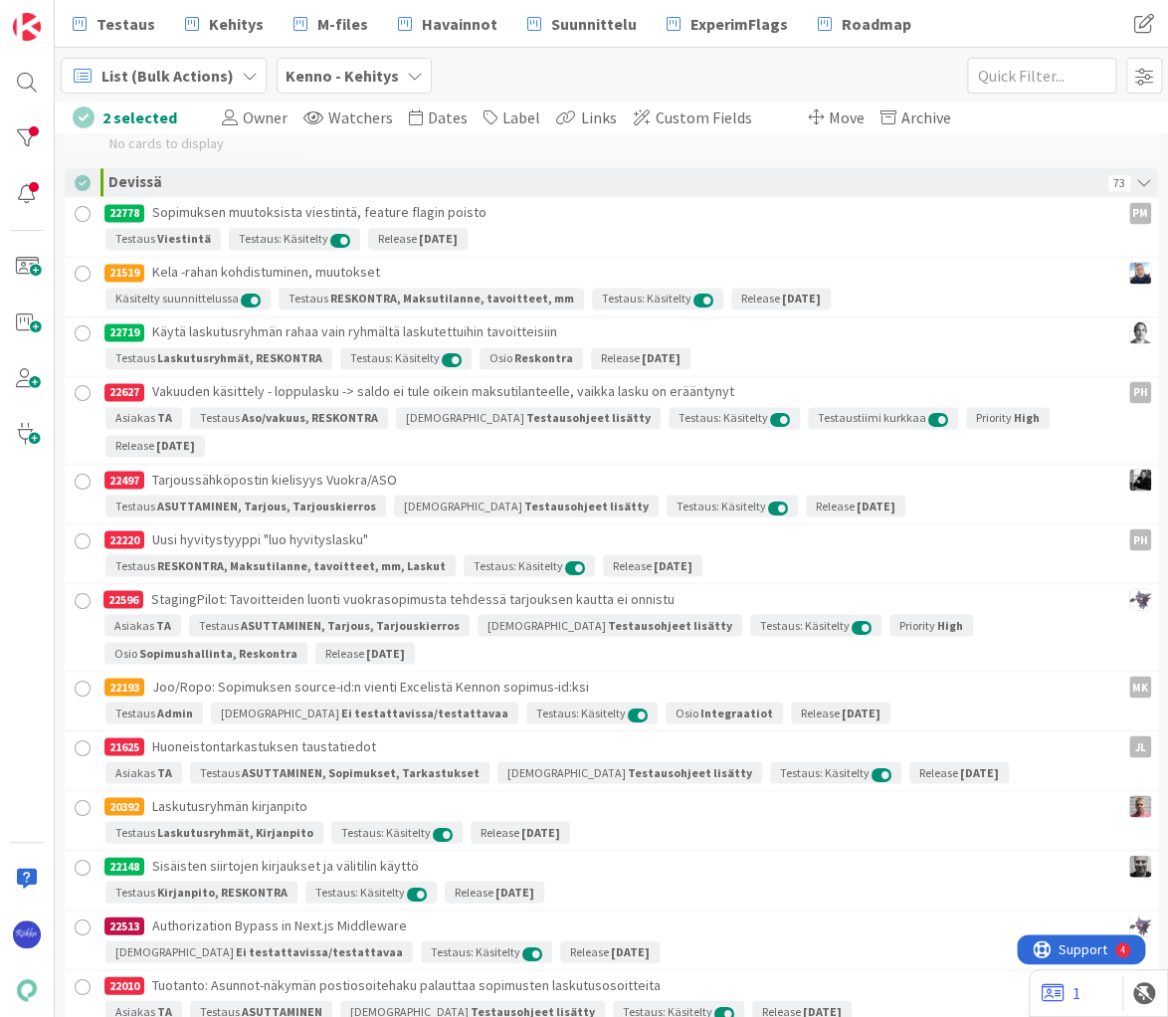
scroll to position [3773, 0]
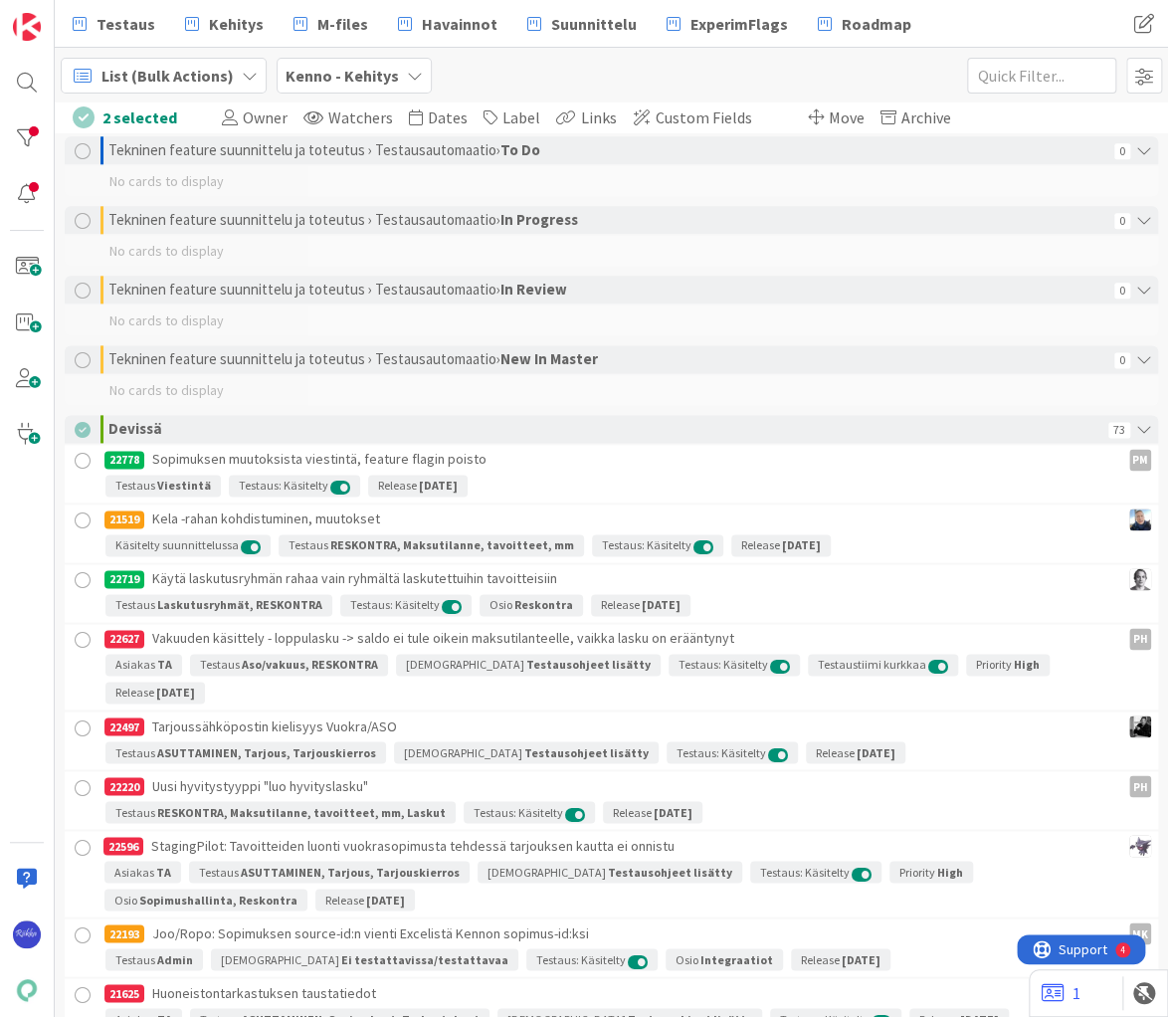
click at [829, 124] on span "Move" at bounding box center [847, 117] width 36 height 20
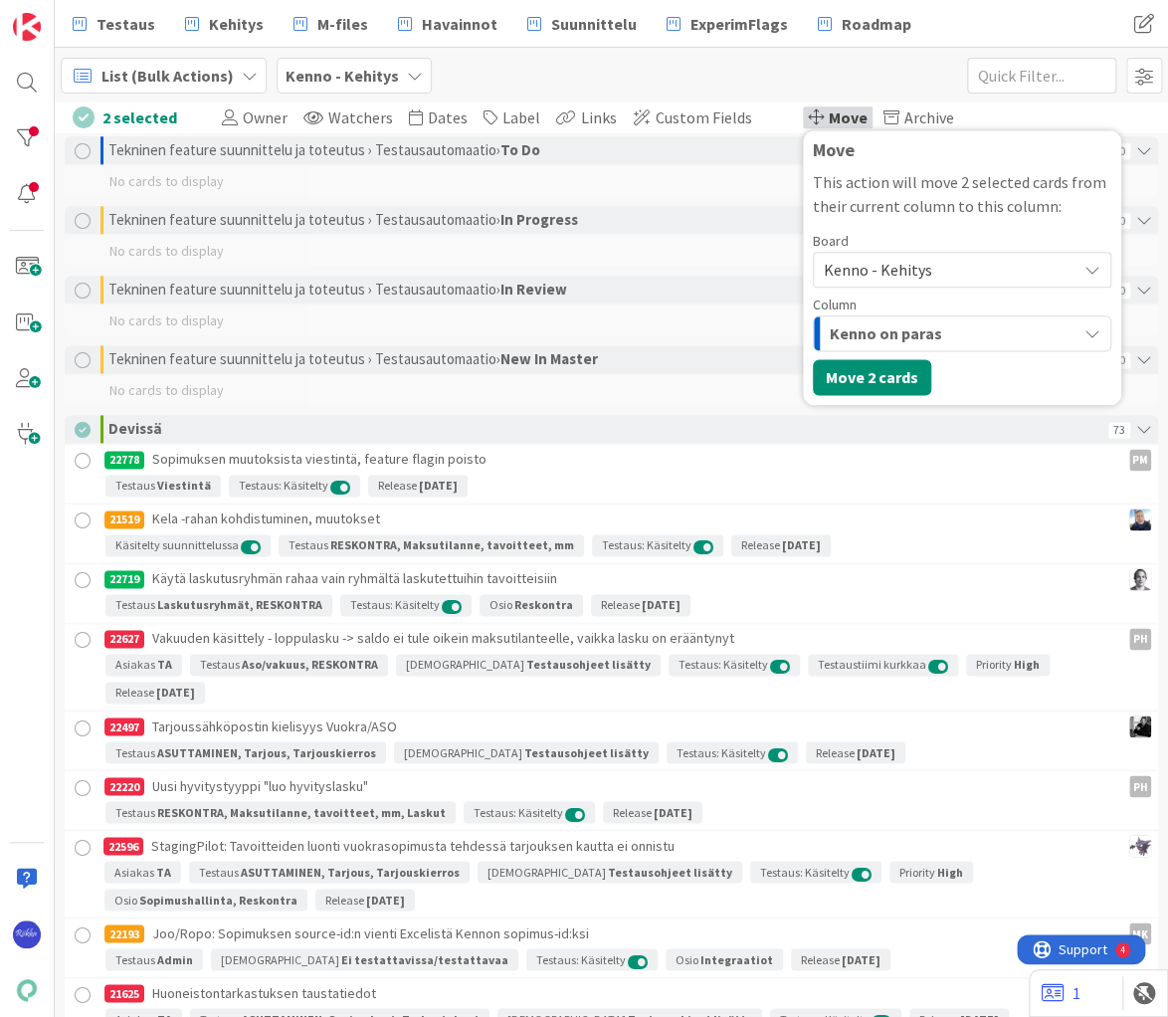
click at [911, 267] on span "Kenno - Kehitys" at bounding box center [945, 270] width 243 height 28
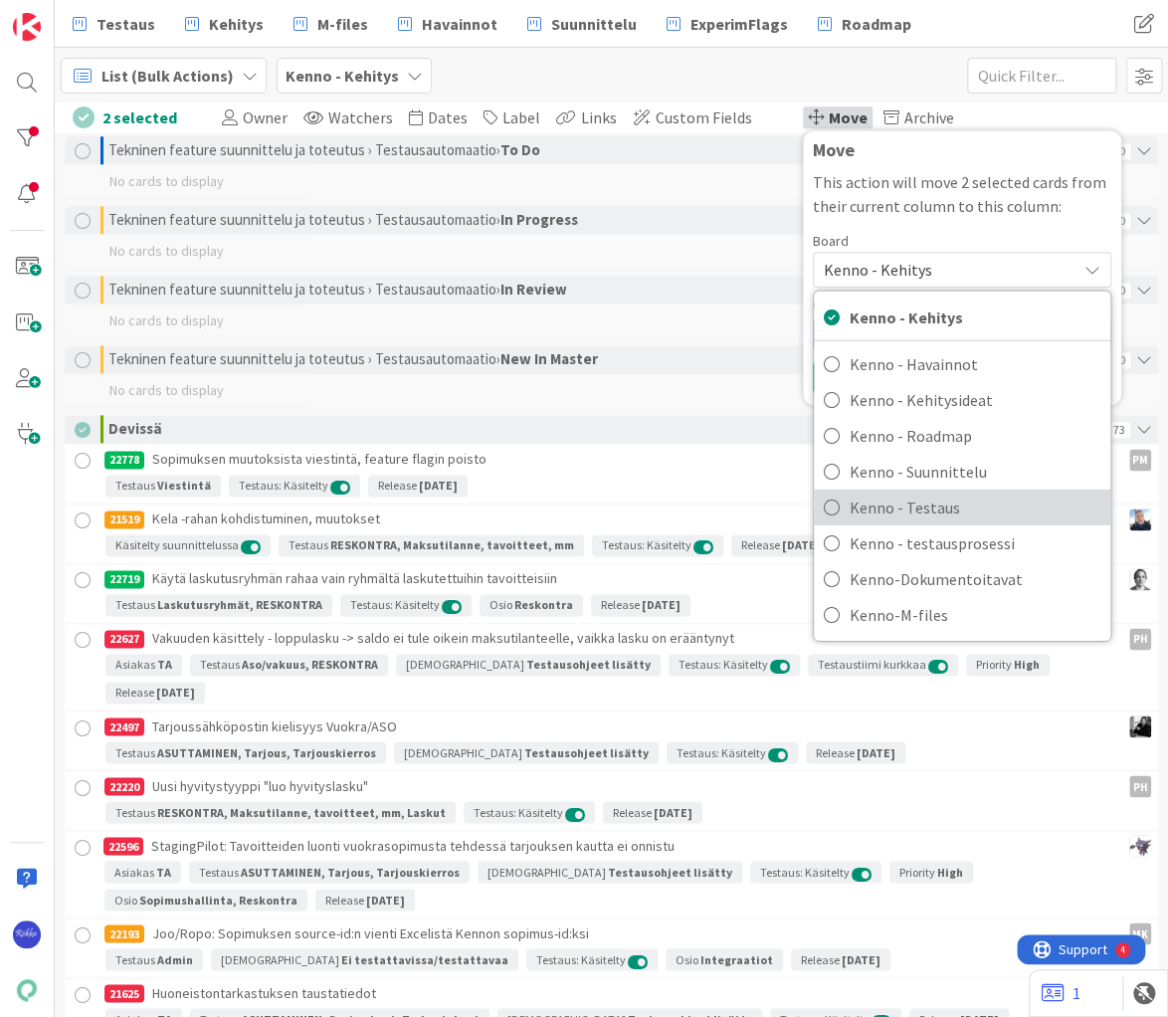
click at [924, 495] on span "Kenno - Testaus" at bounding box center [975, 507] width 251 height 30
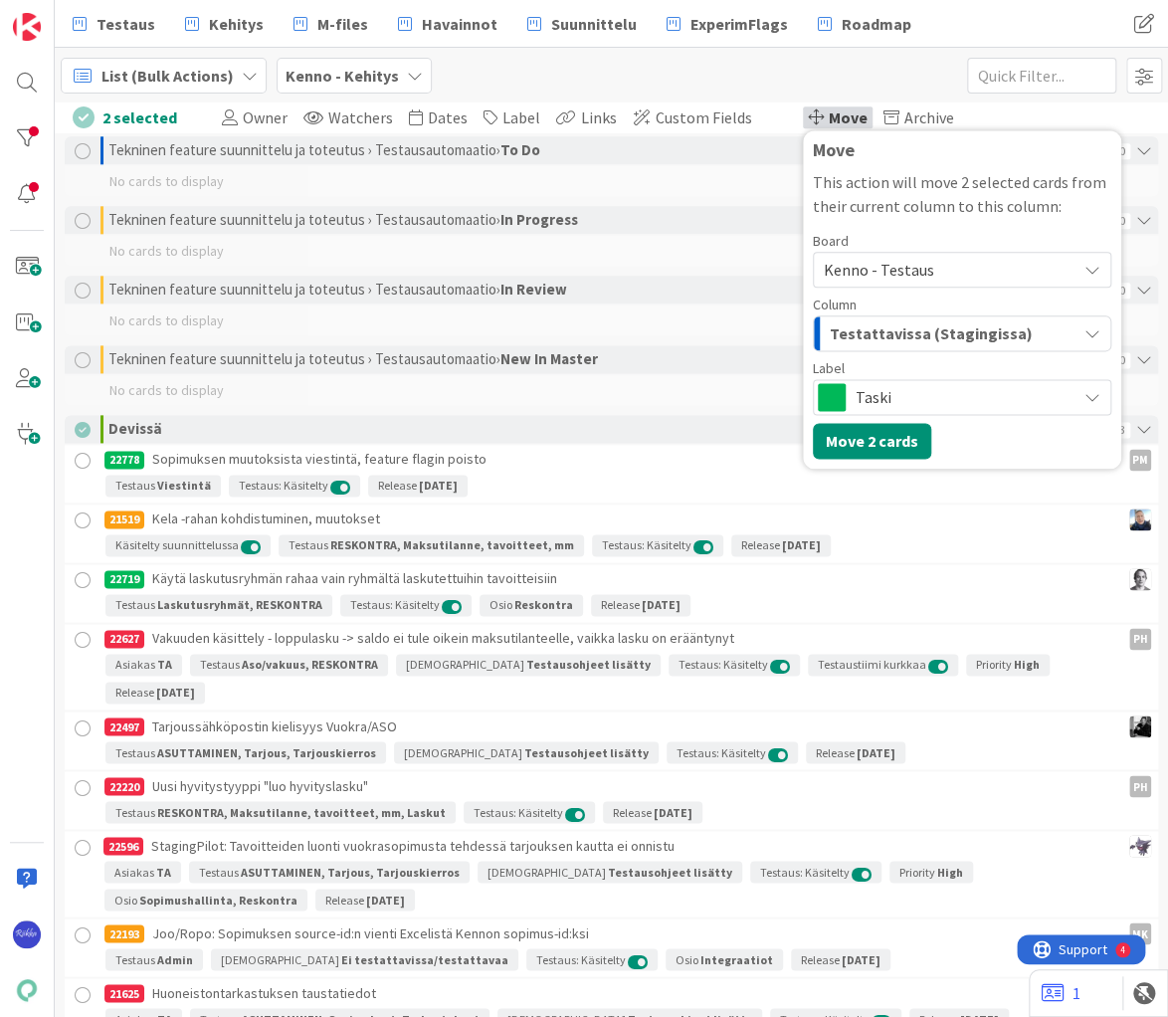
click at [976, 402] on span "Taski" at bounding box center [961, 397] width 211 height 28
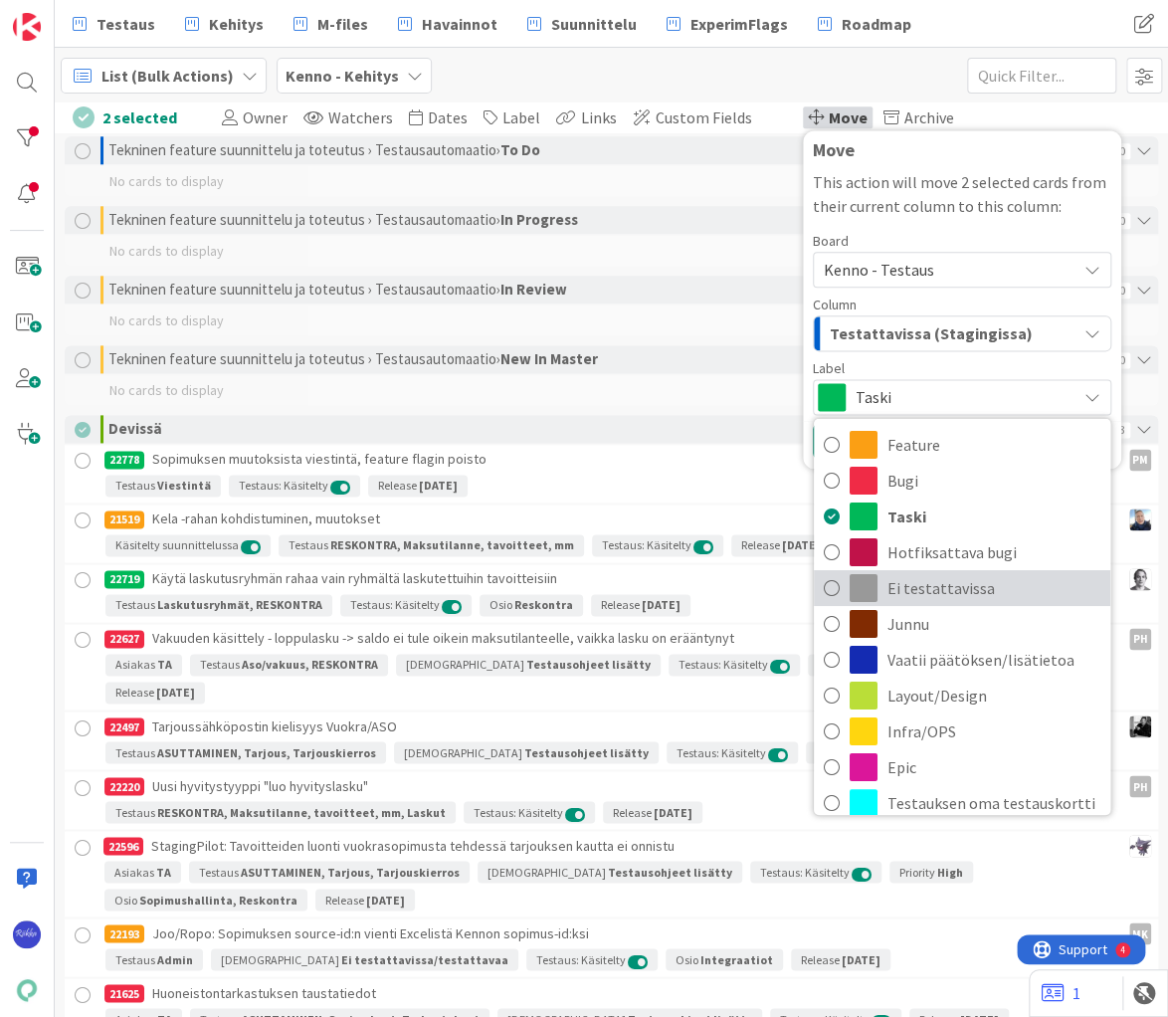
click at [978, 577] on span "Ei testattavissa" at bounding box center [993, 587] width 213 height 30
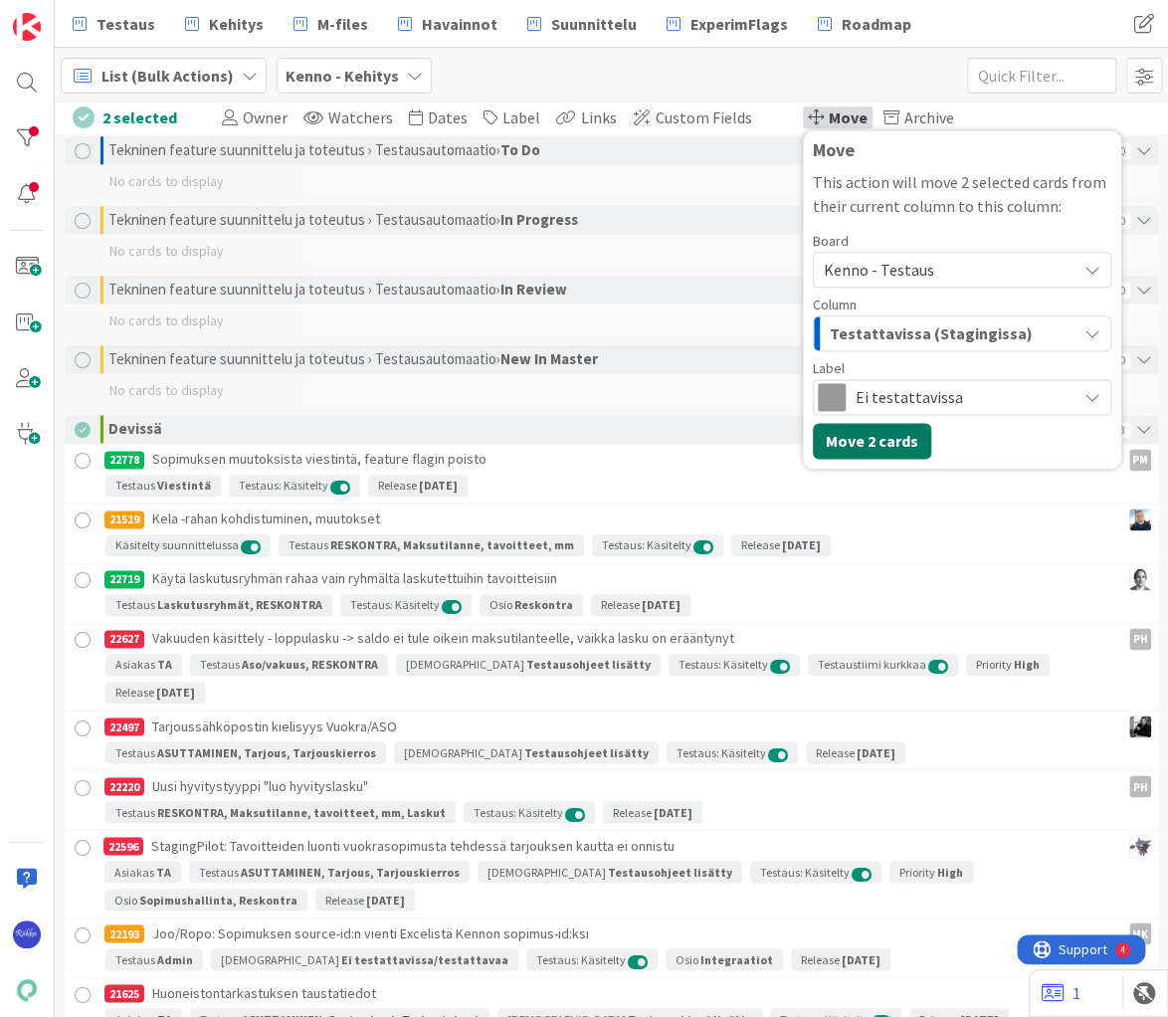
click at [824, 438] on button "Move 2 cards" at bounding box center [872, 441] width 118 height 36
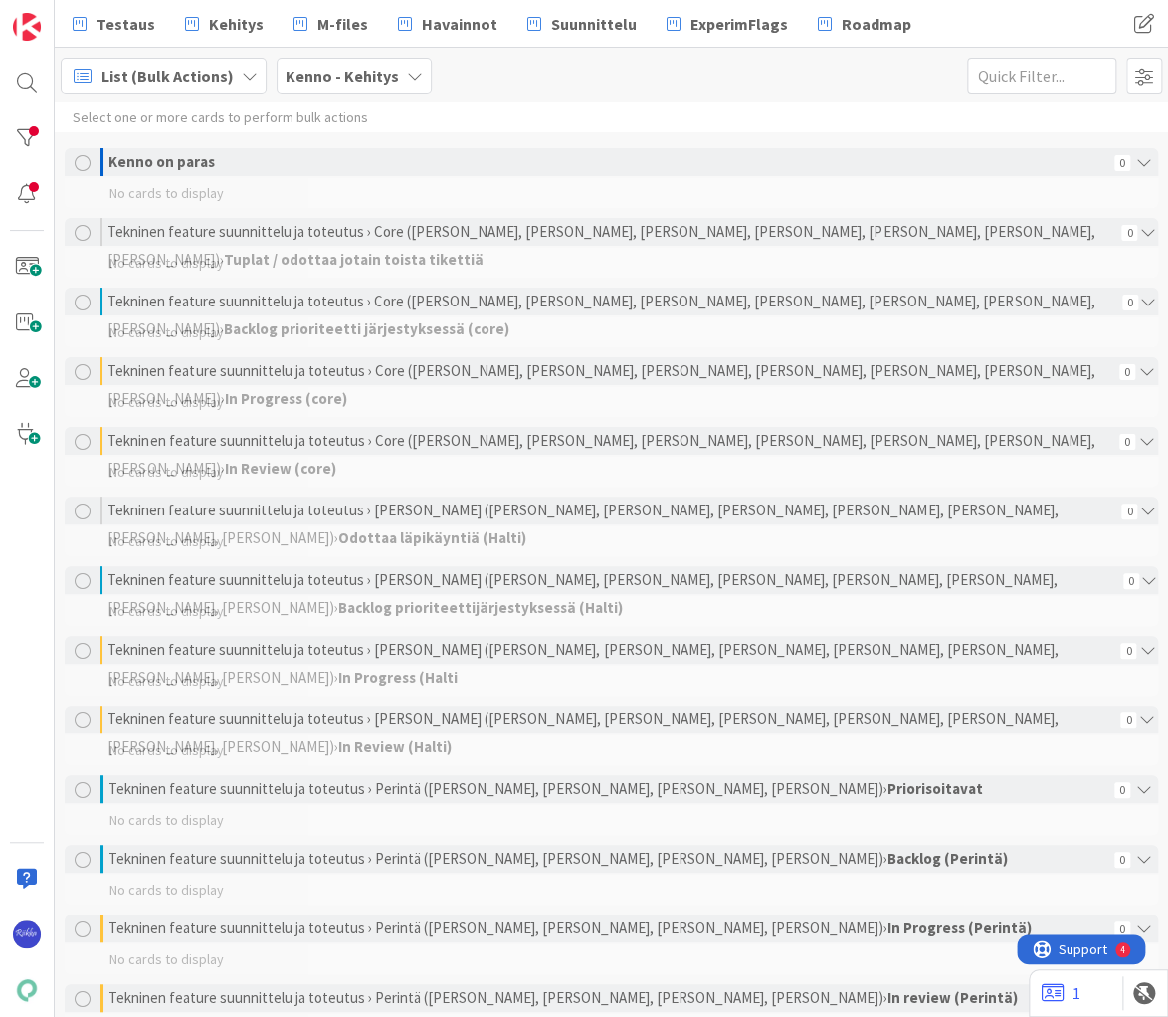
click at [716, 77] on div "List (Bulk Actions) Kenno - Kehitys 1x 2x 3x" at bounding box center [611, 75] width 1113 height 55
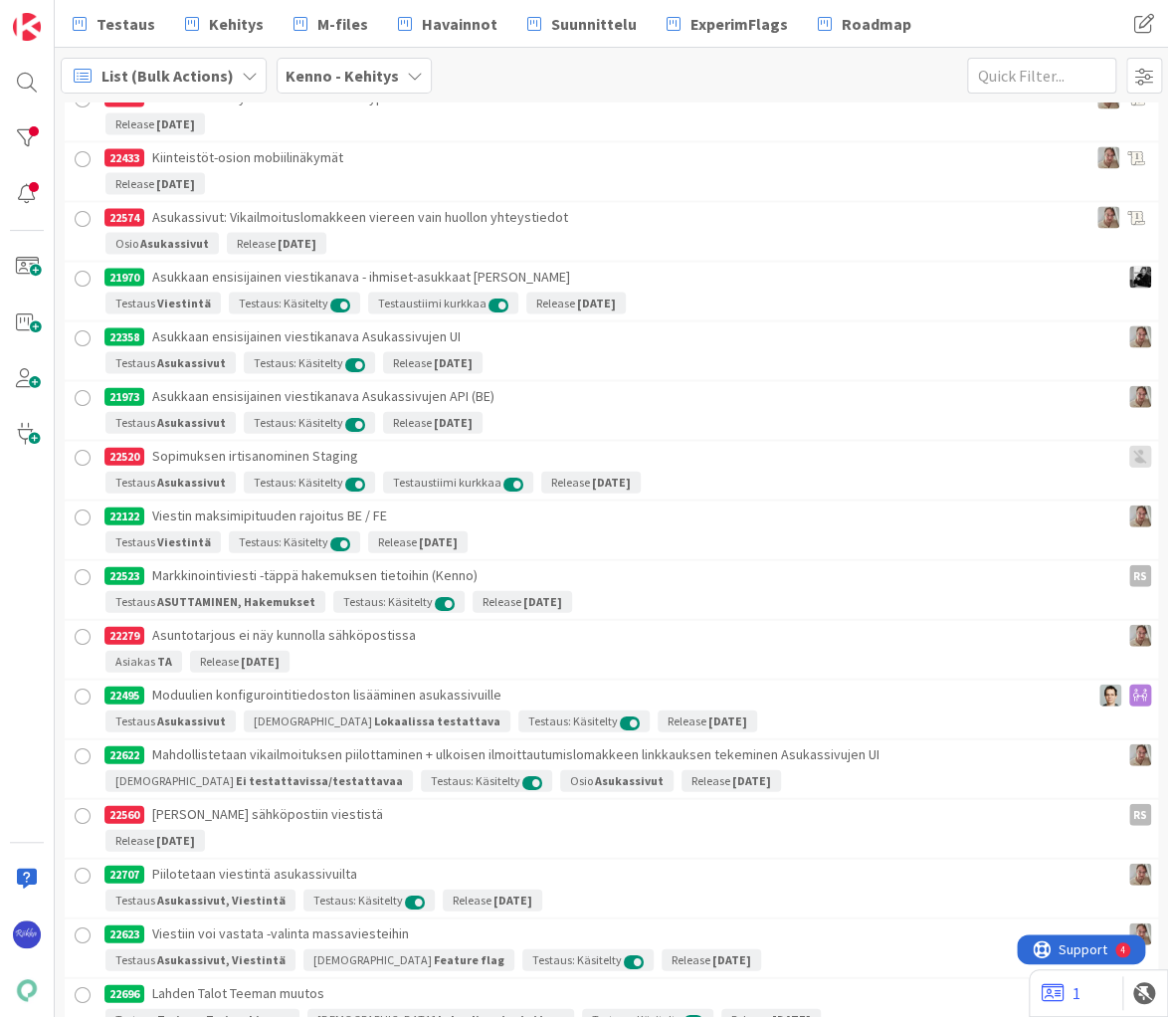
scroll to position [7554, 0]
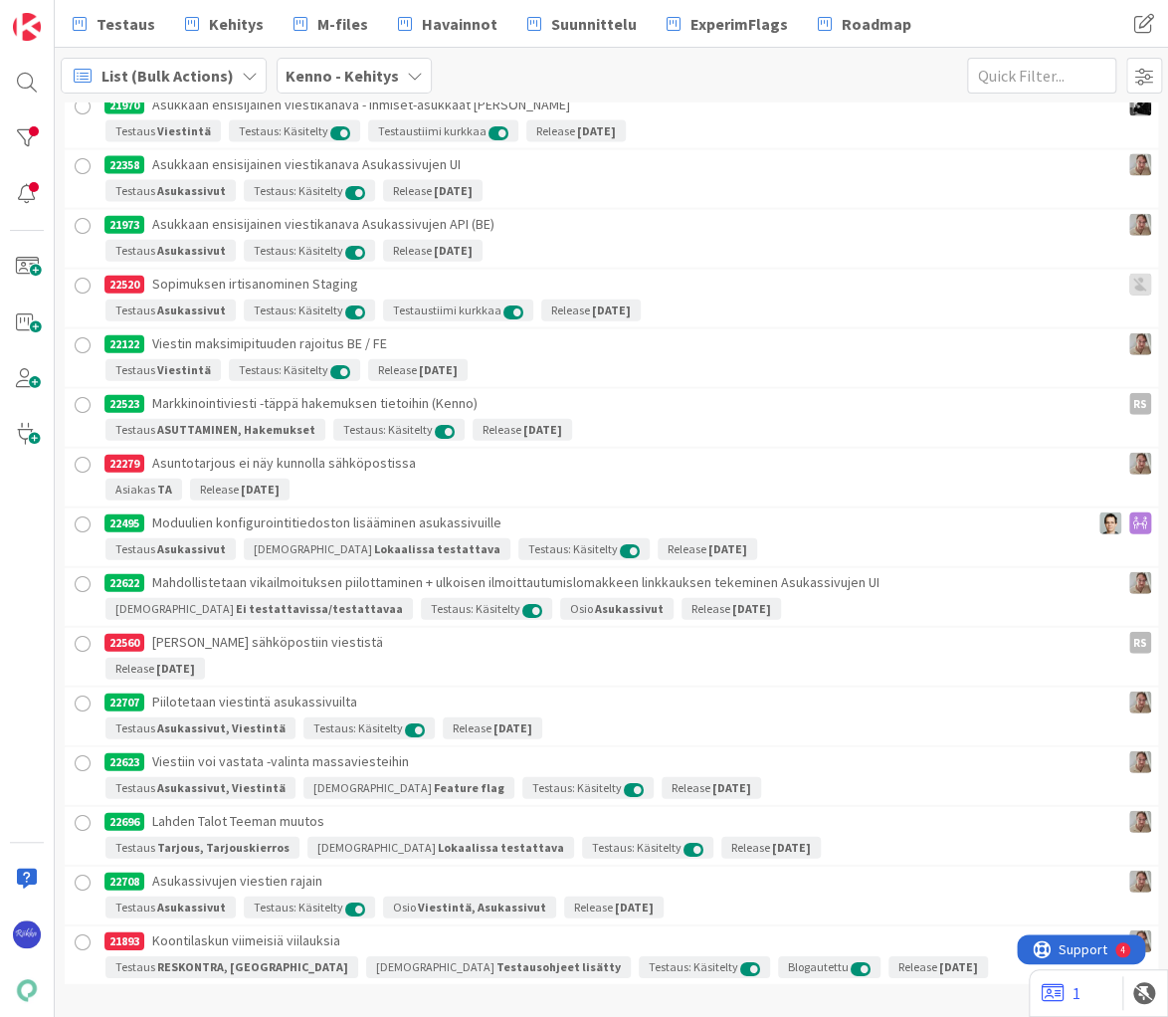
click at [82, 930] on div at bounding box center [83, 942] width 25 height 25
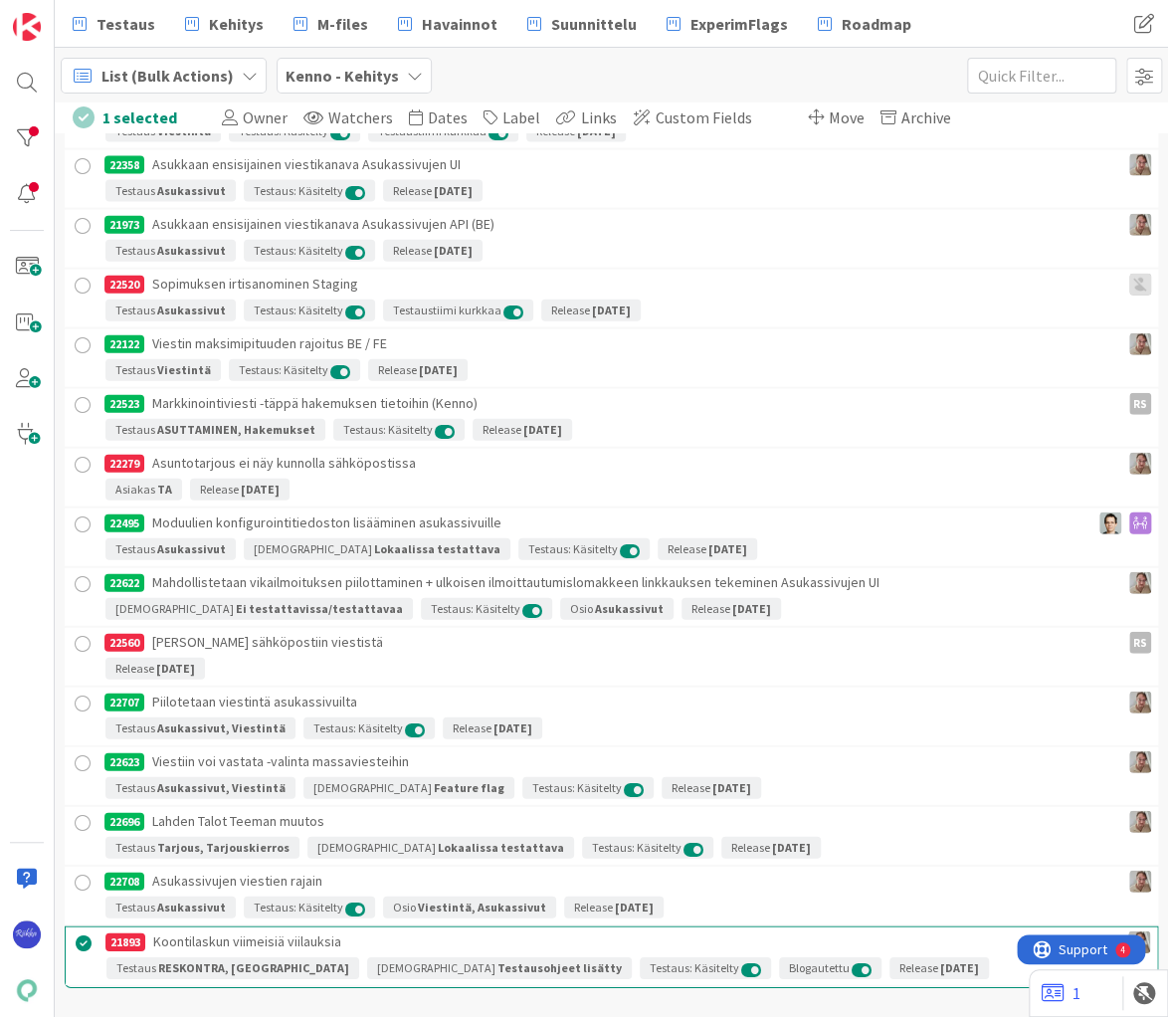
click at [83, 632] on div at bounding box center [83, 644] width 25 height 25
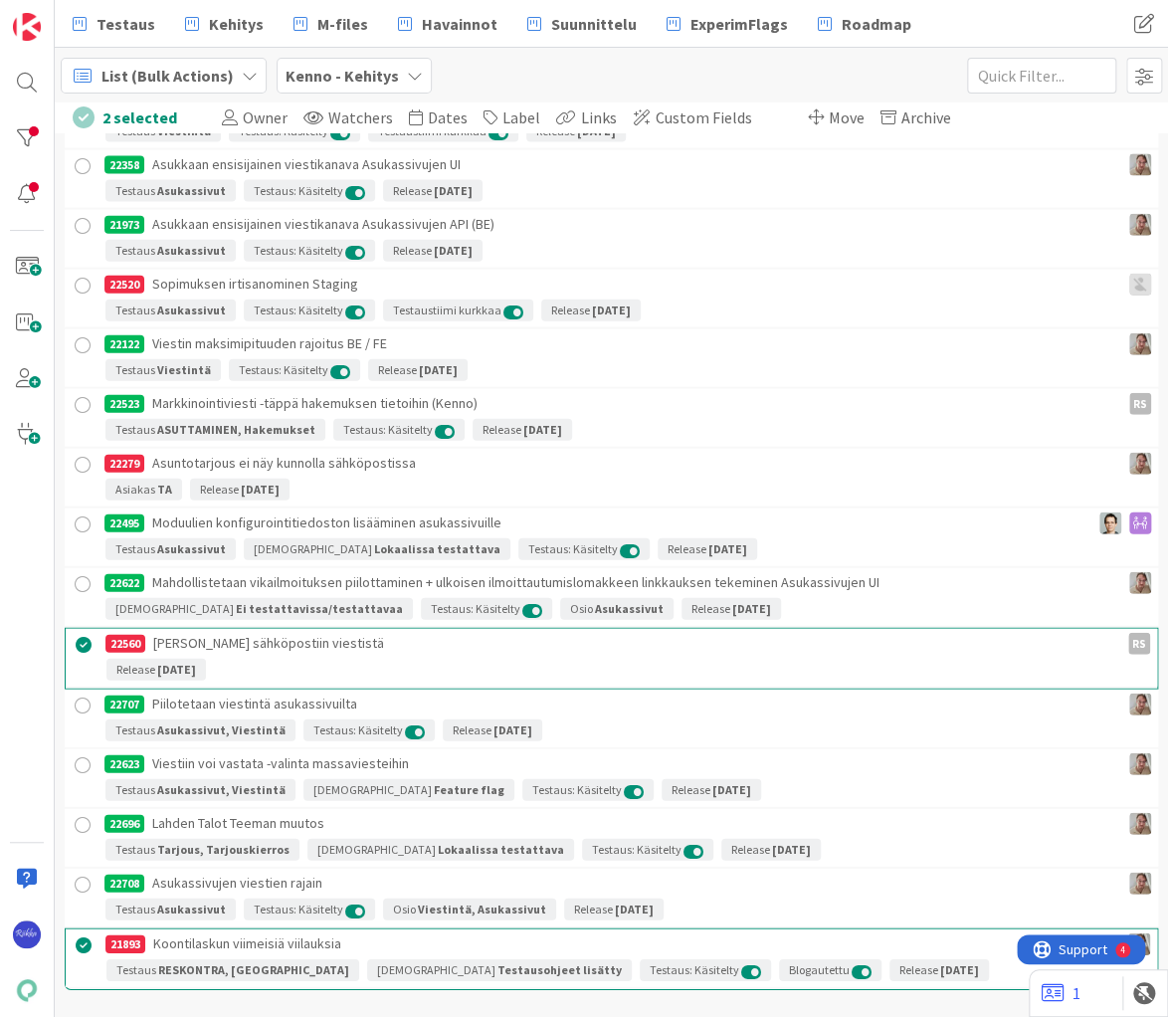
click at [84, 453] on div at bounding box center [83, 465] width 25 height 25
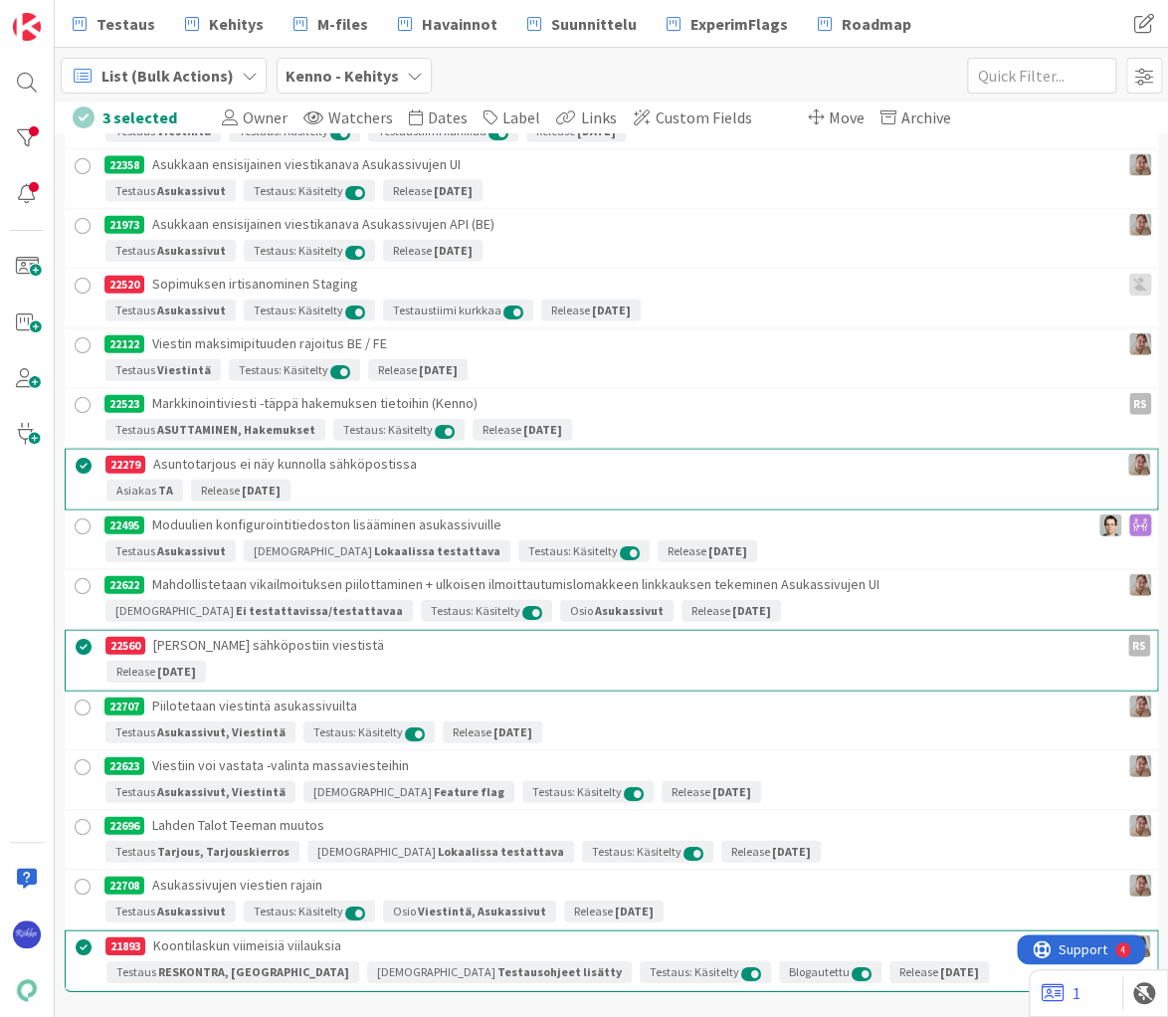
click at [83, 274] on div at bounding box center [83, 286] width 25 height 25
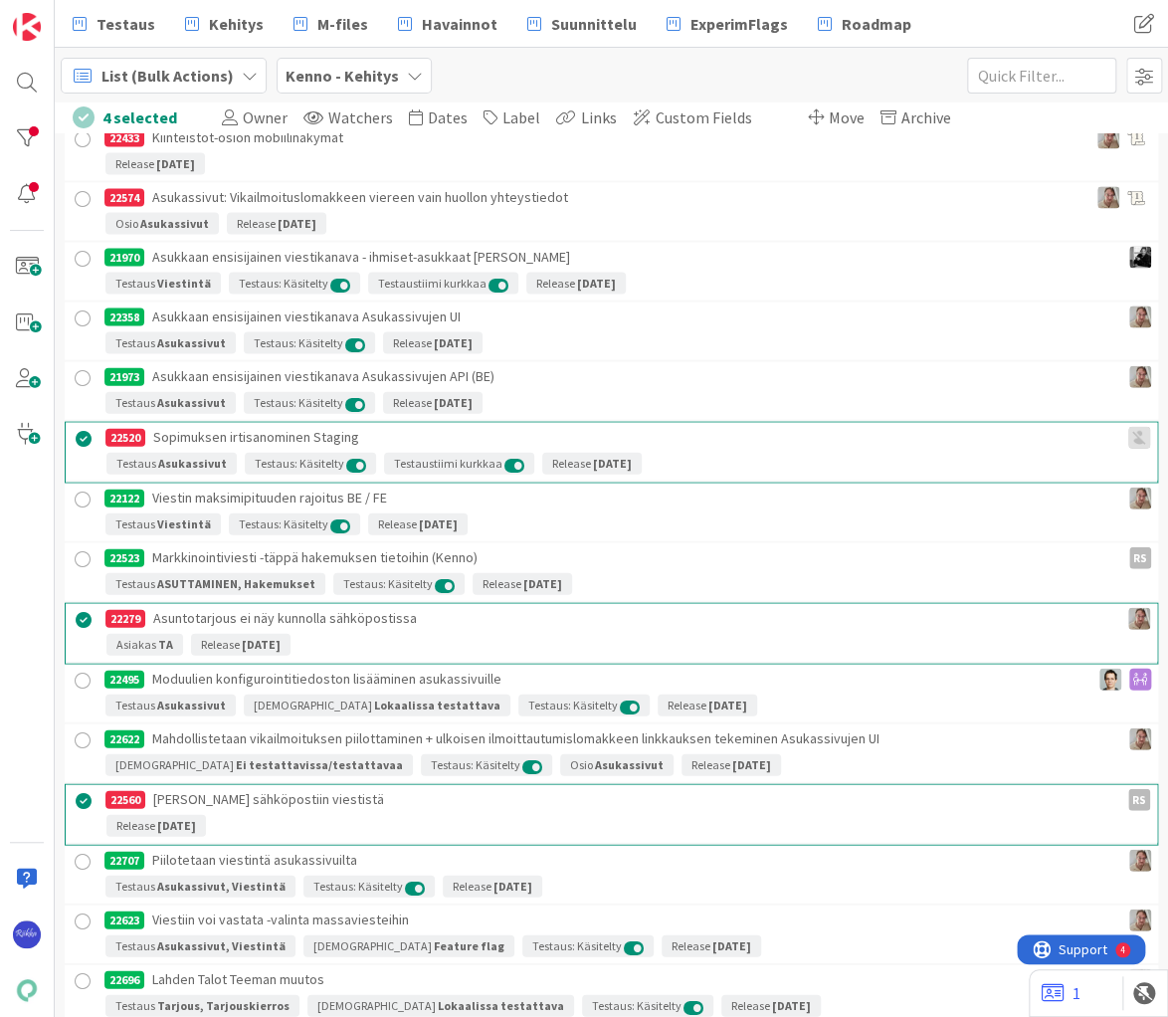
scroll to position [7315, 0]
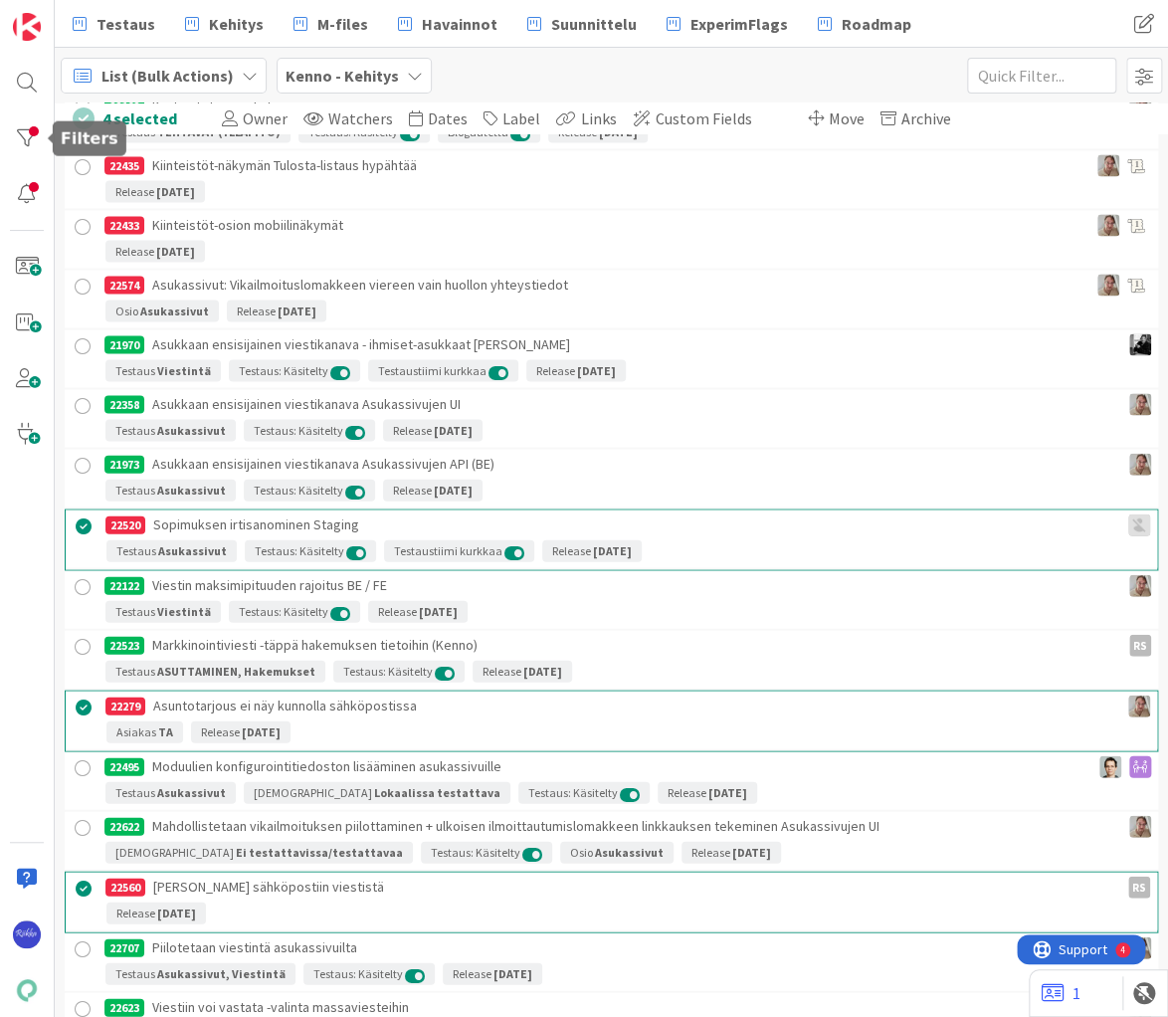
click at [25, 135] on div at bounding box center [27, 138] width 40 height 40
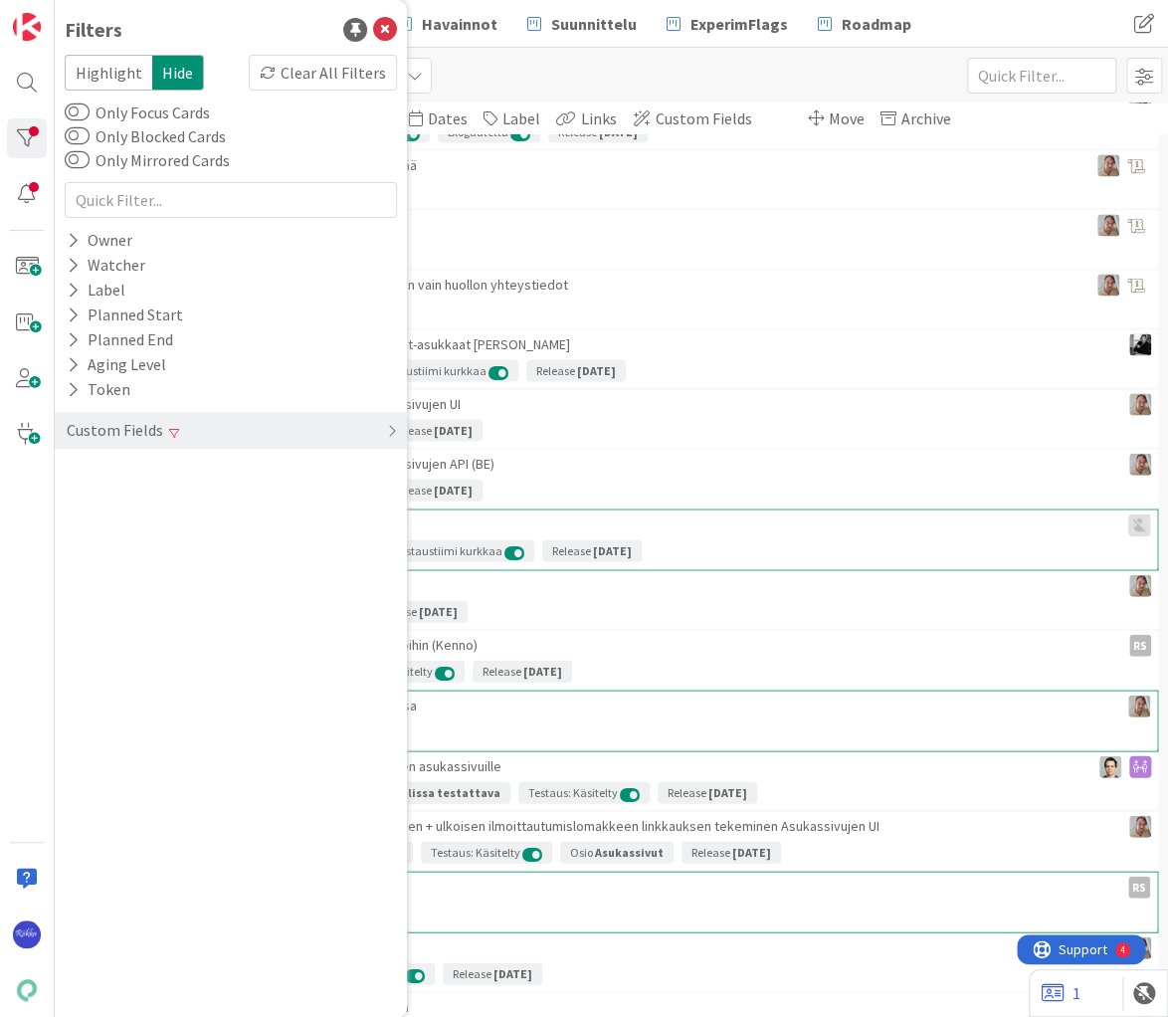
click at [91, 427] on div "Custom Fields" at bounding box center [115, 430] width 100 height 25
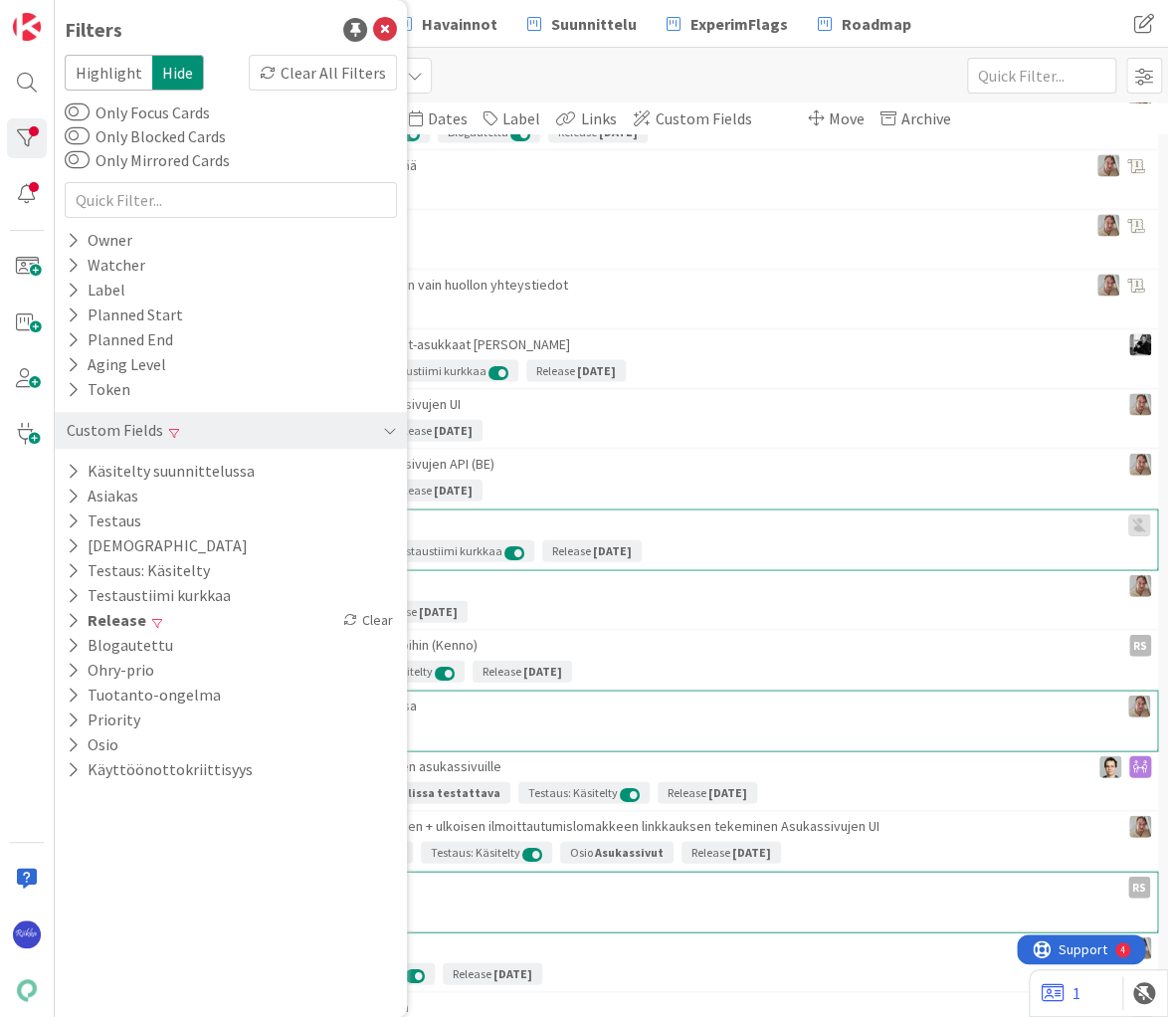
click at [72, 291] on icon at bounding box center [73, 290] width 13 height 17
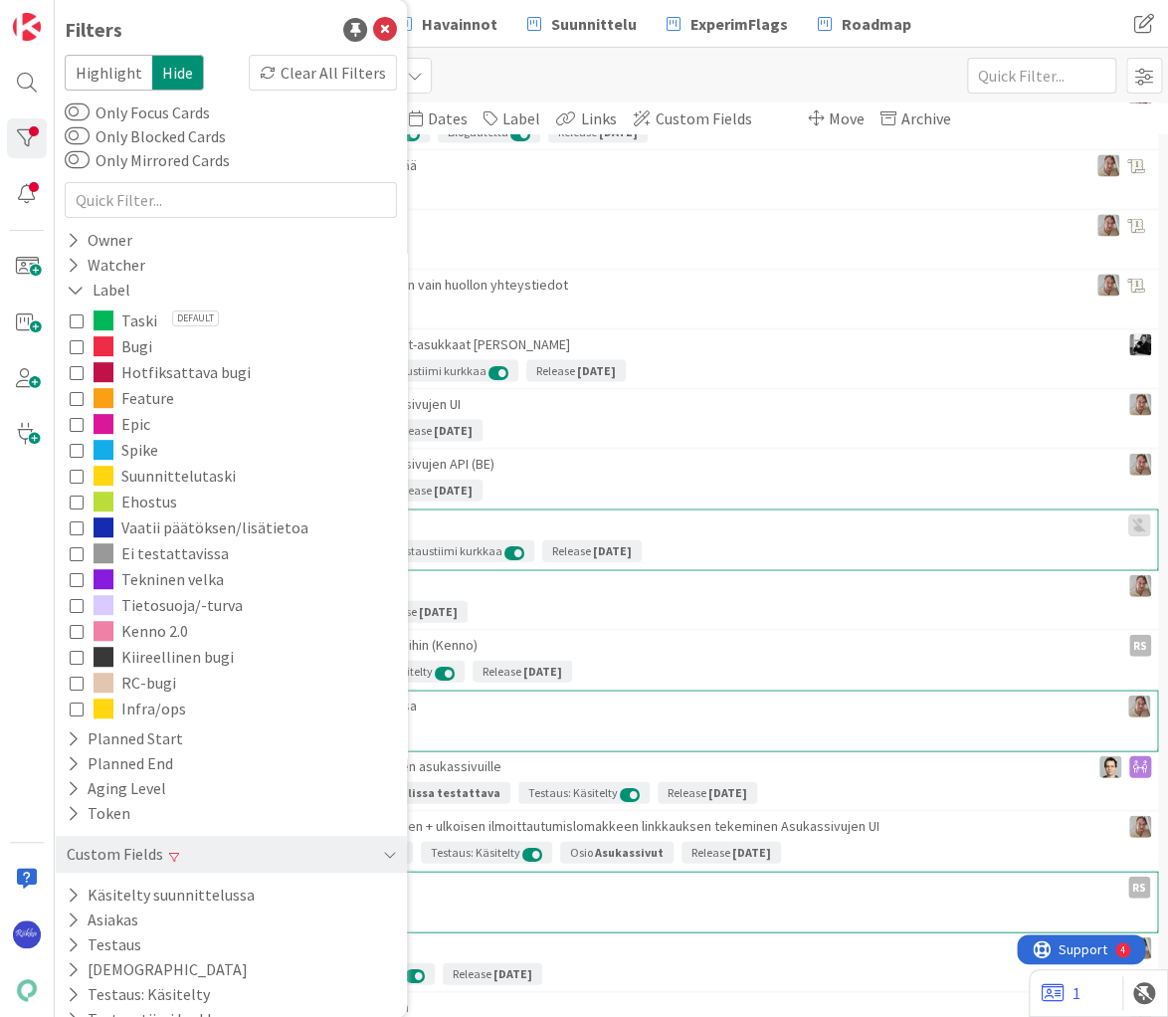
click at [72, 346] on icon at bounding box center [77, 346] width 14 height 14
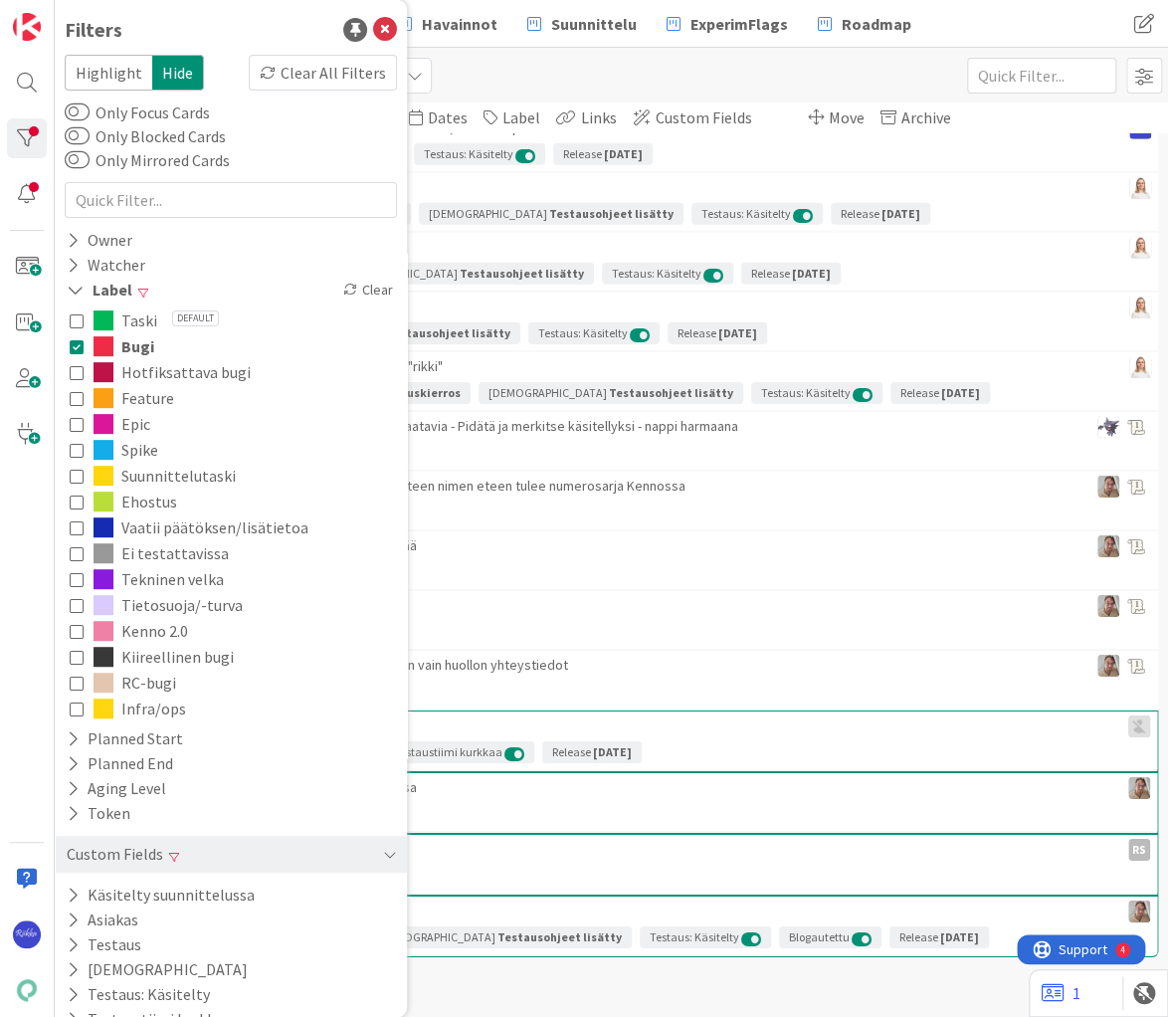
scroll to position [5205, 0]
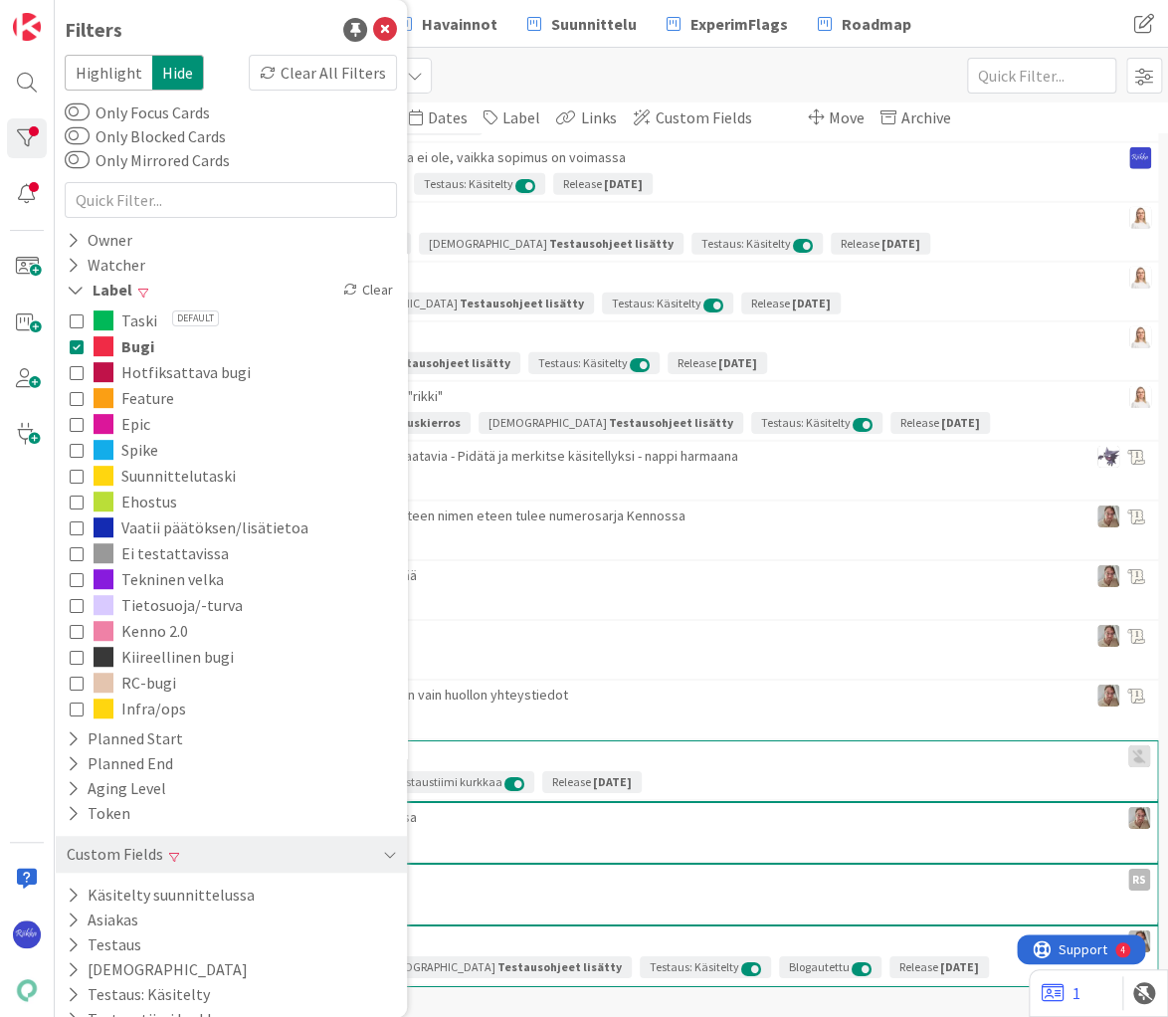
click at [75, 370] on icon at bounding box center [77, 372] width 14 height 14
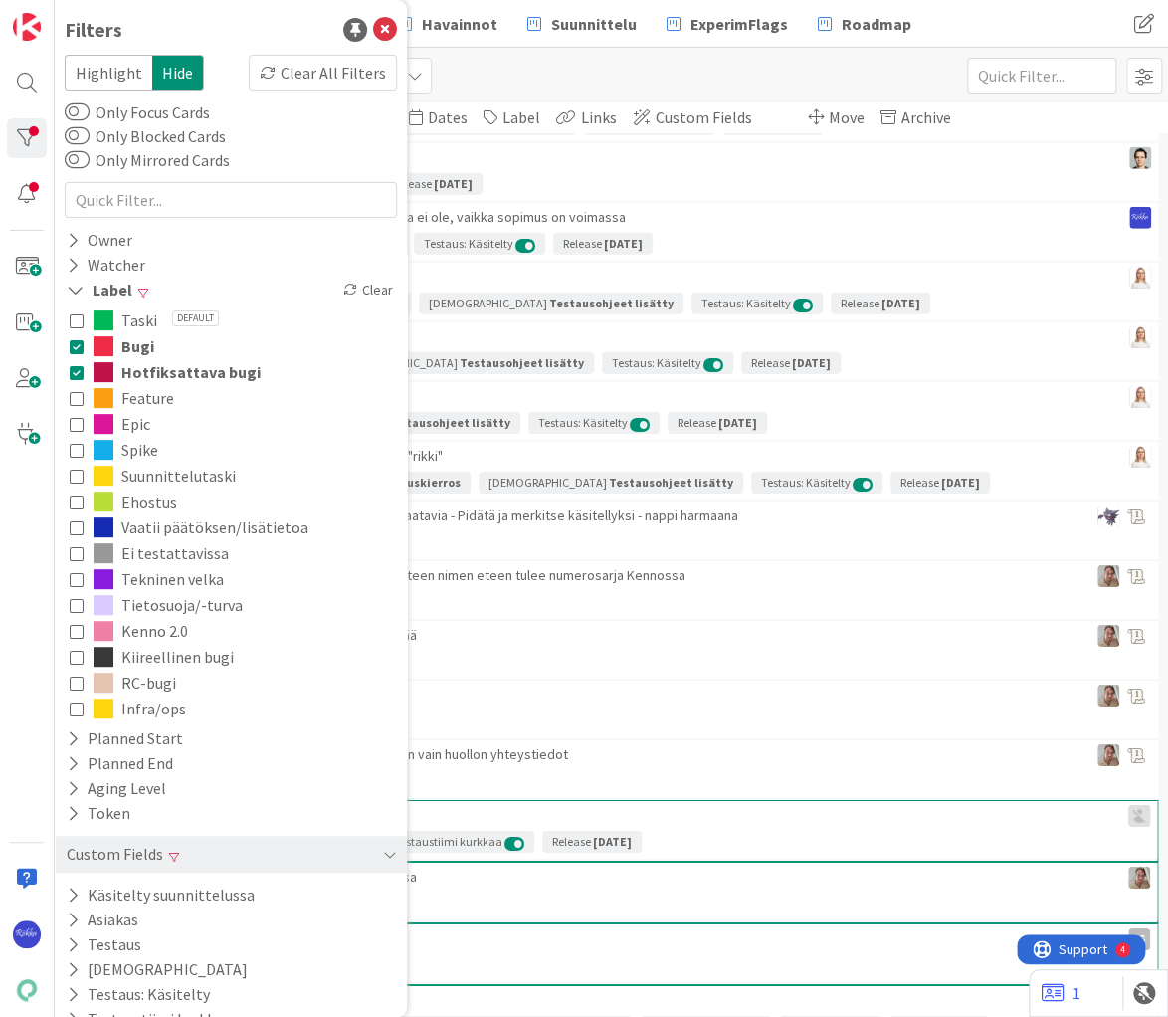
scroll to position [5264, 0]
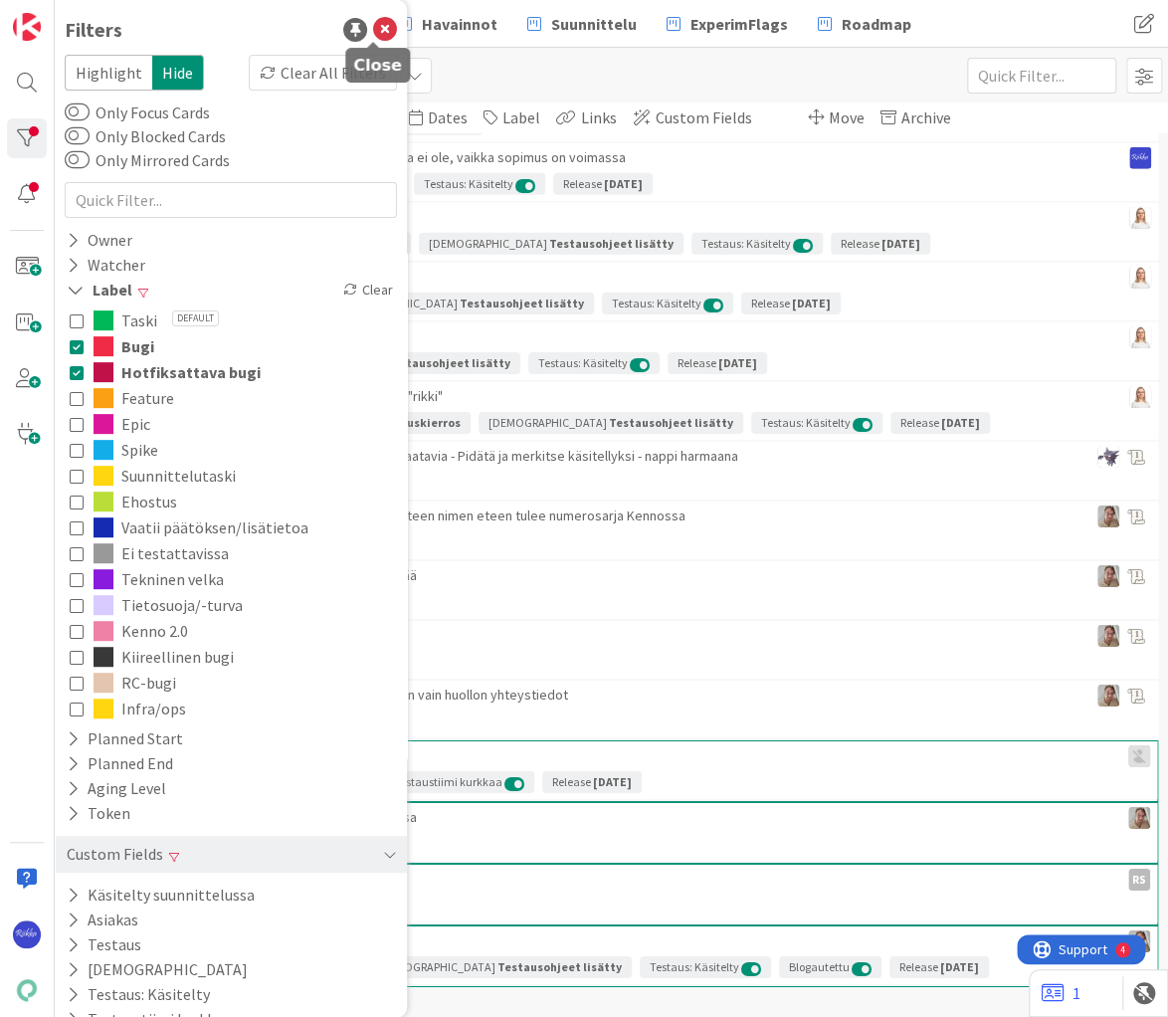
click at [374, 30] on icon at bounding box center [385, 30] width 24 height 24
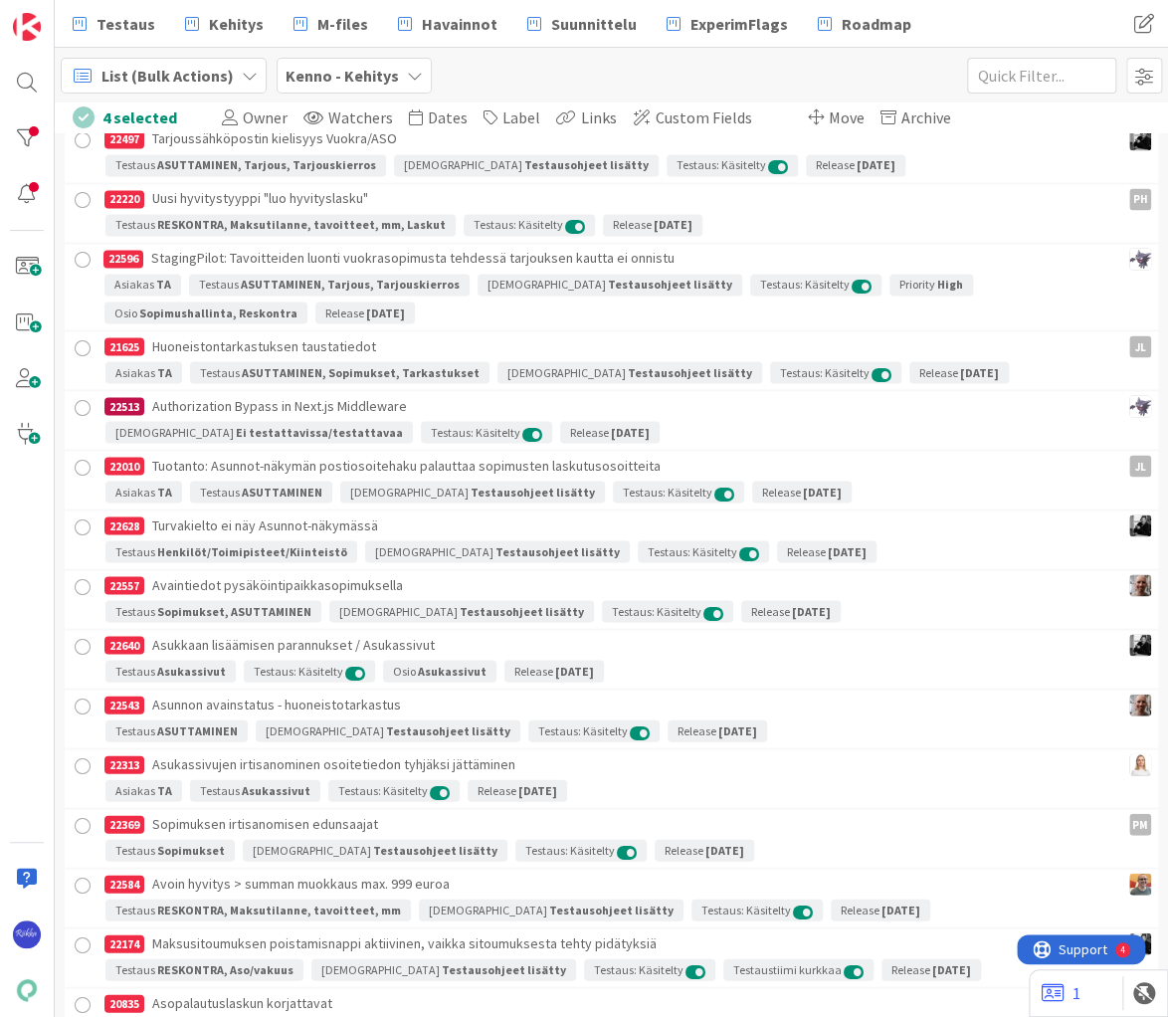
scroll to position [3911, 0]
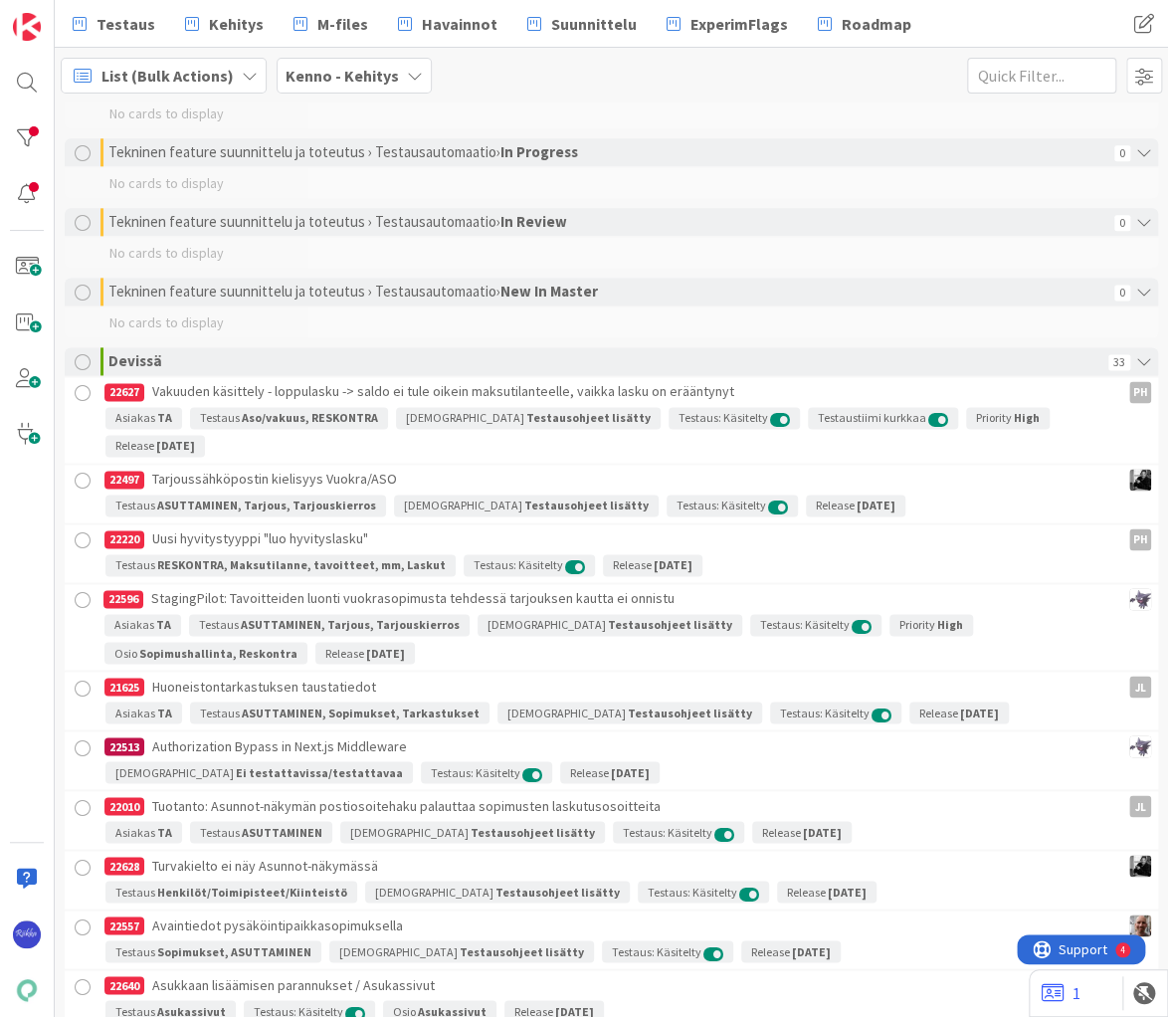
scroll to position [3880, 0]
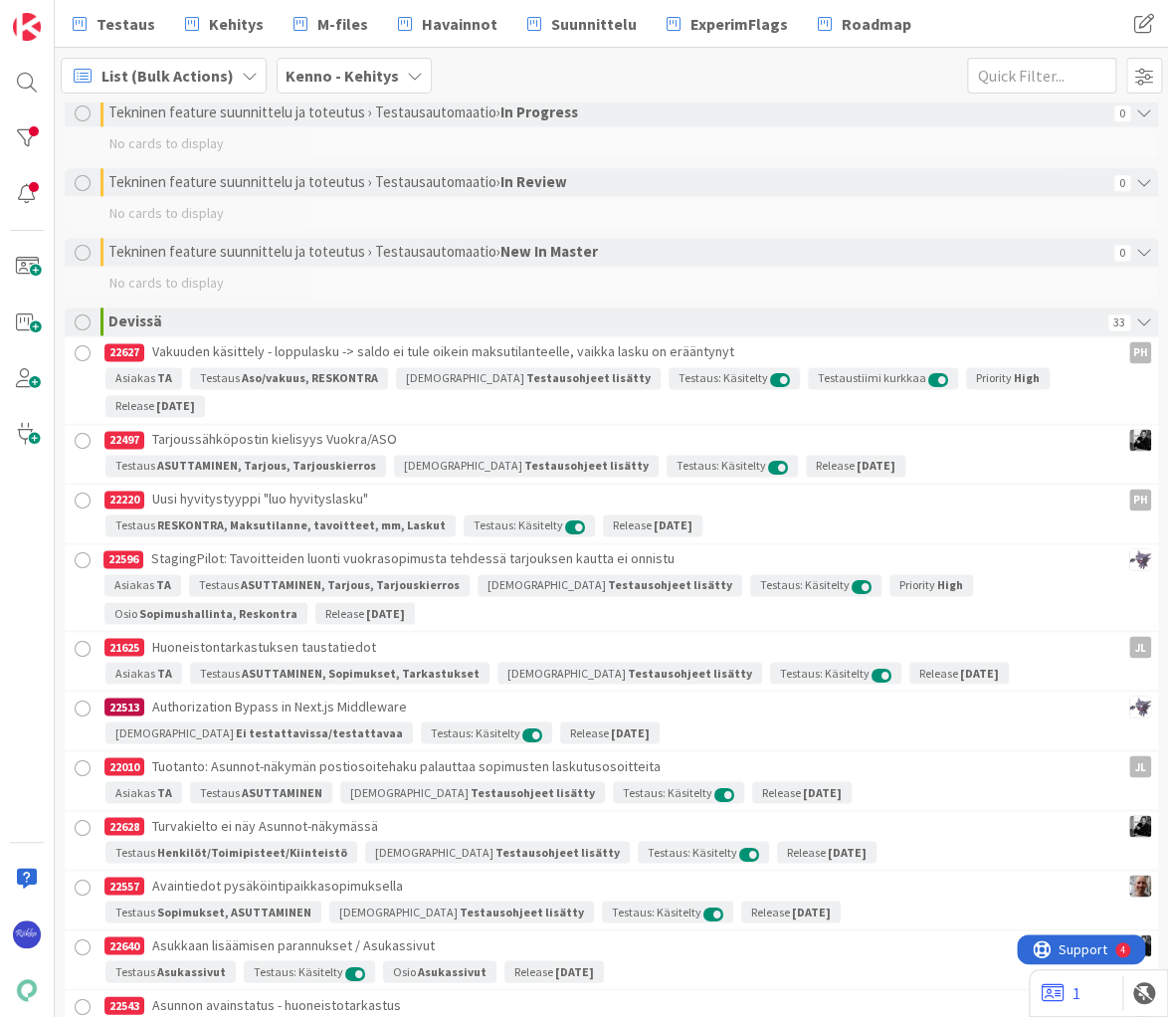
click at [84, 319] on div at bounding box center [83, 322] width 16 height 16
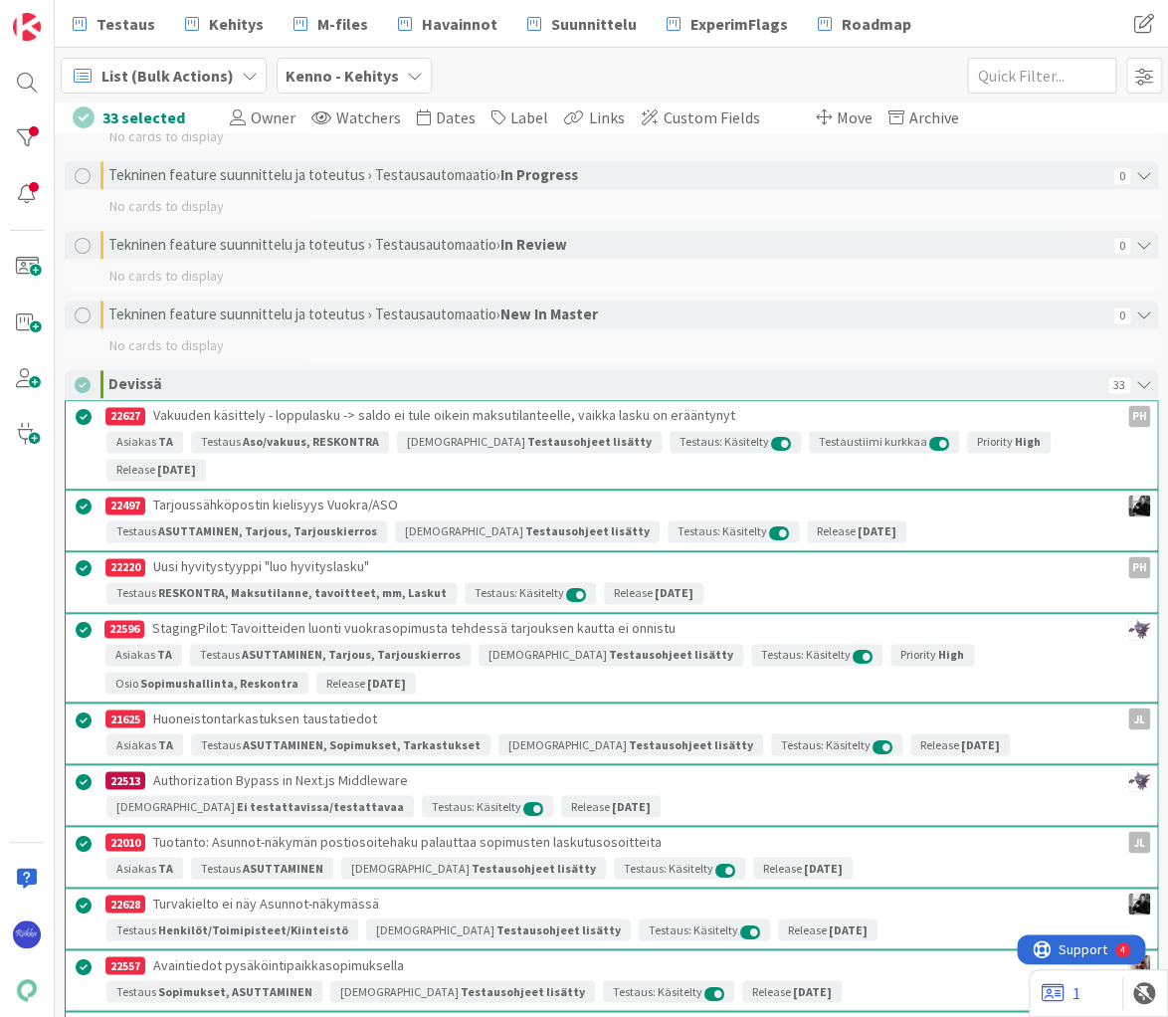
scroll to position [3559, 0]
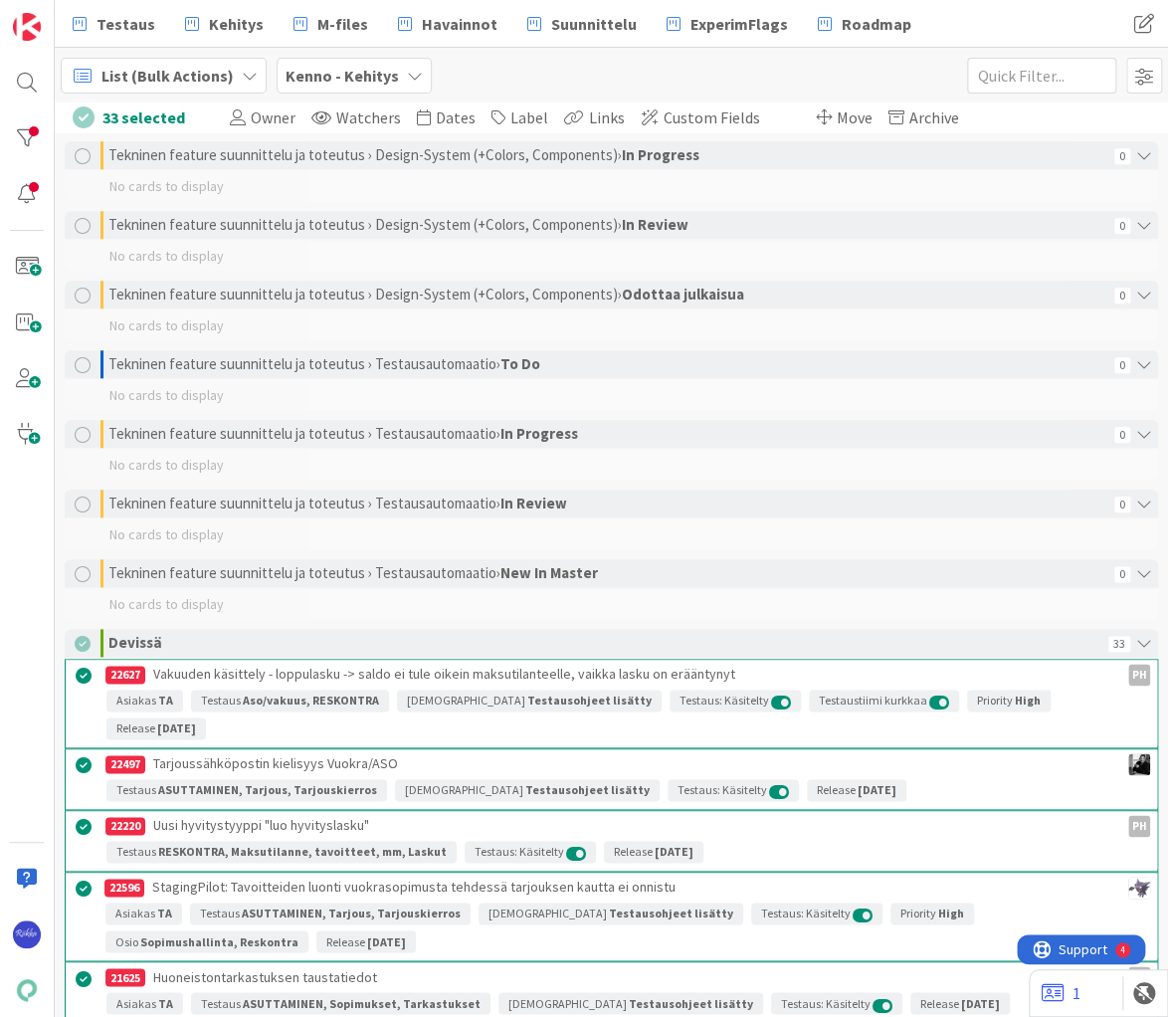
click at [837, 121] on span "Move" at bounding box center [855, 117] width 36 height 20
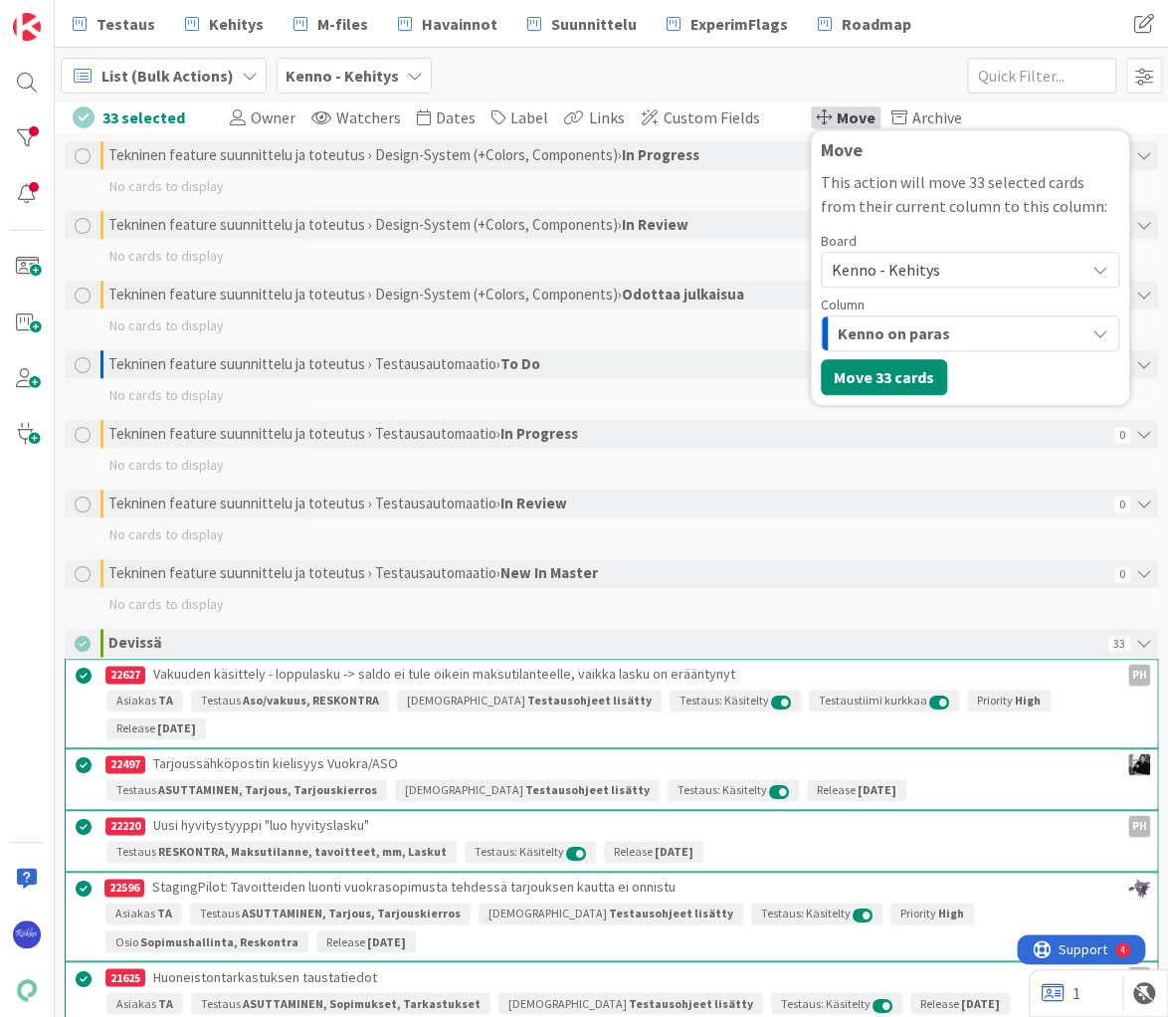
click at [887, 270] on span "Kenno - Kehitys" at bounding box center [886, 270] width 108 height 20
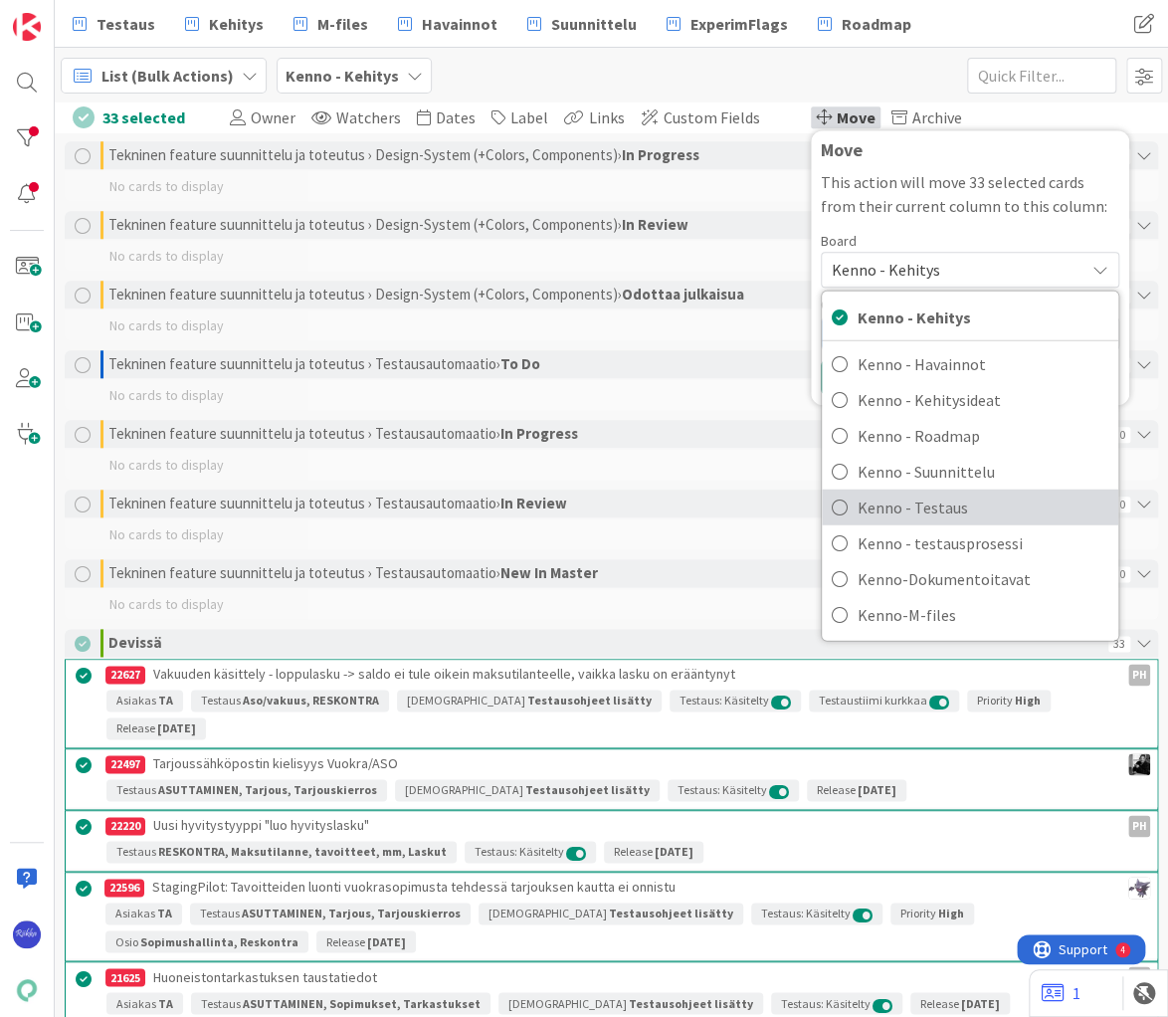
click at [954, 506] on span "Kenno - Testaus" at bounding box center [983, 507] width 251 height 30
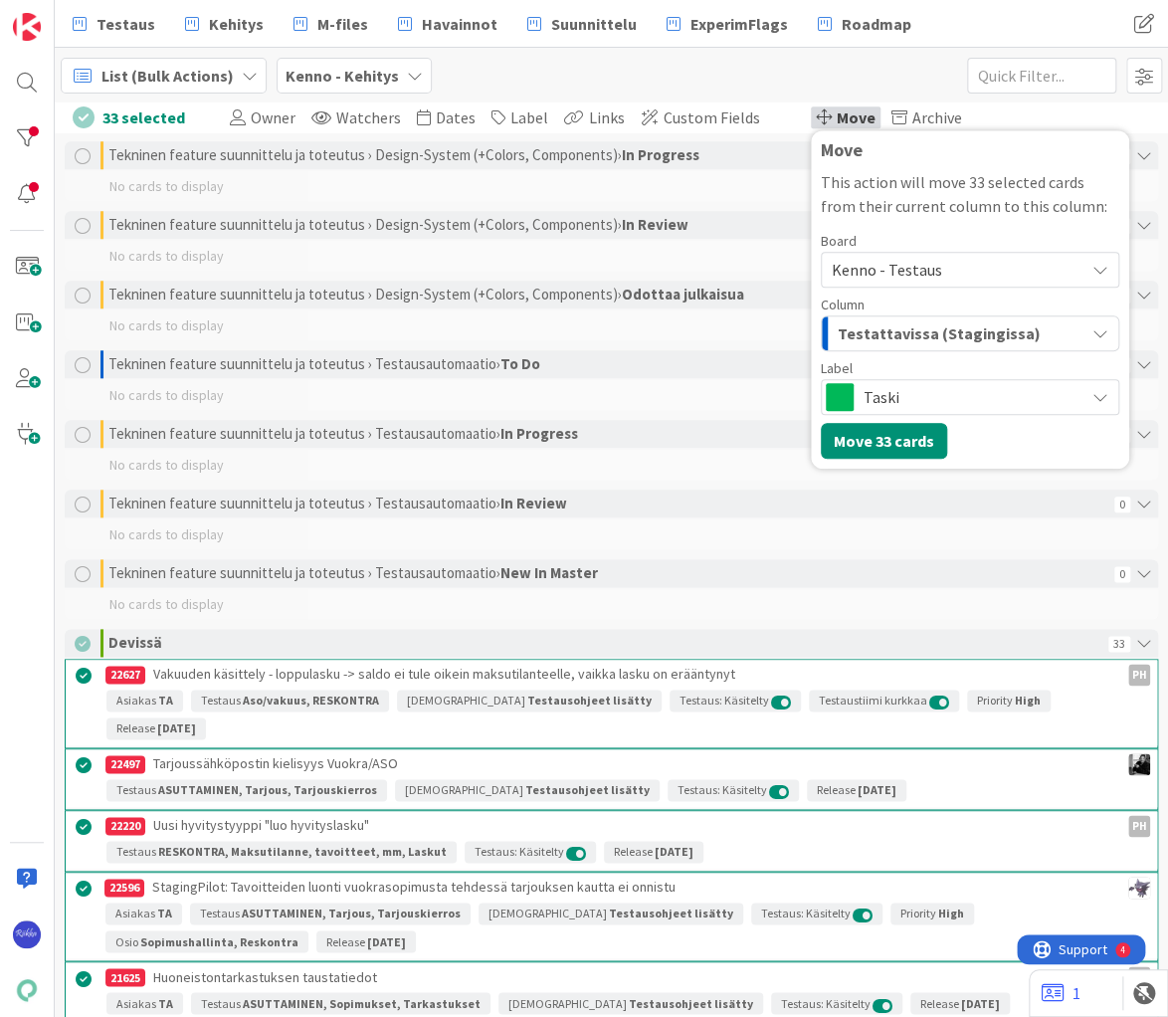
click at [946, 327] on span "Testattavissa (Stagingissa)" at bounding box center [939, 333] width 203 height 26
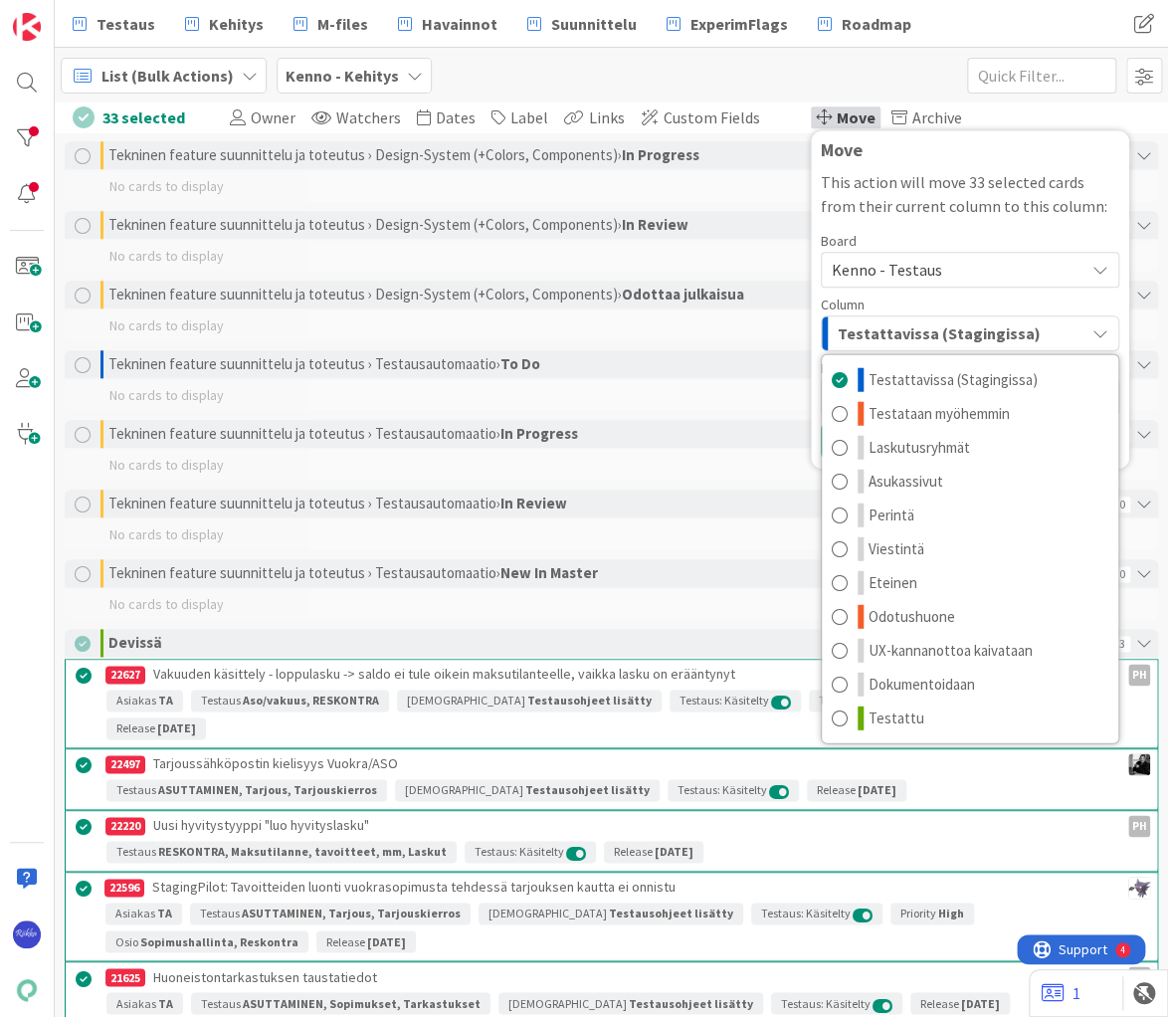
click at [967, 235] on div "Board" at bounding box center [970, 241] width 298 height 14
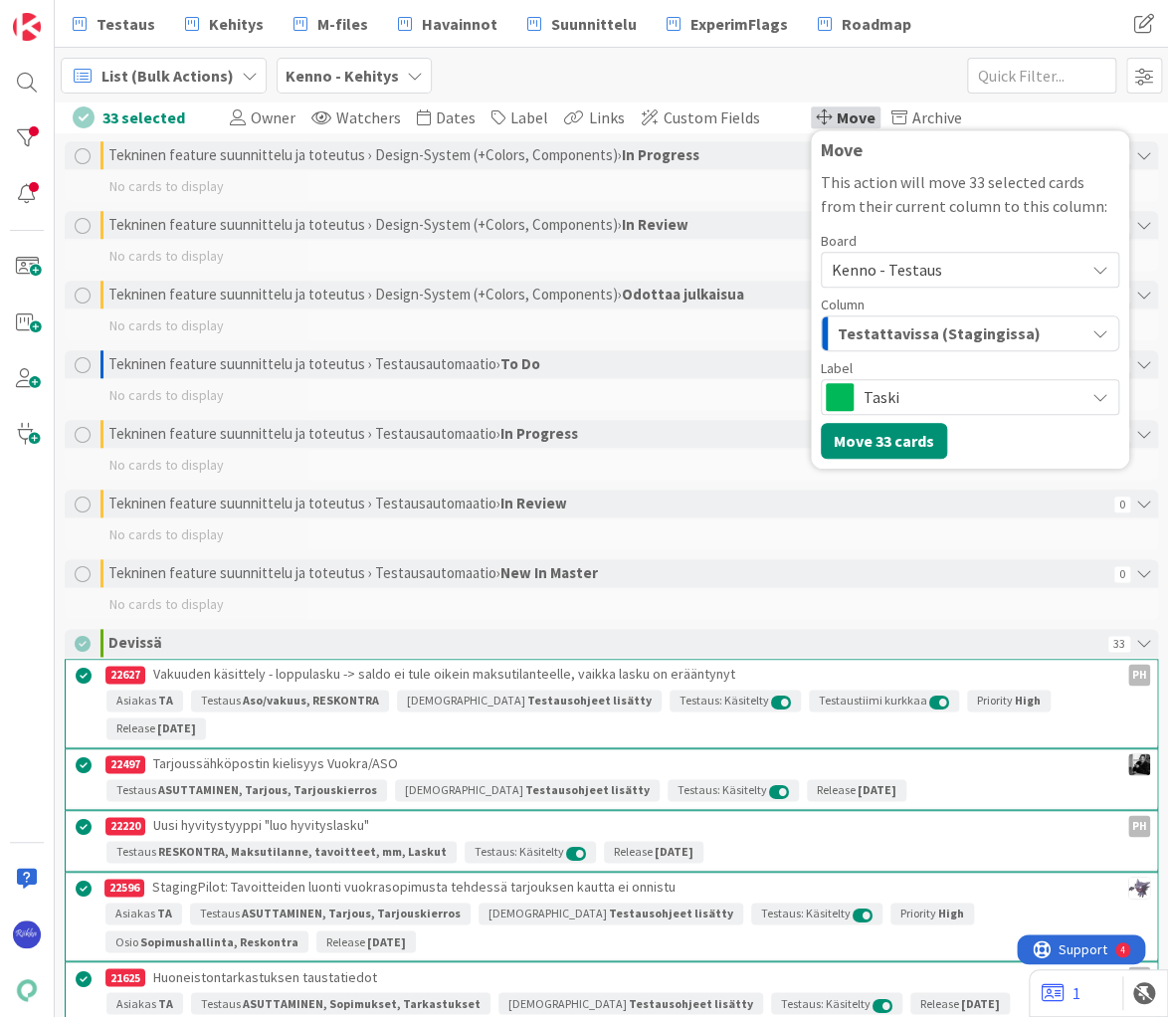
click at [991, 330] on span "Testattavissa (Stagingissa)" at bounding box center [939, 333] width 203 height 26
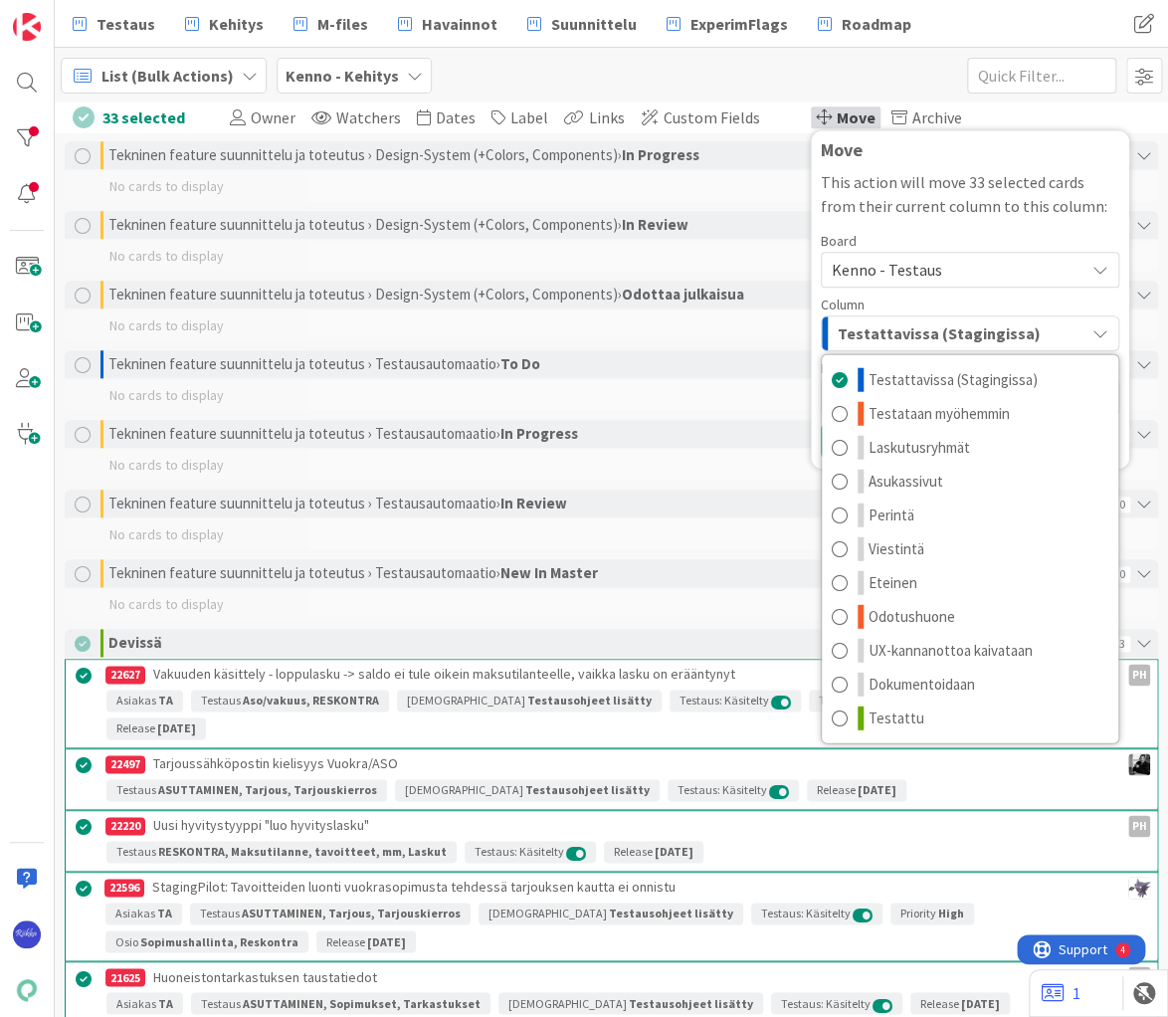
click at [968, 223] on div "This action will move 33 selected cards from their current column to this colum…" at bounding box center [970, 314] width 298 height 289
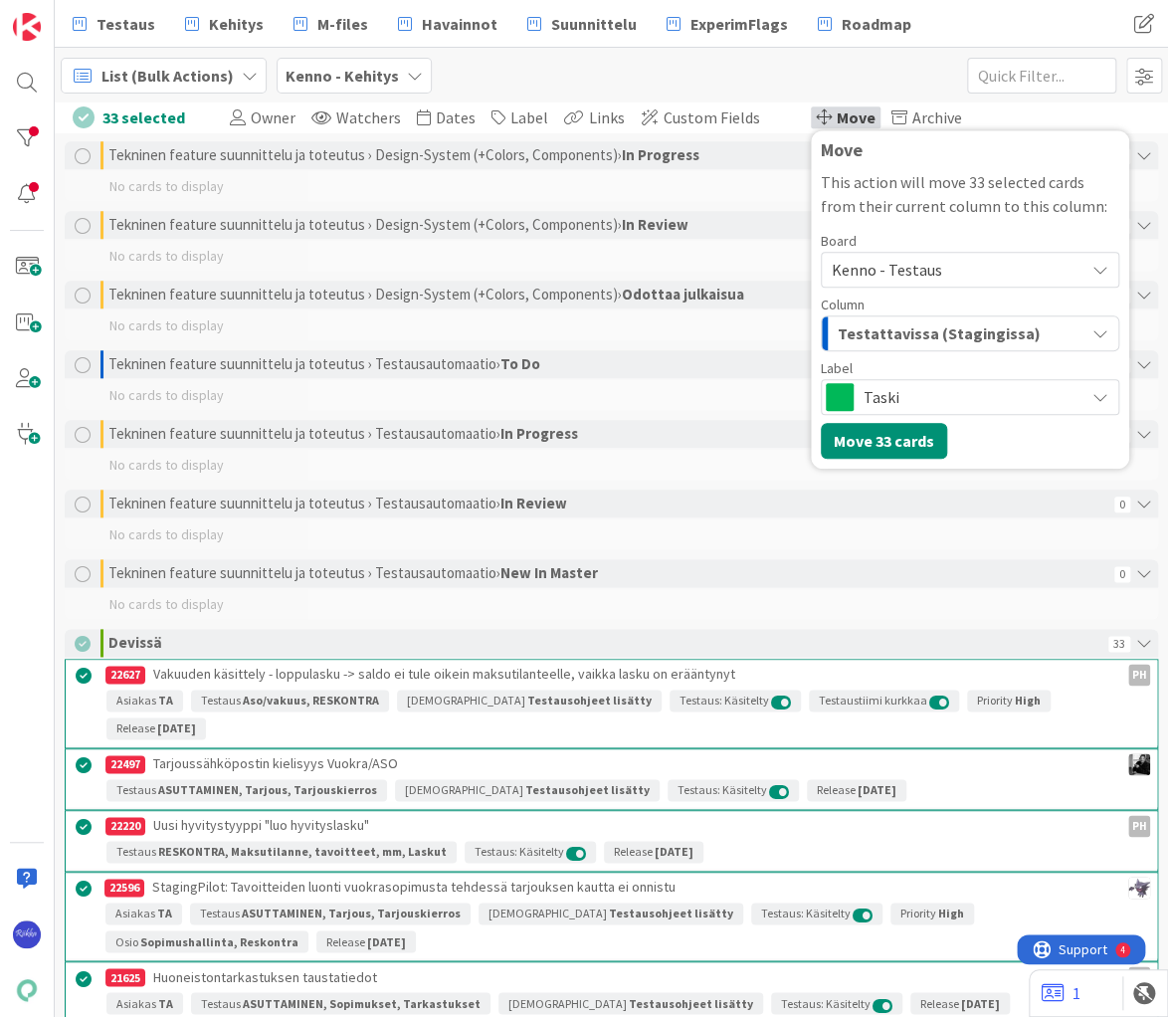
click at [980, 396] on span "Taski" at bounding box center [969, 397] width 211 height 28
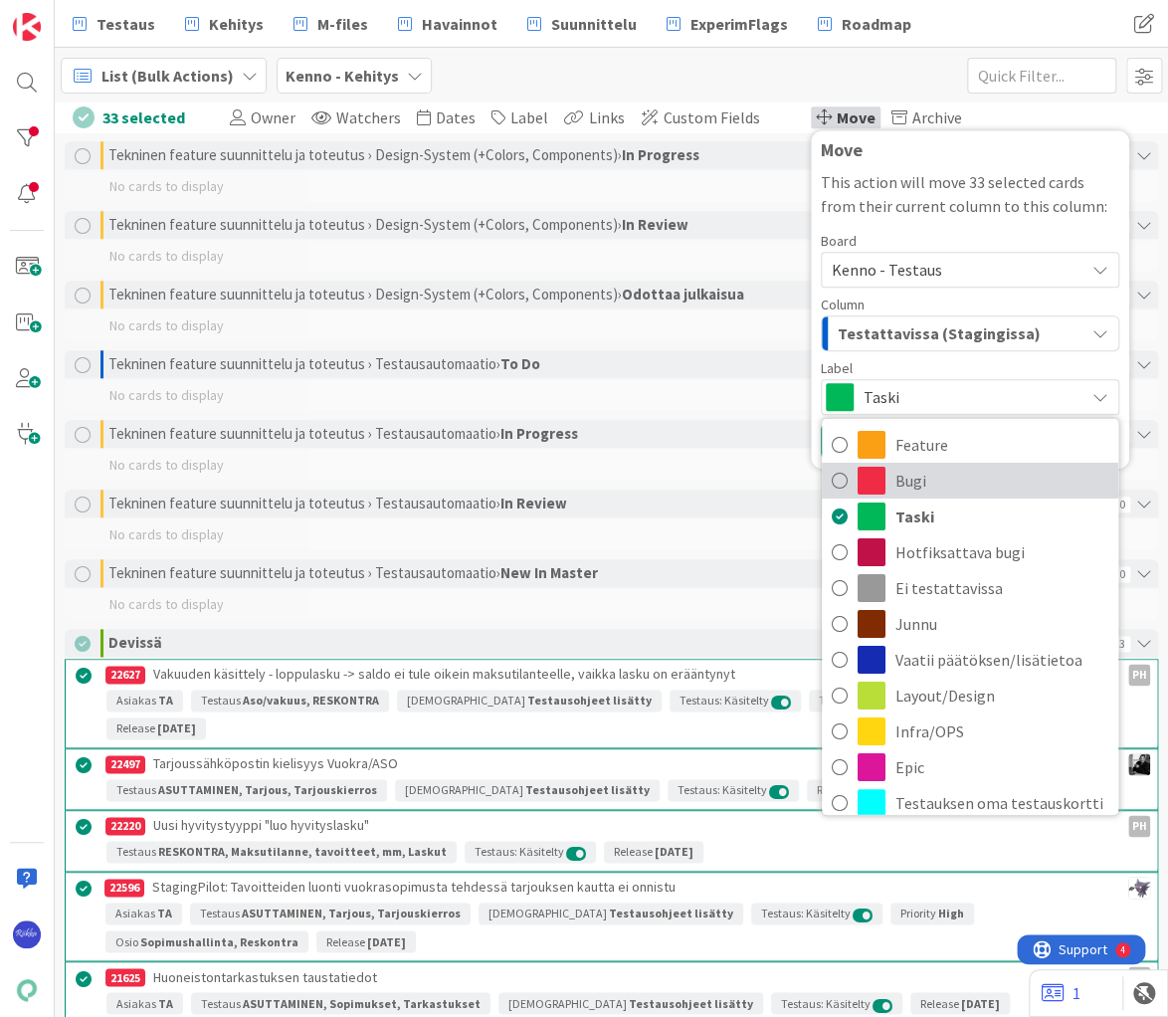
click at [973, 477] on span "Bugi" at bounding box center [1001, 480] width 213 height 30
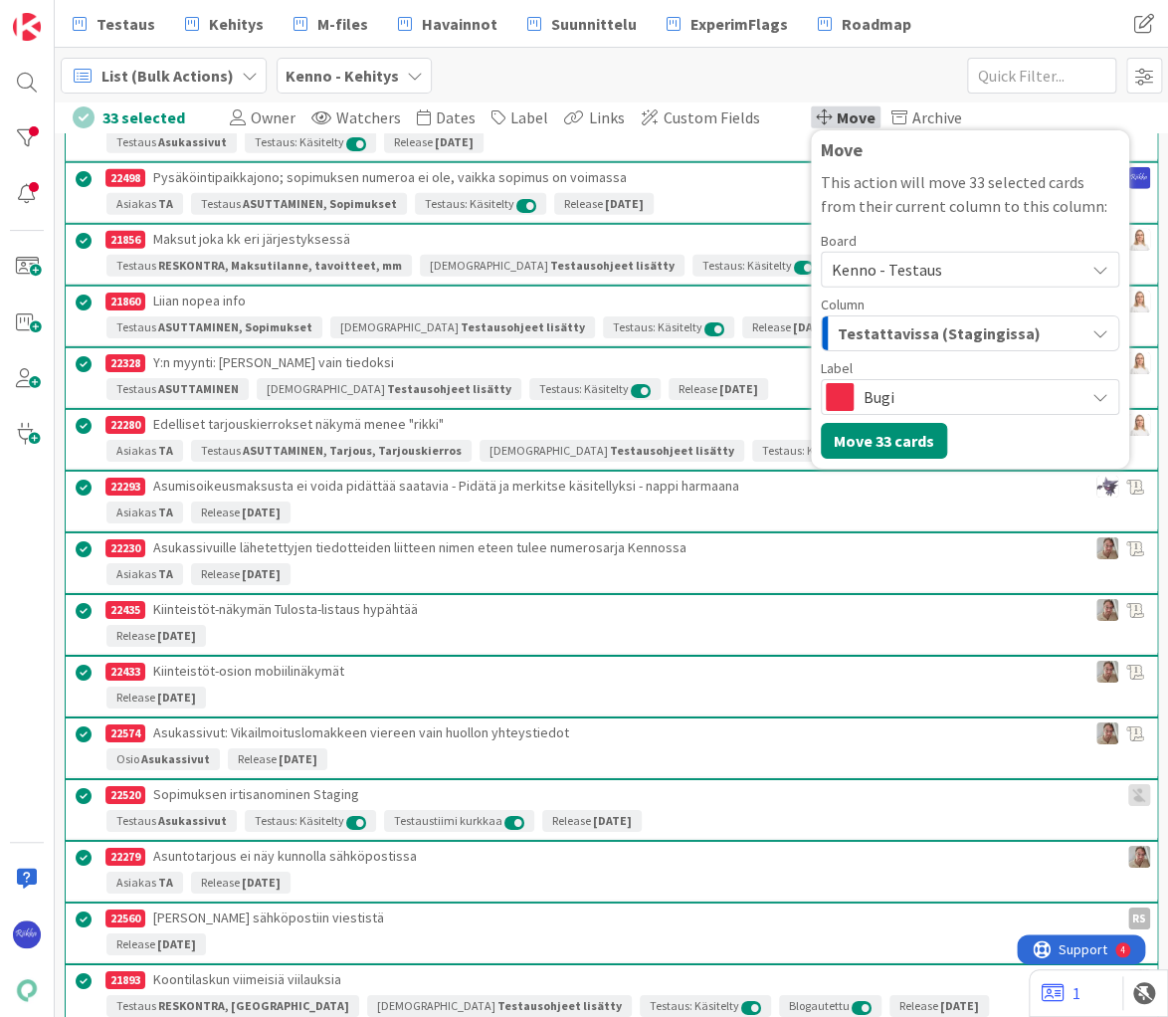
scroll to position [5310, 0]
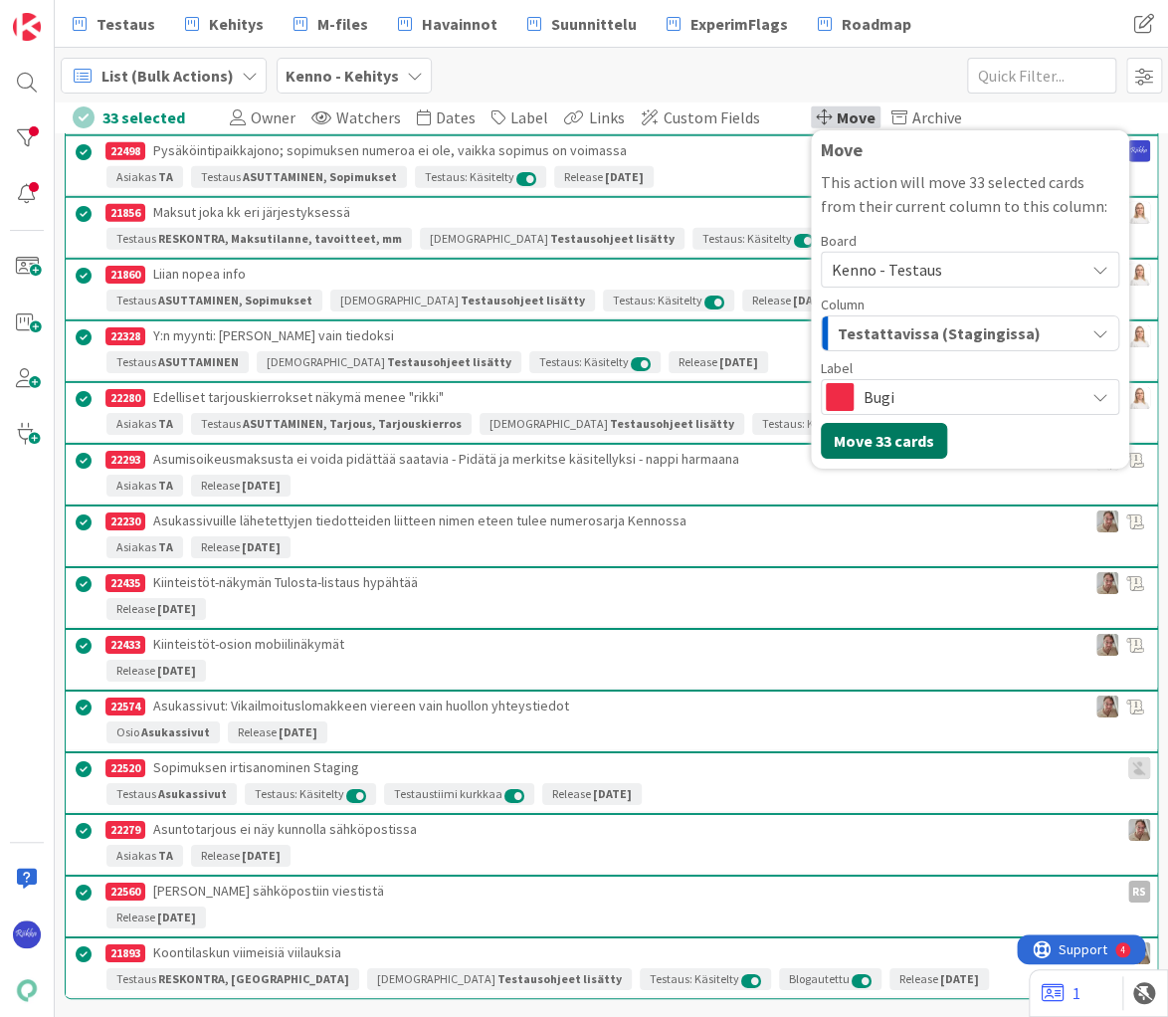
click at [859, 447] on button "Move 33 cards" at bounding box center [884, 441] width 126 height 36
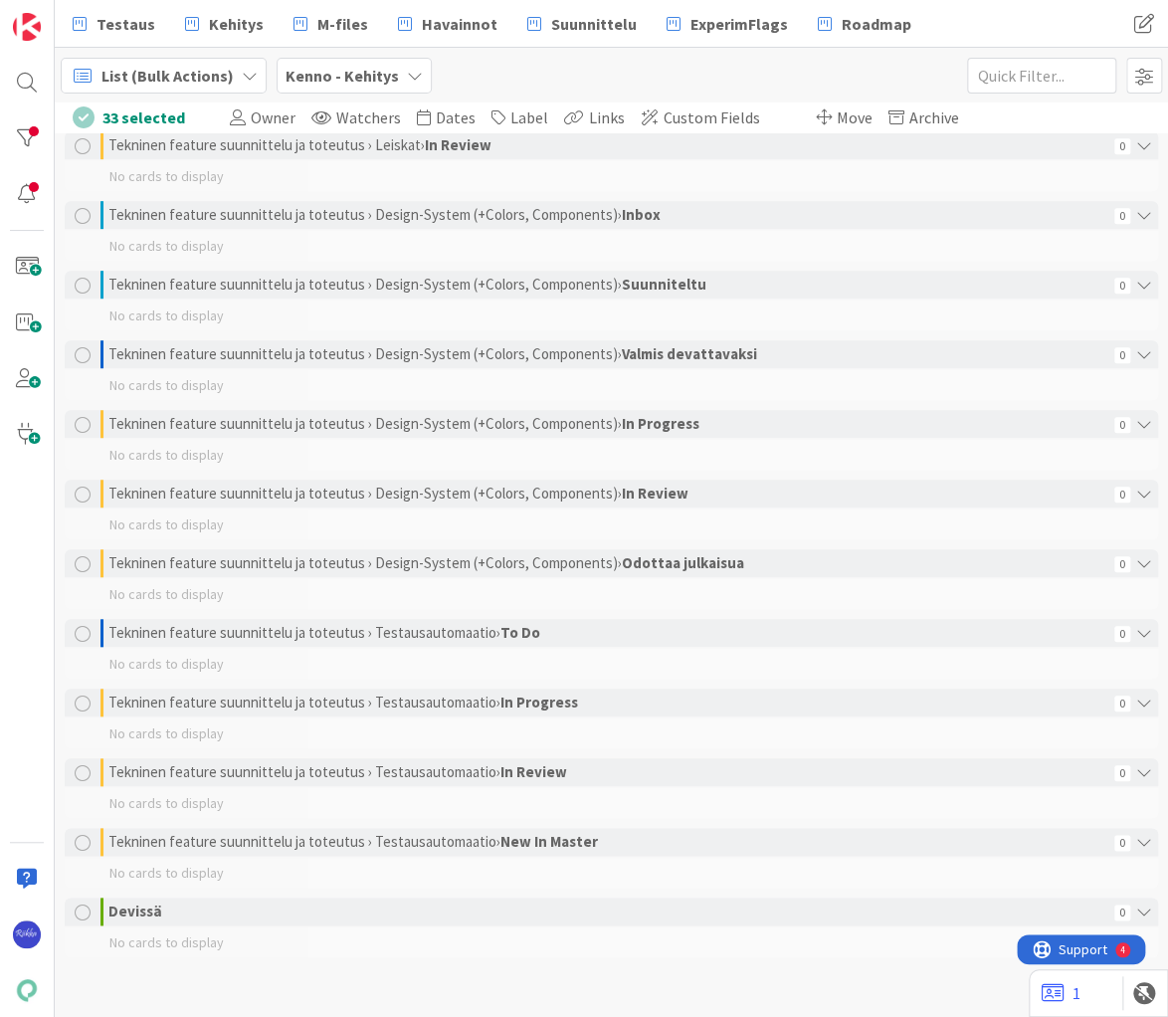
scroll to position [3290, 0]
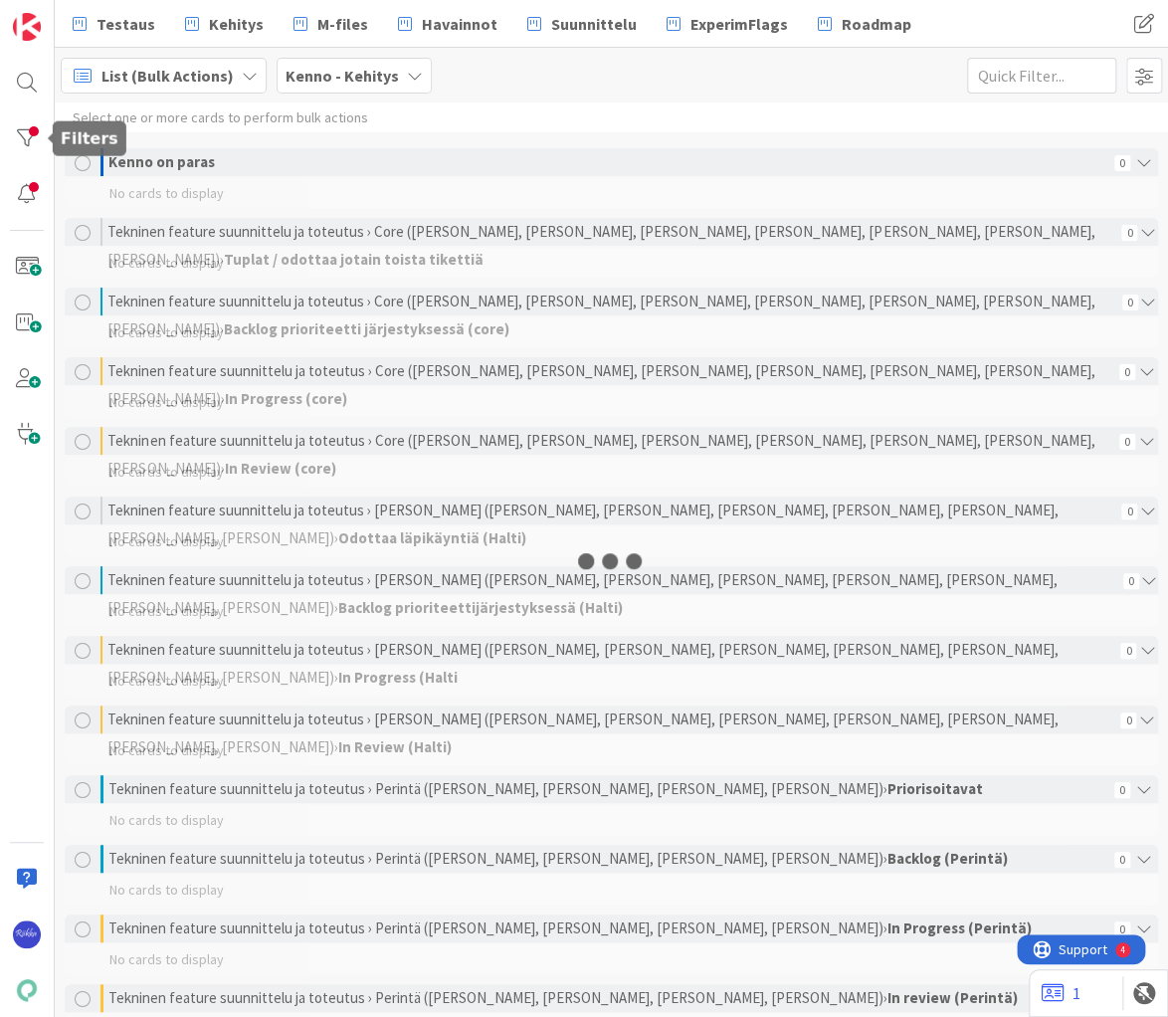
click at [30, 139] on div at bounding box center [27, 138] width 40 height 40
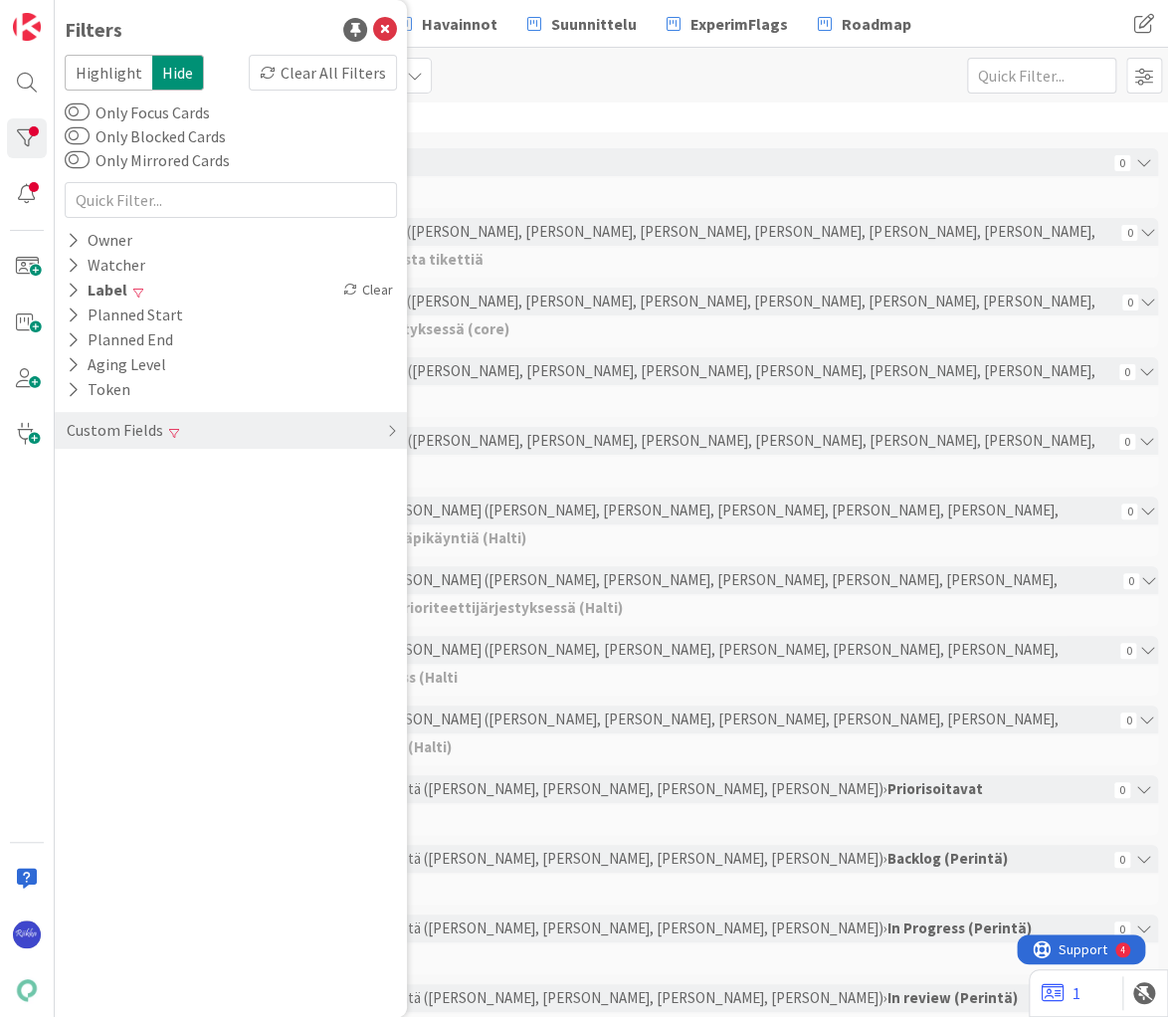
click at [176, 434] on div "Custom Fields" at bounding box center [231, 430] width 352 height 37
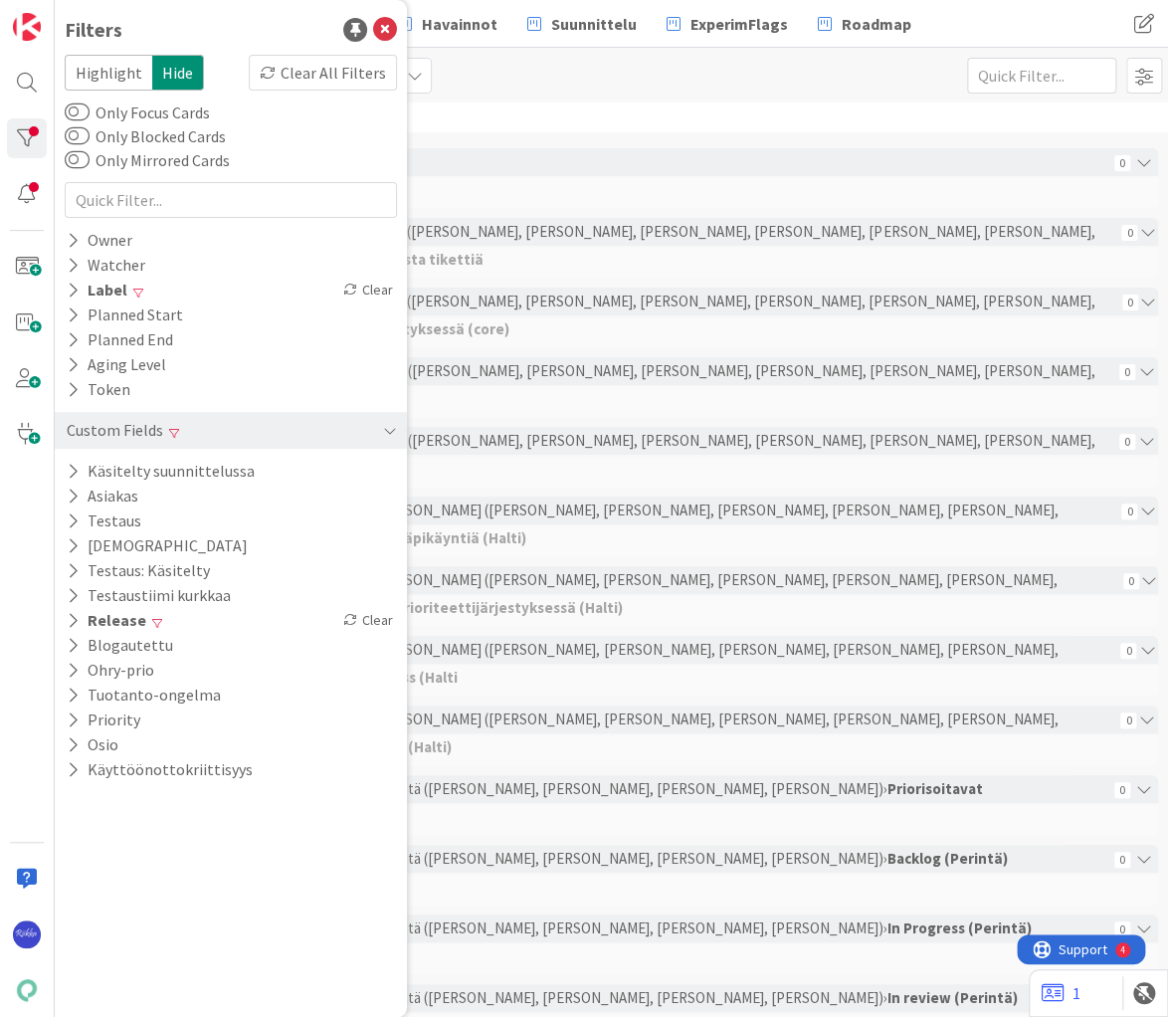
click at [378, 283] on div "Clear" at bounding box center [368, 290] width 58 height 25
click at [576, 84] on div "List (Bulk Actions) Kenno - Kehitys 1x 2x 3x" at bounding box center [611, 75] width 1113 height 55
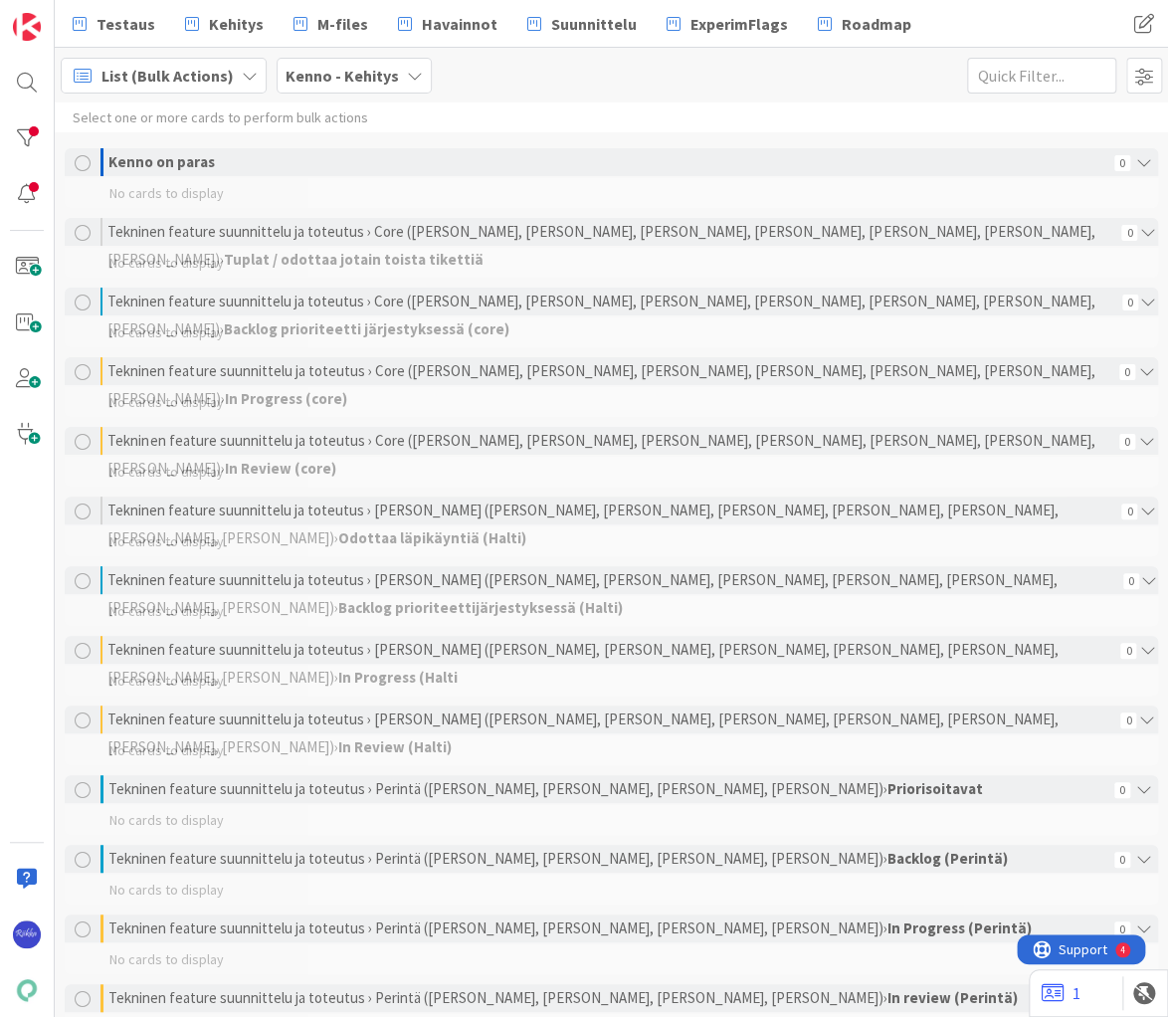
click at [707, 88] on div "List (Bulk Actions) Kenno - Kehitys 1x 2x 3x" at bounding box center [611, 75] width 1113 height 55
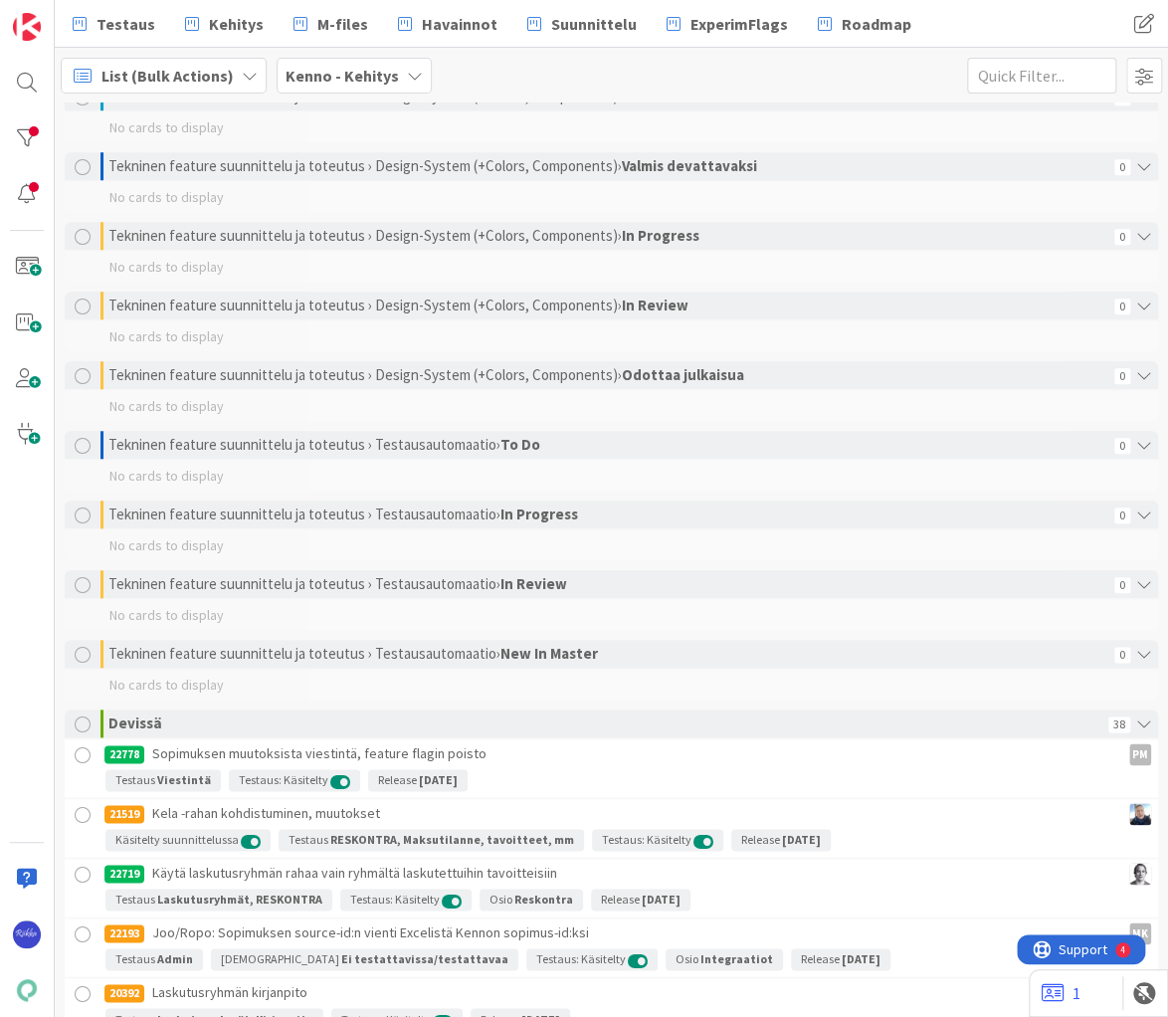
scroll to position [3244, 0]
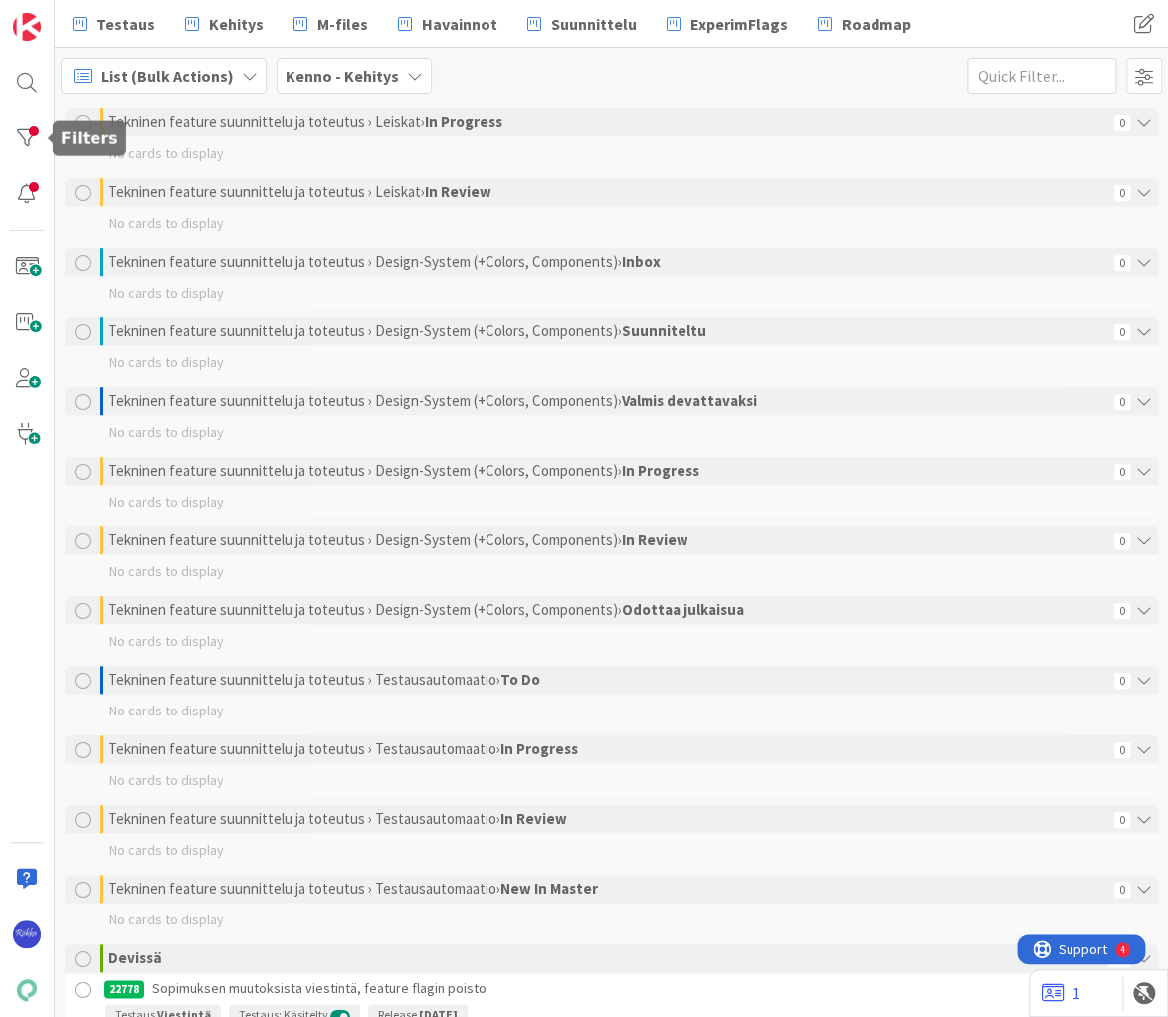
click at [31, 139] on div at bounding box center [27, 138] width 40 height 40
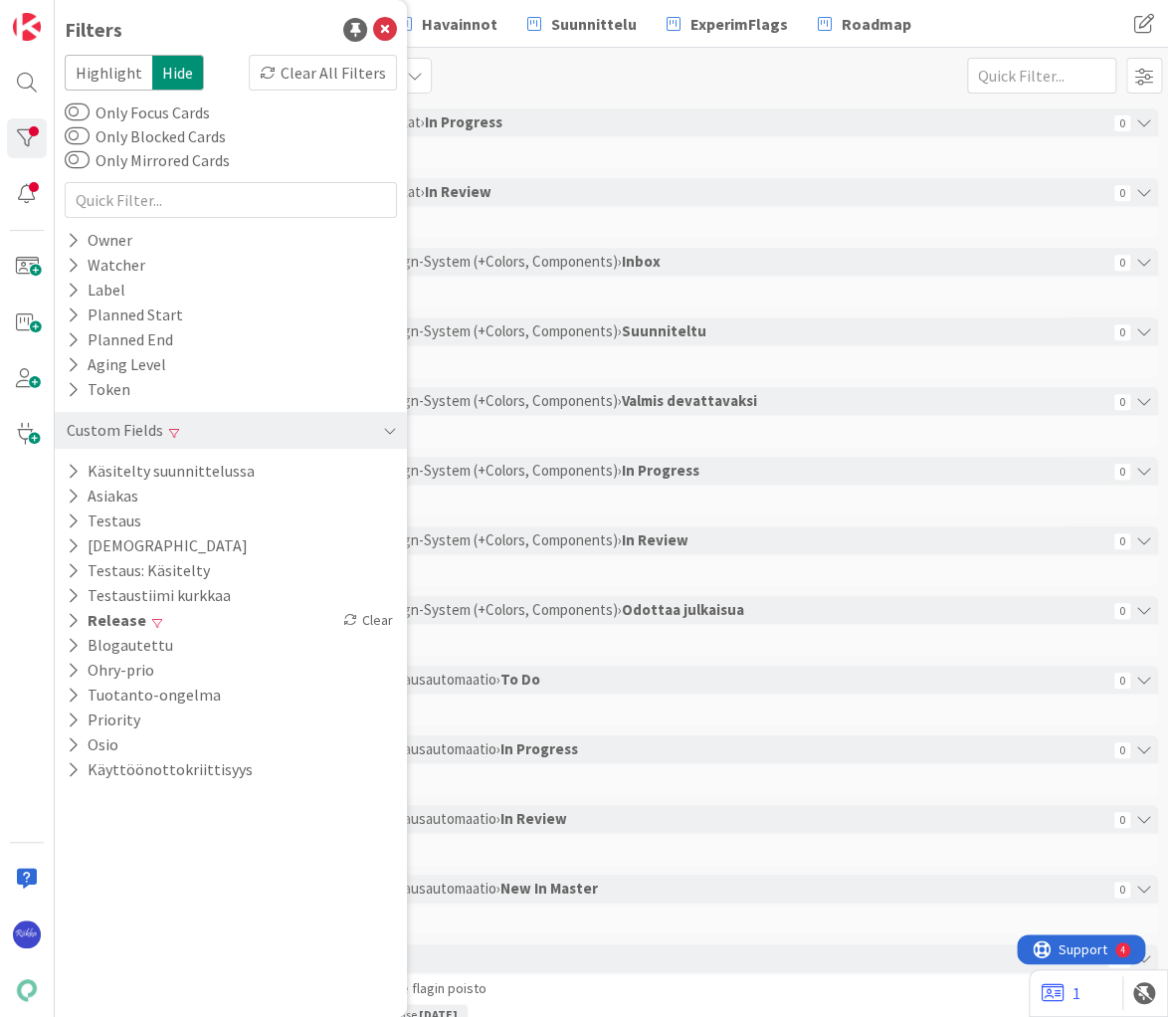
click at [72, 291] on icon at bounding box center [73, 290] width 13 height 17
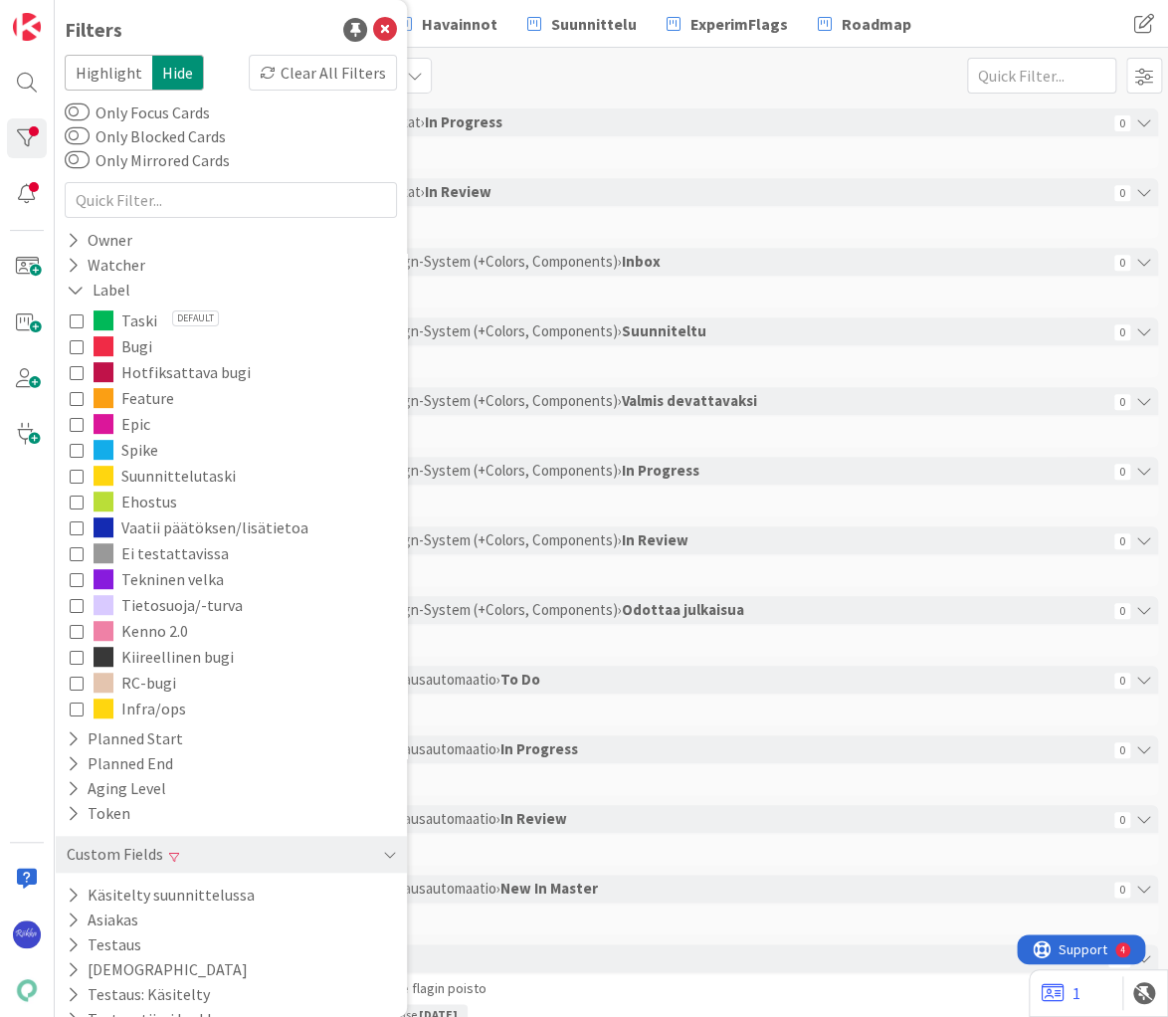
click at [76, 319] on icon at bounding box center [77, 320] width 14 height 14
click at [375, 34] on icon at bounding box center [385, 30] width 24 height 24
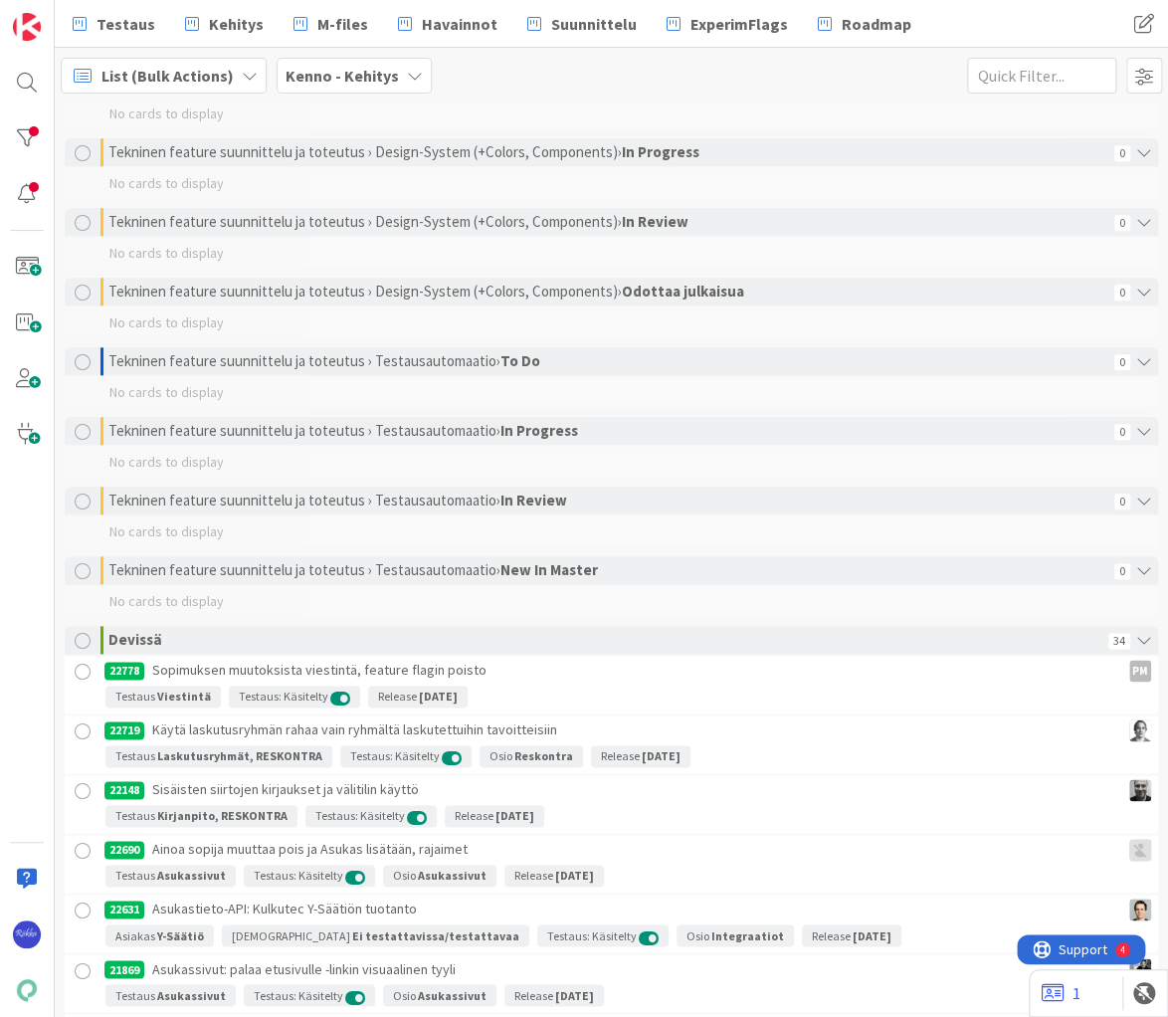
scroll to position [4039, 0]
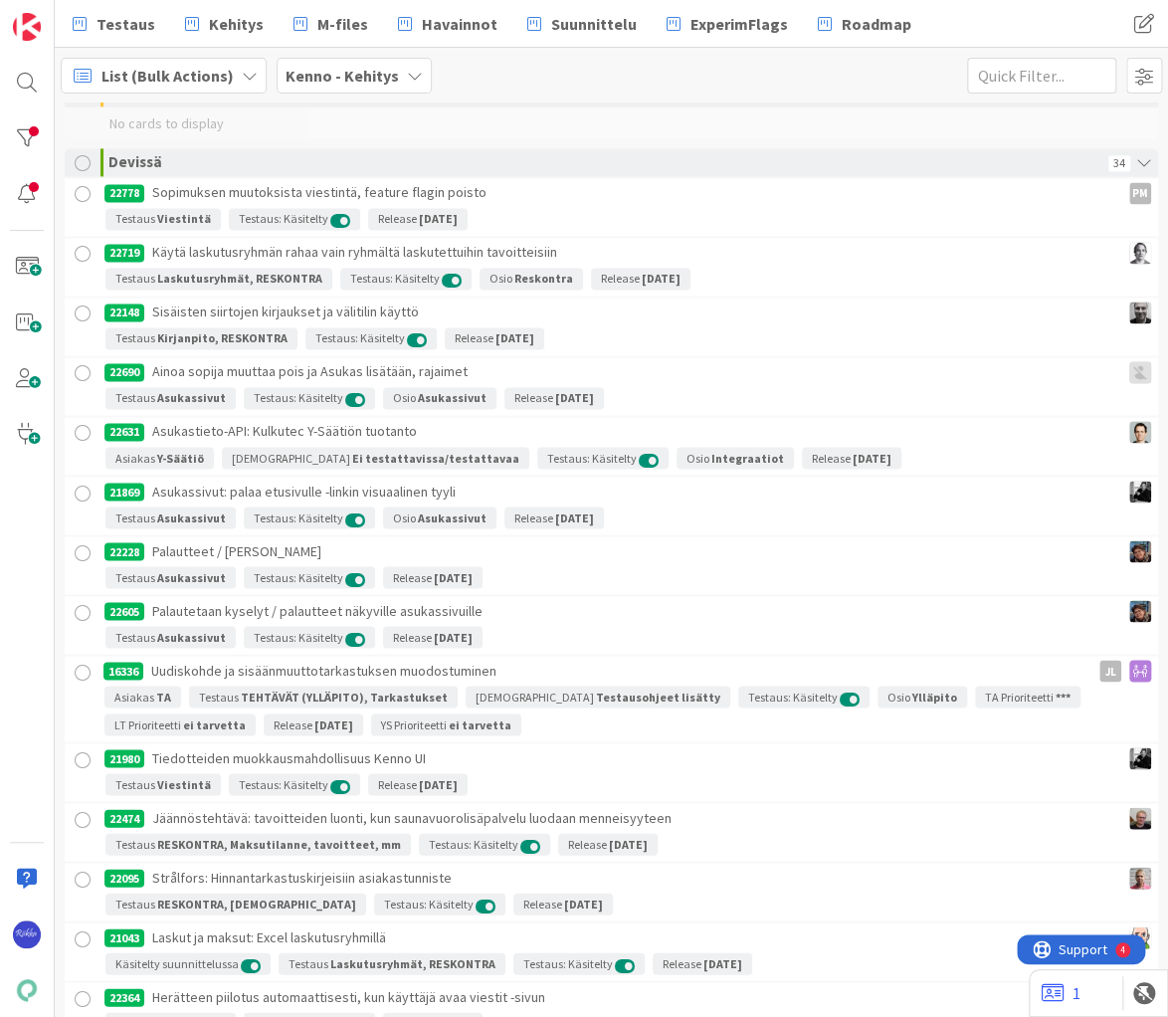
click at [80, 158] on div at bounding box center [83, 163] width 16 height 16
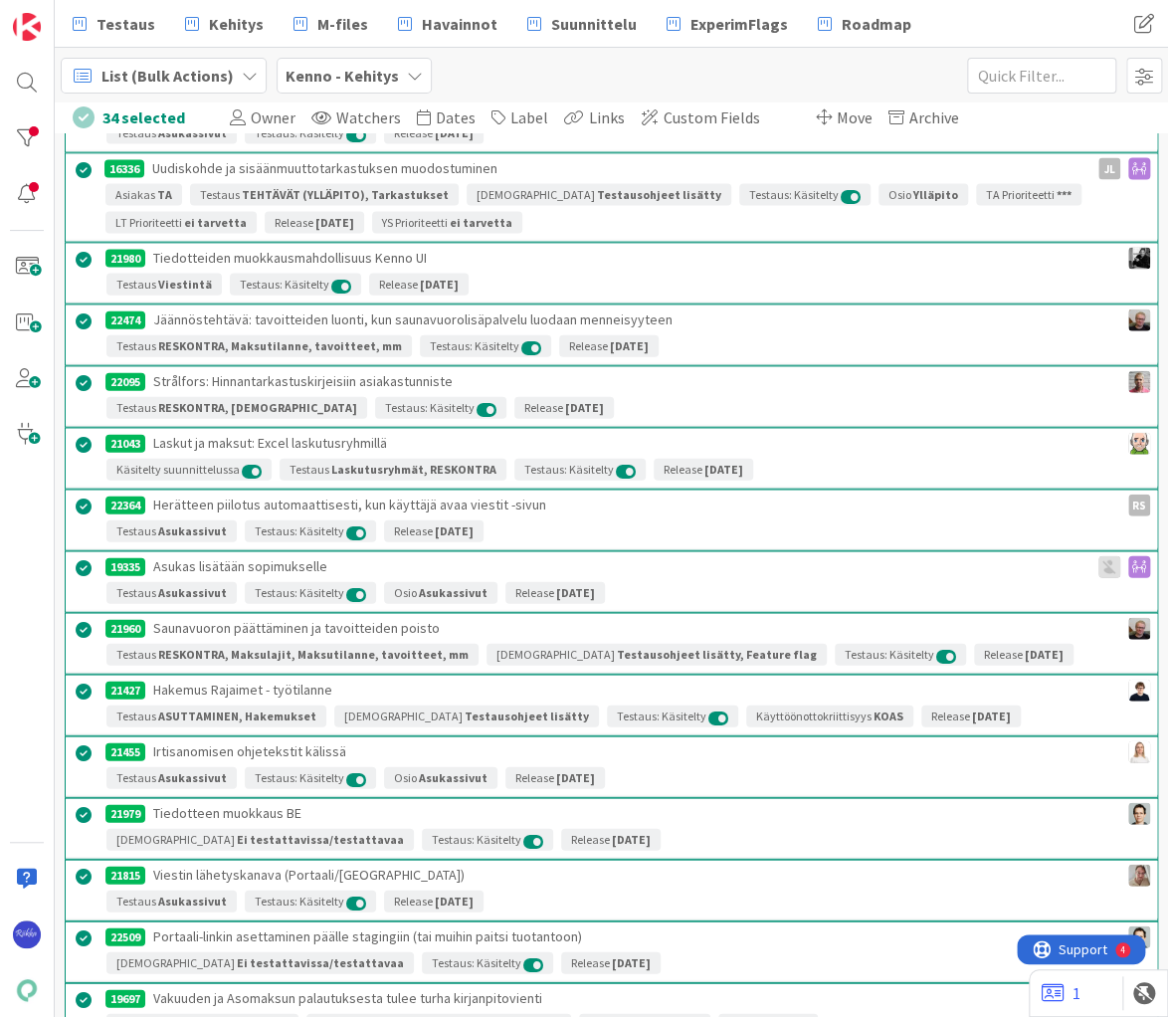
scroll to position [4257, 0]
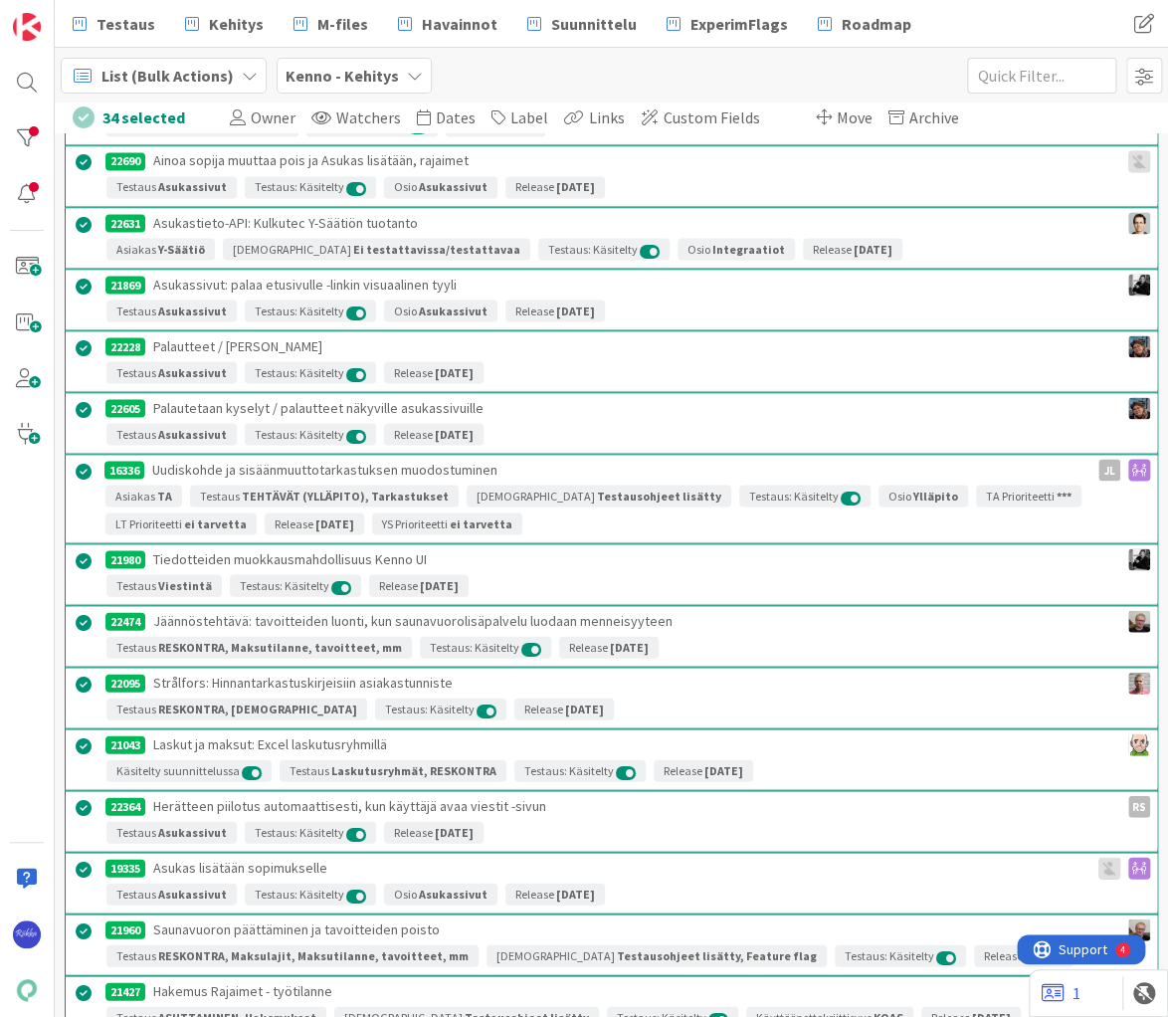
click at [848, 119] on span "Move" at bounding box center [855, 117] width 36 height 20
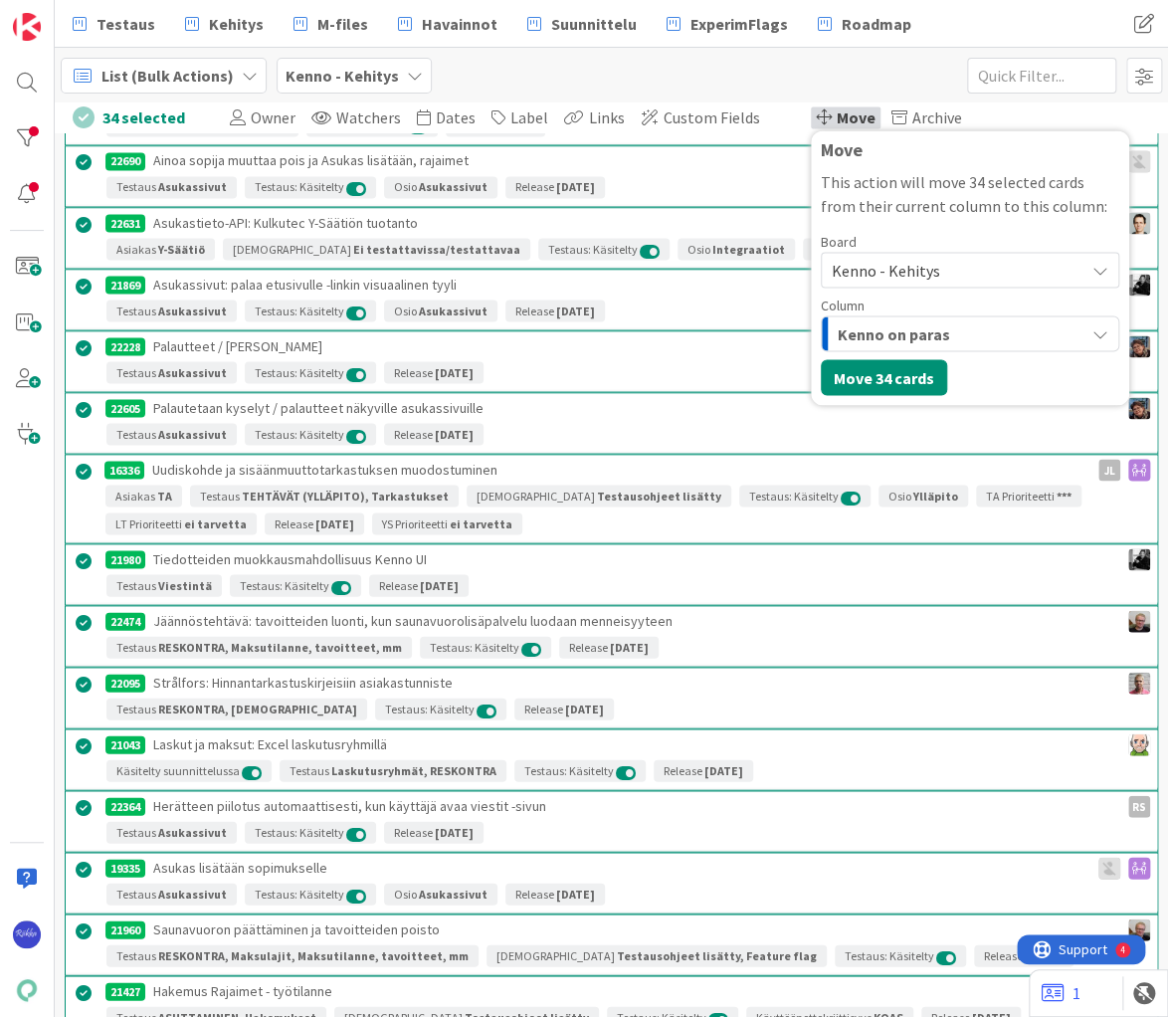
click at [895, 267] on span "Kenno - Kehitys" at bounding box center [886, 270] width 108 height 20
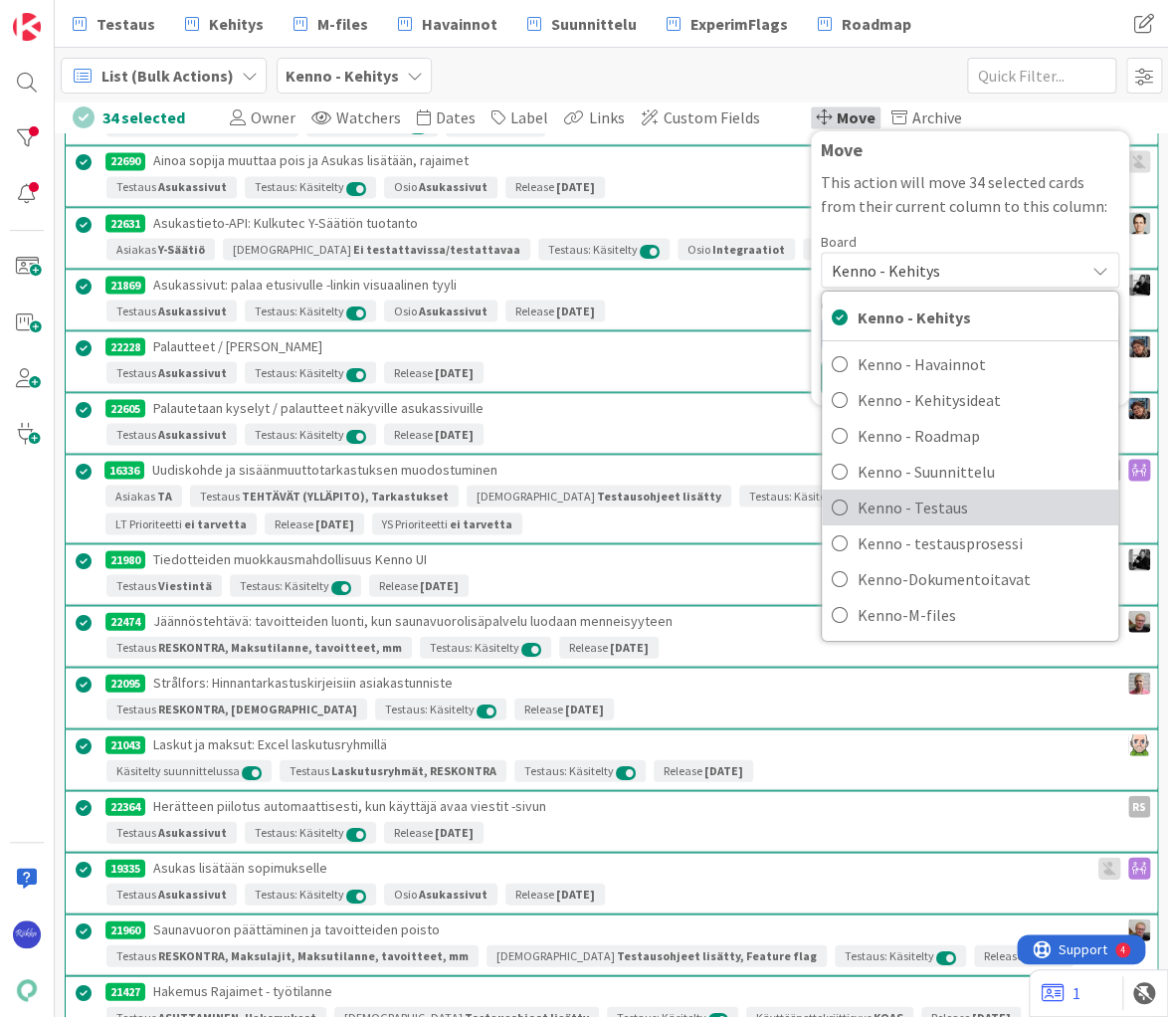
click at [918, 494] on span "Kenno - Testaus" at bounding box center [983, 507] width 251 height 30
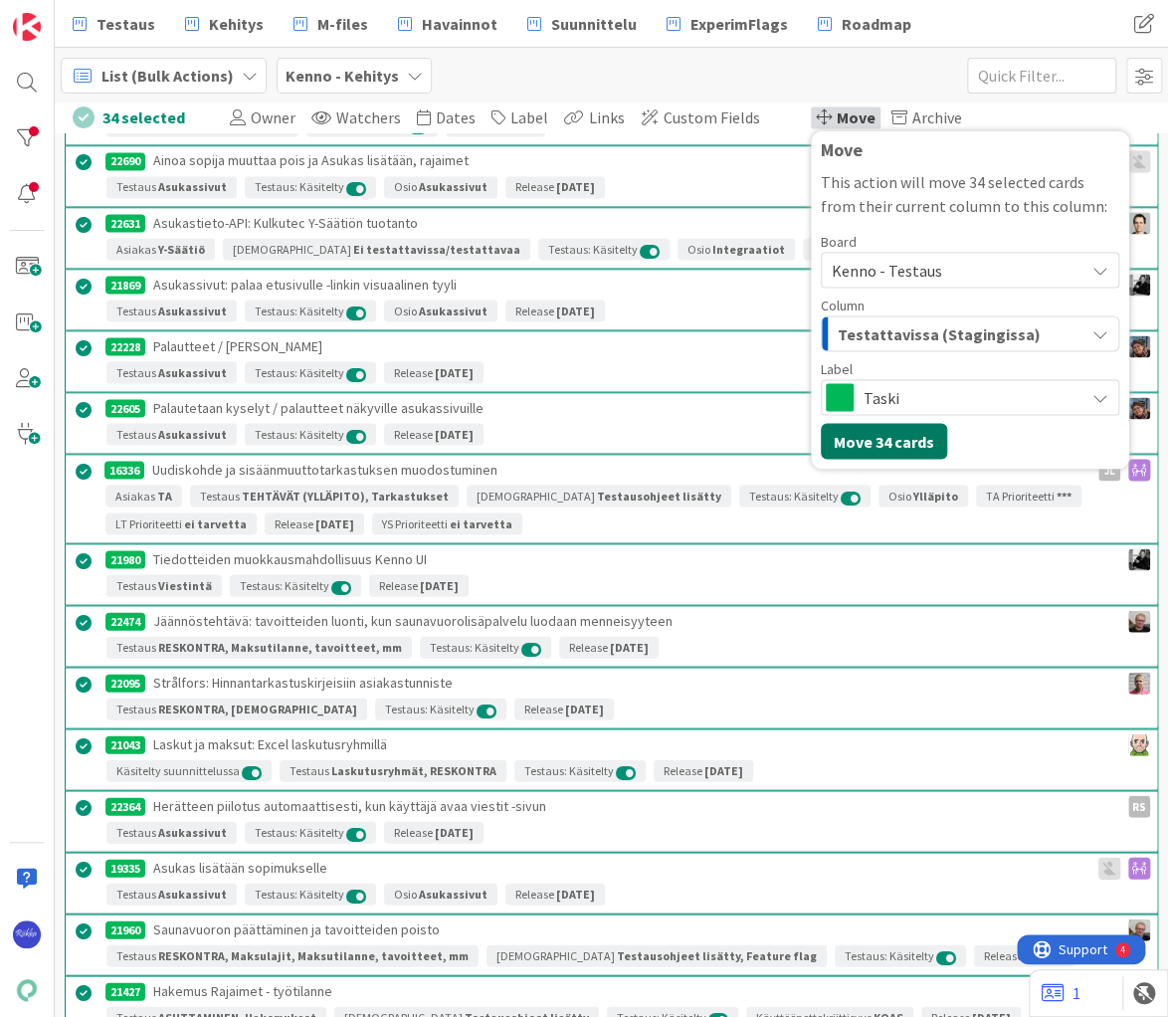
click at [870, 438] on button "Move 34 cards" at bounding box center [884, 441] width 126 height 36
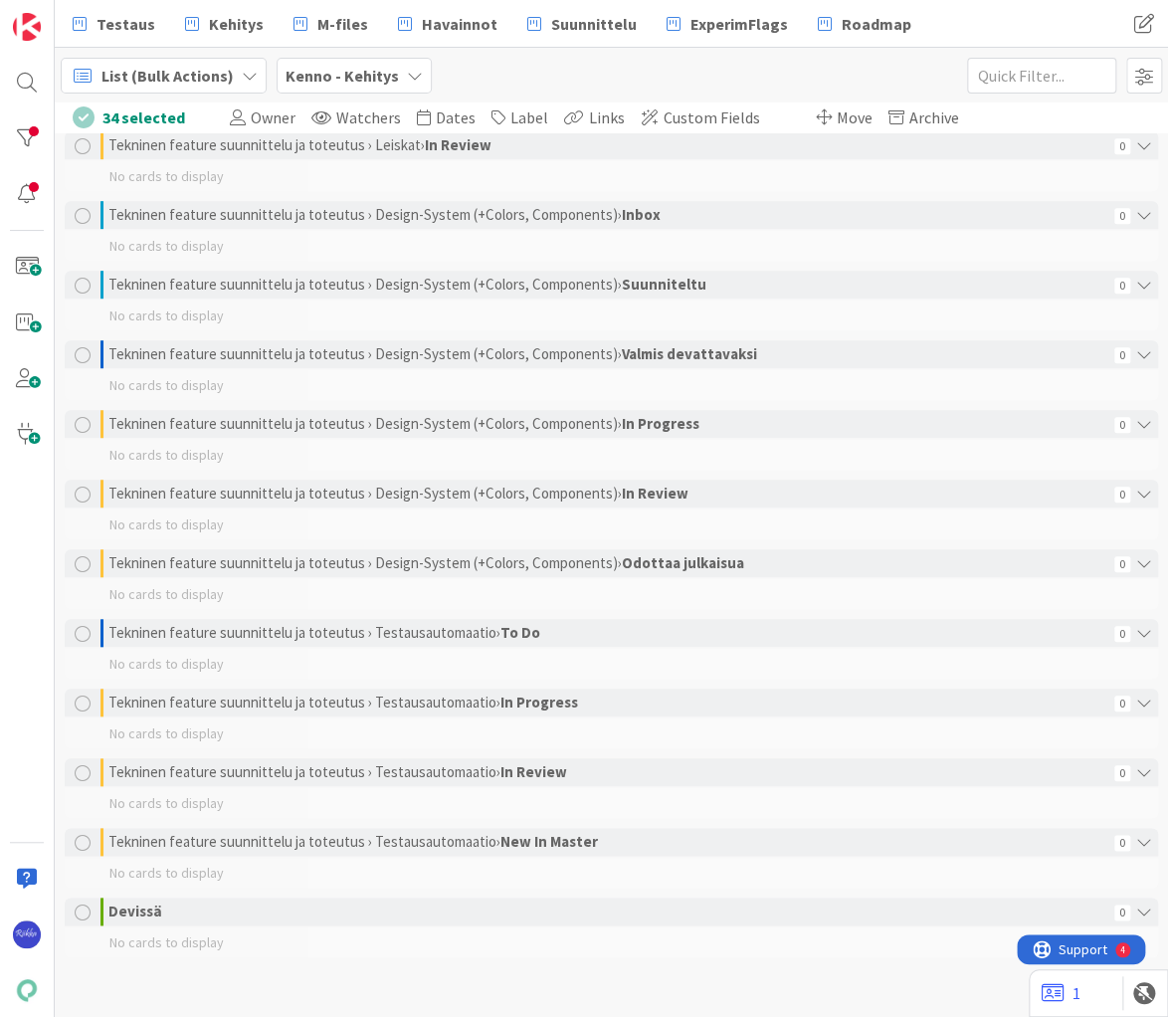
scroll to position [3290, 0]
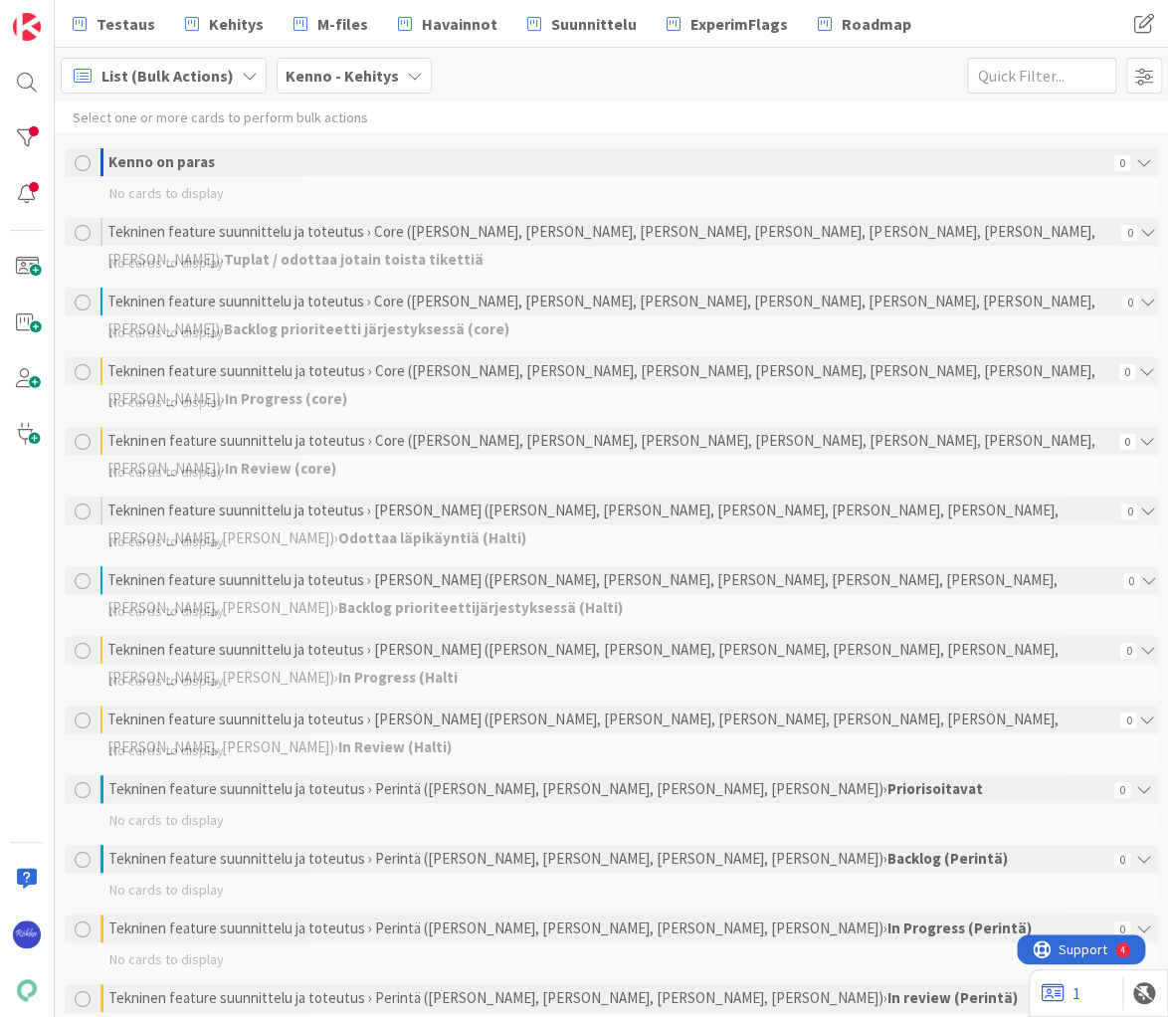
click at [670, 61] on div "List (Bulk Actions) Kenno - Kehitys 1x 2x 3x" at bounding box center [611, 75] width 1113 height 55
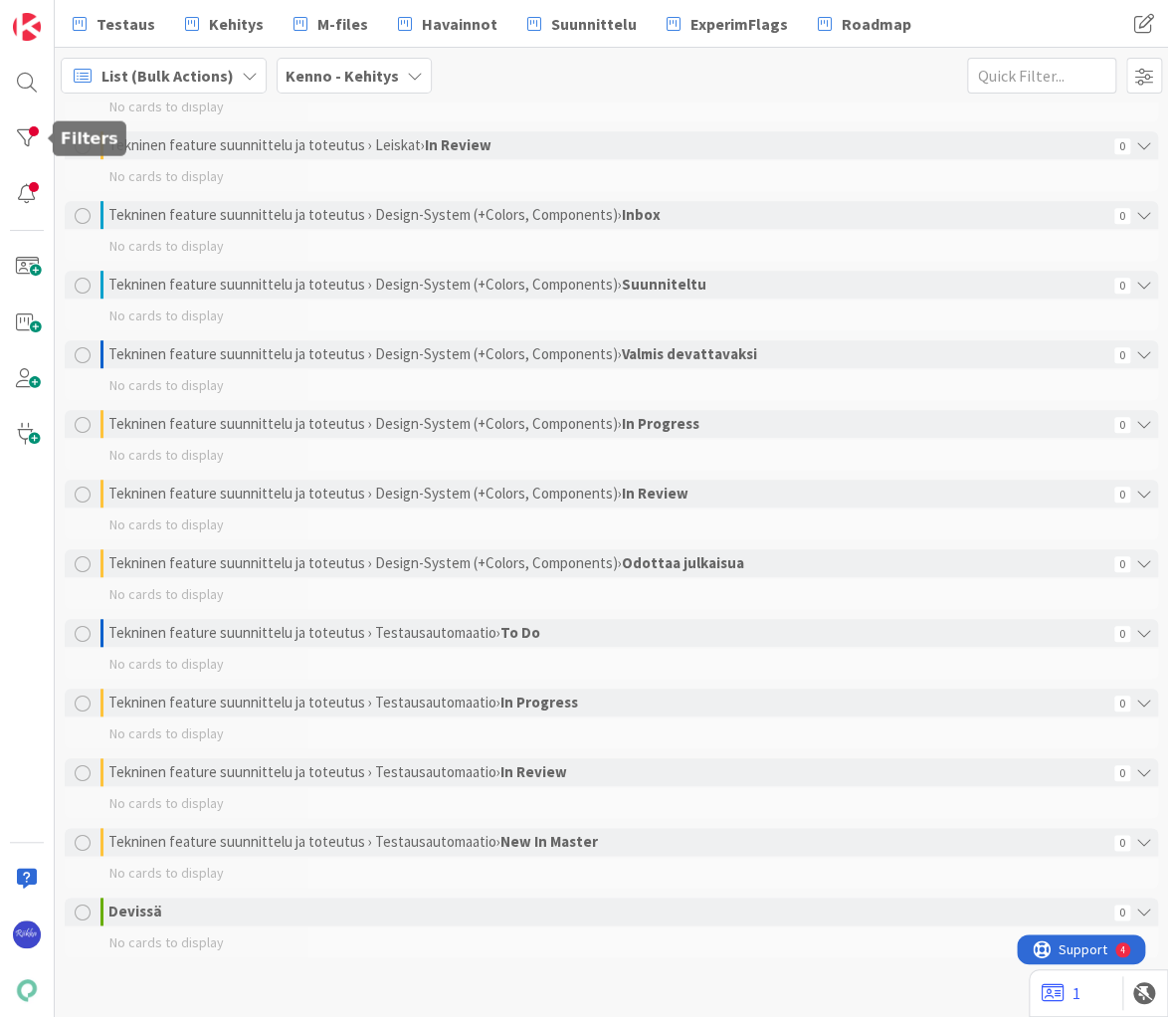
click at [28, 129] on div at bounding box center [27, 138] width 40 height 40
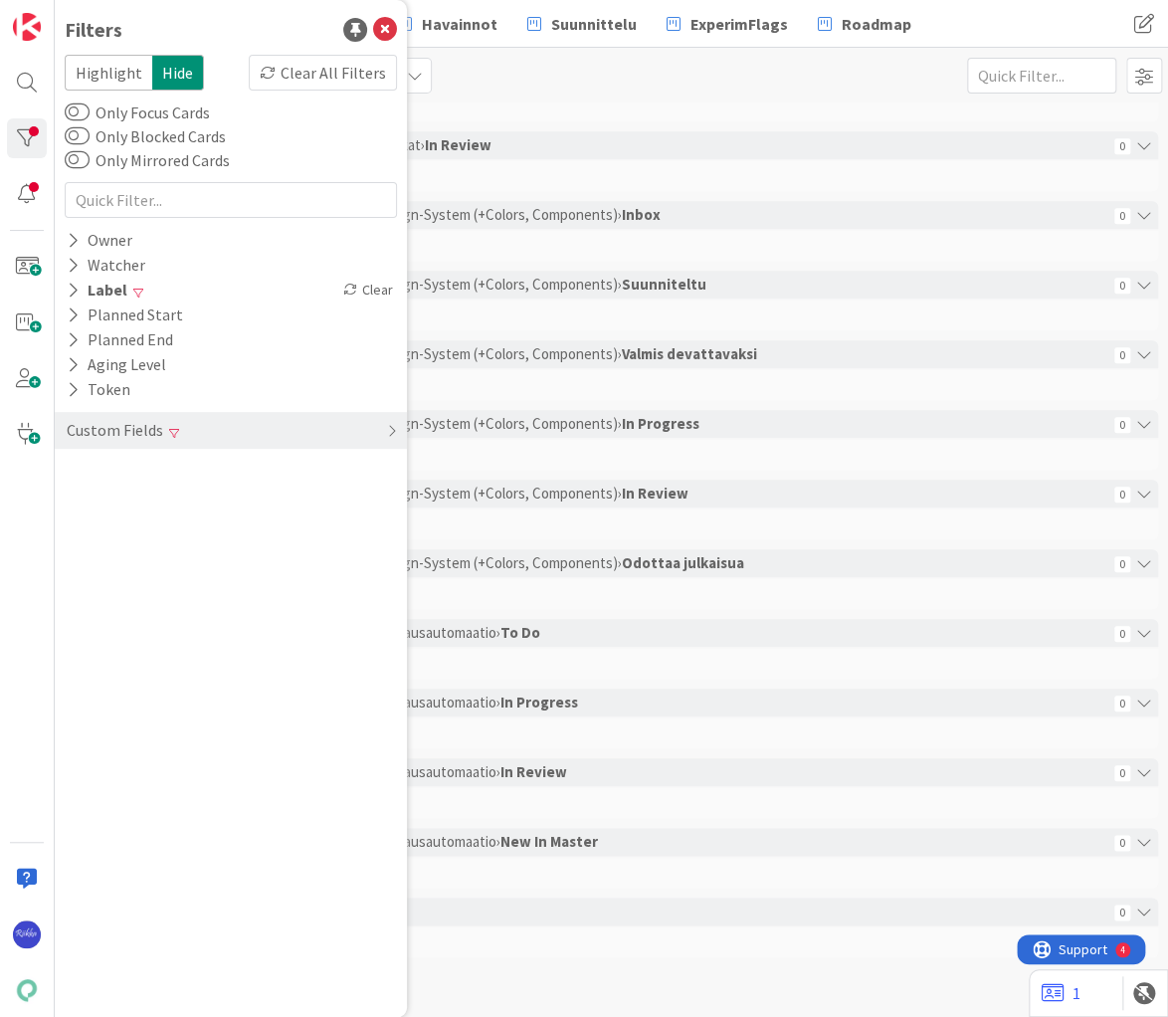
click at [72, 288] on icon at bounding box center [73, 290] width 13 height 17
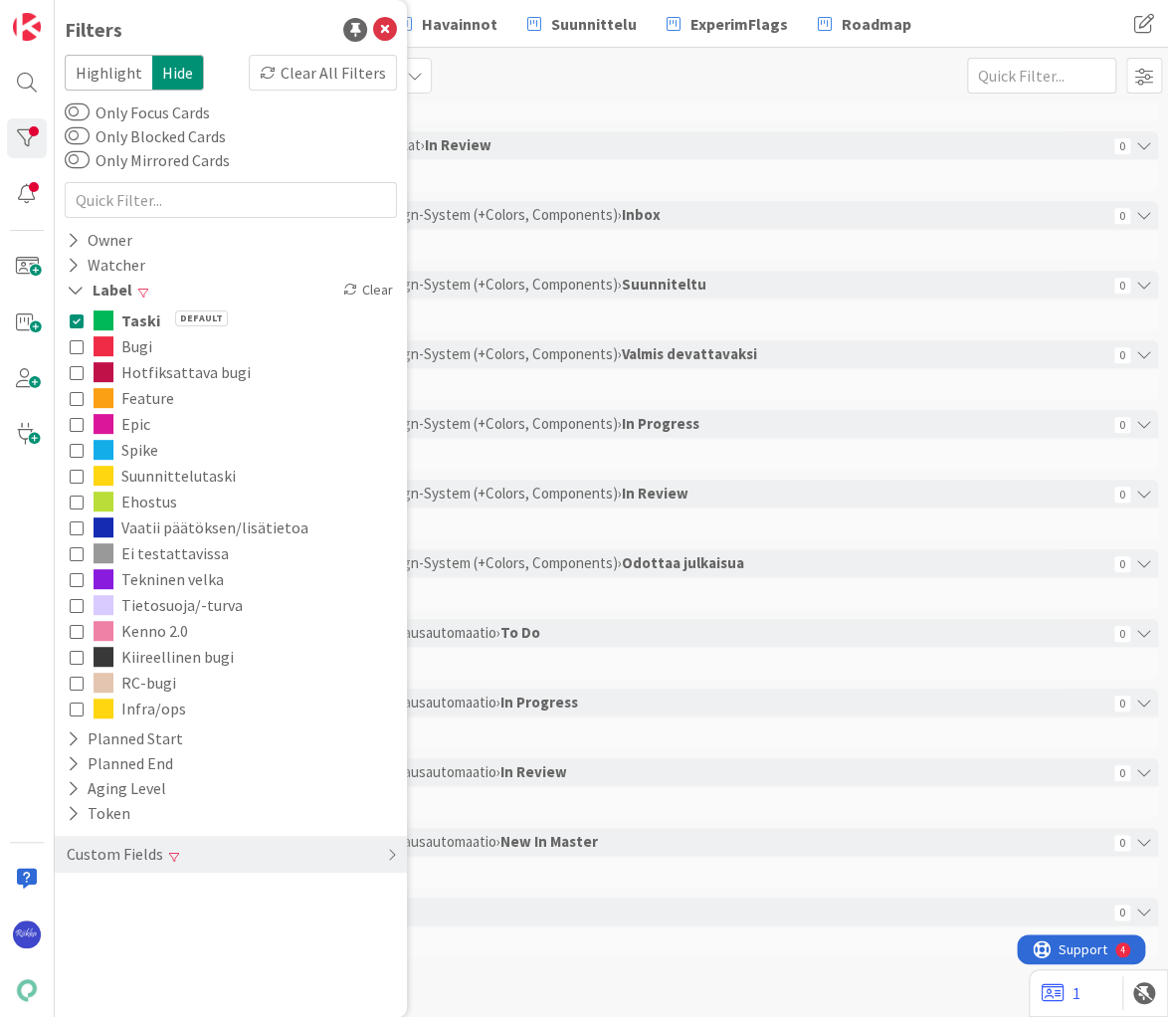
click at [76, 316] on icon at bounding box center [77, 320] width 14 height 14
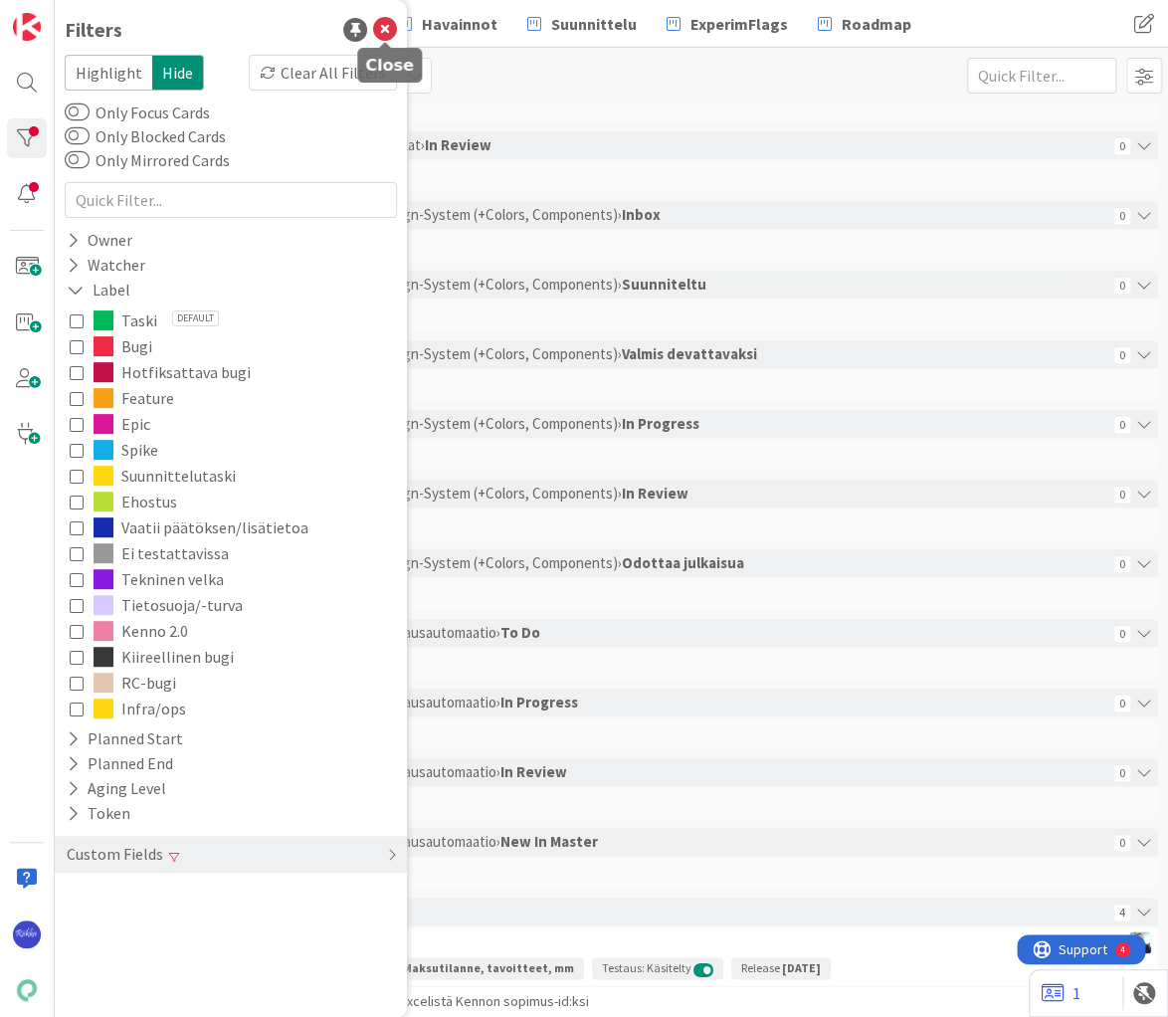
click at [382, 27] on icon at bounding box center [385, 30] width 24 height 24
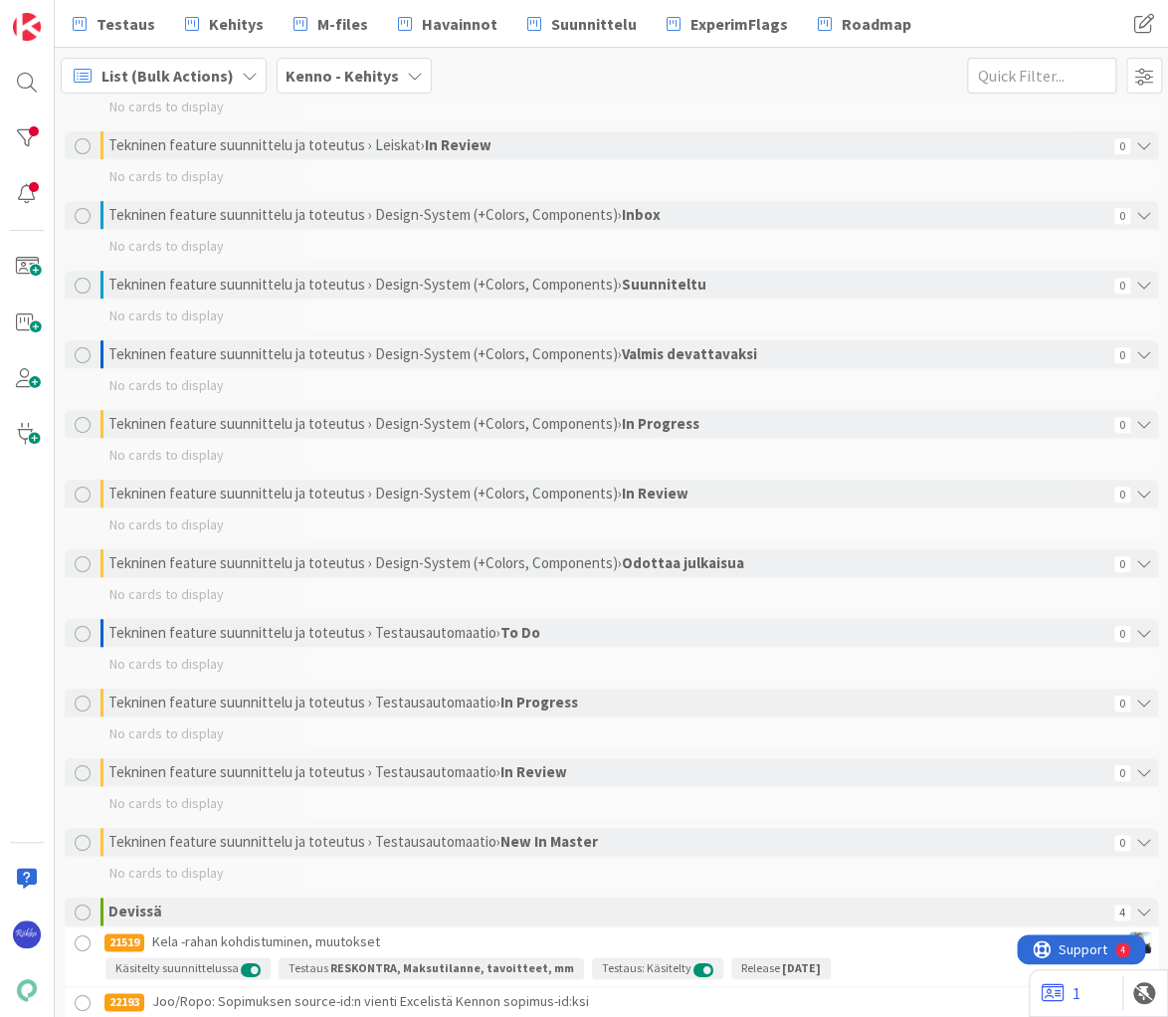
scroll to position [3498, 0]
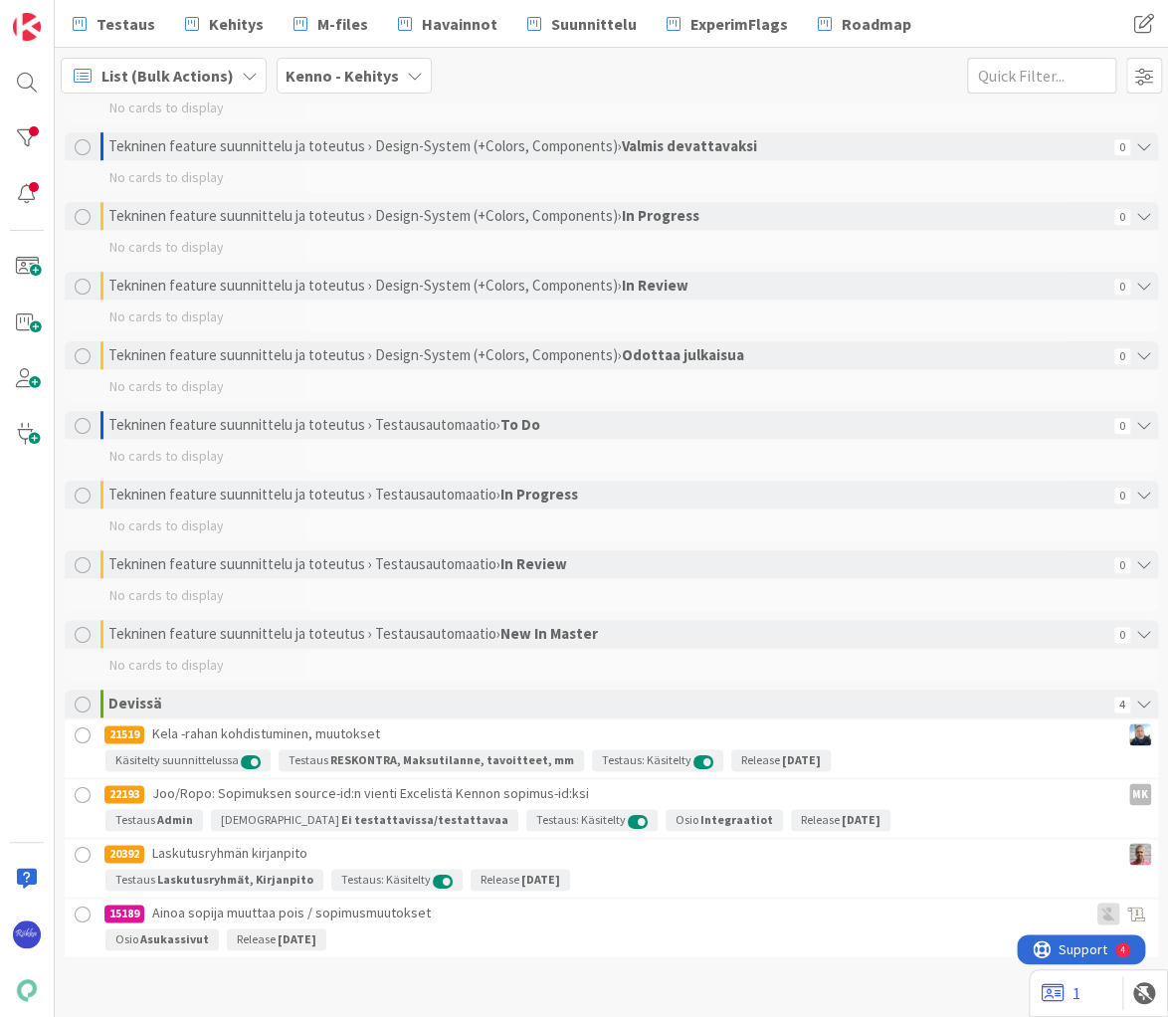
click at [81, 852] on div at bounding box center [83, 855] width 25 height 25
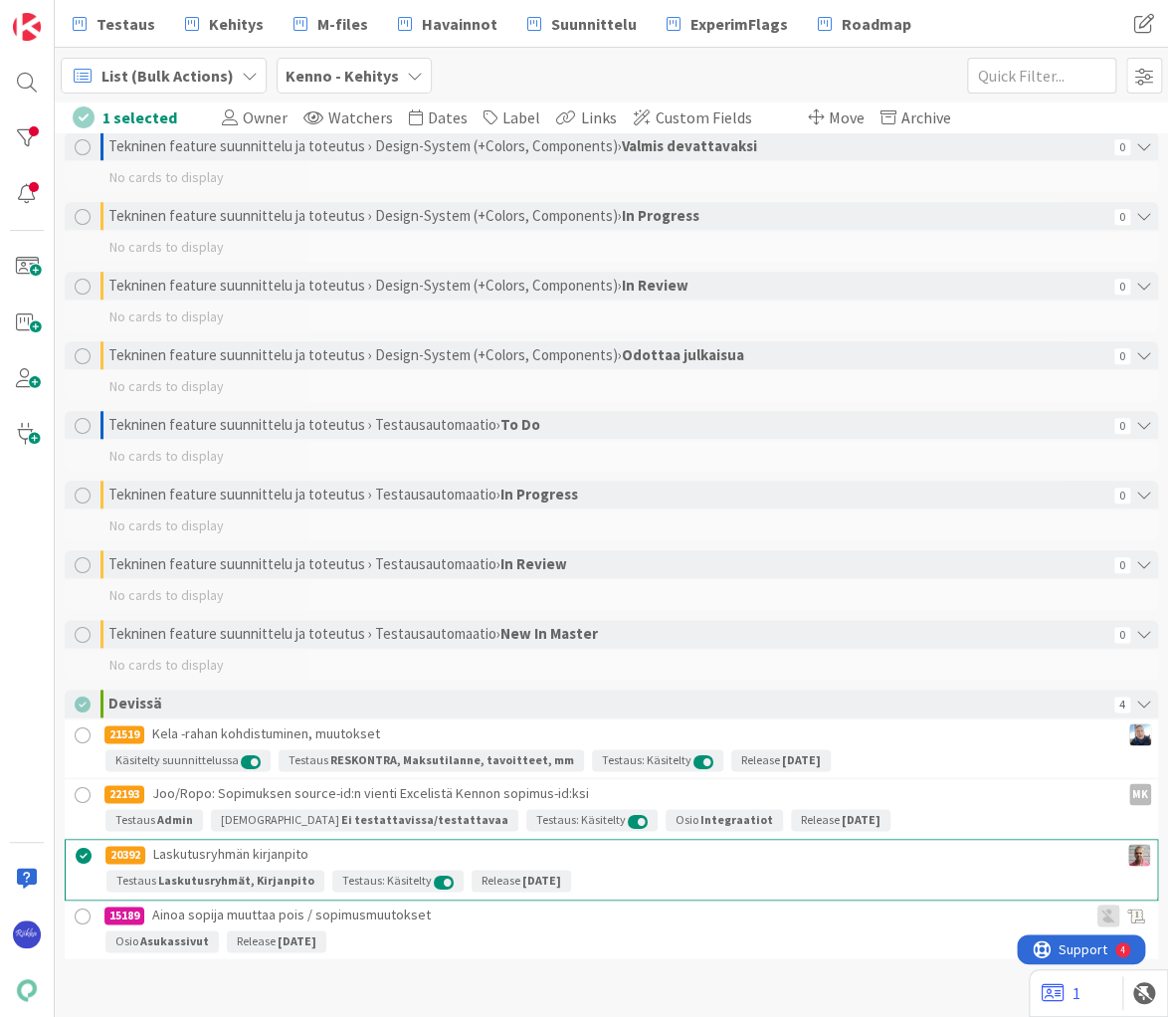
click at [80, 789] on div at bounding box center [83, 795] width 25 height 25
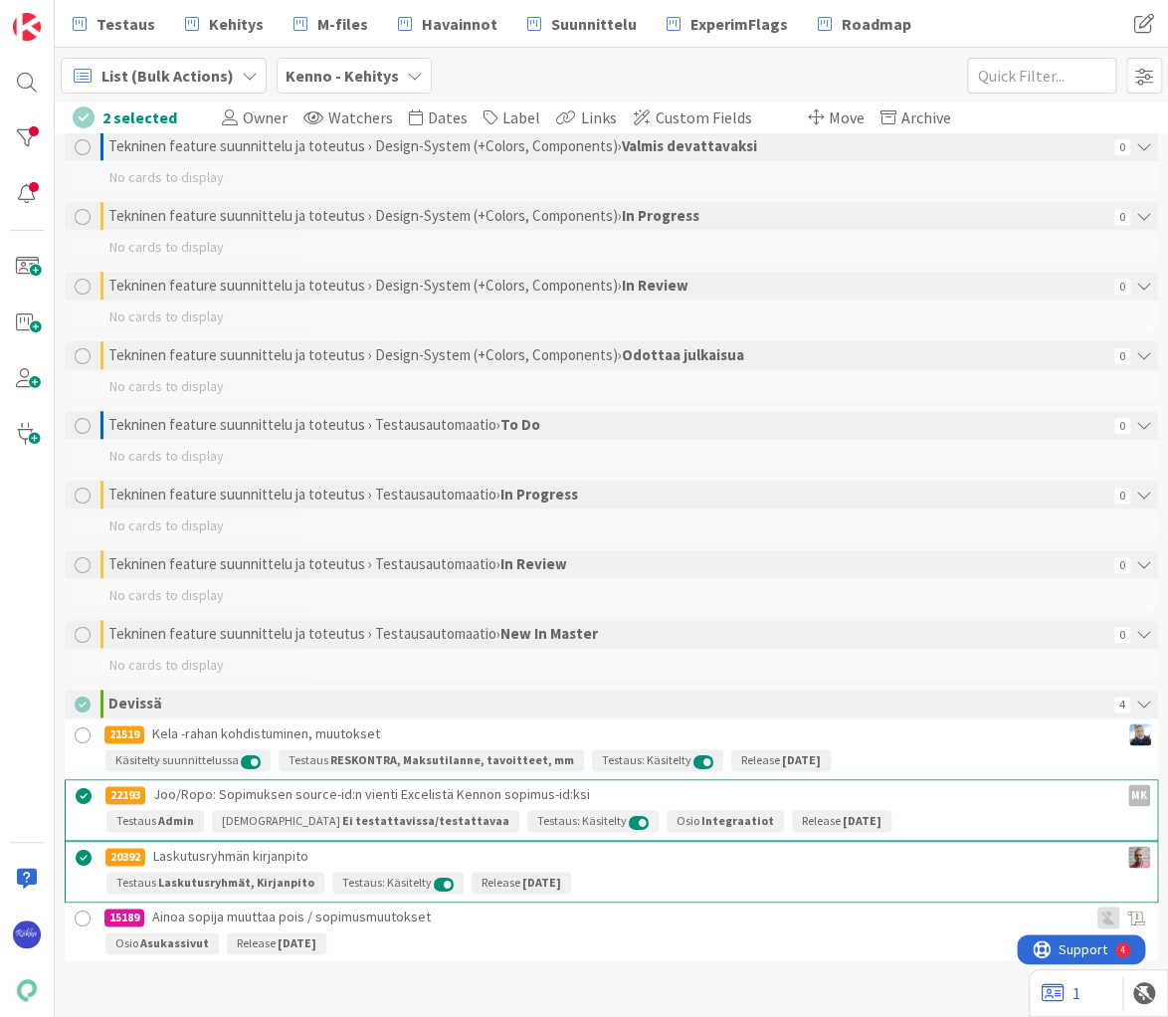
click at [81, 731] on div at bounding box center [83, 735] width 25 height 25
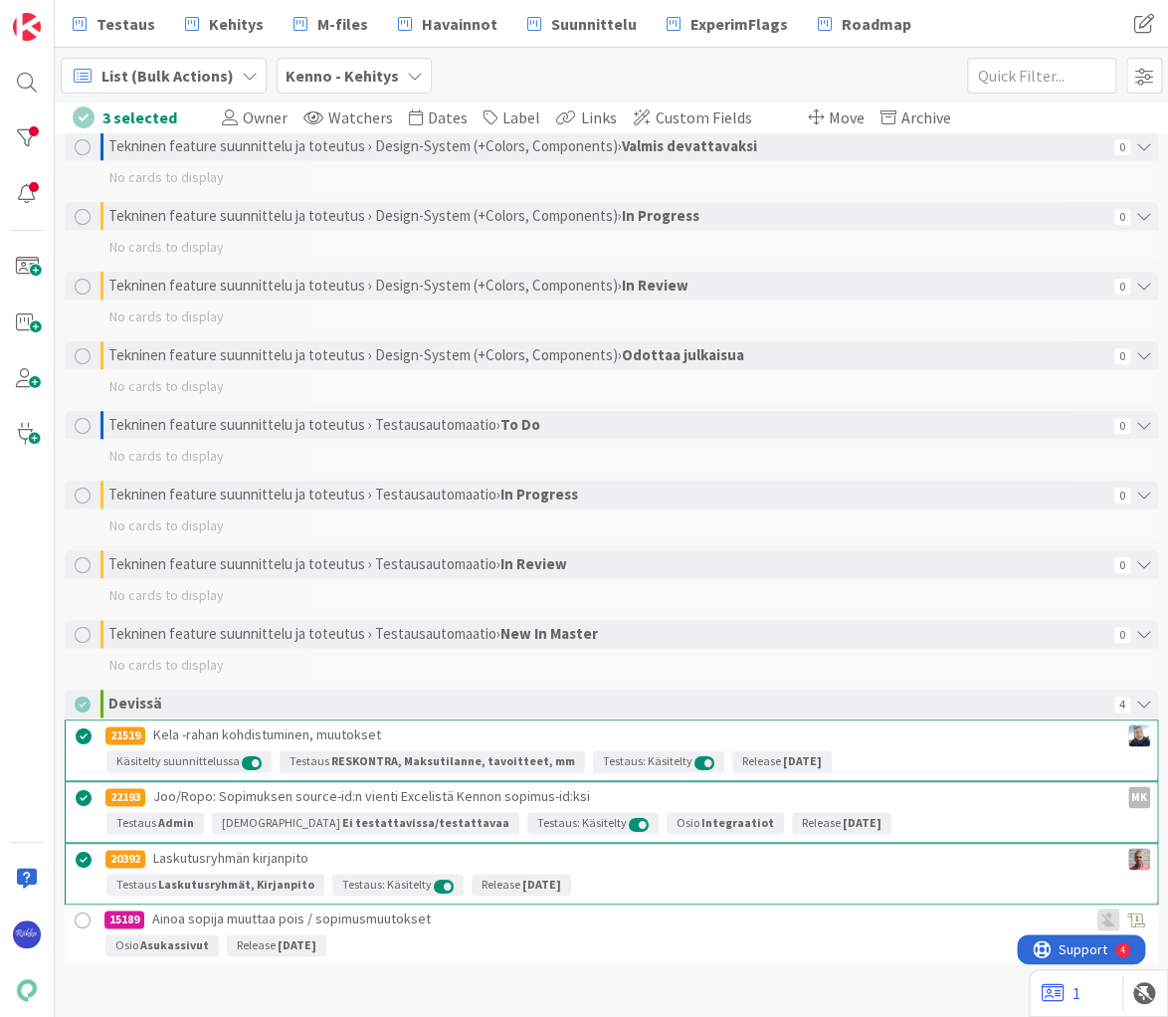
click at [829, 112] on span "Move" at bounding box center [847, 117] width 36 height 20
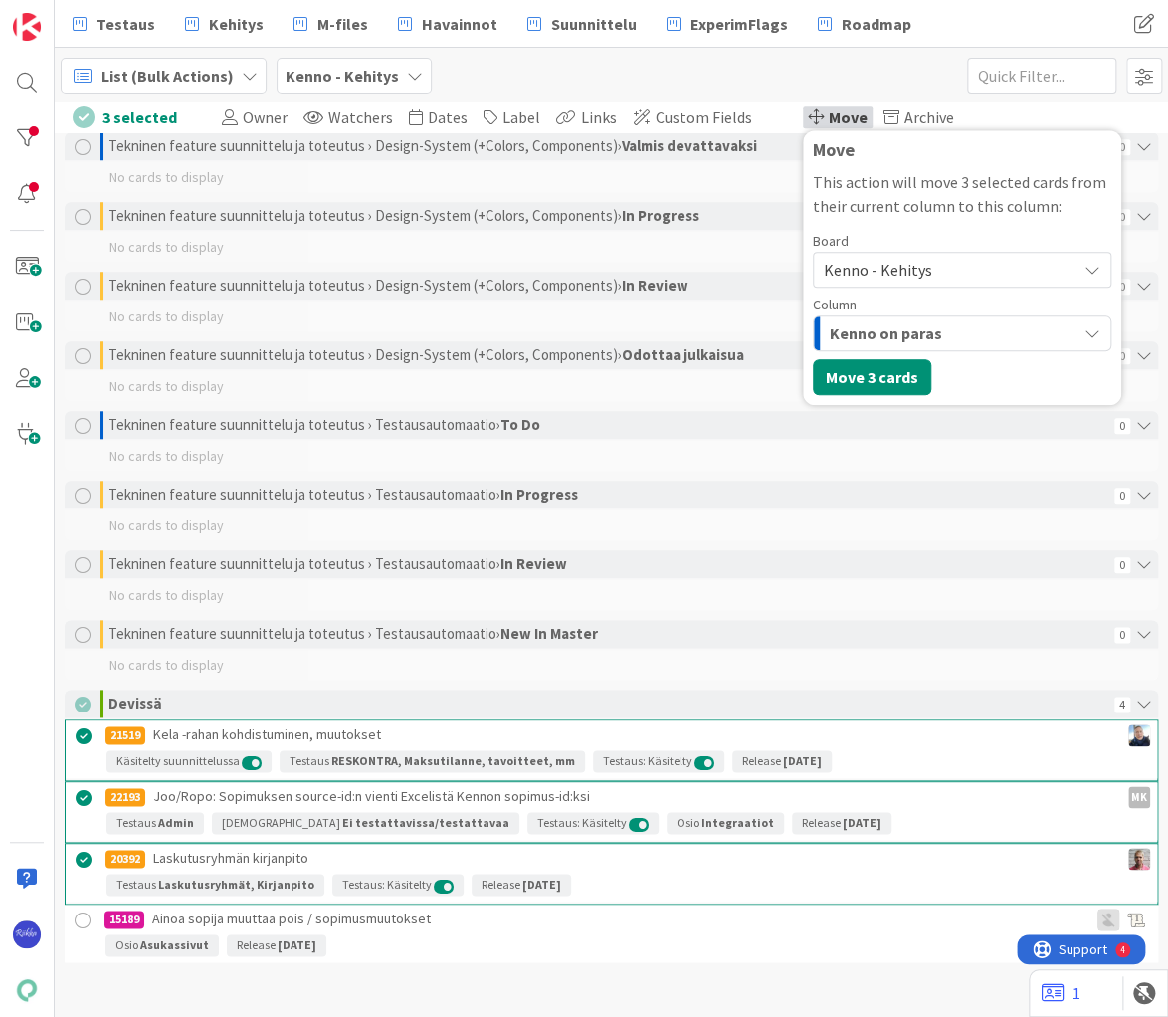
click at [911, 264] on span "Kenno - Kehitys" at bounding box center [945, 270] width 243 height 28
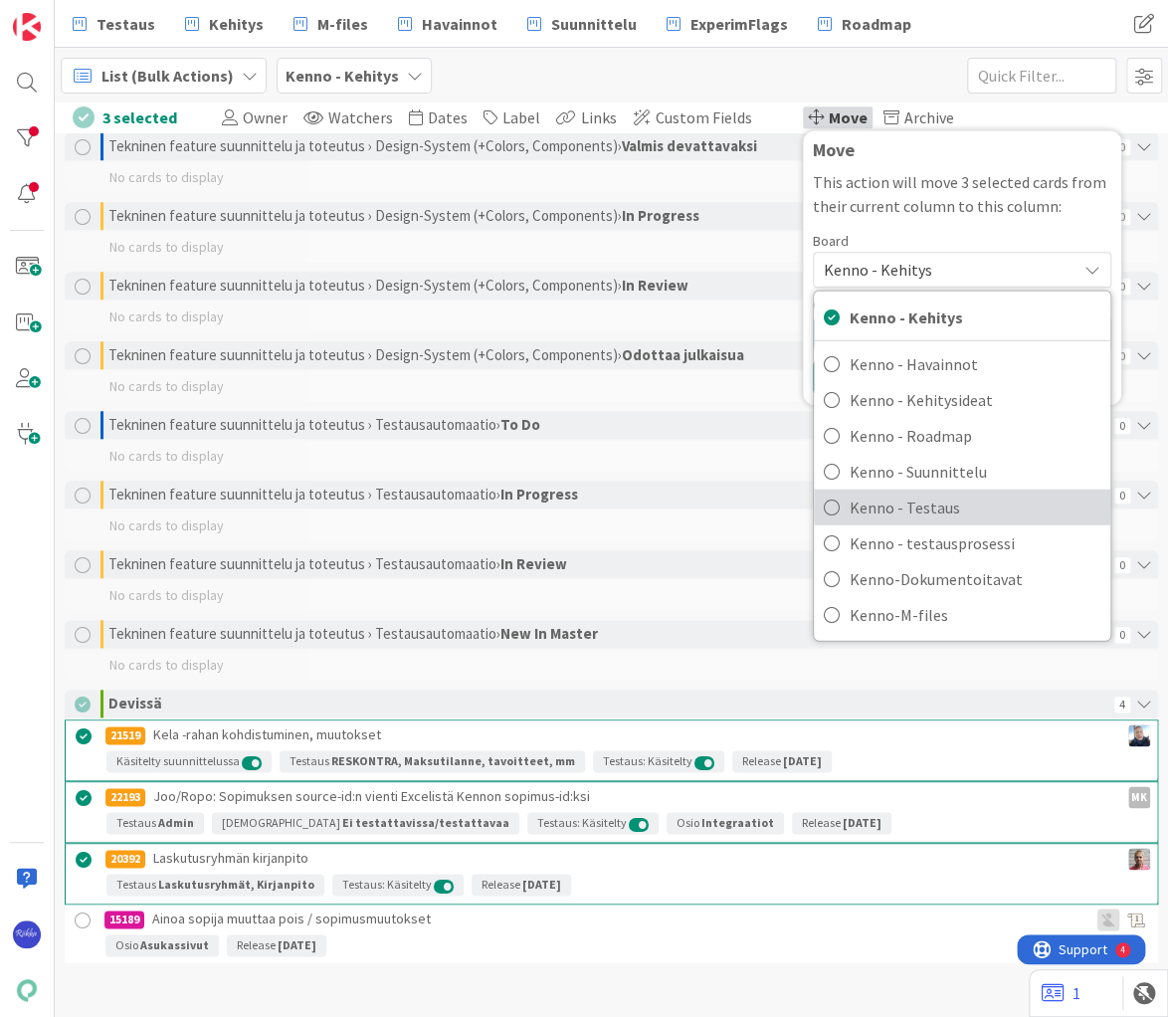
click at [954, 501] on span "Kenno - Testaus" at bounding box center [975, 507] width 251 height 30
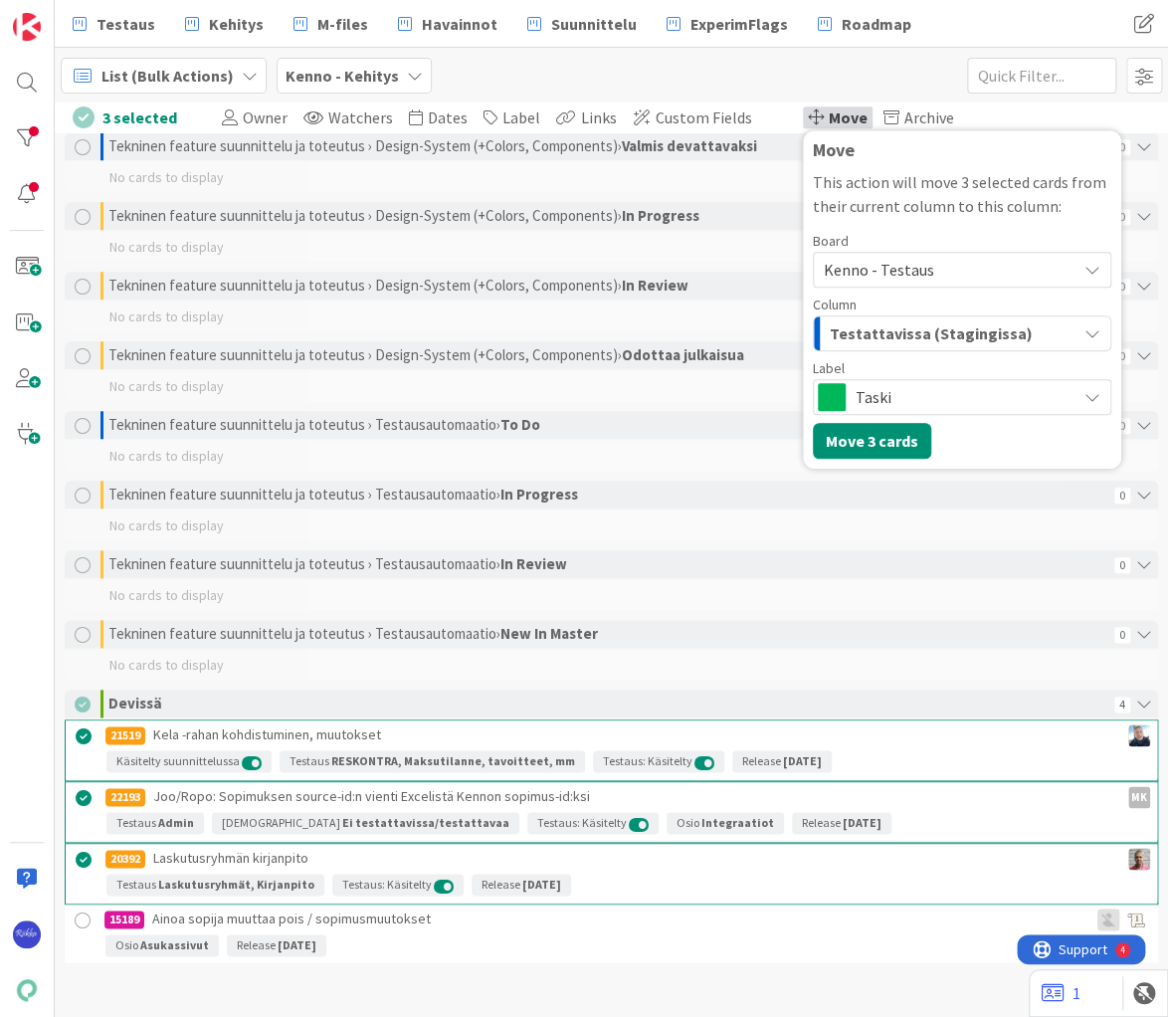
click at [935, 393] on span "Taski" at bounding box center [961, 397] width 211 height 28
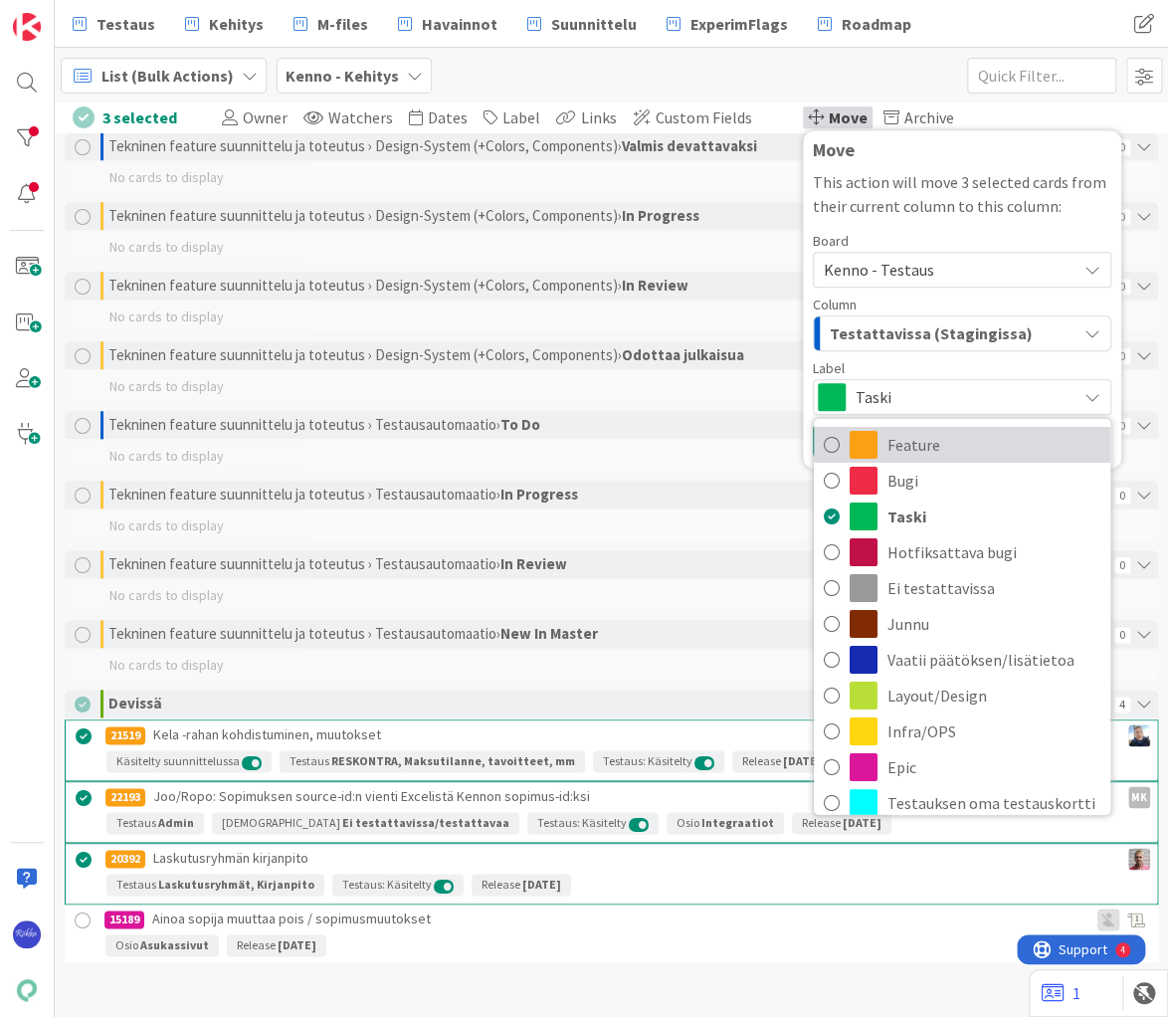
click at [935, 434] on span "Feature" at bounding box center [993, 444] width 213 height 30
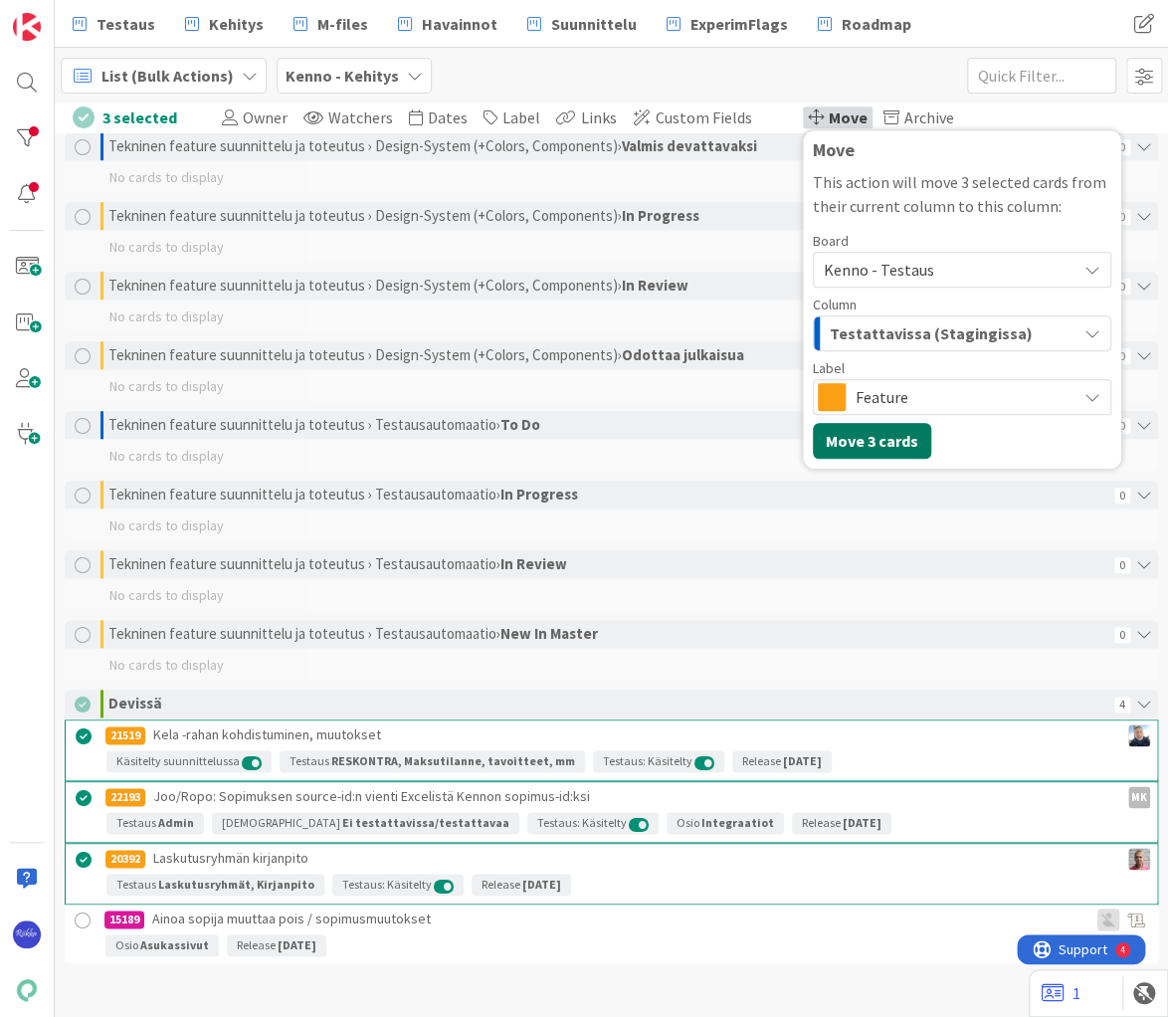
click at [876, 436] on button "Move 3 cards" at bounding box center [872, 441] width 118 height 36
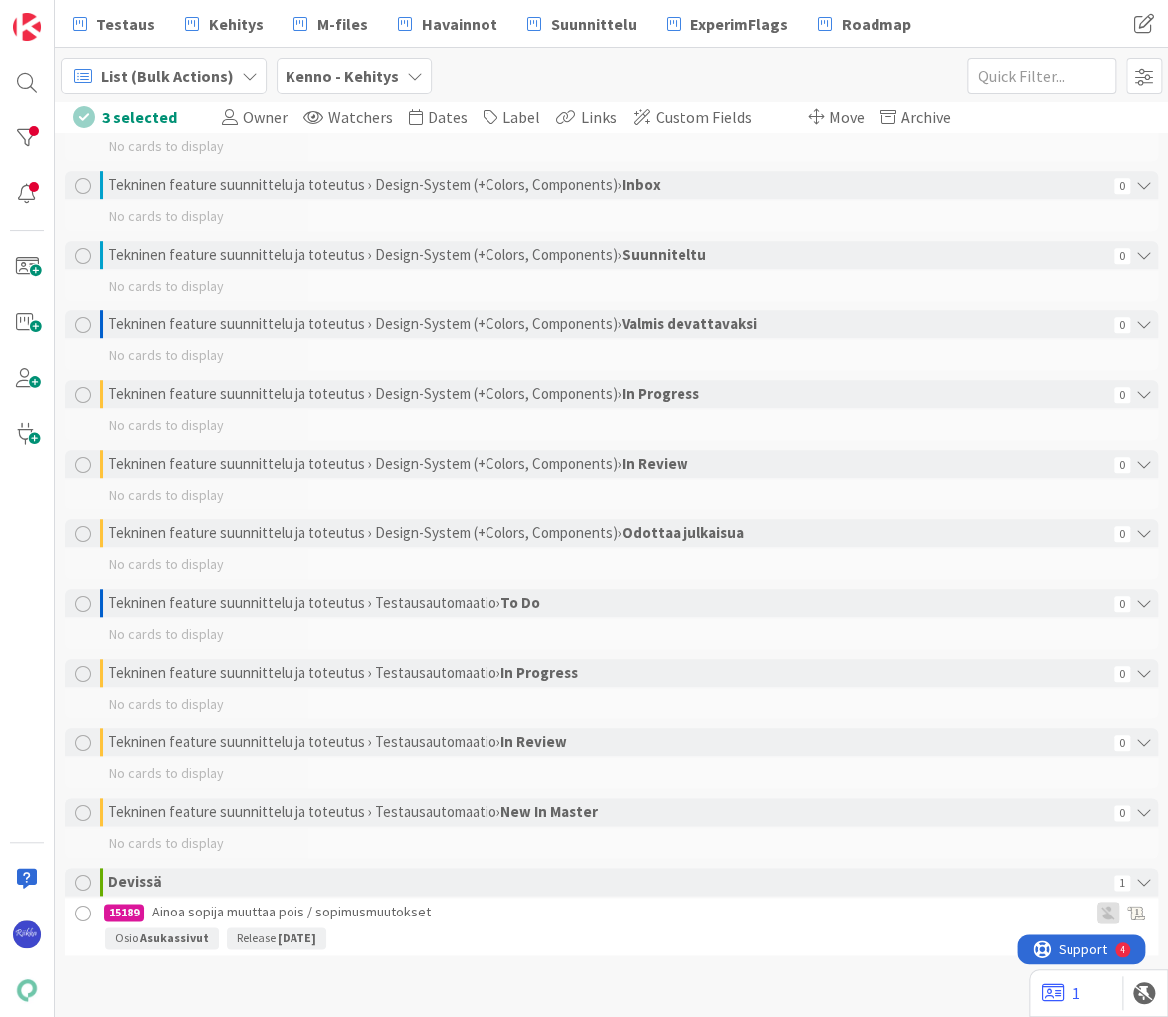
scroll to position [3319, 0]
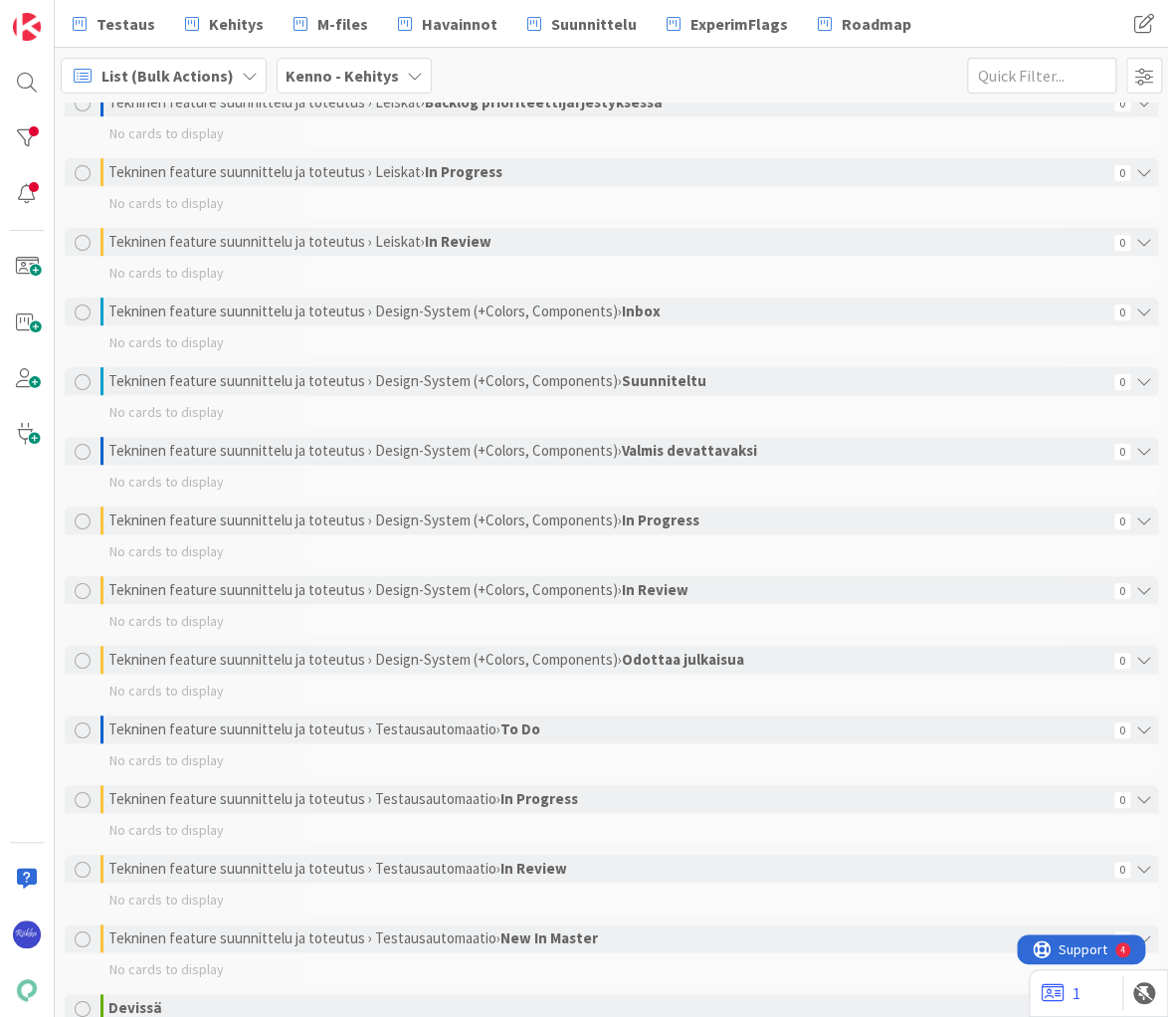
scroll to position [3319, 0]
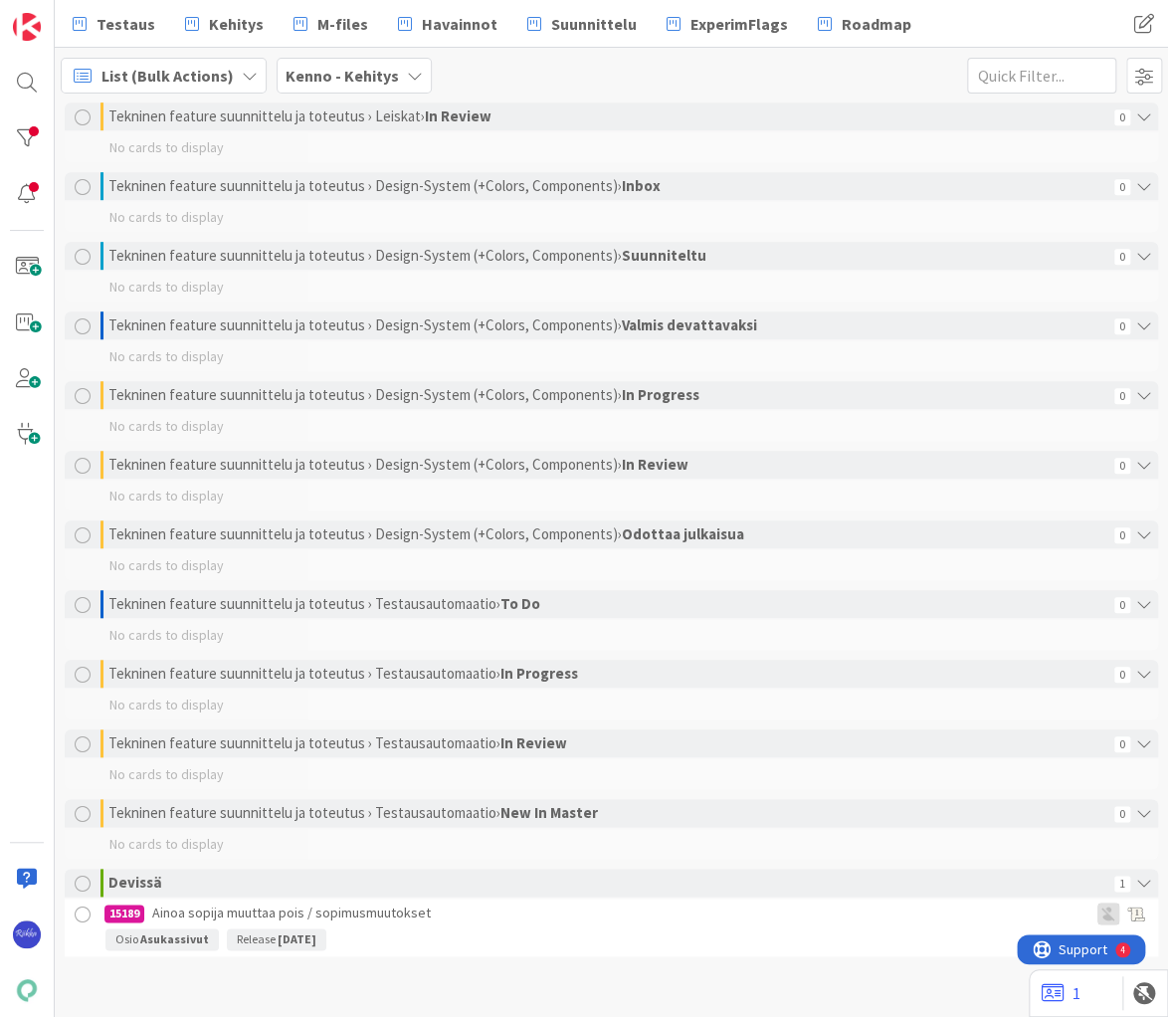
click at [82, 911] on div at bounding box center [83, 914] width 25 height 25
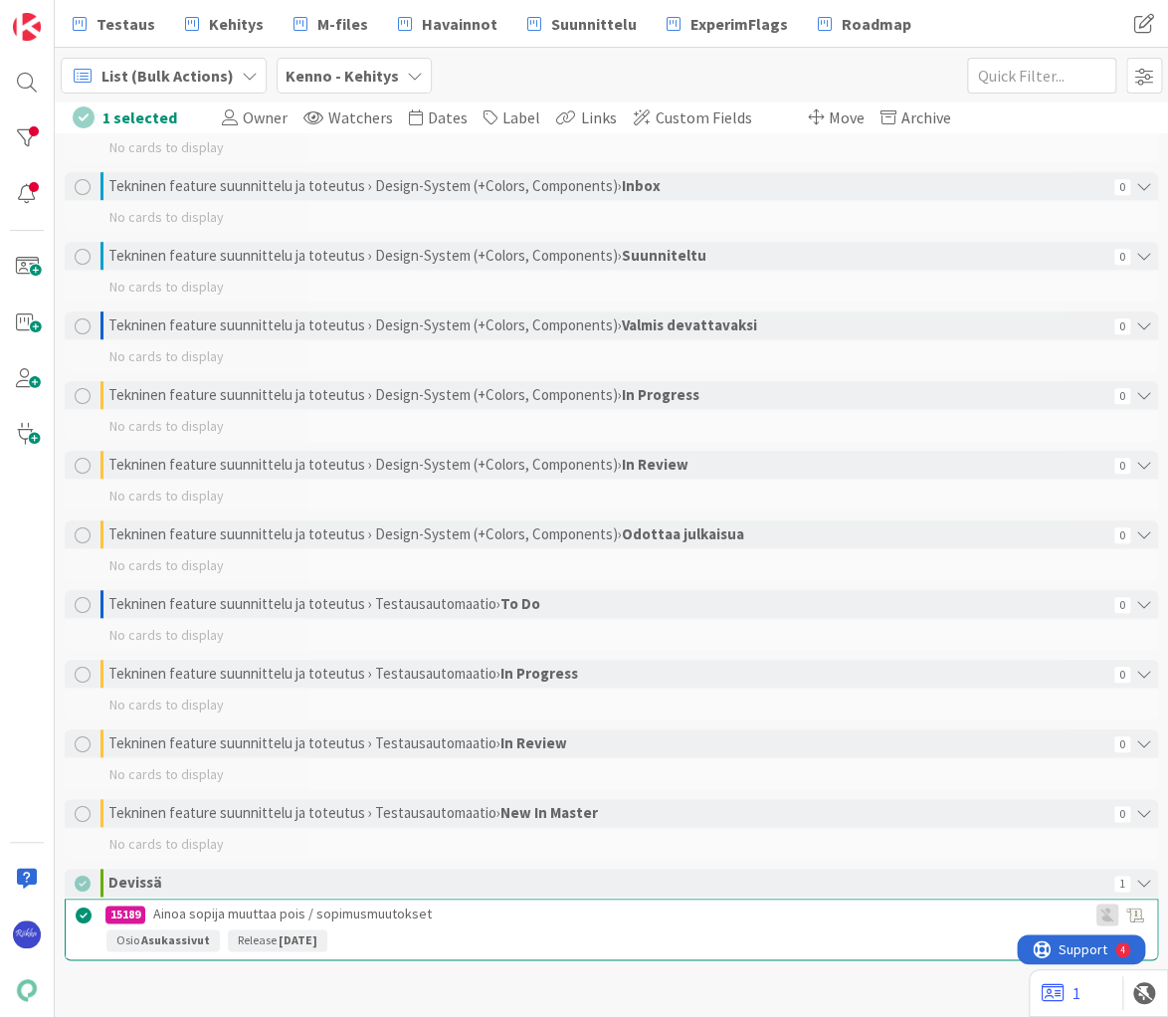
click at [829, 118] on span "Move" at bounding box center [847, 117] width 36 height 20
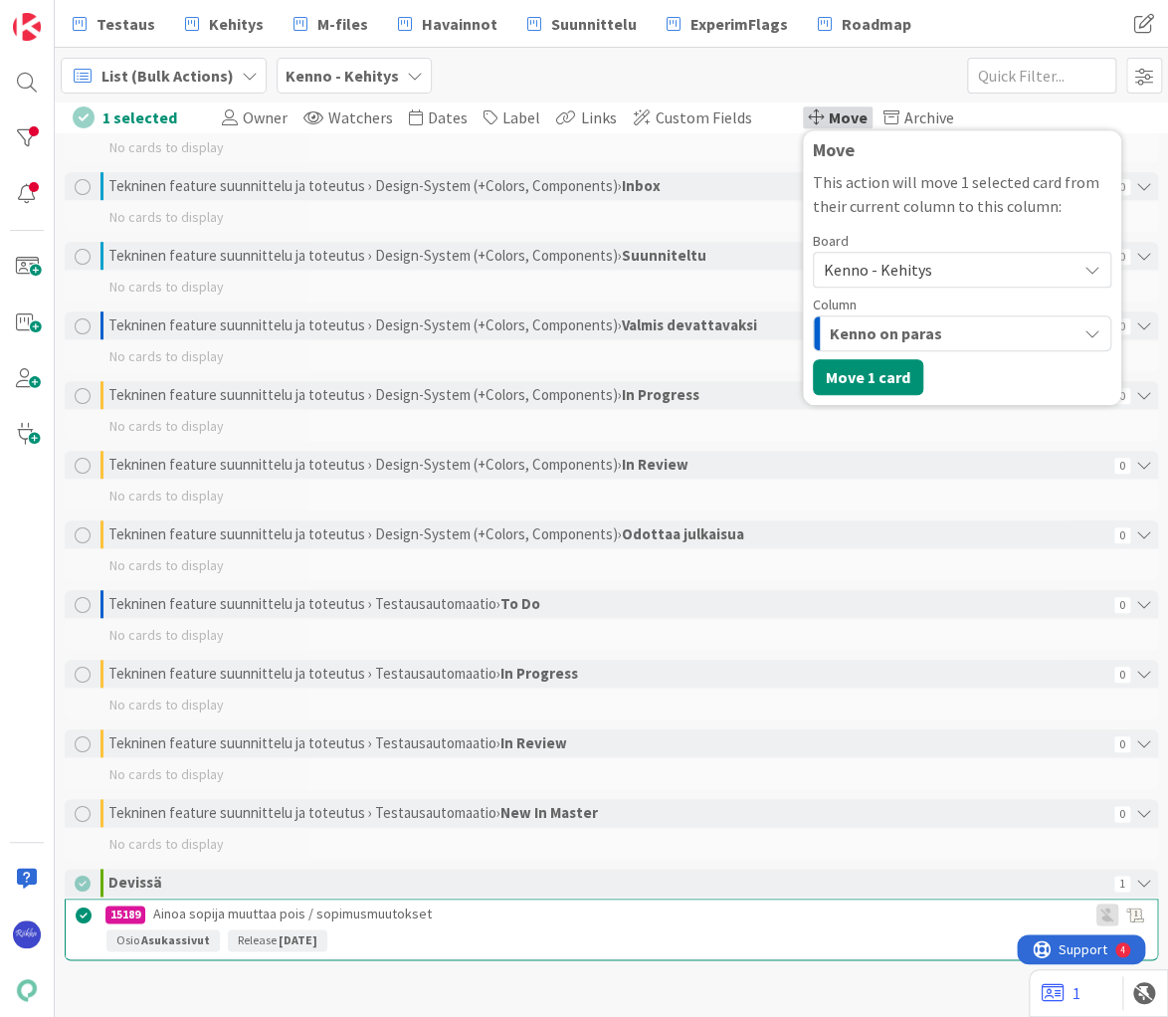
click at [903, 275] on span "Kenno - Kehitys" at bounding box center [878, 270] width 108 height 20
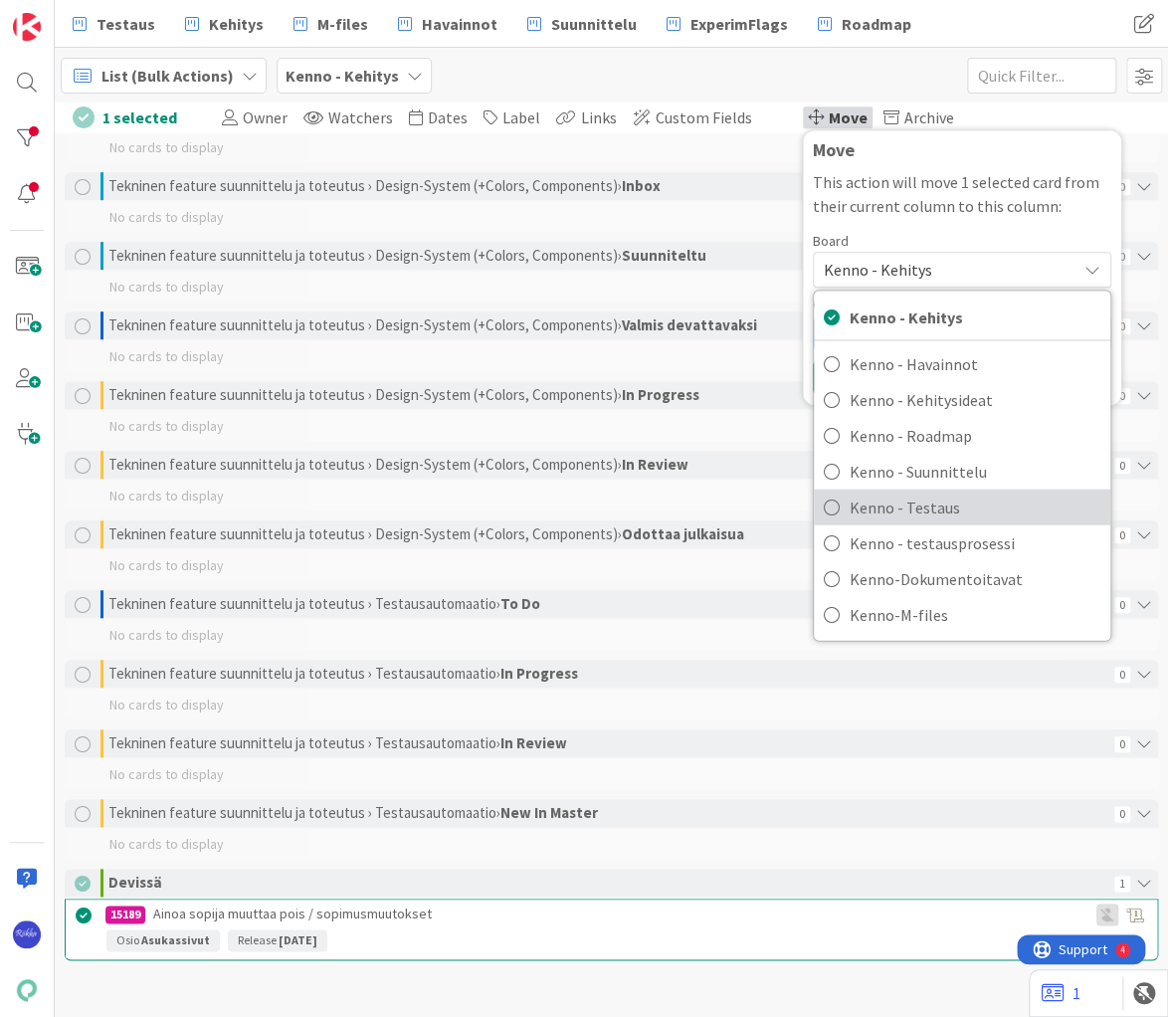
click at [967, 496] on span "Kenno - Testaus" at bounding box center [975, 507] width 251 height 30
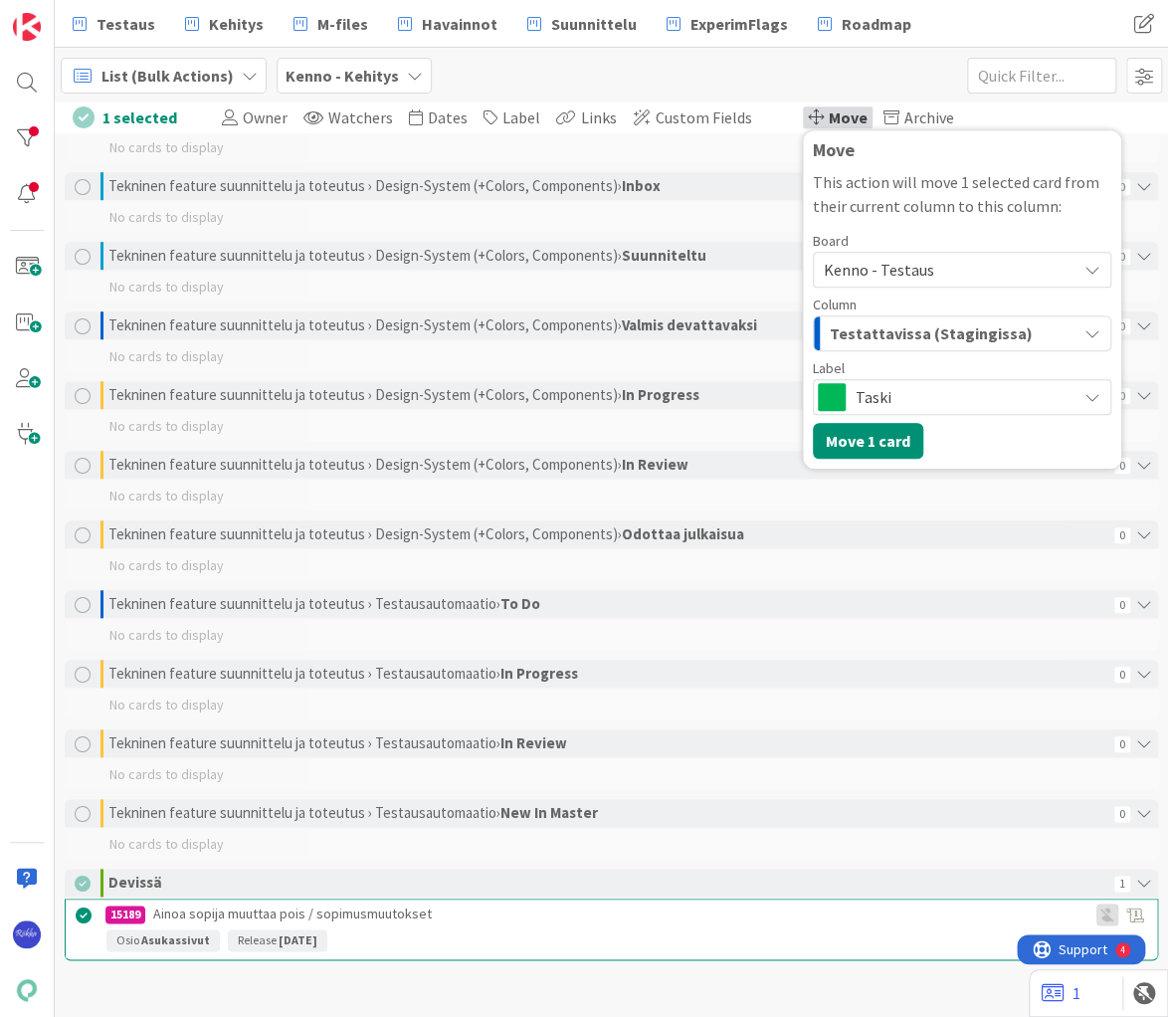
click at [956, 392] on span "Taski" at bounding box center [961, 397] width 211 height 28
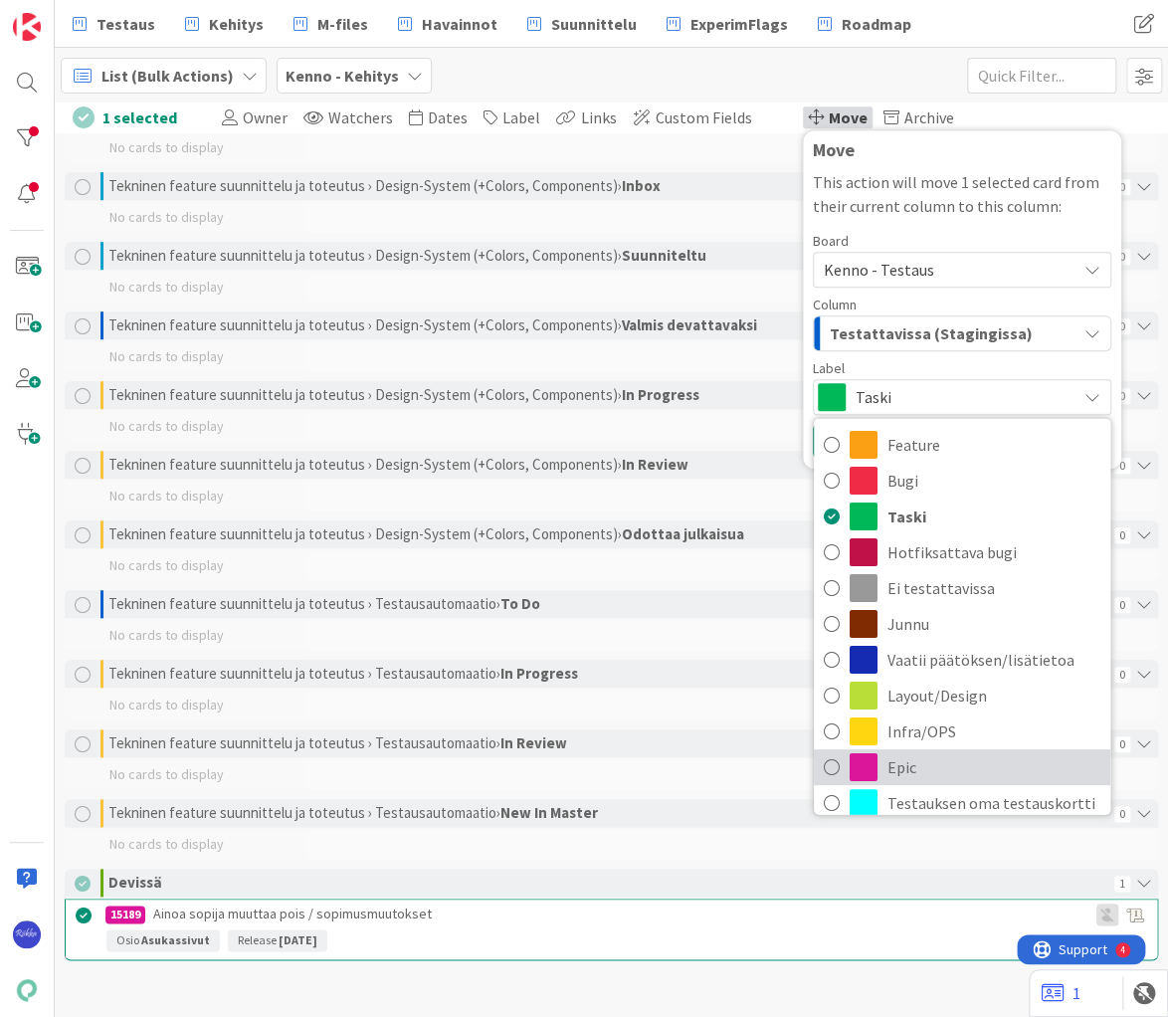
click at [967, 760] on span "Epic" at bounding box center [993, 766] width 213 height 30
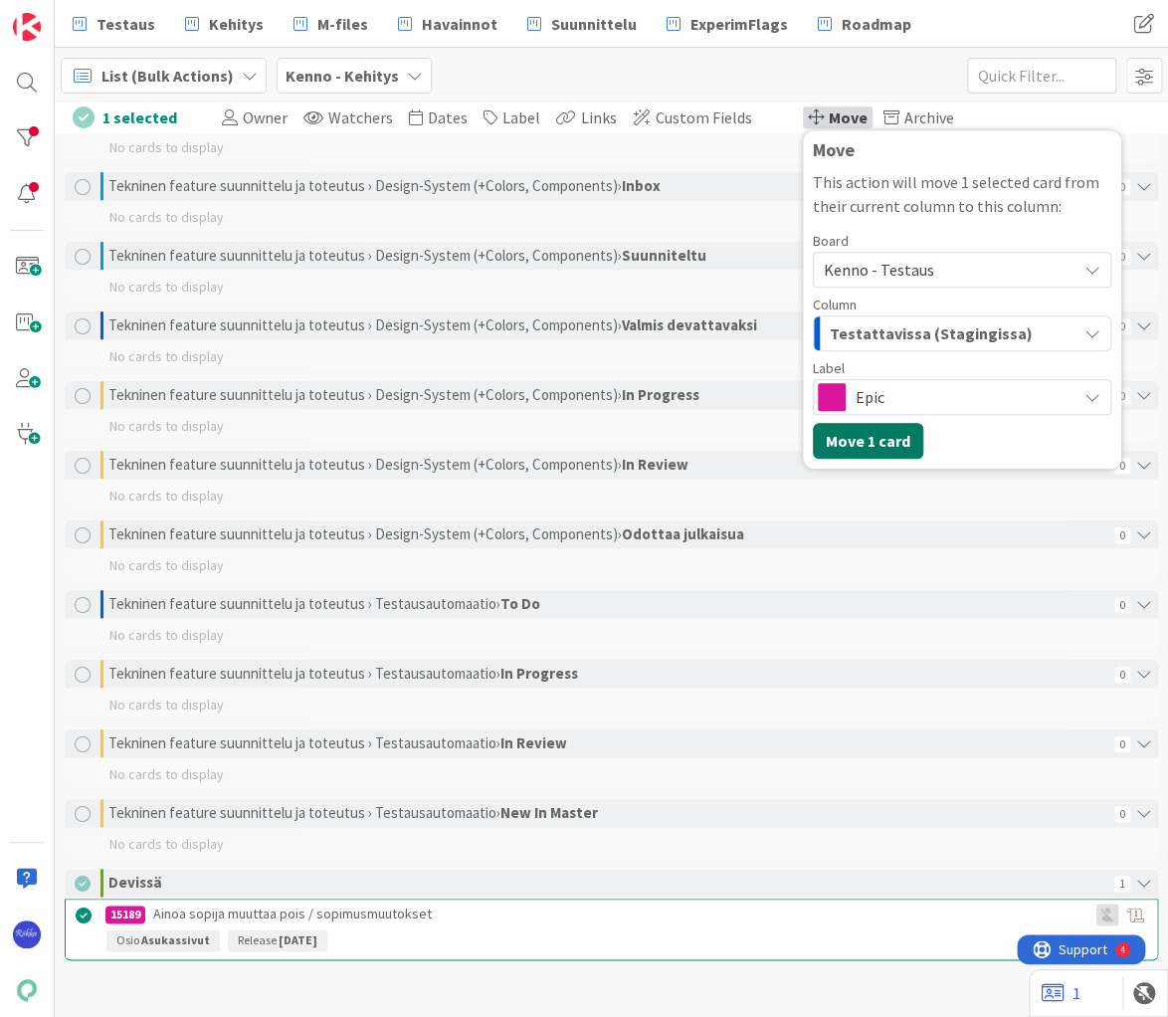
click at [842, 445] on button "Move 1 card" at bounding box center [868, 441] width 110 height 36
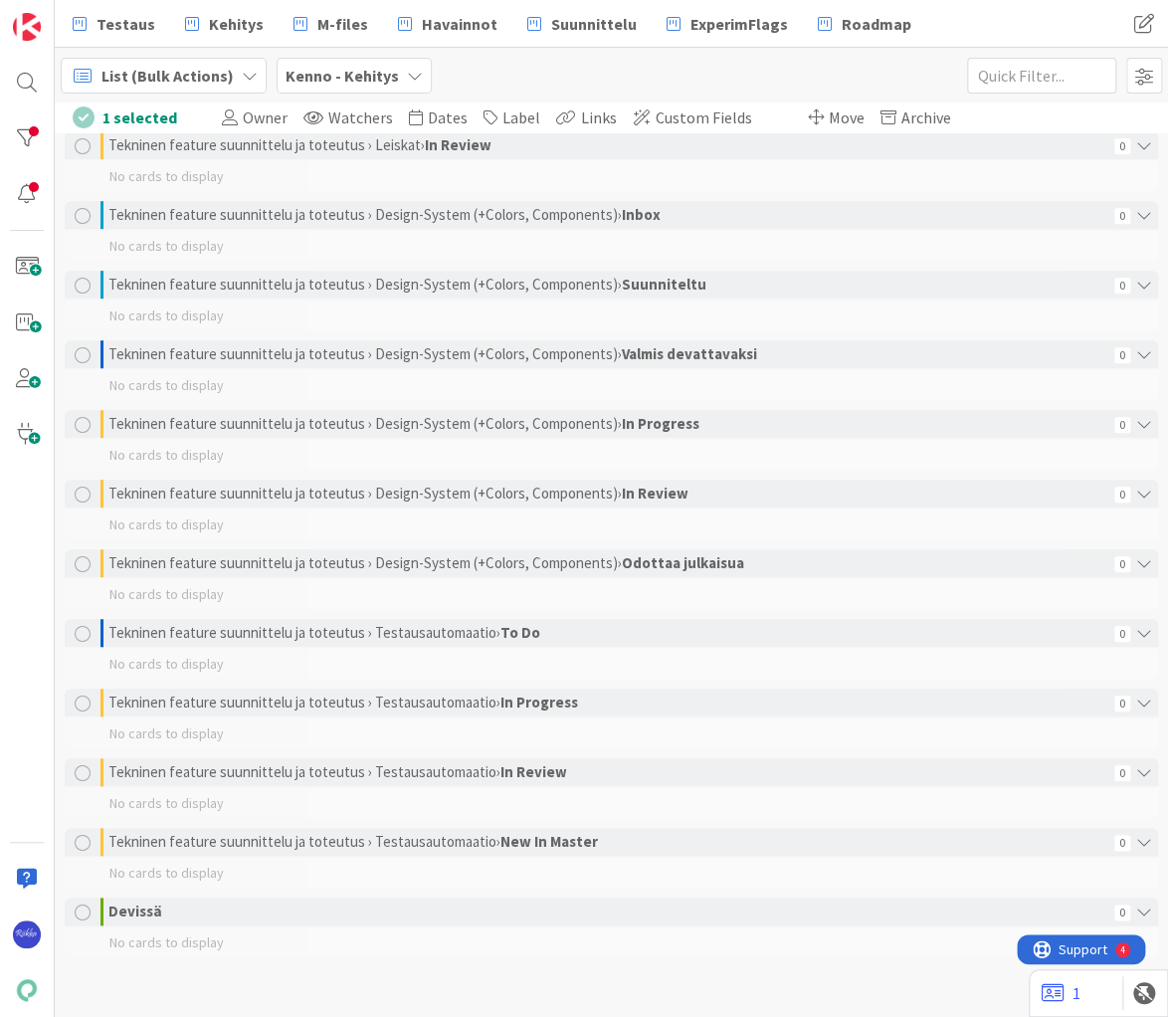
scroll to position [3290, 0]
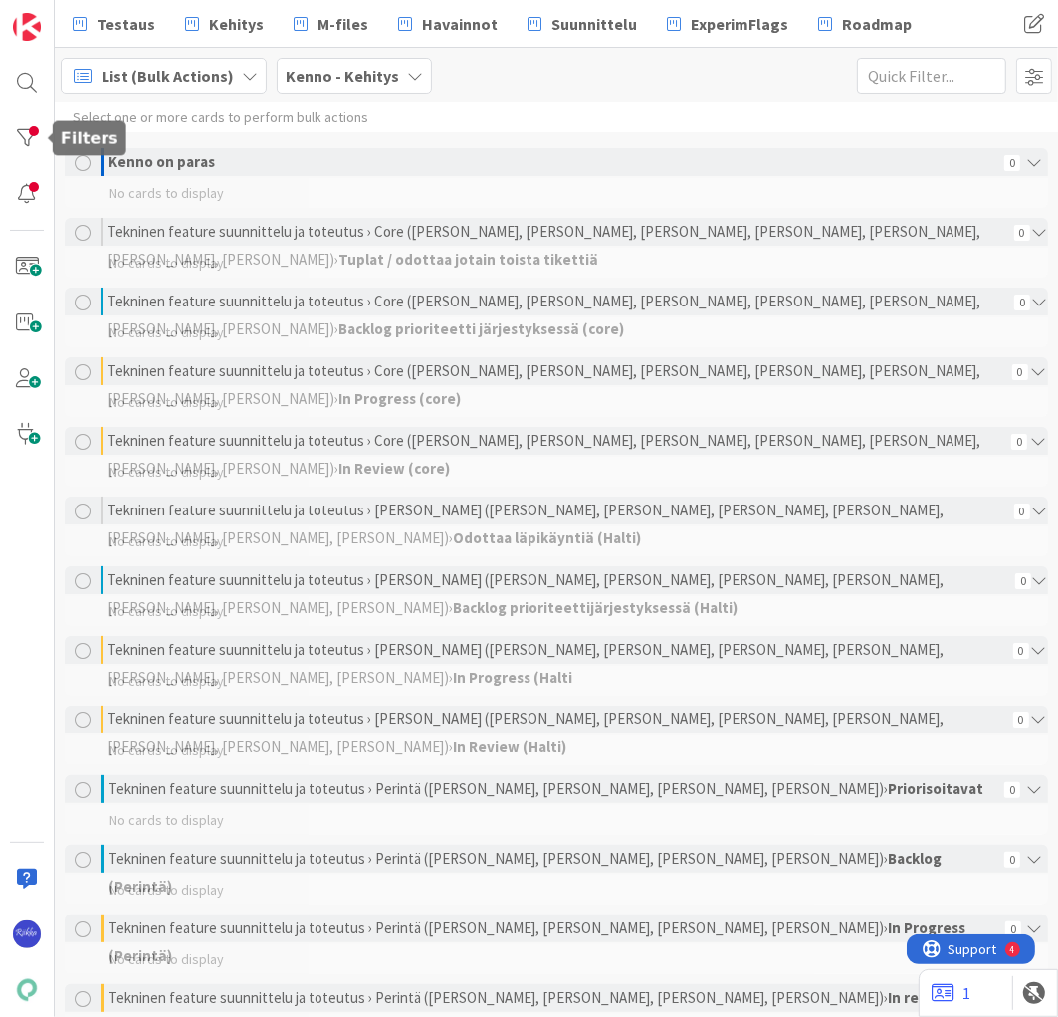
click at [28, 134] on div at bounding box center [27, 138] width 40 height 40
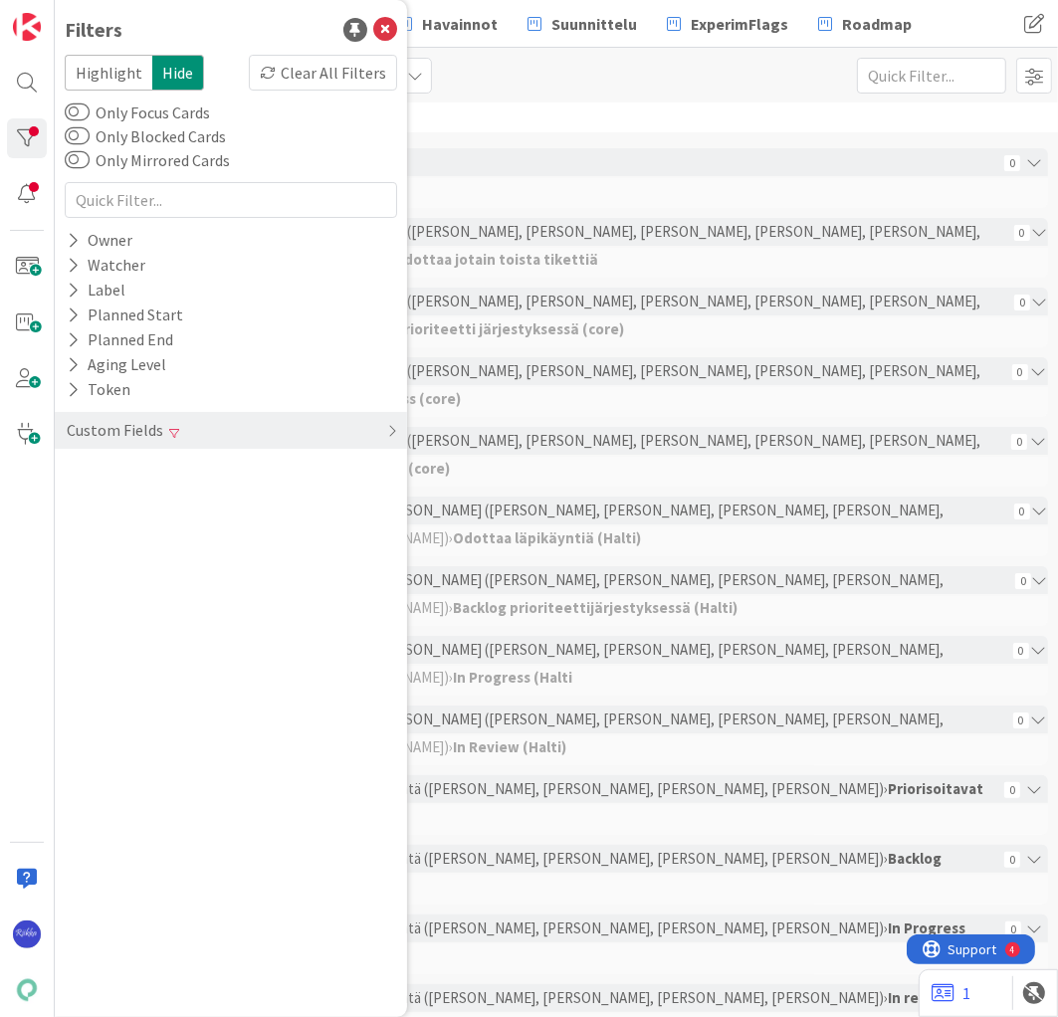
click at [320, 75] on div "Clear All Filters" at bounding box center [323, 73] width 148 height 36
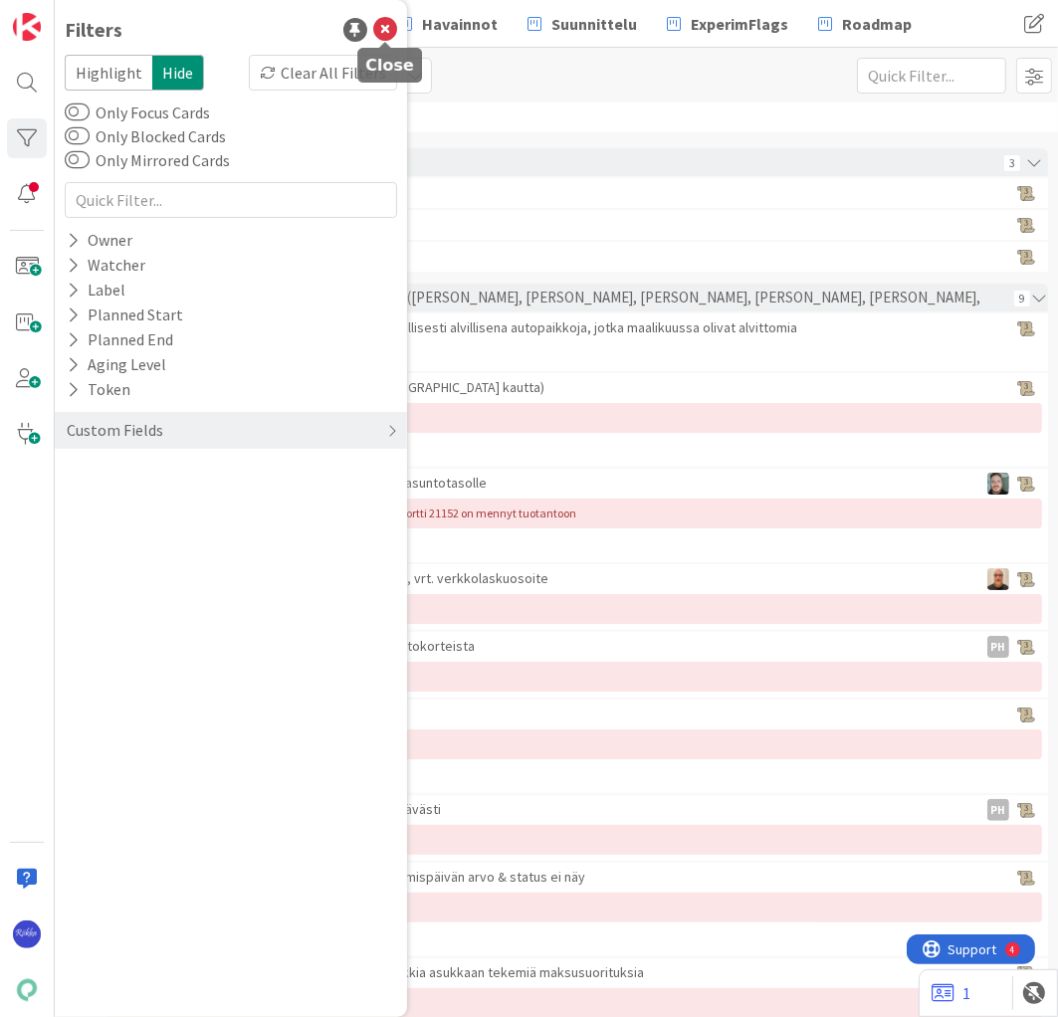
click at [386, 33] on icon at bounding box center [385, 30] width 24 height 24
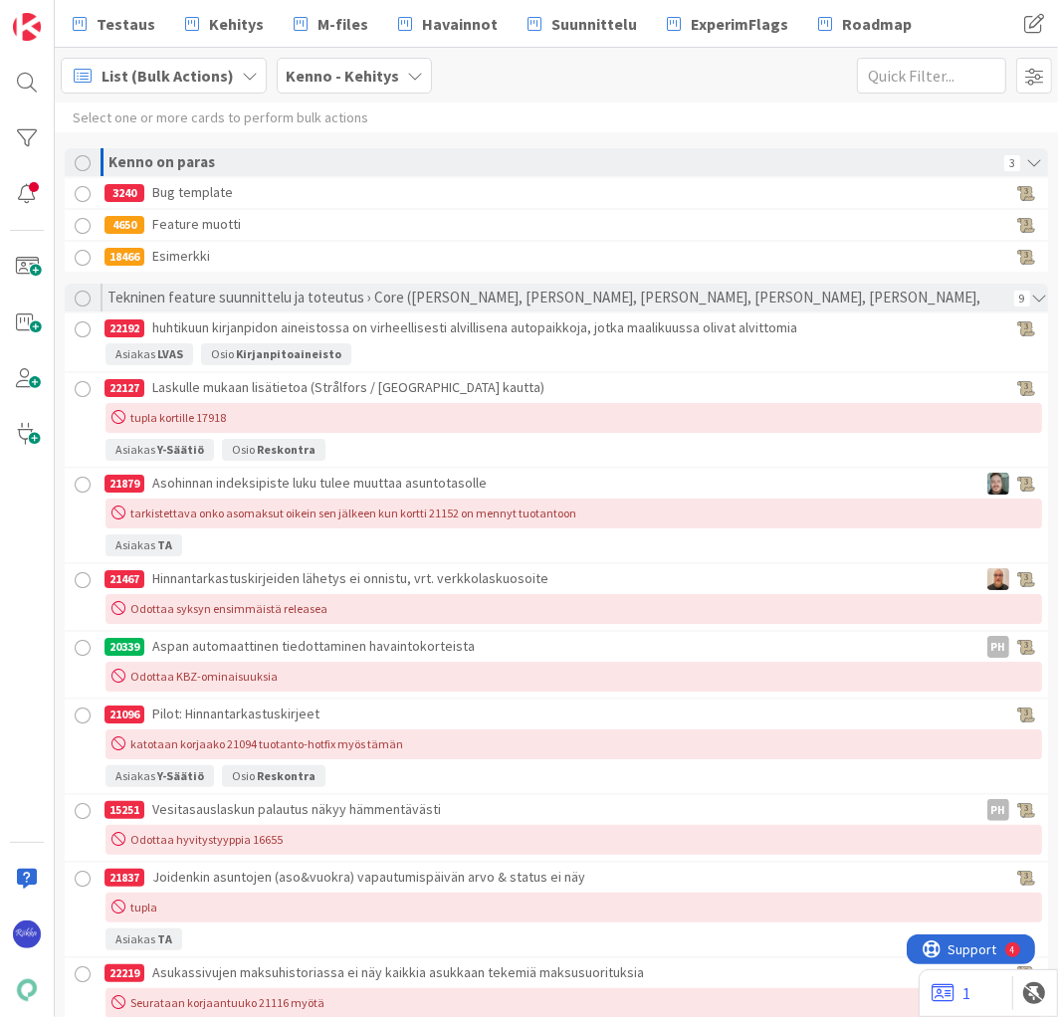
click at [127, 79] on span "List (Bulk Actions)" at bounding box center [167, 76] width 132 height 24
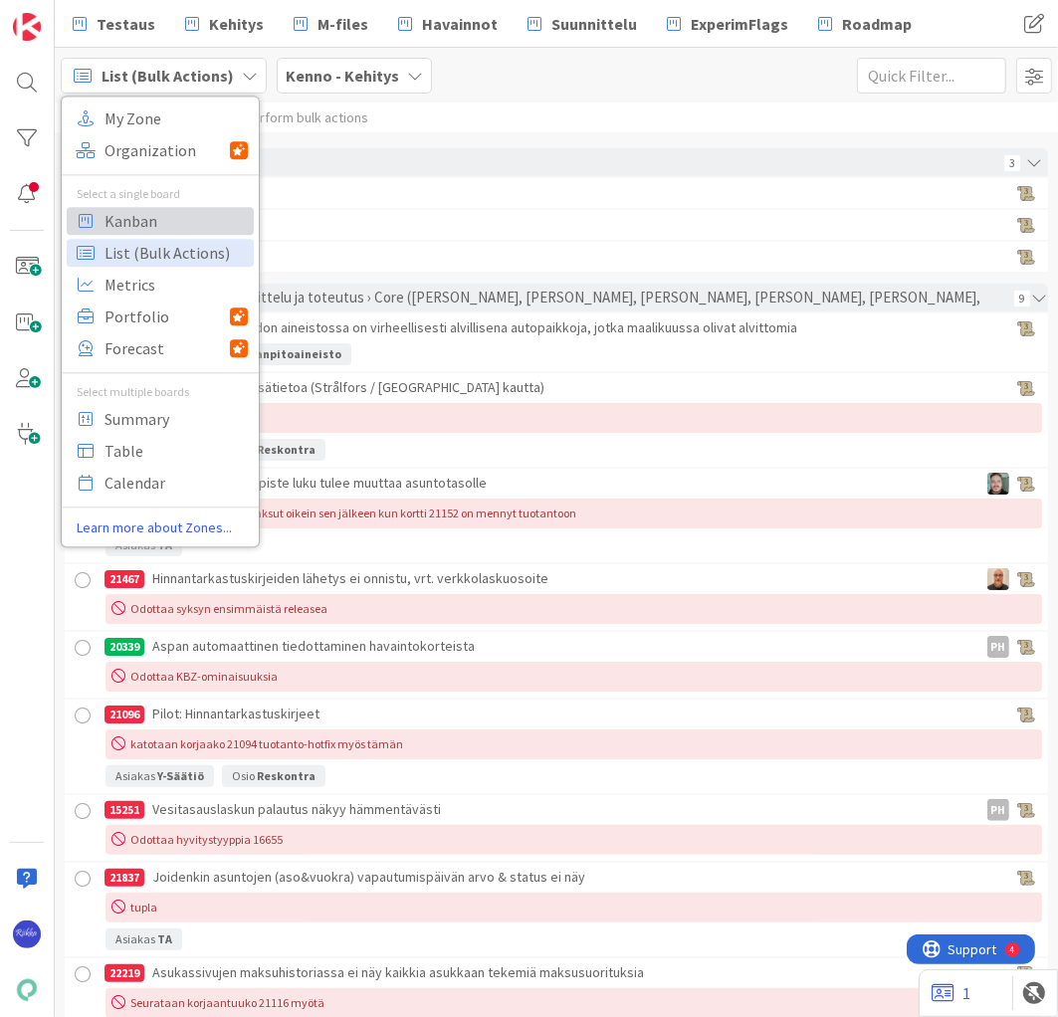
click at [143, 219] on span "Kanban" at bounding box center [175, 221] width 143 height 30
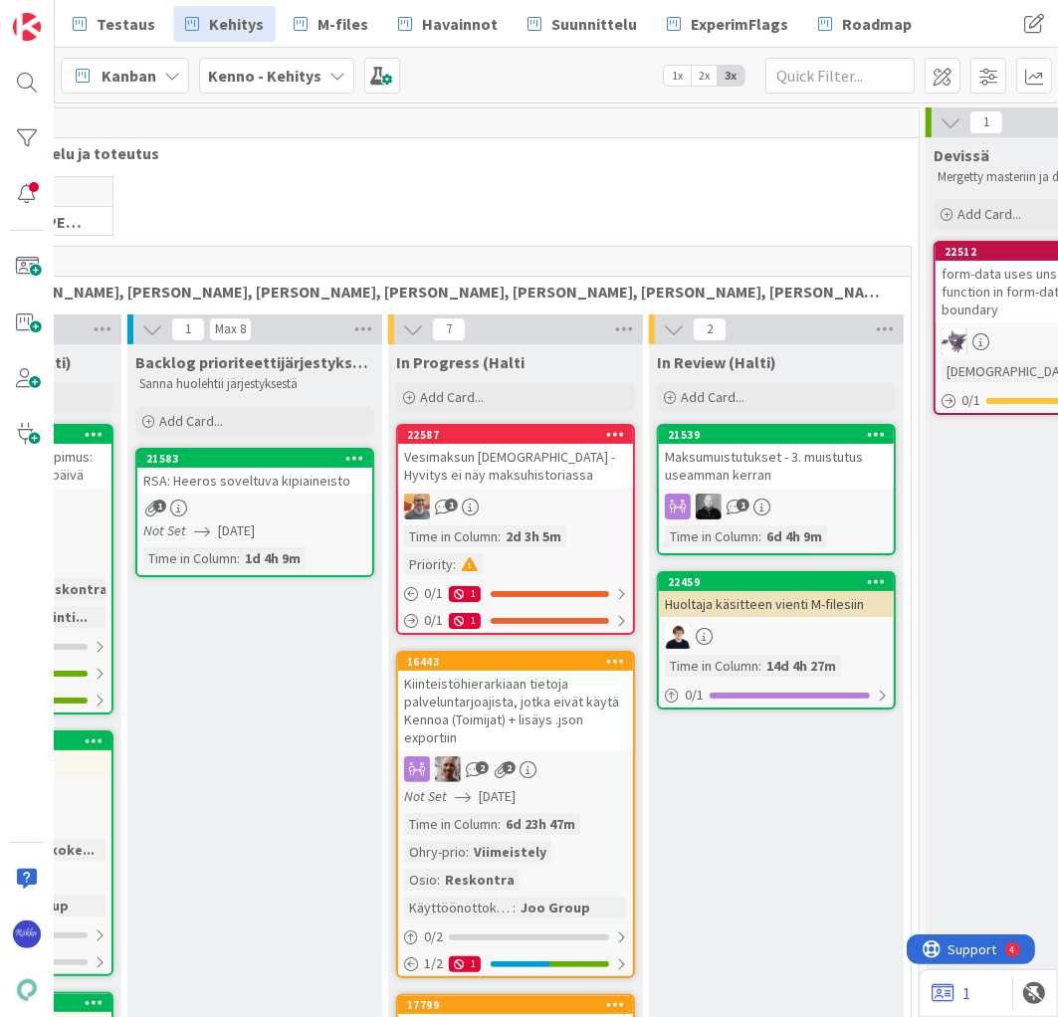
scroll to position [0, 504]
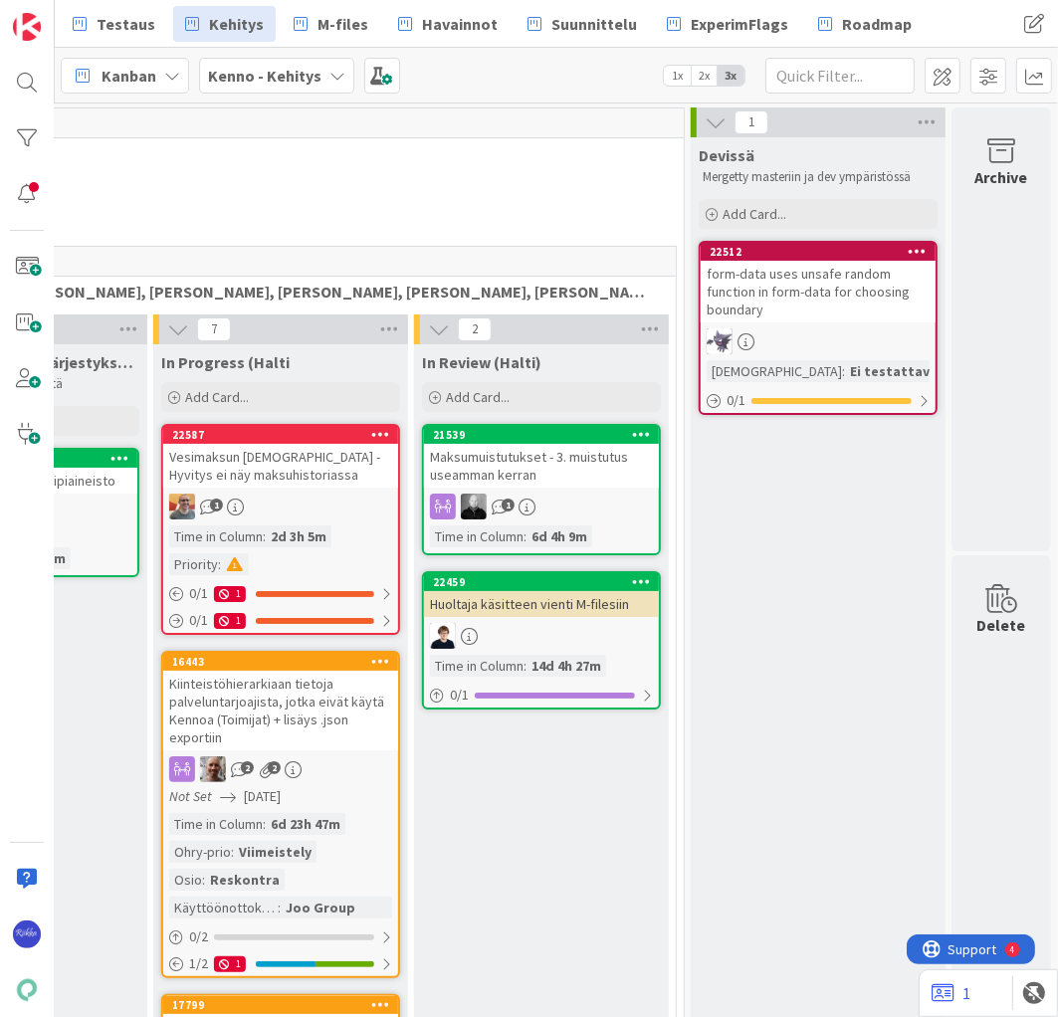
click at [818, 302] on div "form-data uses unsafe random function in form-data for choosing boundary" at bounding box center [817, 292] width 235 height 62
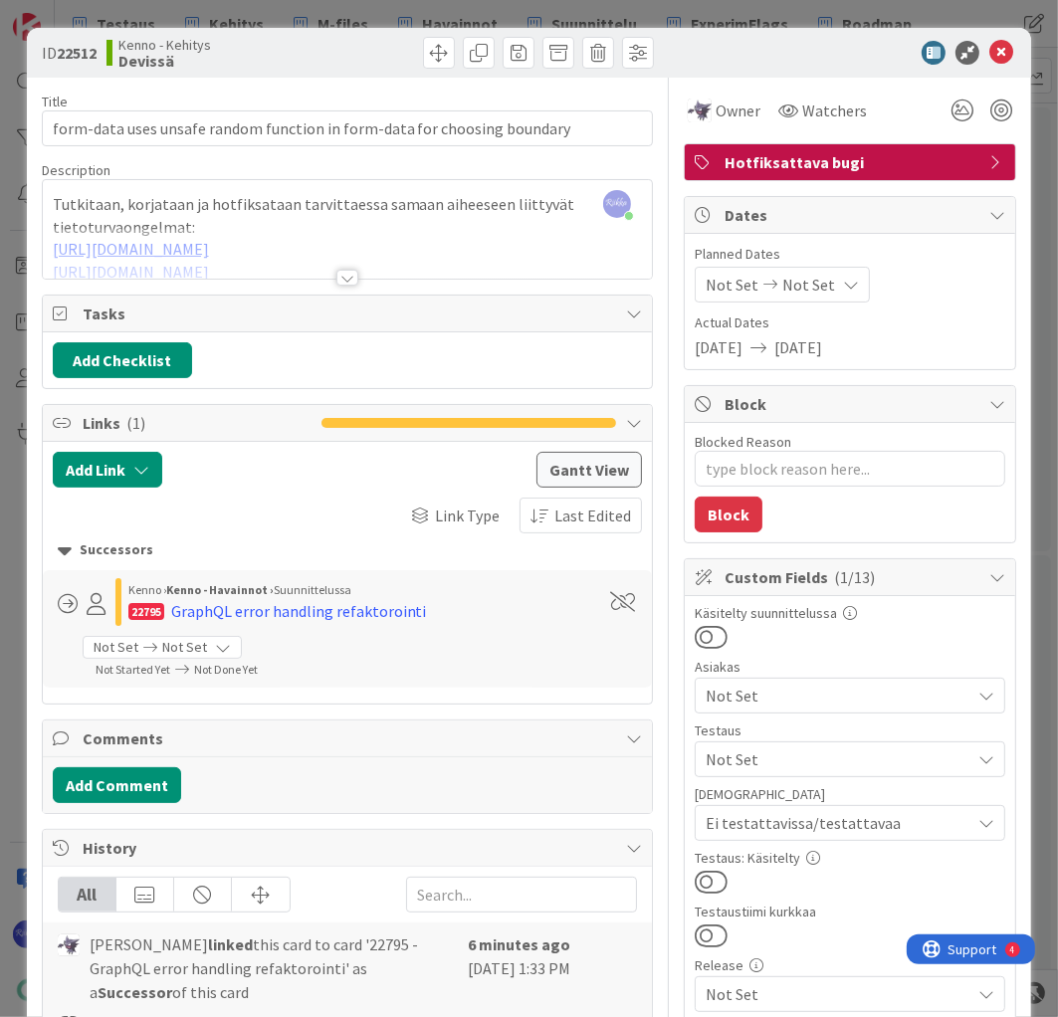
click at [339, 278] on div at bounding box center [347, 278] width 22 height 16
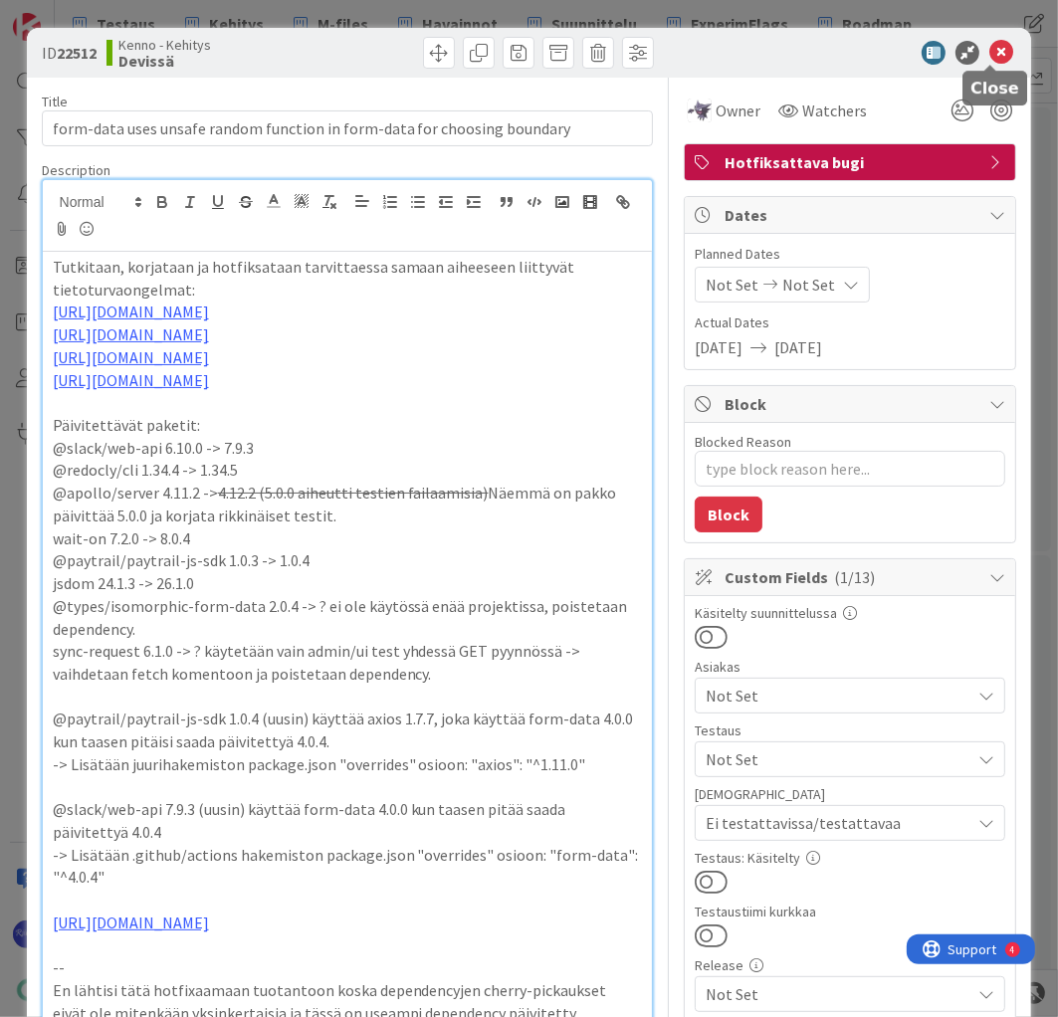
click at [994, 48] on icon at bounding box center [1001, 53] width 24 height 24
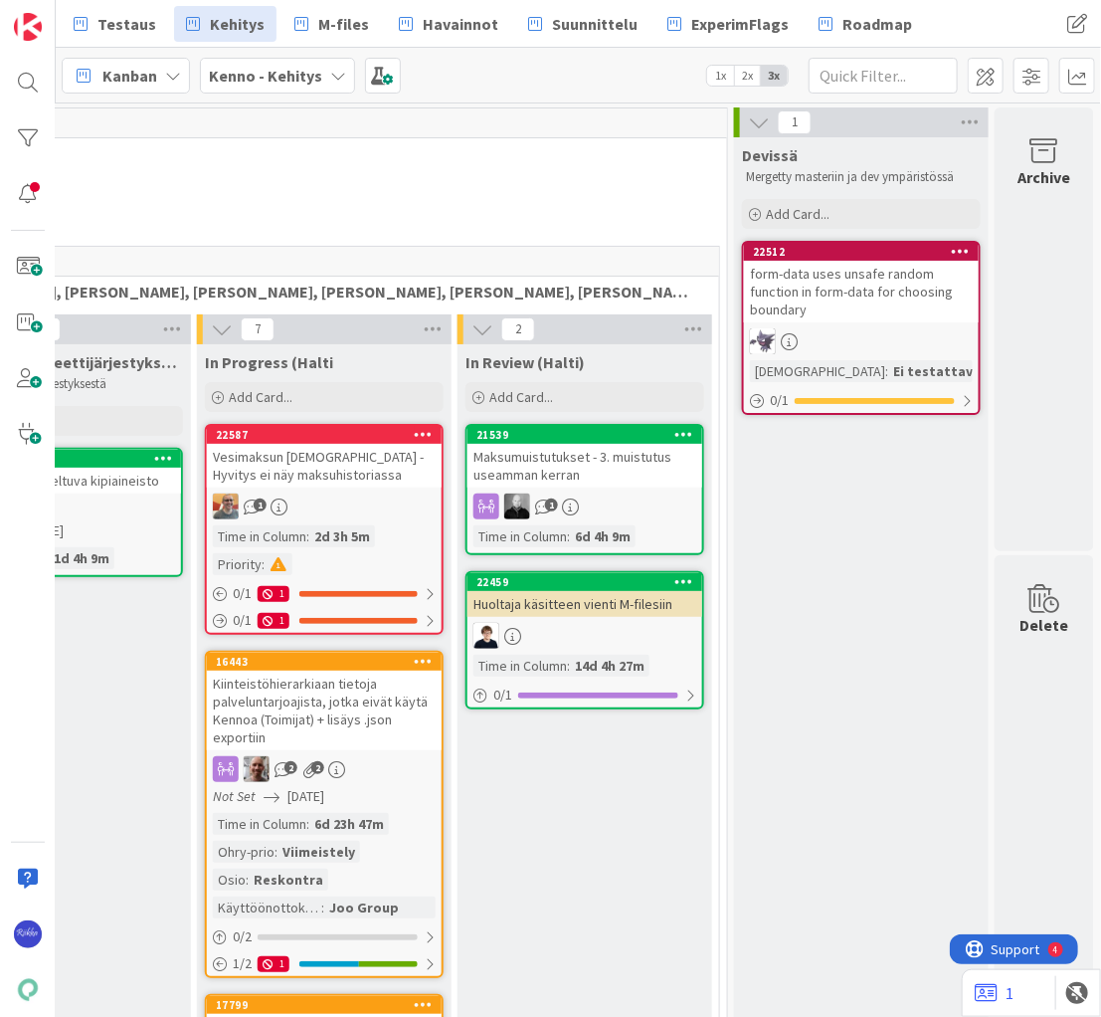
scroll to position [0, 461]
click at [127, 20] on span "Testaus" at bounding box center [126, 24] width 59 height 24
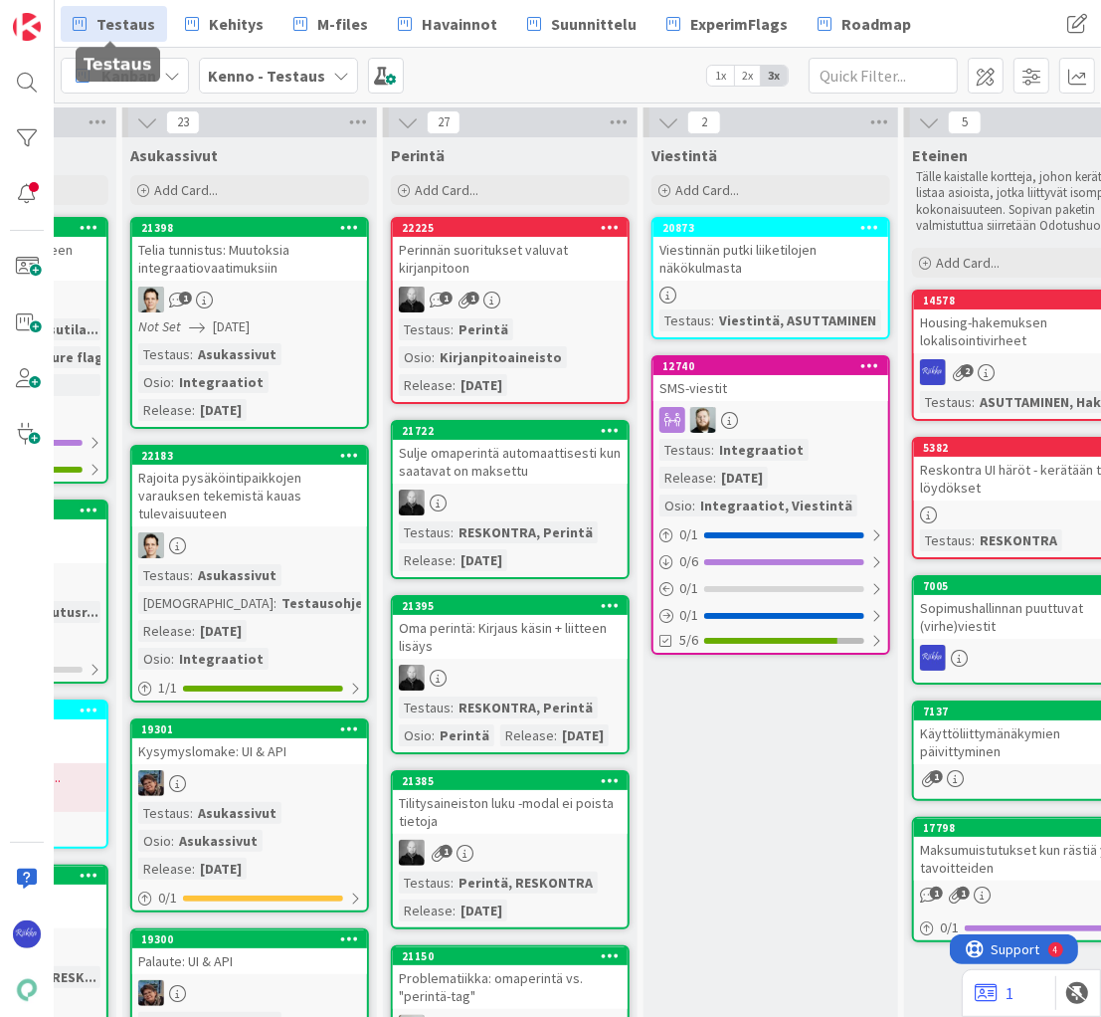
scroll to position [0, 689]
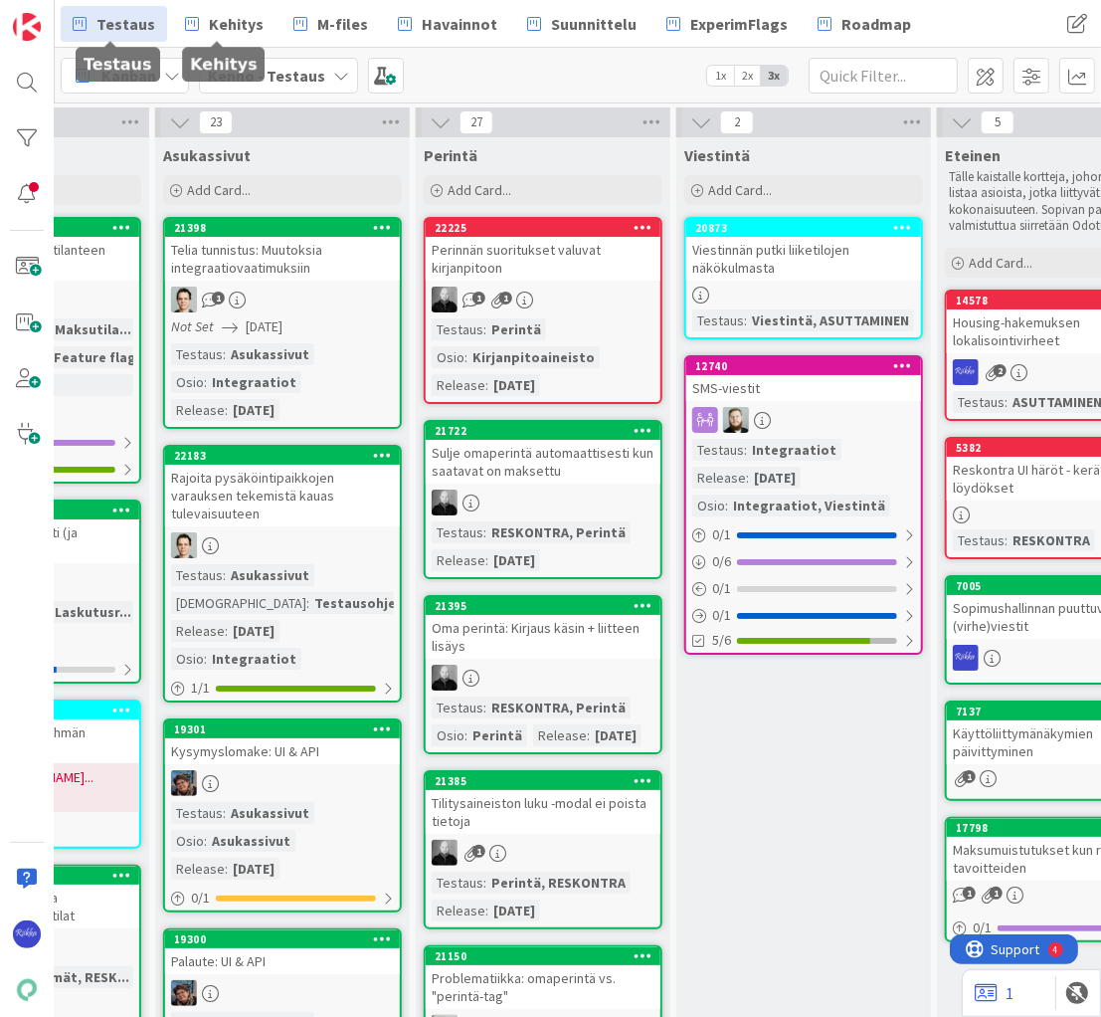
click at [229, 29] on span "Kehitys" at bounding box center [236, 24] width 55 height 24
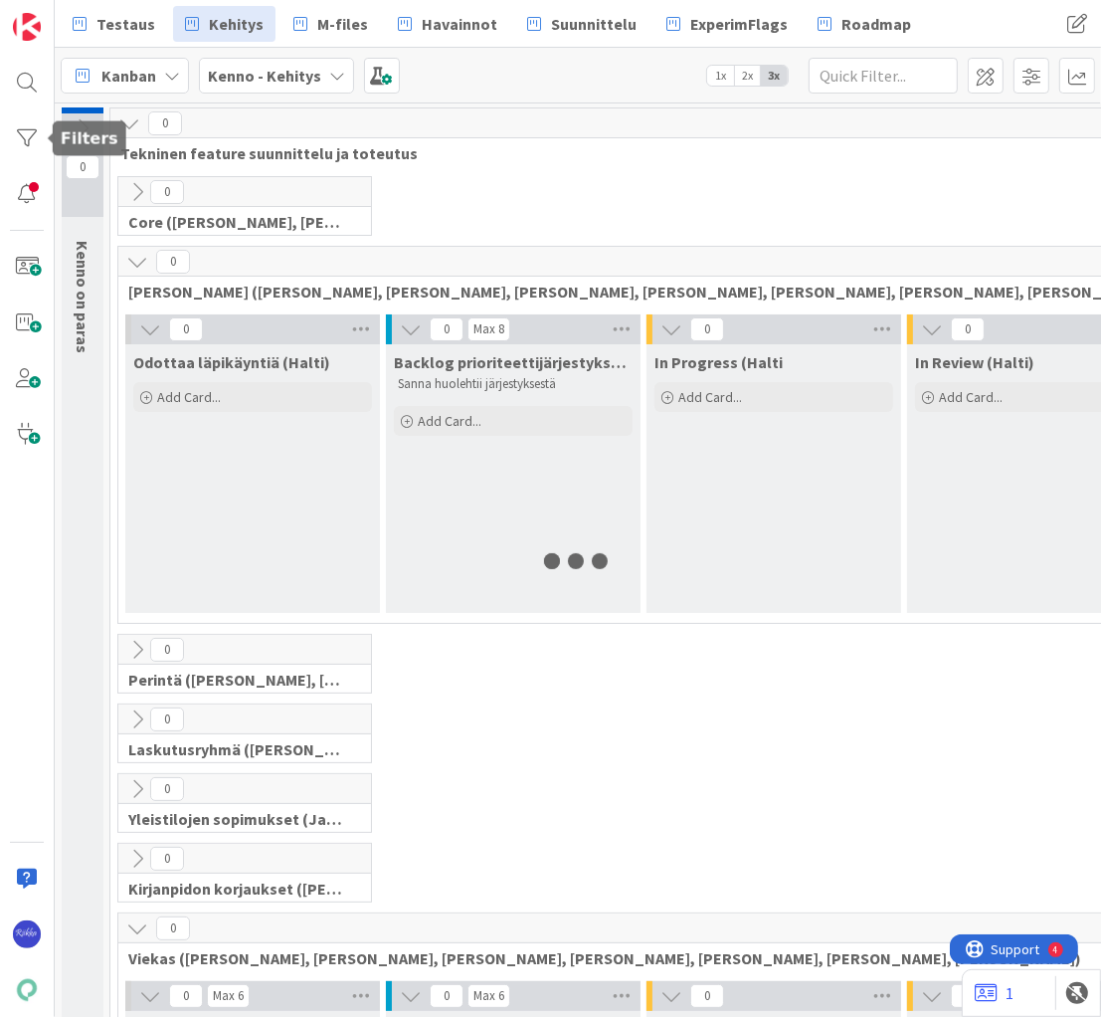
click at [26, 138] on div at bounding box center [27, 138] width 40 height 40
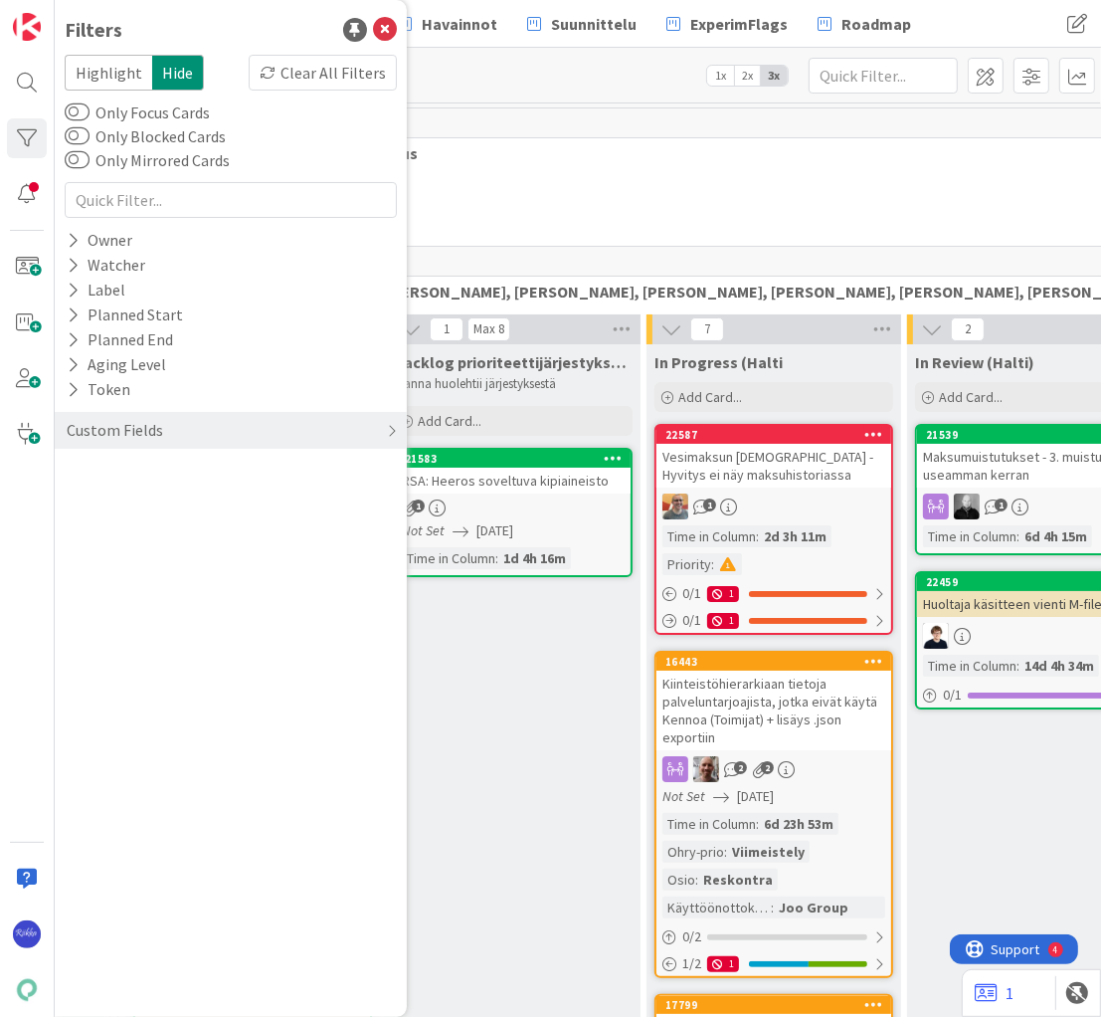
click at [153, 438] on div "Custom Fields" at bounding box center [115, 430] width 100 height 25
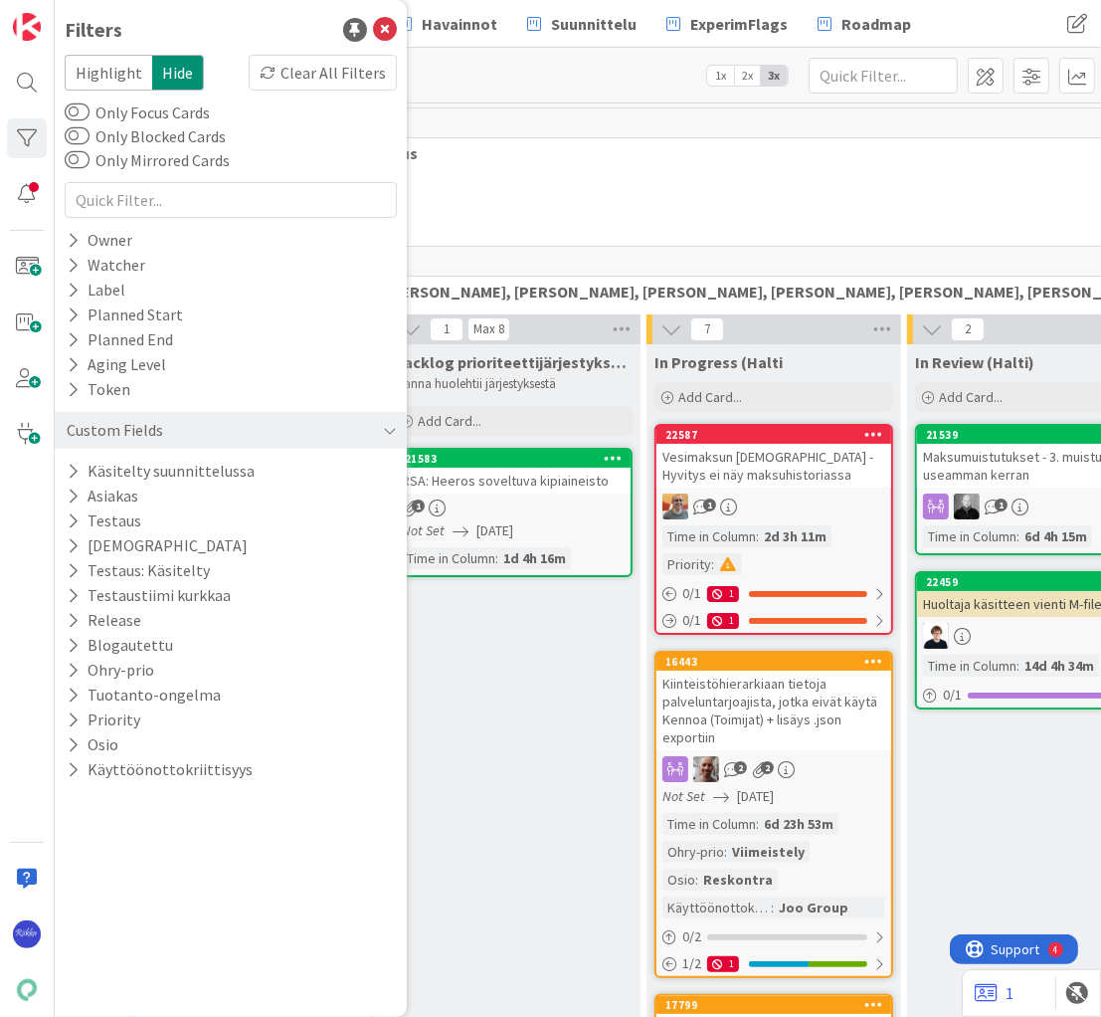
click at [71, 570] on icon at bounding box center [73, 570] width 13 height 17
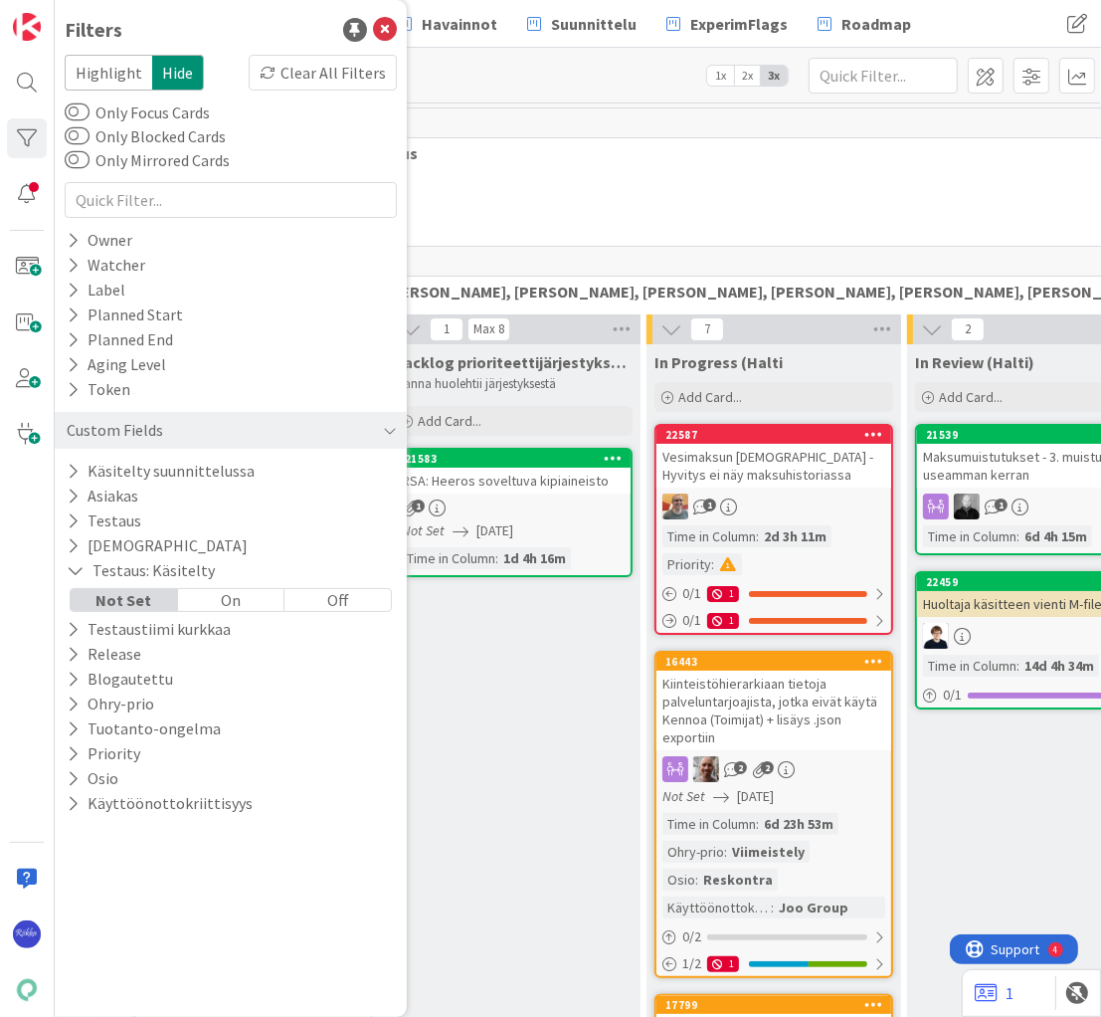
click at [332, 598] on div "Off" at bounding box center [338, 600] width 106 height 22
click at [383, 26] on icon at bounding box center [385, 30] width 24 height 24
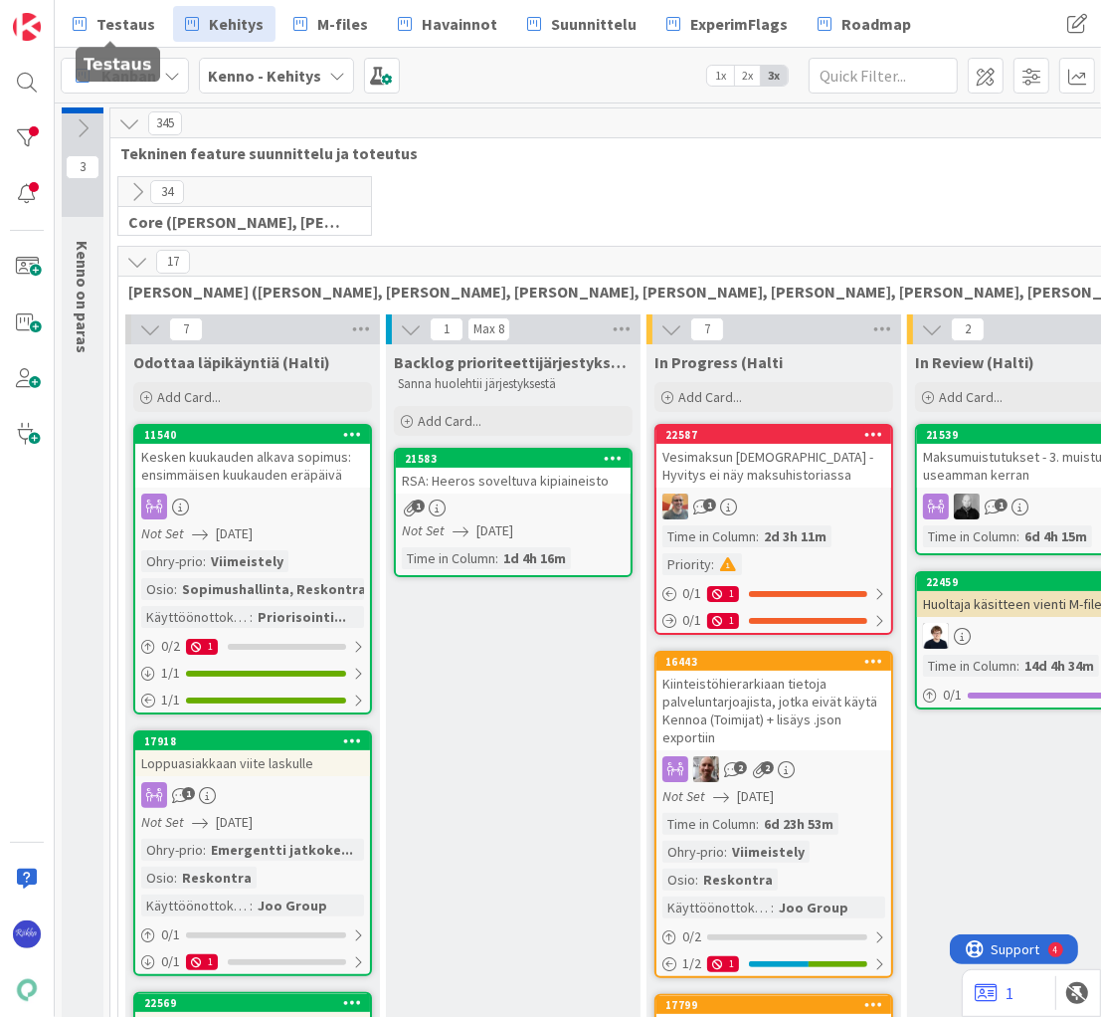
click at [112, 19] on span "Testaus" at bounding box center [126, 24] width 59 height 24
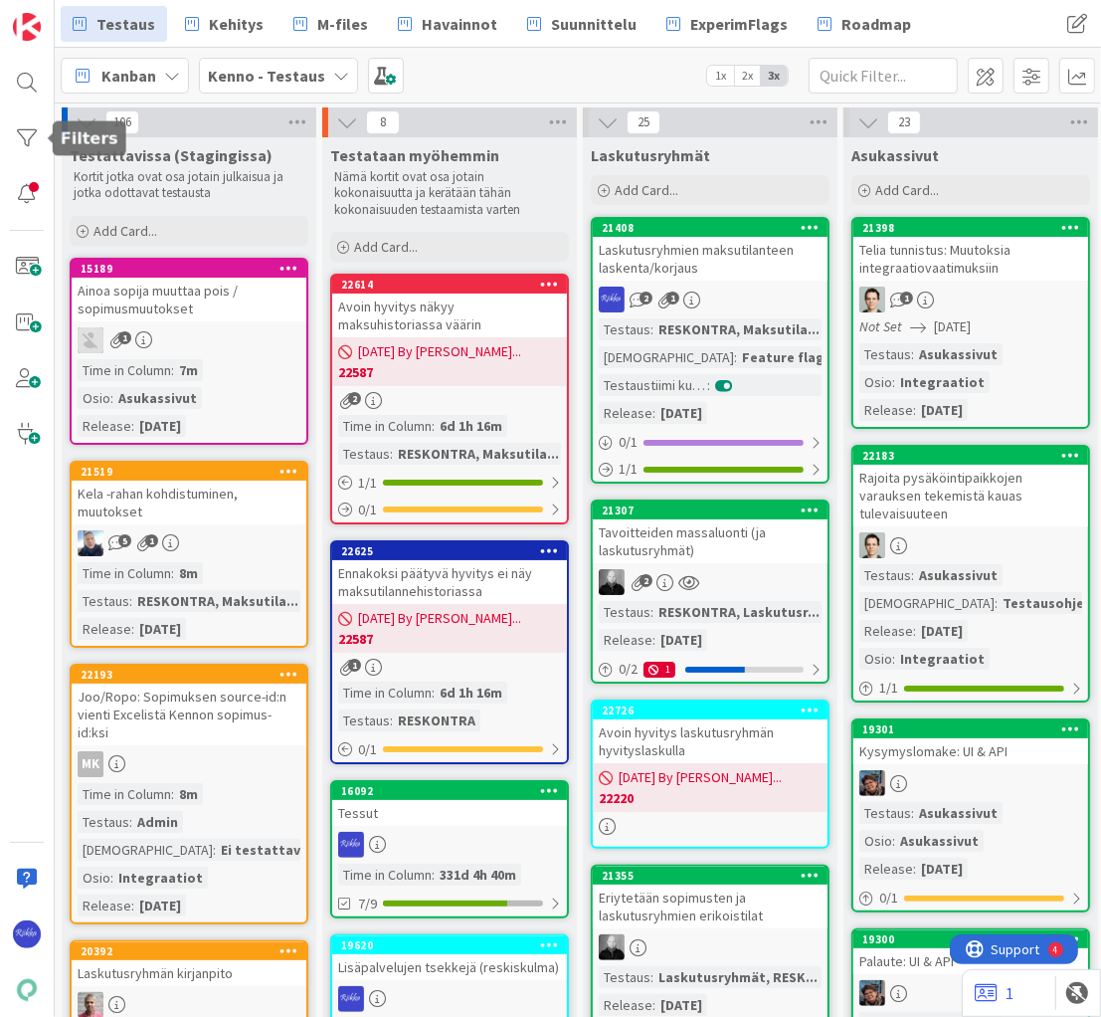
click at [23, 135] on div at bounding box center [27, 138] width 40 height 40
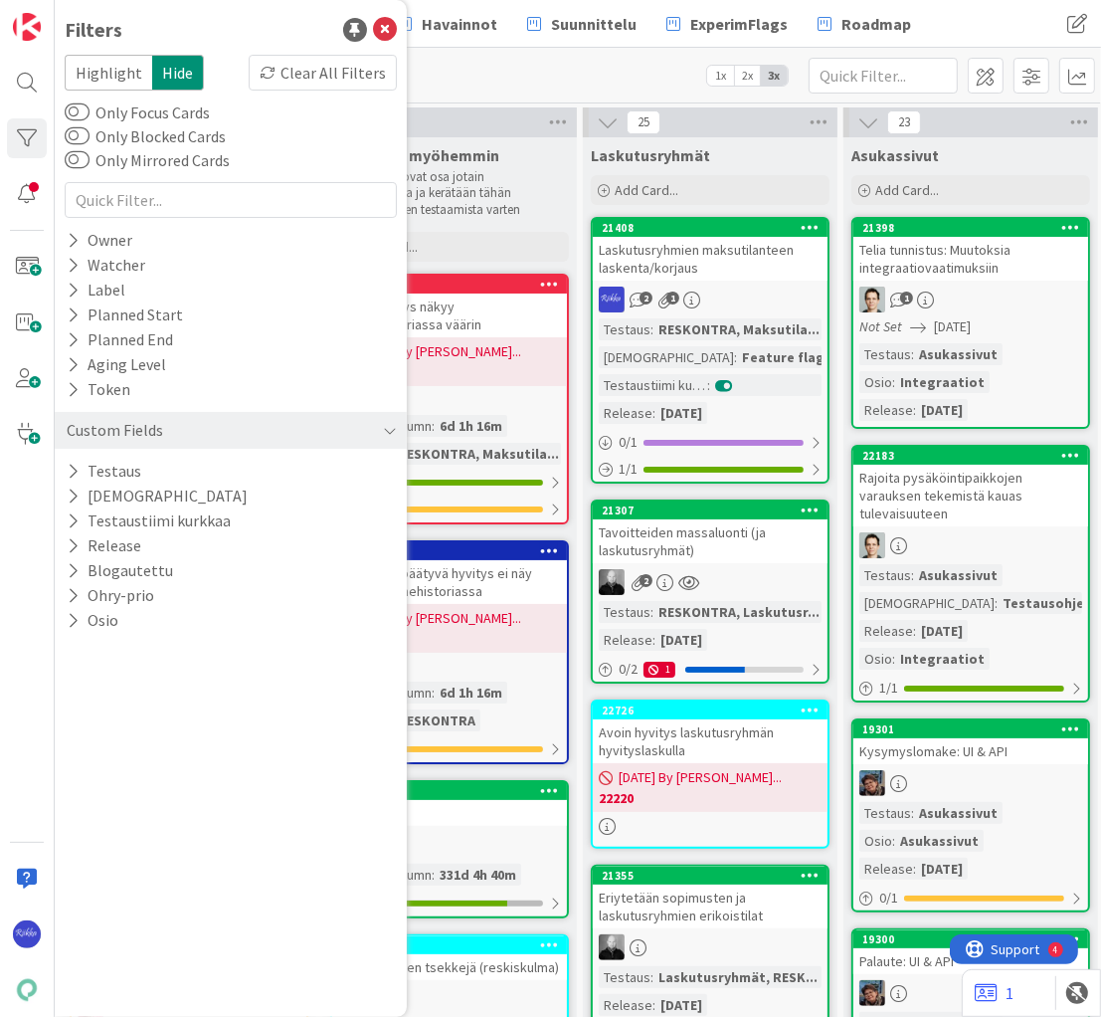
click at [72, 548] on icon at bounding box center [73, 545] width 13 height 17
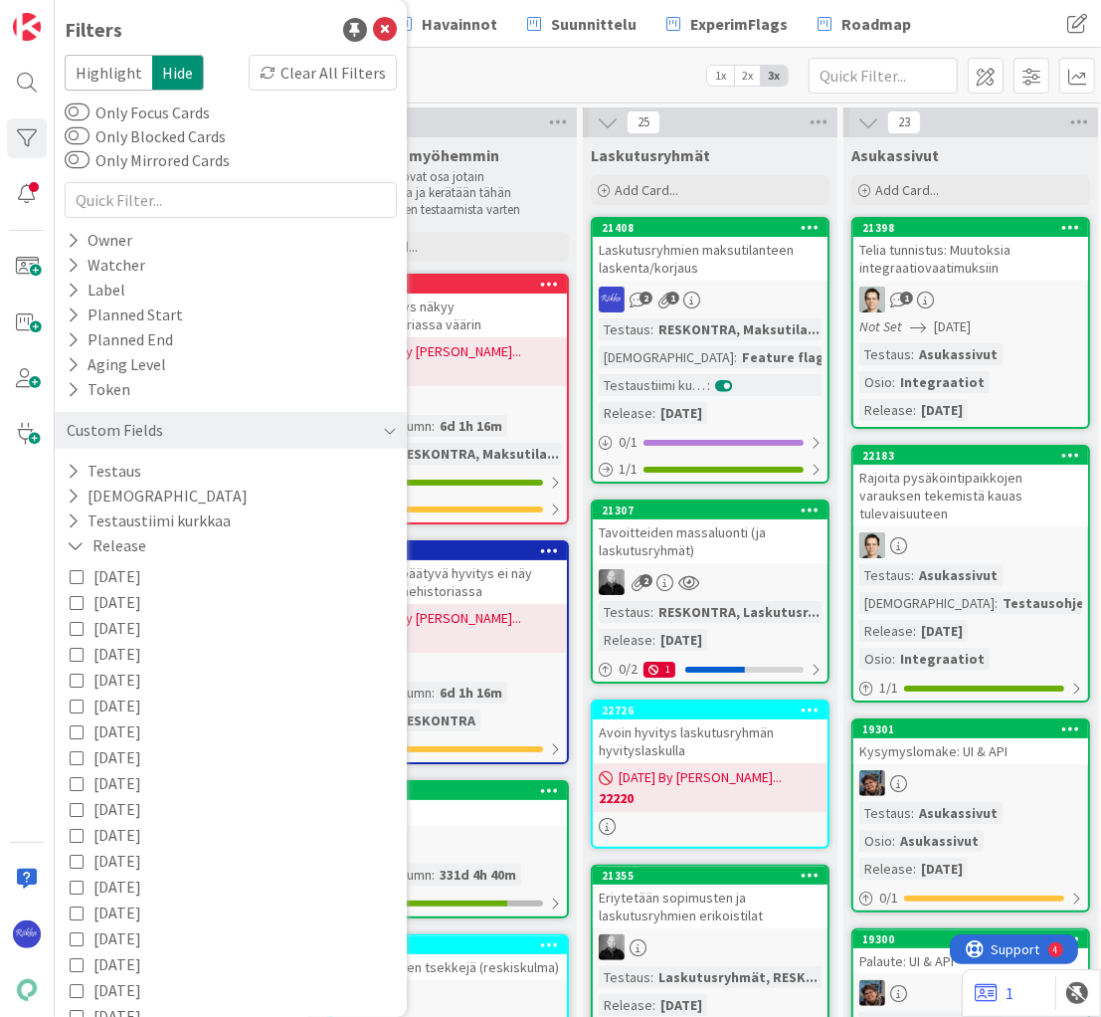
click at [72, 548] on icon at bounding box center [76, 545] width 18 height 17
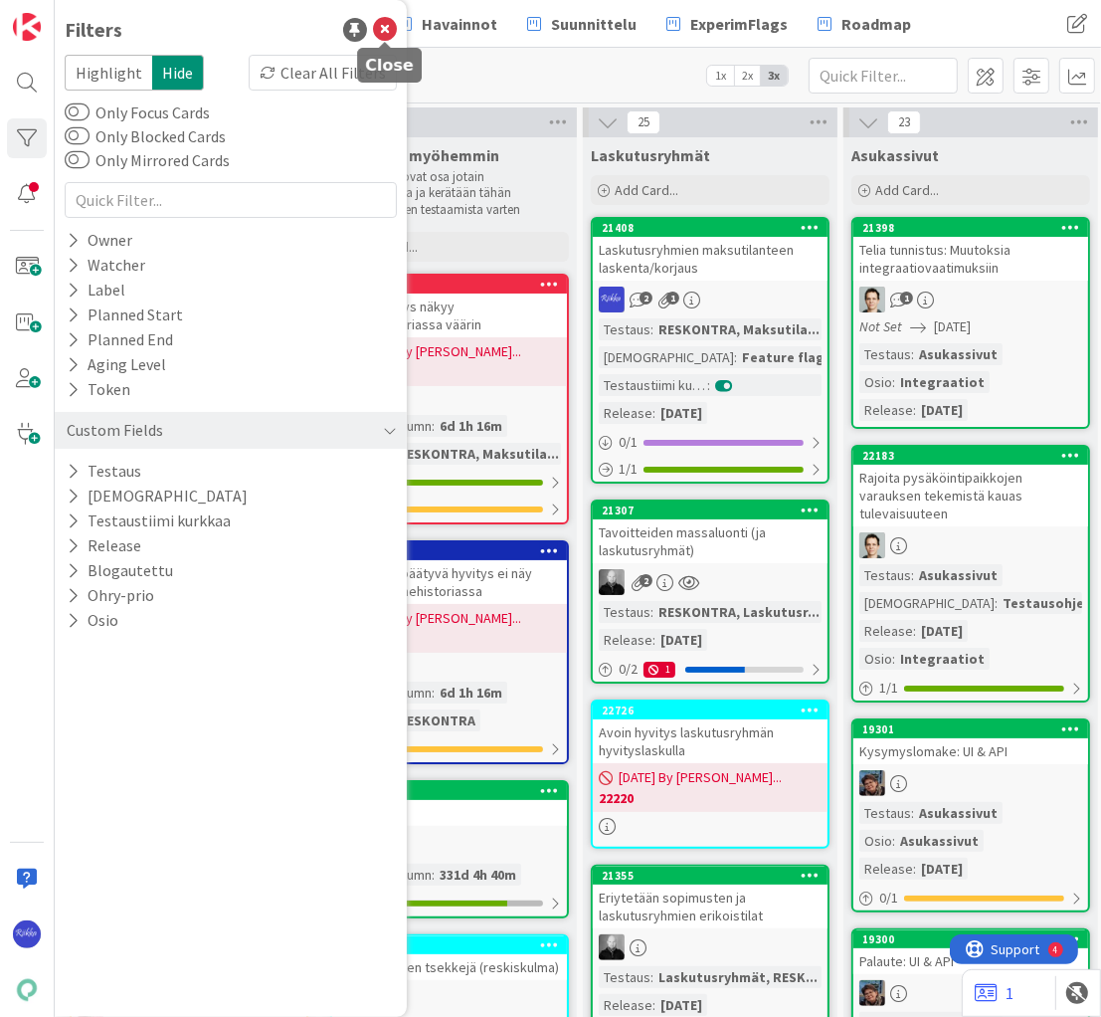
click at [382, 28] on icon at bounding box center [385, 30] width 24 height 24
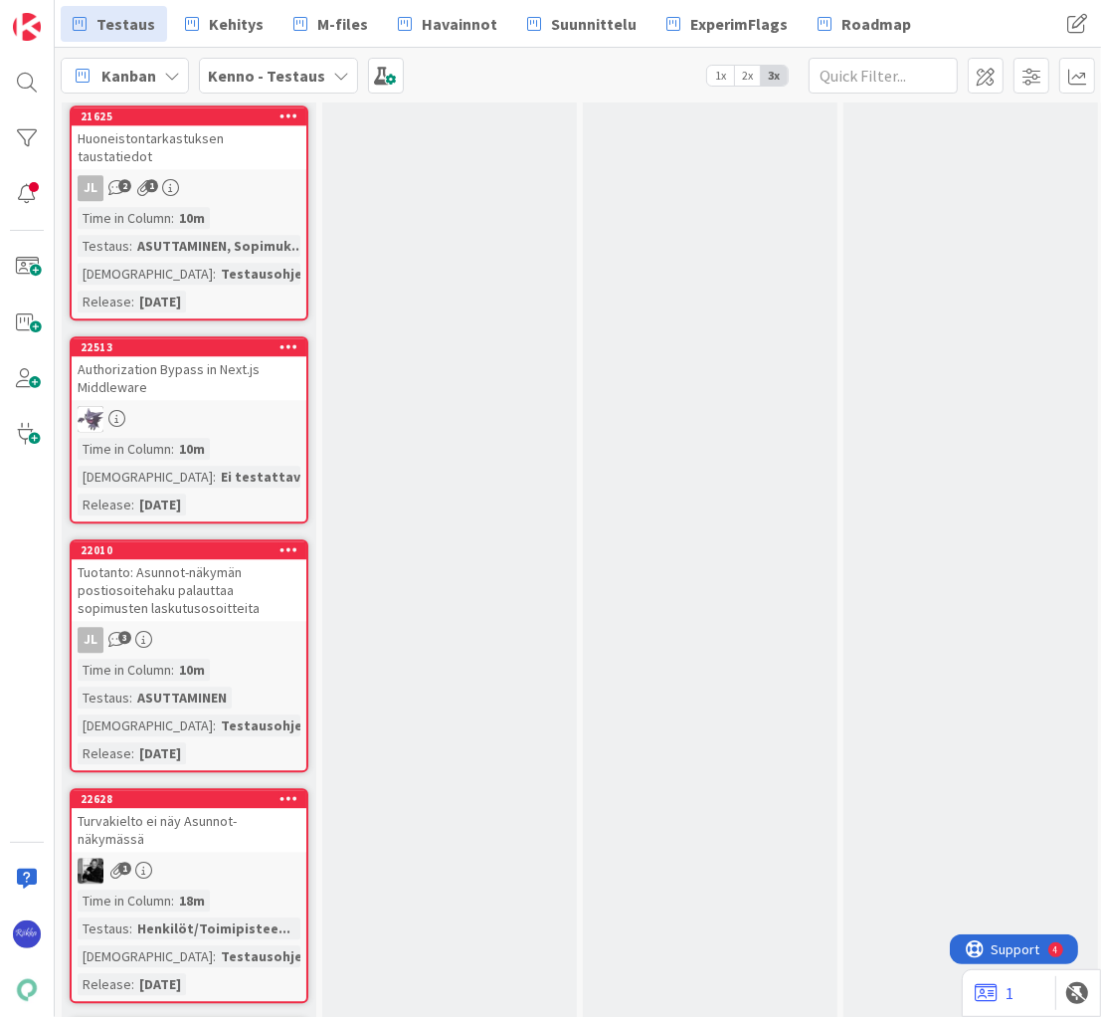
scroll to position [9313, 0]
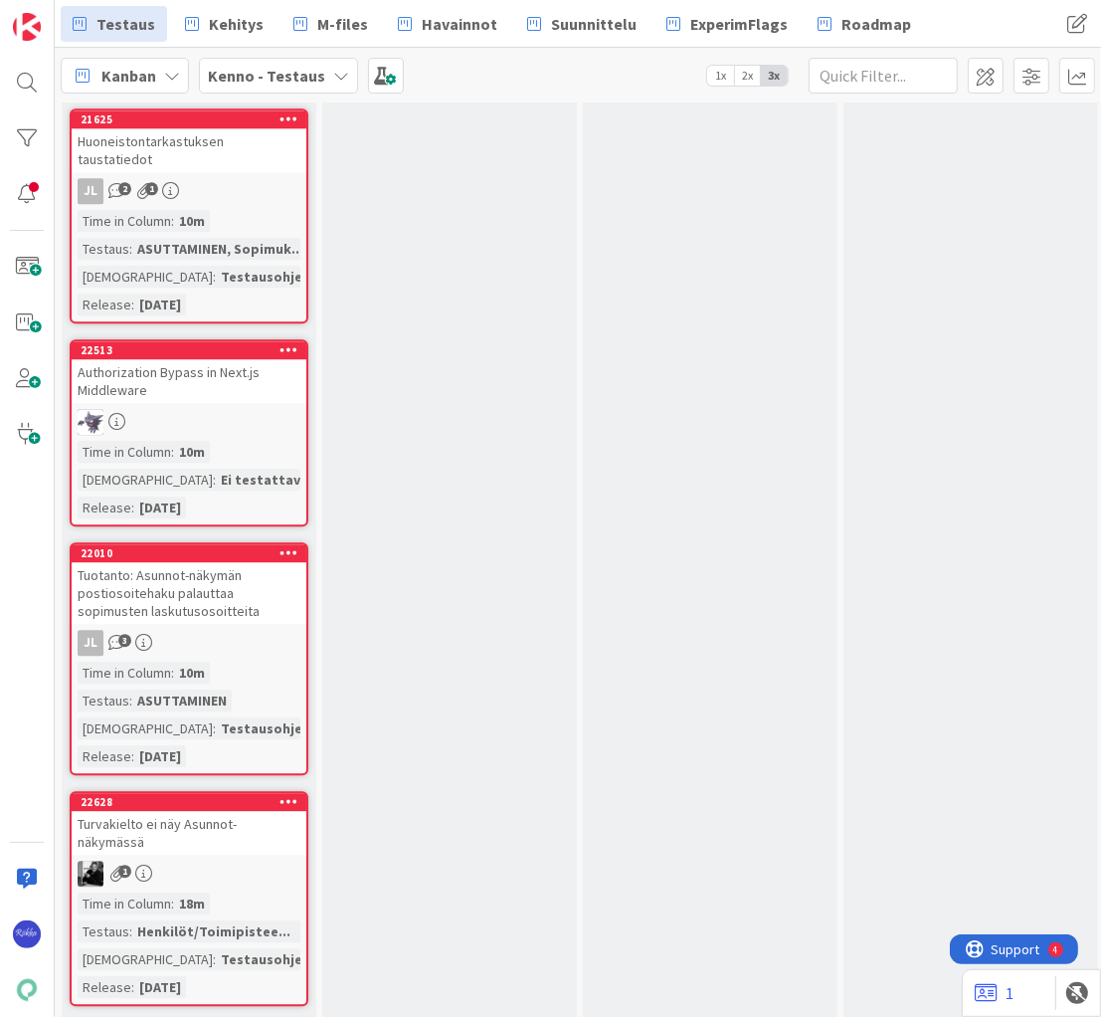
click at [251, 359] on div "Authorization Bypass in Next.js Middleware" at bounding box center [189, 381] width 235 height 44
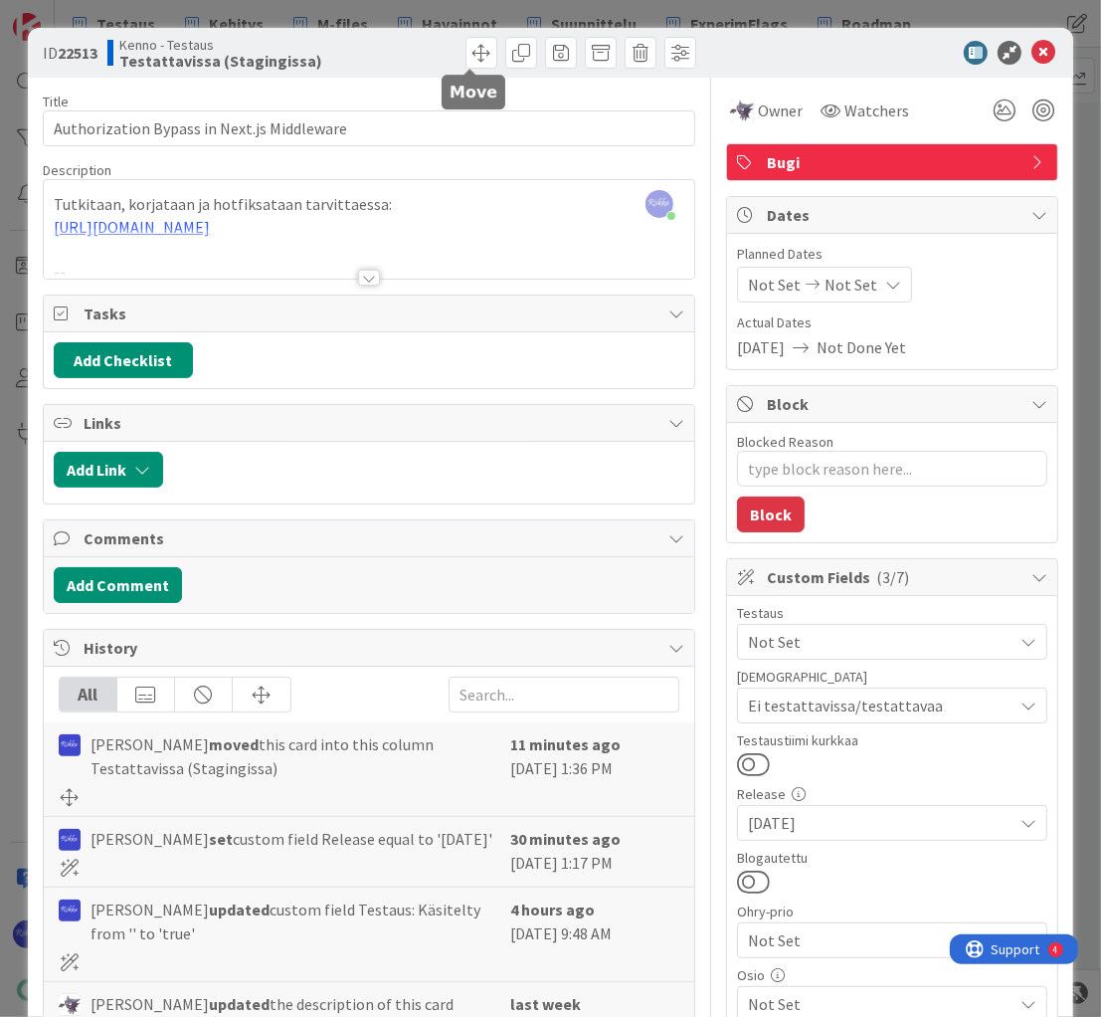
click at [466, 51] on span at bounding box center [482, 53] width 32 height 32
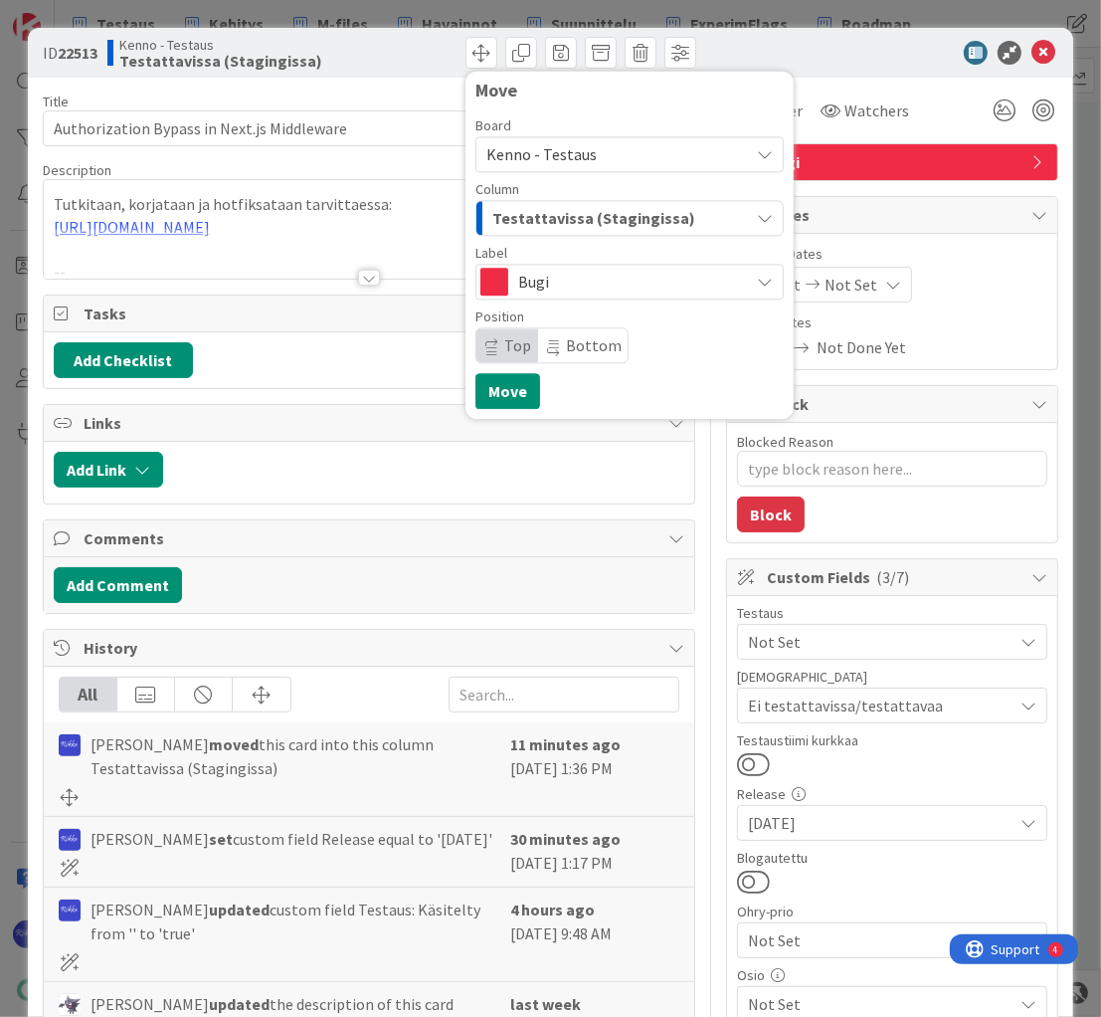
click at [584, 219] on span "Testattavissa (Stagingissa)" at bounding box center [593, 218] width 203 height 26
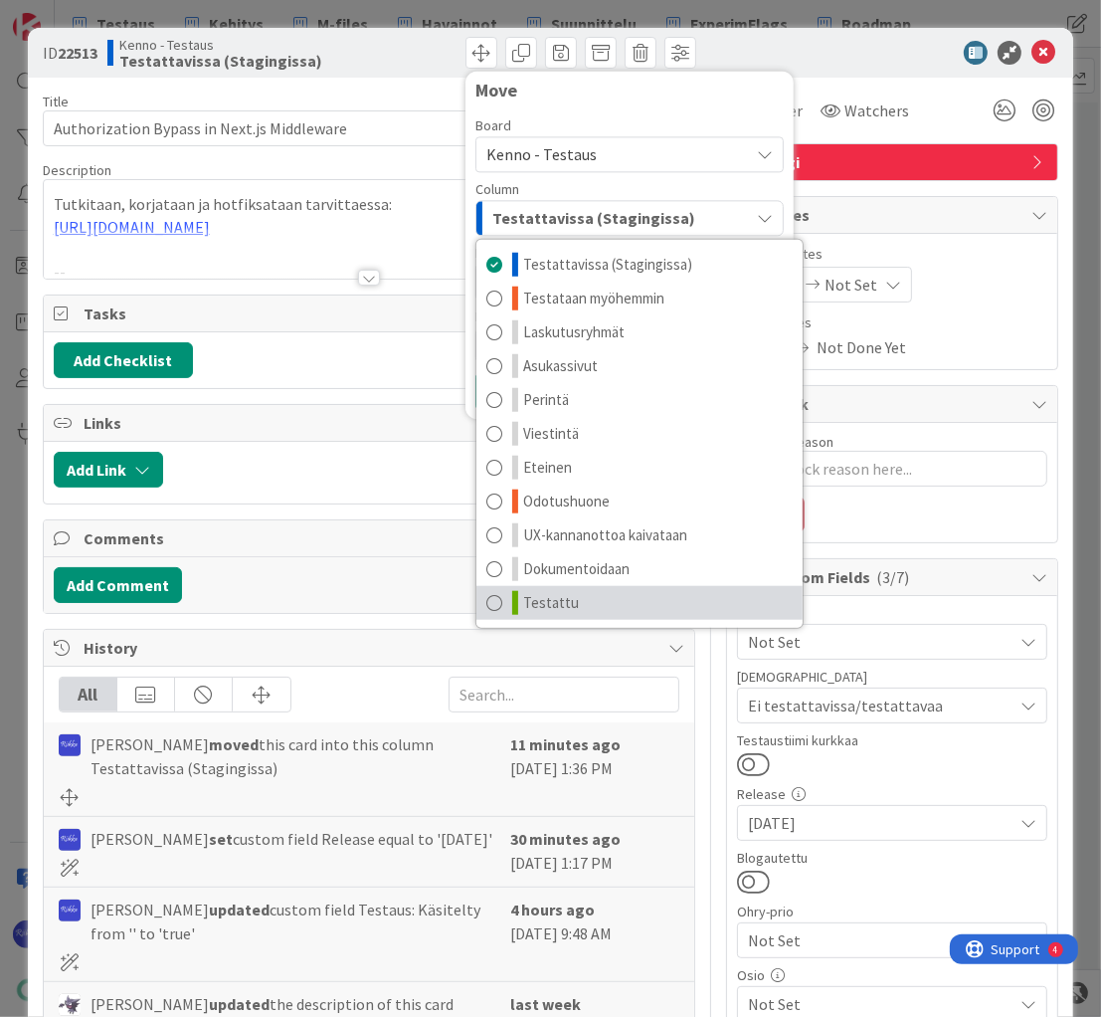
click at [603, 592] on link "Testattu" at bounding box center [640, 603] width 326 height 34
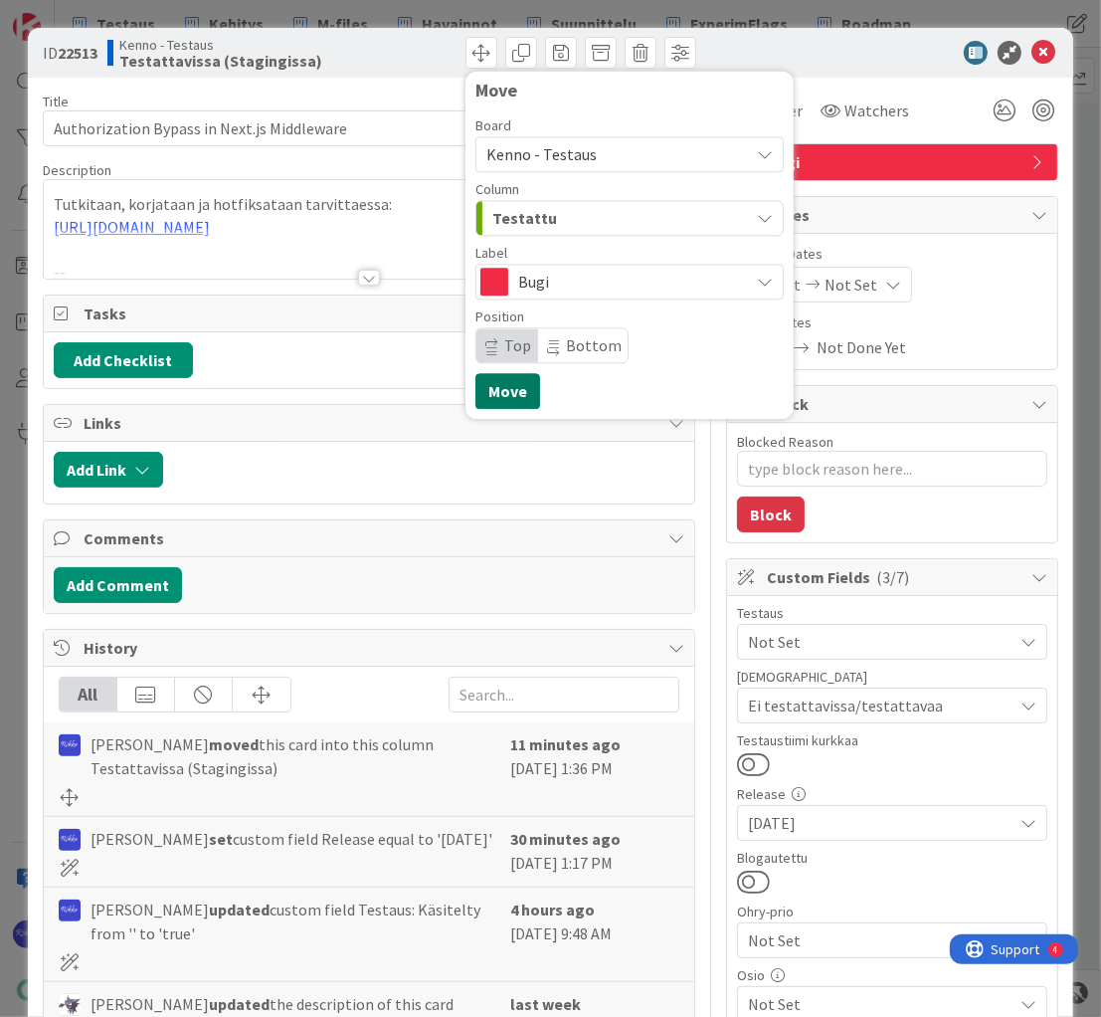
click at [486, 393] on button "Move" at bounding box center [508, 391] width 65 height 36
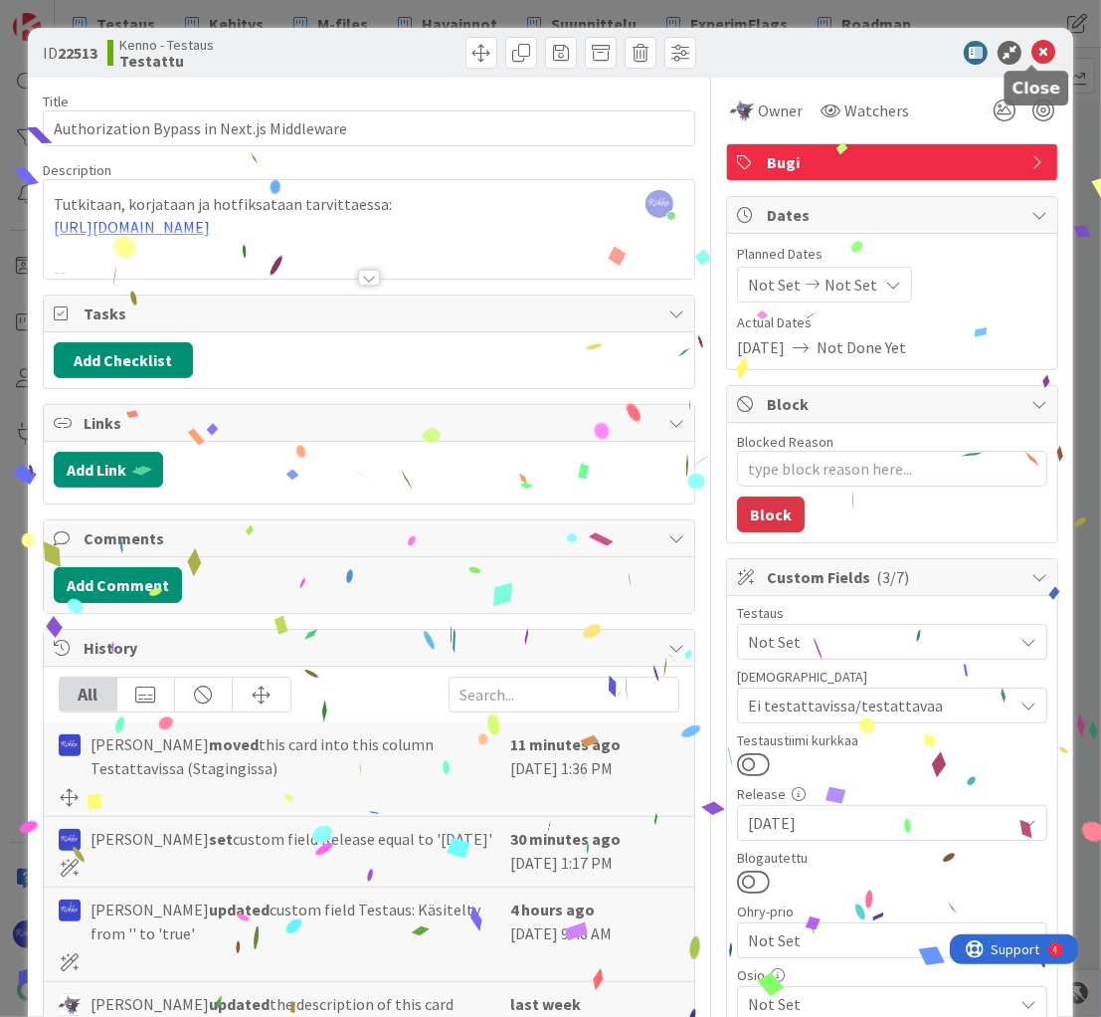
click at [1035, 49] on icon at bounding box center [1044, 53] width 24 height 24
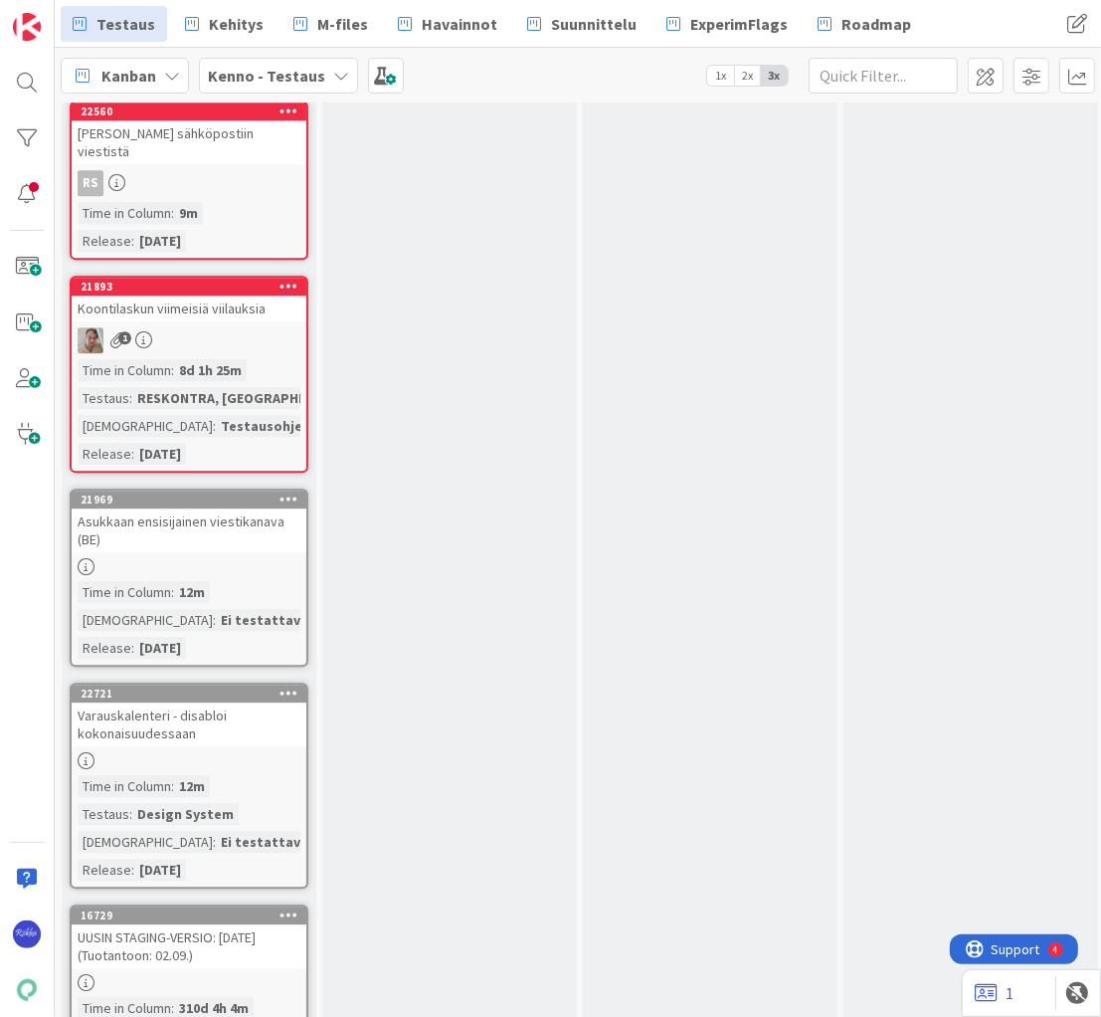
scroll to position [14964, 0]
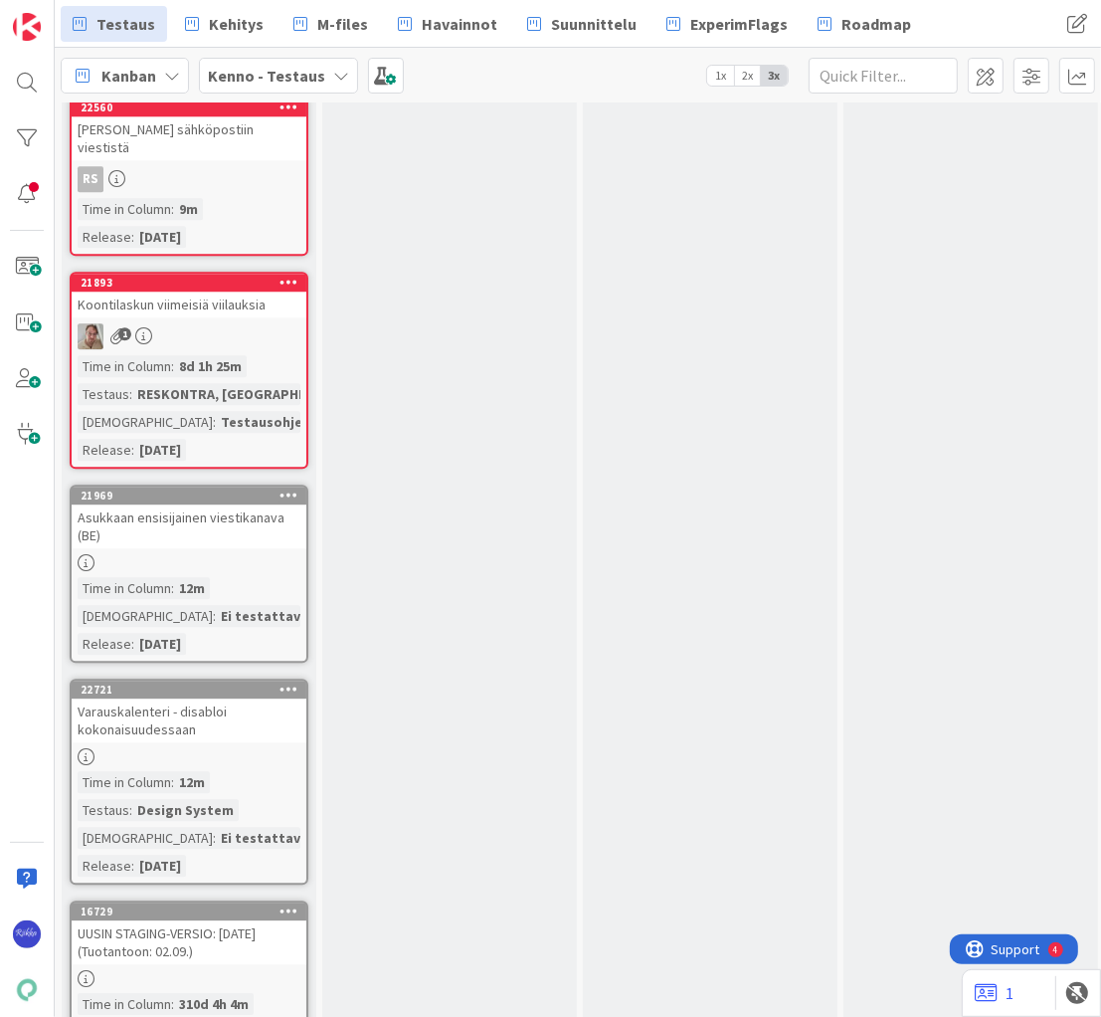
click at [287, 488] on icon at bounding box center [289, 495] width 19 height 14
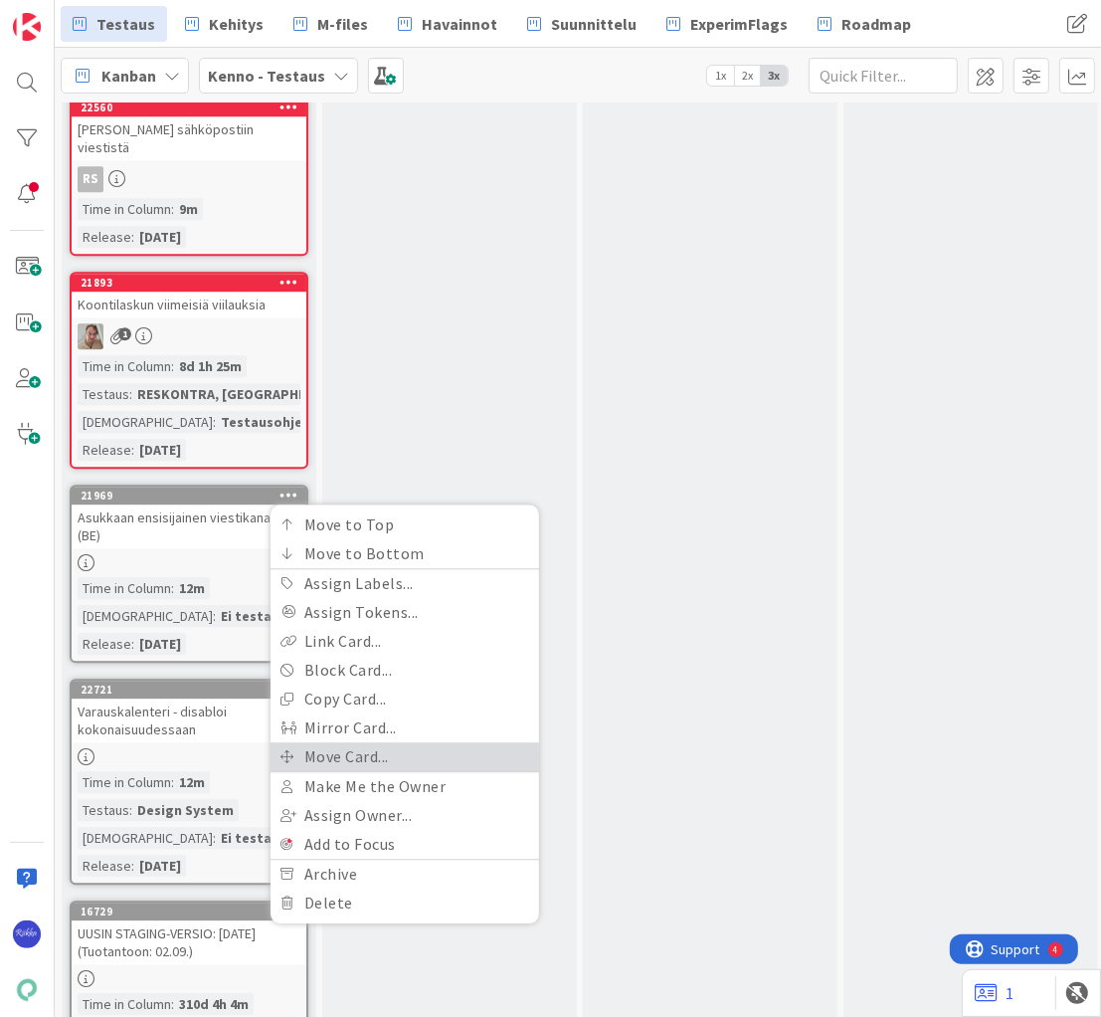
click at [419, 742] on link "Move Card..." at bounding box center [405, 756] width 269 height 29
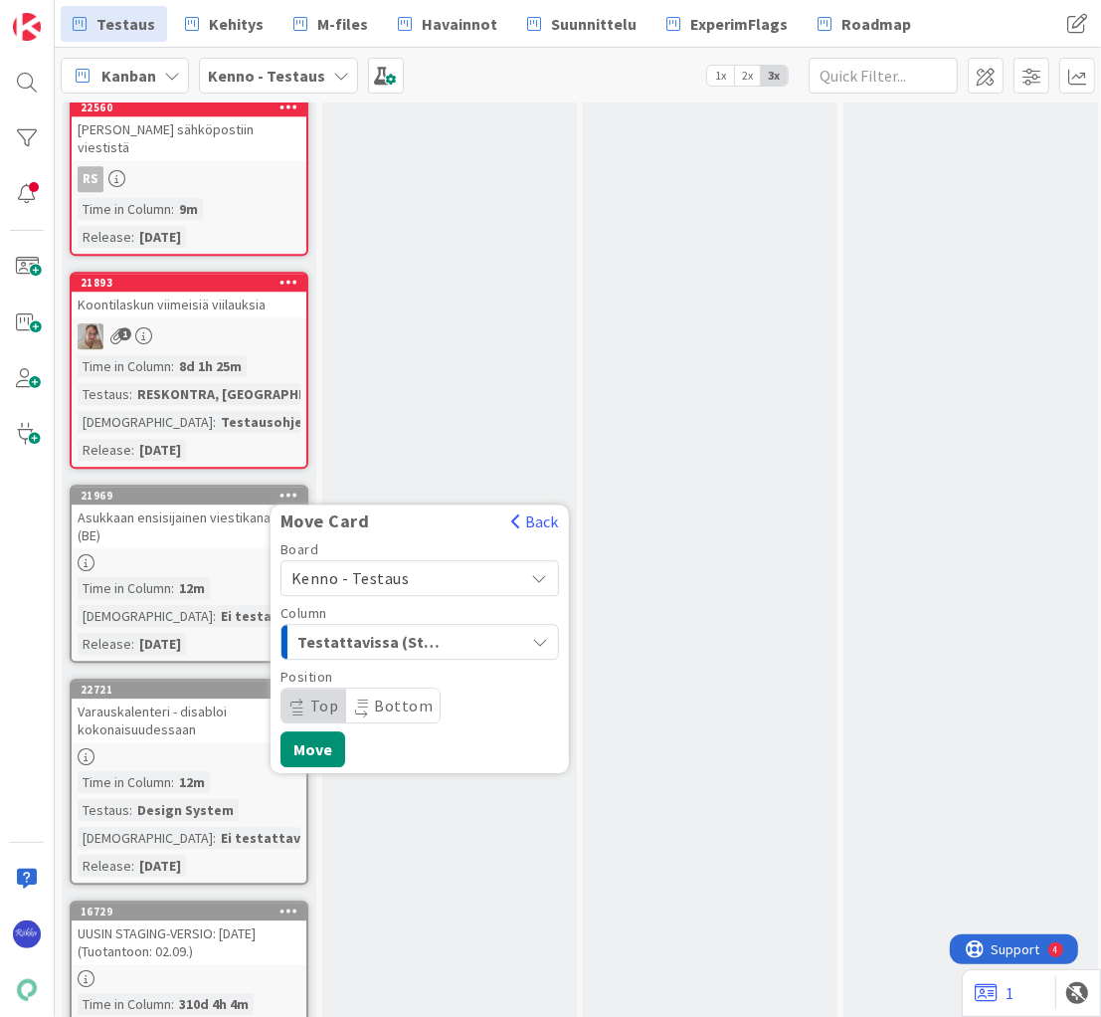
click at [429, 629] on span "Testattavissa (Stagingissa)" at bounding box center [371, 642] width 149 height 26
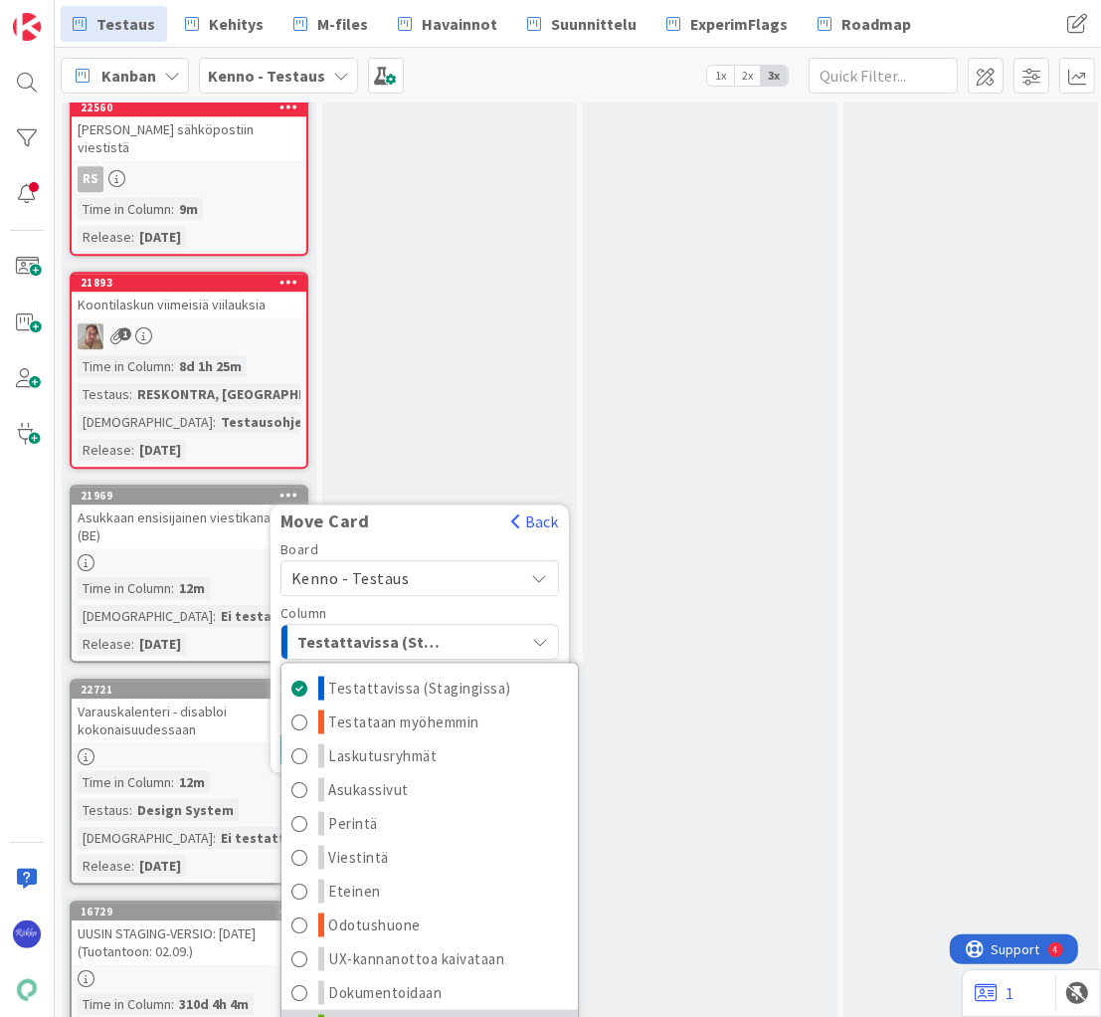
drag, startPoint x: 435, startPoint y: 903, endPoint x: 436, endPoint y: 872, distance: 31.9
click at [435, 1009] on link "Testattu" at bounding box center [430, 1026] width 296 height 34
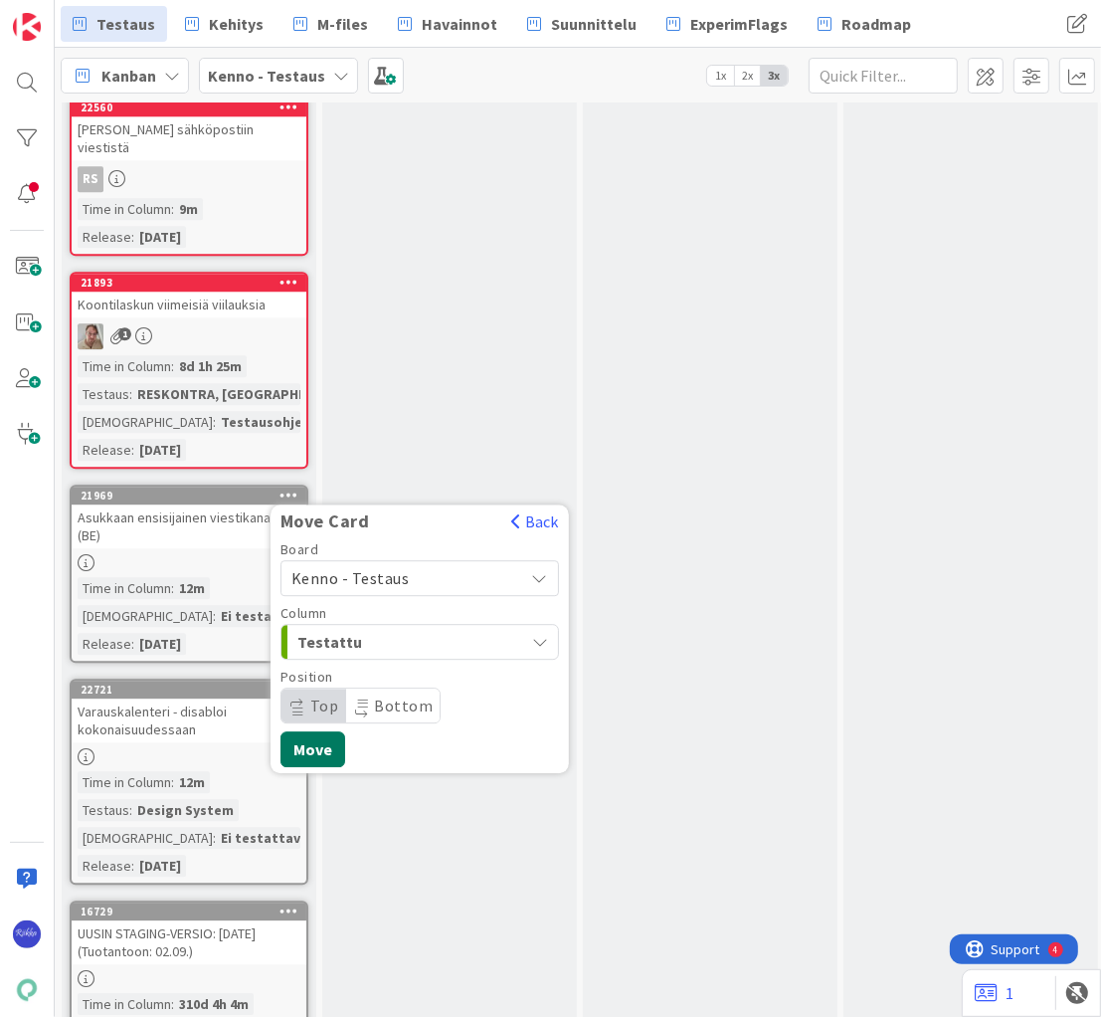
click at [306, 731] on button "Move" at bounding box center [313, 749] width 65 height 36
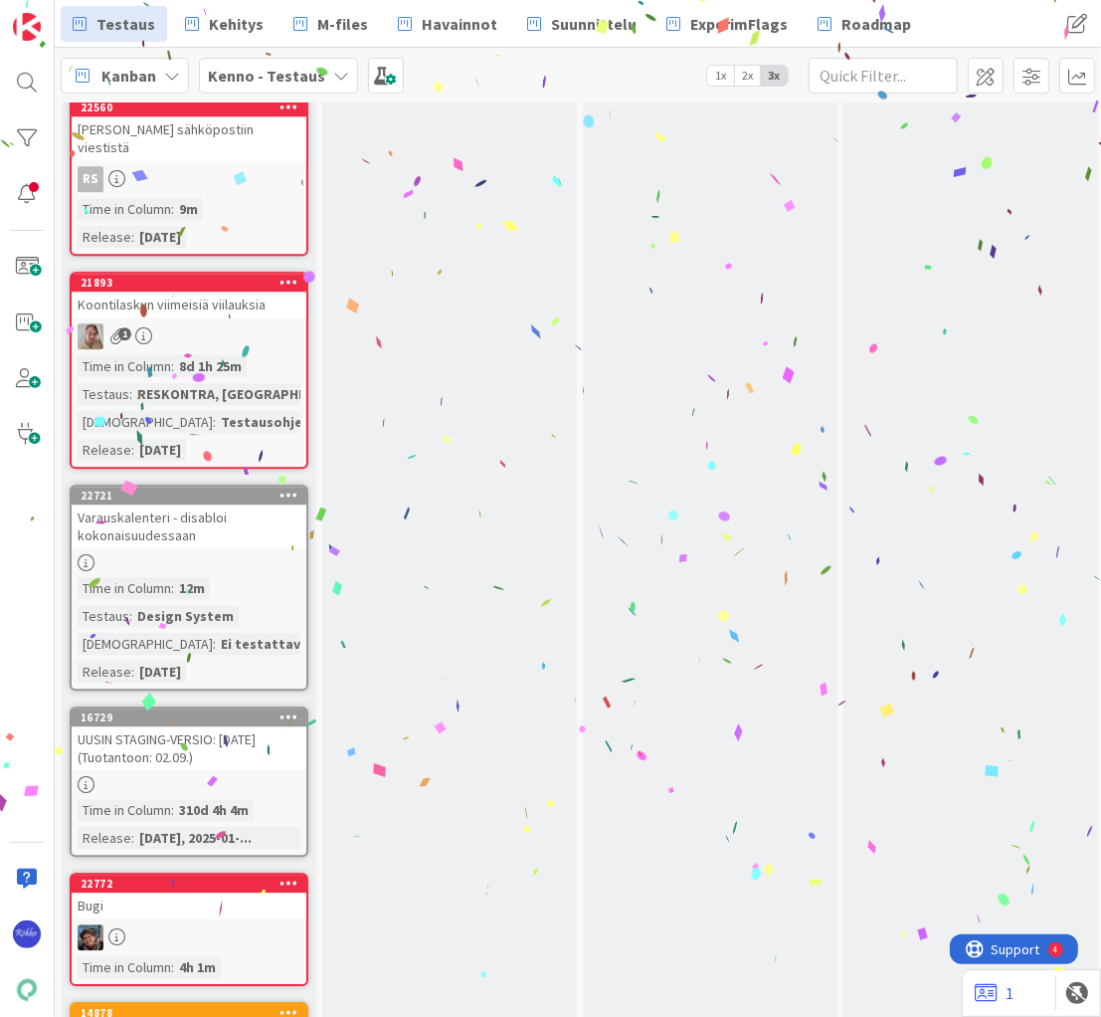
click at [289, 488] on icon at bounding box center [289, 495] width 19 height 14
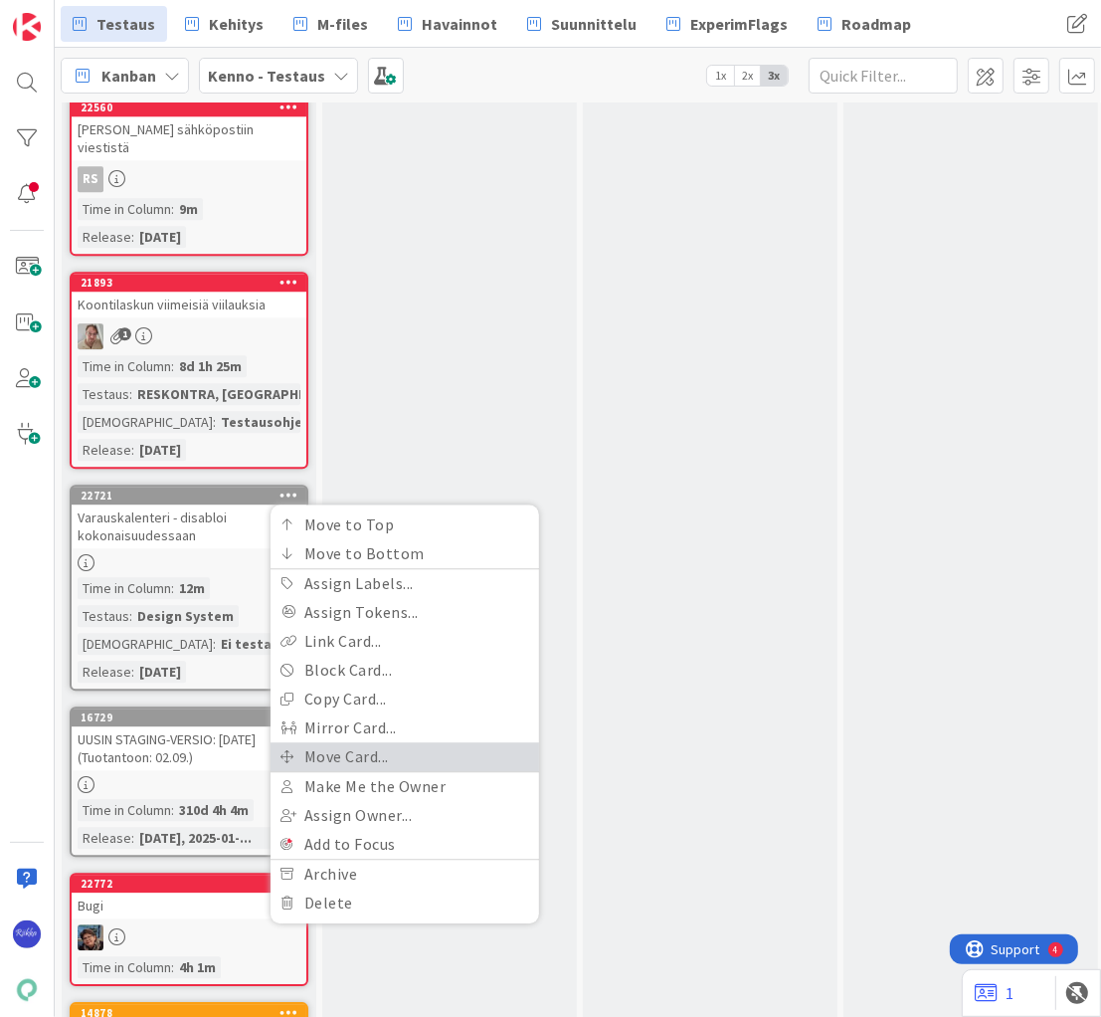
click at [393, 742] on link "Move Card..." at bounding box center [405, 756] width 269 height 29
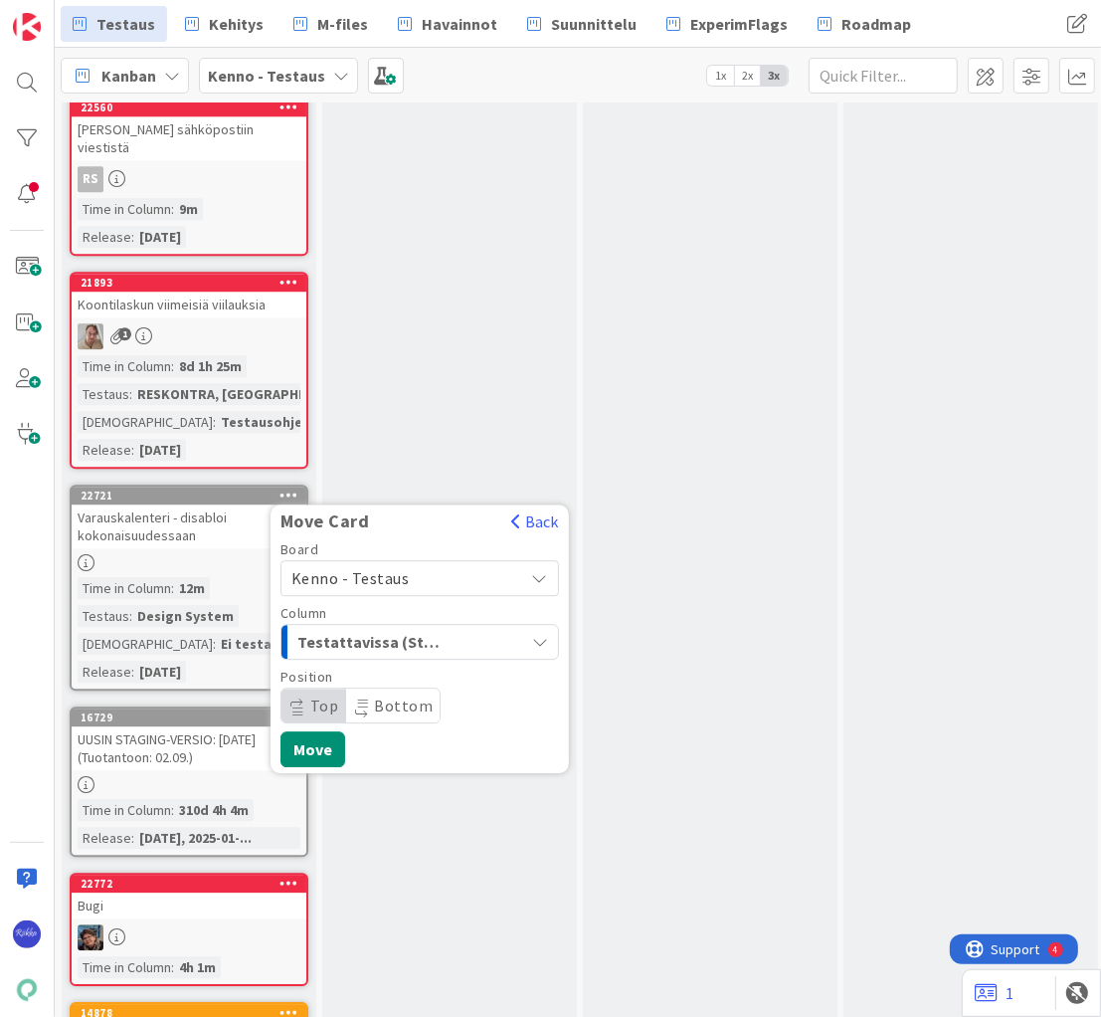
click at [434, 629] on span "Testattavissa (Stagingissa)" at bounding box center [371, 642] width 149 height 26
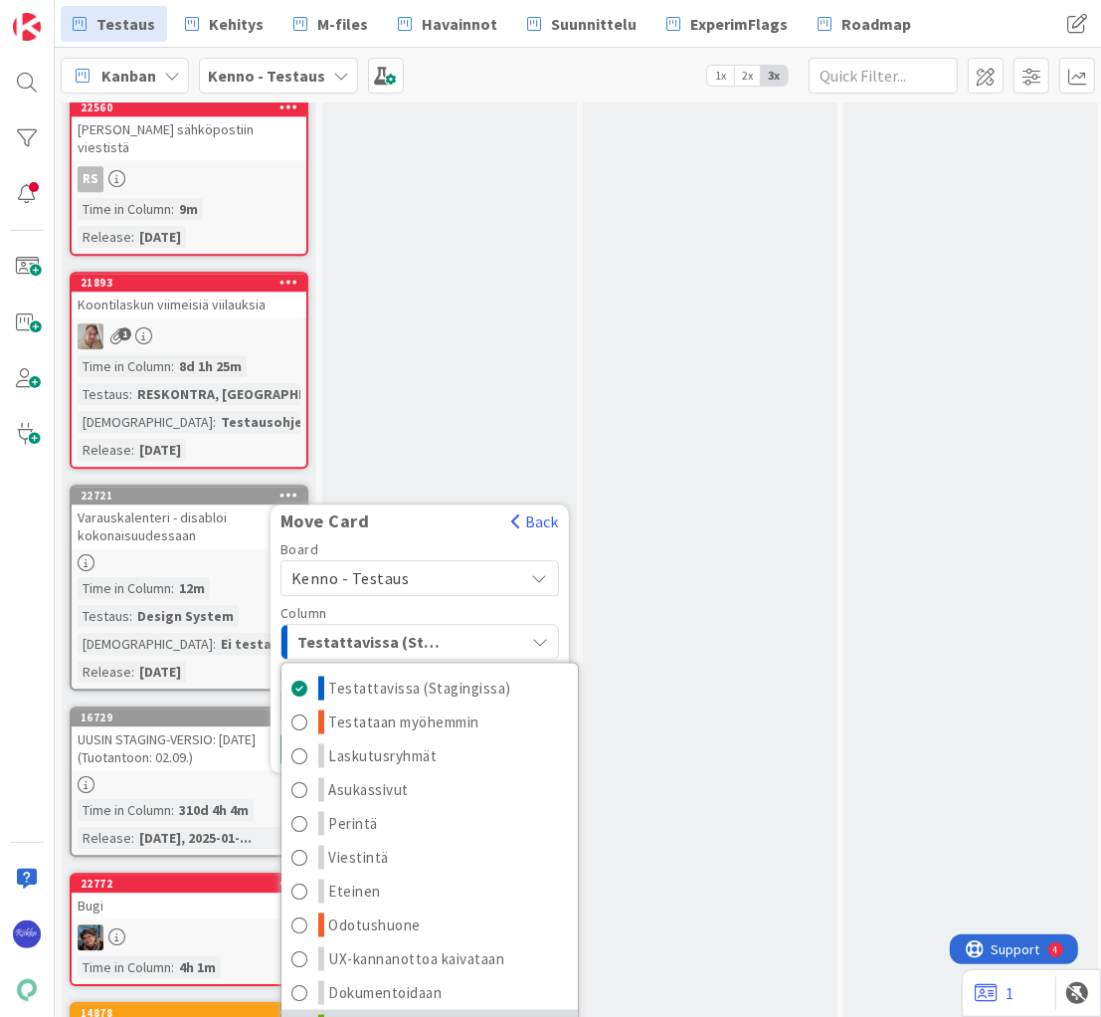
click at [446, 1009] on link "Testattu" at bounding box center [430, 1026] width 296 height 34
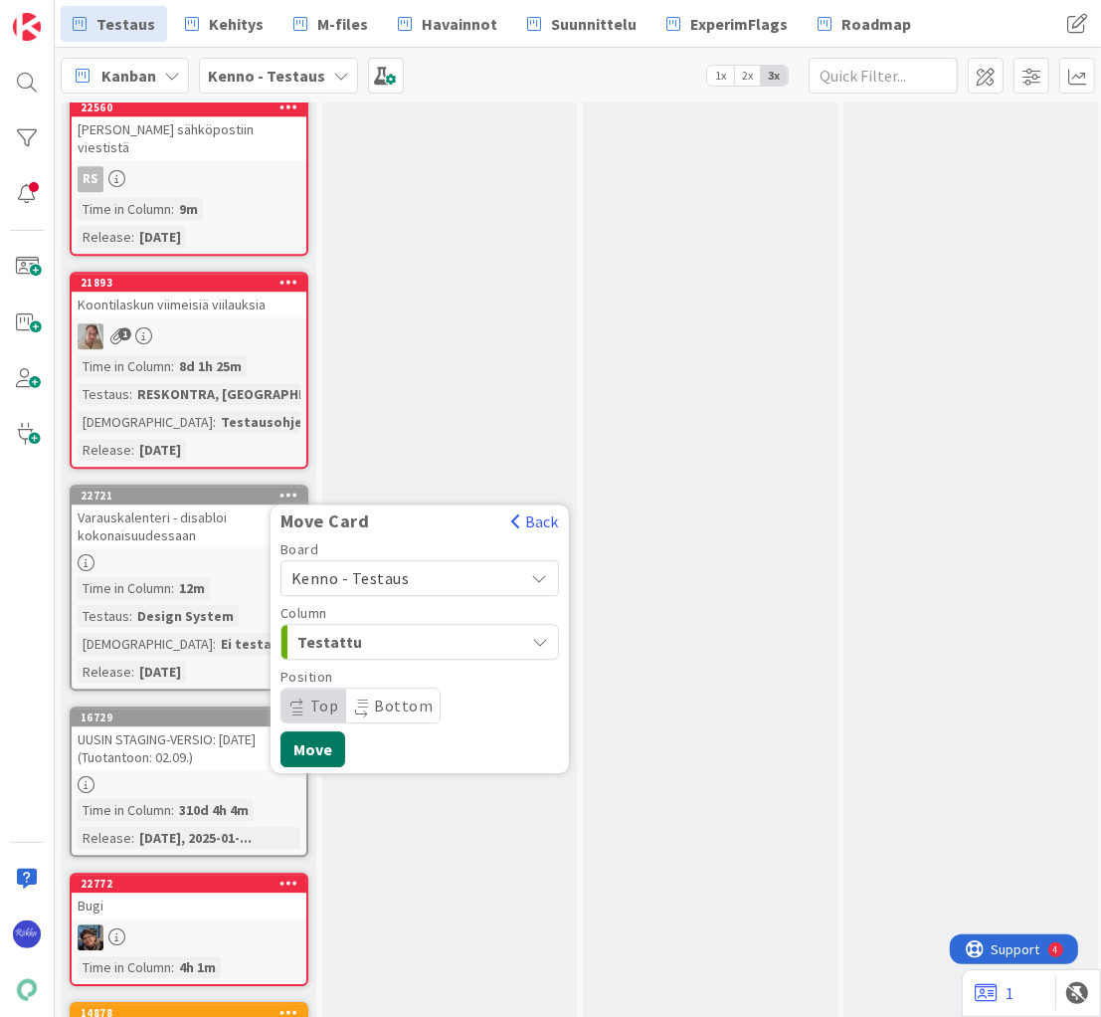
click at [318, 731] on button "Move" at bounding box center [313, 749] width 65 height 36
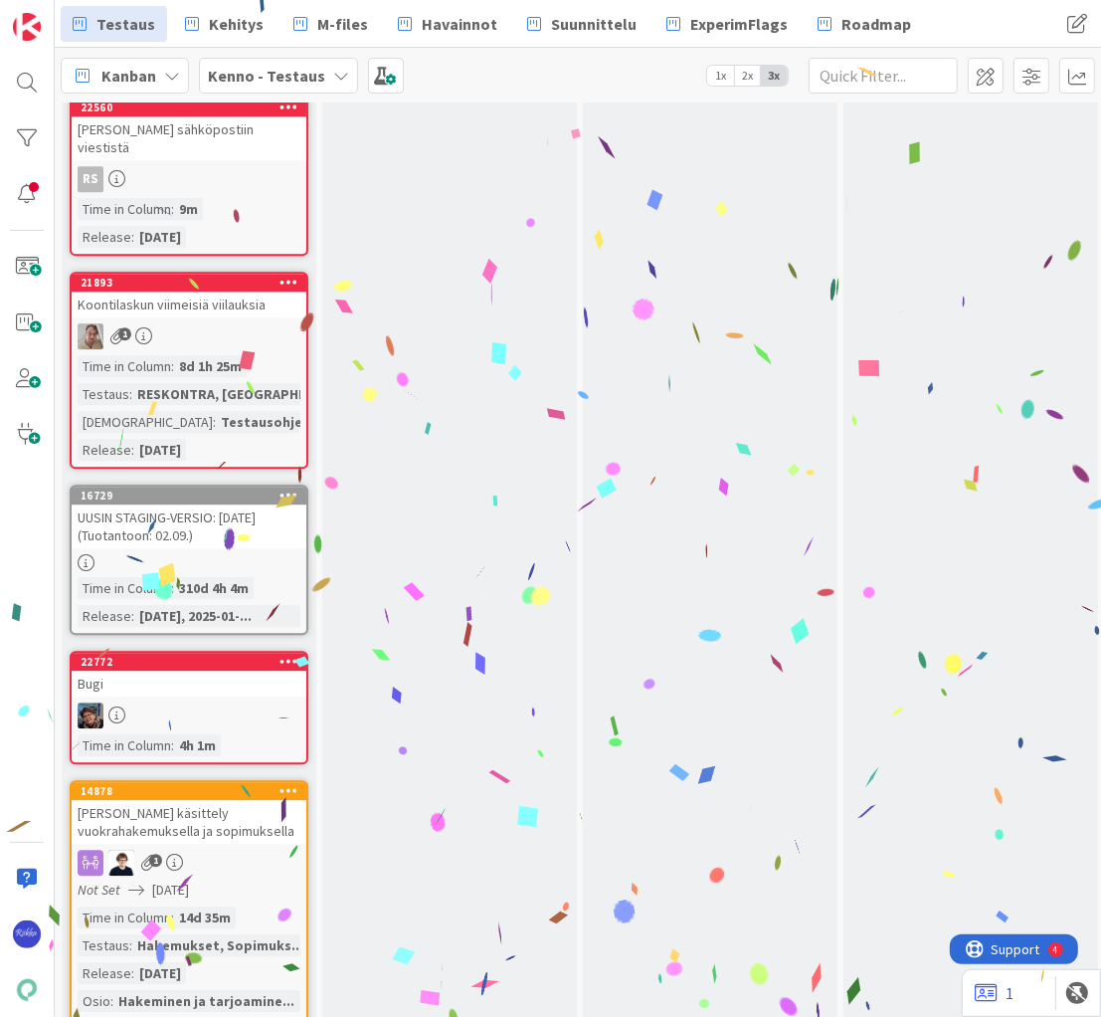
click at [241, 504] on div "UUSIN STAGING-VERSIO: [DATE] (Tuotantoon: 02.09.)" at bounding box center [189, 526] width 235 height 44
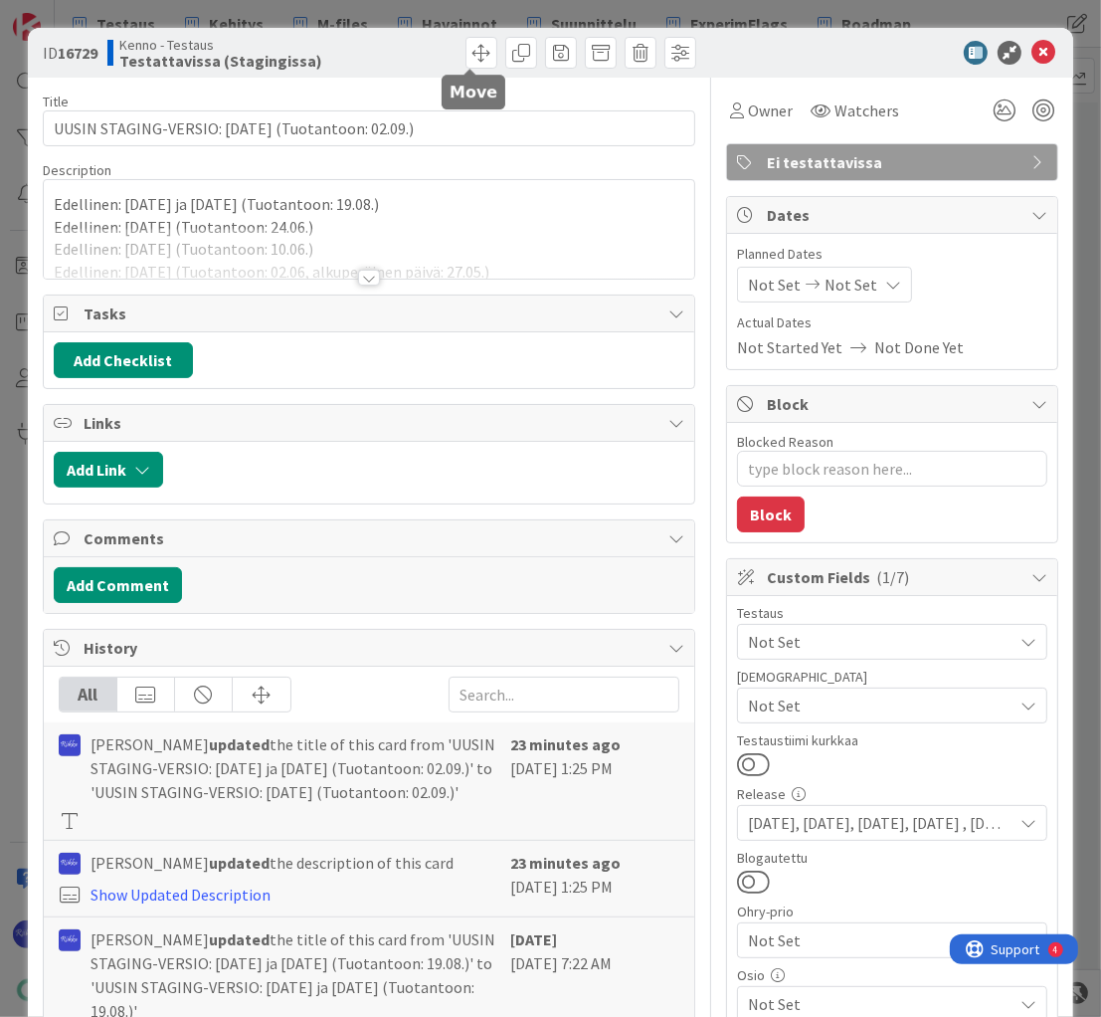
click at [466, 57] on span at bounding box center [482, 53] width 32 height 32
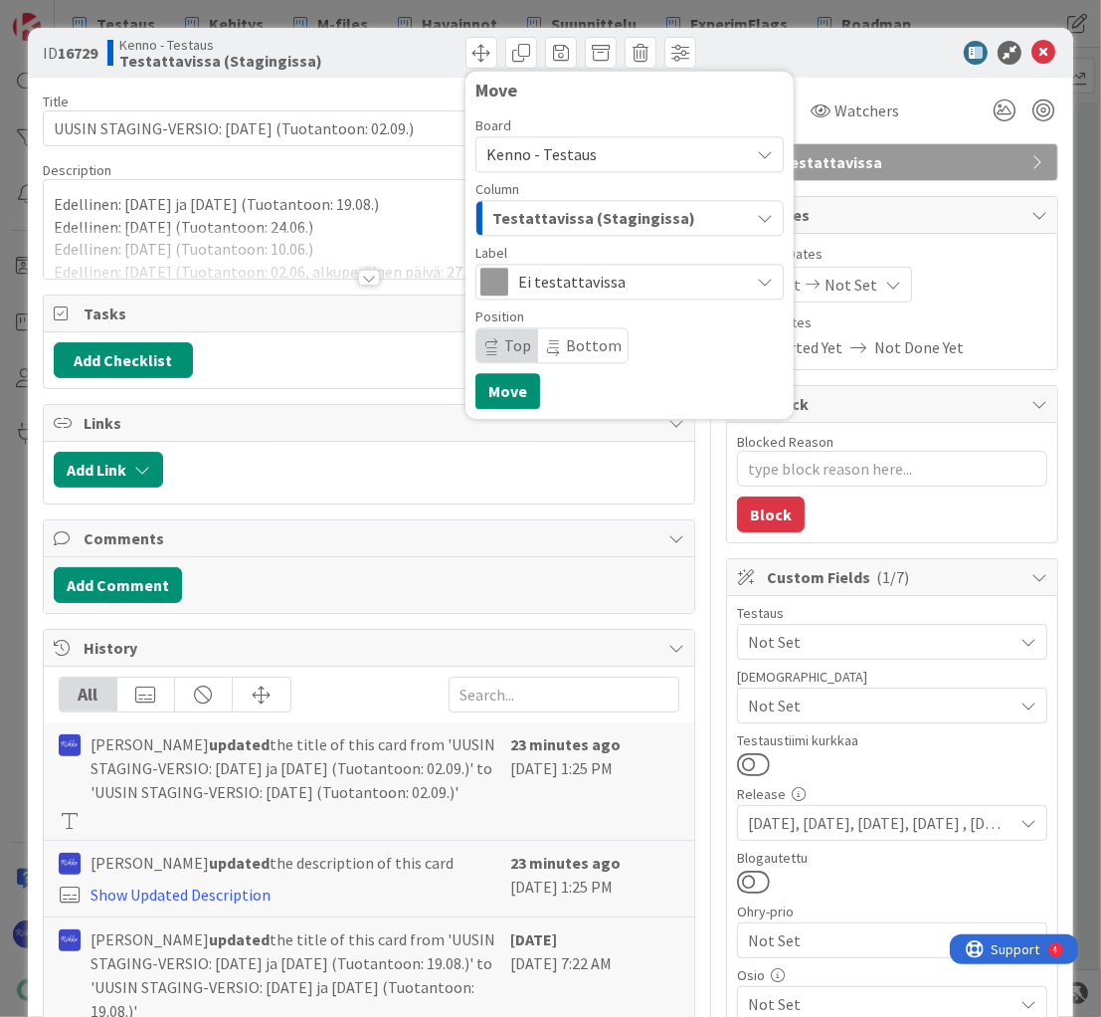
click at [573, 337] on span "Bottom" at bounding box center [594, 345] width 56 height 20
click at [491, 336] on span "Top" at bounding box center [508, 345] width 62 height 34
click at [508, 383] on button "Move" at bounding box center [508, 391] width 65 height 36
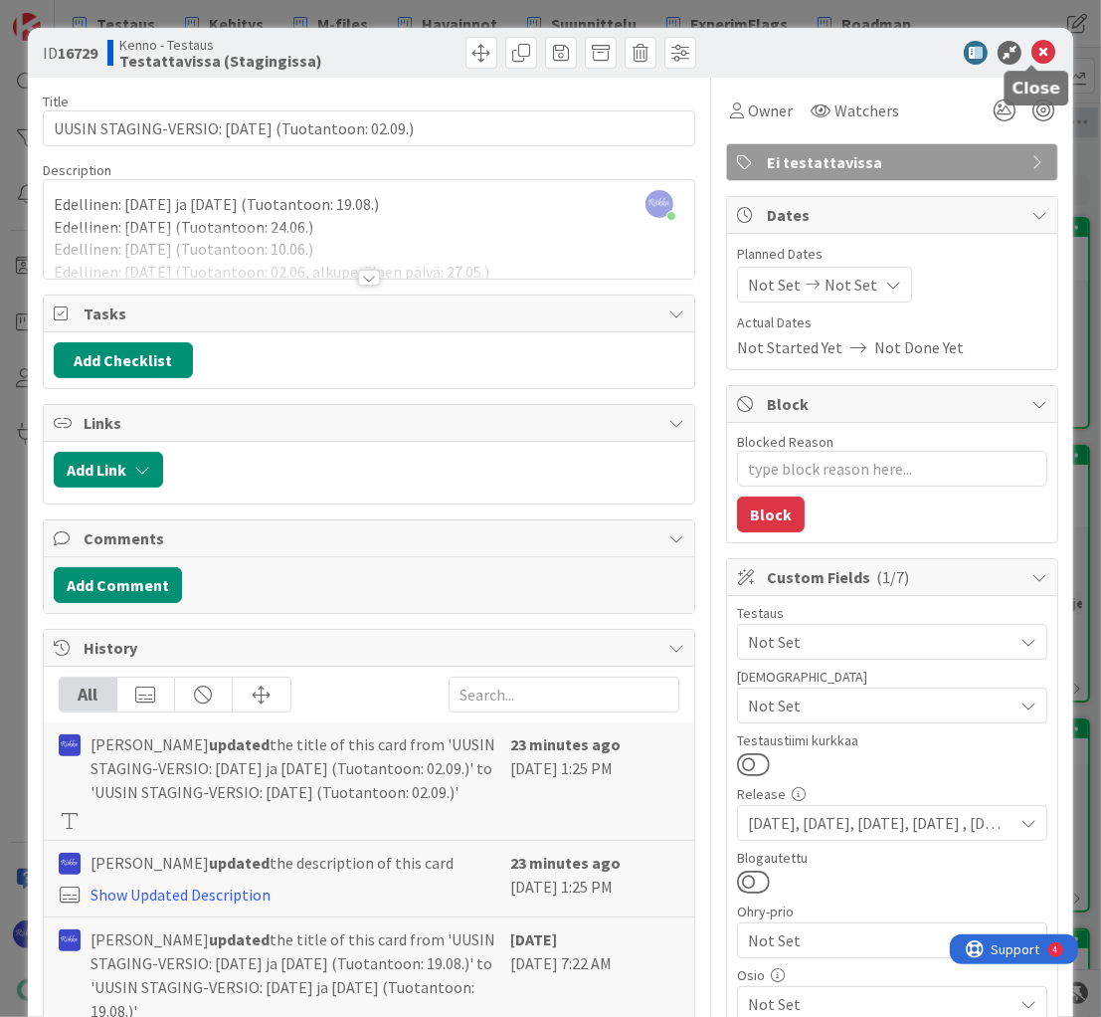
click at [1034, 57] on icon at bounding box center [1044, 53] width 24 height 24
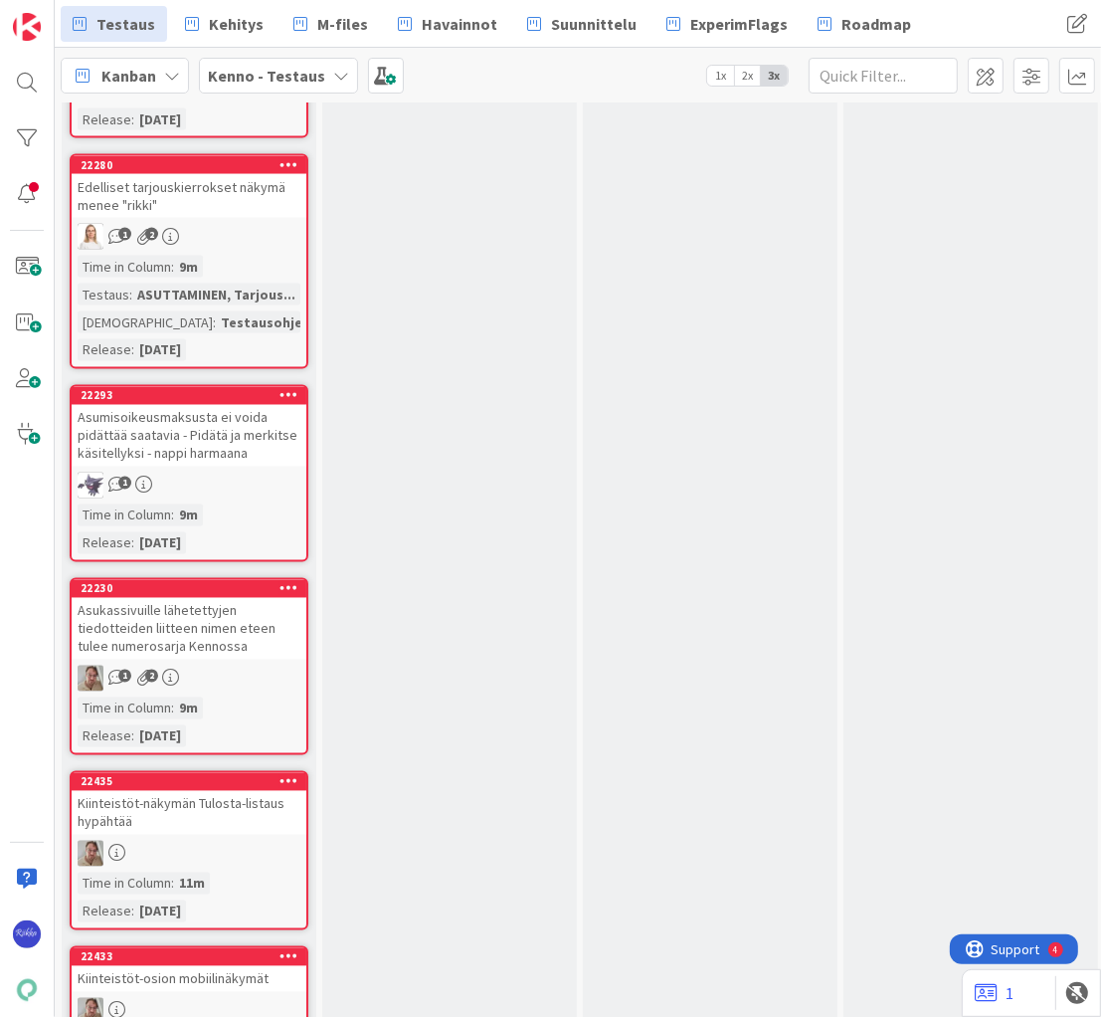
scroll to position [13292, 0]
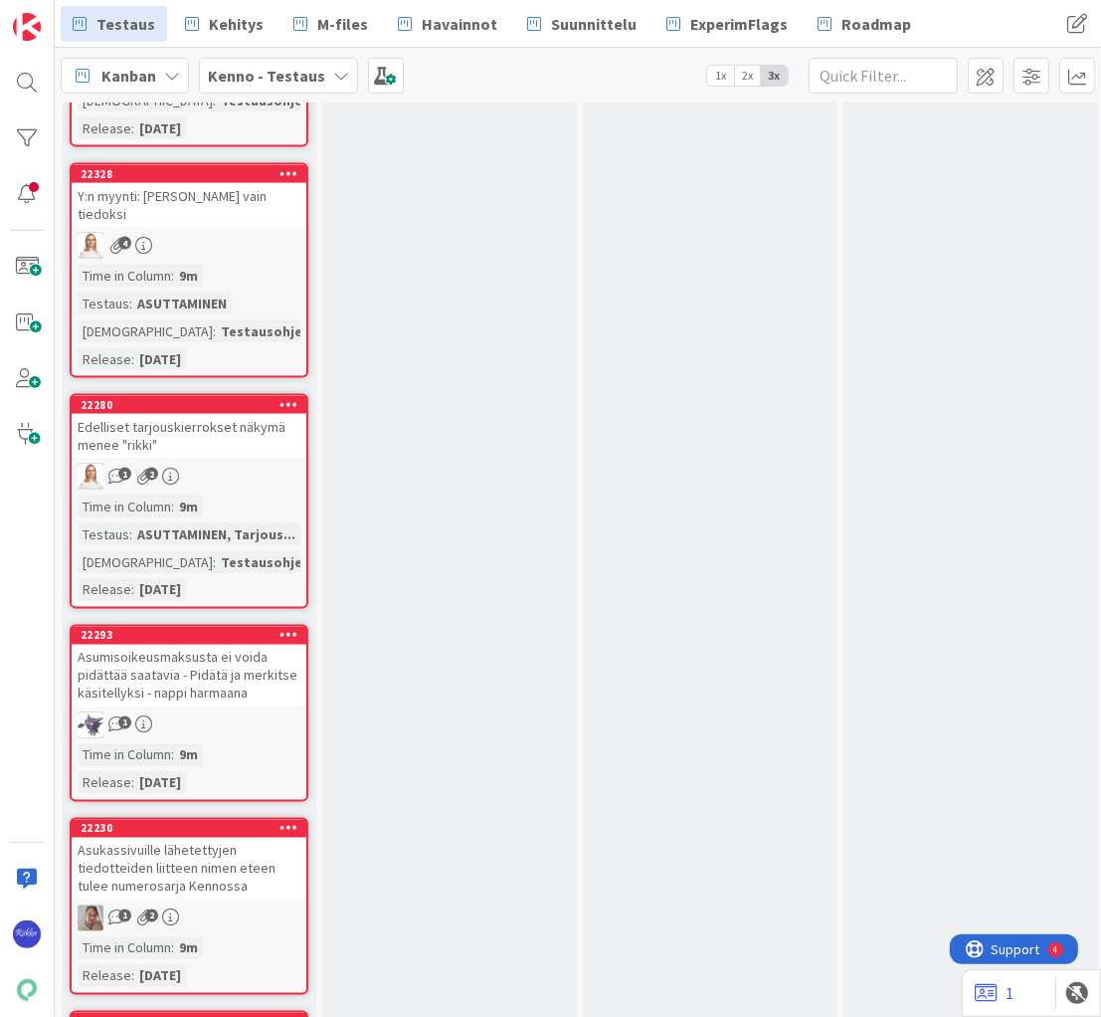
click at [179, 645] on div "Asumisoikeusmaksusta ei voida pidättää saatavia - Pidätä ja merkitse käsitellyk…" at bounding box center [189, 676] width 235 height 62
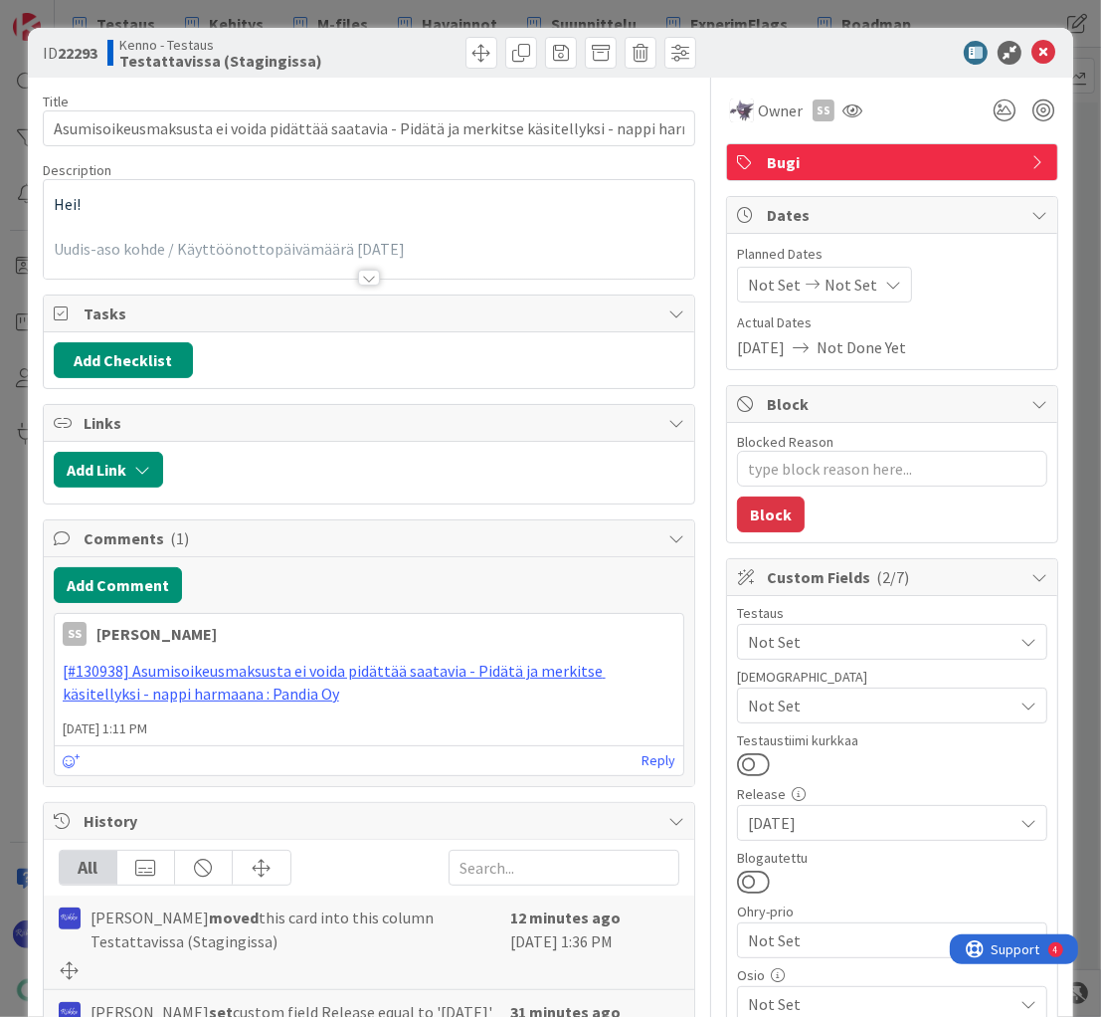
click at [359, 276] on div at bounding box center [369, 278] width 22 height 16
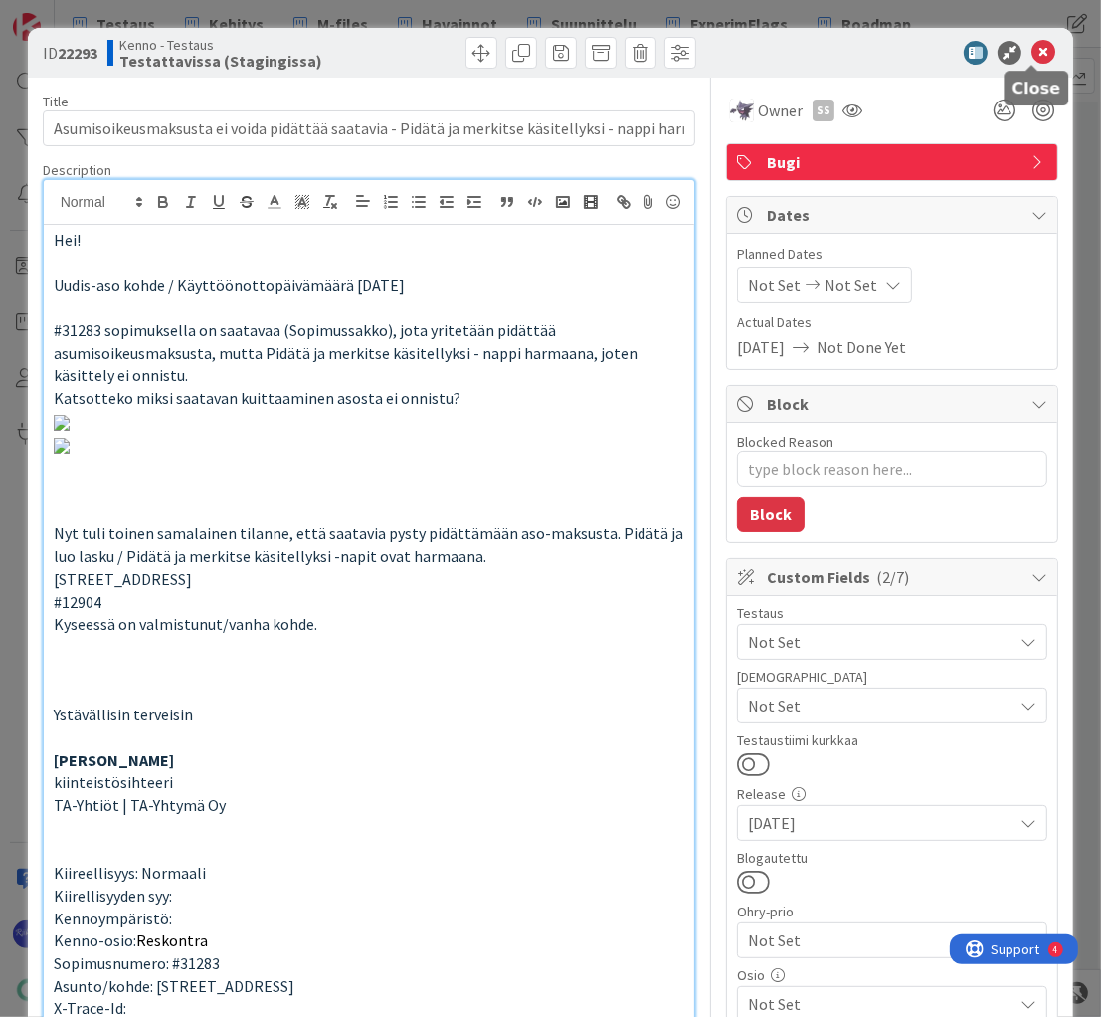
click at [1032, 52] on icon at bounding box center [1044, 53] width 24 height 24
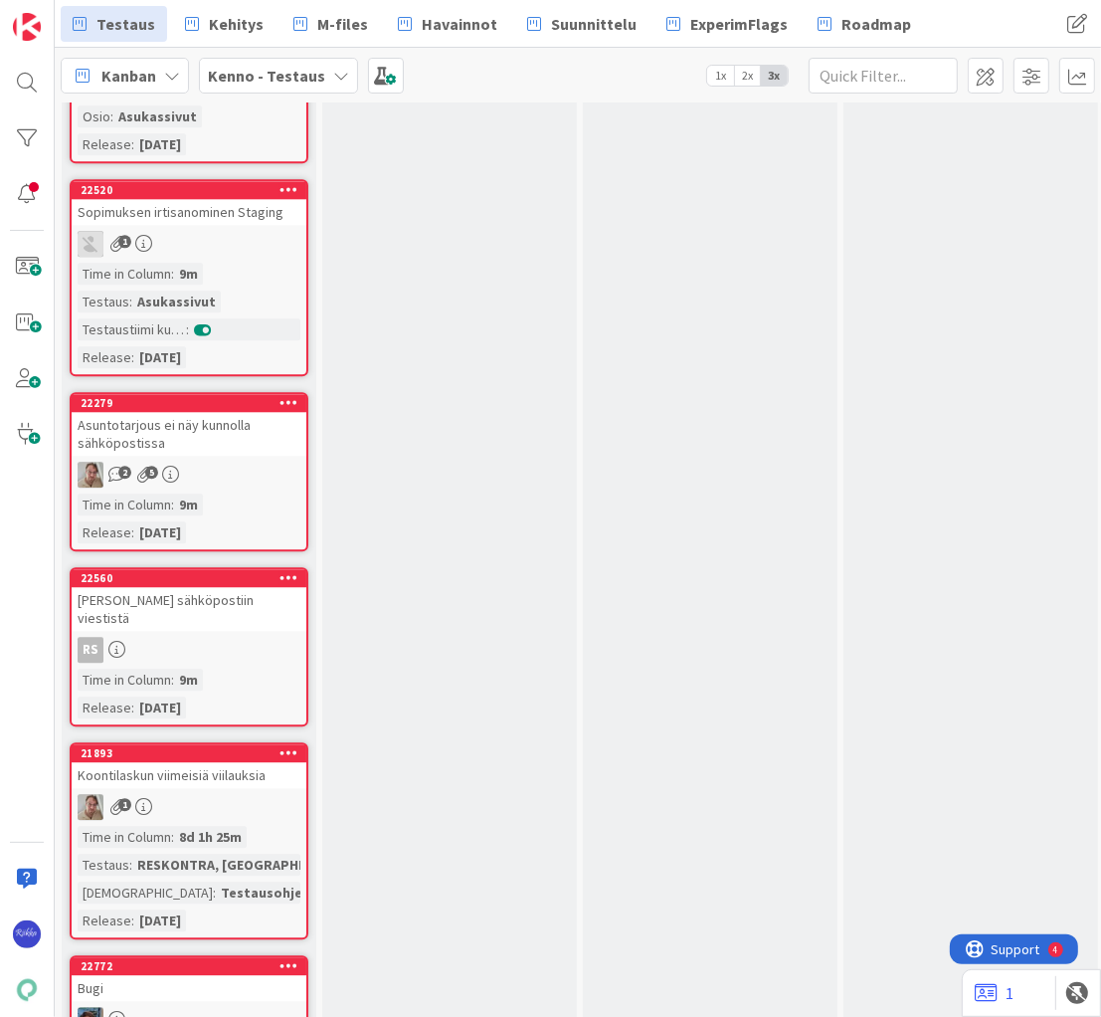
scroll to position [14646, 0]
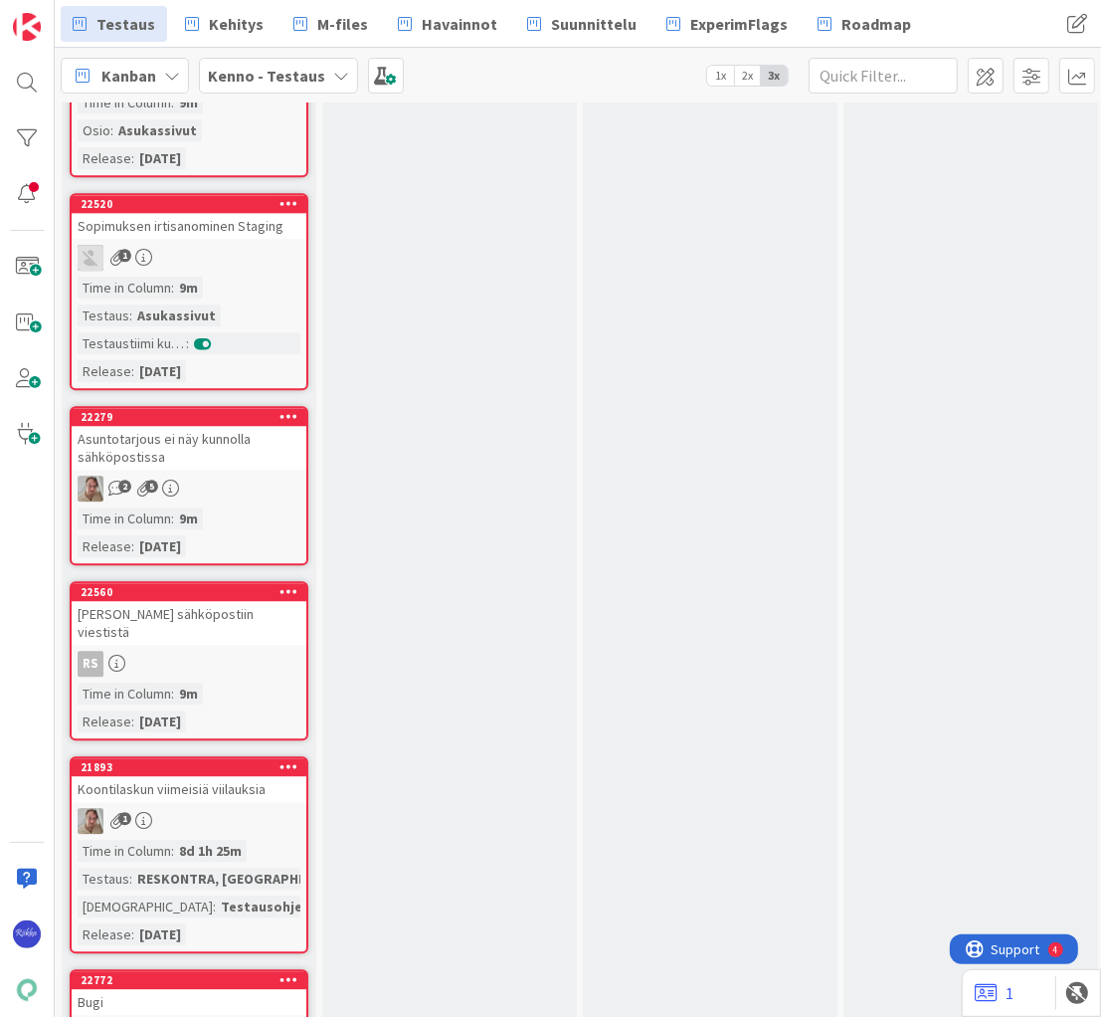
click at [236, 581] on link "22560 Linkki sähköpostiin viestistä RS Time in Column : 9m Release : 2025-08-20" at bounding box center [189, 660] width 239 height 159
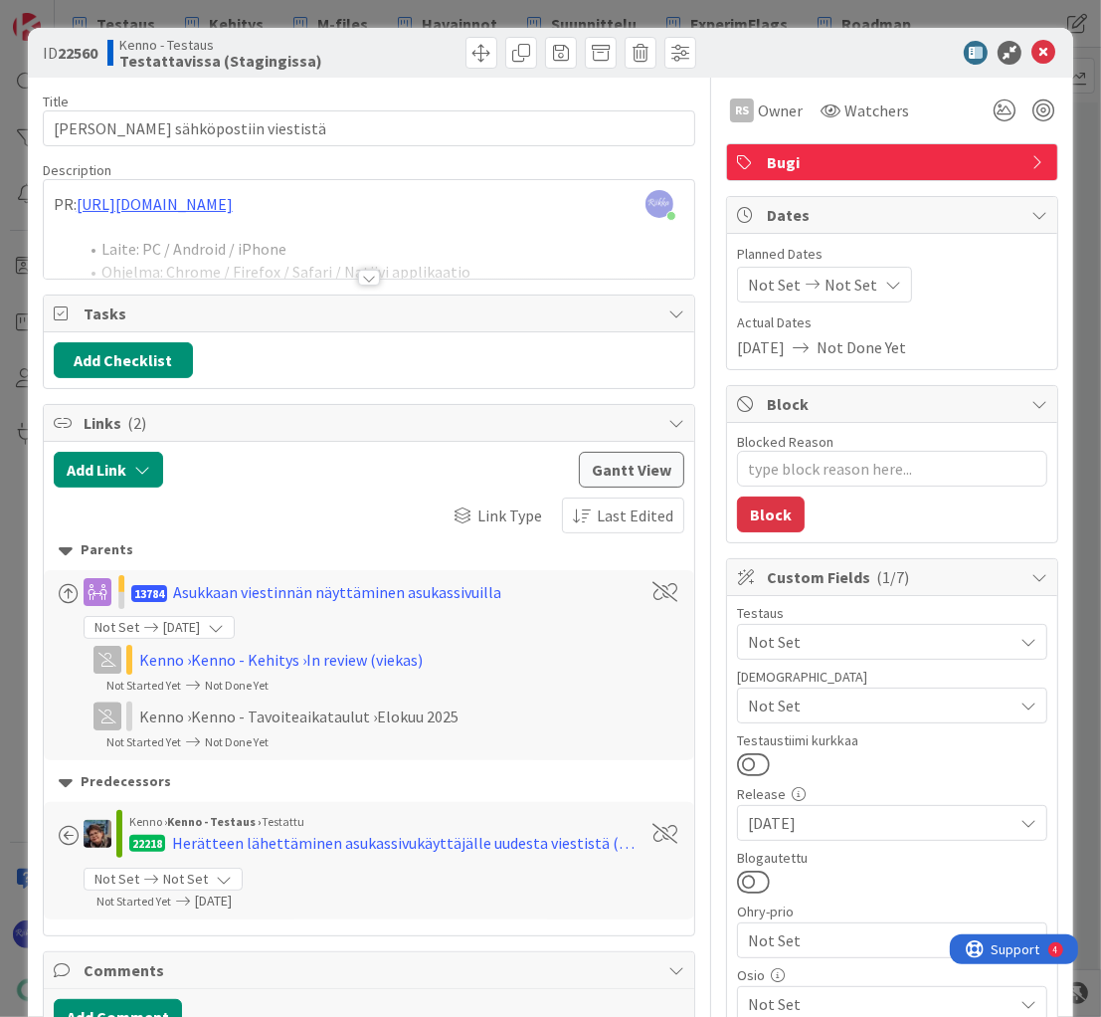
click at [365, 278] on div at bounding box center [369, 278] width 22 height 16
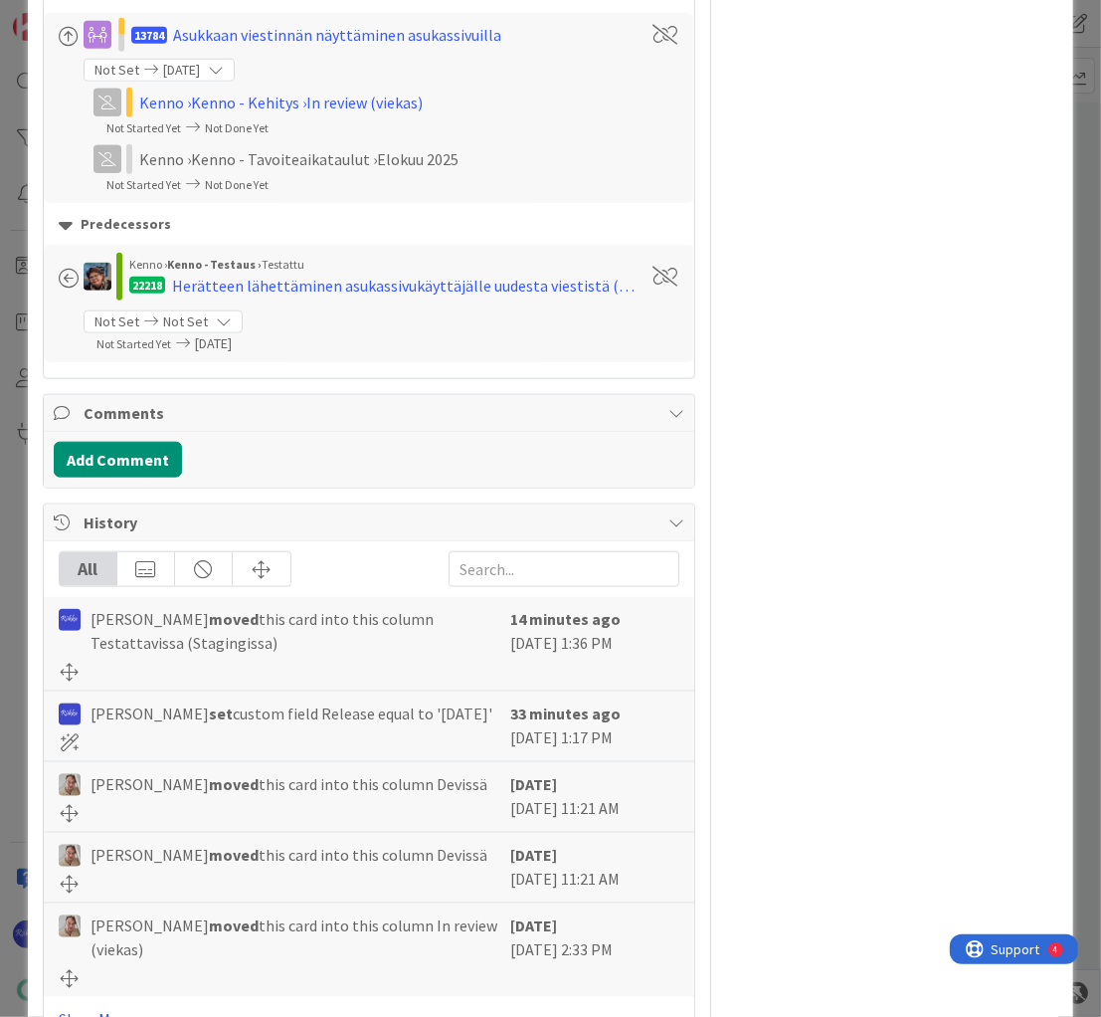
scroll to position [1486, 0]
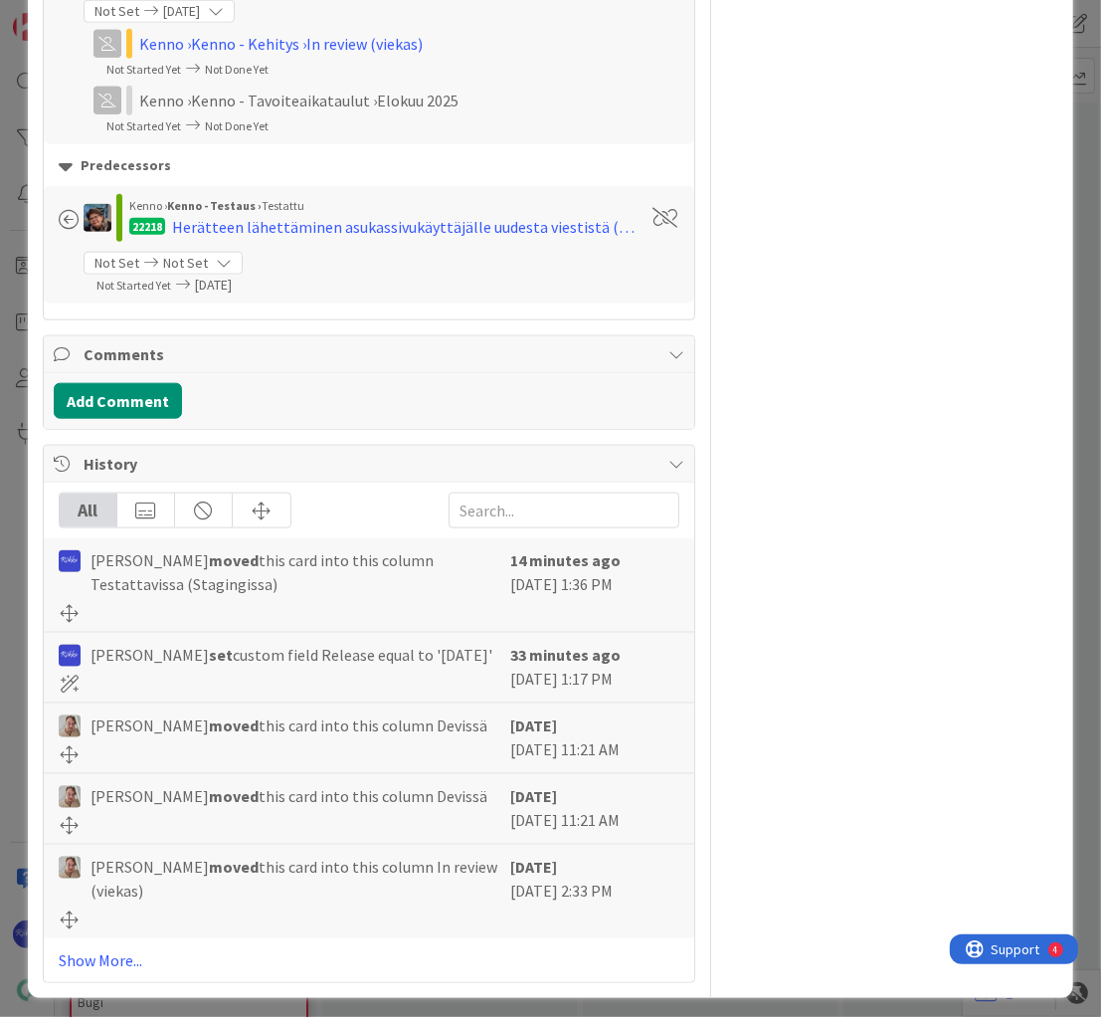
drag, startPoint x: 116, startPoint y: 948, endPoint x: 305, endPoint y: 854, distance: 211.4
click at [117, 948] on link "Show More..." at bounding box center [370, 960] width 622 height 24
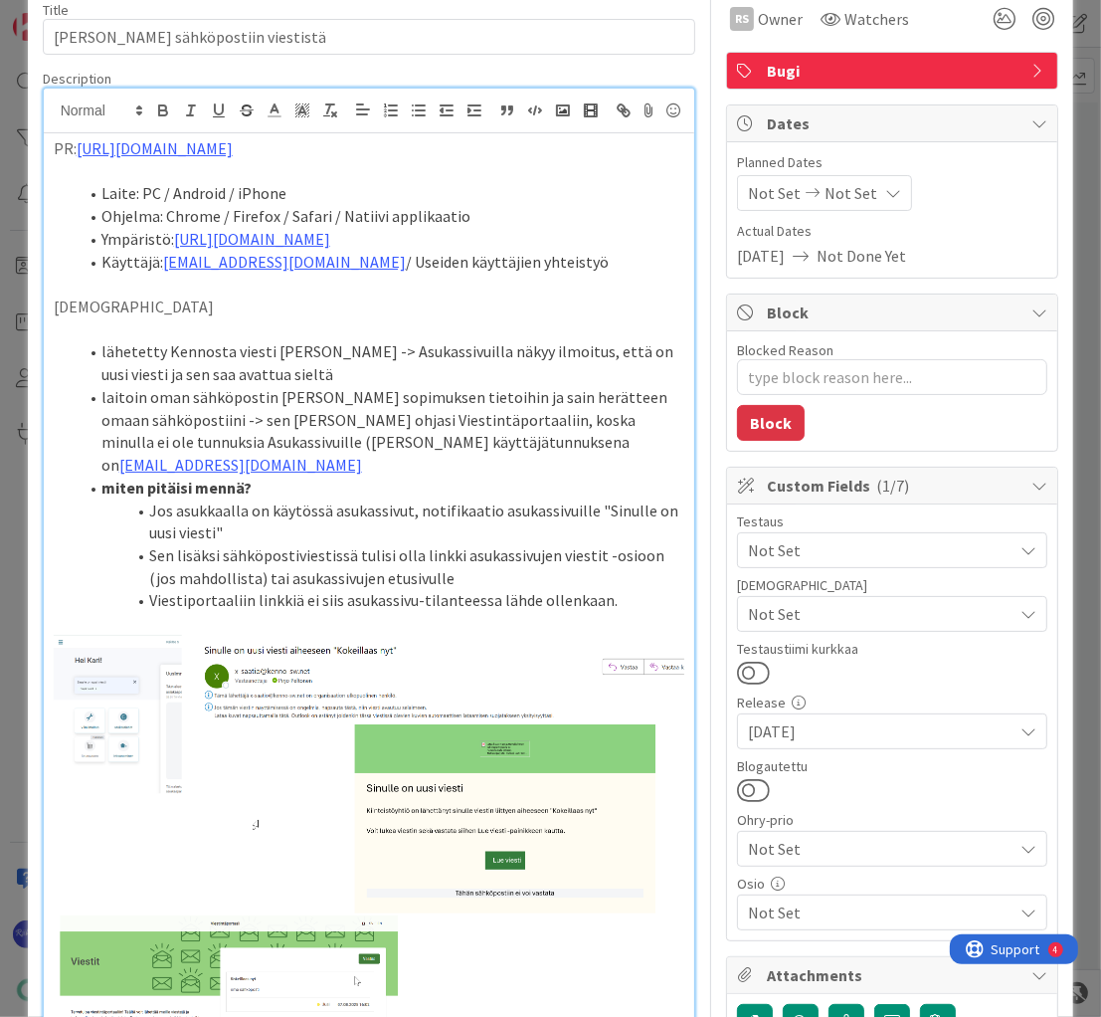
scroll to position [0, 0]
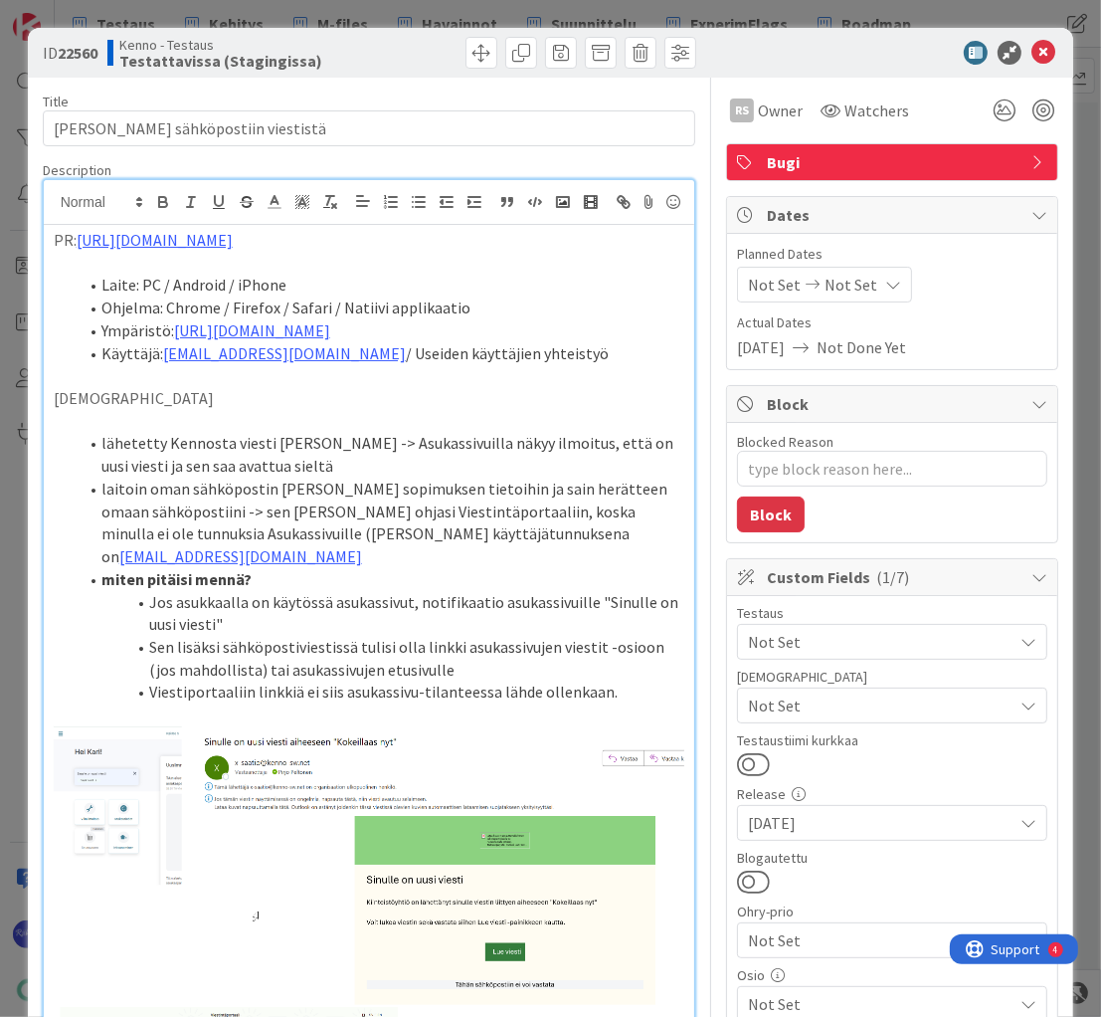
click at [816, 702] on span "Not Set" at bounding box center [880, 705] width 265 height 24
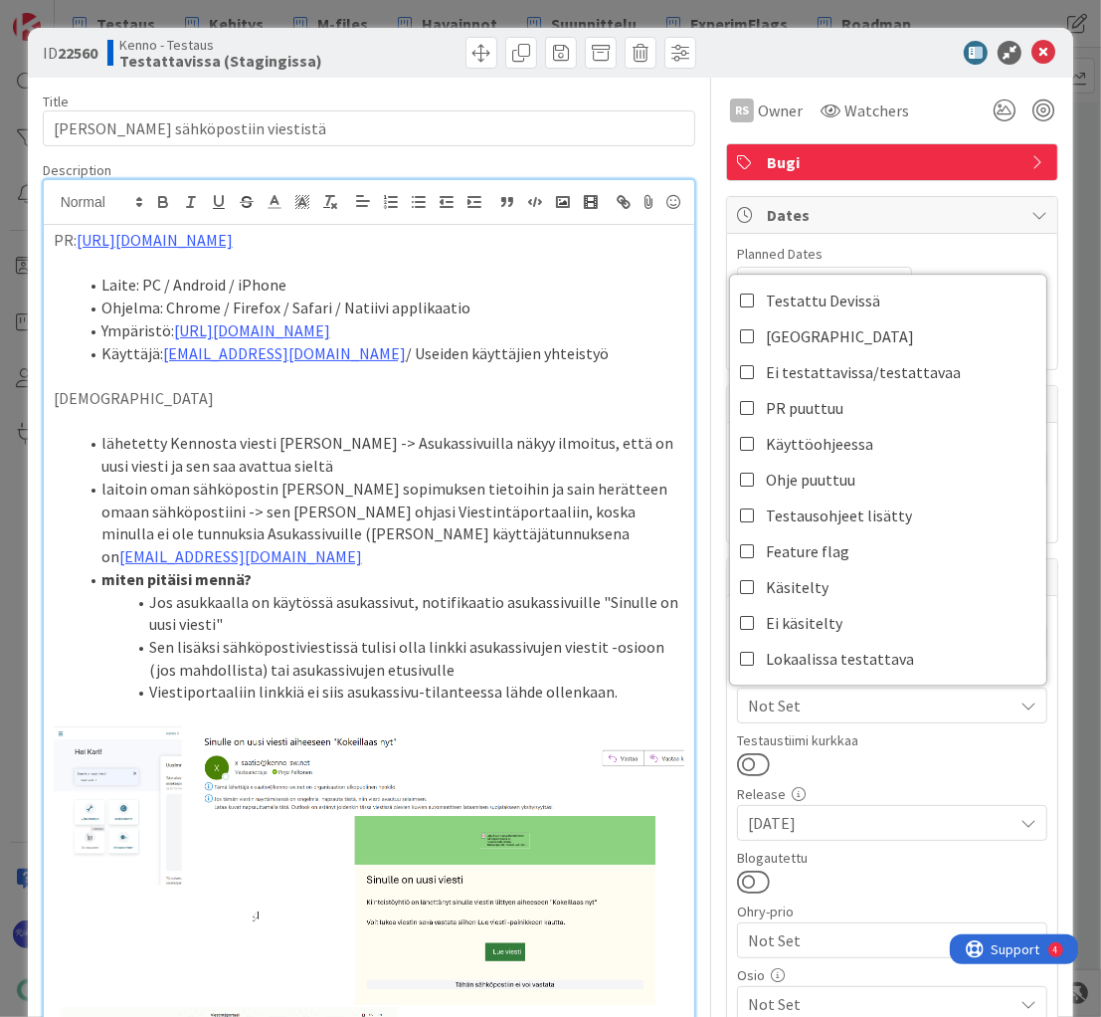
click at [865, 772] on div at bounding box center [892, 764] width 310 height 26
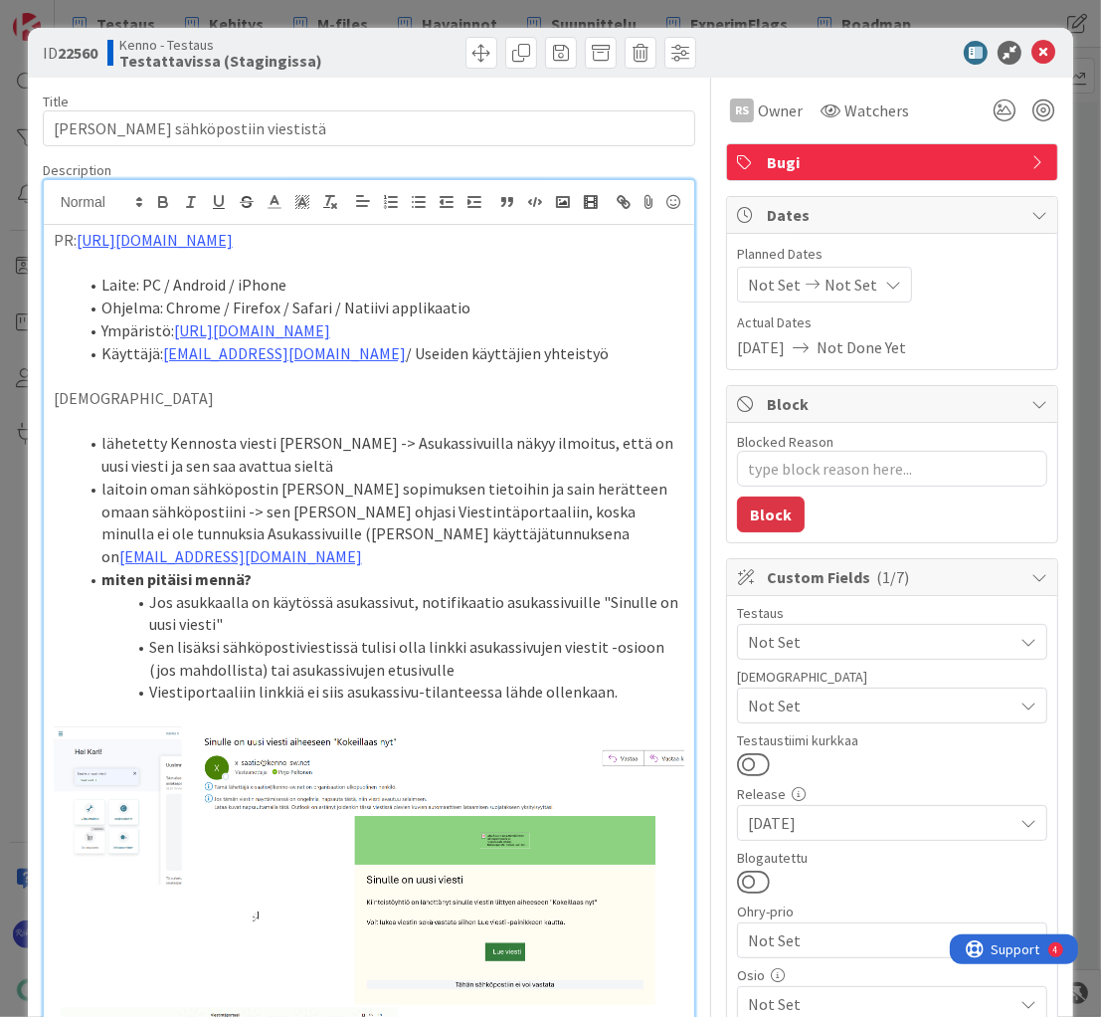
click at [933, 630] on span "Not Set" at bounding box center [880, 642] width 265 height 24
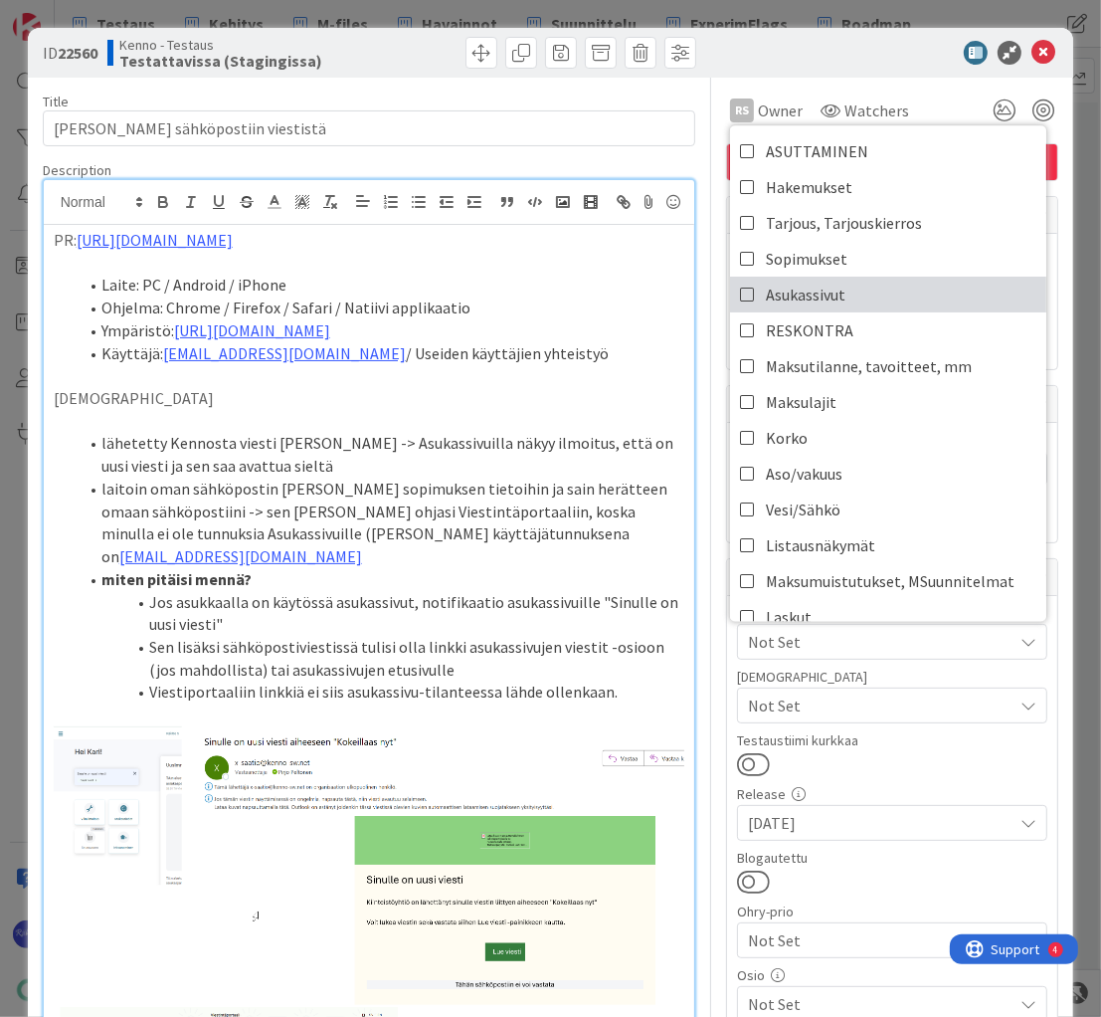
click at [918, 293] on link "Asukassivut" at bounding box center [888, 295] width 316 height 36
click at [879, 769] on div at bounding box center [892, 764] width 310 height 26
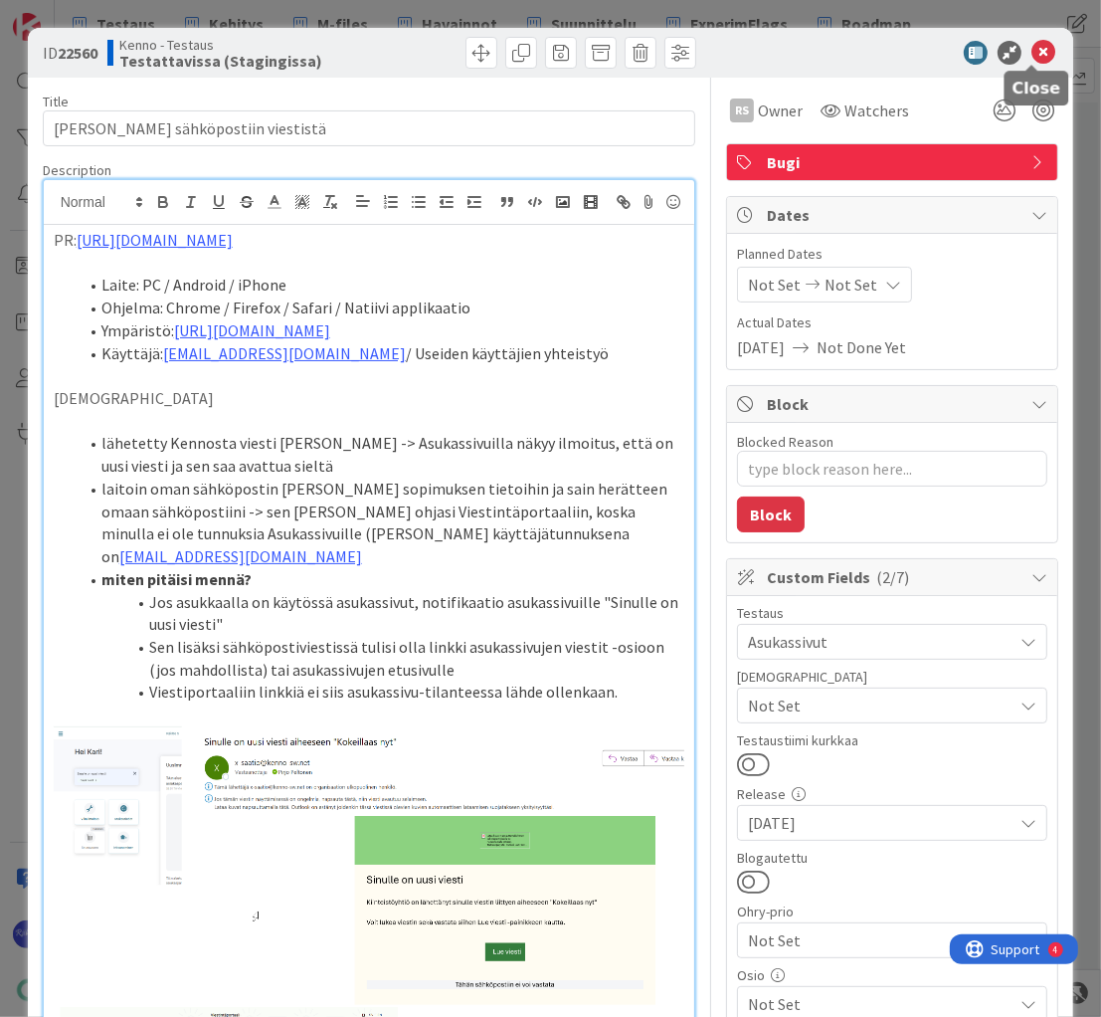
click at [1032, 49] on icon at bounding box center [1044, 53] width 24 height 24
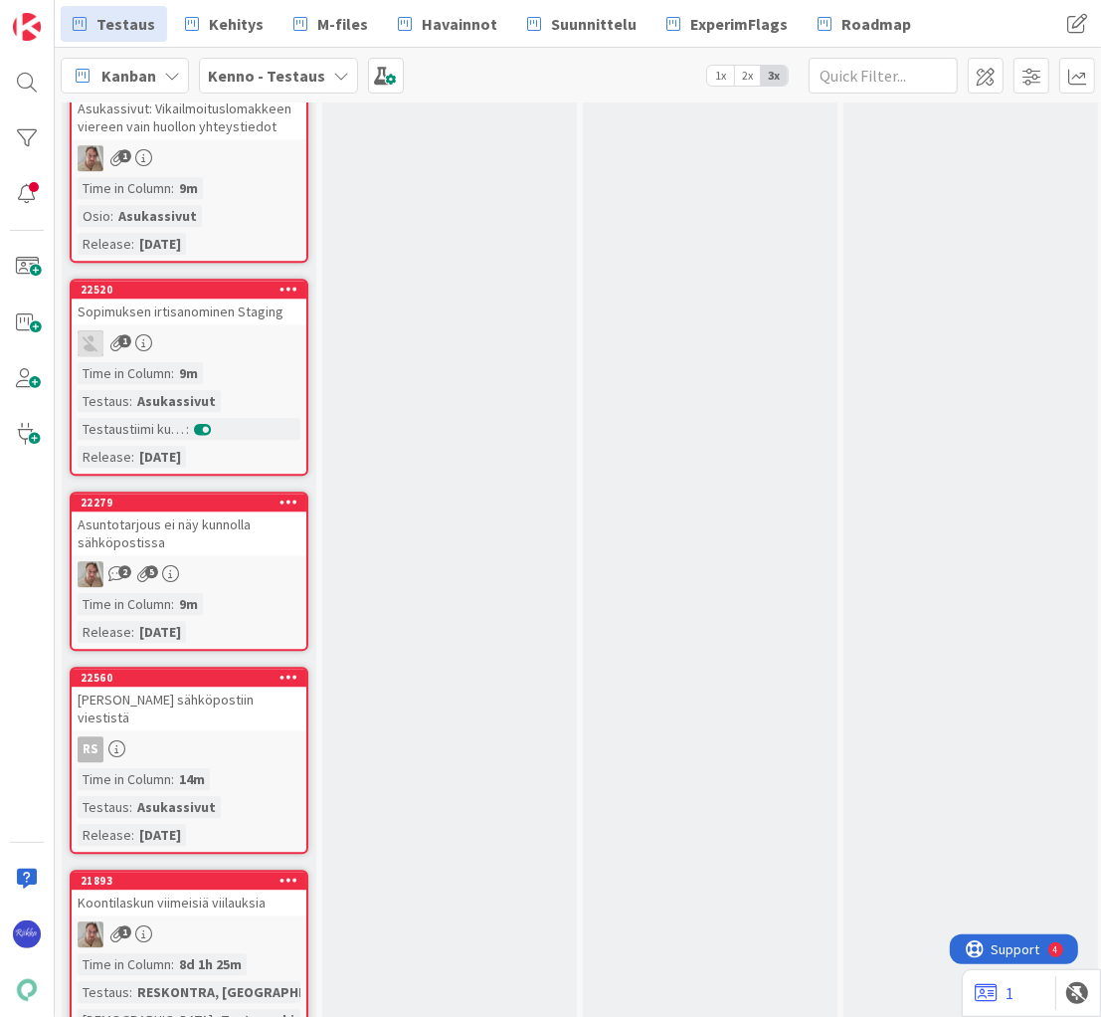
scroll to position [14407, 0]
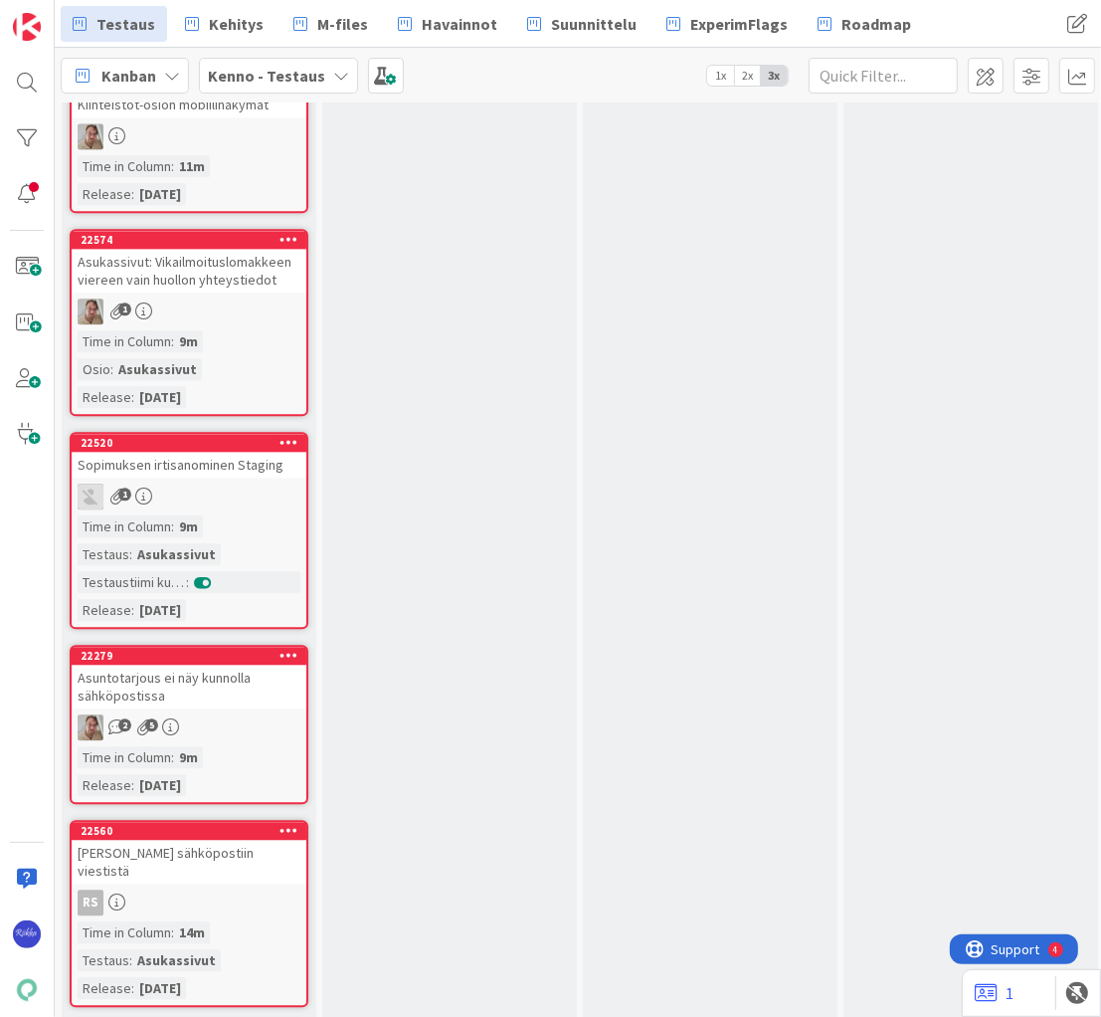
click at [232, 665] on div "Asuntotarjous ei näy kunnolla sähköpostissa" at bounding box center [189, 687] width 235 height 44
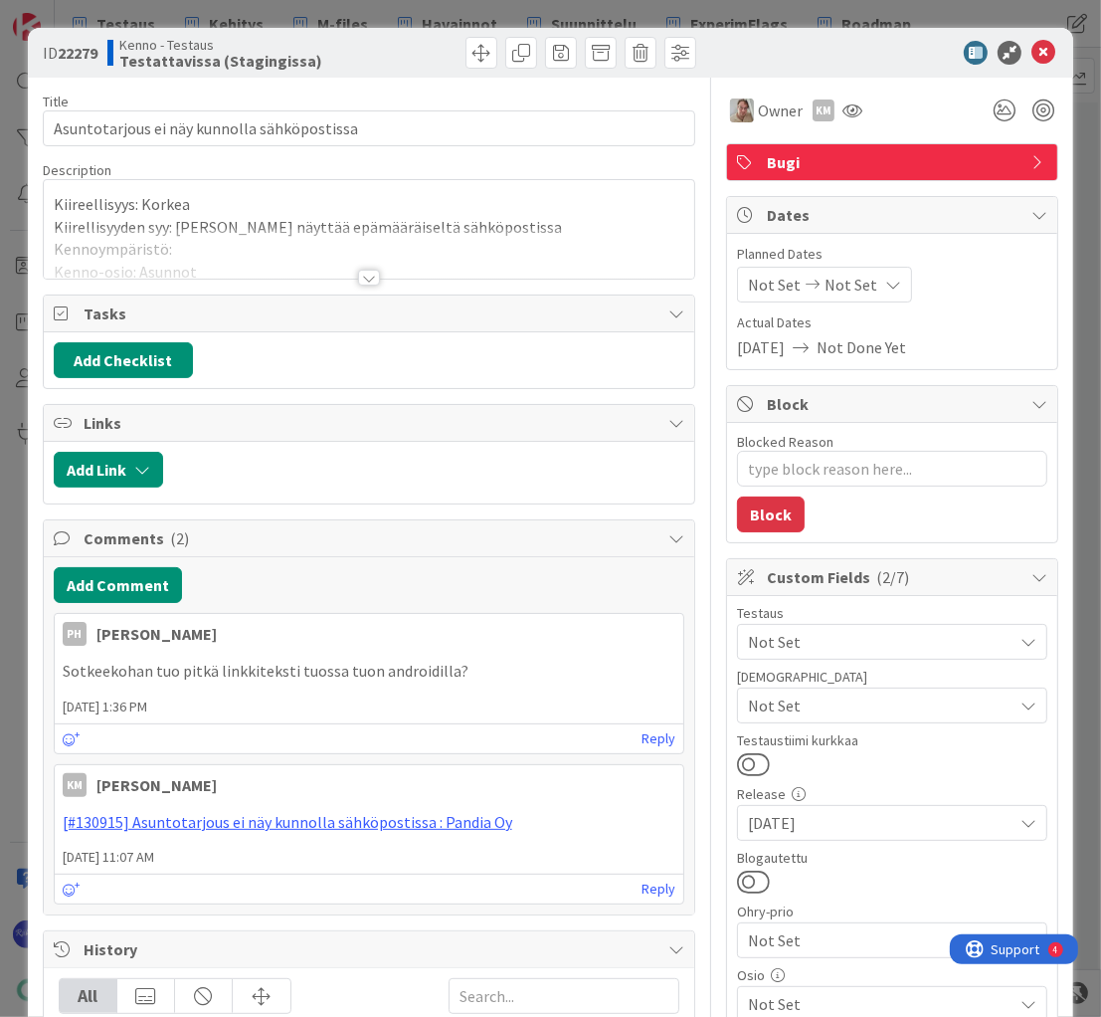
click at [365, 277] on div at bounding box center [369, 278] width 22 height 16
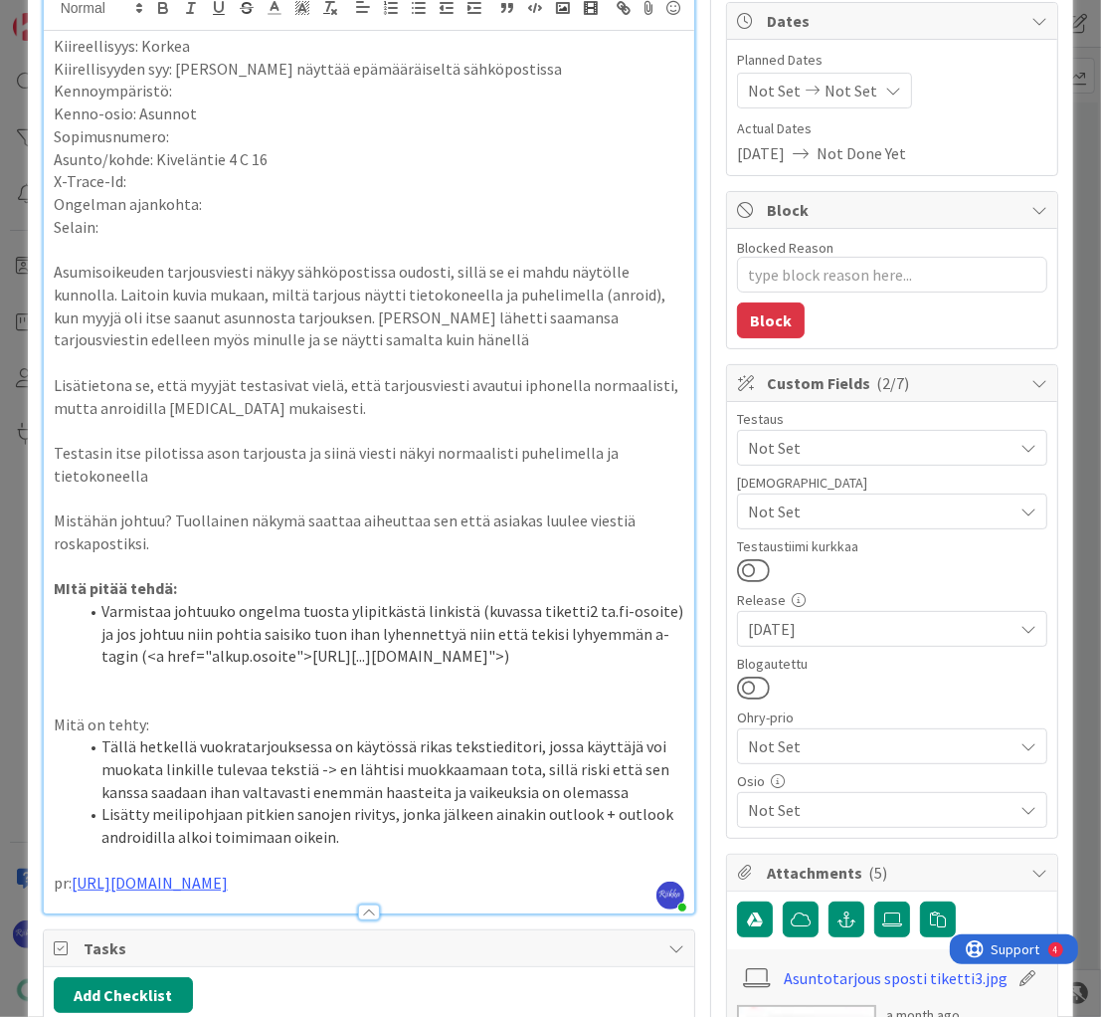
scroll to position [239, 0]
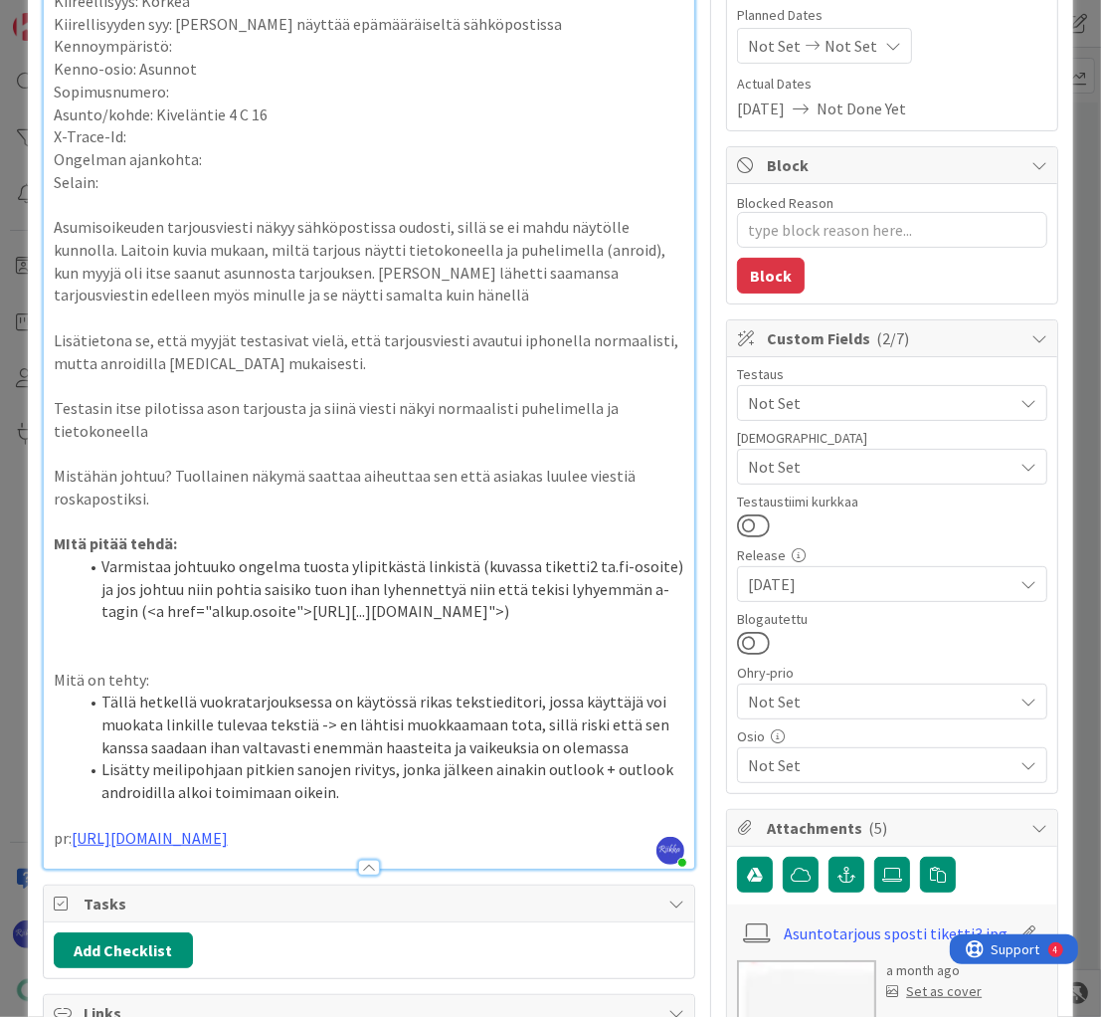
click at [509, 850] on p "pr: https://github.com/pandiafi/kenno/pull/8194" at bounding box center [370, 838] width 632 height 23
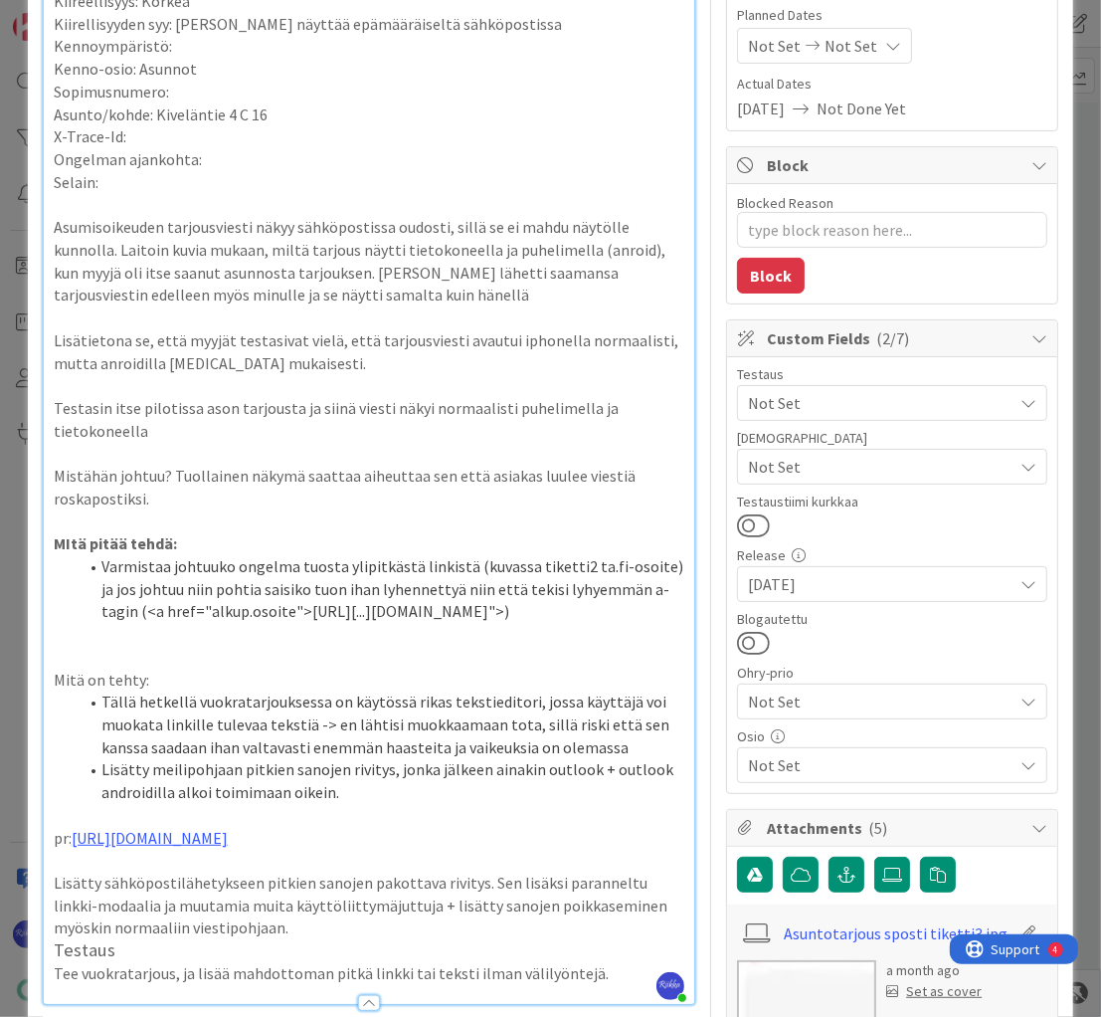
scroll to position [557, 0]
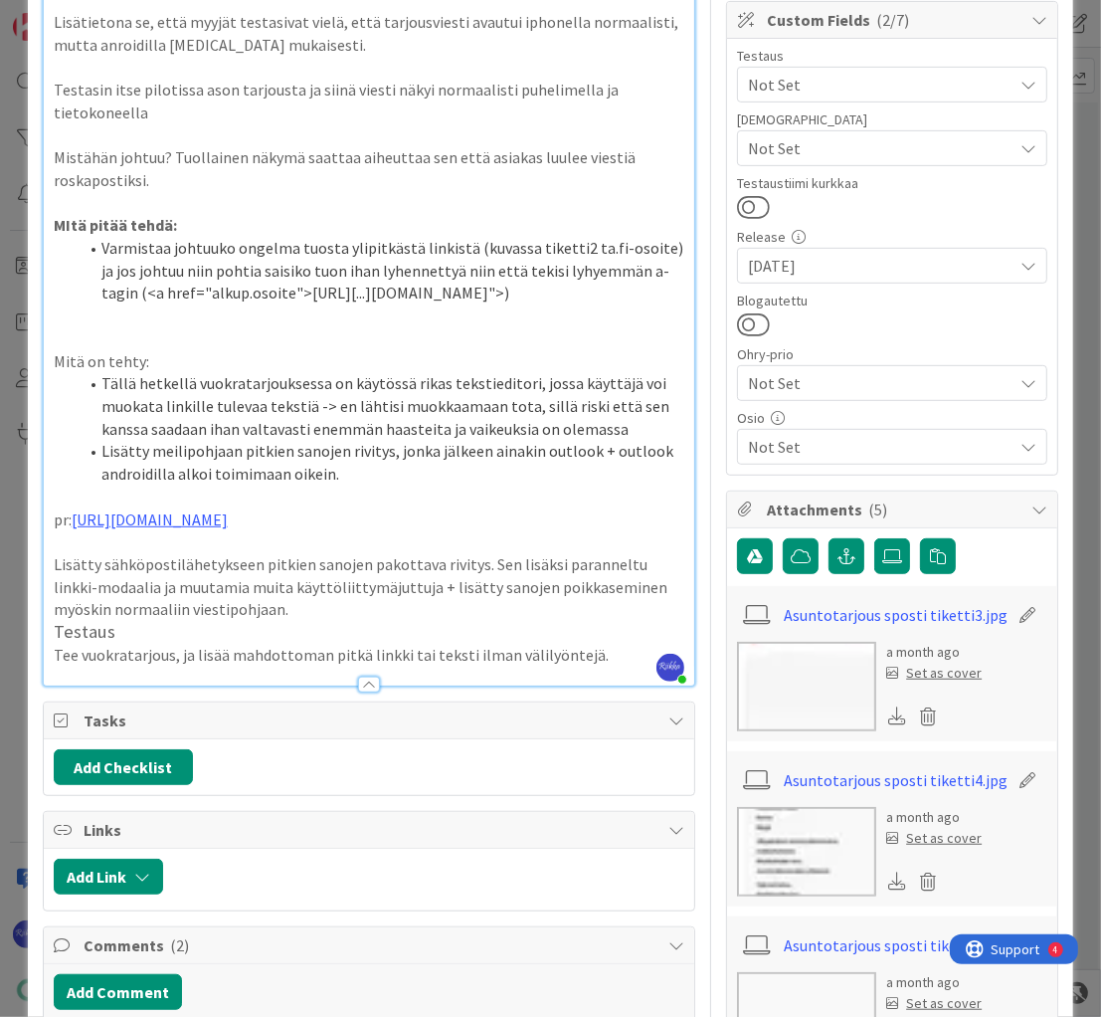
click at [52, 655] on div "Kiireellisyys: Korkea Kiirellisyyden syy: Tarjous näyttää epämääräiseltä sähköp…" at bounding box center [370, 177] width 652 height 1018
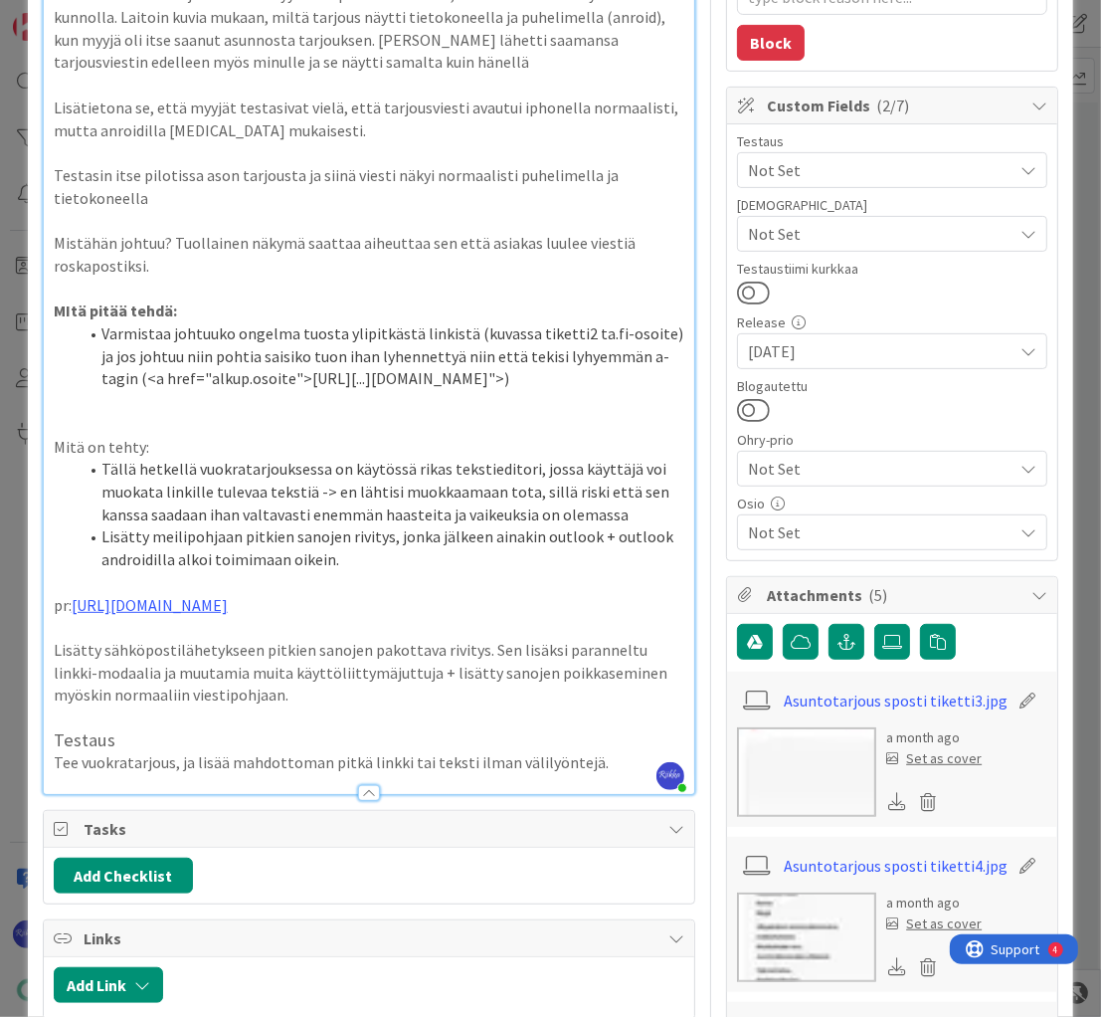
scroll to position [478, 0]
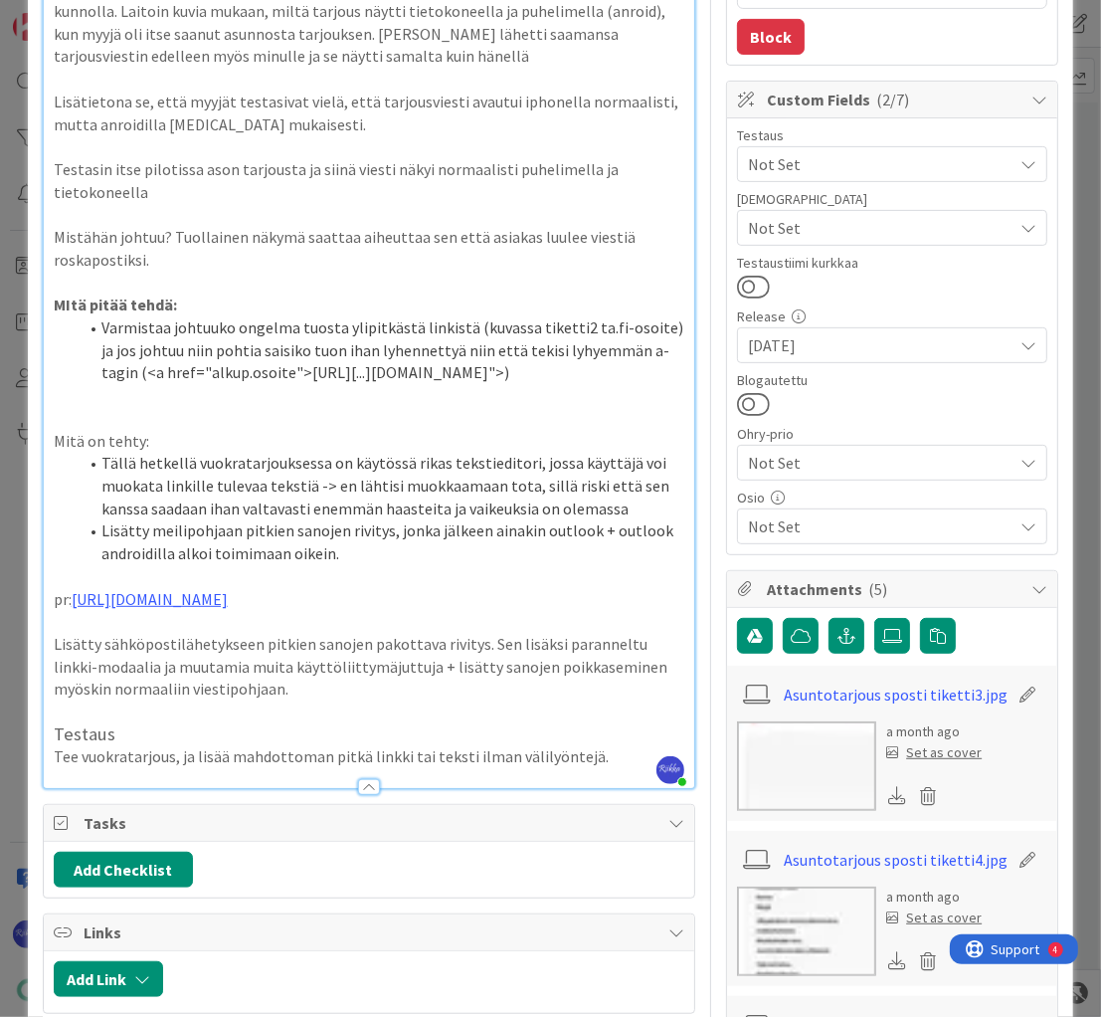
click at [891, 694] on link "Asuntotarjous sposti tiketti3.jpg" at bounding box center [896, 695] width 224 height 24
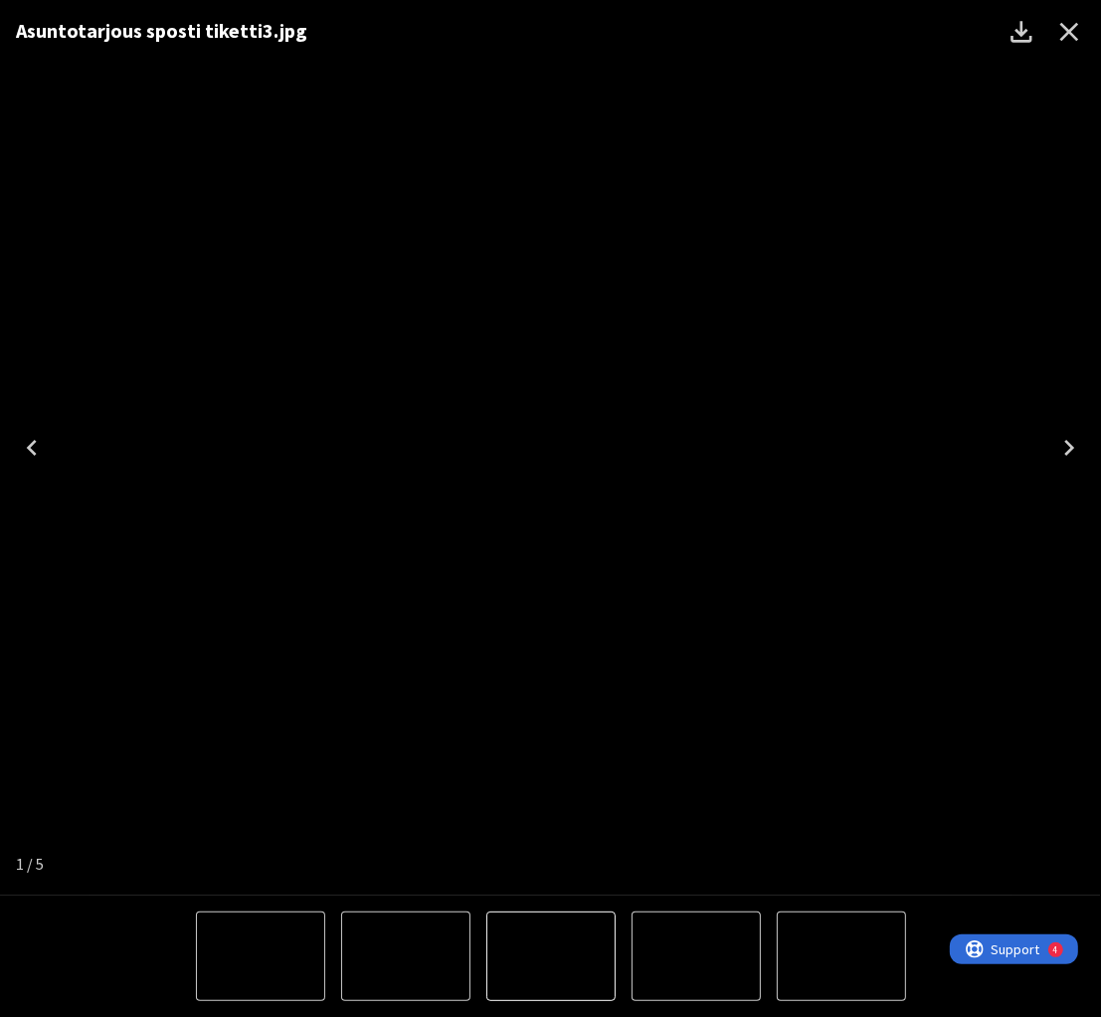
click at [1071, 32] on icon "Close" at bounding box center [1070, 32] width 19 height 19
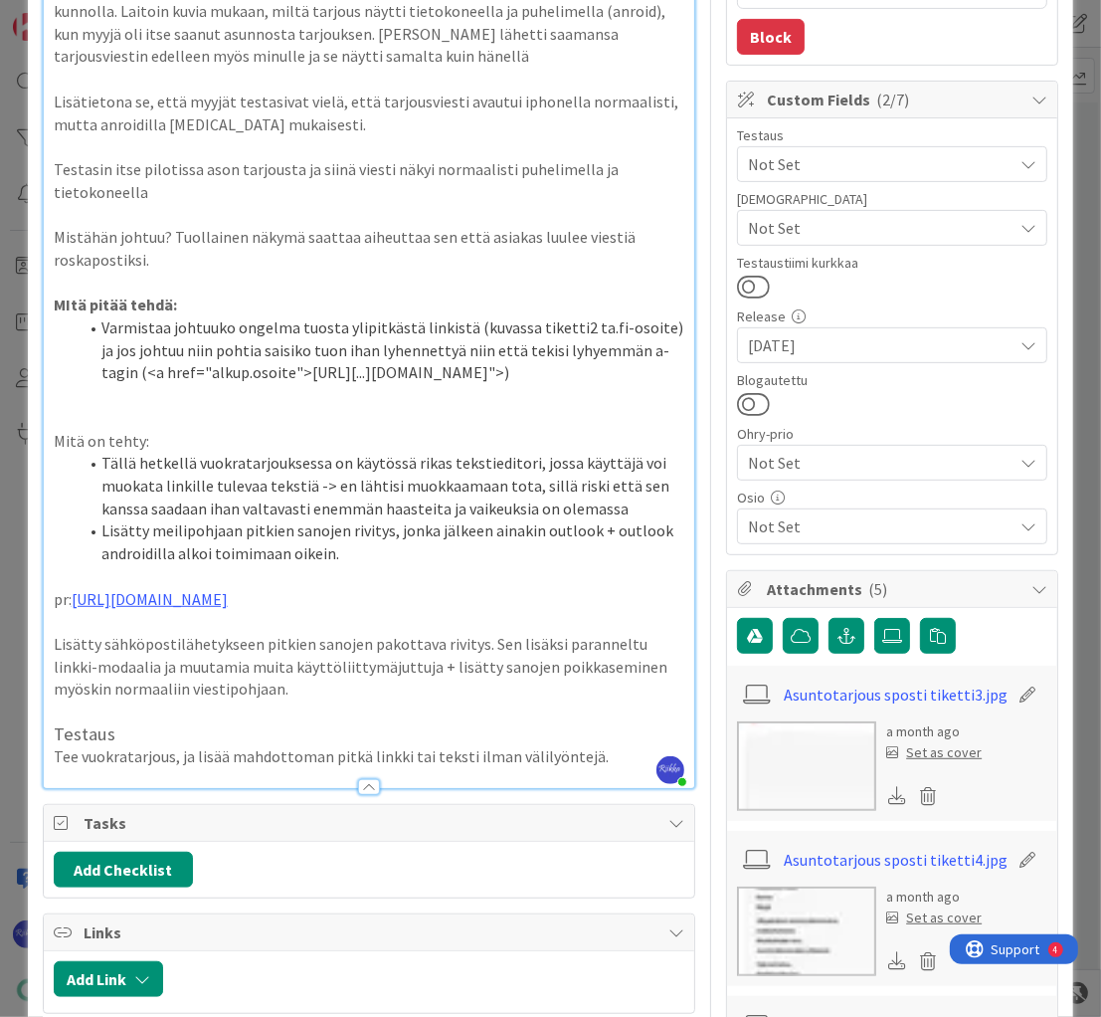
click at [913, 853] on link "Asuntotarjous sposti tiketti4.jpg" at bounding box center [896, 860] width 224 height 24
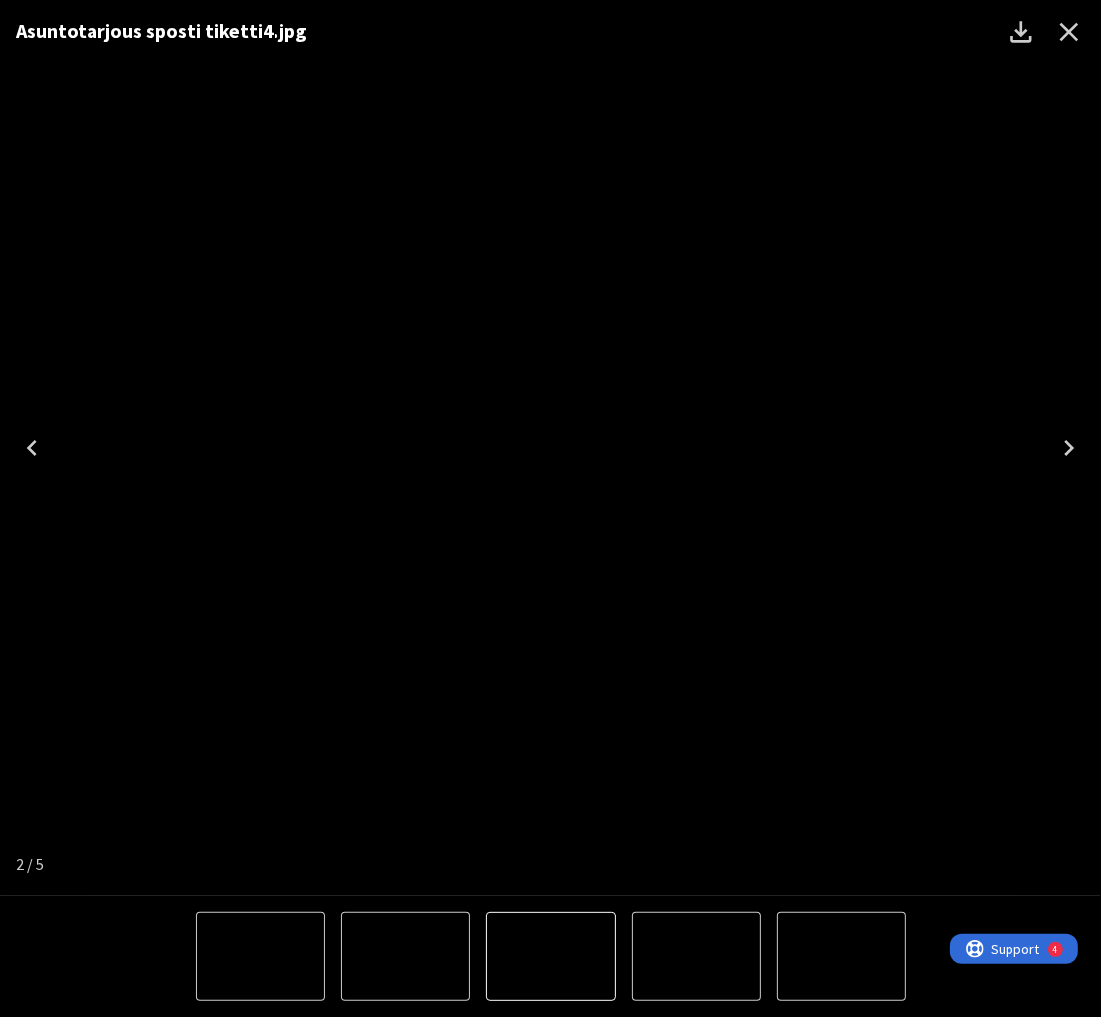
click at [1070, 28] on icon "Close" at bounding box center [1070, 32] width 32 height 32
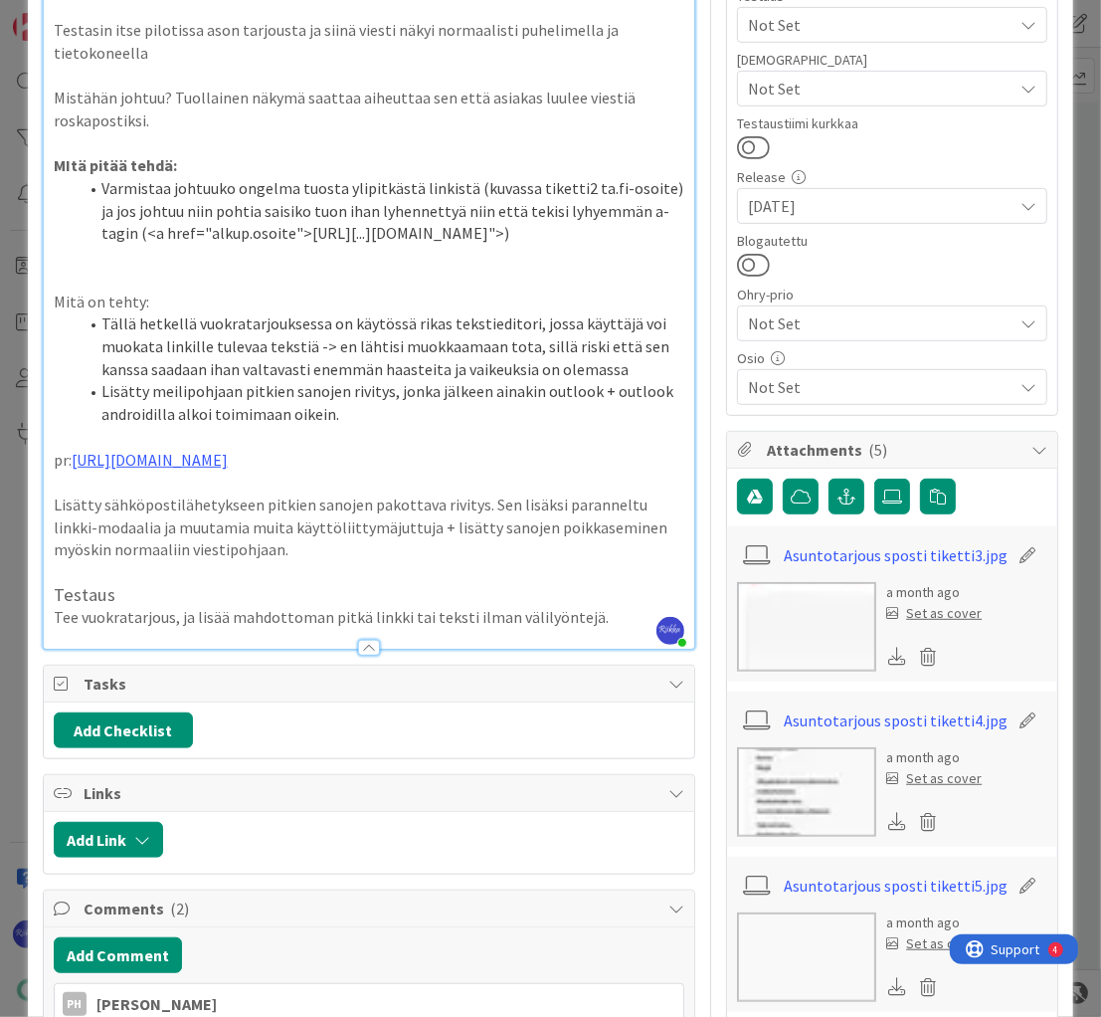
scroll to position [637, 0]
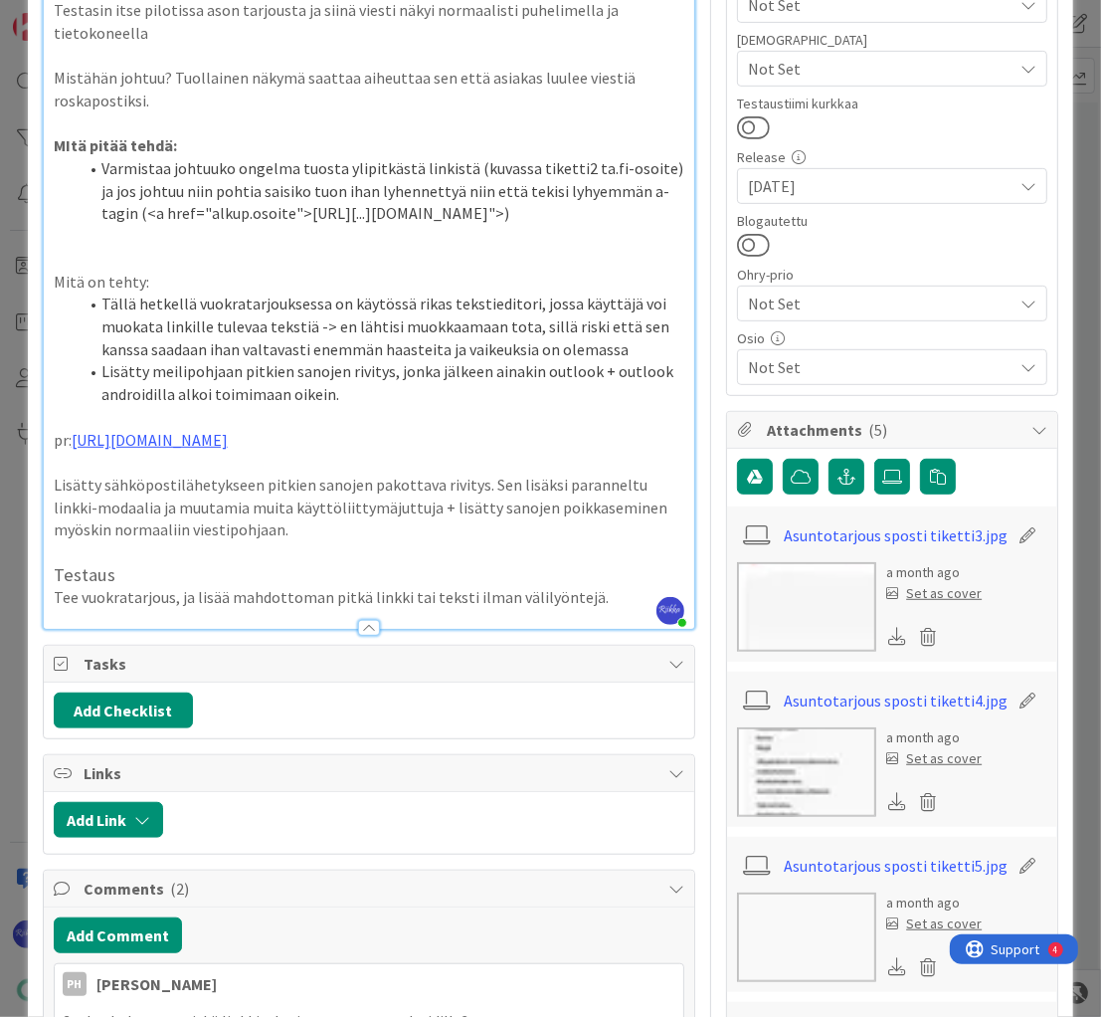
click at [621, 609] on p "Tee vuokratarjous, ja lisää mahdottoman pitkä linkki tai teksti ilman välilyönt…" at bounding box center [370, 597] width 632 height 23
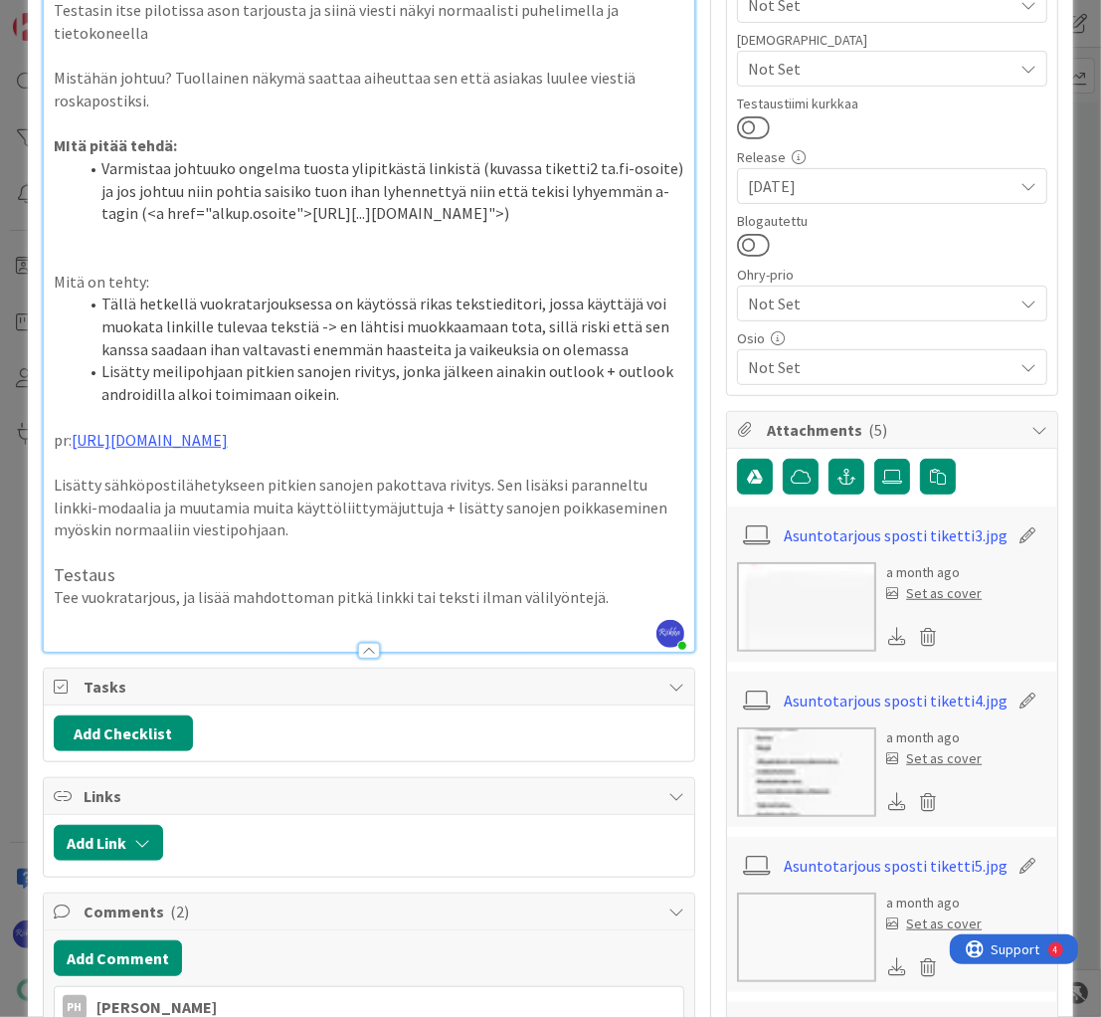
type textarea "x"
click at [241, 632] on p "Katso miltä näyttää Android-puhelimessa, kun tarjouksen avaa." at bounding box center [370, 620] width 632 height 23
click at [373, 632] on p "Katso miltä näyttää Android- ja iPhone-puhelimessa, kun tarjouksen avaa." at bounding box center [370, 620] width 632 height 23
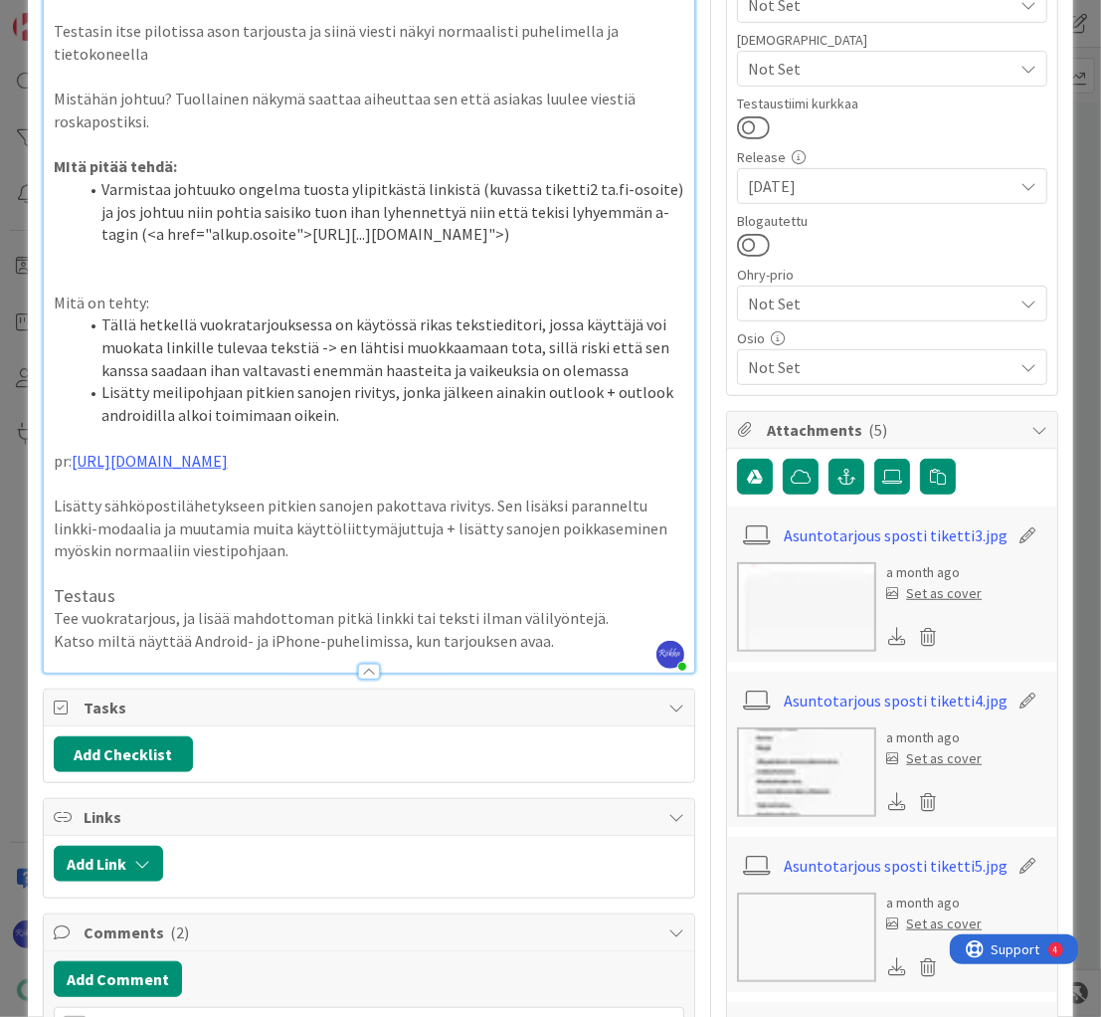
click at [609, 646] on p "Katso miltä näyttää Android- ja iPhone-puhelimissa, kun tarjouksen avaa." at bounding box center [370, 641] width 632 height 23
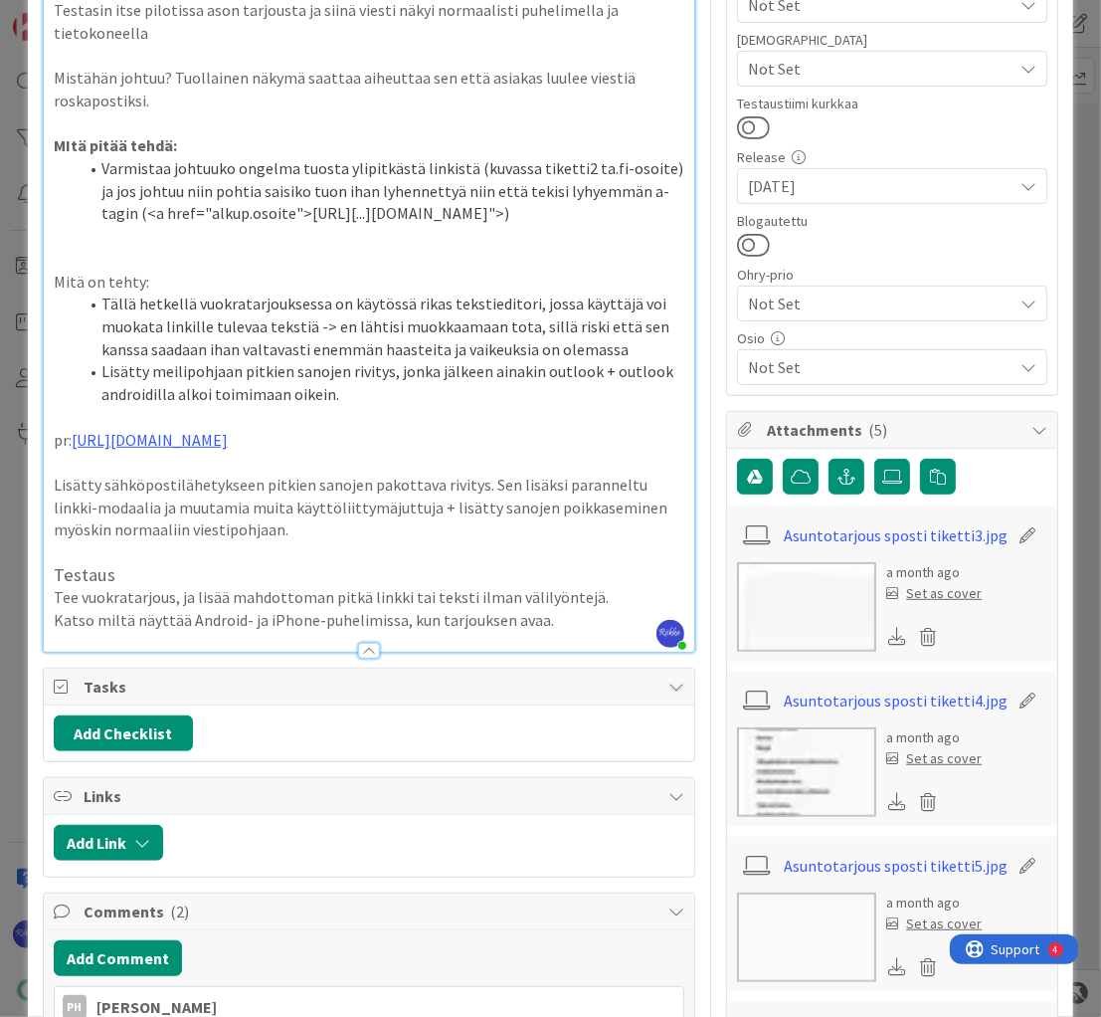
scroll to position [159, 0]
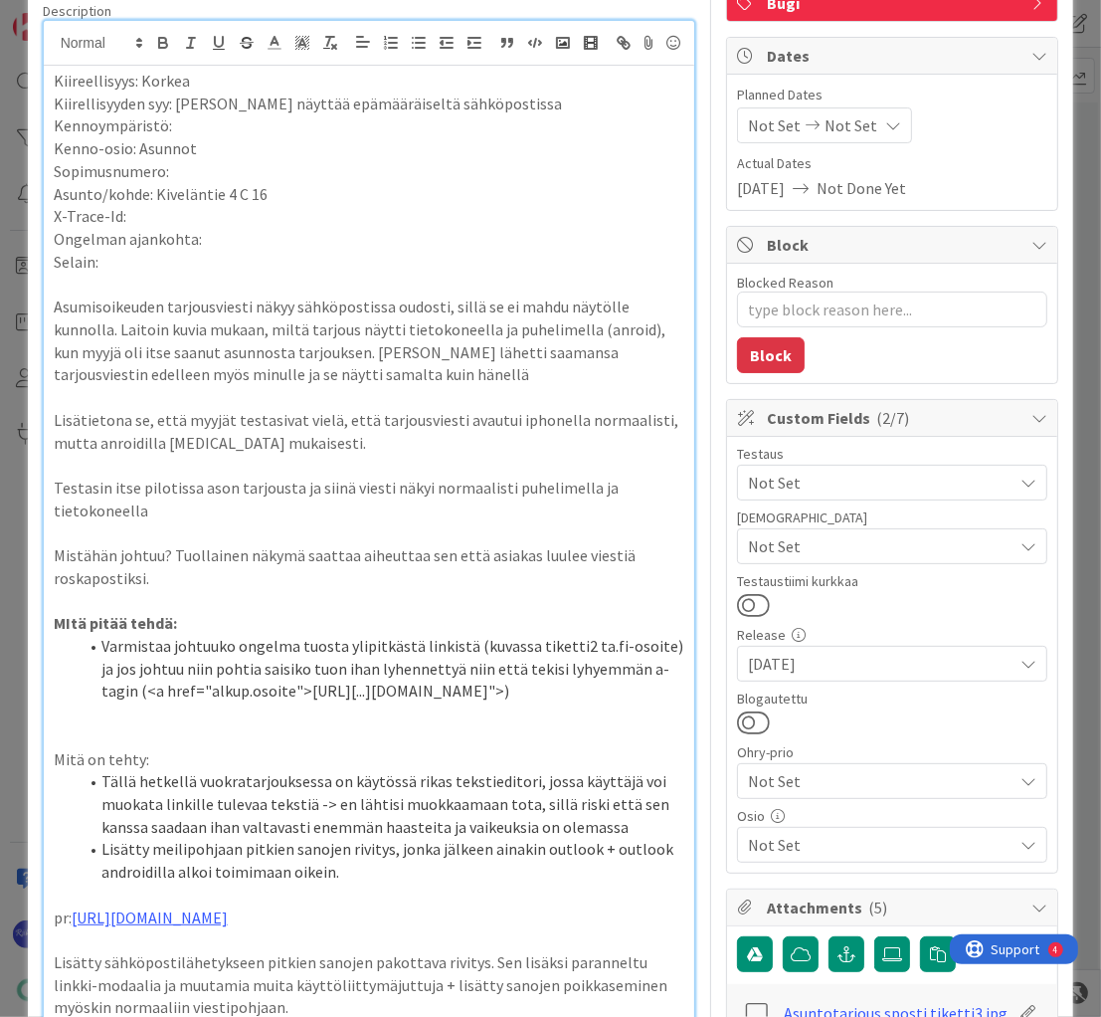
click at [839, 547] on span "Not Set" at bounding box center [880, 546] width 265 height 24
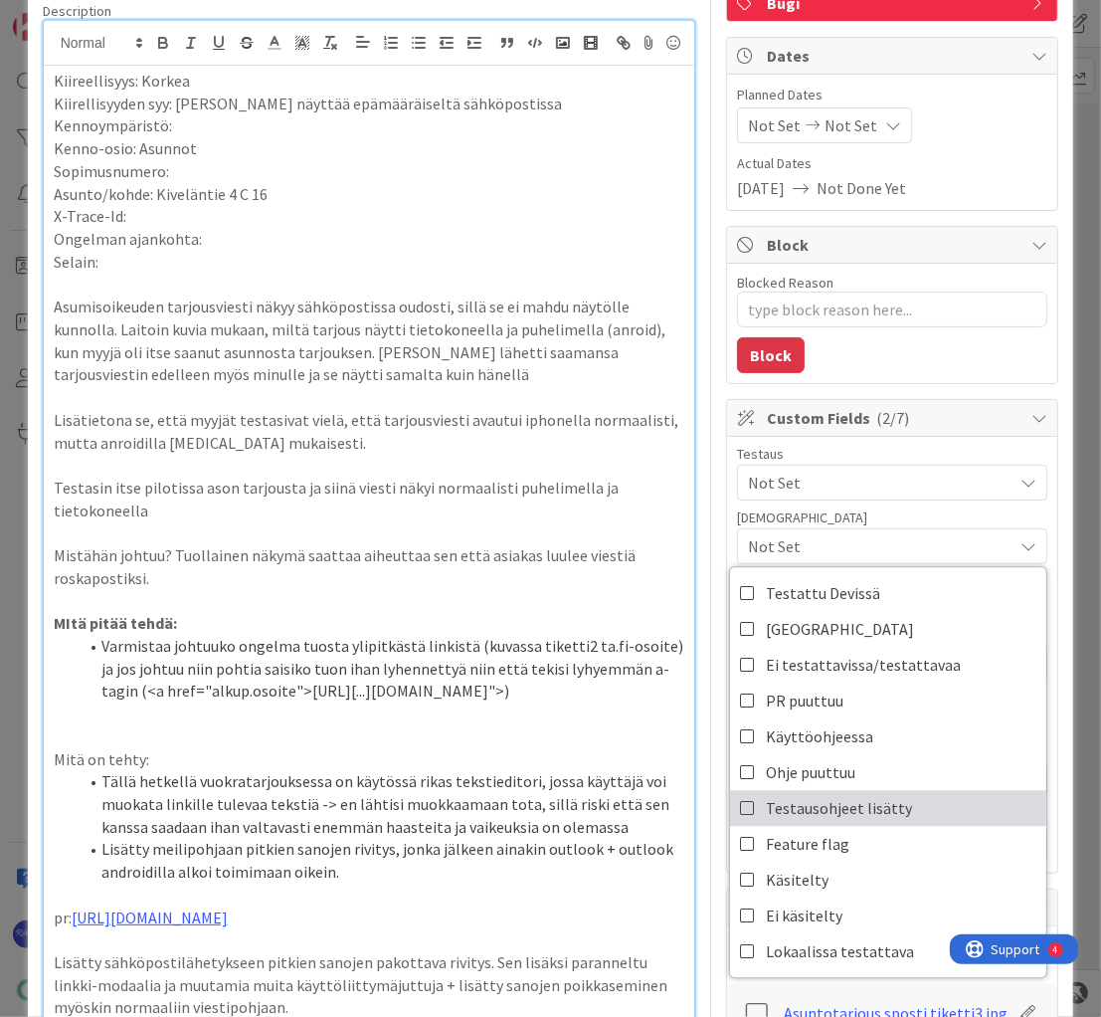
click at [860, 796] on span "Testausohjeet lisätty" at bounding box center [839, 808] width 146 height 30
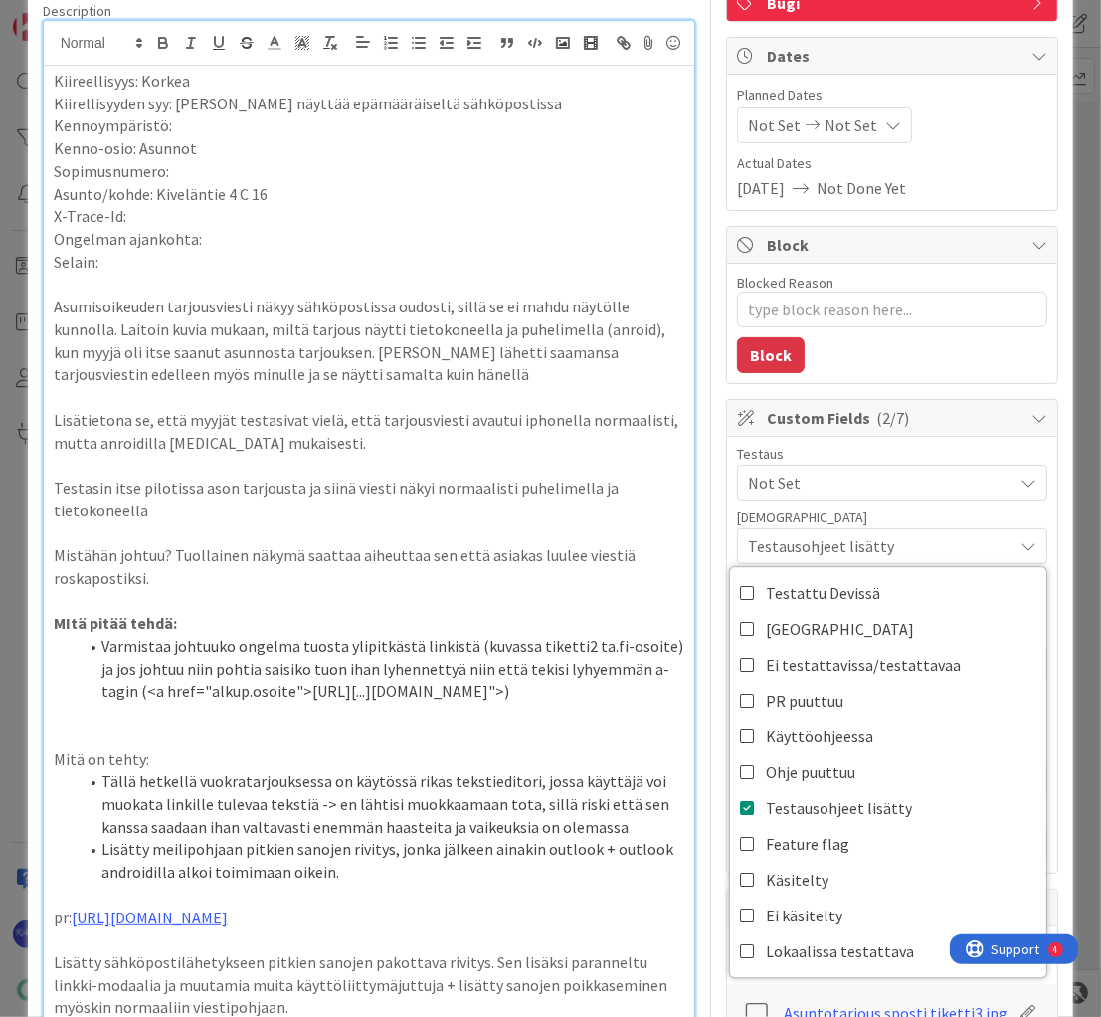
click at [841, 473] on span "Not Set" at bounding box center [880, 483] width 265 height 24
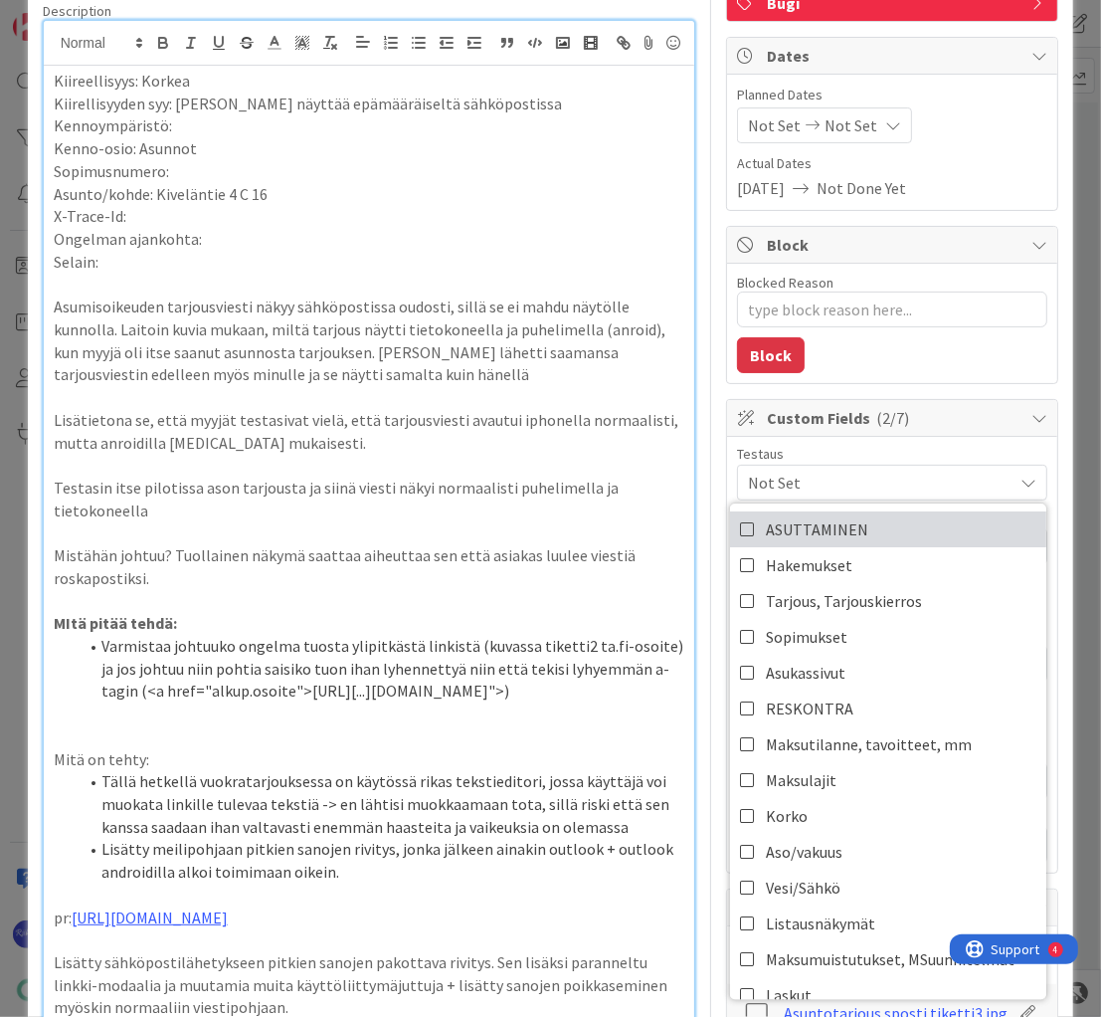
click at [846, 529] on span "ASUTTAMINEN" at bounding box center [817, 529] width 102 height 30
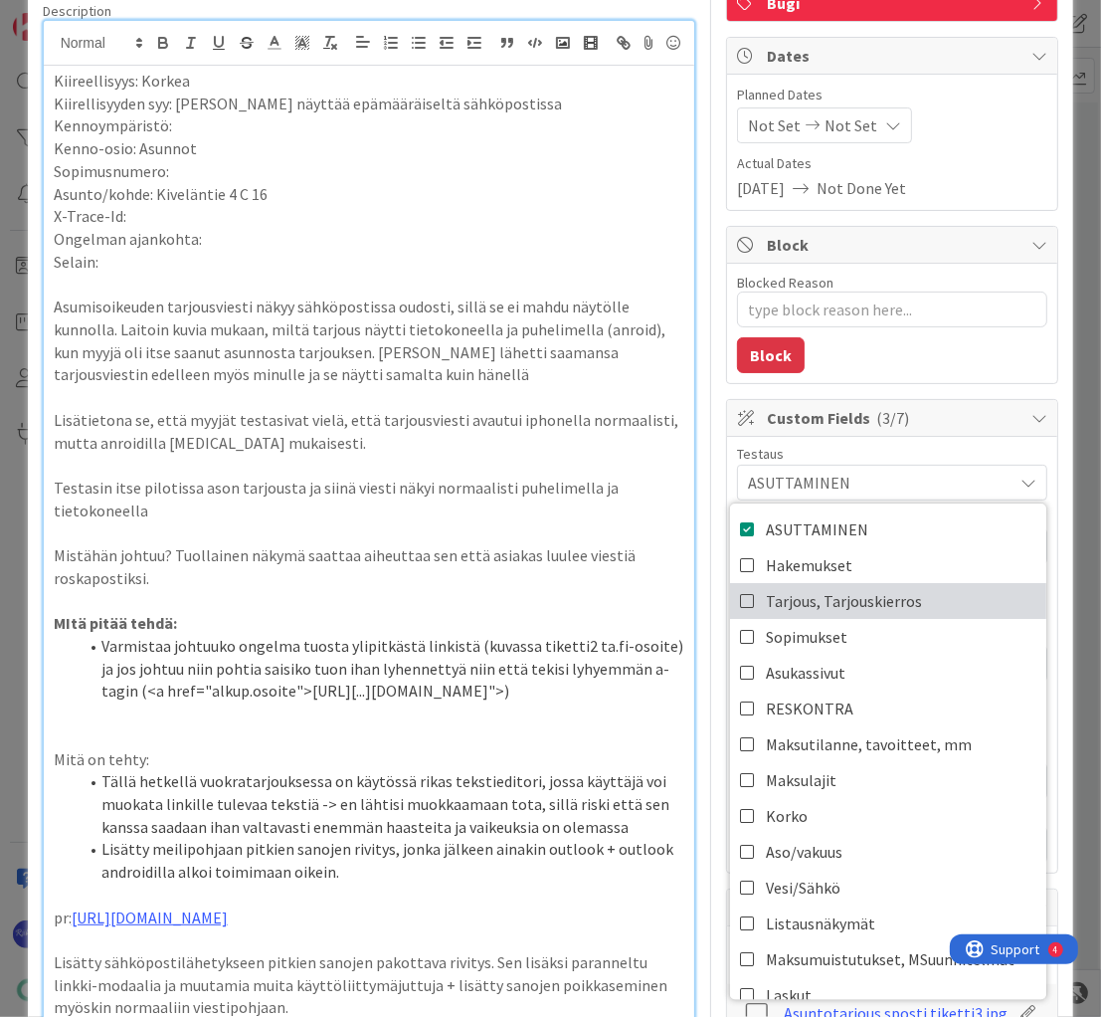
click at [860, 597] on span "Tarjous, Tarjouskierros" at bounding box center [844, 601] width 156 height 30
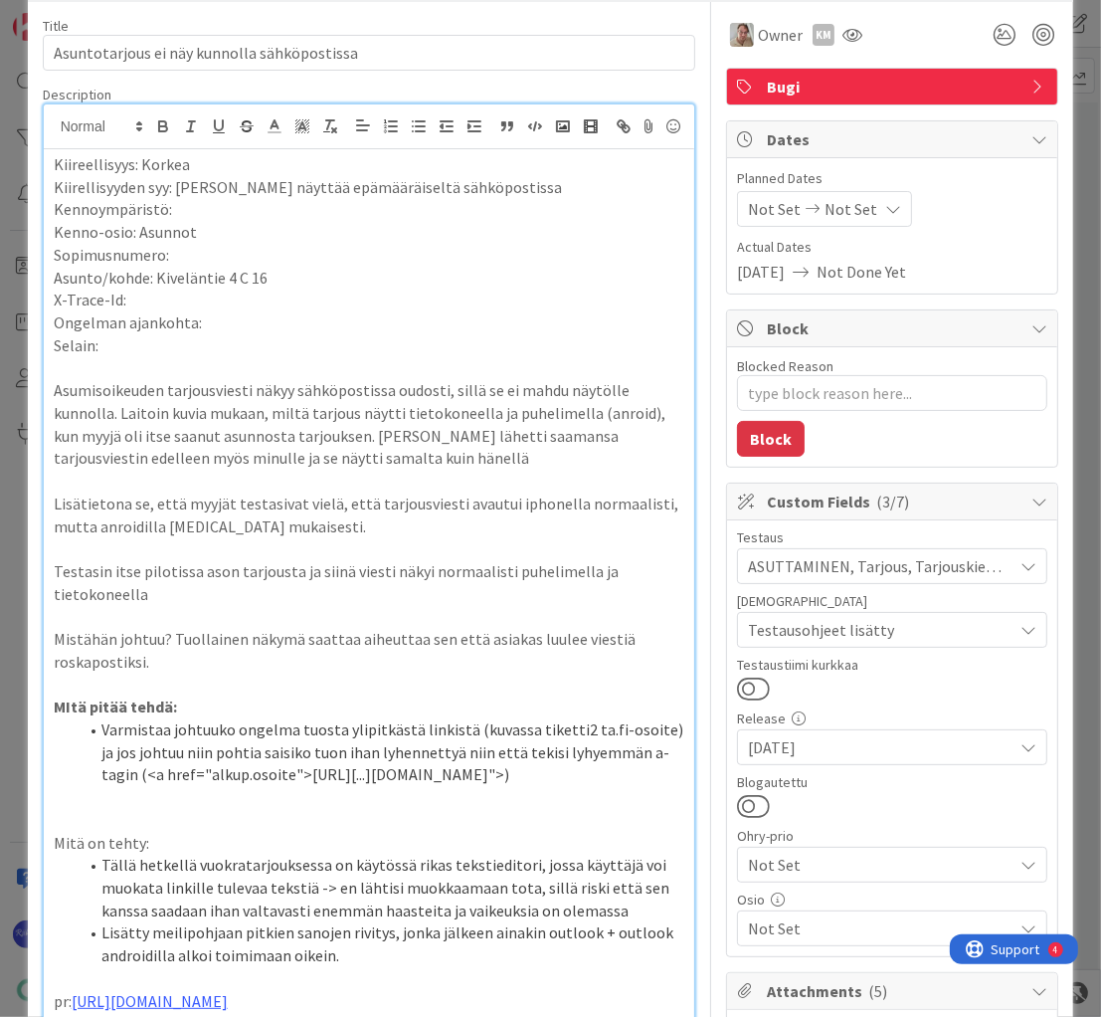
scroll to position [0, 0]
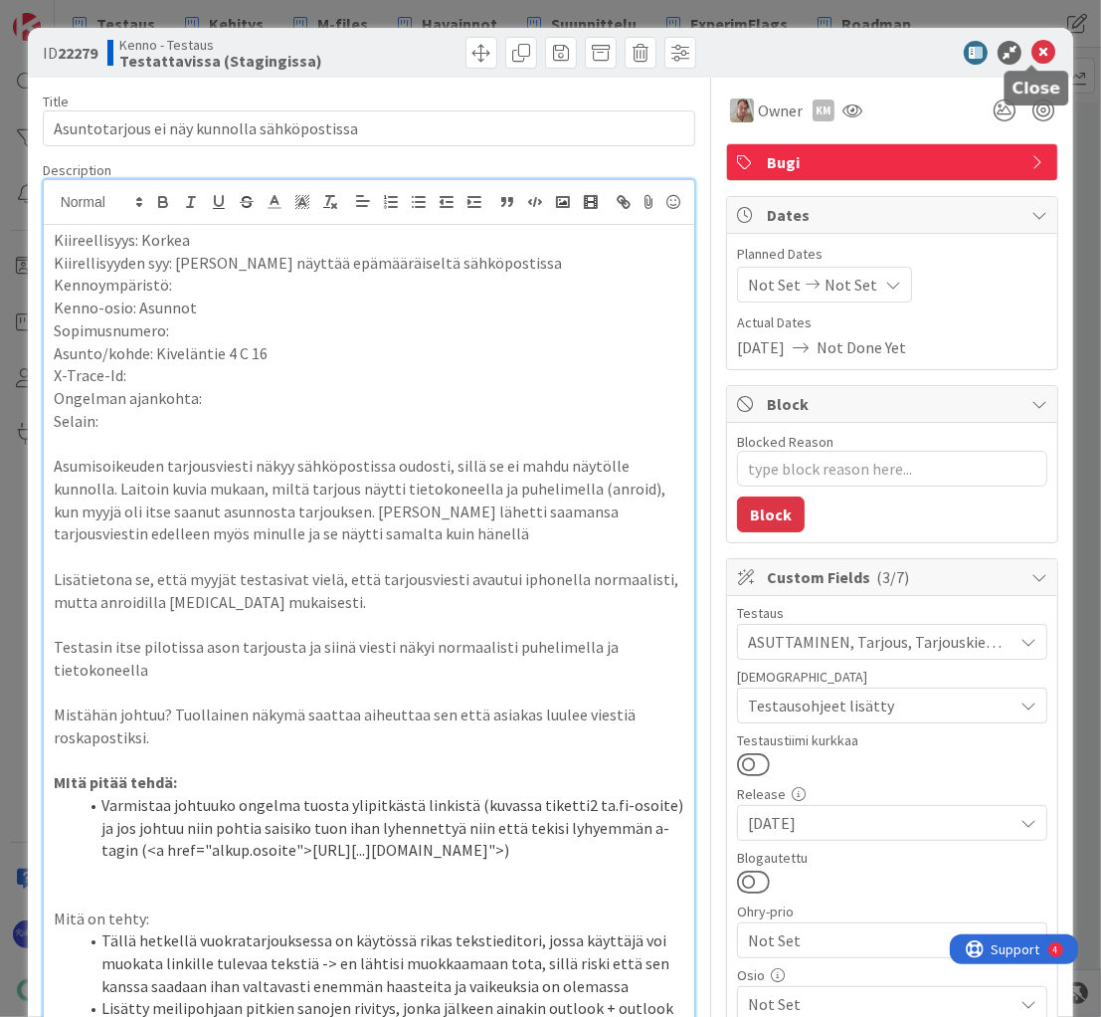
click at [1032, 54] on icon at bounding box center [1044, 53] width 24 height 24
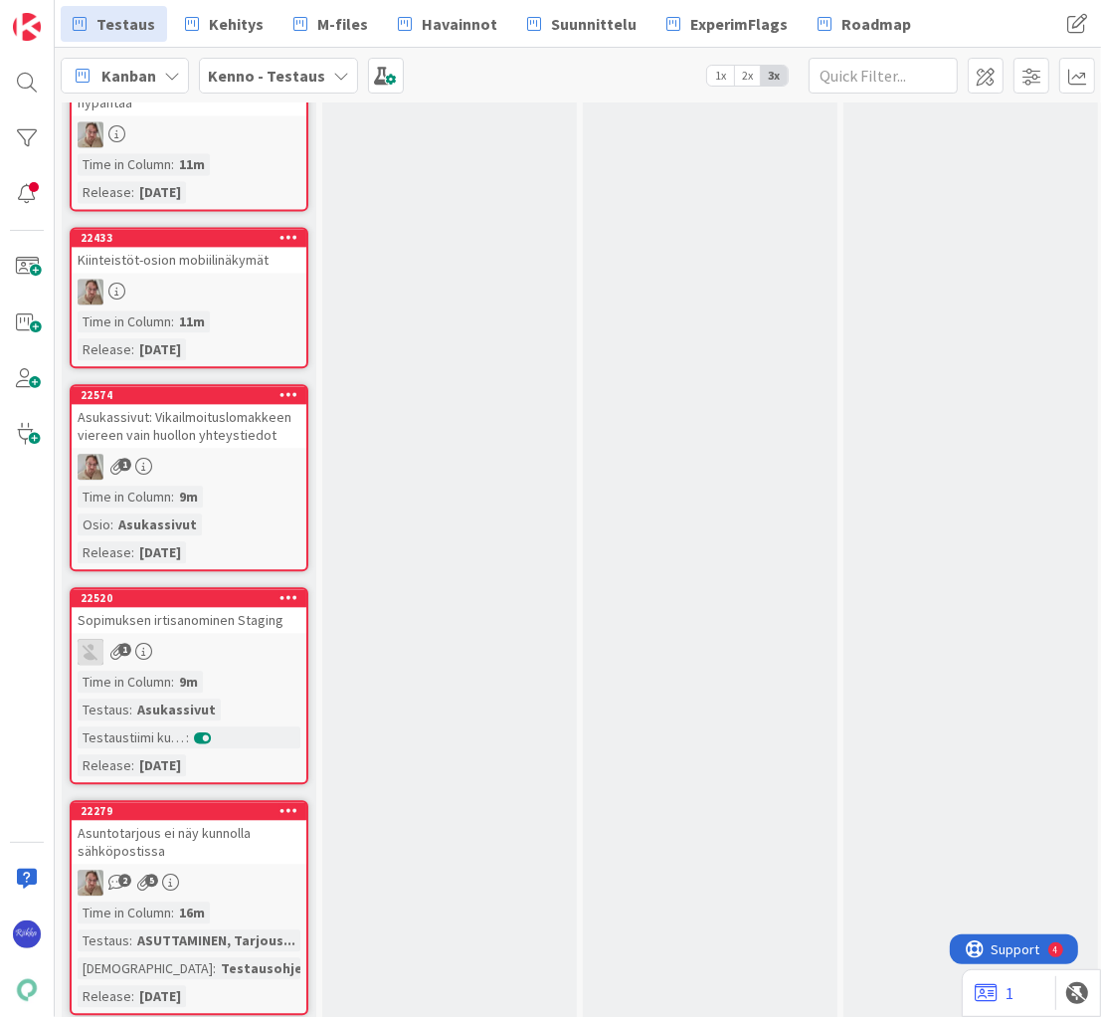
scroll to position [14248, 0]
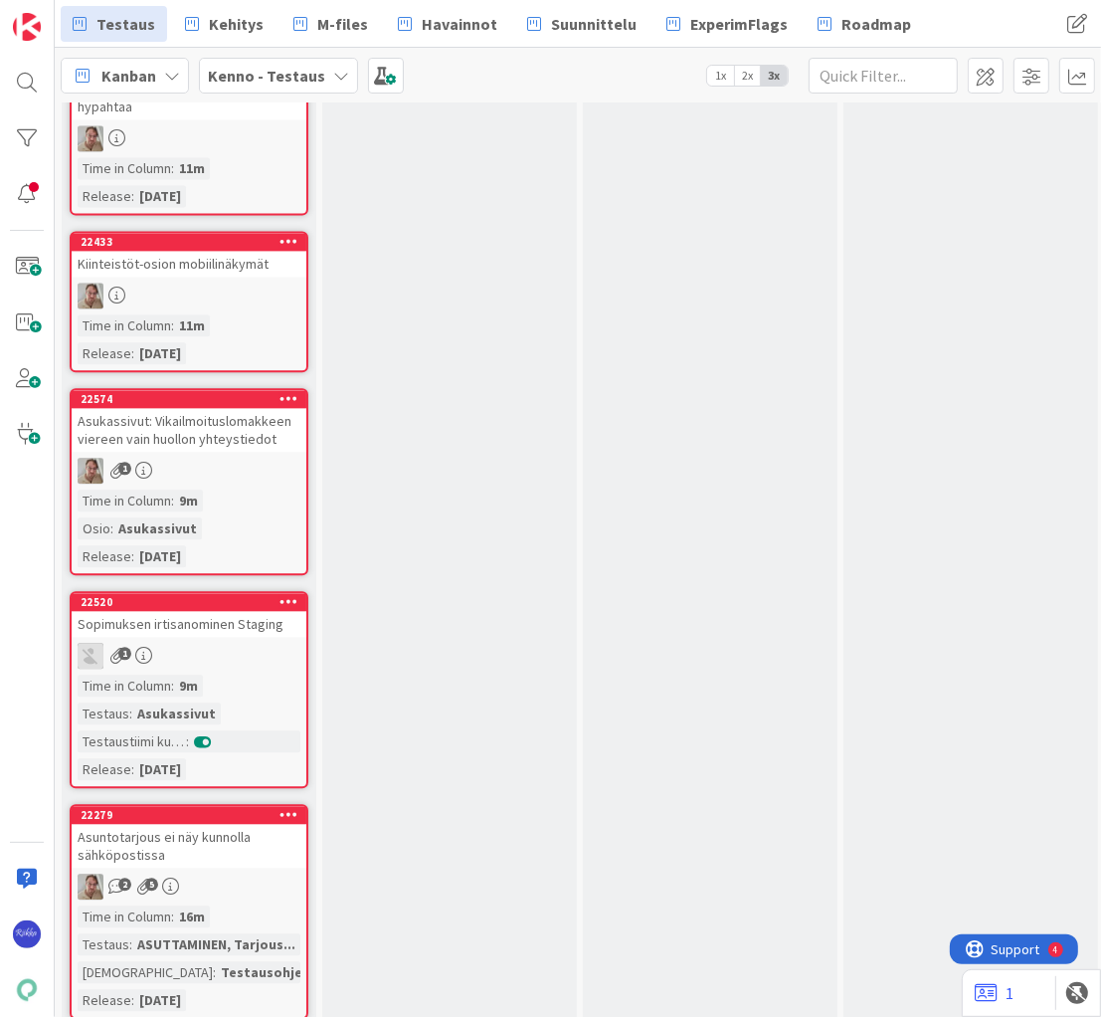
click at [219, 643] on div "1" at bounding box center [189, 656] width 235 height 26
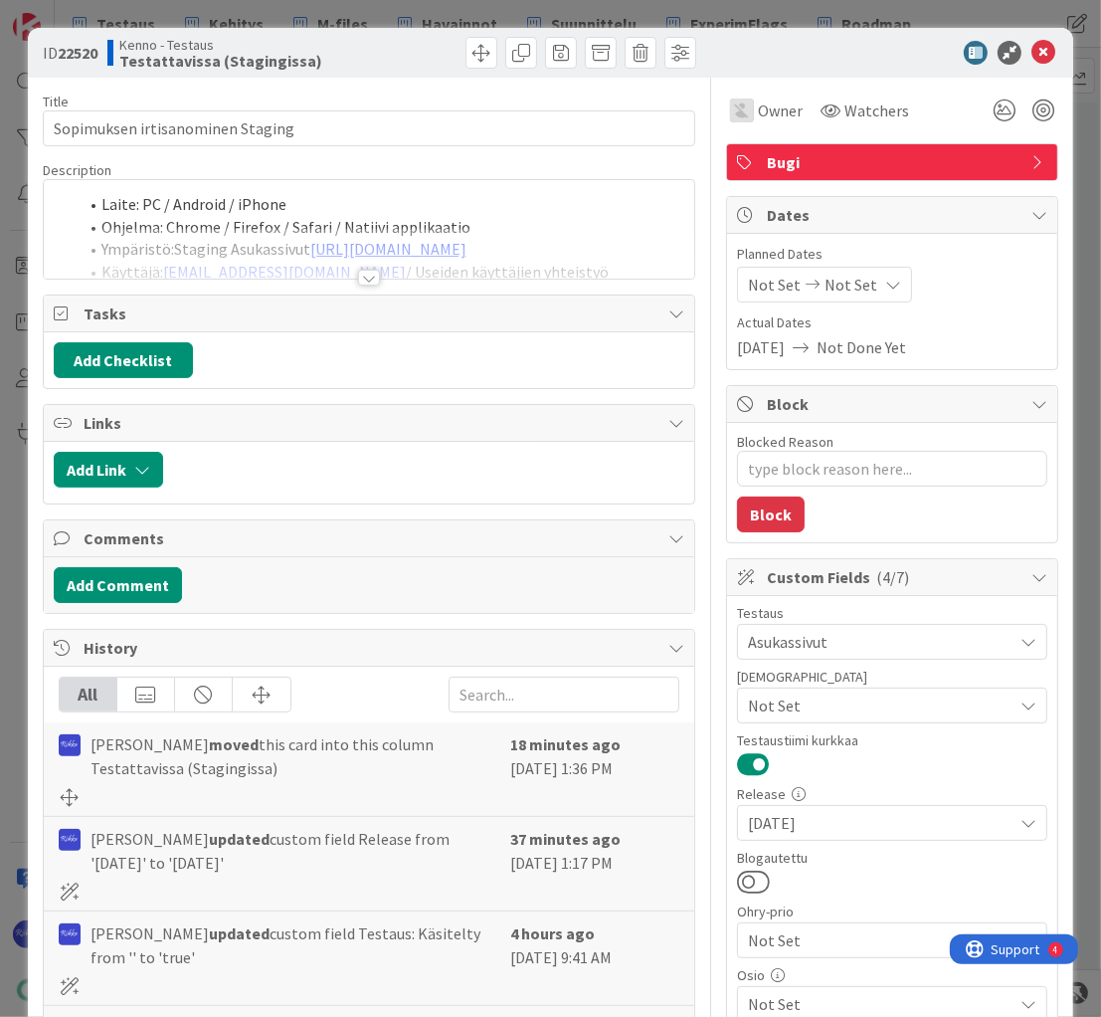
click at [362, 281] on div at bounding box center [369, 278] width 22 height 16
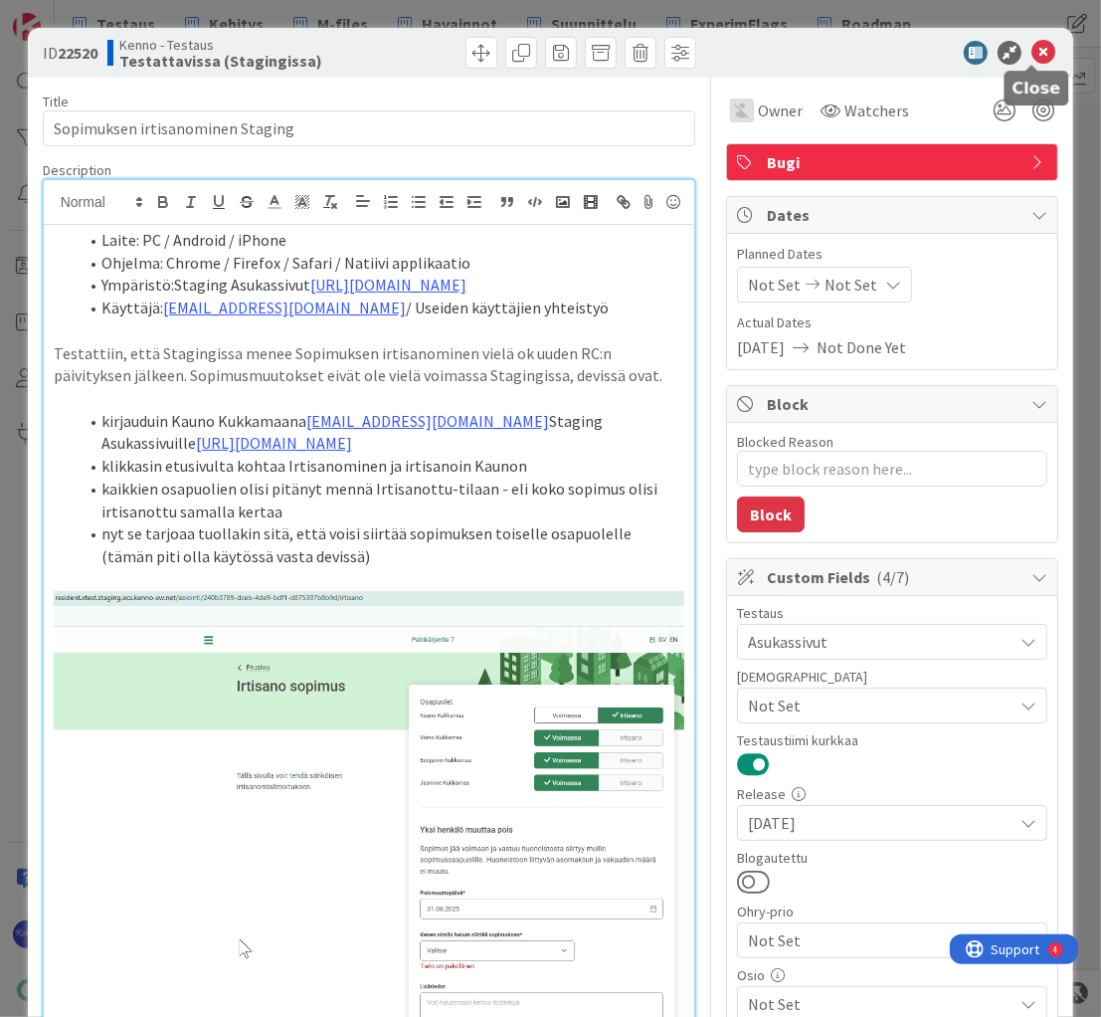
click at [1039, 52] on icon at bounding box center [1044, 53] width 24 height 24
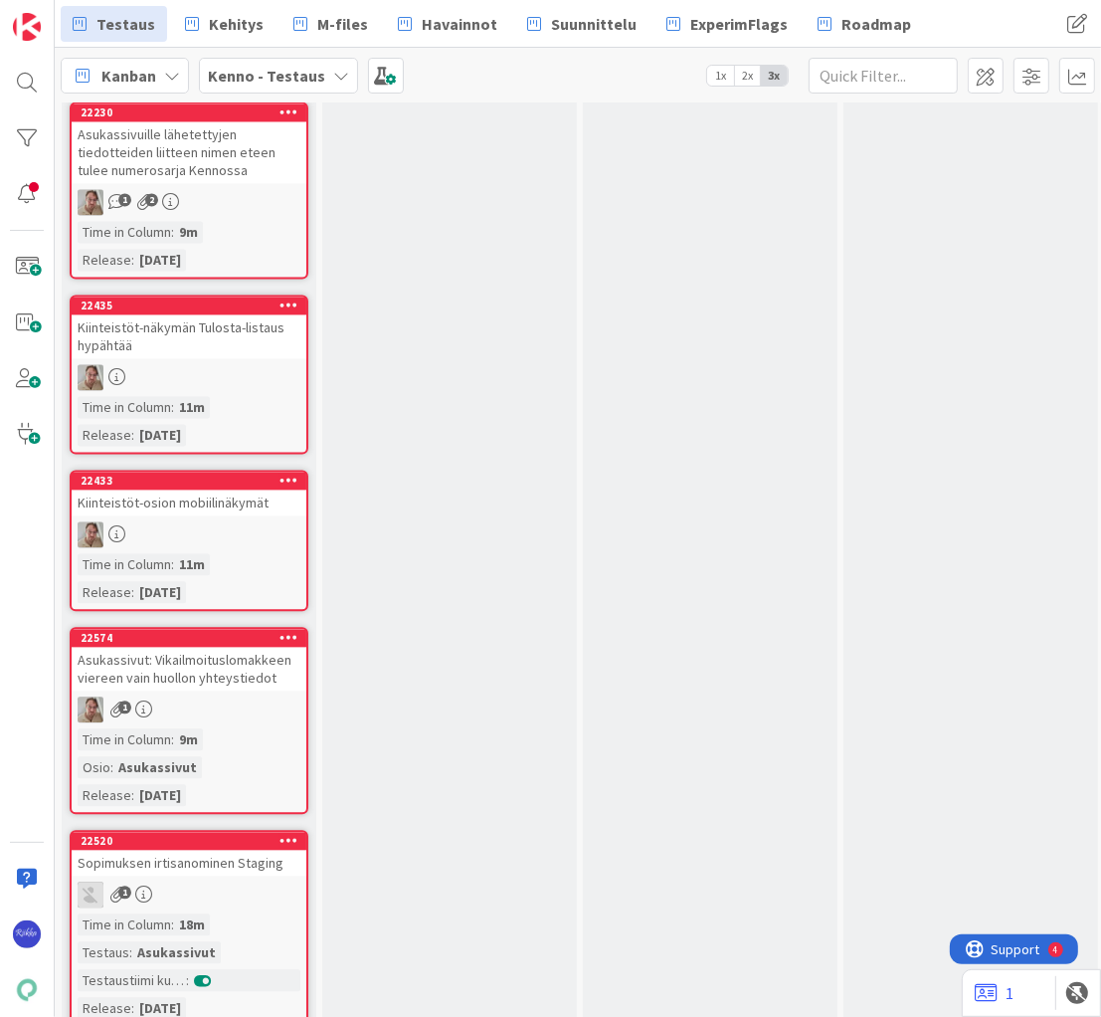
click at [224, 627] on link "22574 Asukassivut: Vikailmoituslomakkeen viereen vain huollon yhteystiedot 1 Ti…" at bounding box center [189, 720] width 239 height 187
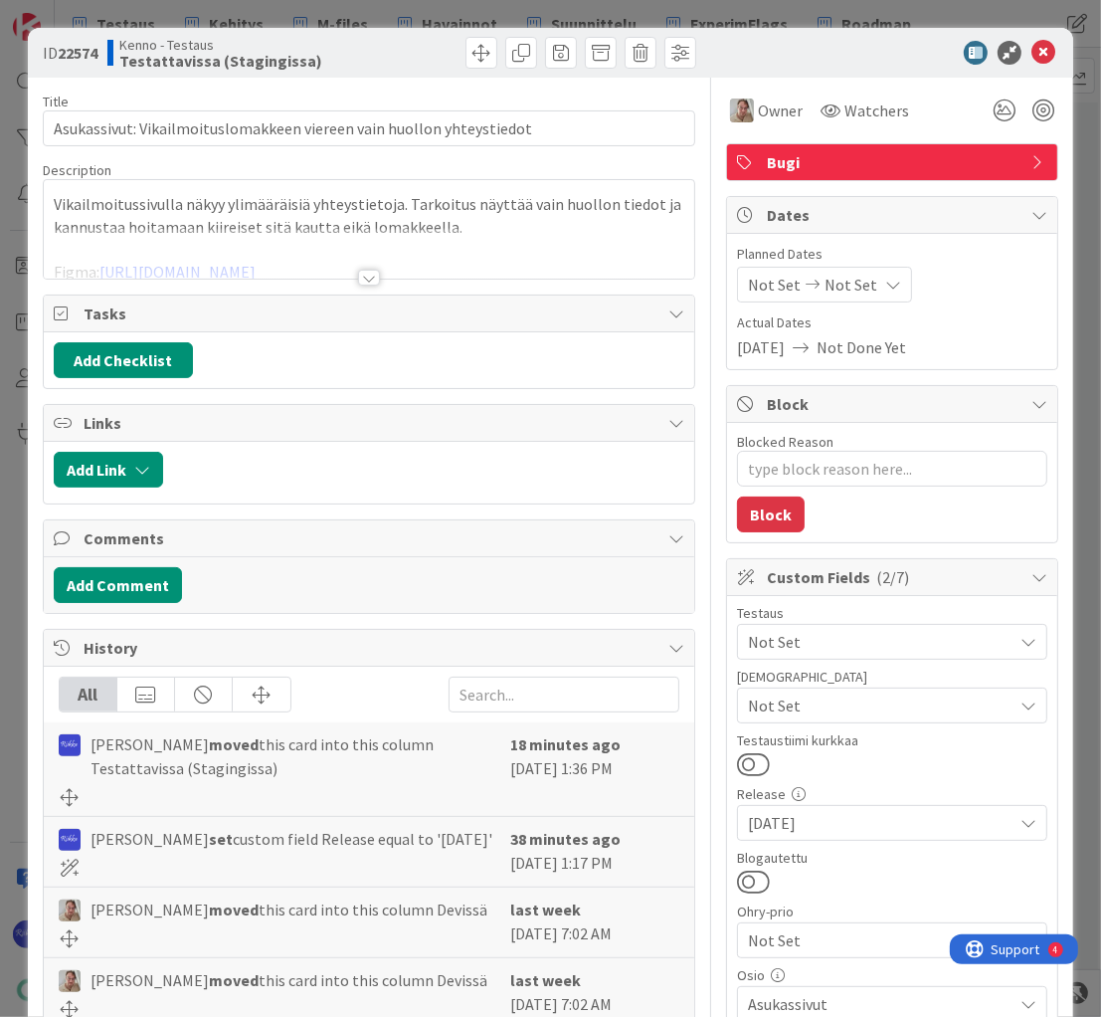
click at [366, 278] on div at bounding box center [369, 278] width 22 height 16
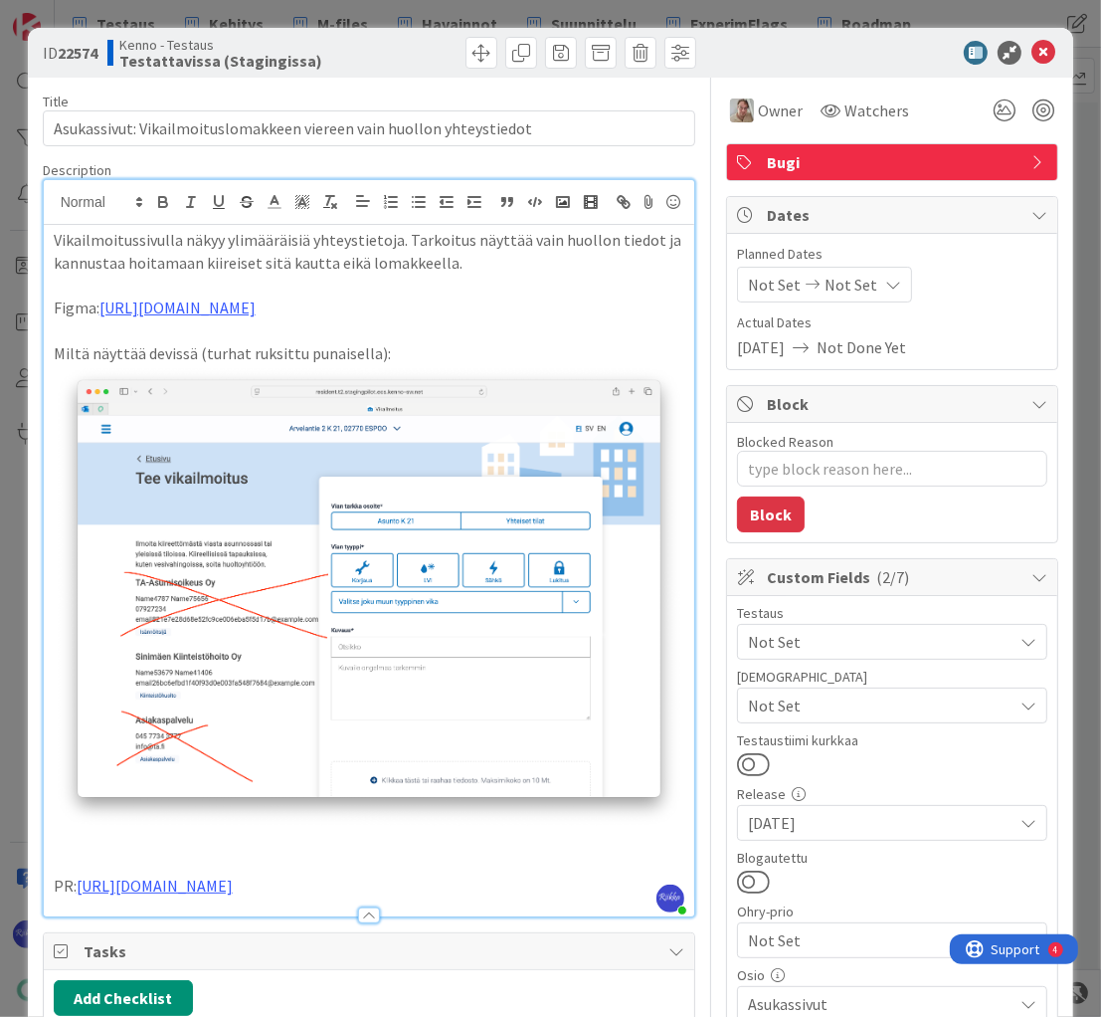
click at [911, 700] on span "Not Set" at bounding box center [880, 705] width 265 height 24
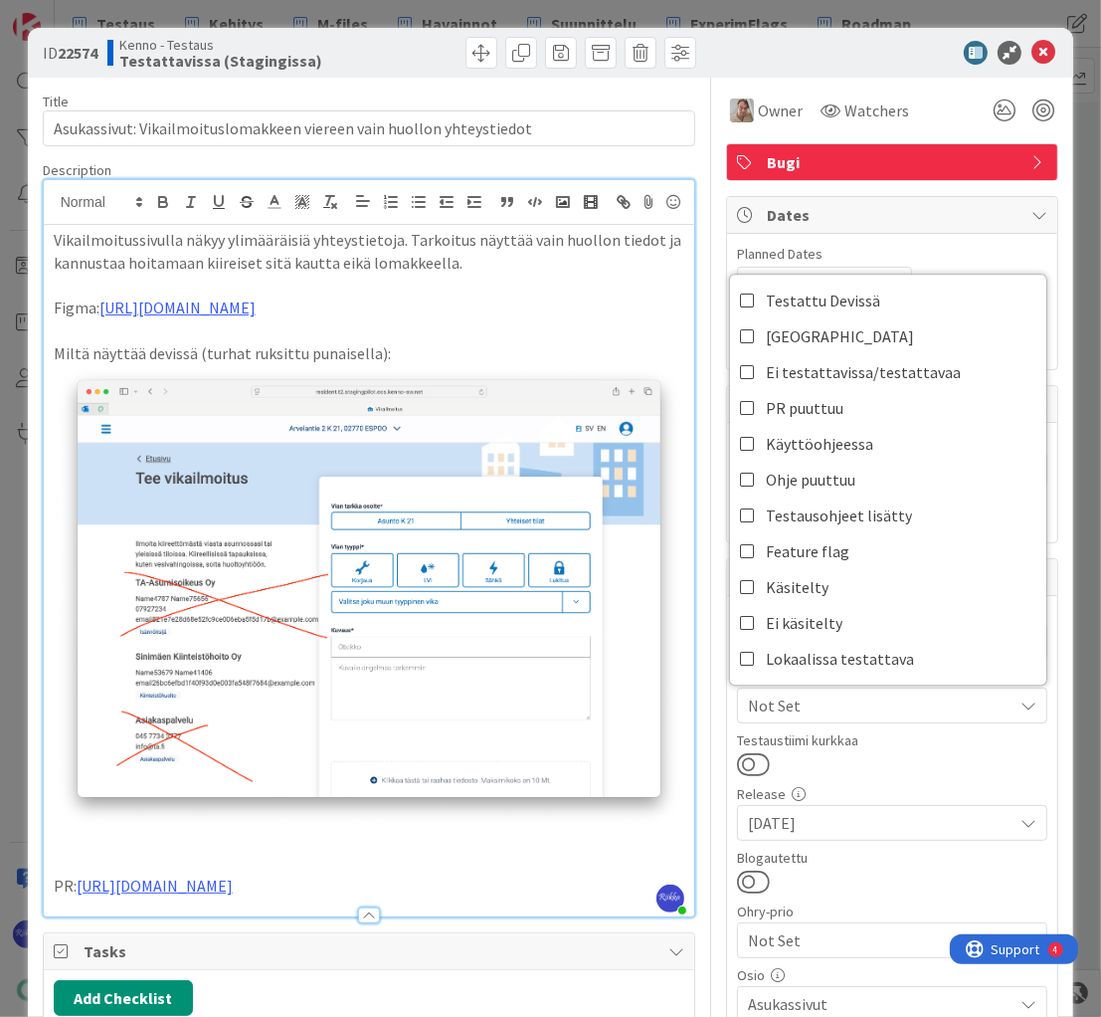
drag, startPoint x: 925, startPoint y: 752, endPoint x: 921, endPoint y: 733, distance: 19.3
click at [924, 751] on div at bounding box center [892, 764] width 310 height 26
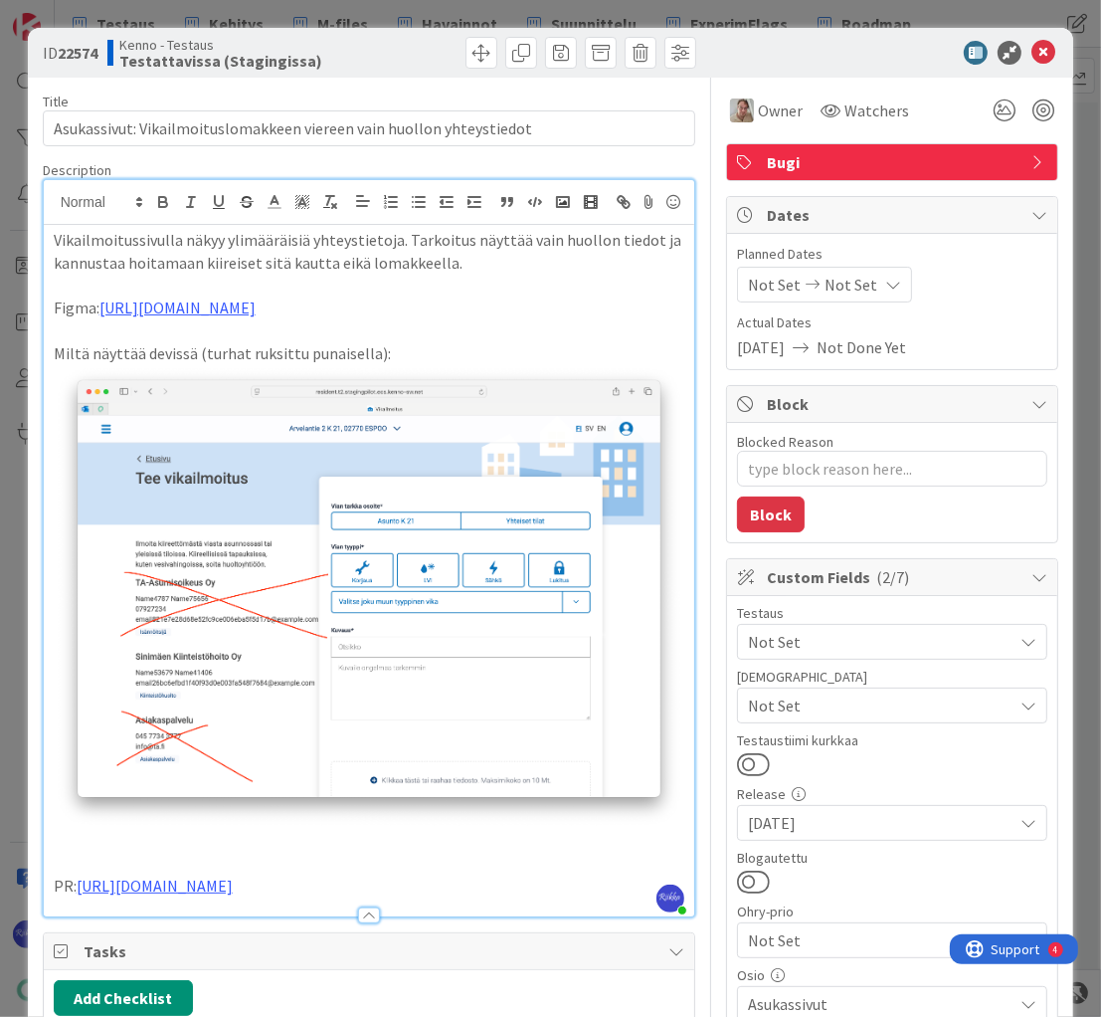
click at [892, 641] on span "Not Set" at bounding box center [880, 642] width 265 height 24
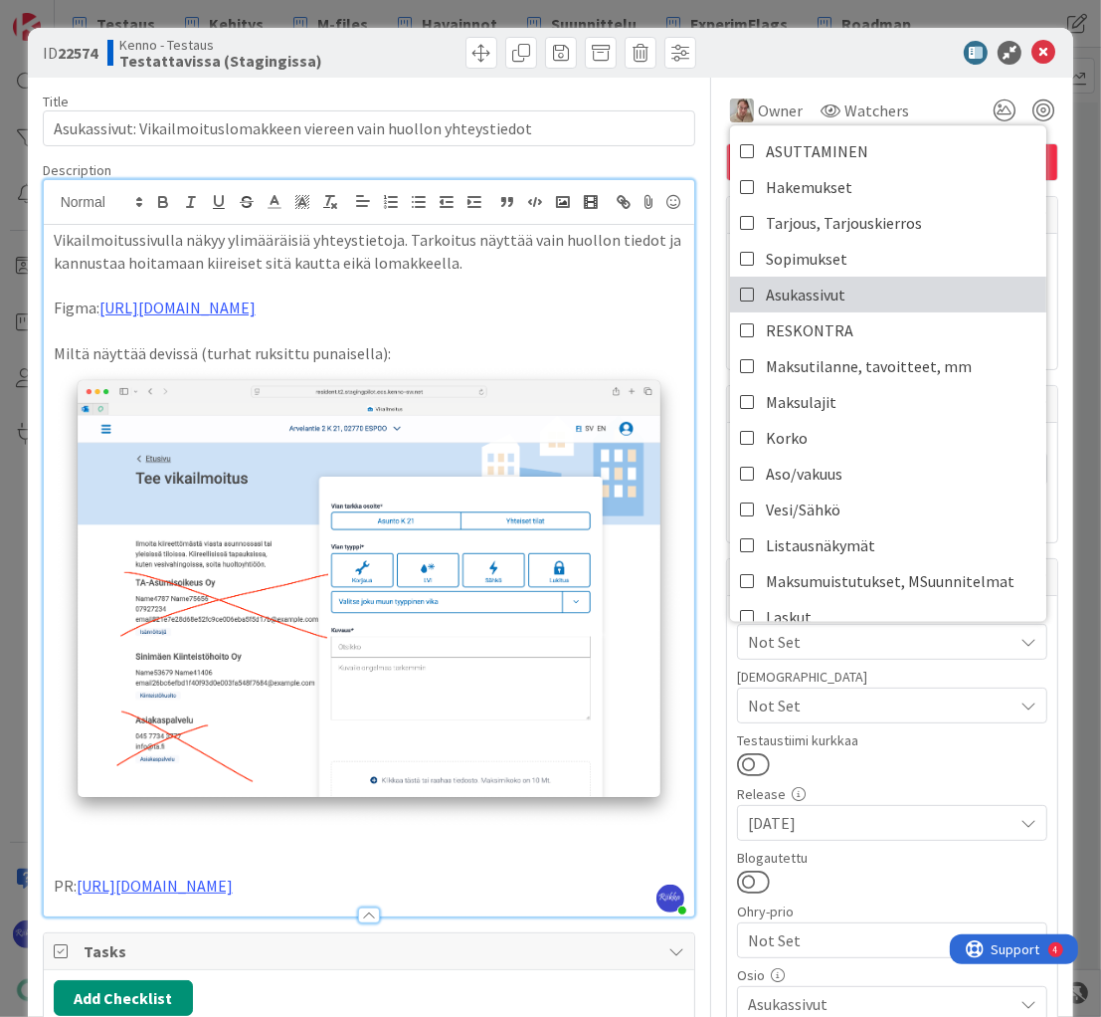
click at [865, 298] on link "Asukassivut" at bounding box center [888, 295] width 316 height 36
click at [910, 752] on div at bounding box center [892, 764] width 310 height 26
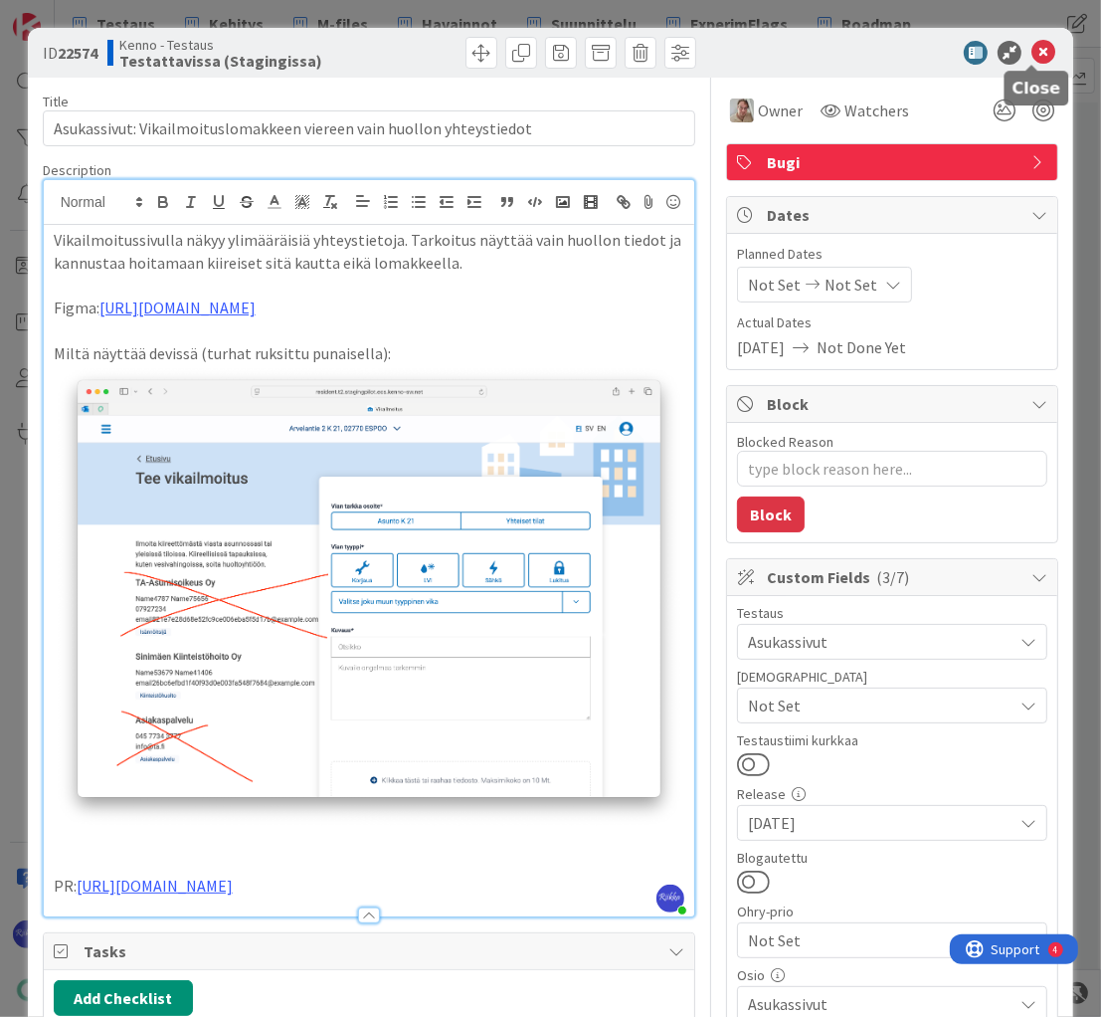
click at [1034, 52] on icon at bounding box center [1044, 53] width 24 height 24
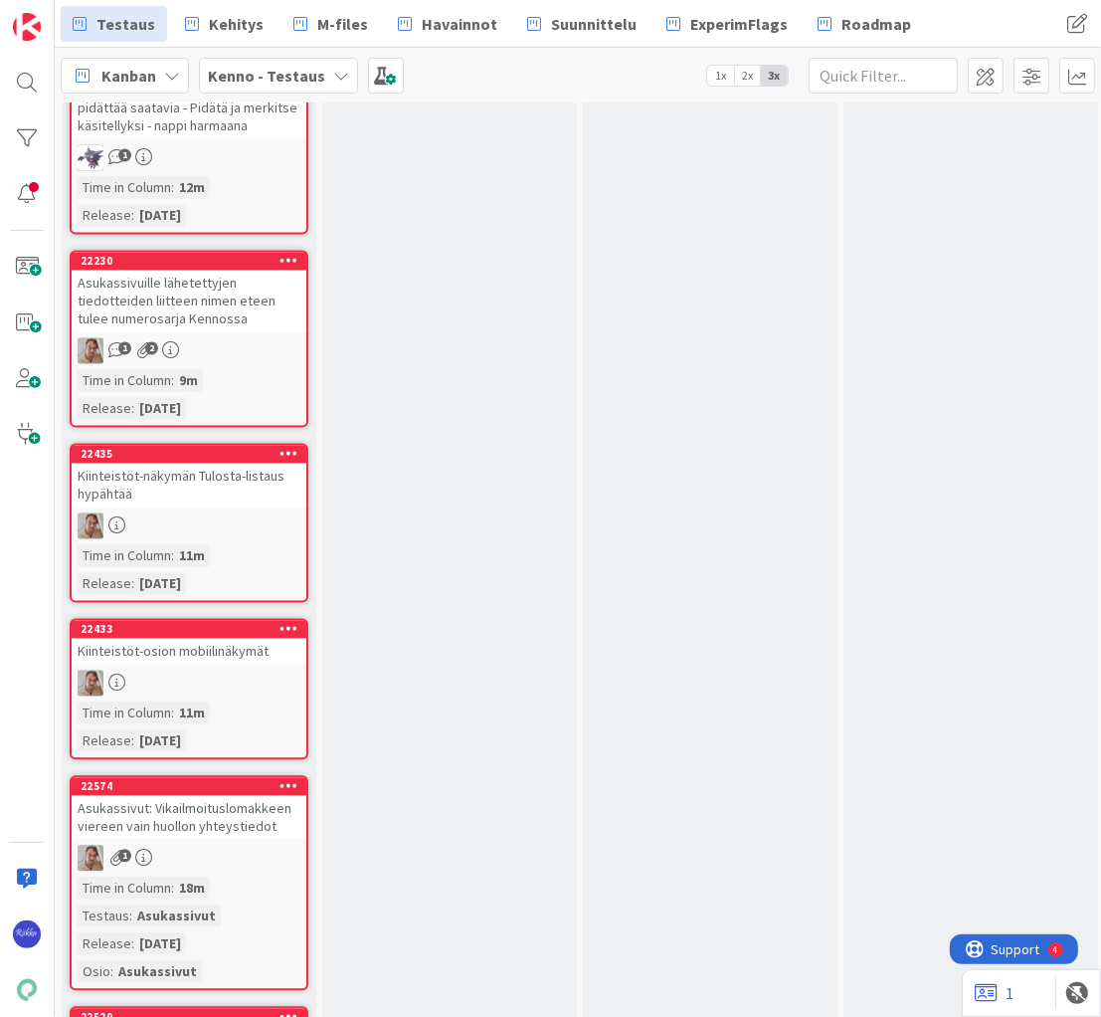
scroll to position [13770, 0]
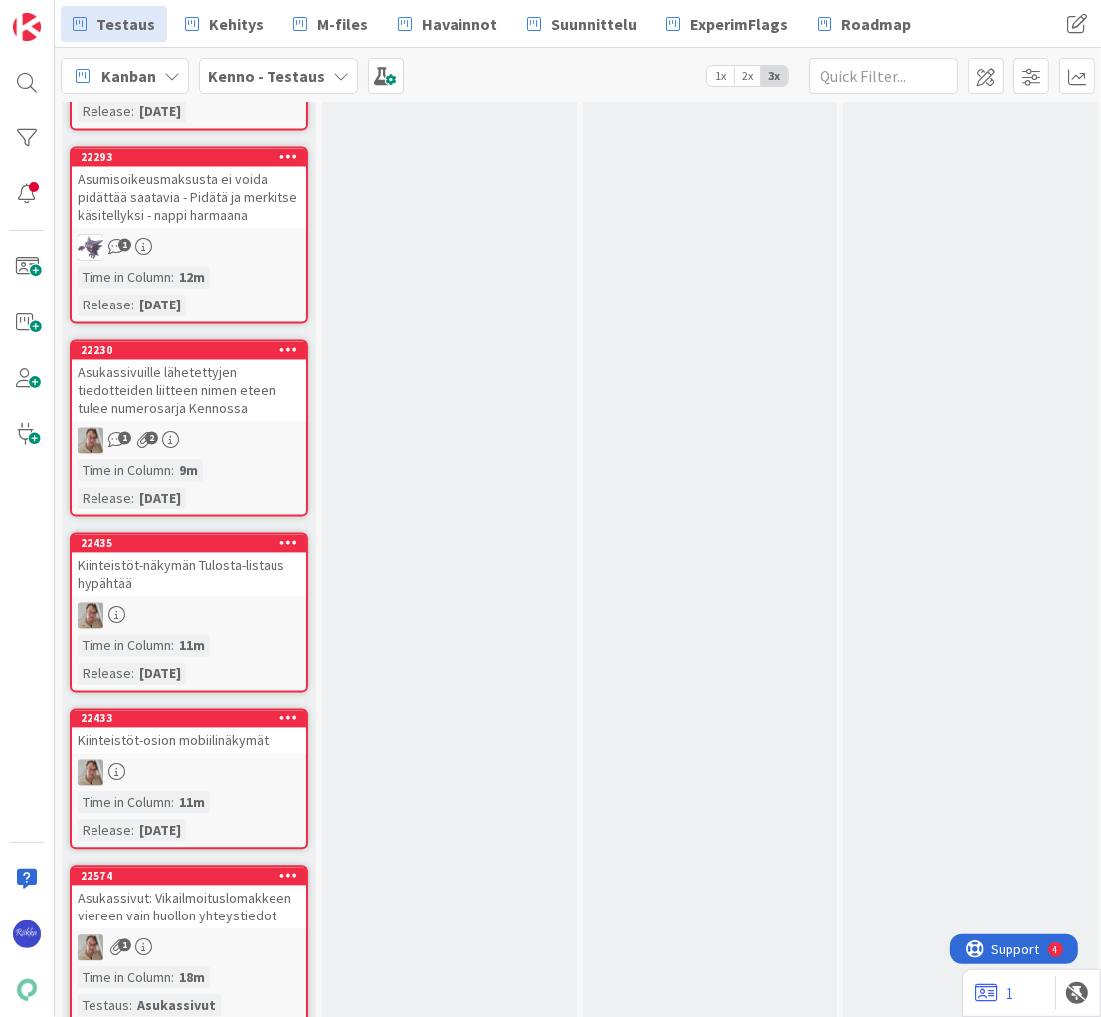
click at [241, 760] on div at bounding box center [189, 773] width 235 height 26
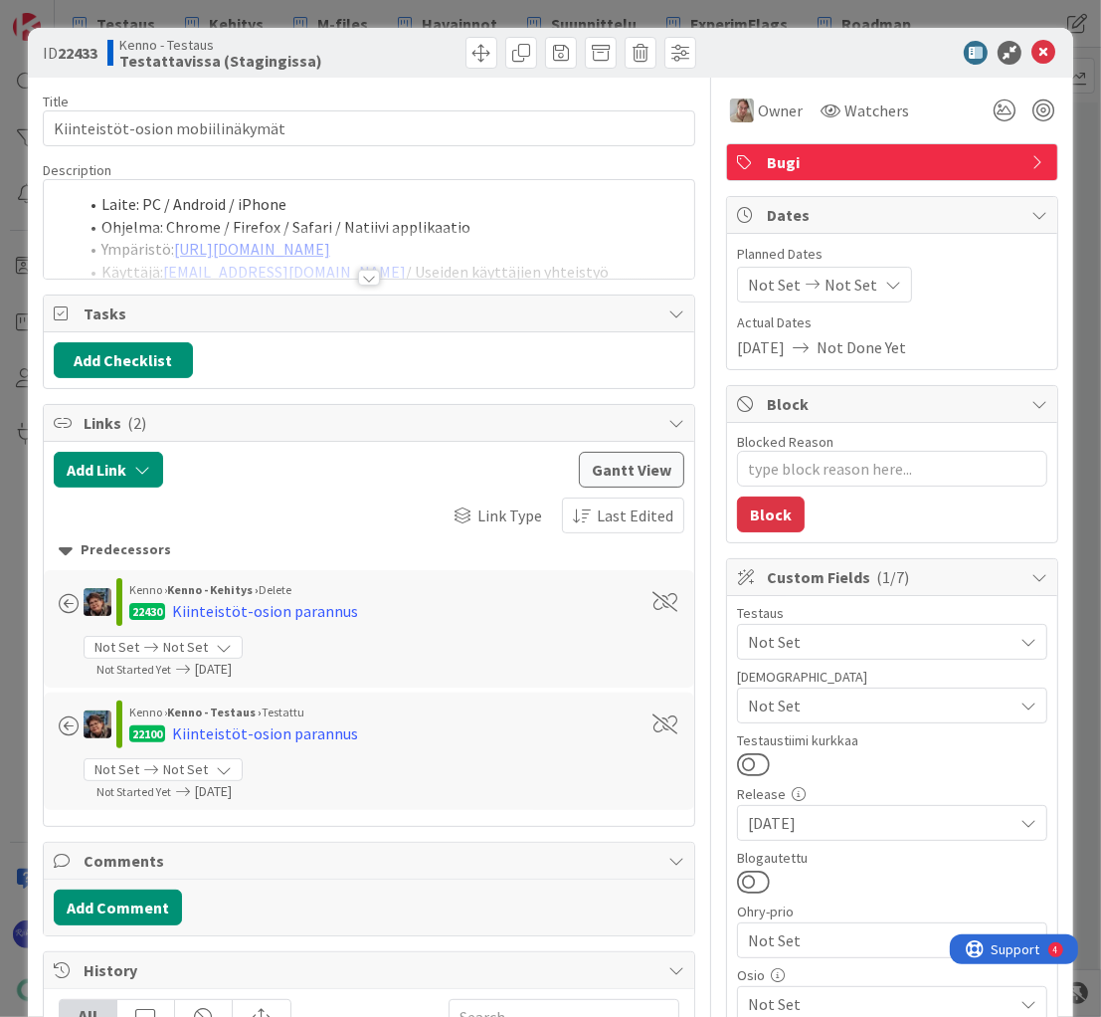
click at [361, 274] on div at bounding box center [369, 278] width 22 height 16
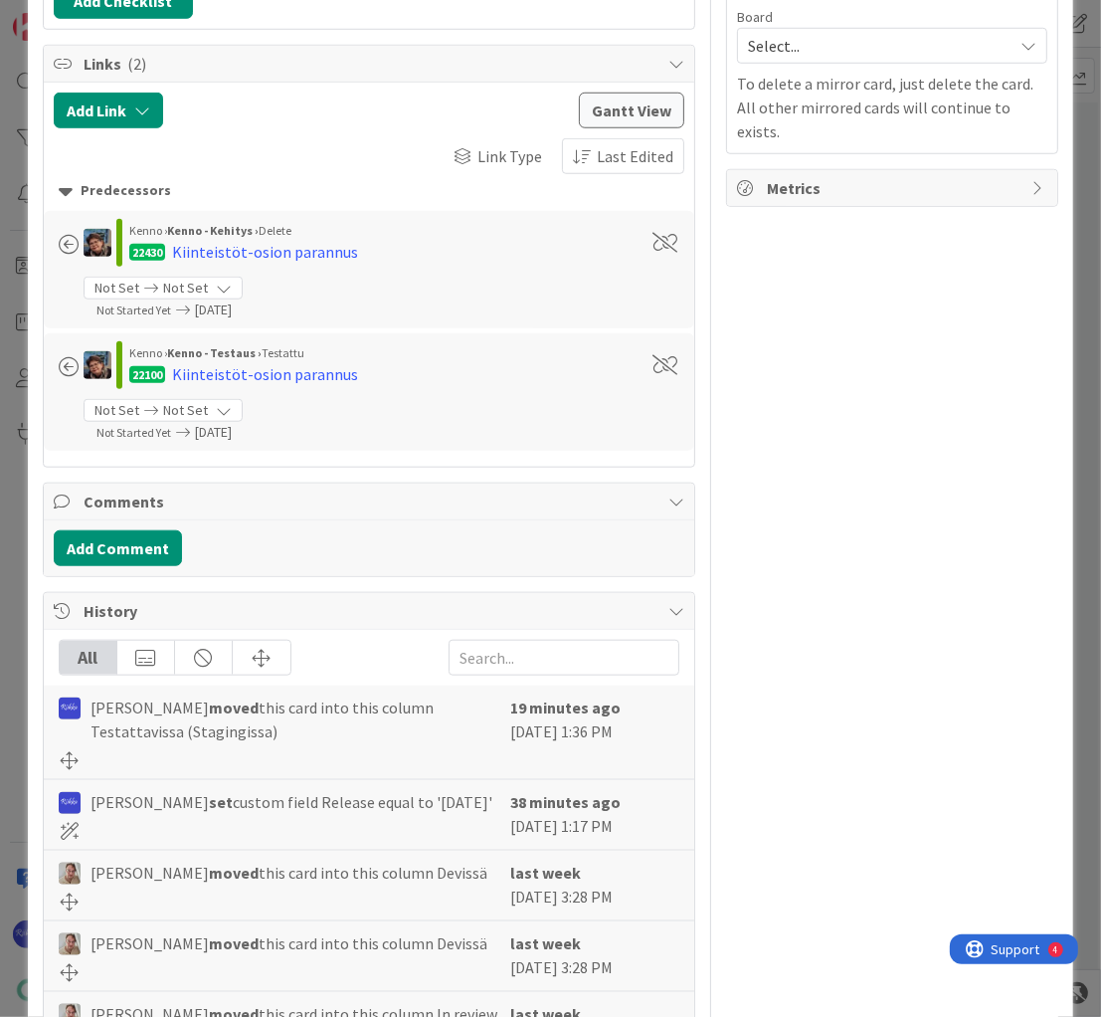
scroll to position [1360, 0]
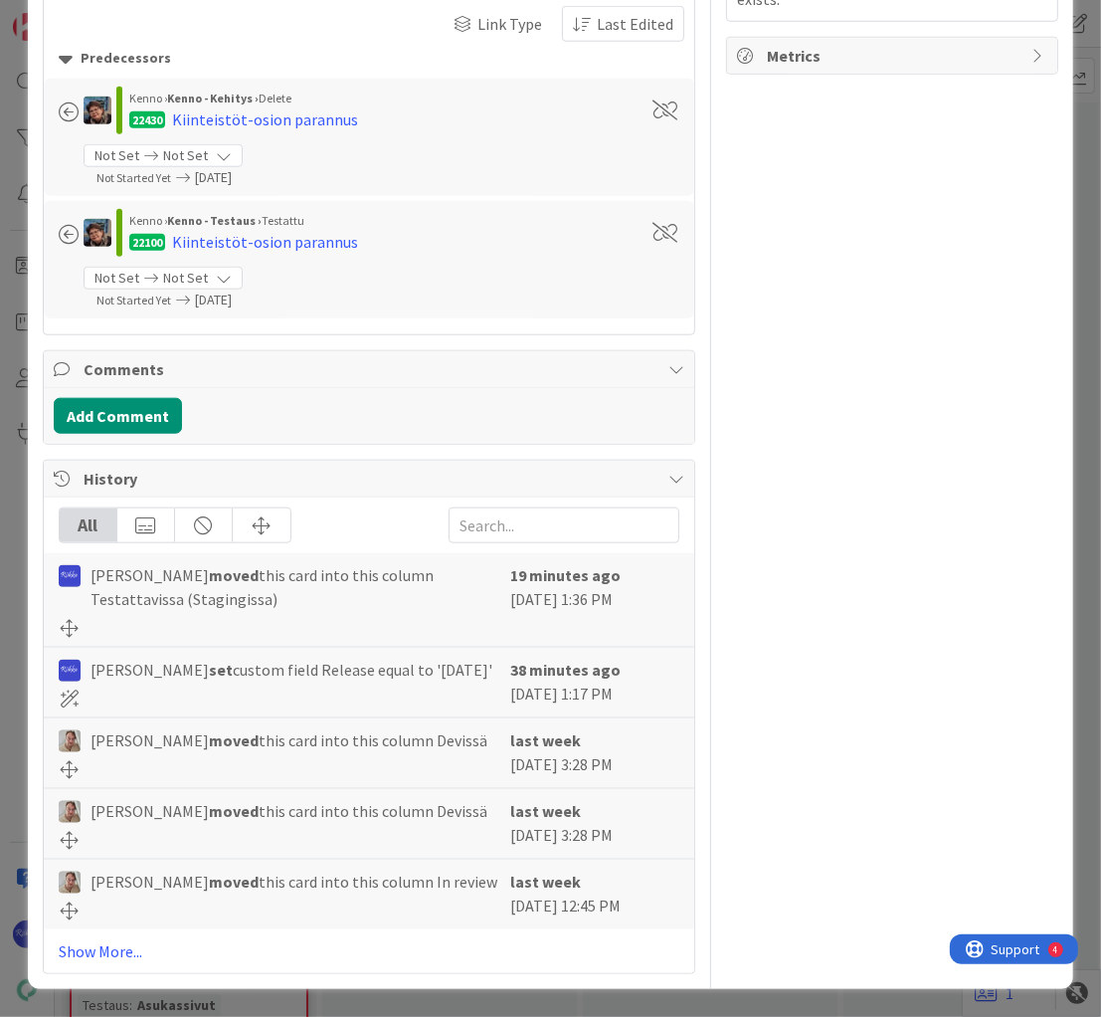
click at [114, 953] on link "Show More..." at bounding box center [370, 951] width 622 height 24
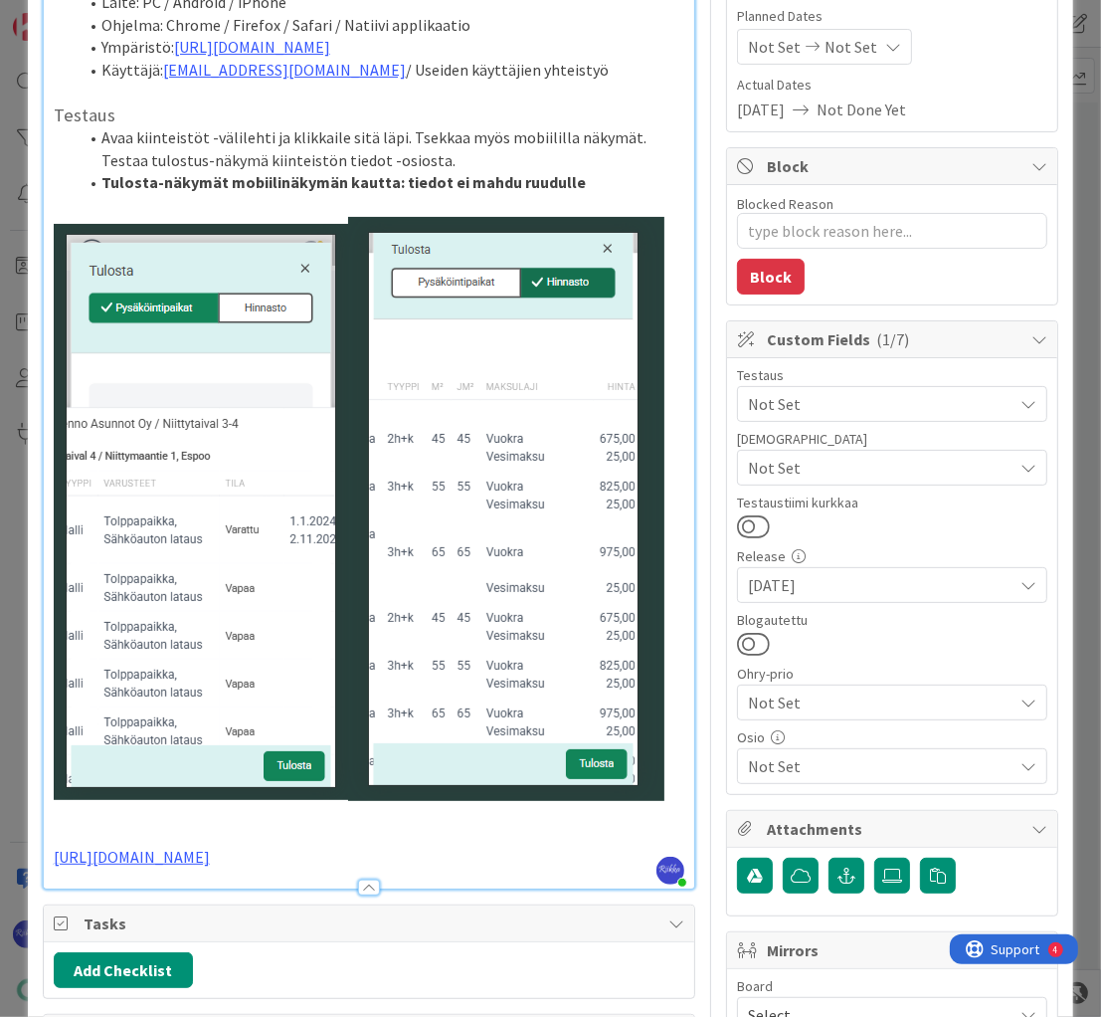
scroll to position [239, 0]
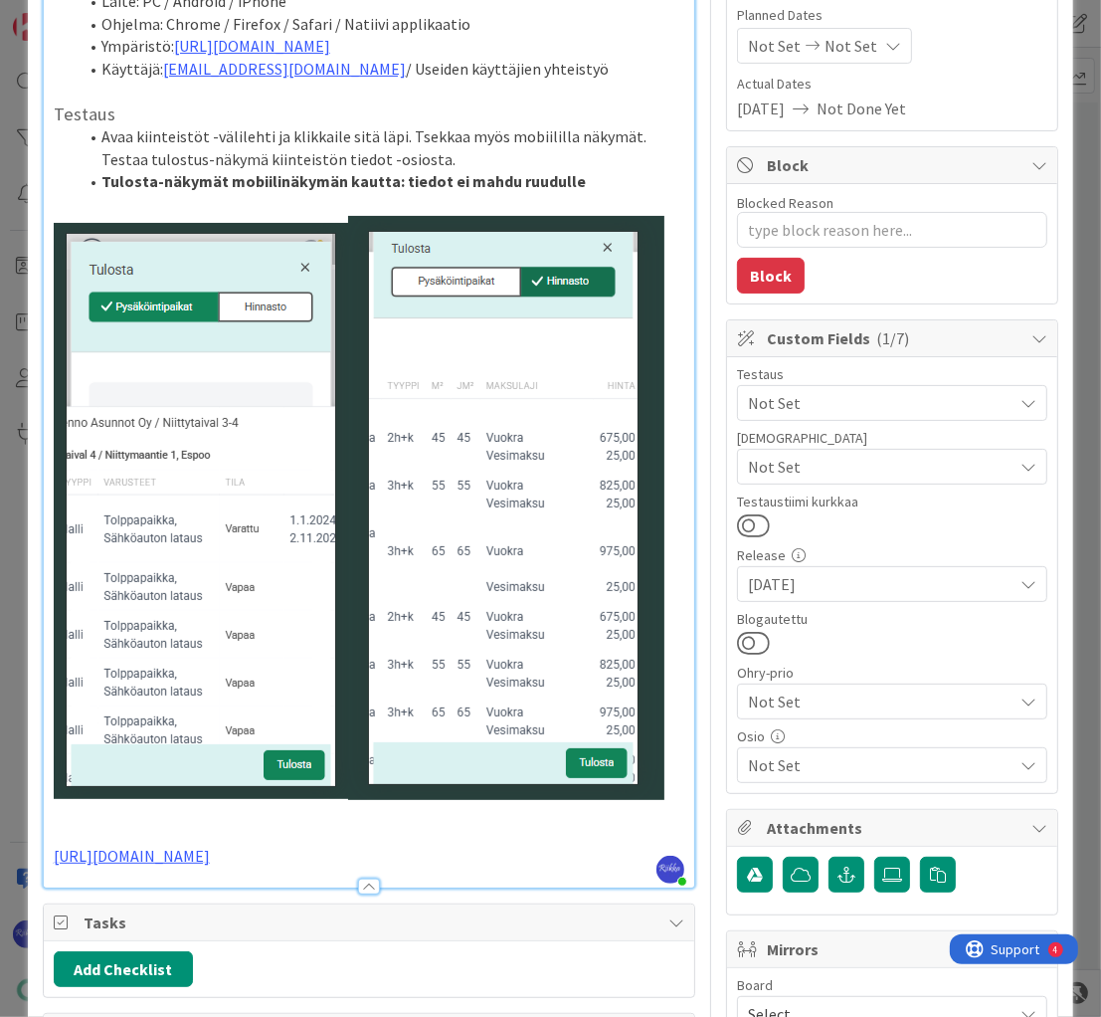
click at [454, 887] on div at bounding box center [370, 877] width 652 height 21
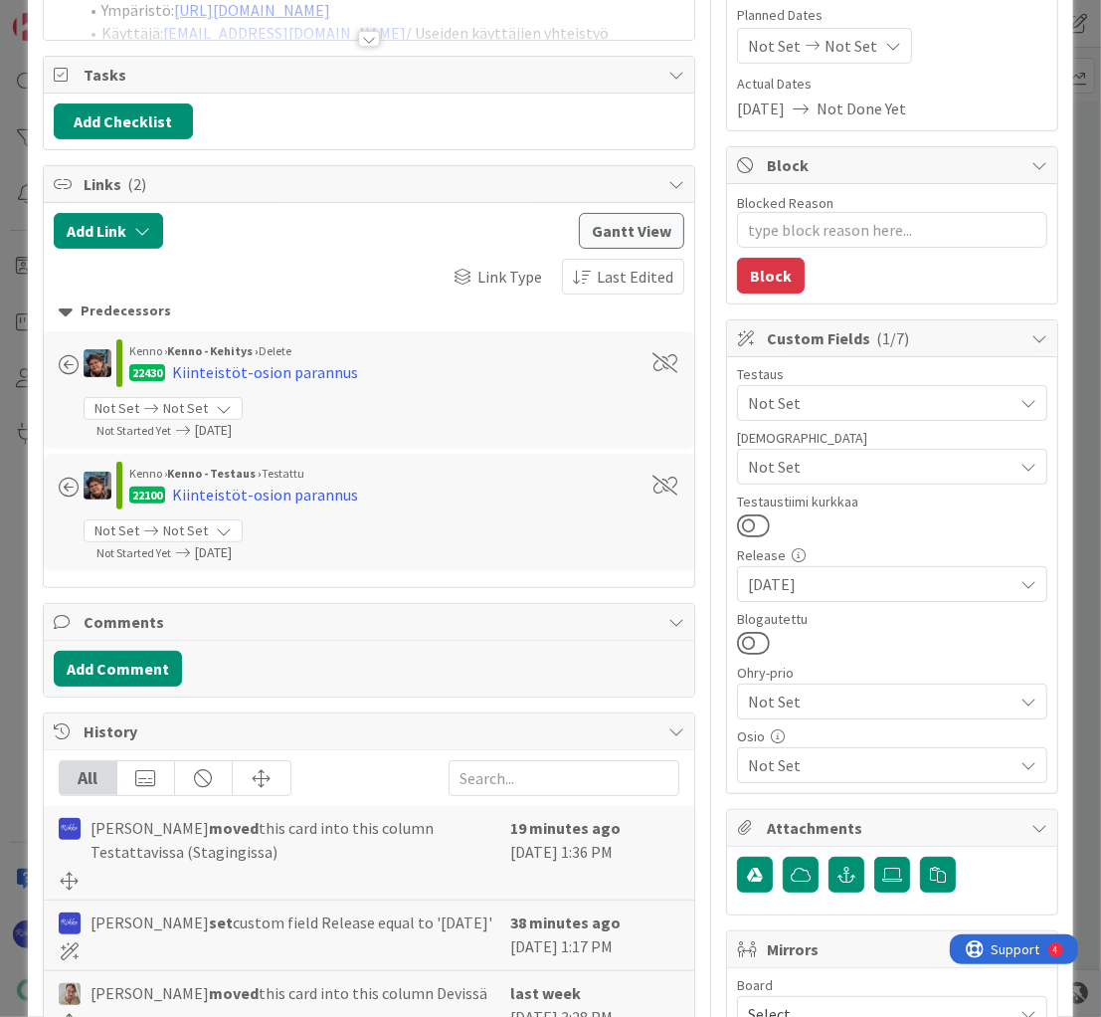
scroll to position [0, 0]
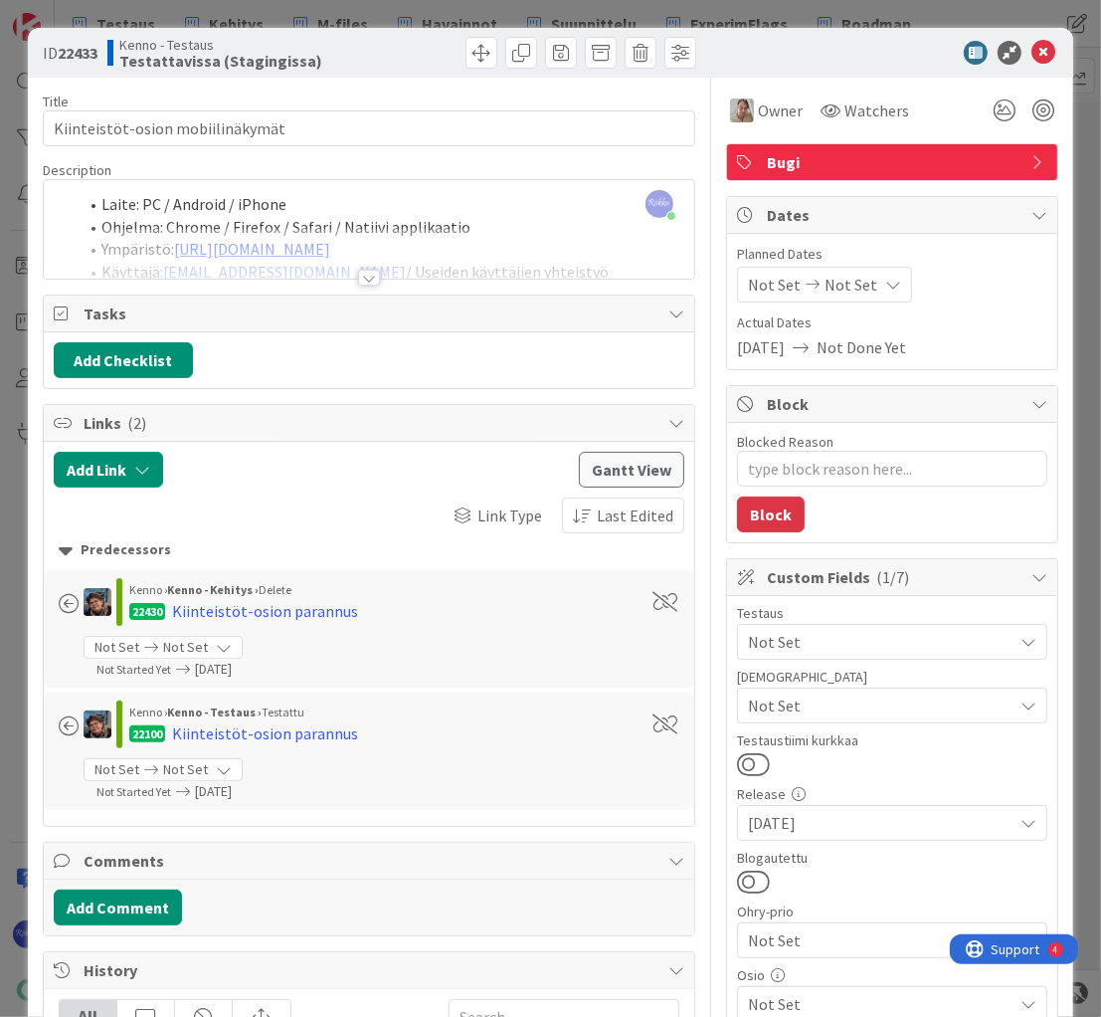
click at [366, 278] on div at bounding box center [369, 278] width 22 height 16
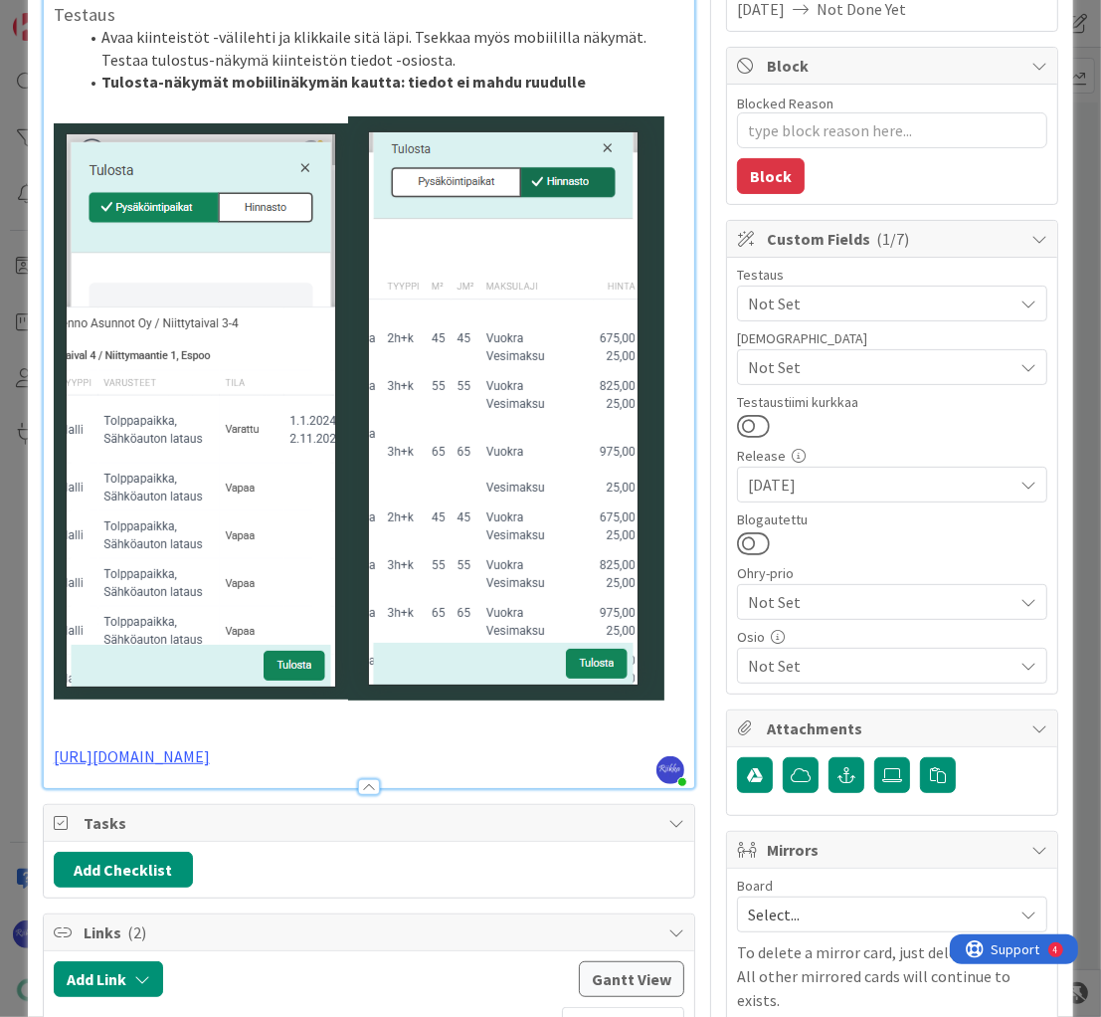
scroll to position [557, 0]
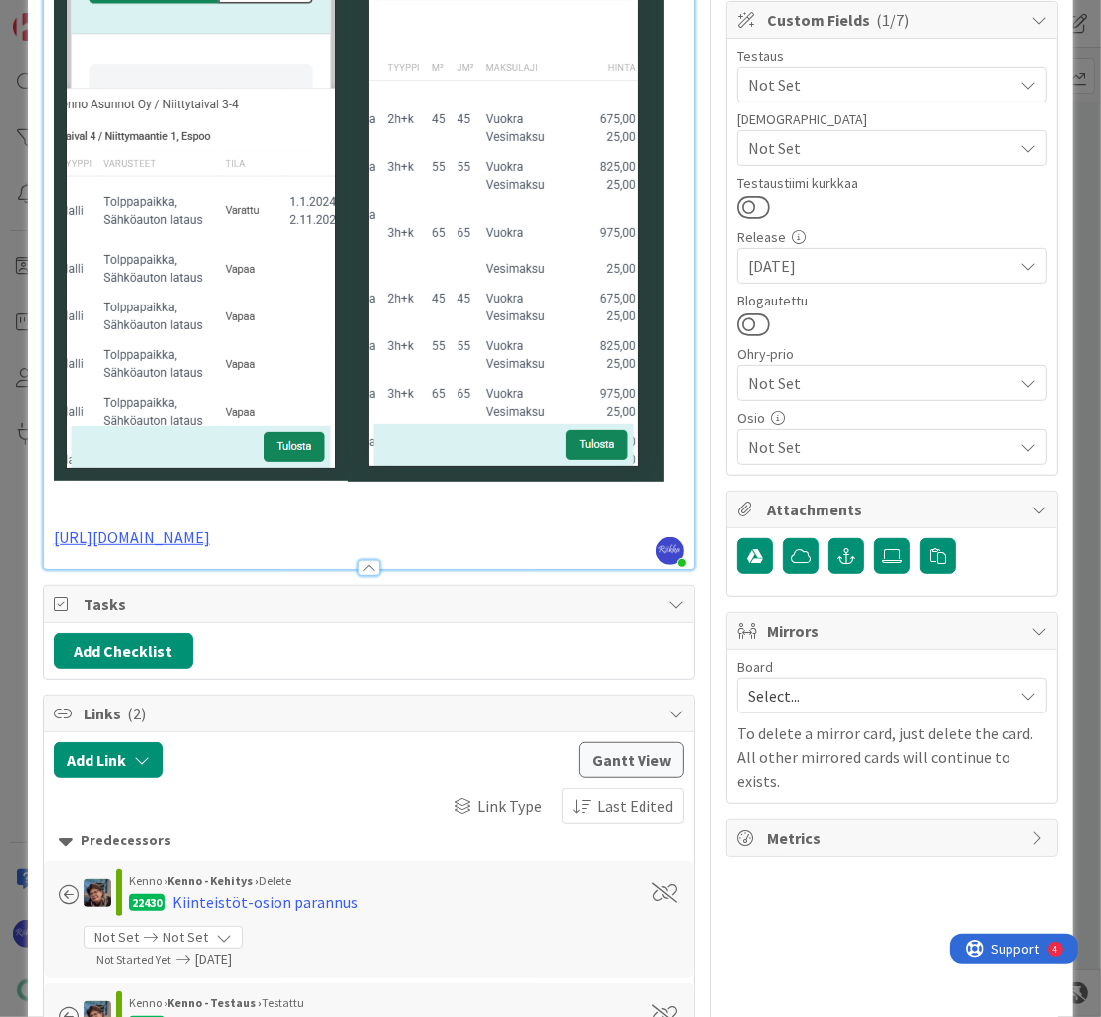
click at [397, 549] on p "https://github.com/pandiafi/kenno/pull/8182" at bounding box center [370, 537] width 632 height 23
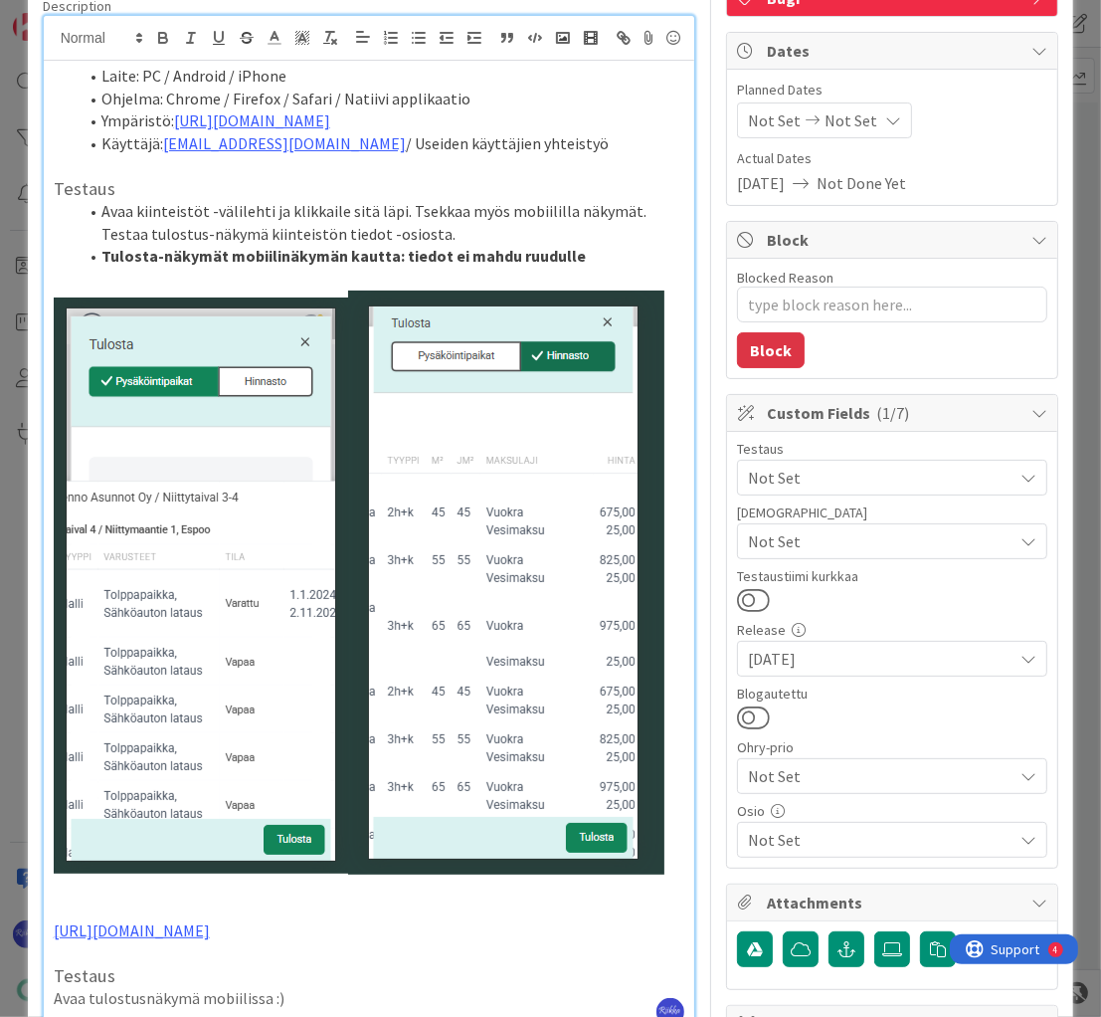
scroll to position [159, 0]
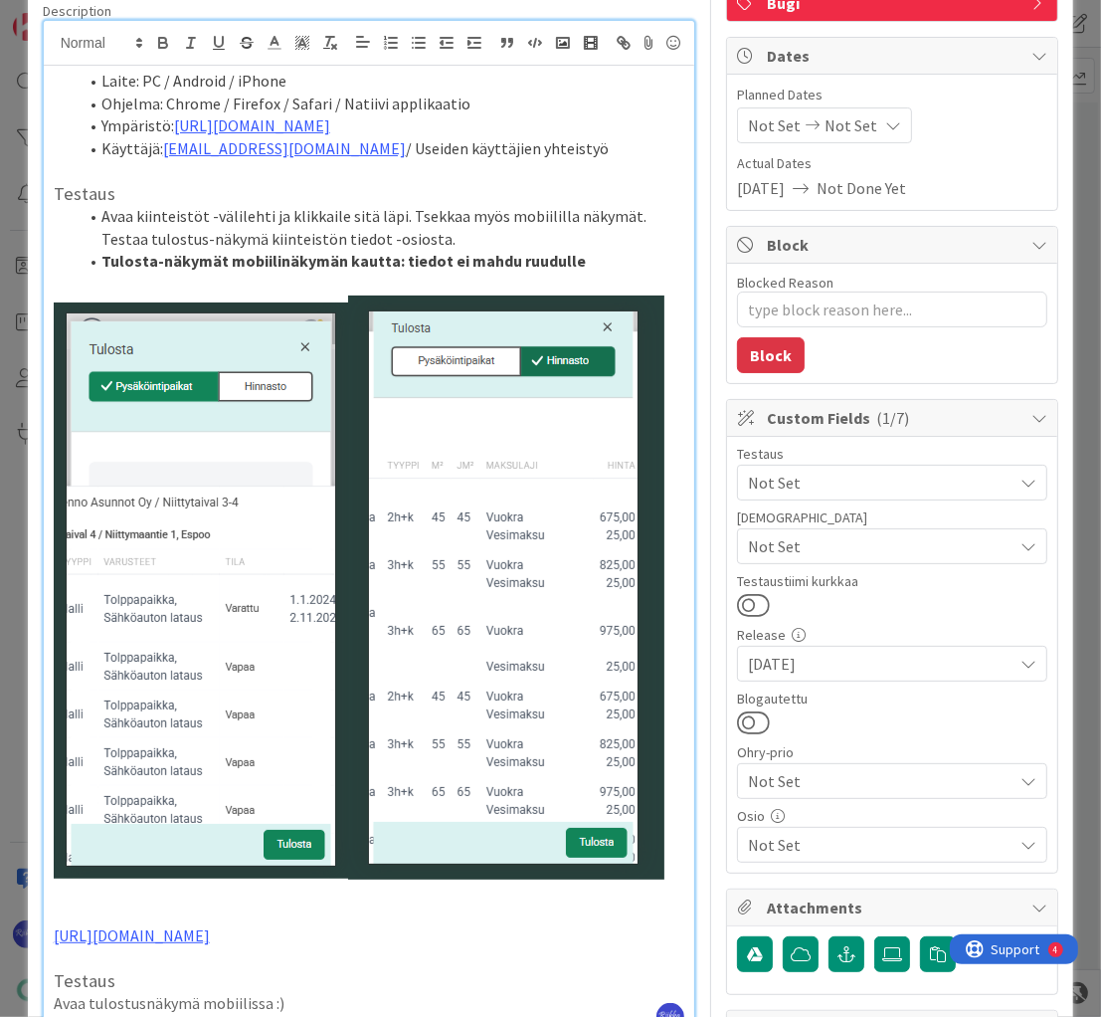
click at [860, 548] on span "Not Set" at bounding box center [880, 546] width 265 height 24
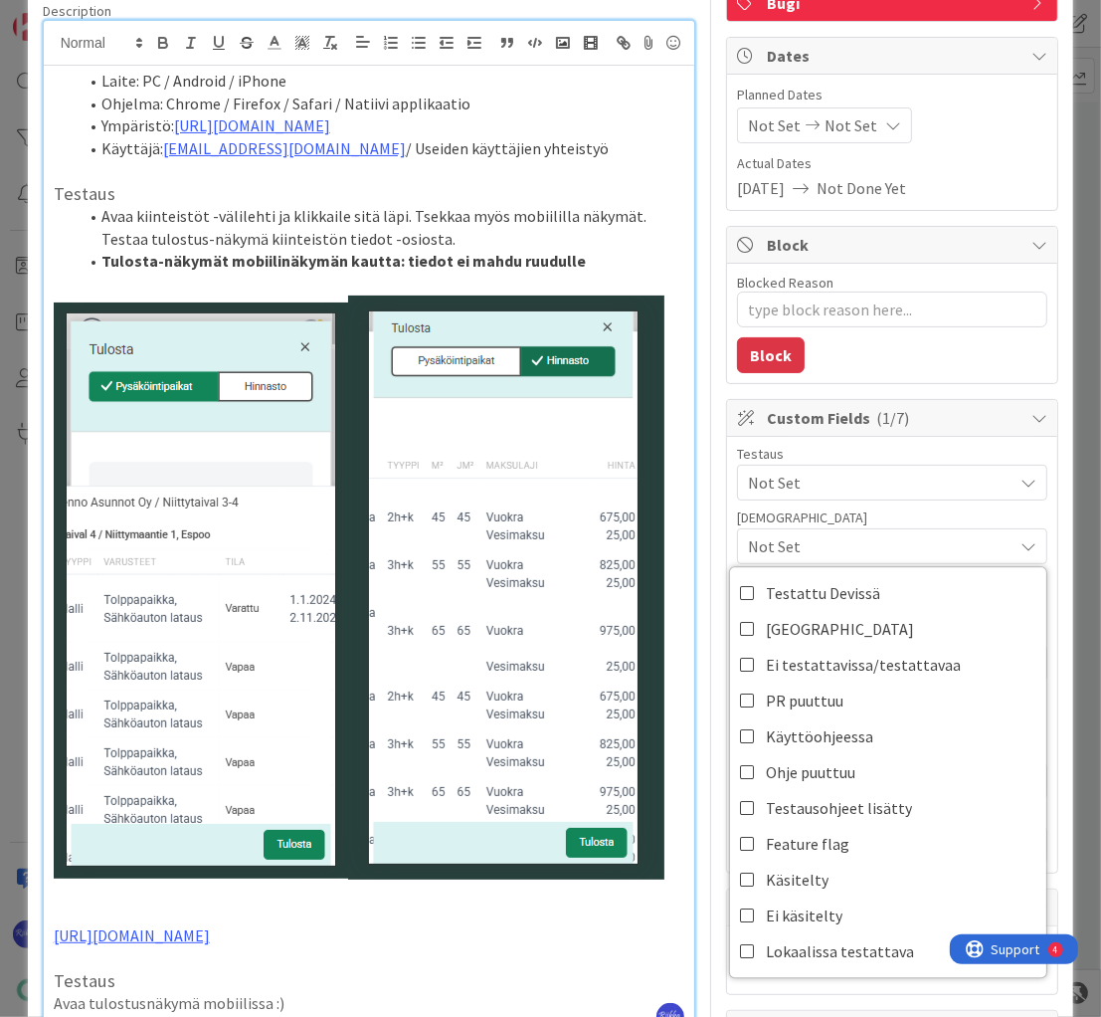
click at [853, 481] on span "Not Set" at bounding box center [880, 483] width 265 height 24
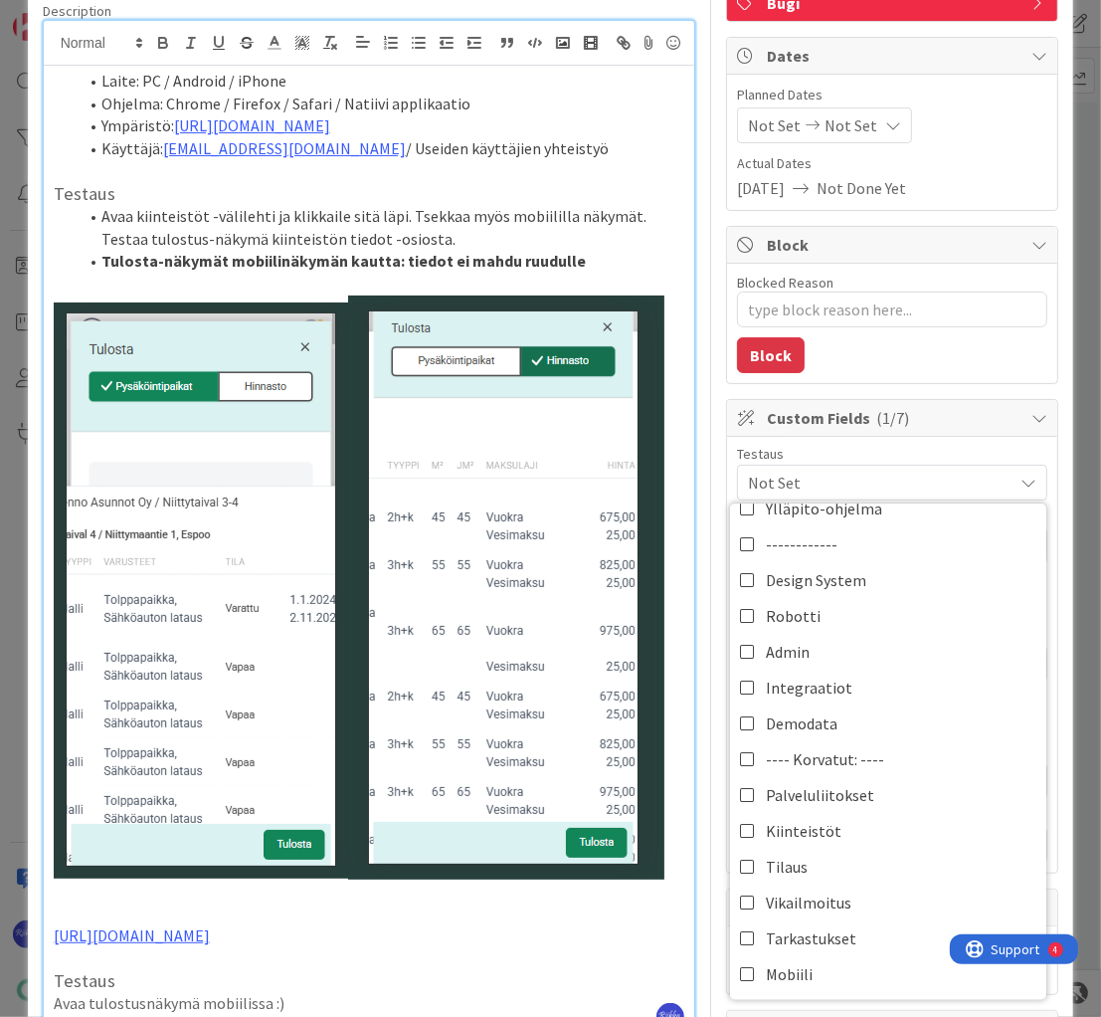
scroll to position [239, 0]
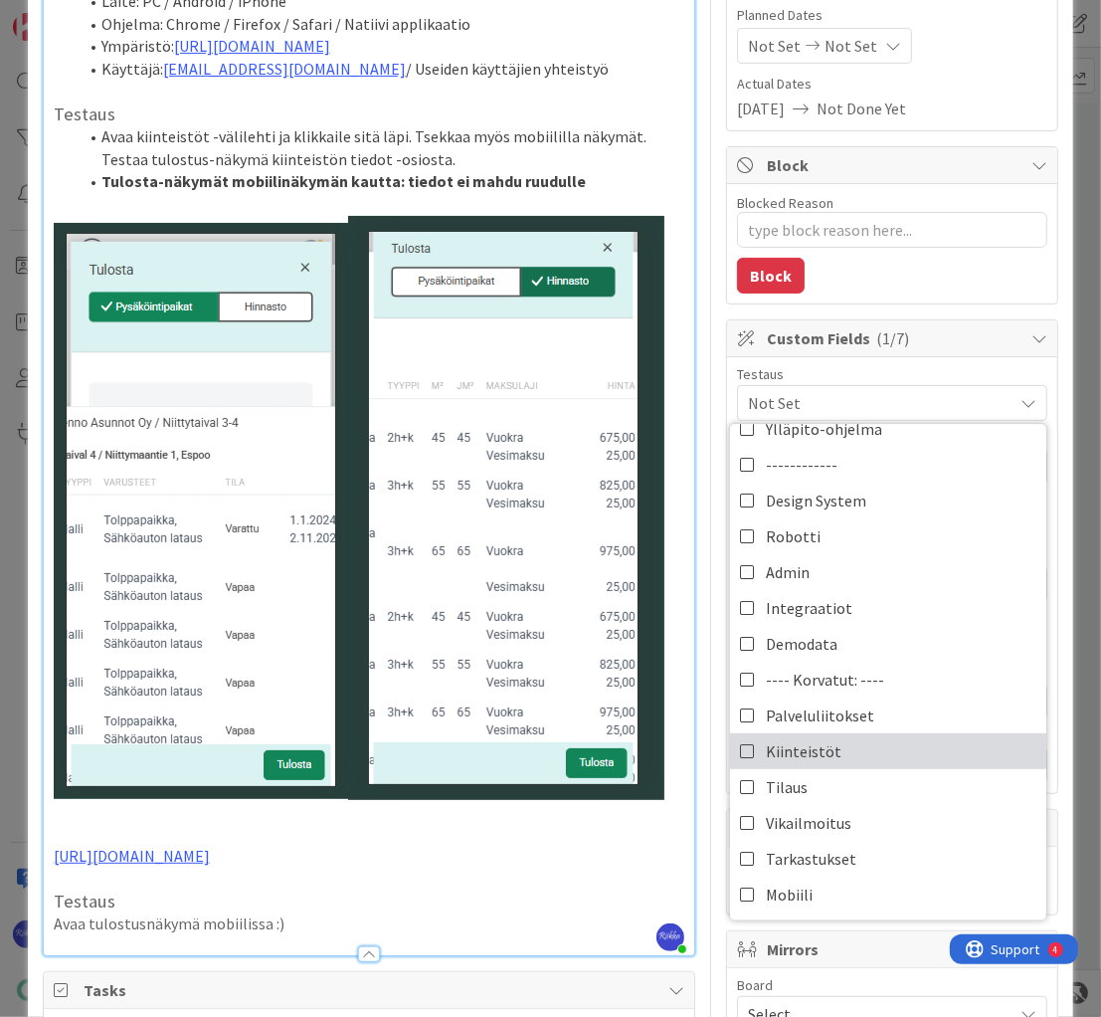
click at [844, 752] on link "Kiinteistöt" at bounding box center [888, 751] width 316 height 36
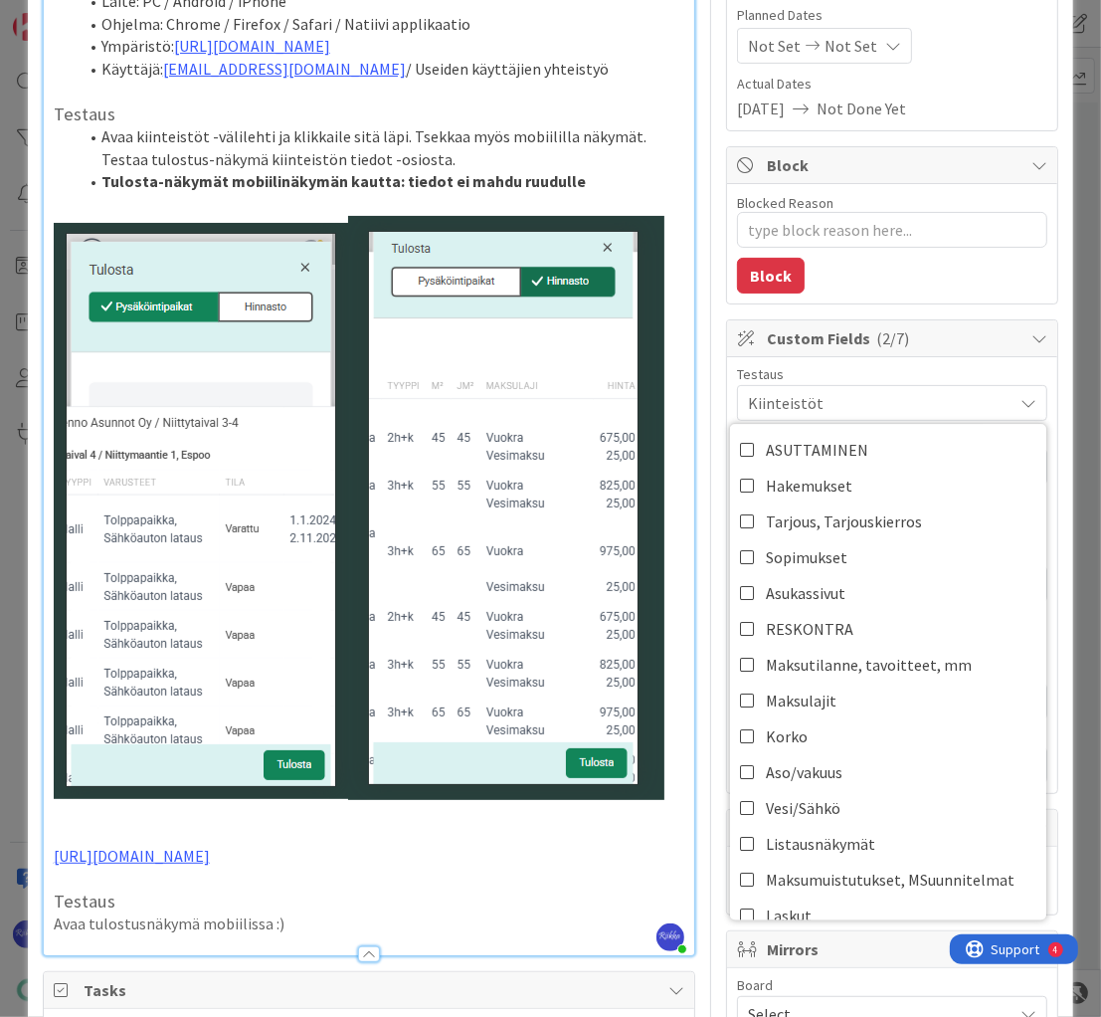
click at [445, 912] on h3 "Testaus" at bounding box center [370, 901] width 632 height 22
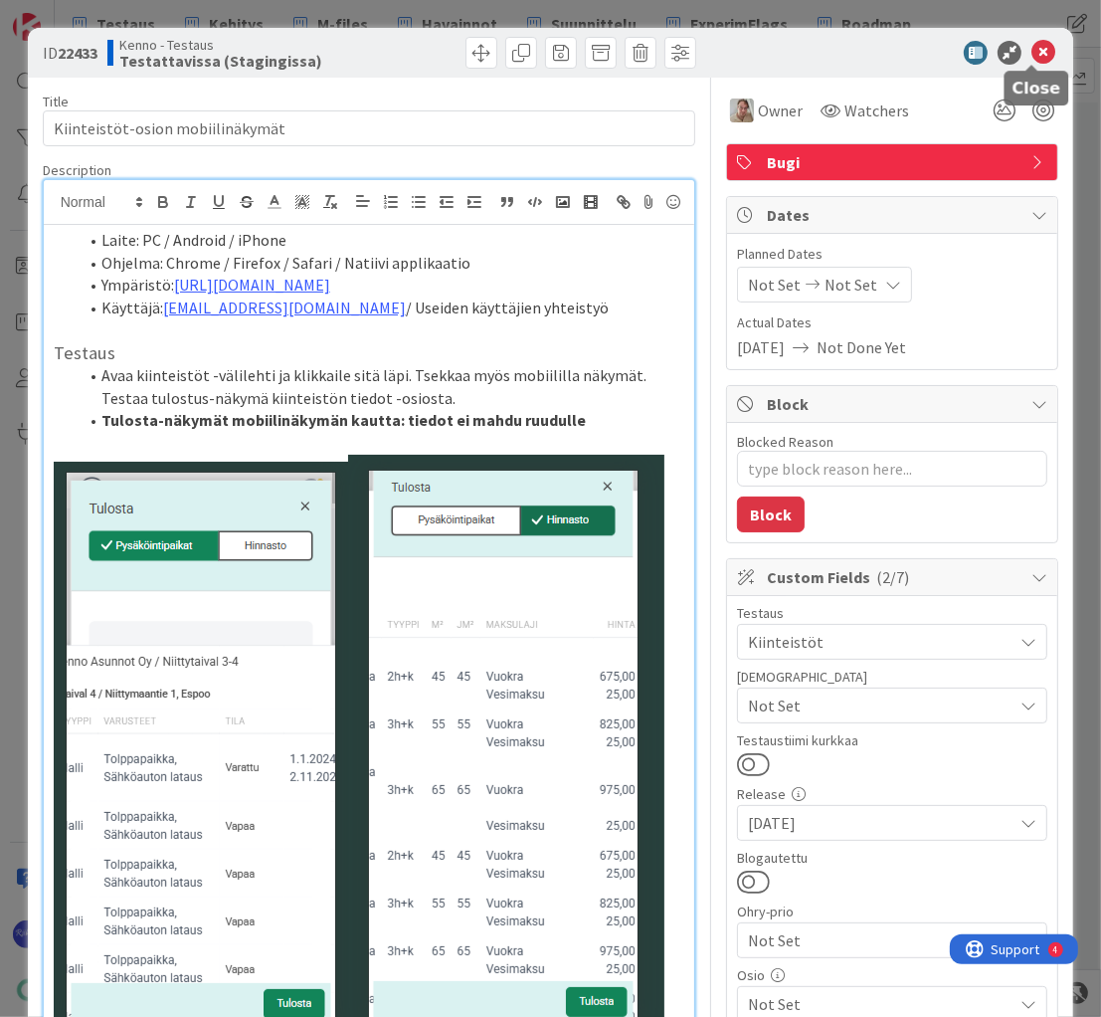
click at [1038, 50] on icon at bounding box center [1044, 53] width 24 height 24
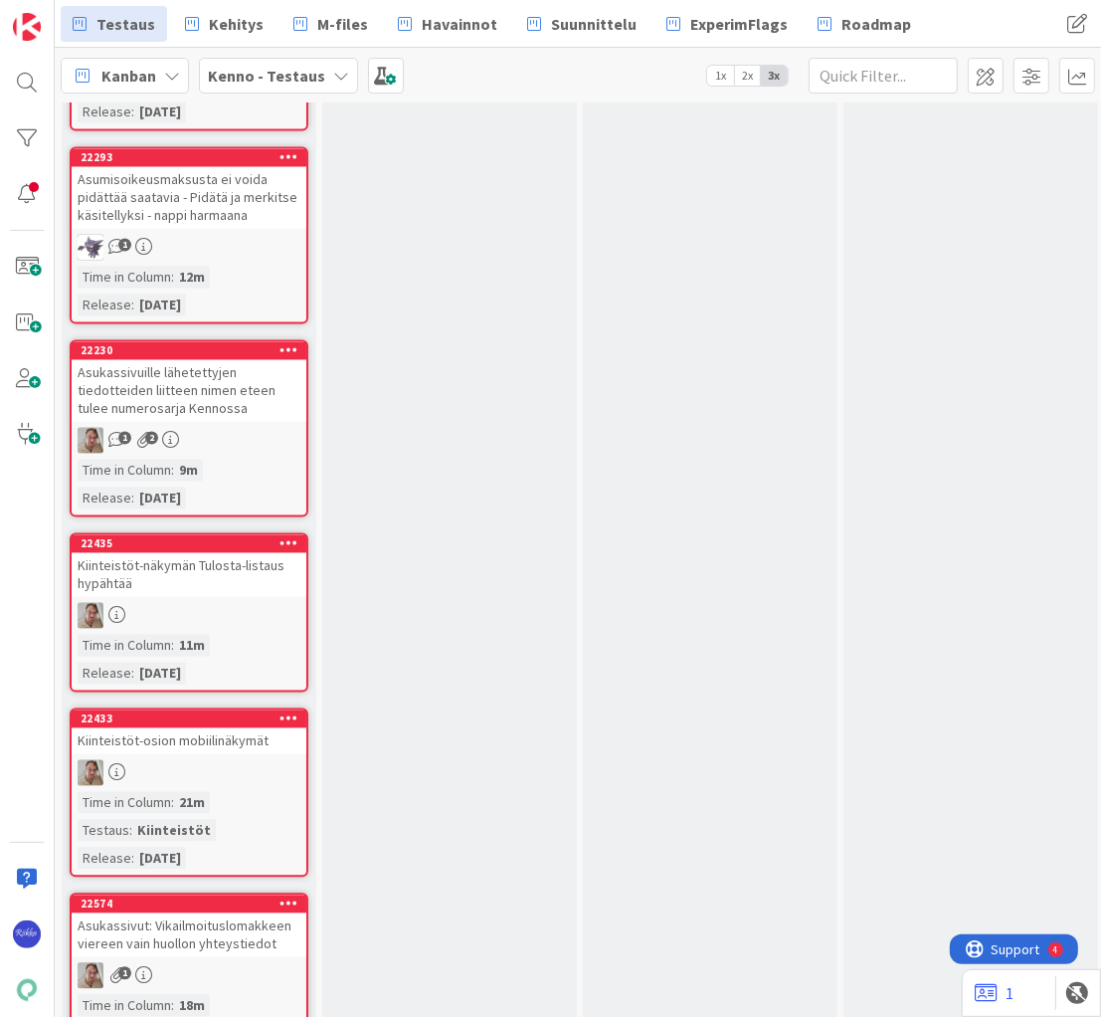
click at [215, 553] on div "Kiinteistöt-näkymän Tulosta-listaus hypähtää" at bounding box center [189, 575] width 235 height 44
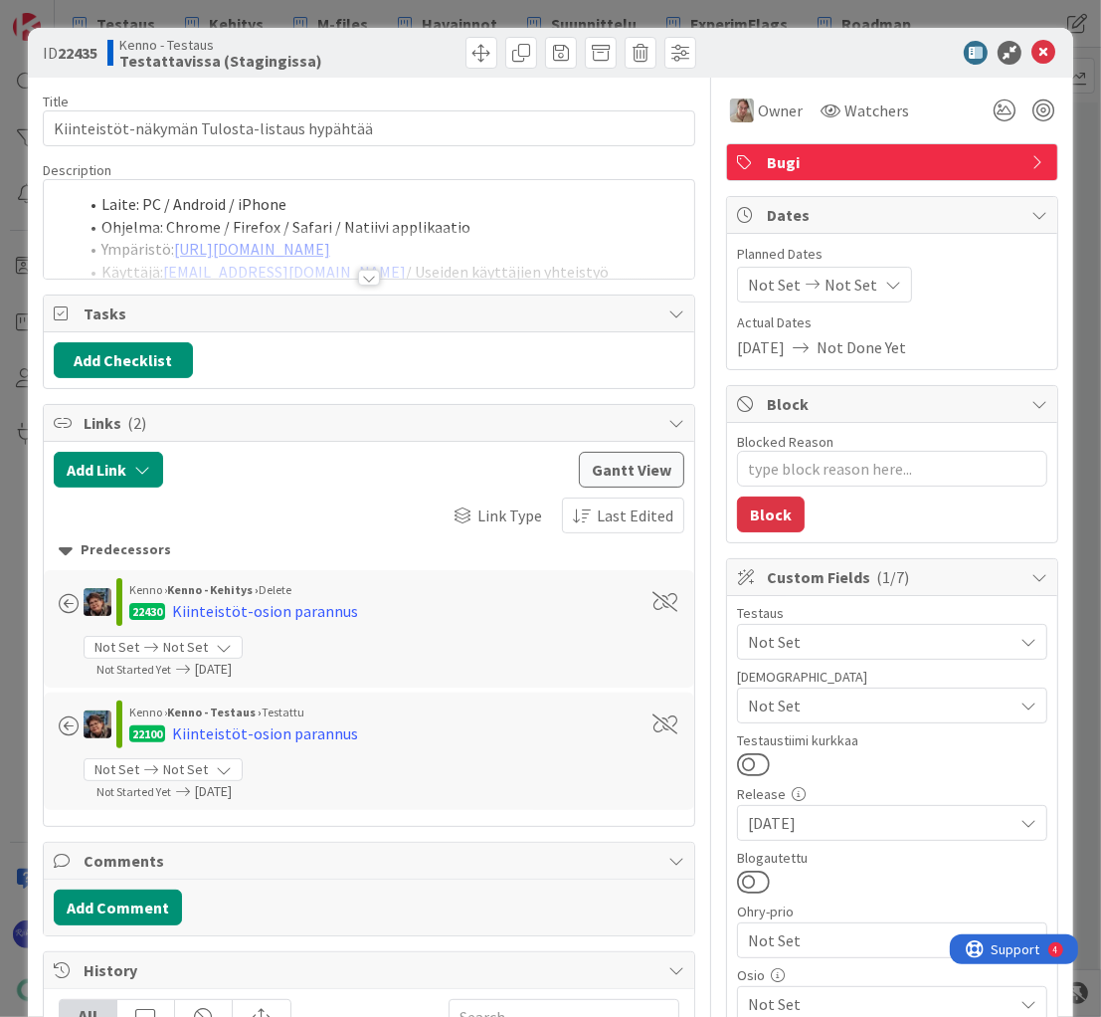
click at [894, 633] on span "Not Set" at bounding box center [880, 642] width 265 height 24
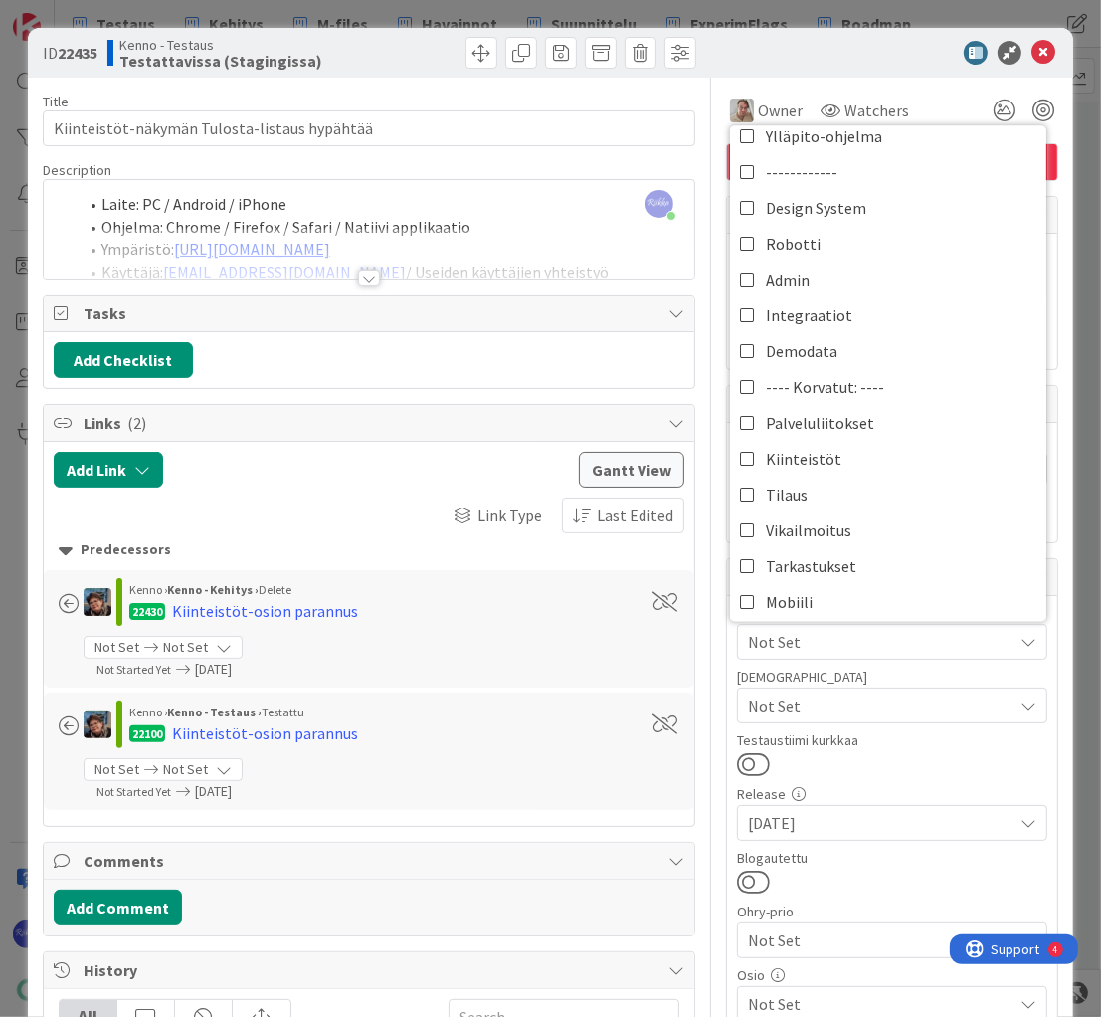
scroll to position [845, 0]
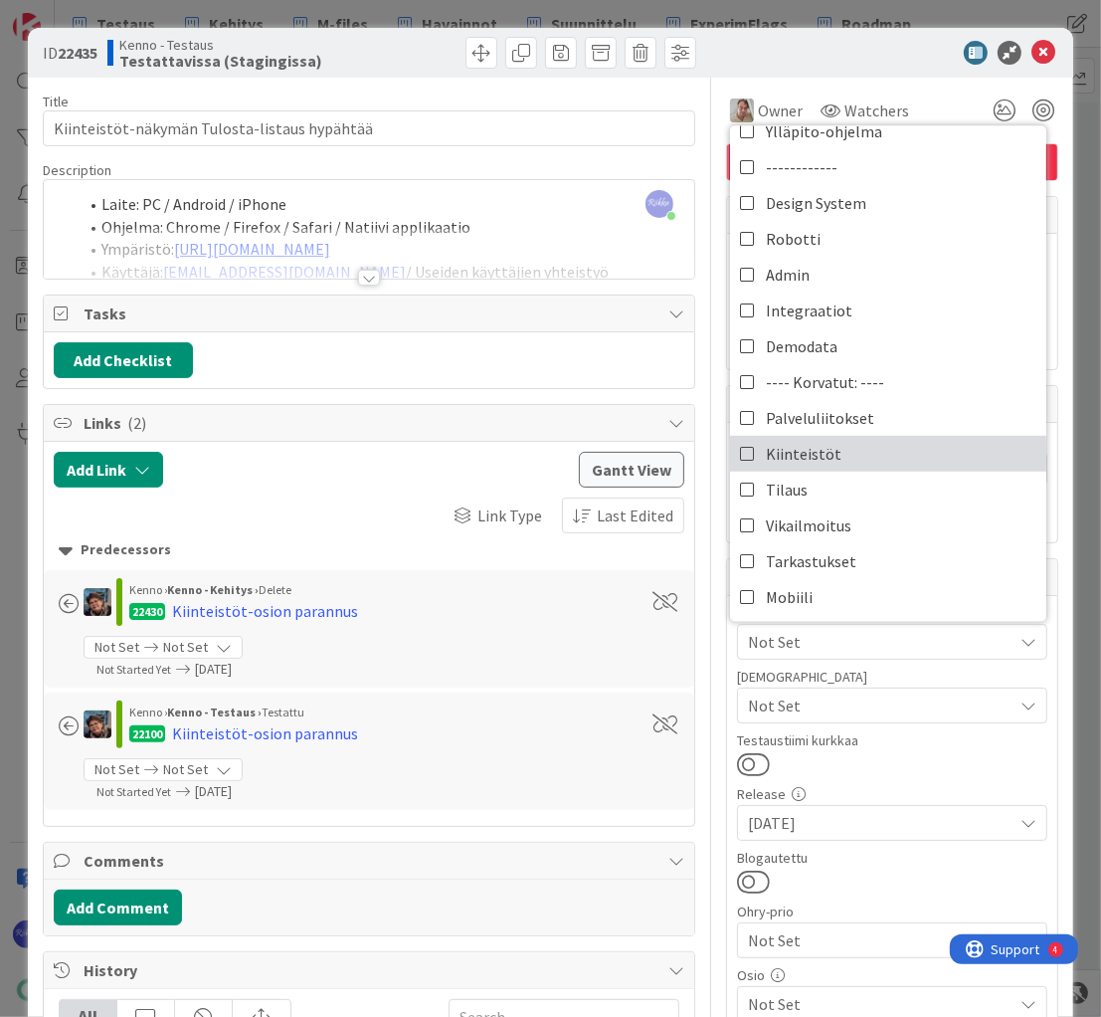
click at [831, 454] on link "Kiinteistöt" at bounding box center [888, 453] width 316 height 36
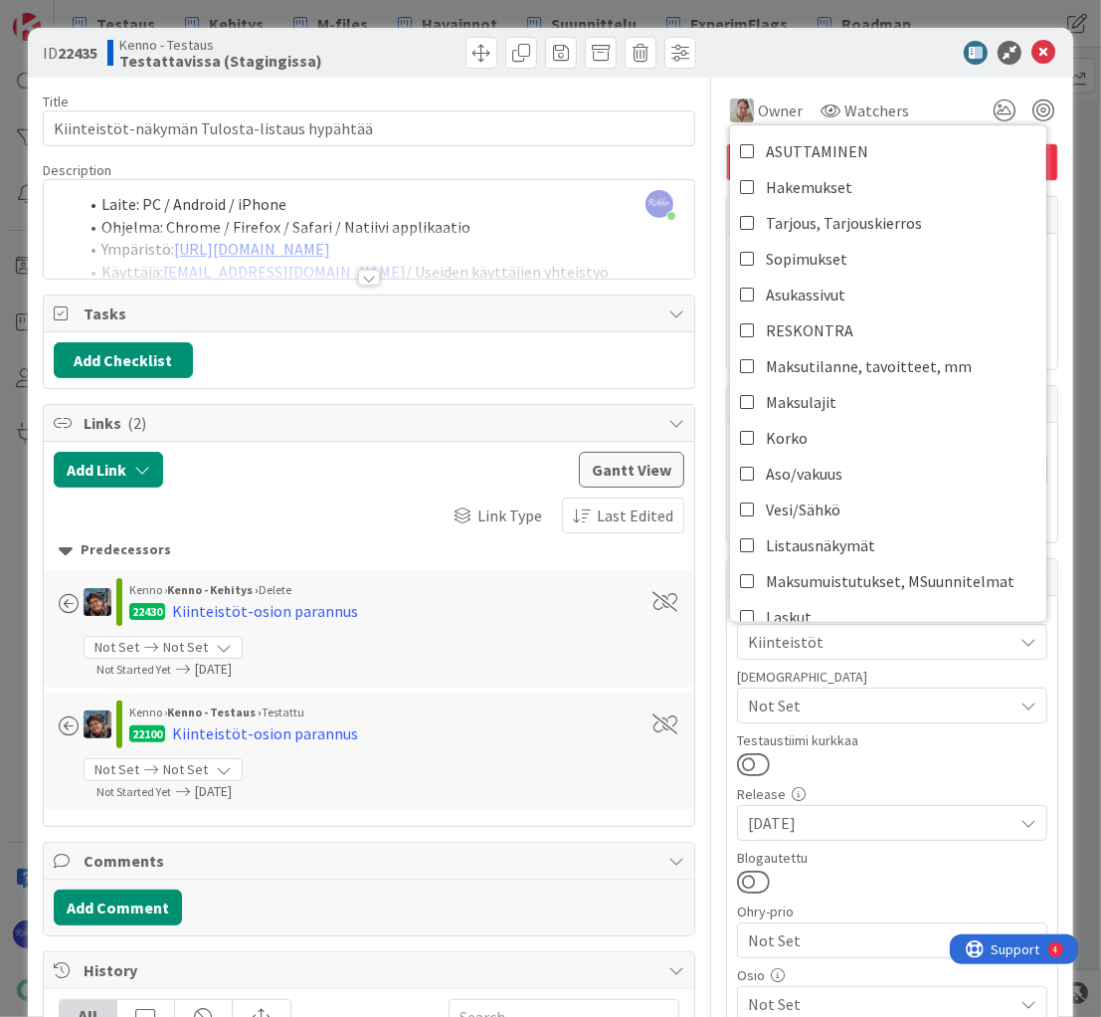
click at [360, 279] on div at bounding box center [369, 278] width 22 height 16
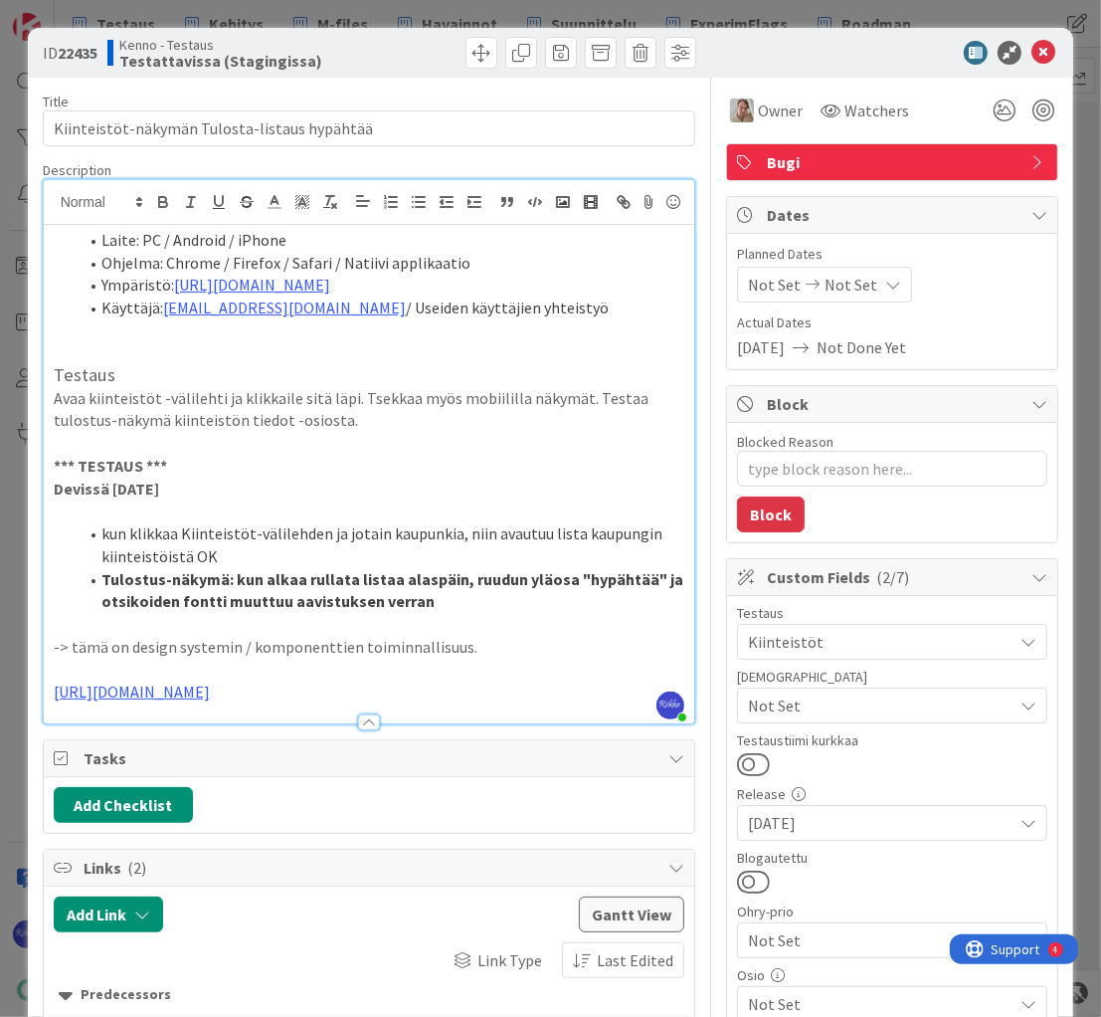
click at [517, 703] on p "https://github.com/pandiafi/kenno/pull/8182" at bounding box center [370, 692] width 632 height 23
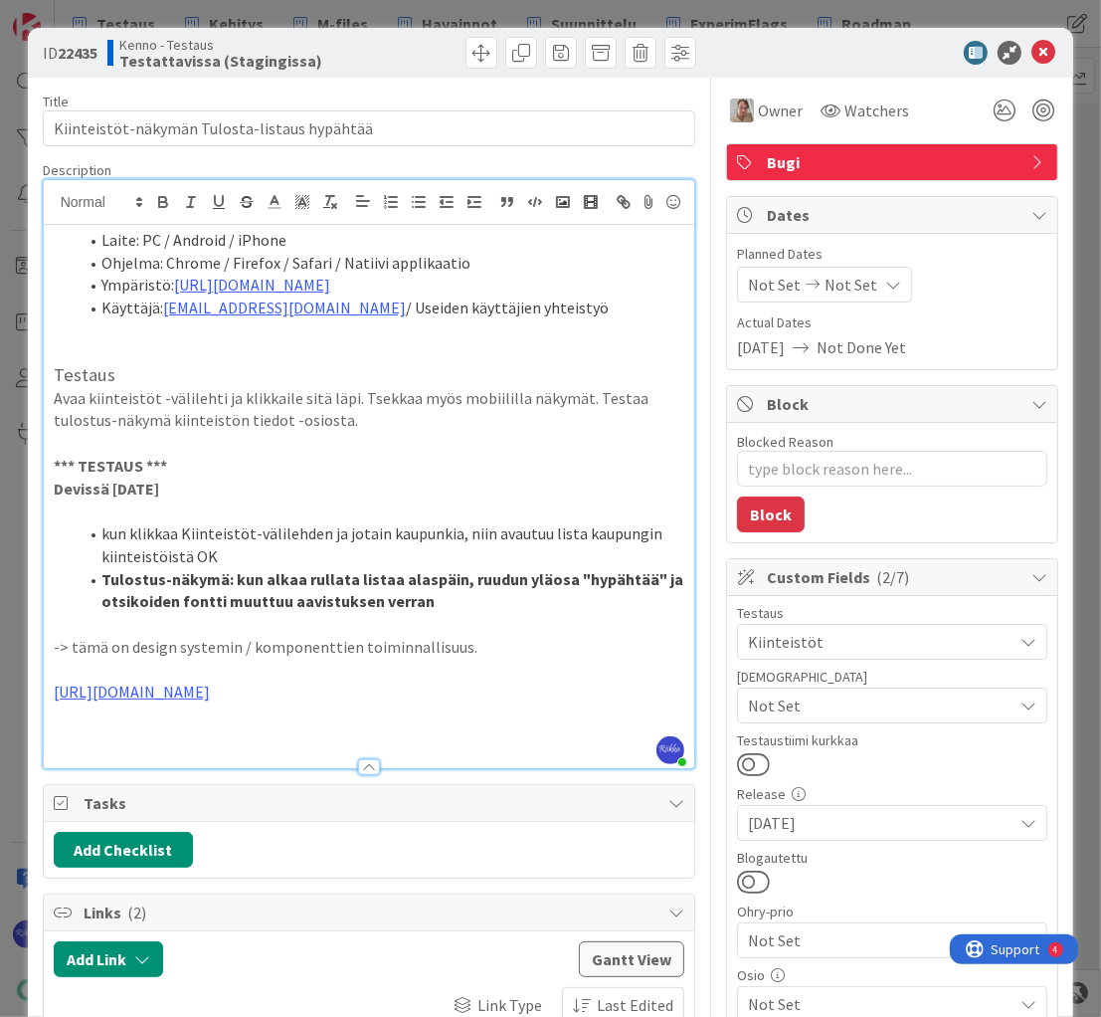
click at [117, 749] on p at bounding box center [370, 737] width 632 height 23
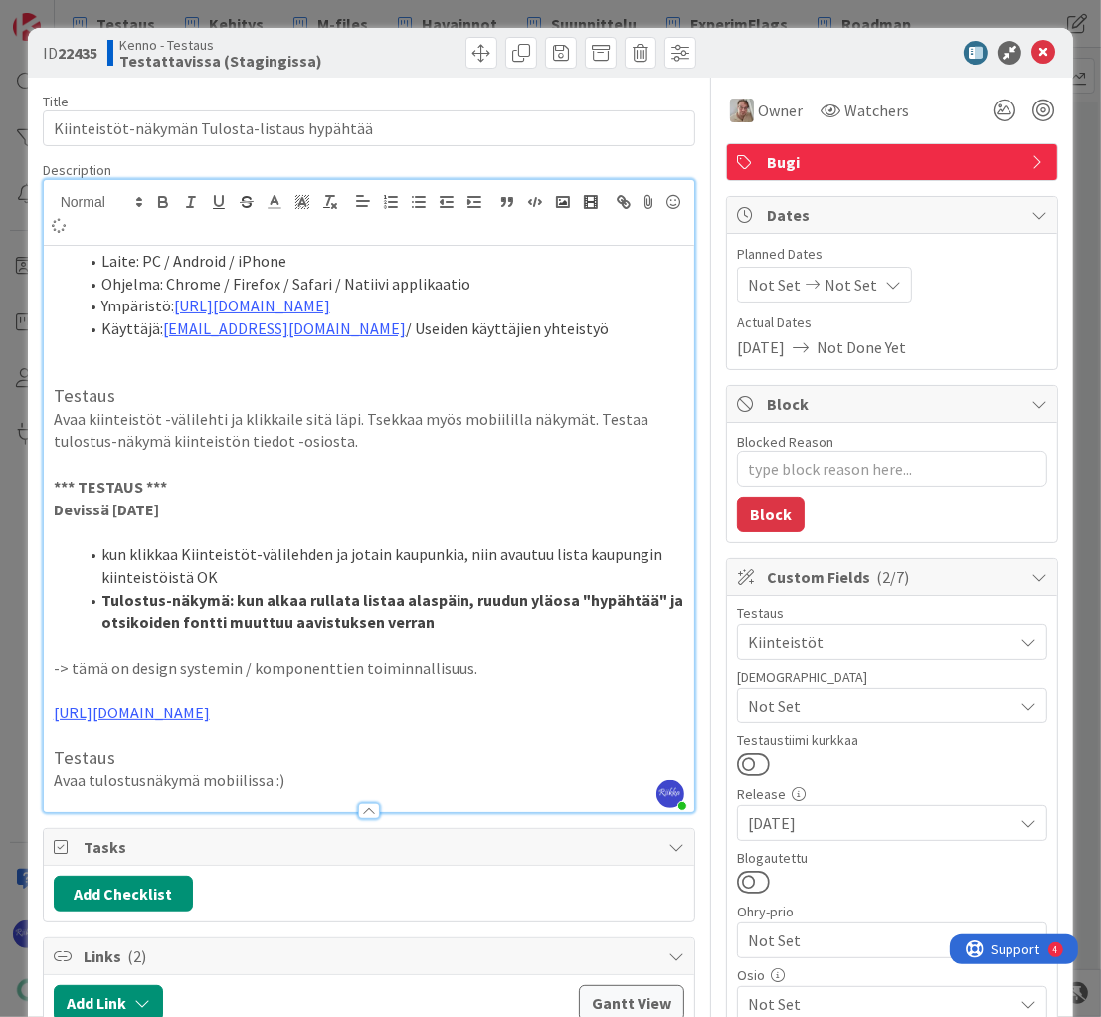
click at [870, 700] on span "Not Set" at bounding box center [880, 705] width 265 height 24
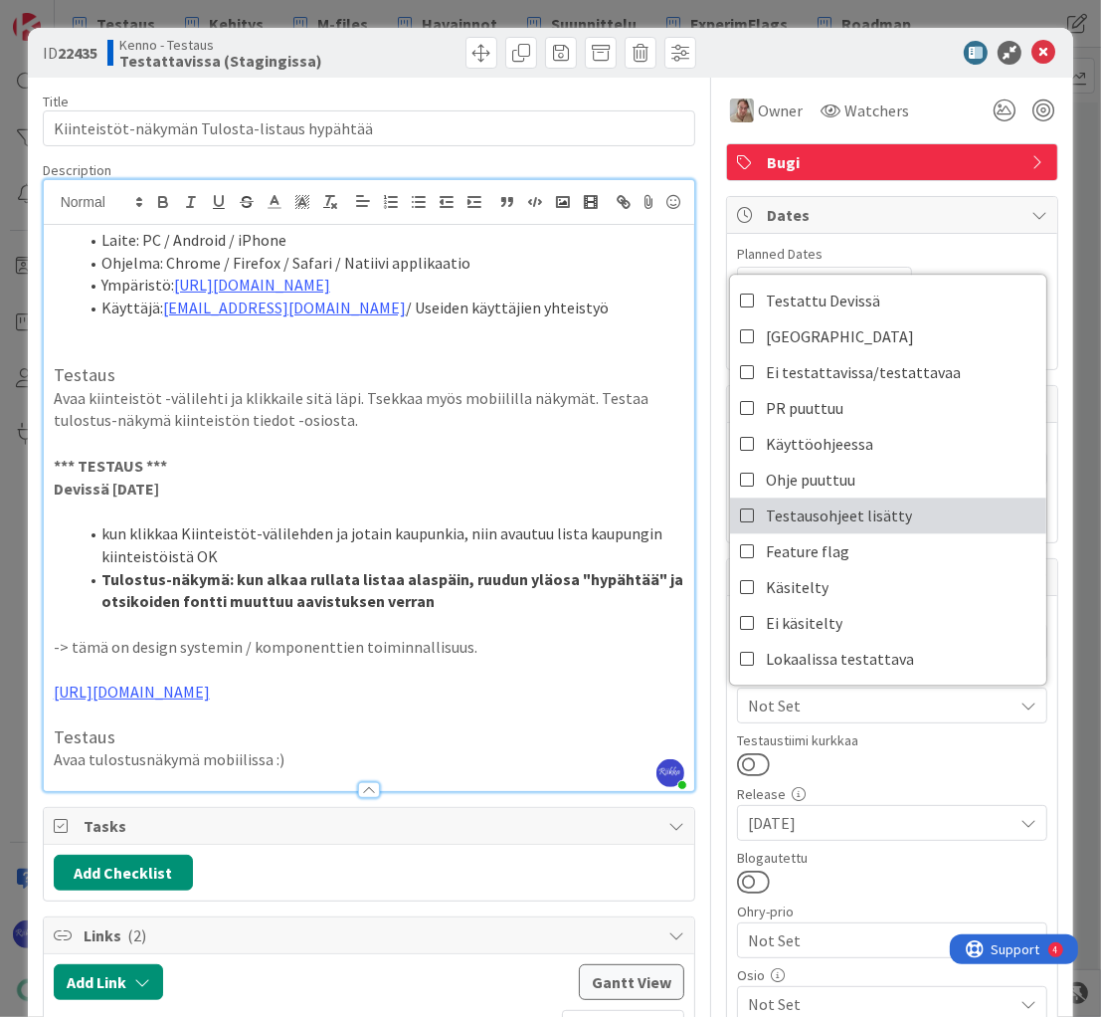
click at [872, 516] on span "Testausohjeet lisätty" at bounding box center [839, 515] width 146 height 30
click at [900, 756] on div at bounding box center [892, 764] width 310 height 26
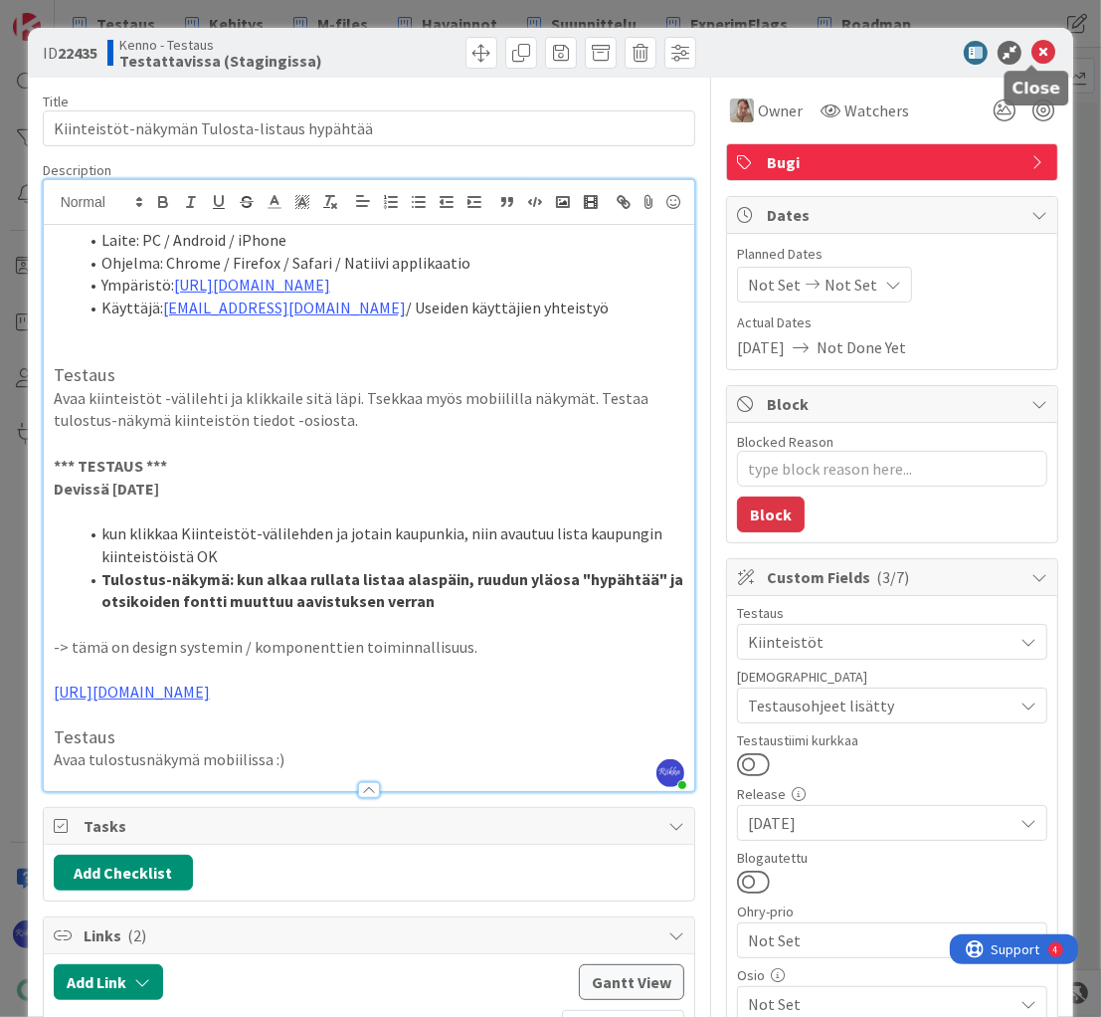
click at [1032, 46] on icon at bounding box center [1044, 53] width 24 height 24
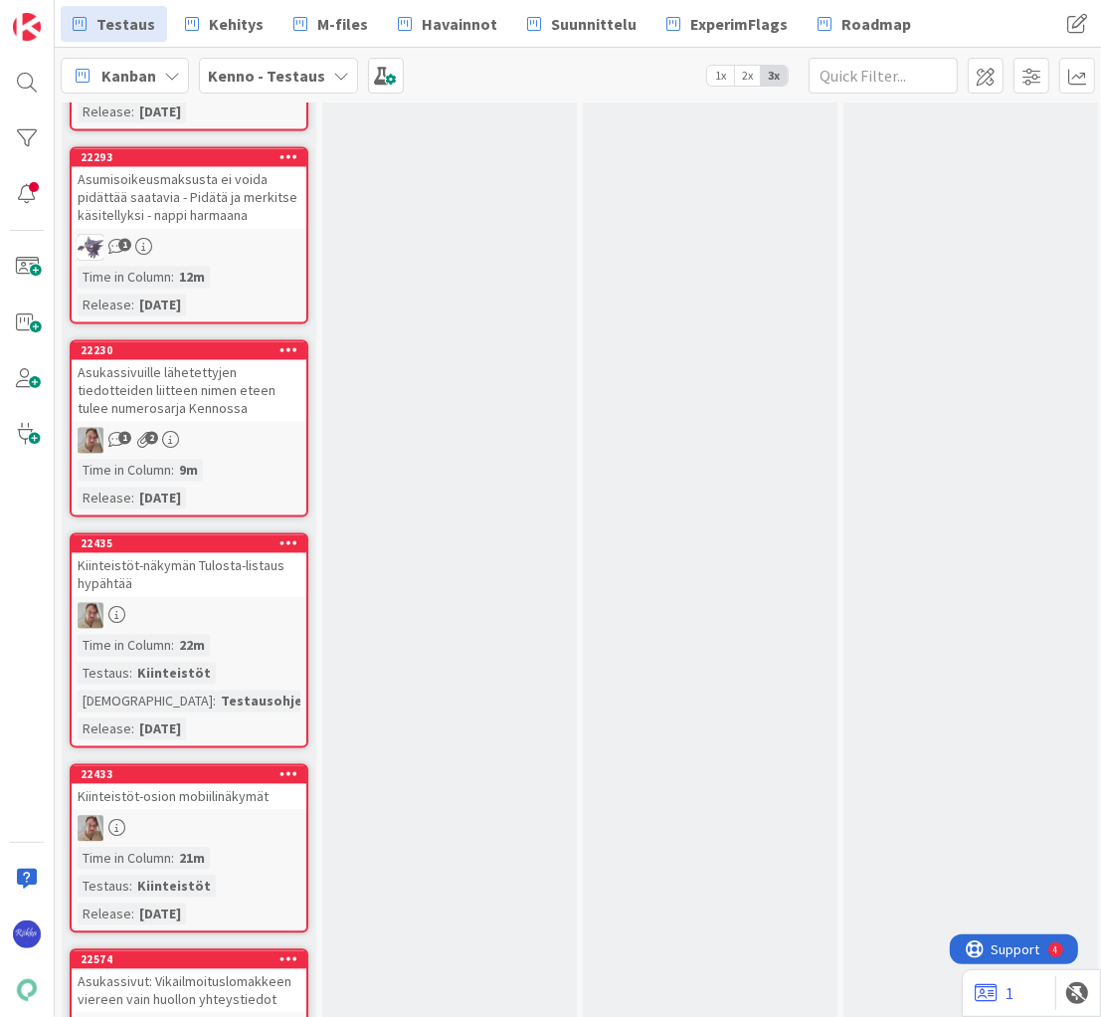
click at [248, 816] on div at bounding box center [189, 829] width 235 height 26
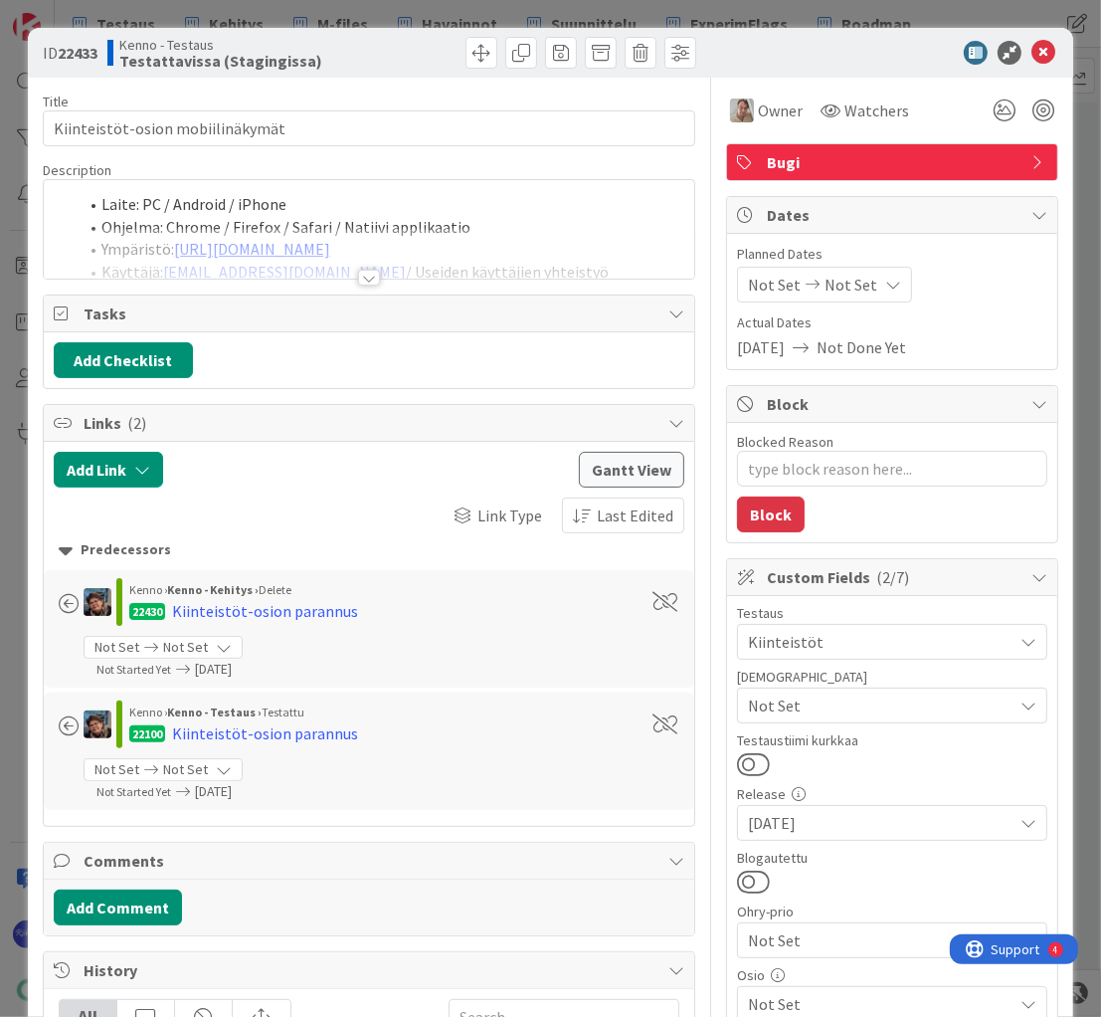
click at [836, 703] on span "Not Set" at bounding box center [880, 705] width 265 height 24
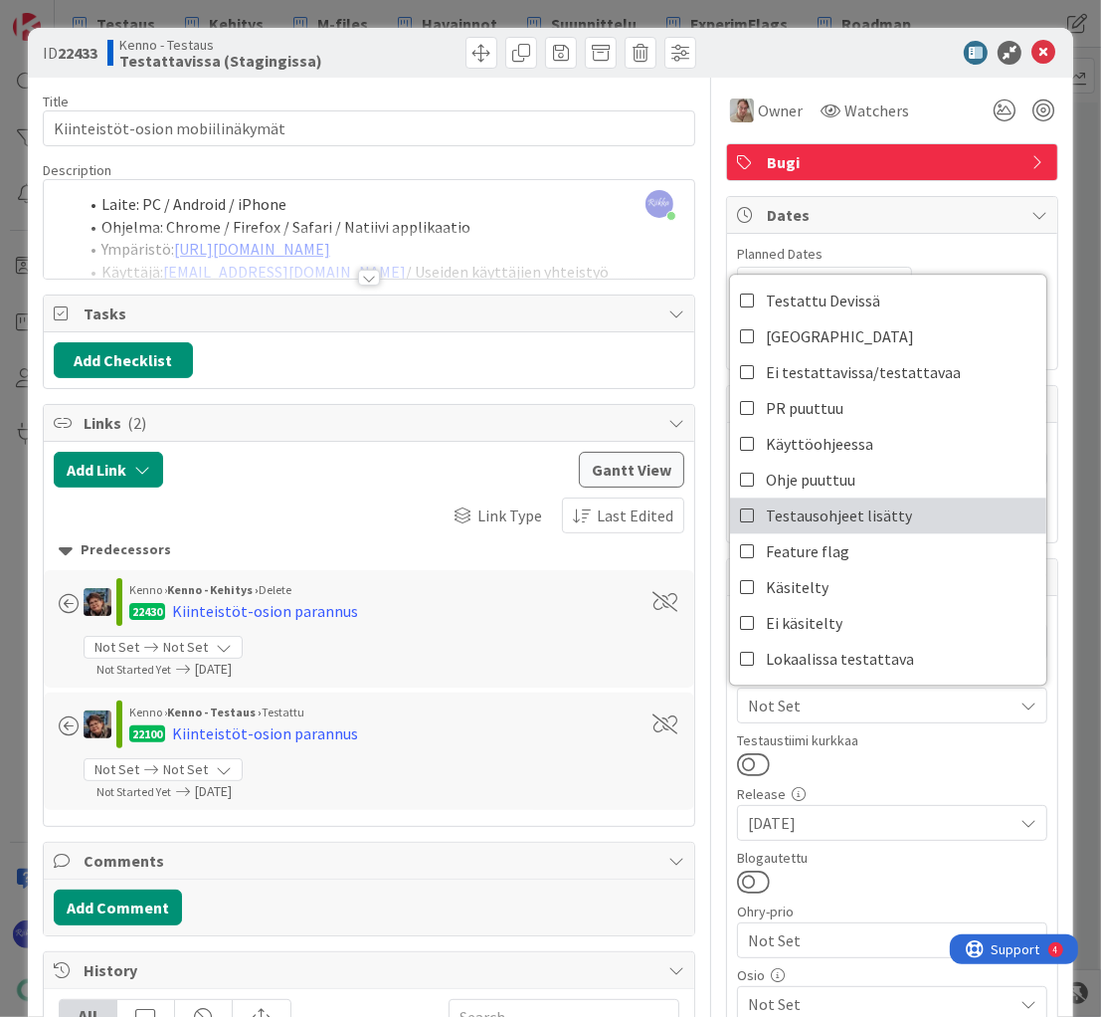
click at [857, 509] on span "Testausohjeet lisätty" at bounding box center [839, 515] width 146 height 30
click at [899, 751] on div at bounding box center [892, 764] width 310 height 26
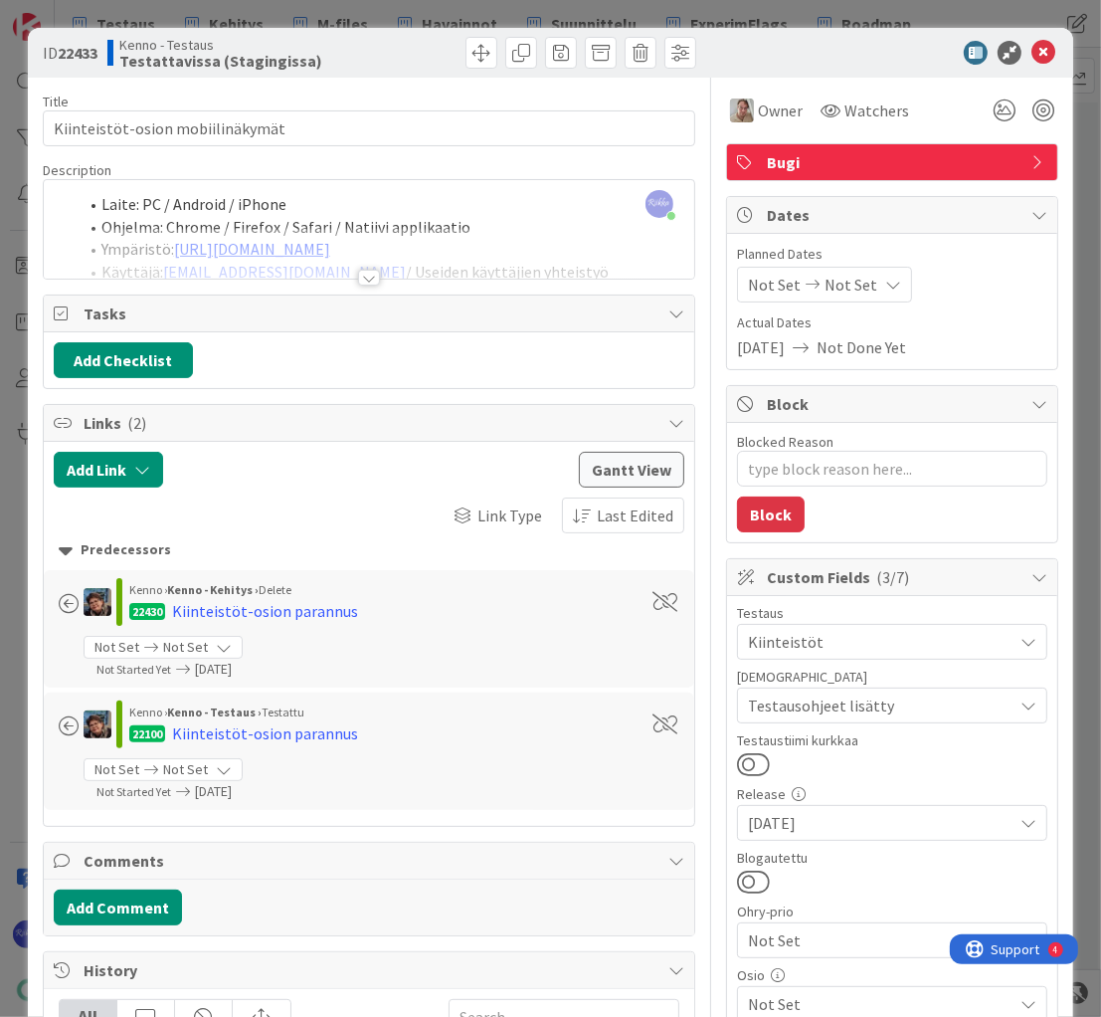
click at [368, 275] on div at bounding box center [369, 278] width 22 height 16
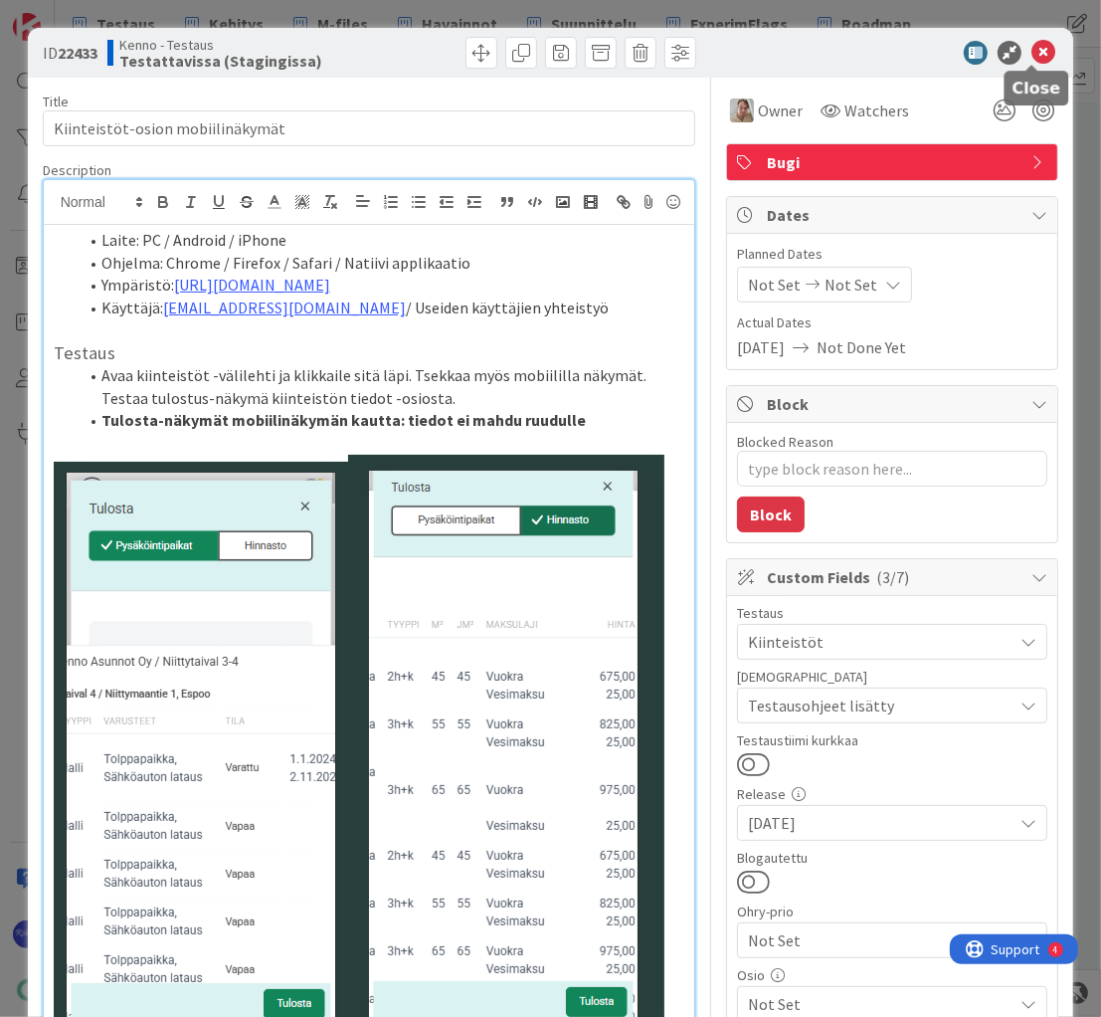
click at [1032, 56] on icon at bounding box center [1044, 53] width 24 height 24
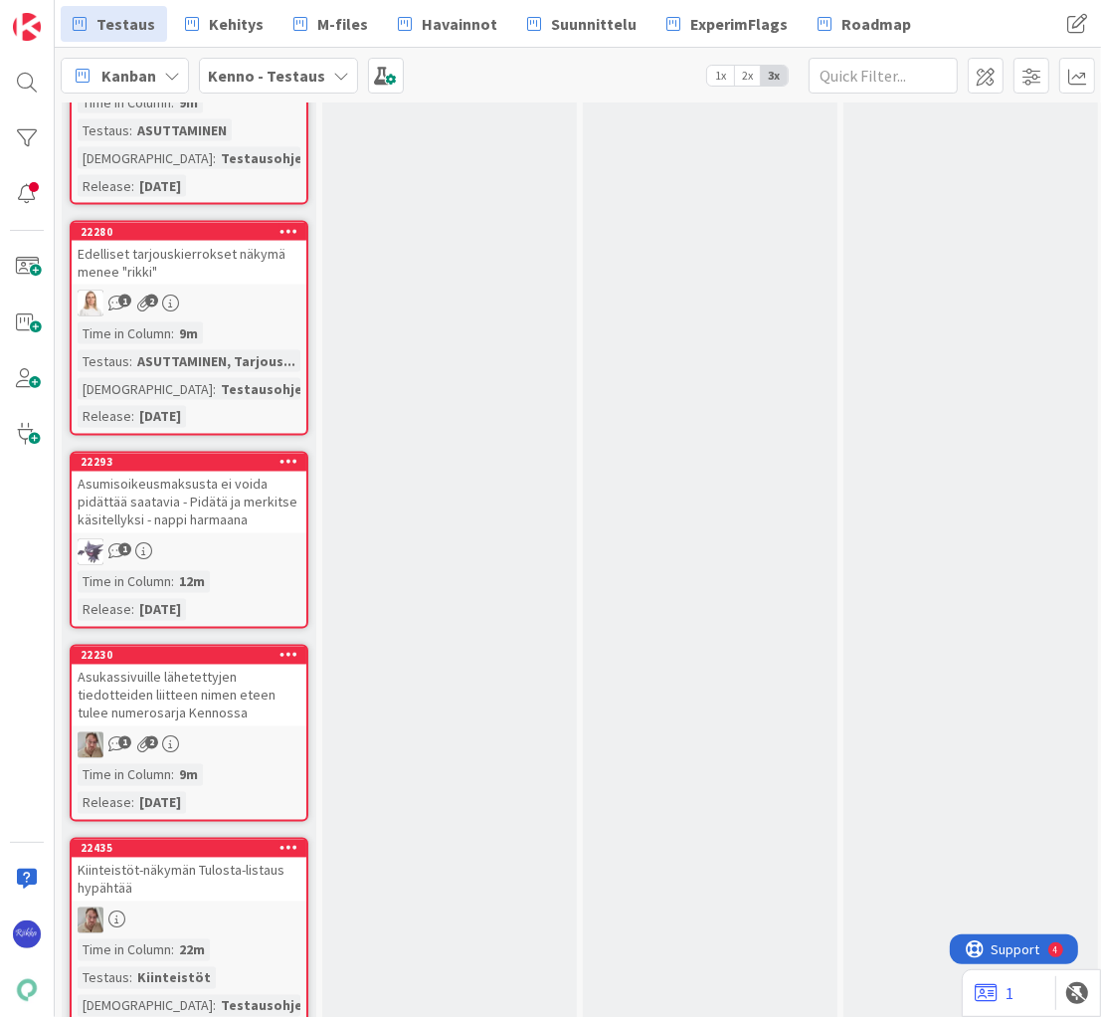
scroll to position [13452, 0]
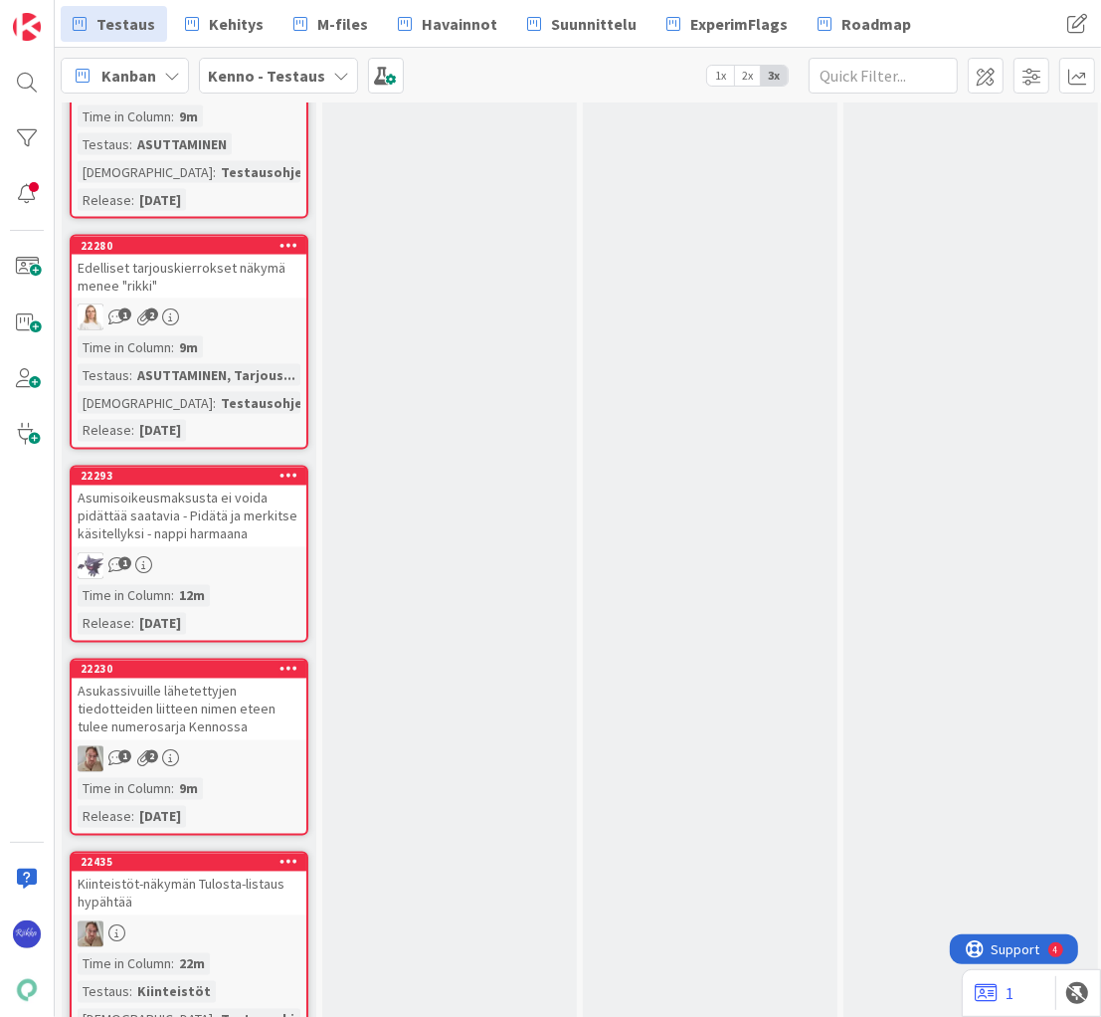
click at [255, 746] on div "1 2" at bounding box center [189, 759] width 235 height 26
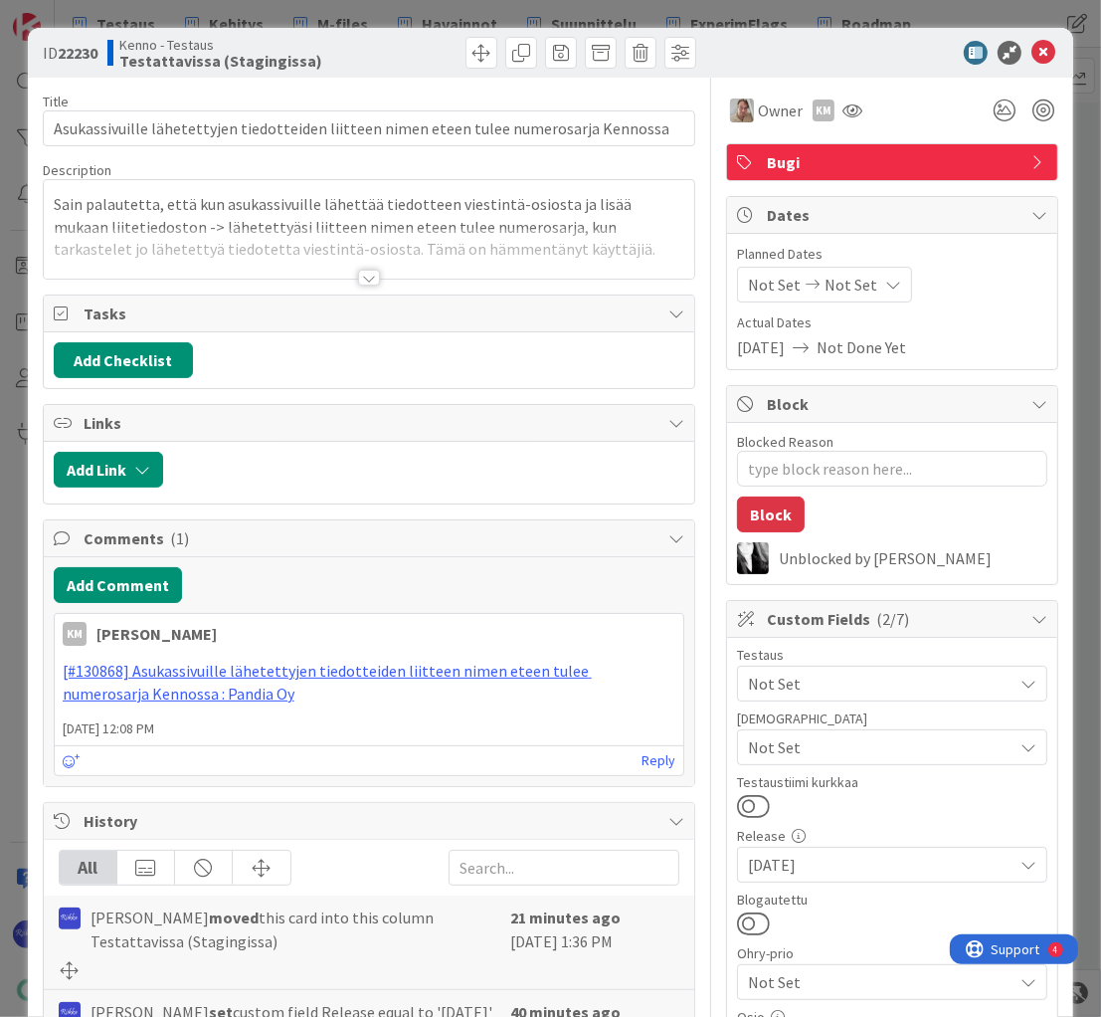
click at [860, 743] on span "Not Set" at bounding box center [880, 747] width 265 height 24
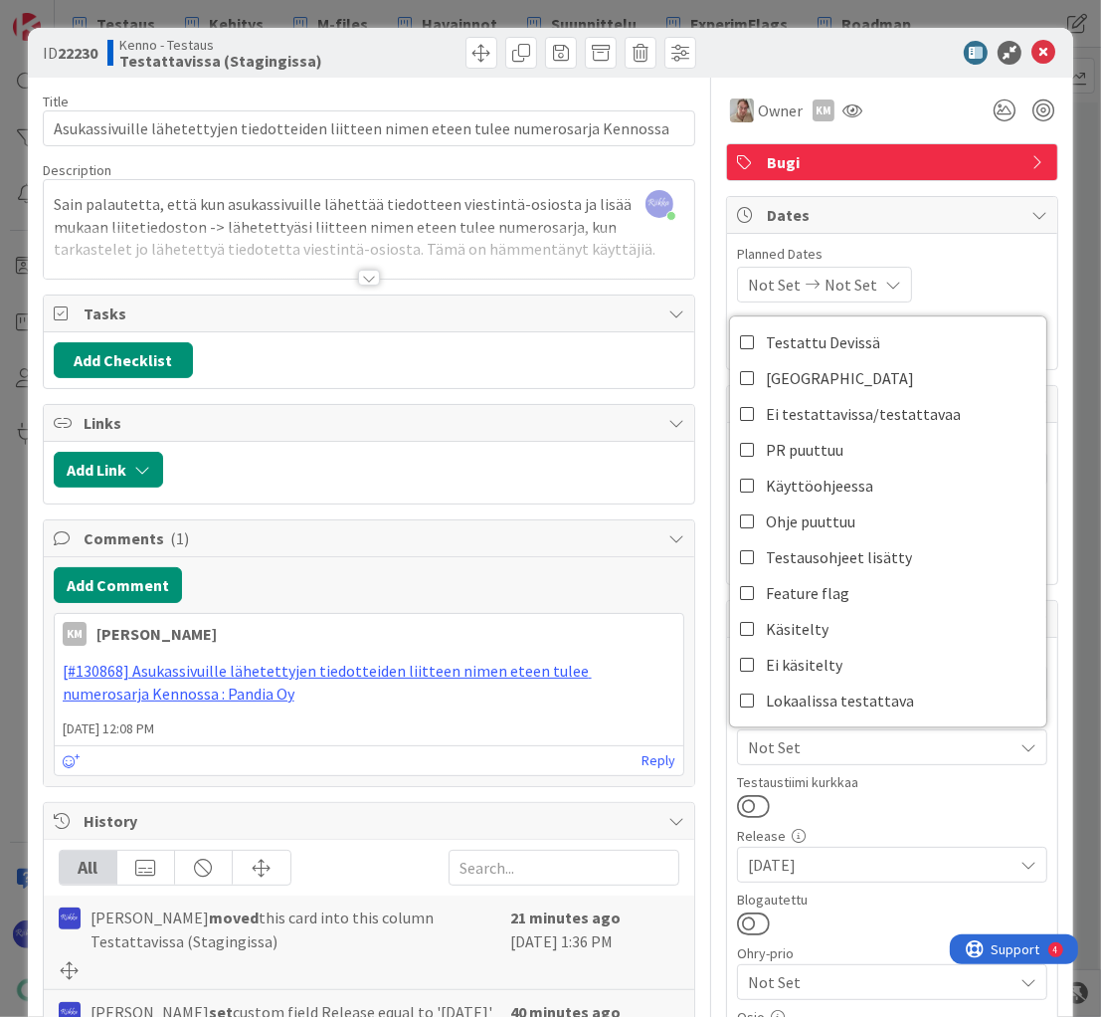
click at [910, 794] on div at bounding box center [892, 806] width 310 height 26
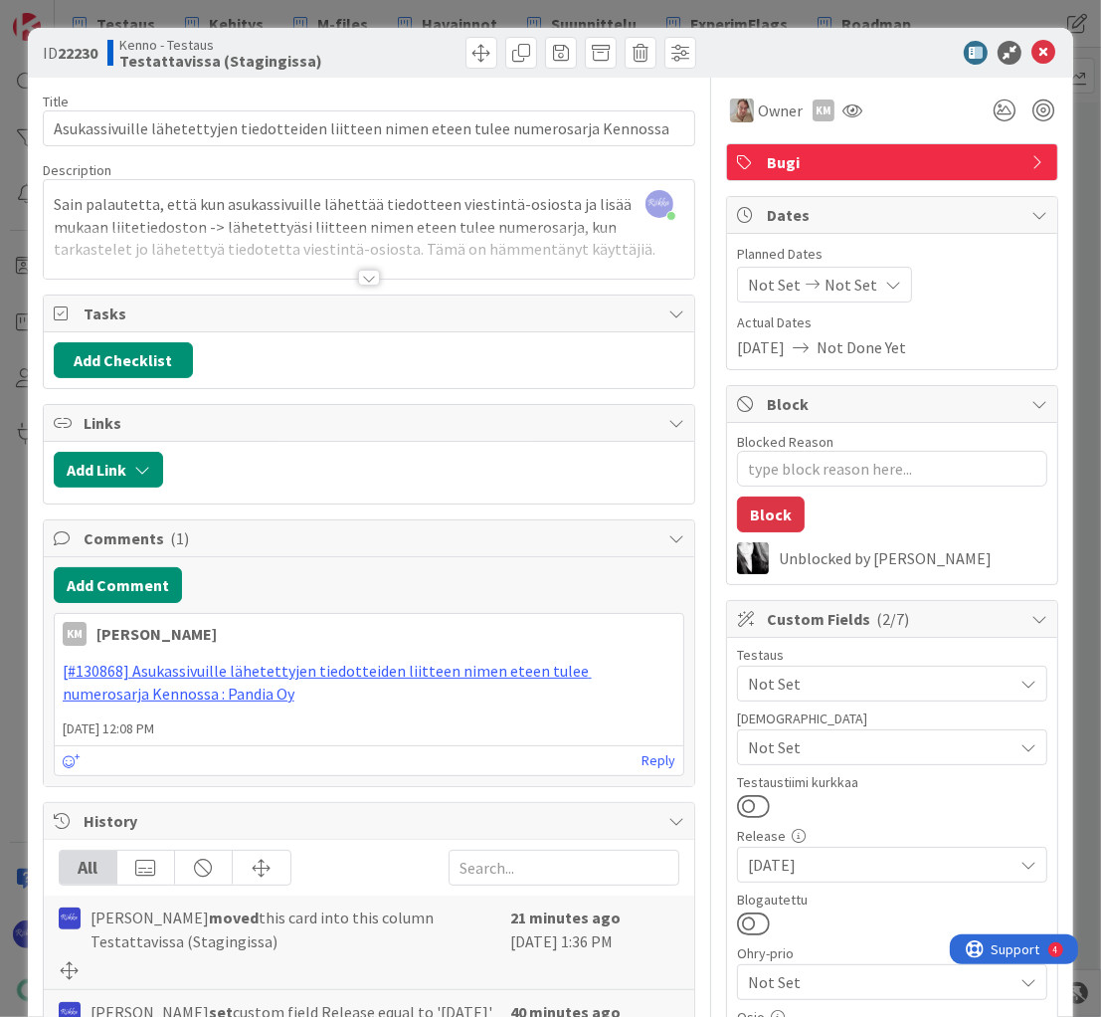
click at [895, 681] on span "Not Set" at bounding box center [880, 684] width 265 height 24
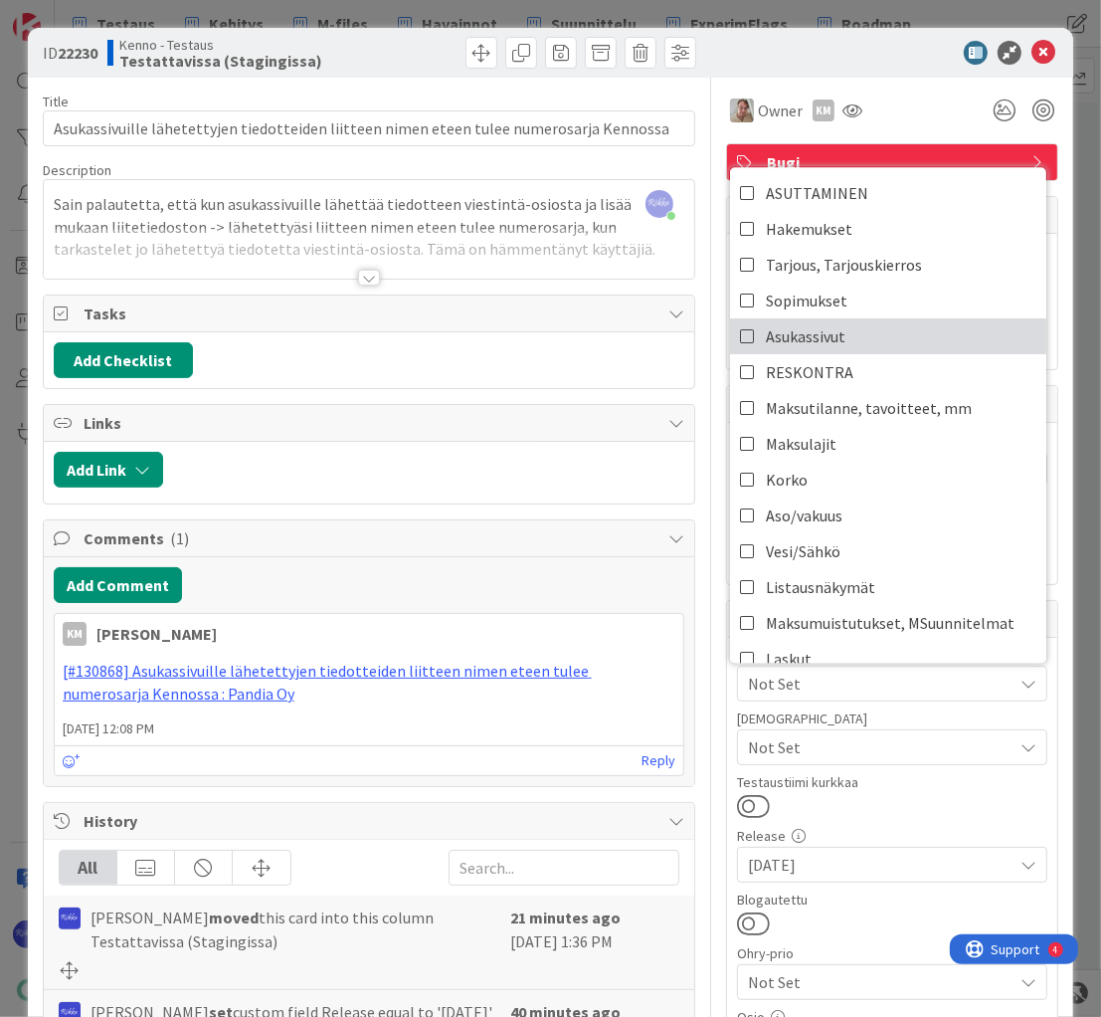
click at [785, 322] on span "Asukassivut" at bounding box center [806, 336] width 80 height 30
click at [899, 799] on div at bounding box center [892, 806] width 310 height 26
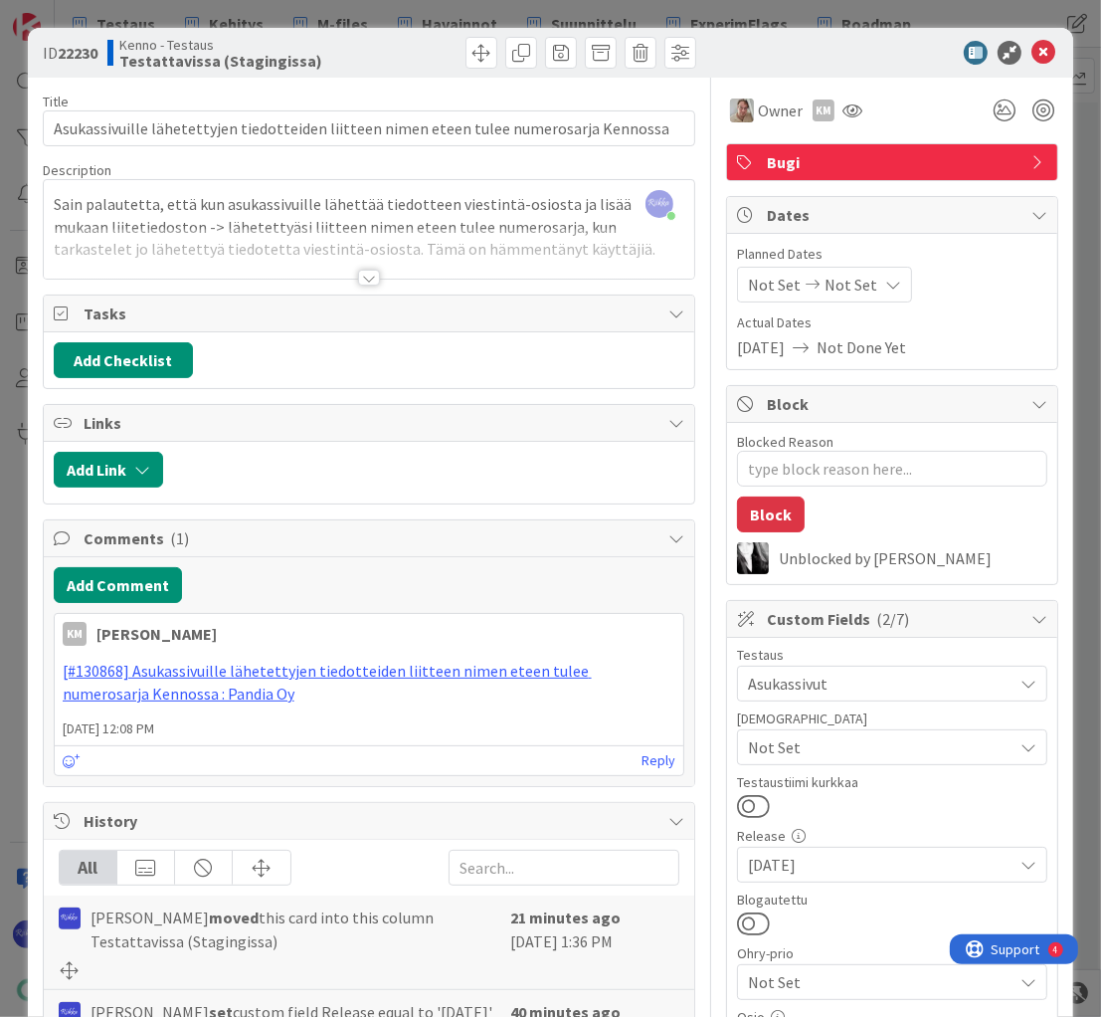
click at [358, 279] on div at bounding box center [369, 278] width 22 height 16
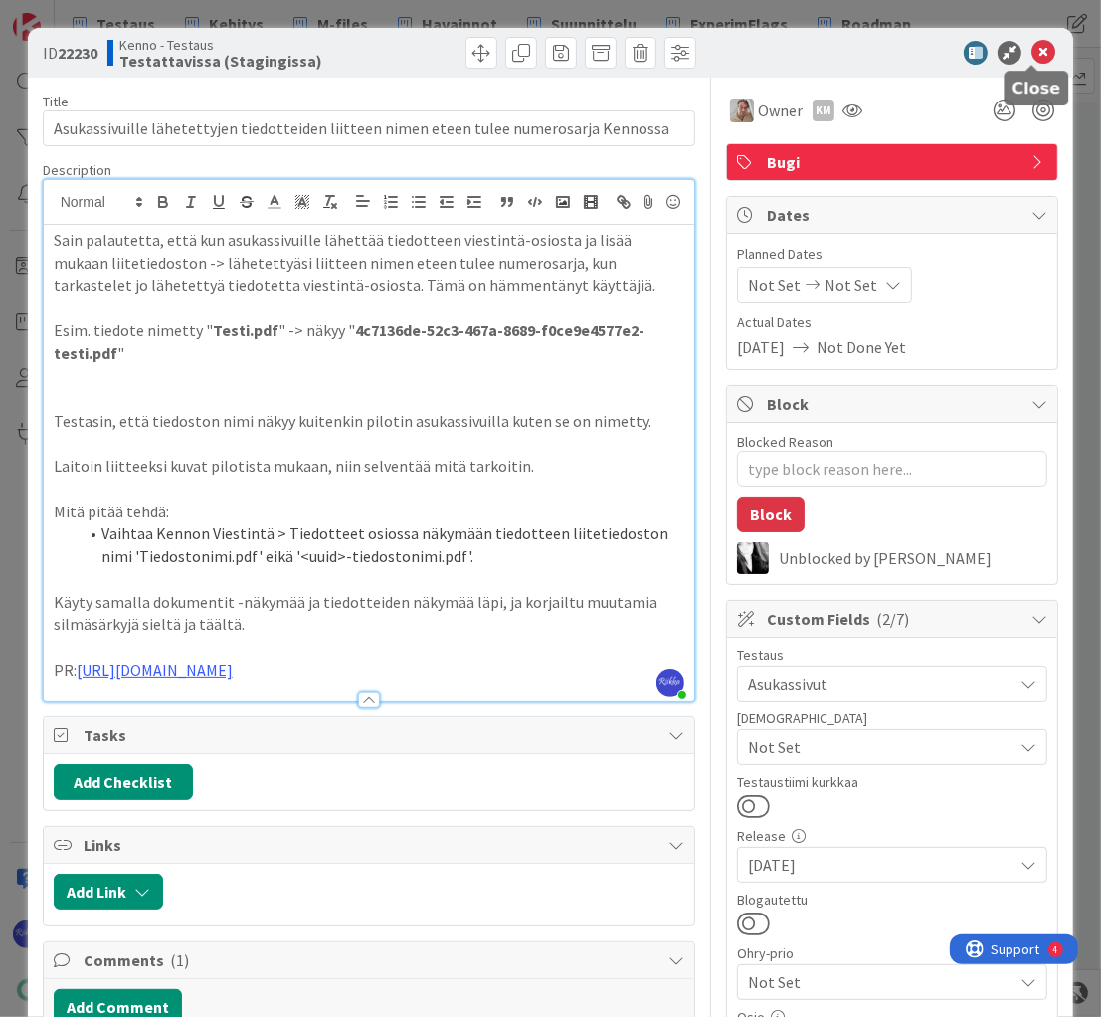
click at [1035, 49] on icon at bounding box center [1044, 53] width 24 height 24
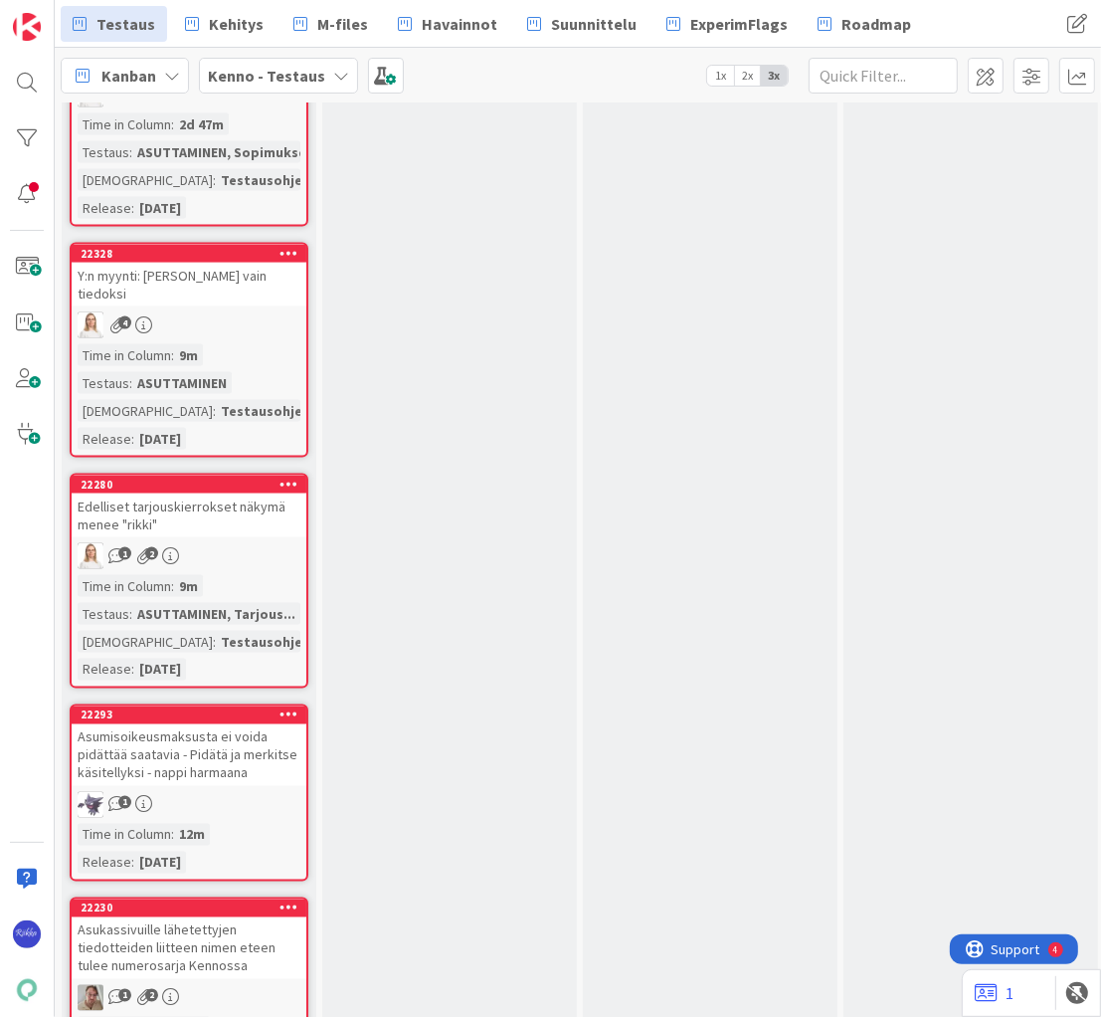
click at [237, 724] on div "Asumisoikeusmaksusta ei voida pidättää saatavia - Pidätä ja merkitse käsitellyk…" at bounding box center [189, 755] width 235 height 62
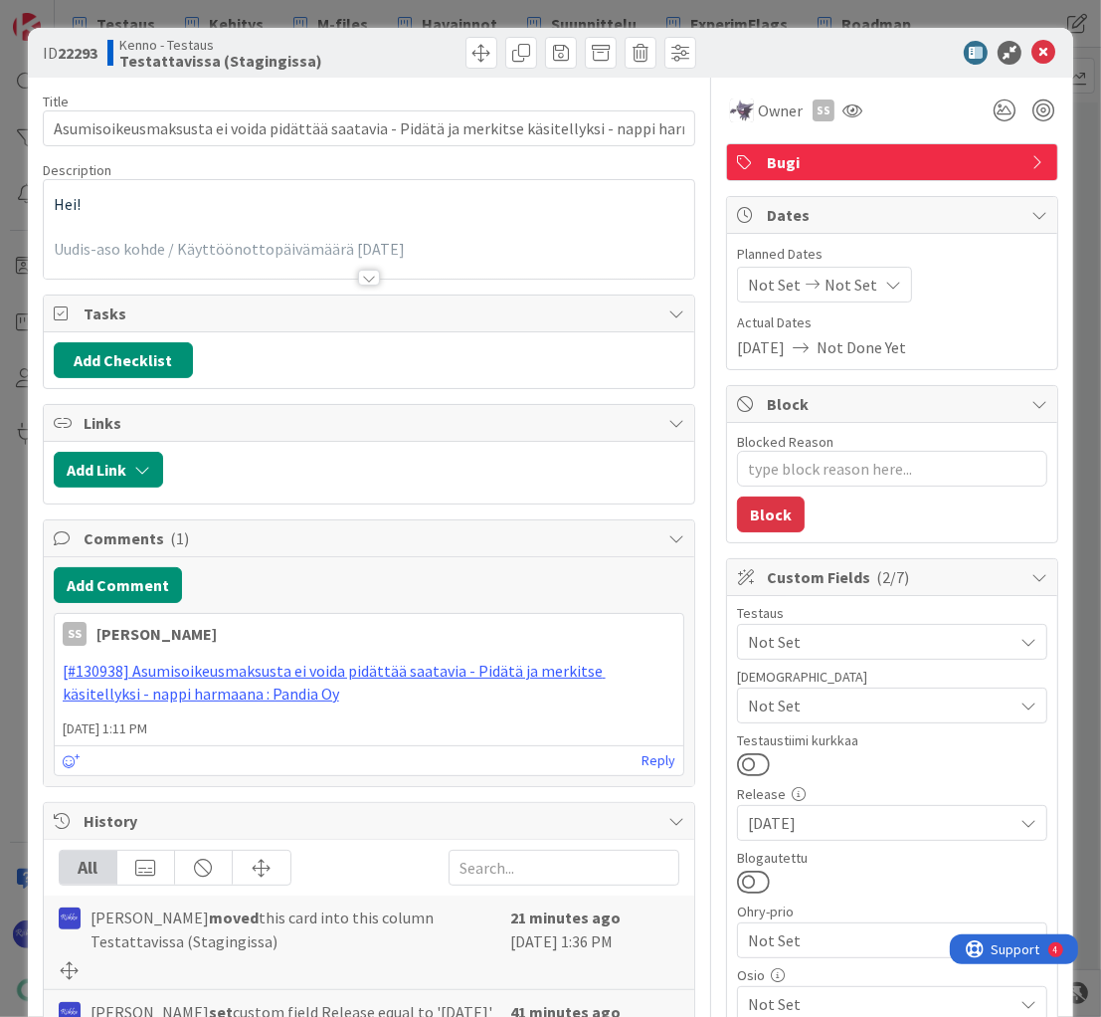
click at [362, 278] on div at bounding box center [369, 278] width 22 height 16
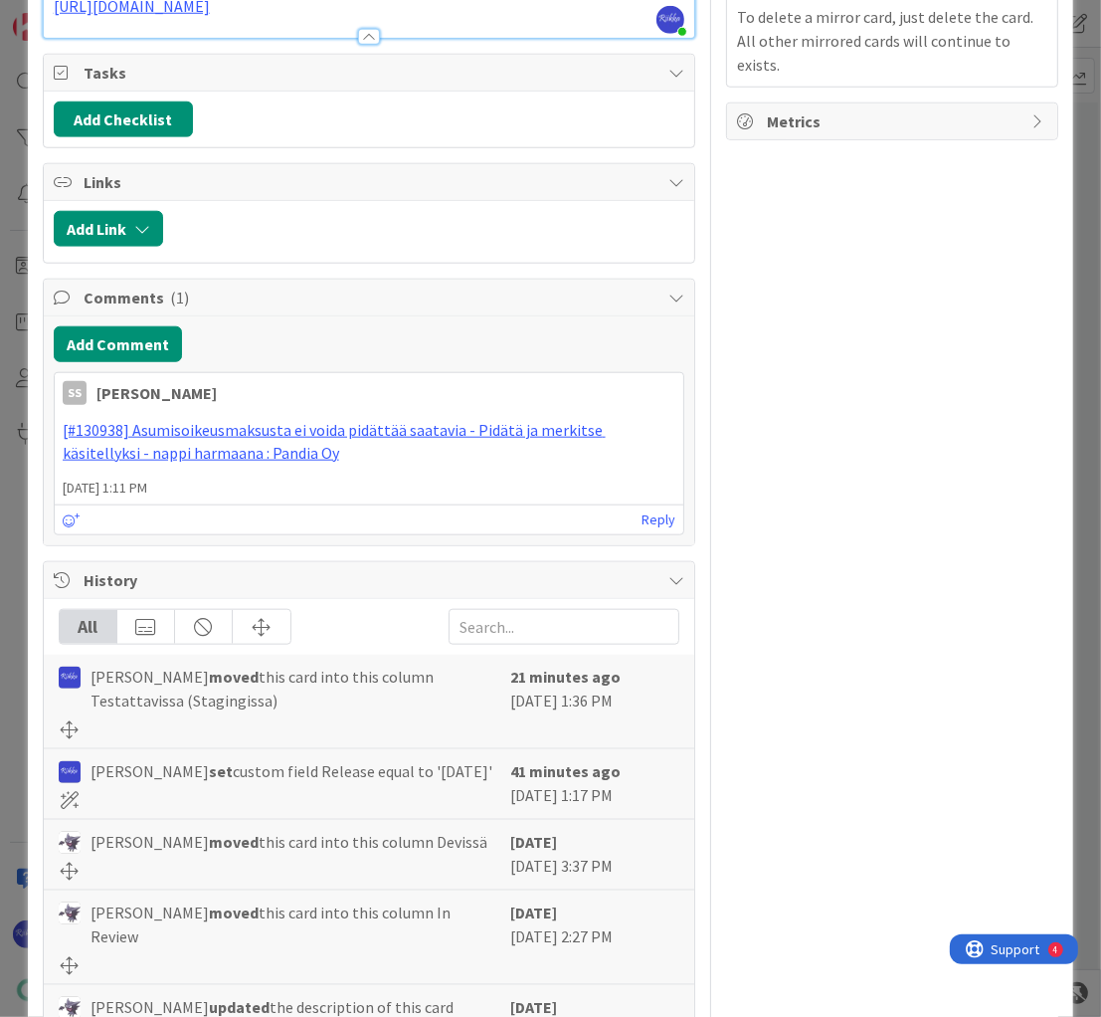
scroll to position [1751, 0]
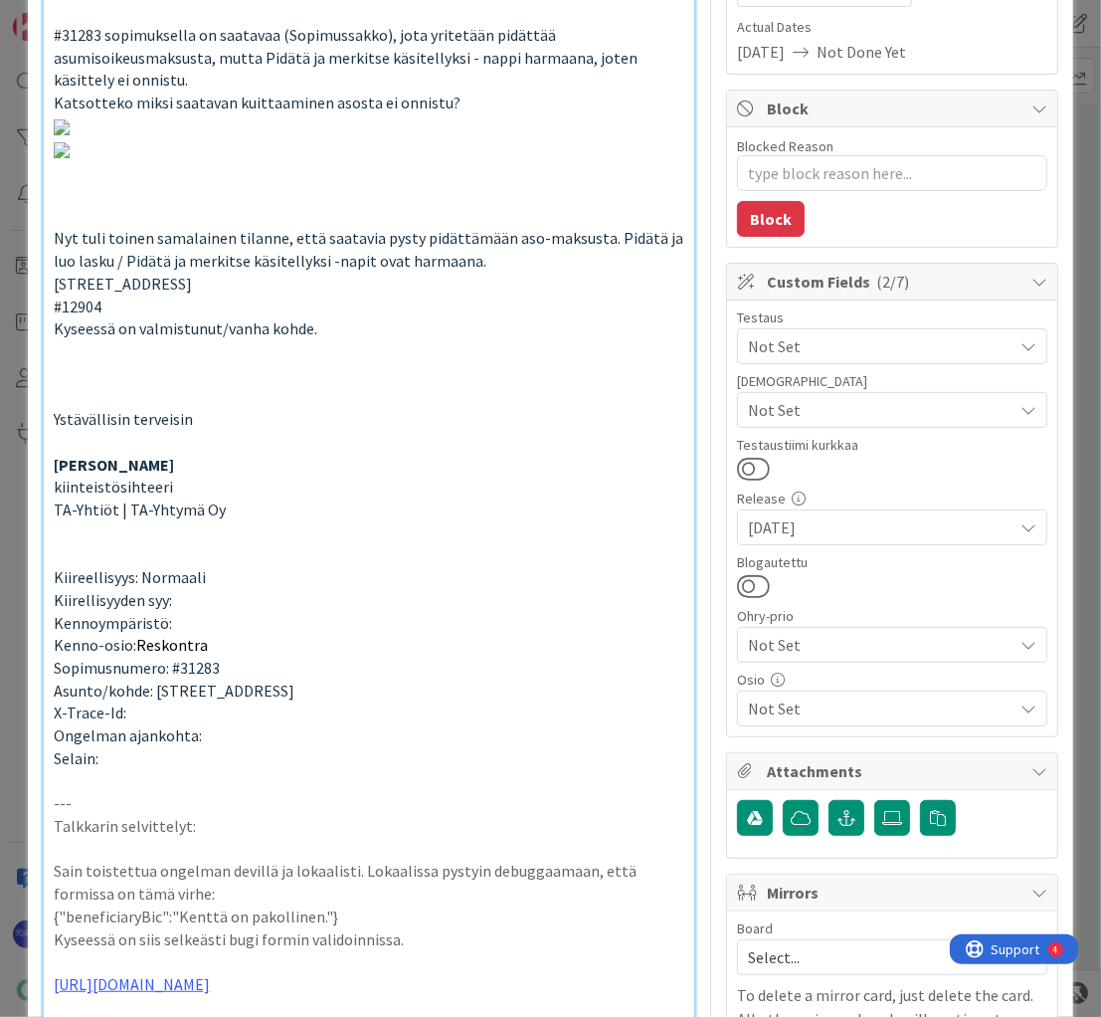
scroll to position [0, 0]
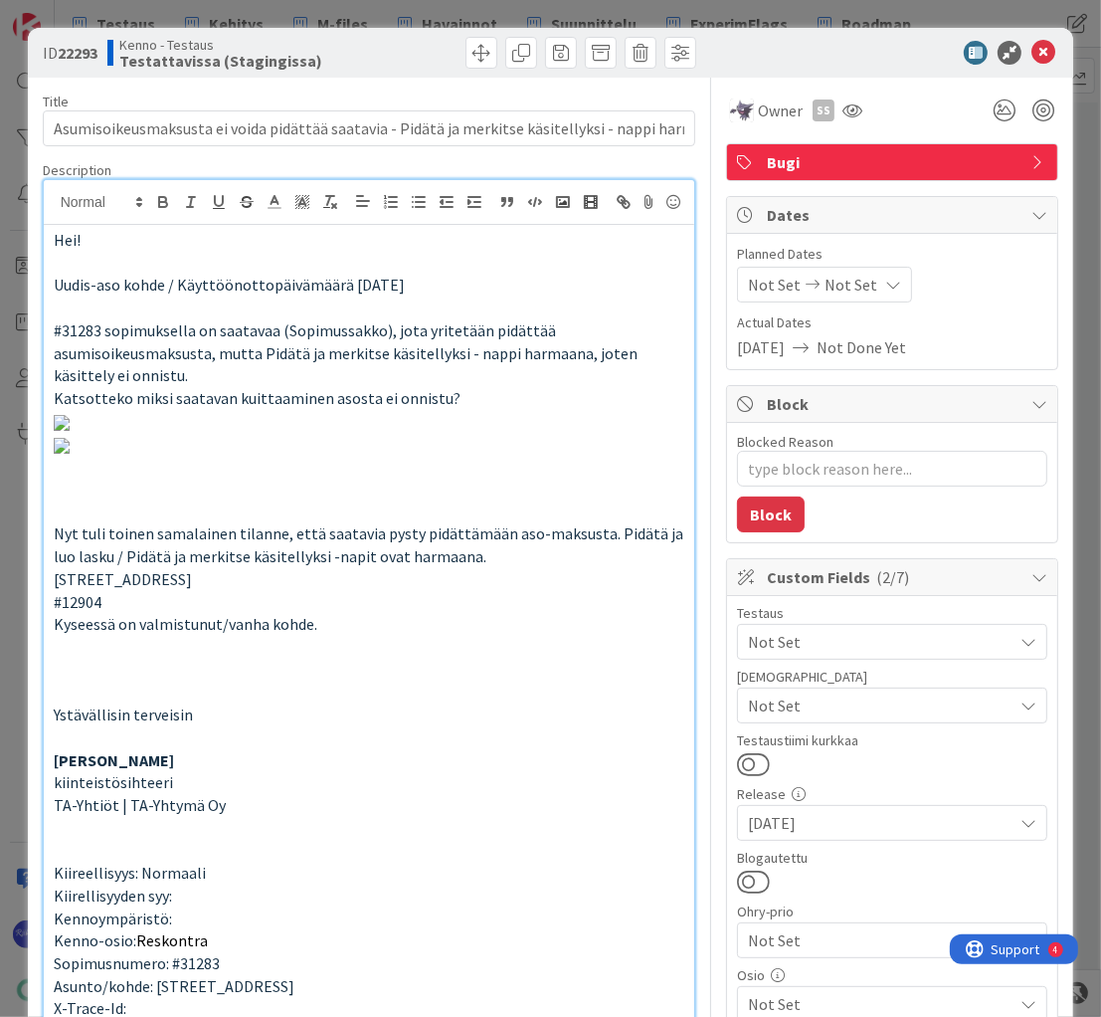
click at [881, 701] on span "Not Set" at bounding box center [880, 705] width 265 height 24
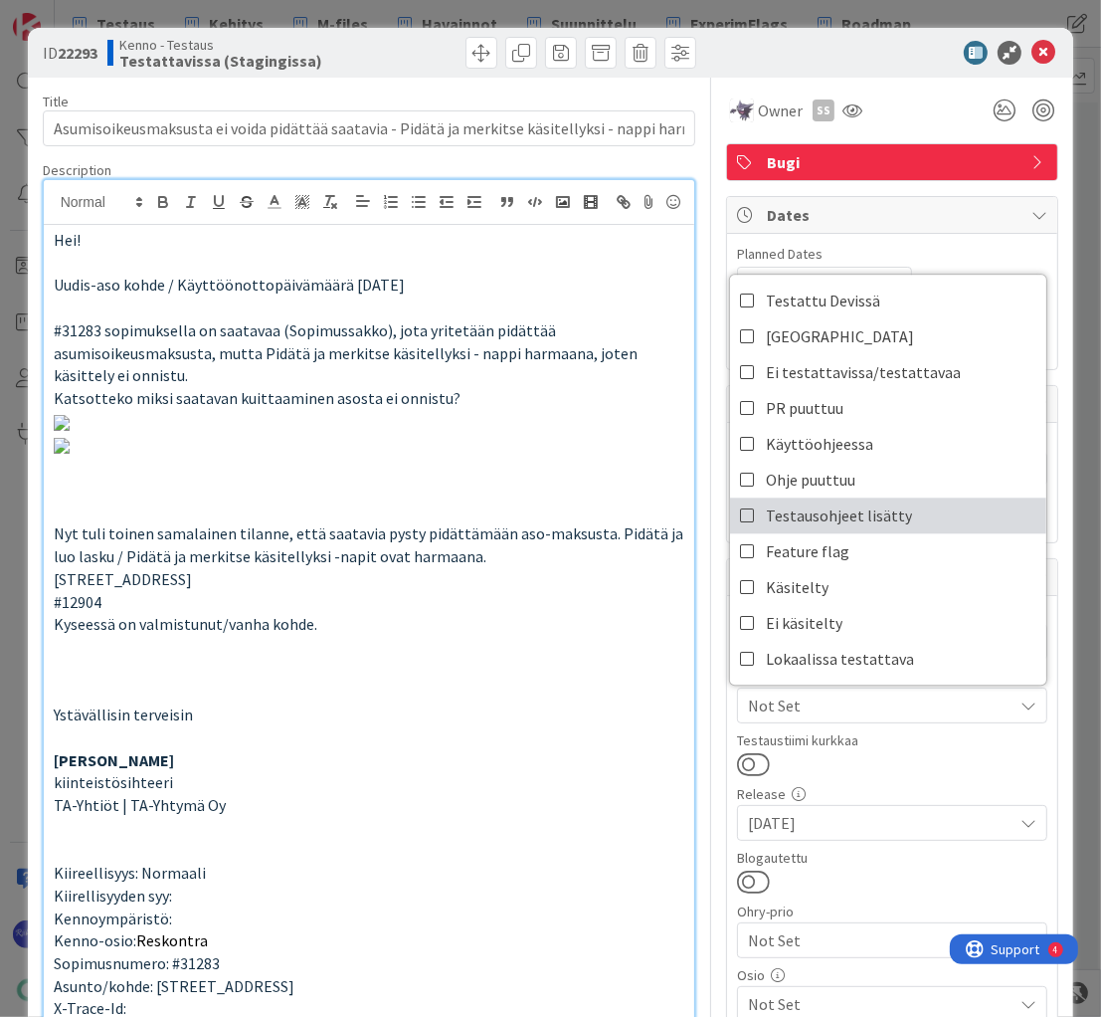
click at [880, 516] on span "Testausohjeet lisätty" at bounding box center [839, 515] width 146 height 30
click at [937, 778] on div "Testaus Not Set Testaushuomiot Testausohjeet lisätty Testattu Devissä Lahti Ei …" at bounding box center [892, 814] width 310 height 416
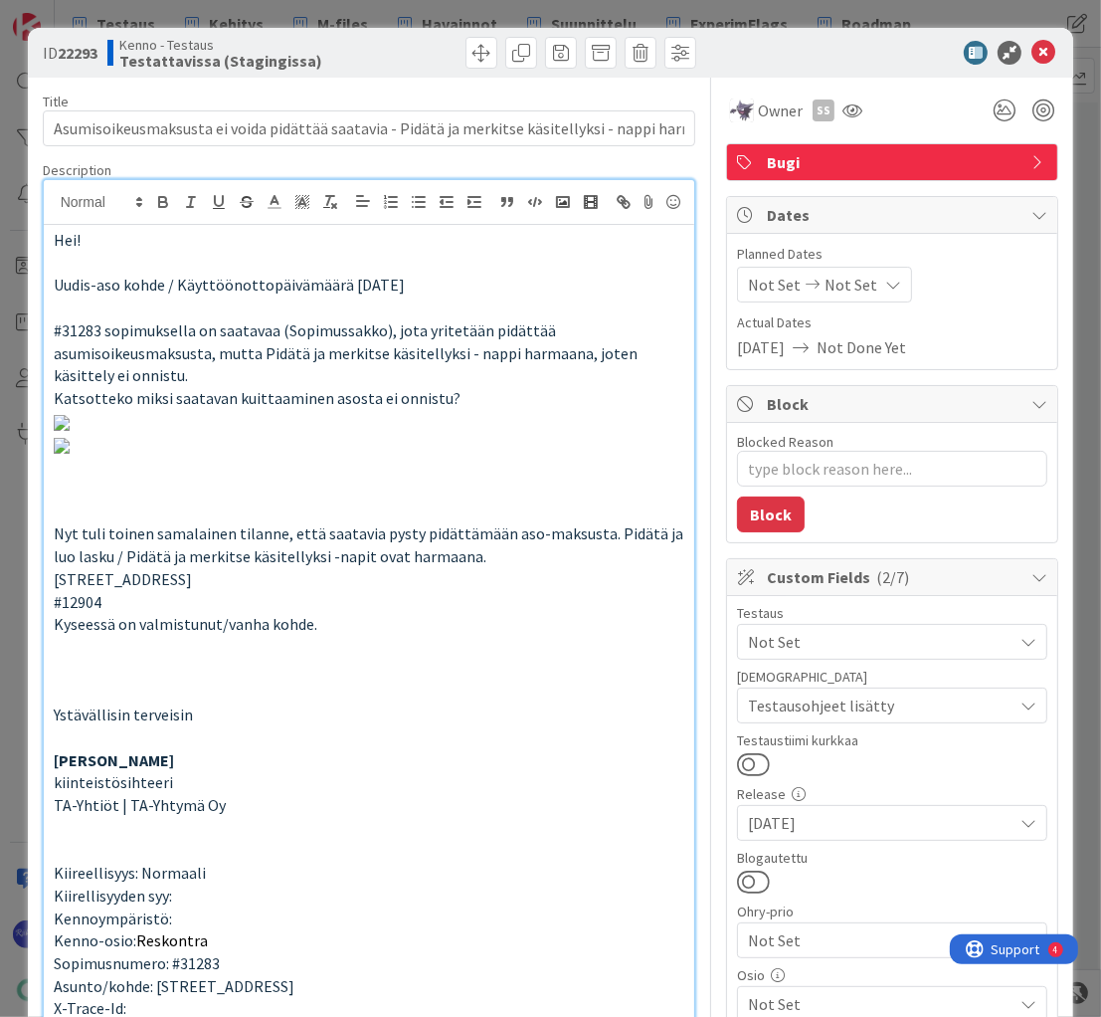
click at [864, 636] on span "Not Set" at bounding box center [880, 642] width 265 height 24
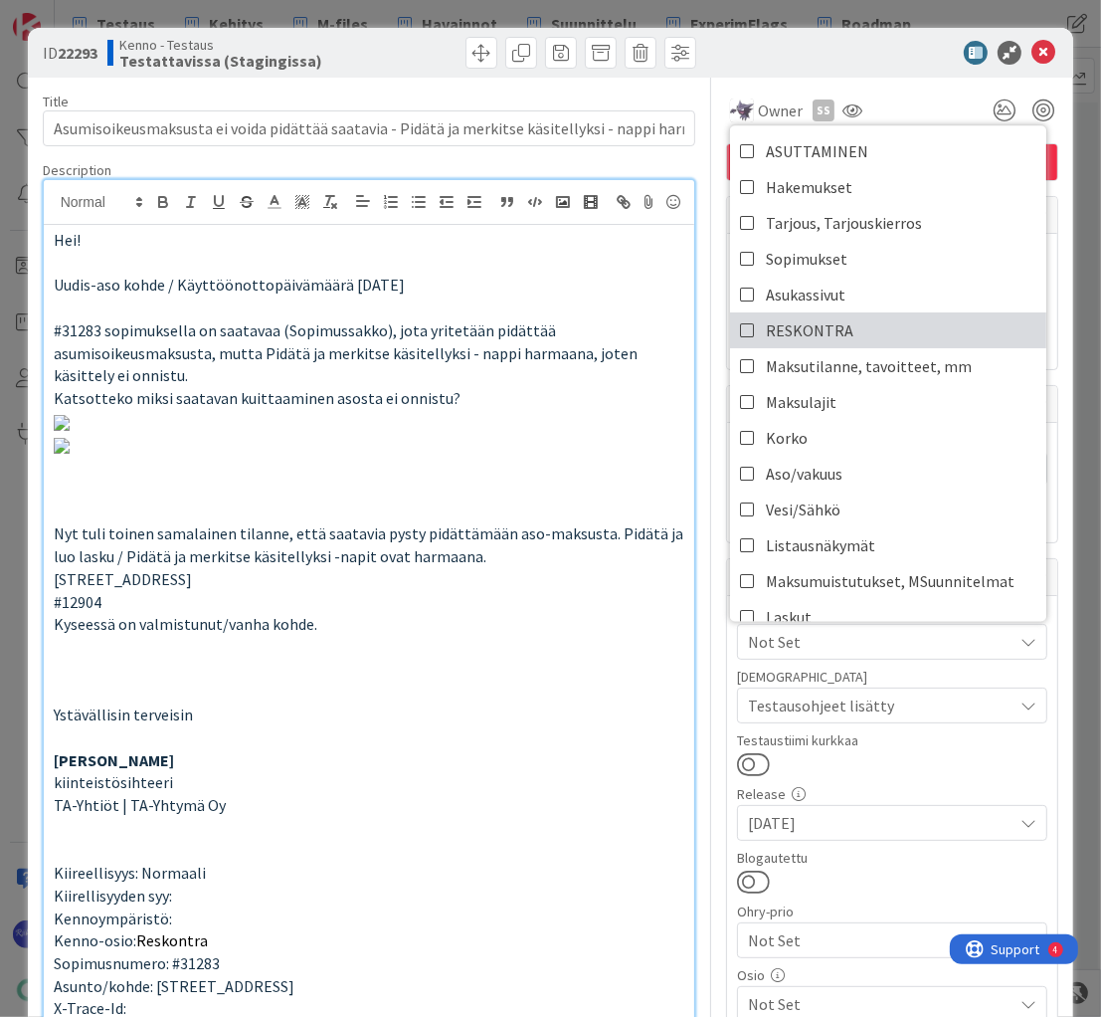
click at [844, 327] on link "RESKONTRA" at bounding box center [888, 330] width 316 height 36
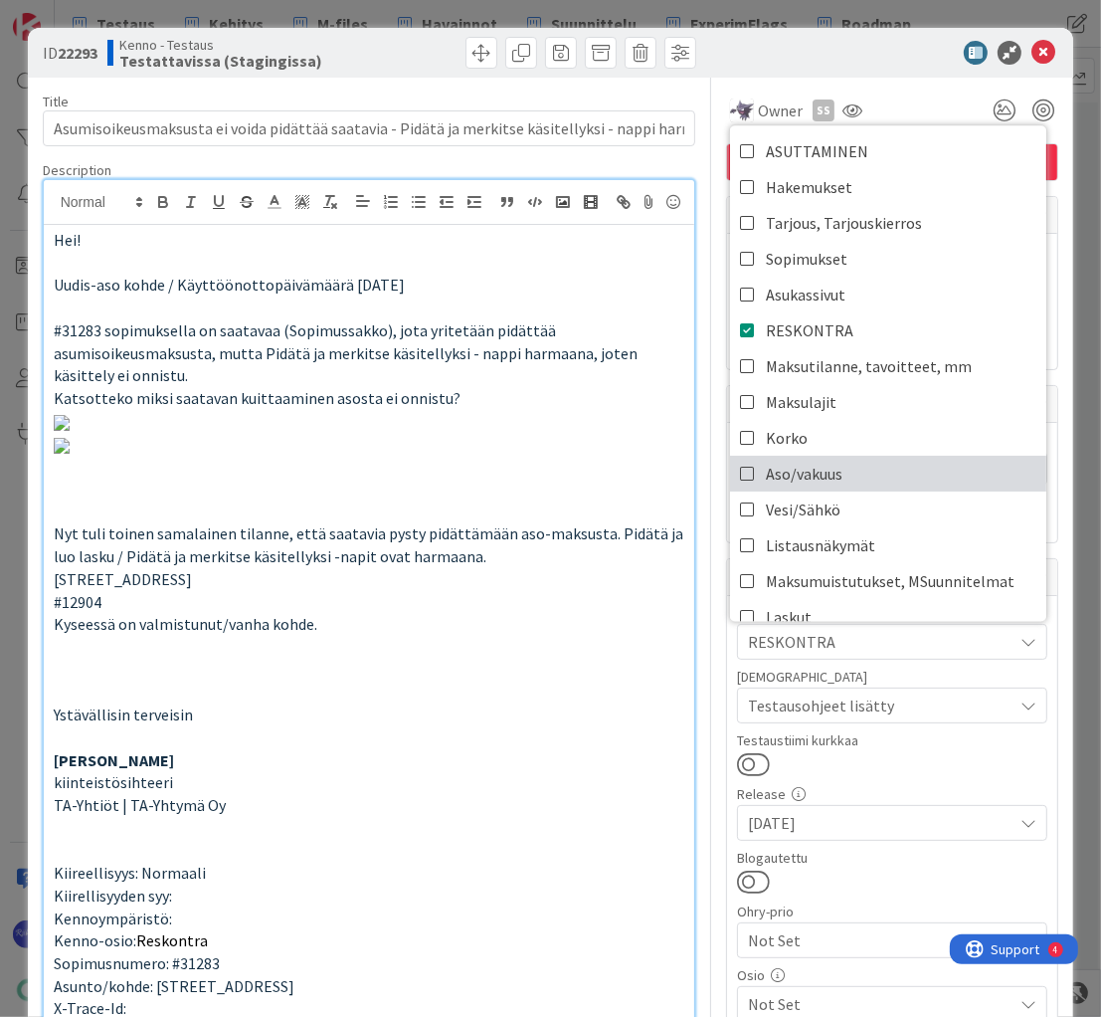
click at [852, 470] on link "Aso/vakuus" at bounding box center [888, 474] width 316 height 36
click at [873, 858] on div "Blogautettu" at bounding box center [892, 858] width 310 height 14
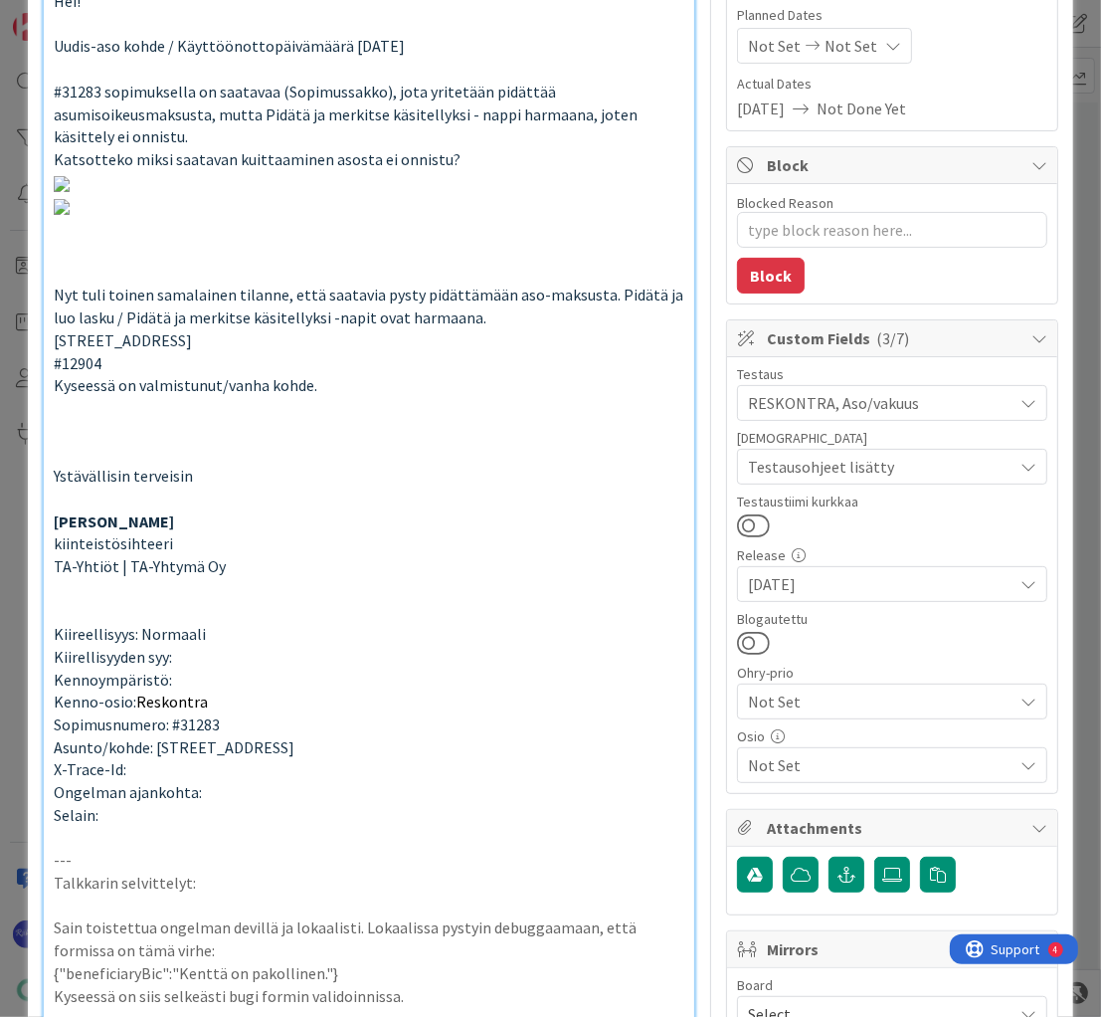
scroll to position [12724, 0]
type textarea "x"
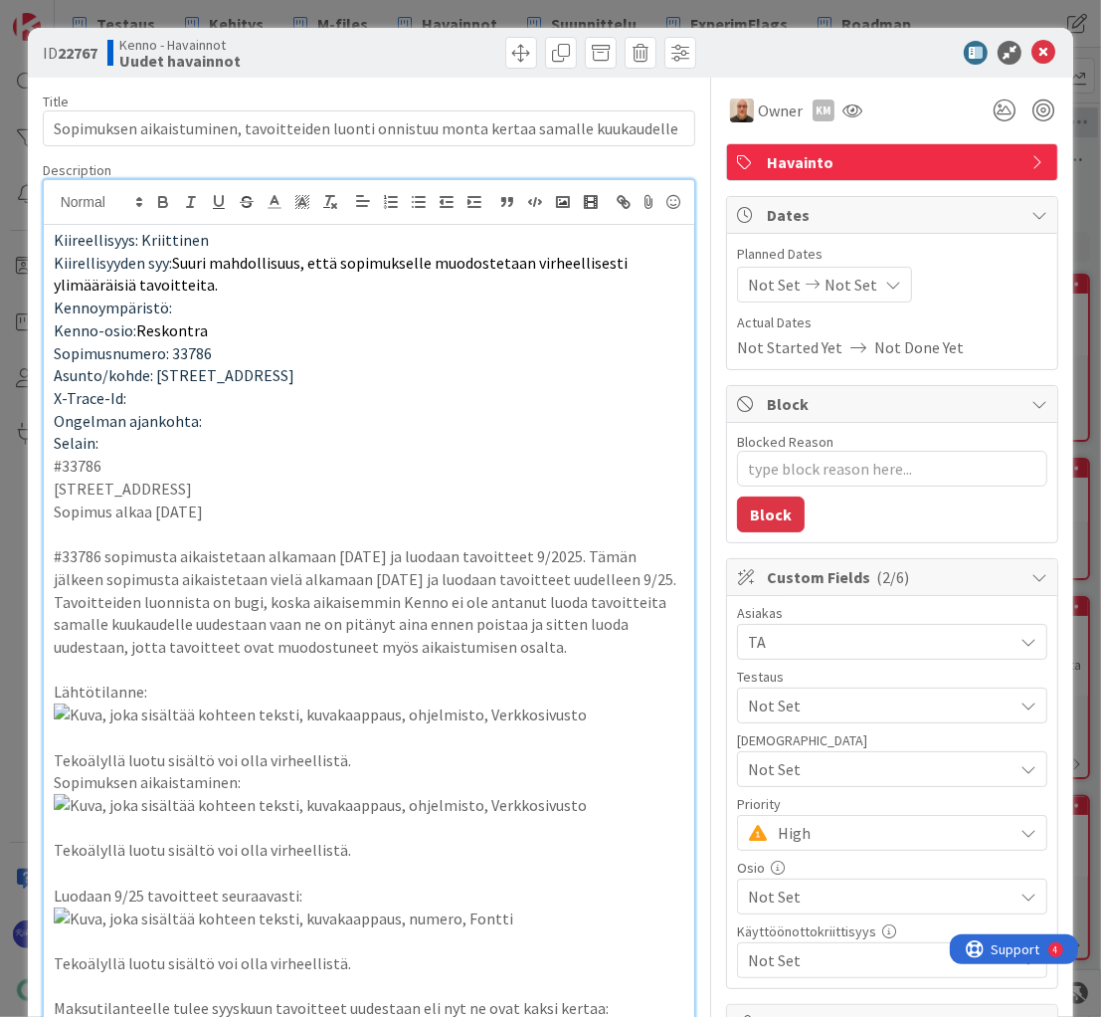
scroll to position [5652, 0]
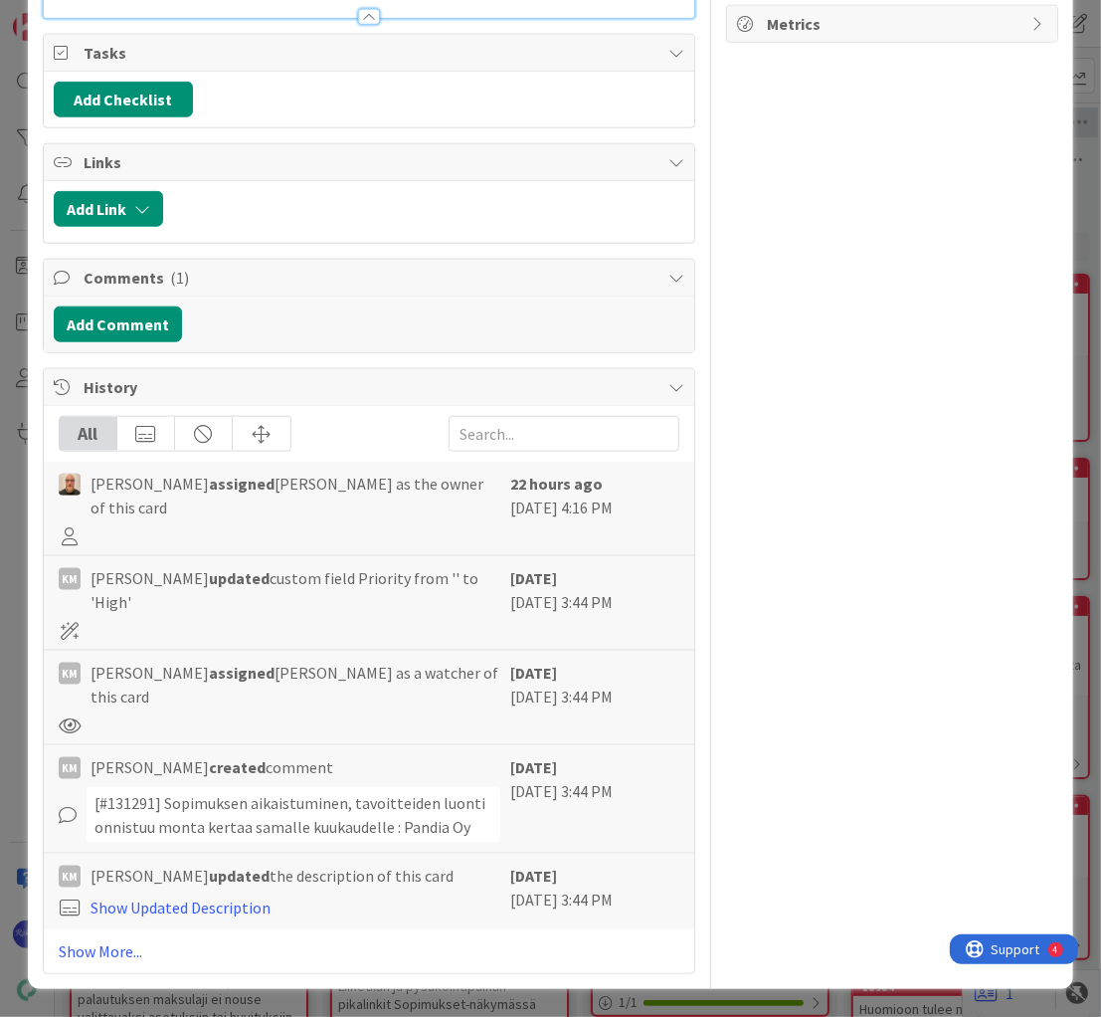
type textarea "x"
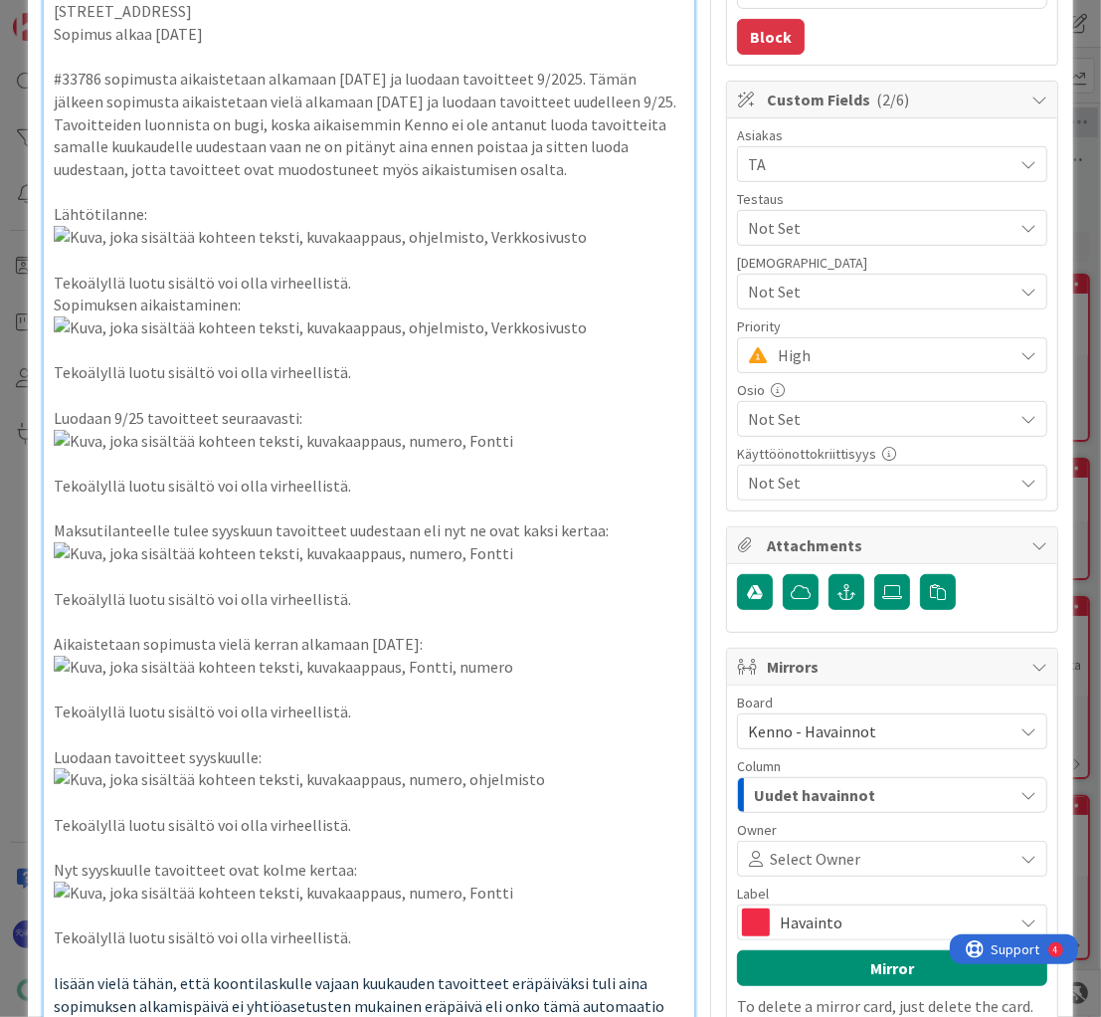
scroll to position [0, 0]
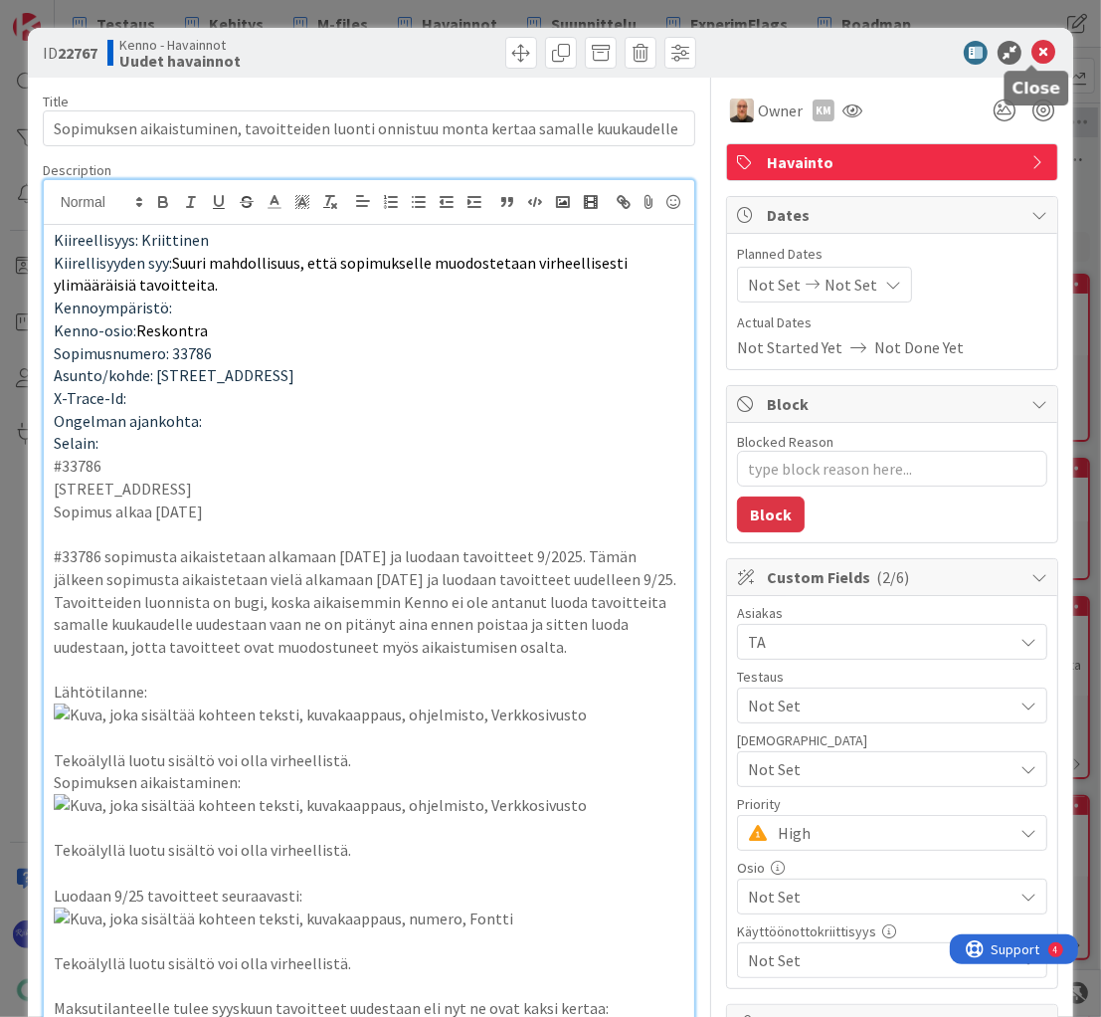
click at [1032, 52] on icon at bounding box center [1044, 53] width 24 height 24
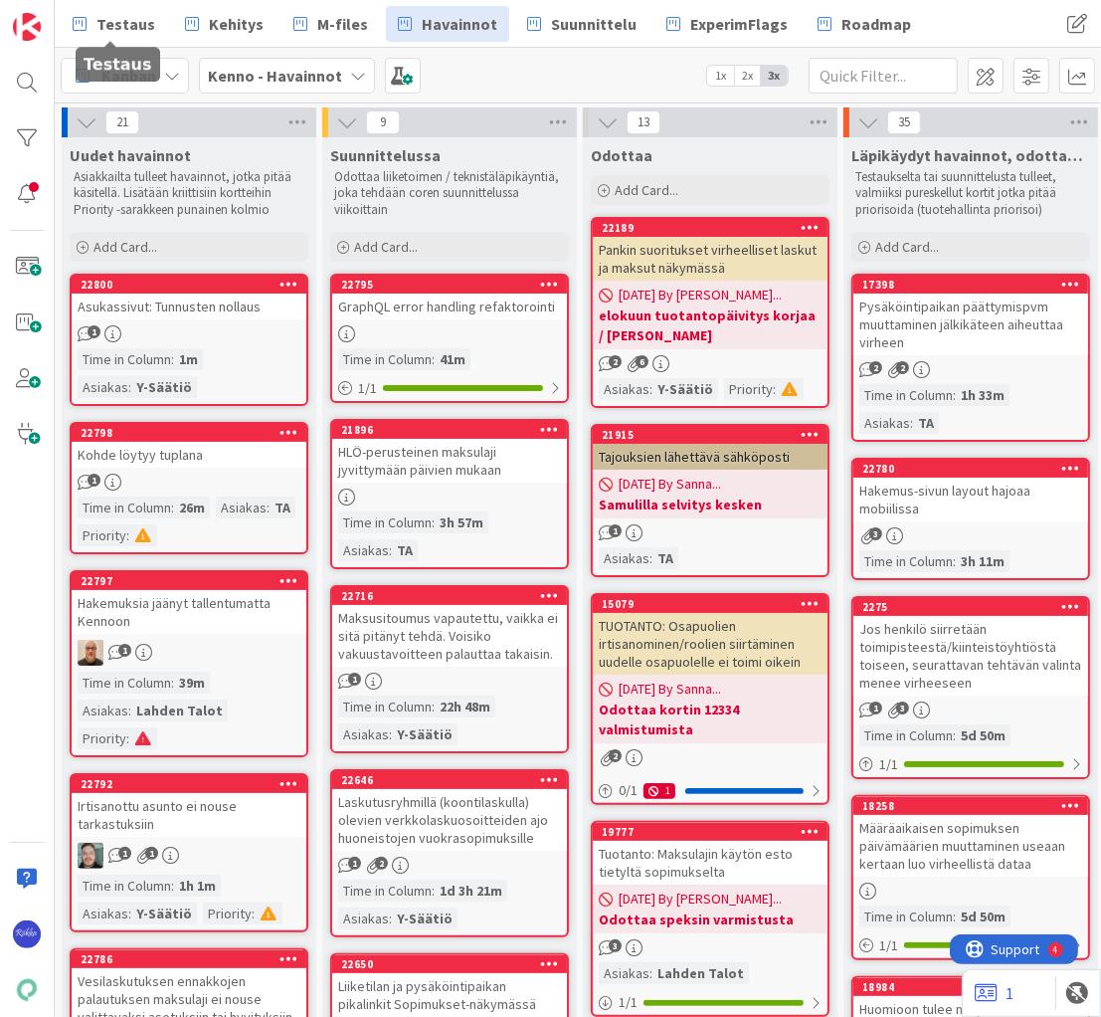
click at [99, 30] on span "Testaus" at bounding box center [126, 24] width 59 height 24
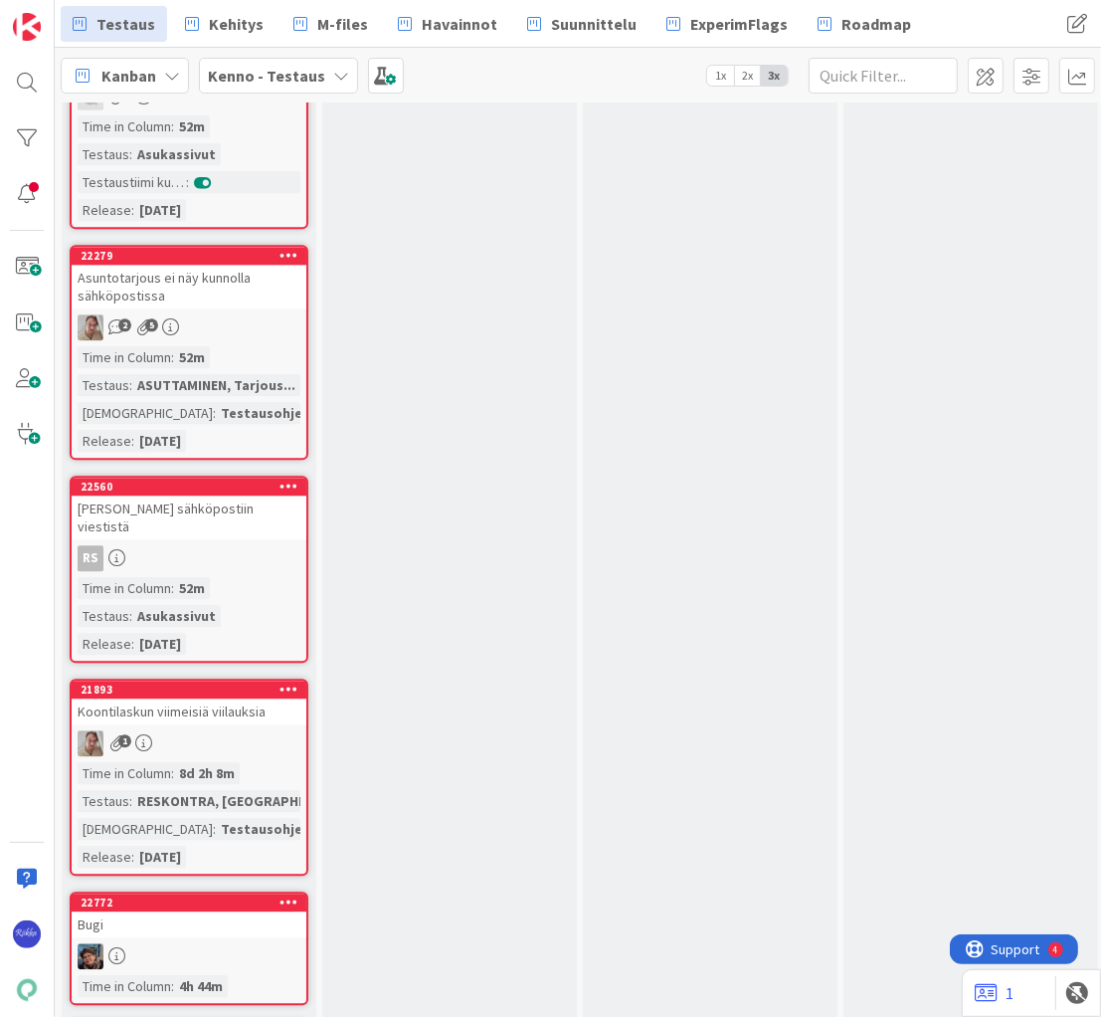
scroll to position [14486, 0]
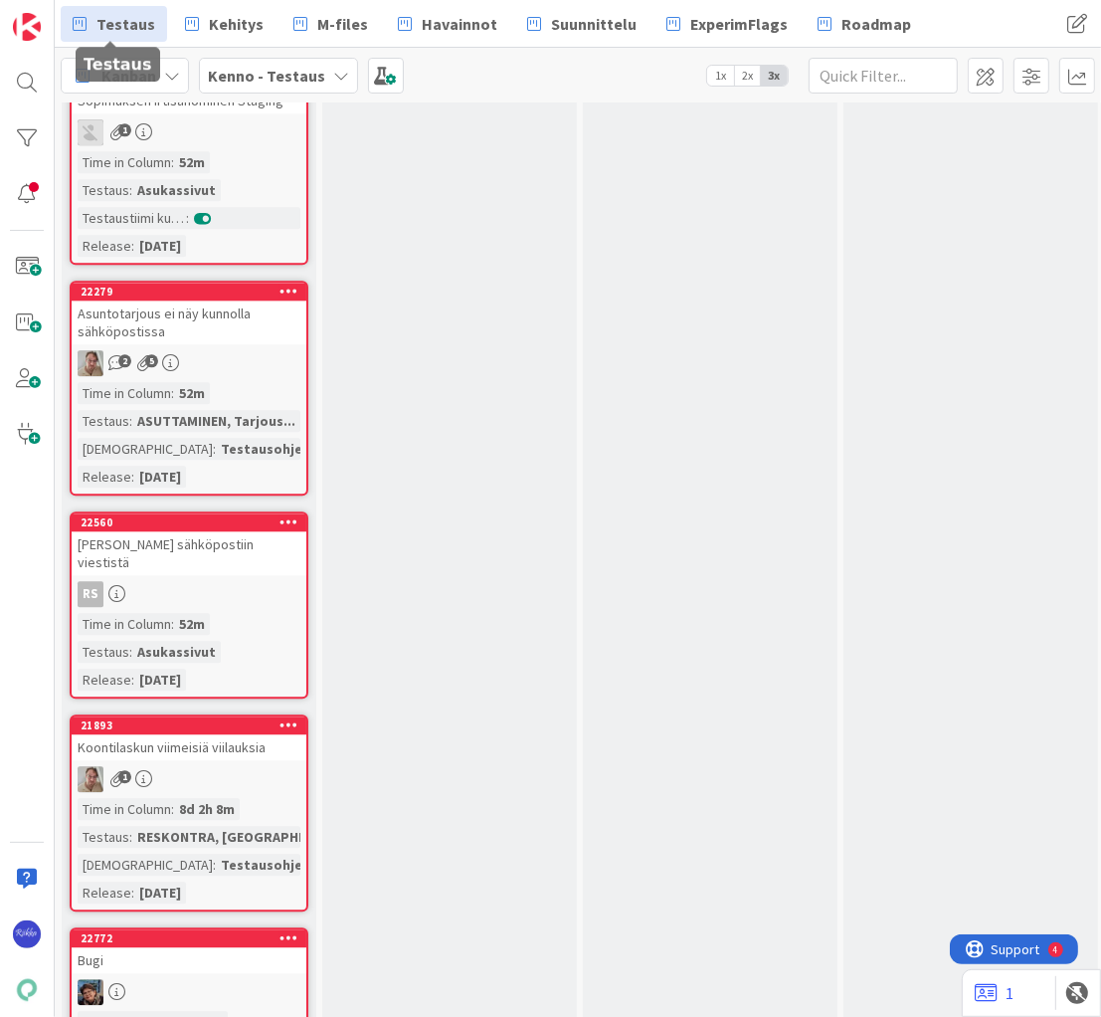
click at [292, 930] on icon at bounding box center [289, 937] width 19 height 14
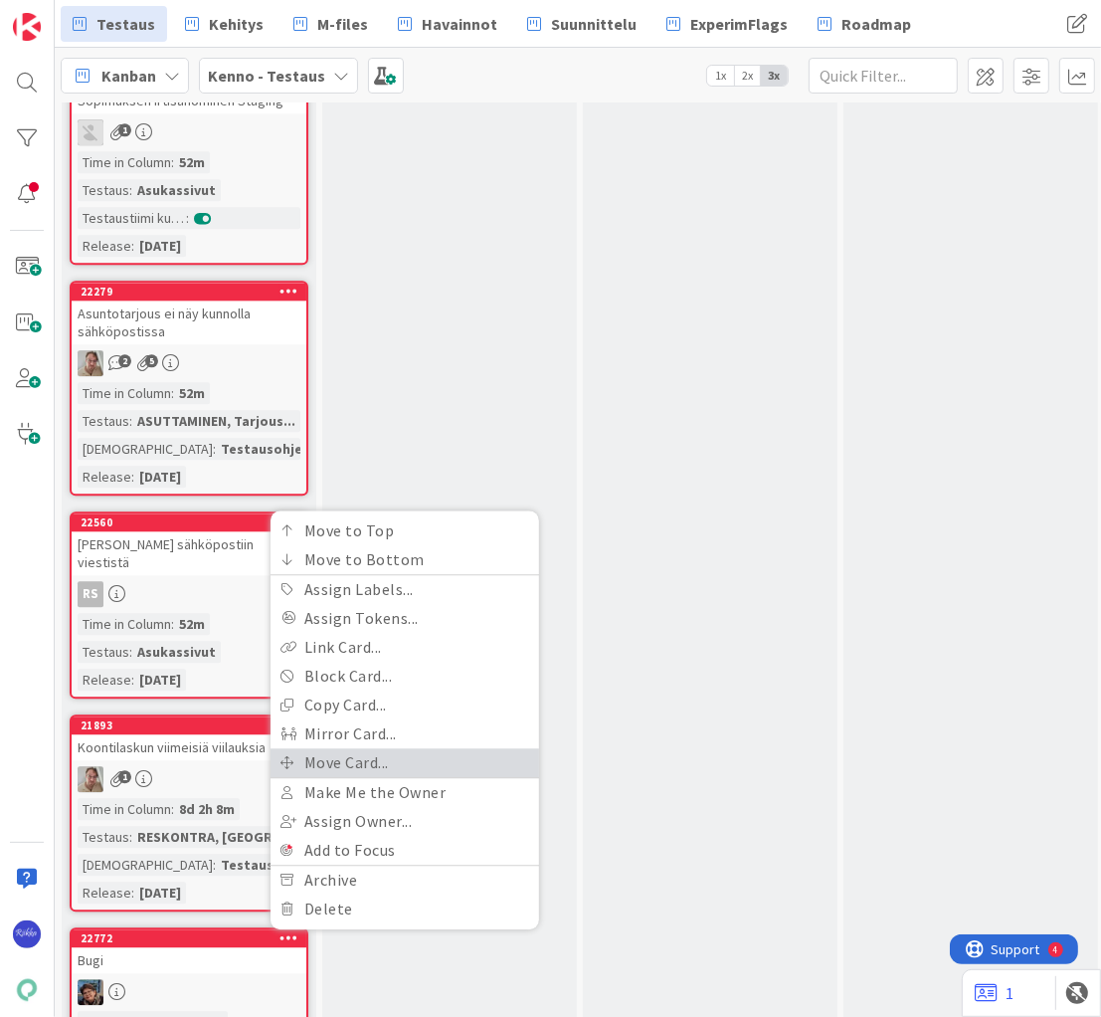
click at [414, 748] on link "Move Card..." at bounding box center [405, 762] width 269 height 29
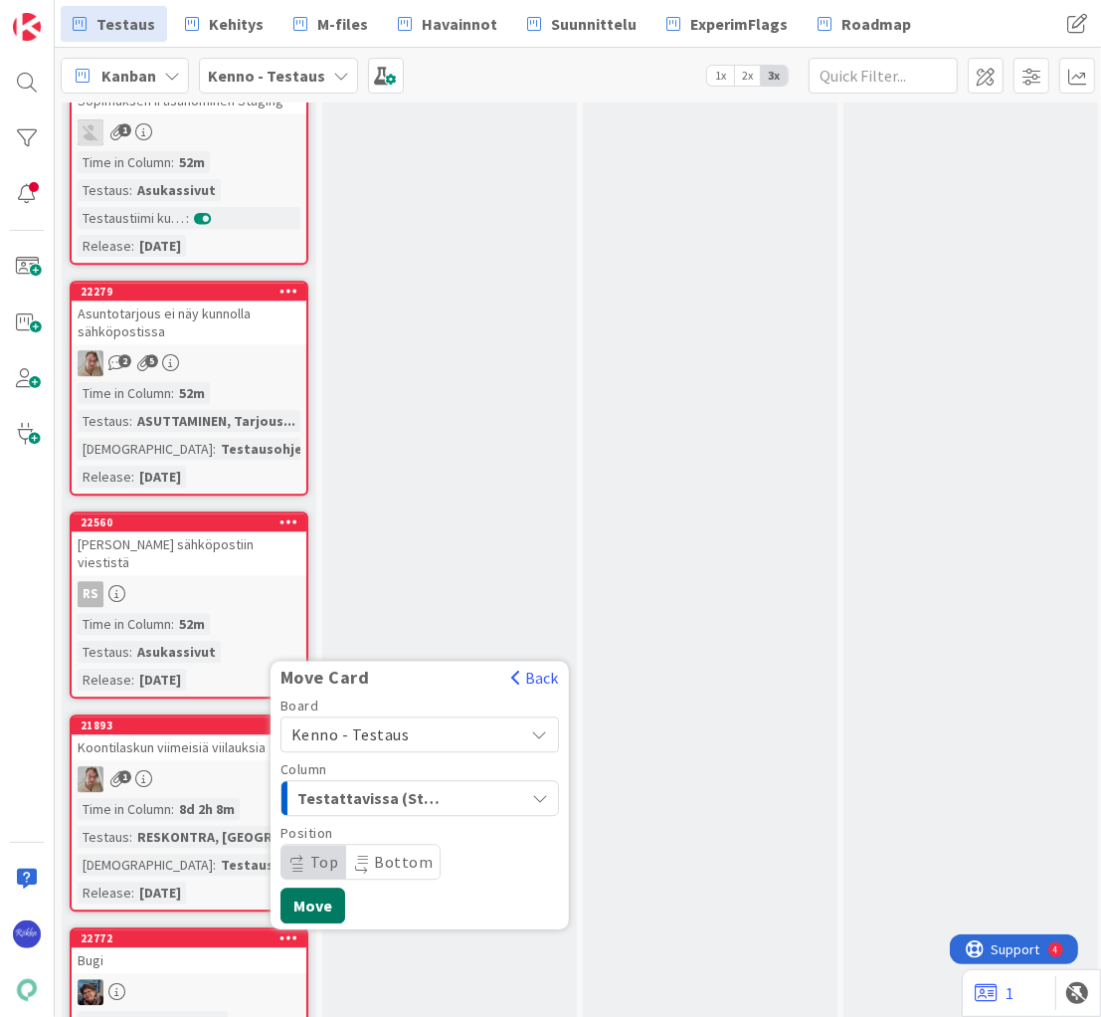
click at [300, 887] on button "Move" at bounding box center [313, 905] width 65 height 36
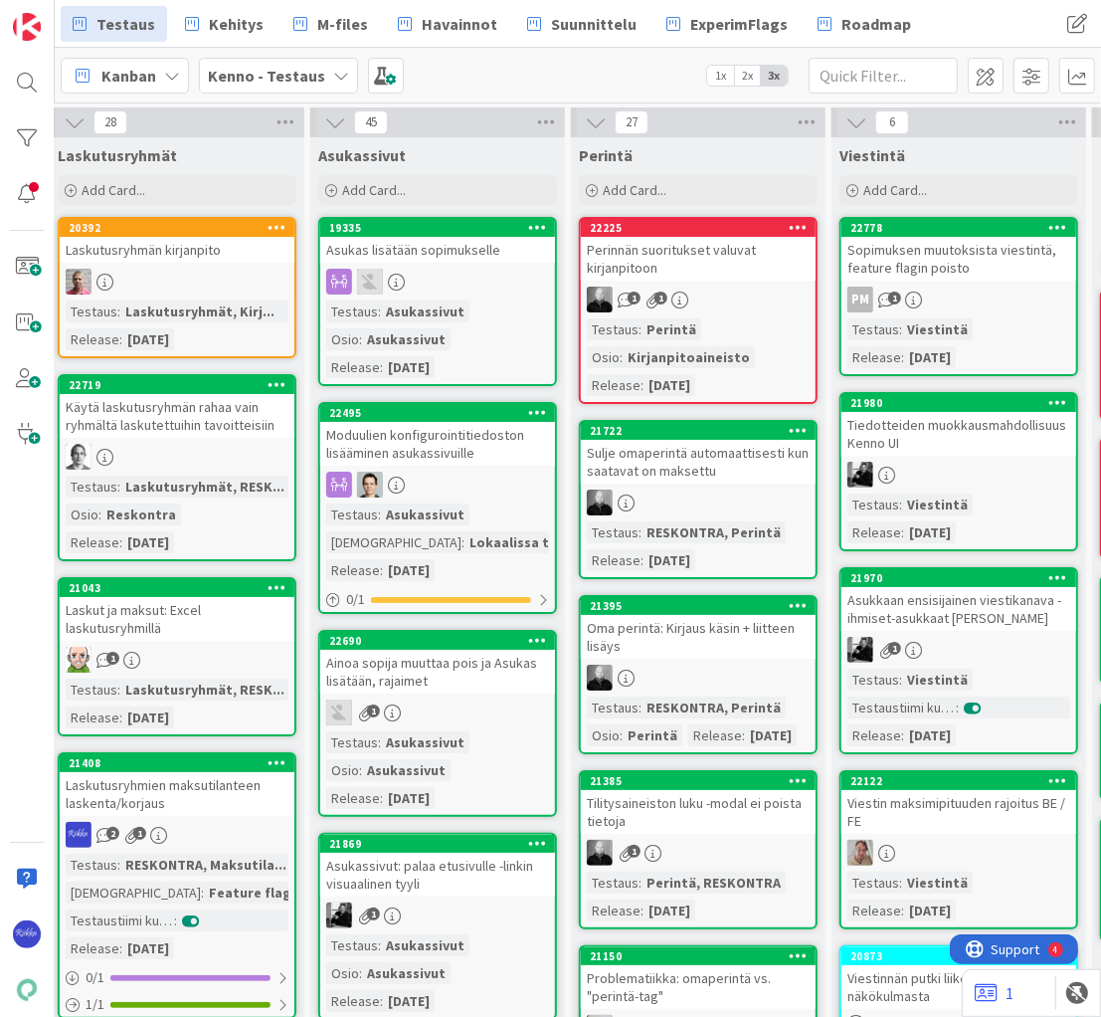
scroll to position [0, 448]
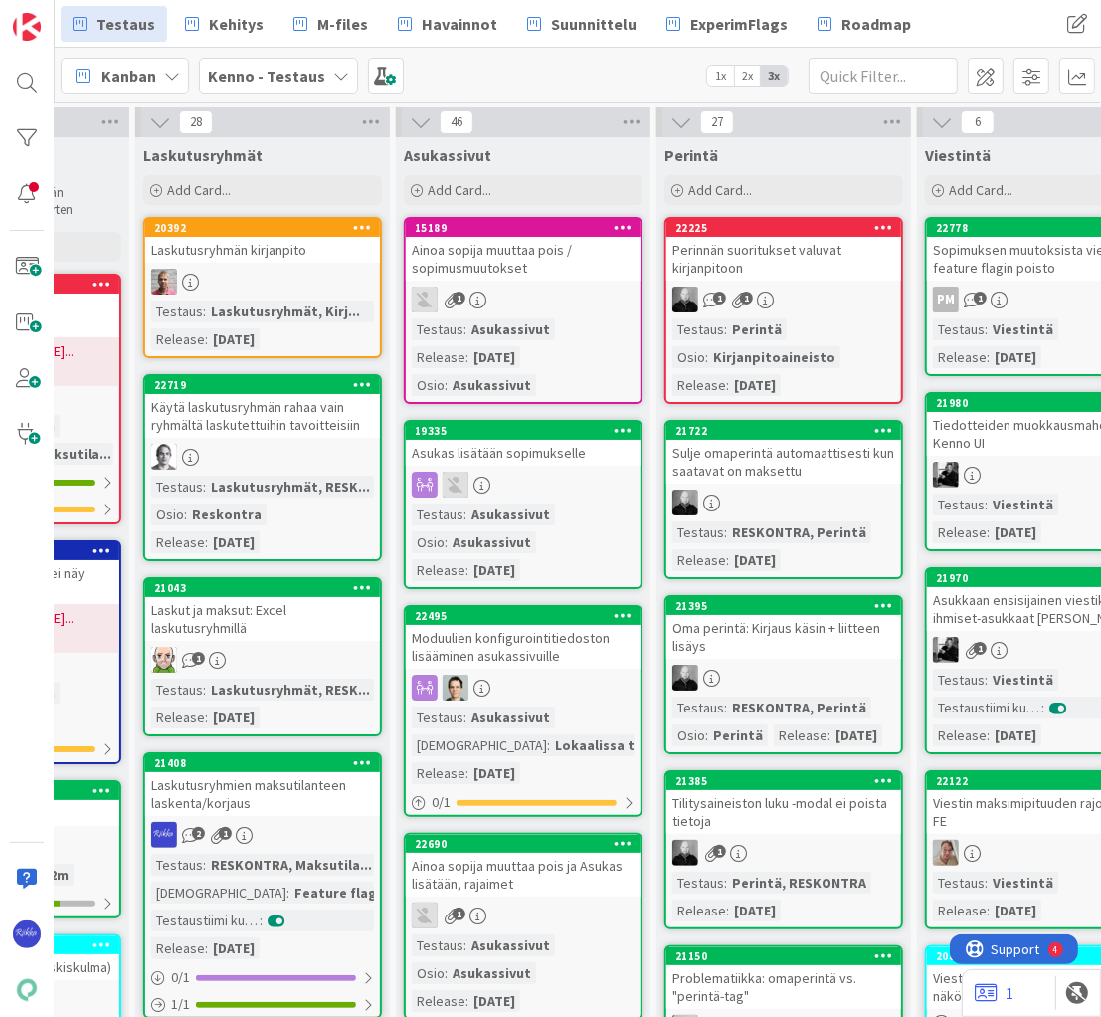
click at [557, 77] on div "Kanban Kenno - Testaus 1x 2x 3x" at bounding box center [578, 75] width 1047 height 55
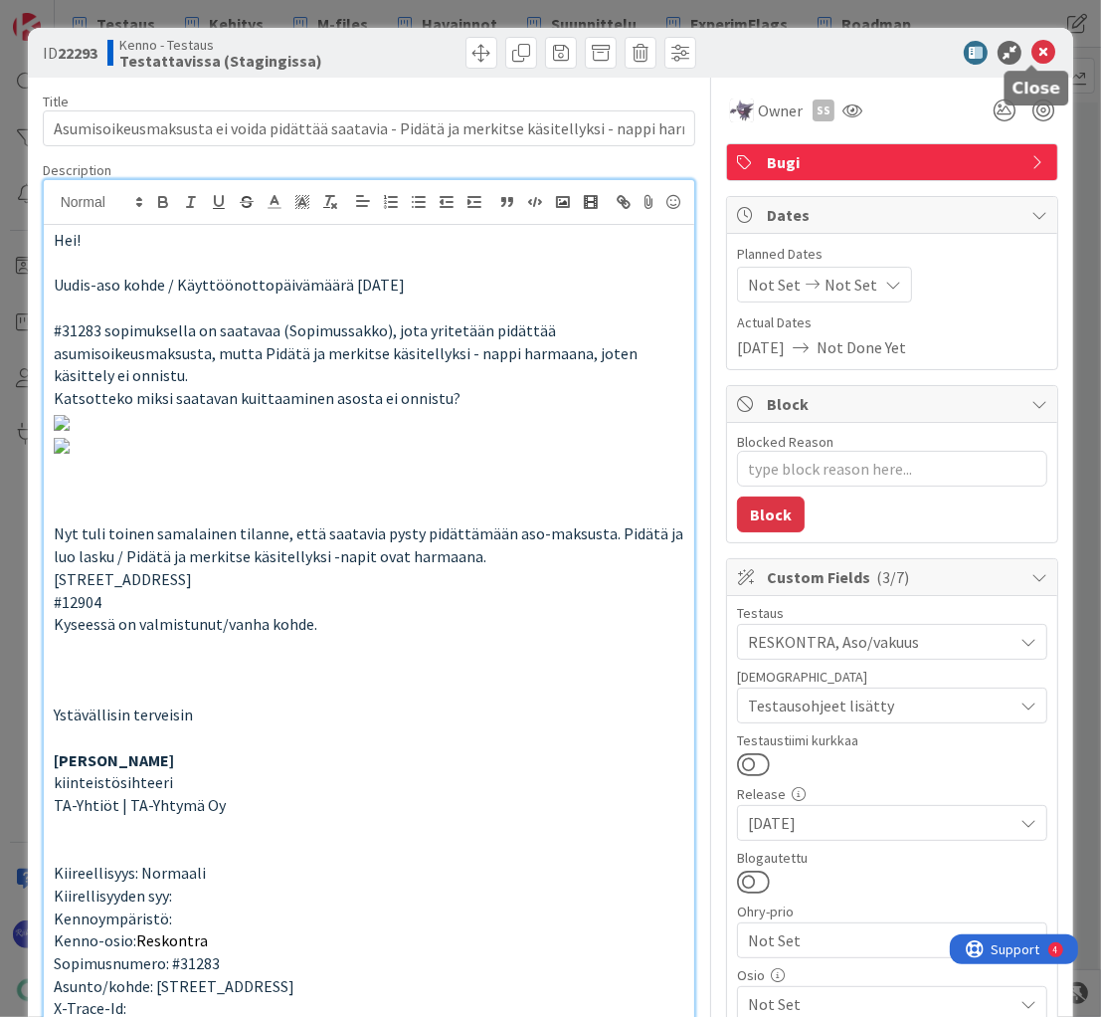
click at [1035, 49] on icon at bounding box center [1044, 53] width 24 height 24
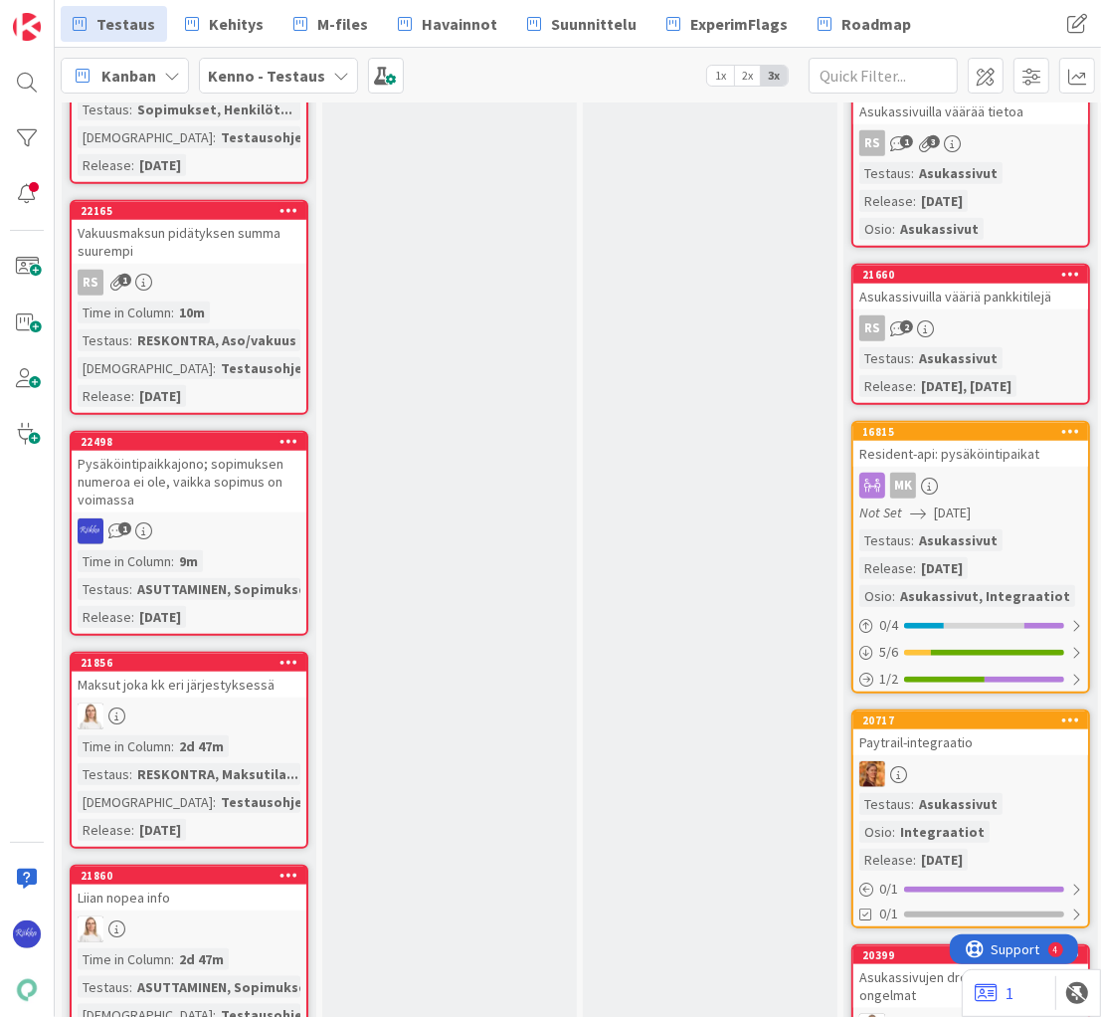
scroll to position [6741, 0]
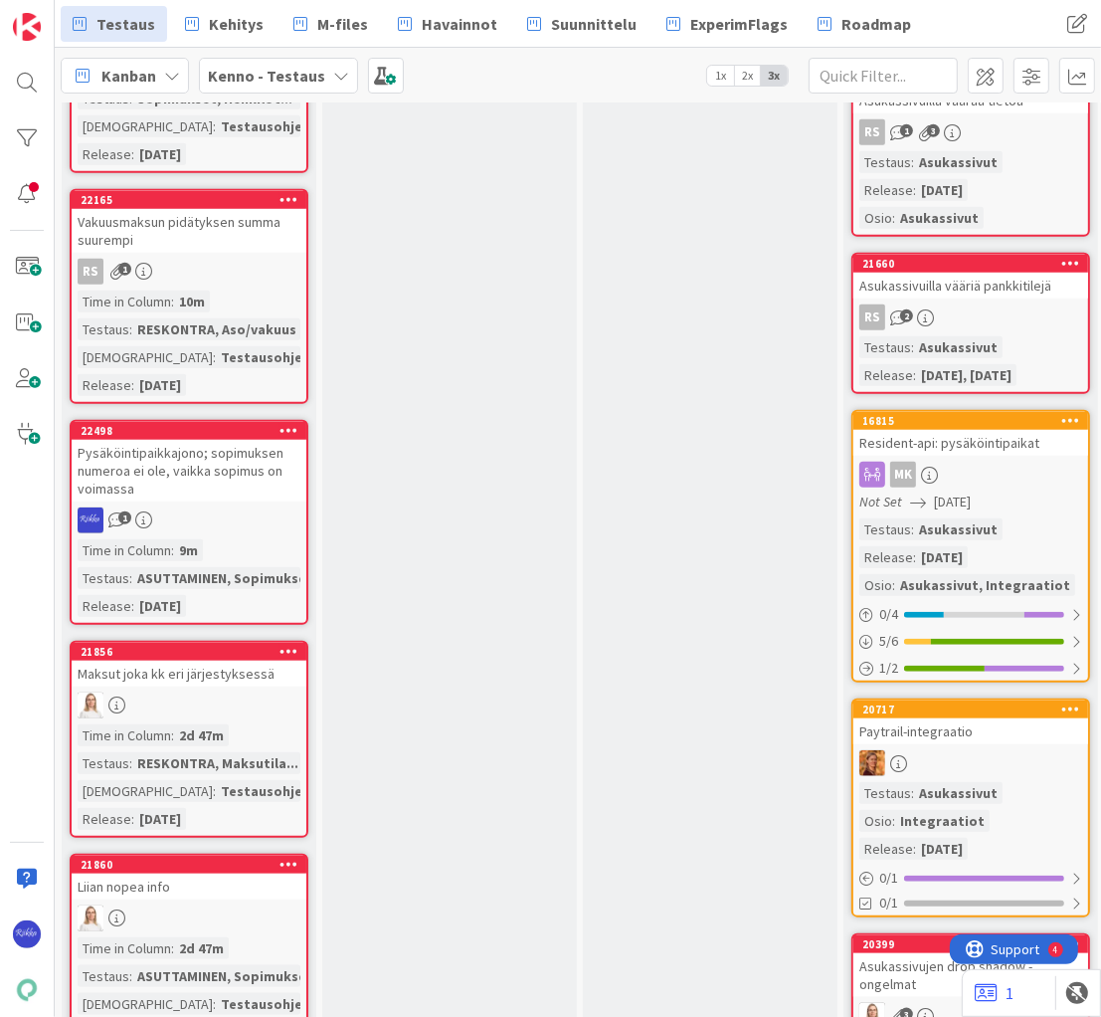
click at [225, 507] on div "1" at bounding box center [189, 520] width 235 height 26
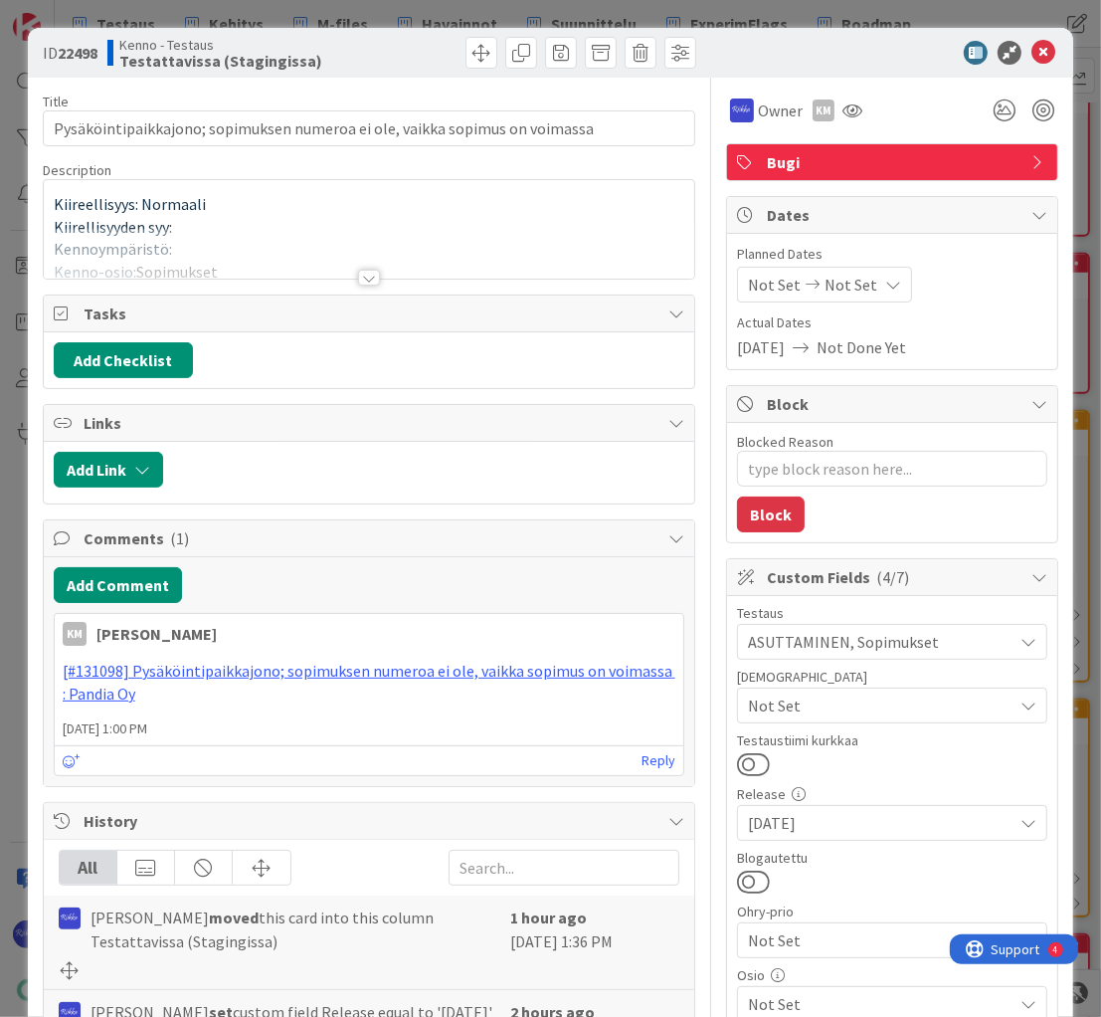
type textarea "x"
click at [365, 277] on div at bounding box center [369, 278] width 22 height 16
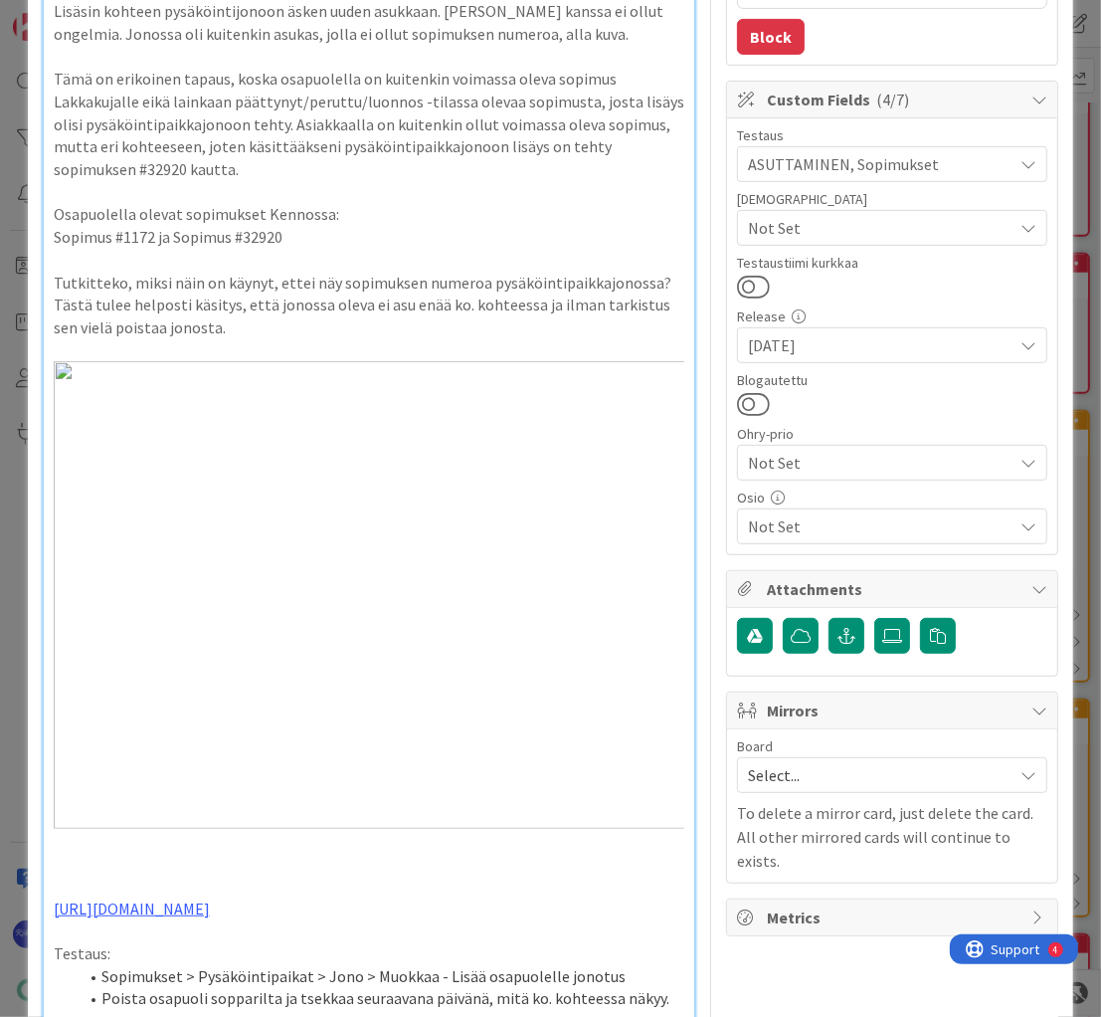
scroll to position [927, 0]
